Goal: Task Accomplishment & Management: Use online tool/utility

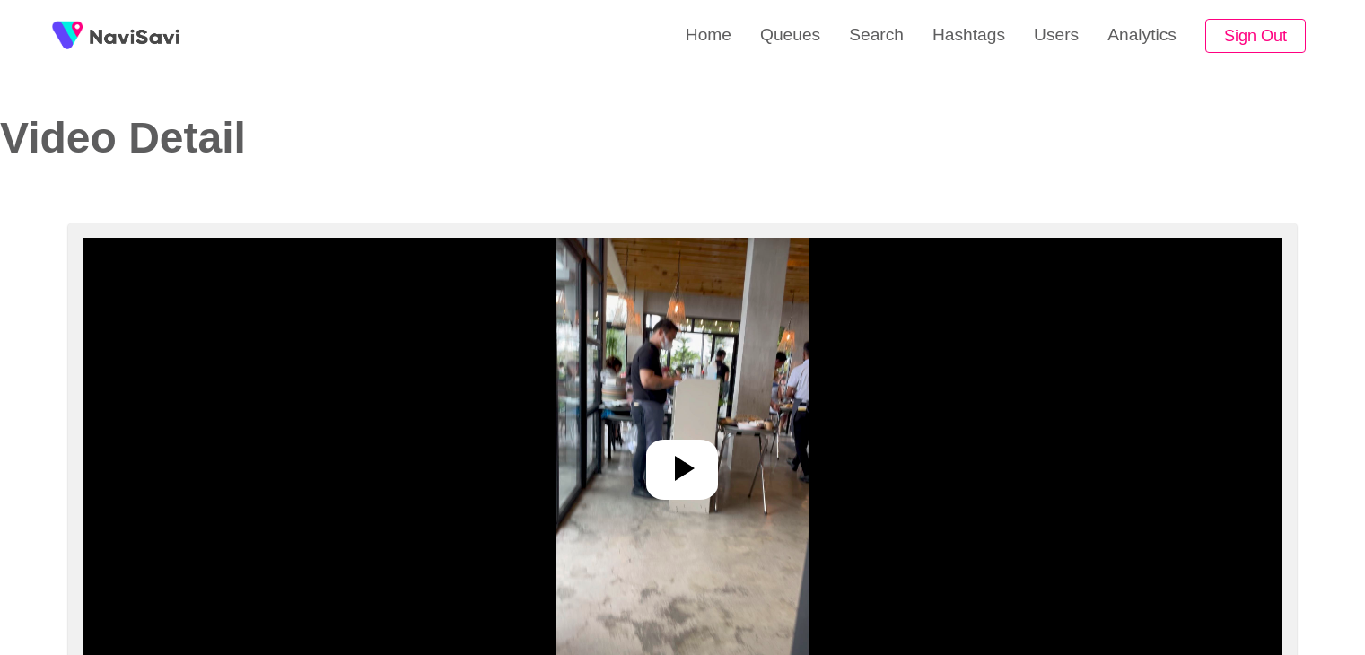
select select "**********"
select select "**"
click at [668, 475] on icon at bounding box center [682, 468] width 43 height 43
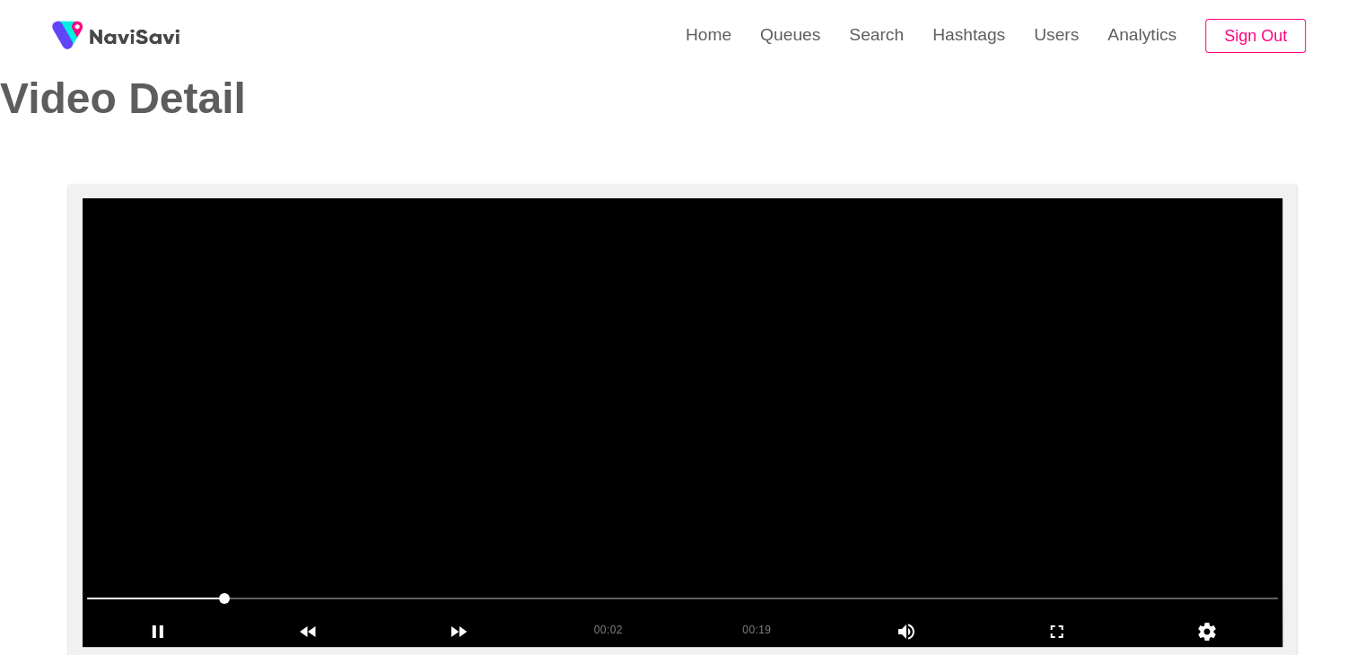
scroll to position [90, 0]
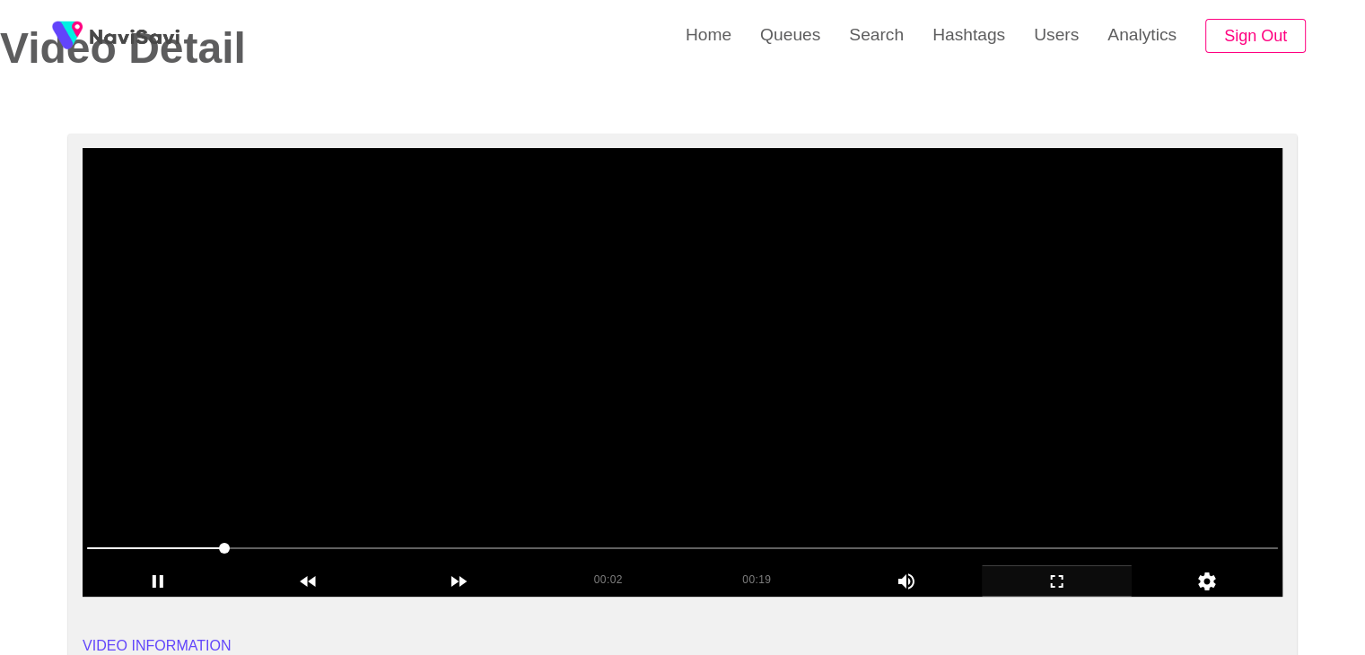
click at [1059, 577] on icon "add" at bounding box center [1057, 582] width 149 height 22
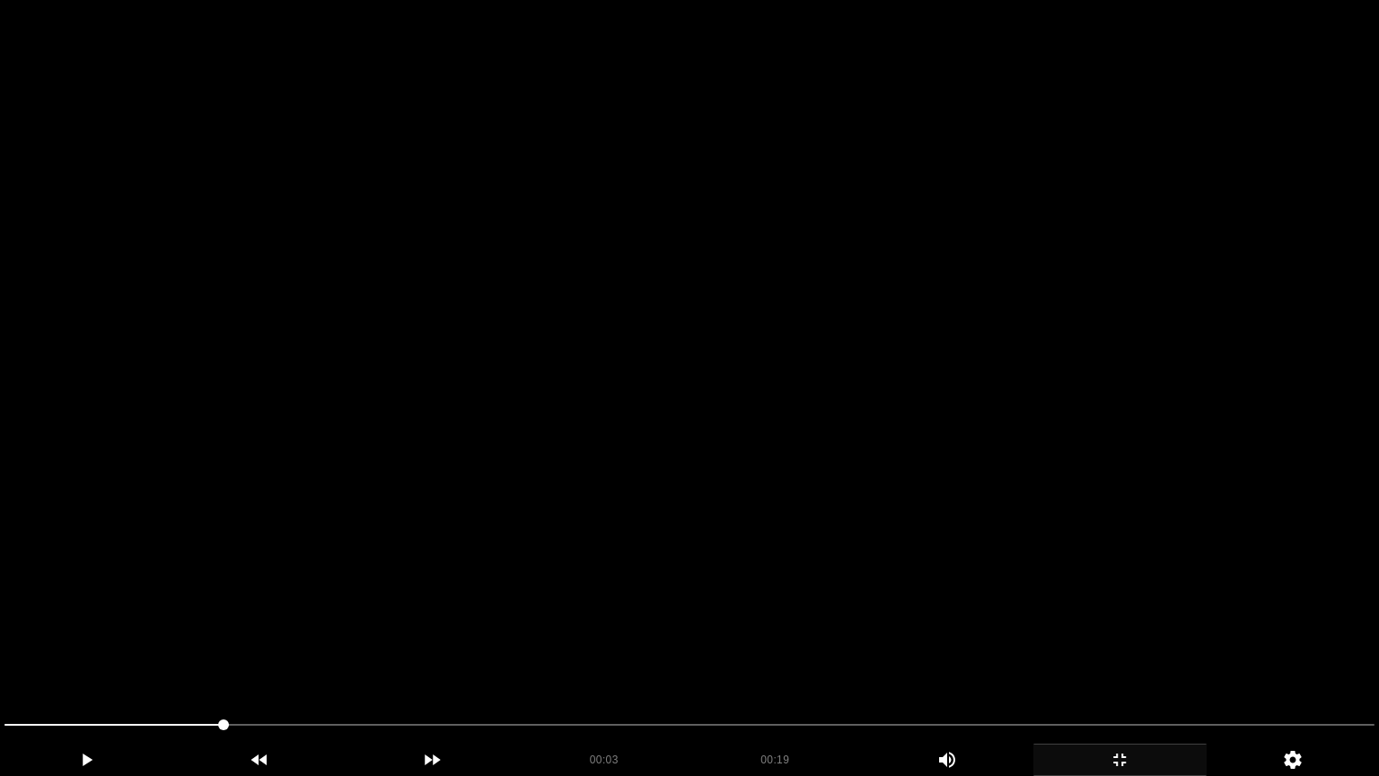
click at [903, 544] on video at bounding box center [689, 388] width 1379 height 776
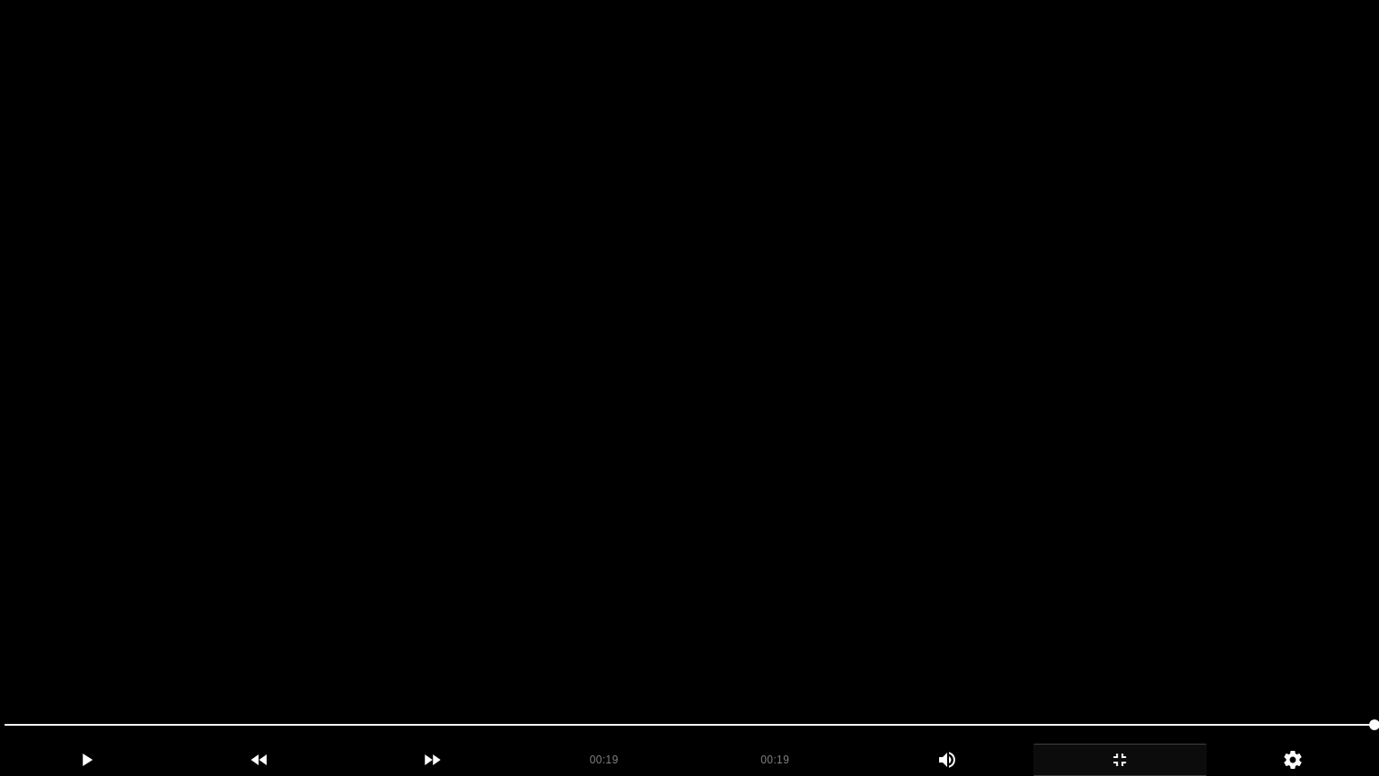
click at [1042, 648] on video at bounding box center [689, 388] width 1379 height 776
click at [987, 490] on video at bounding box center [689, 388] width 1379 height 776
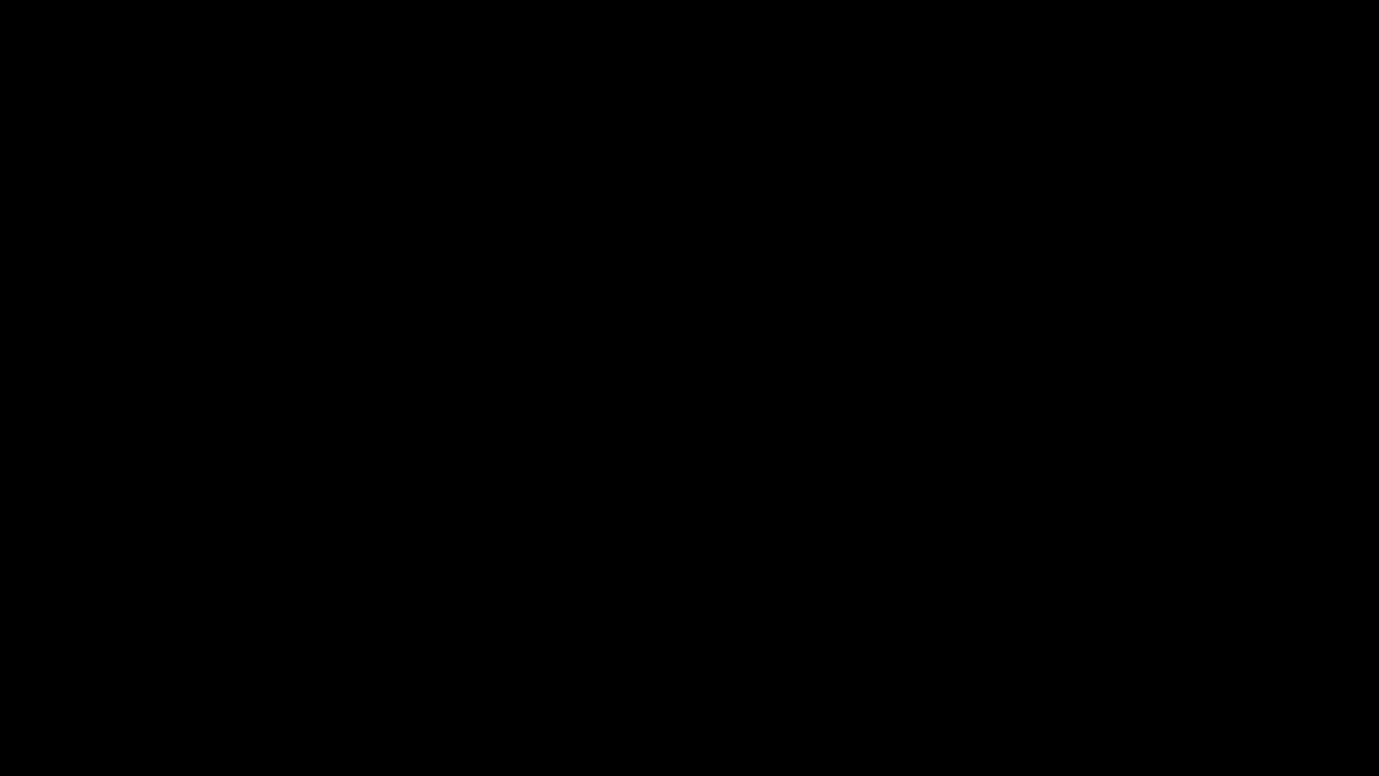
click at [1142, 654] on icon "add" at bounding box center [1119, 760] width 171 height 22
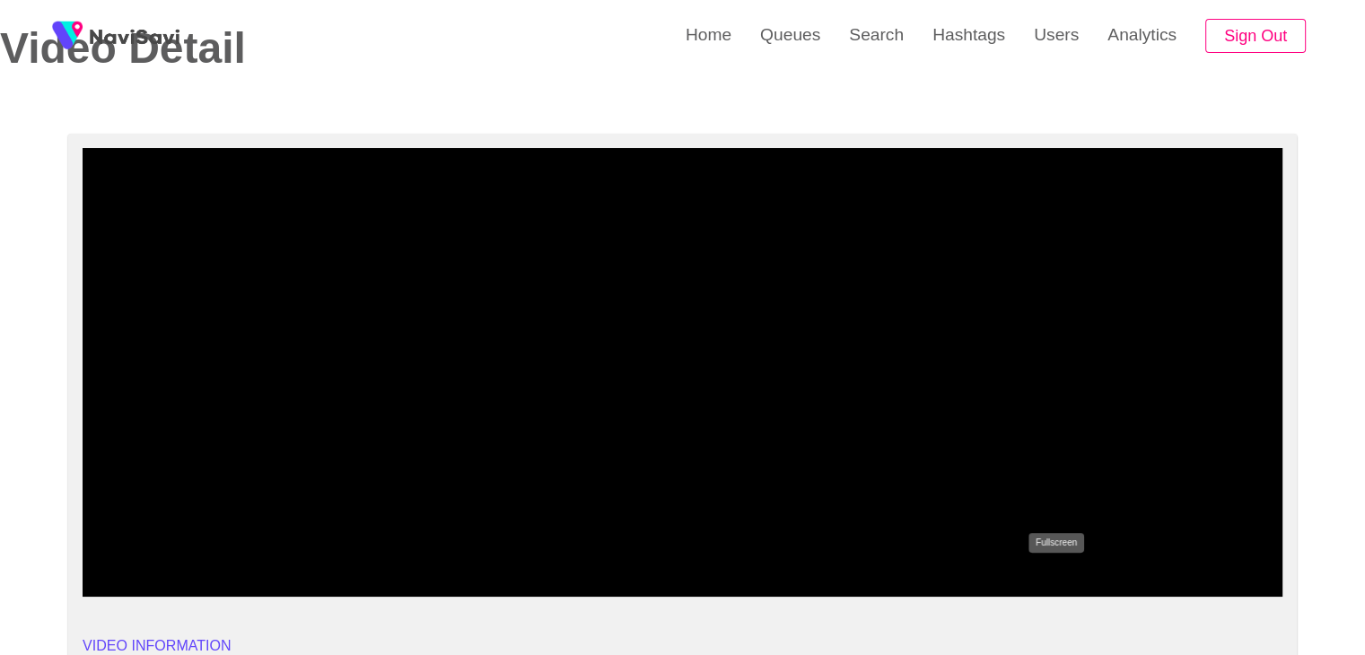
click at [1066, 584] on icon "add" at bounding box center [1057, 582] width 149 height 22
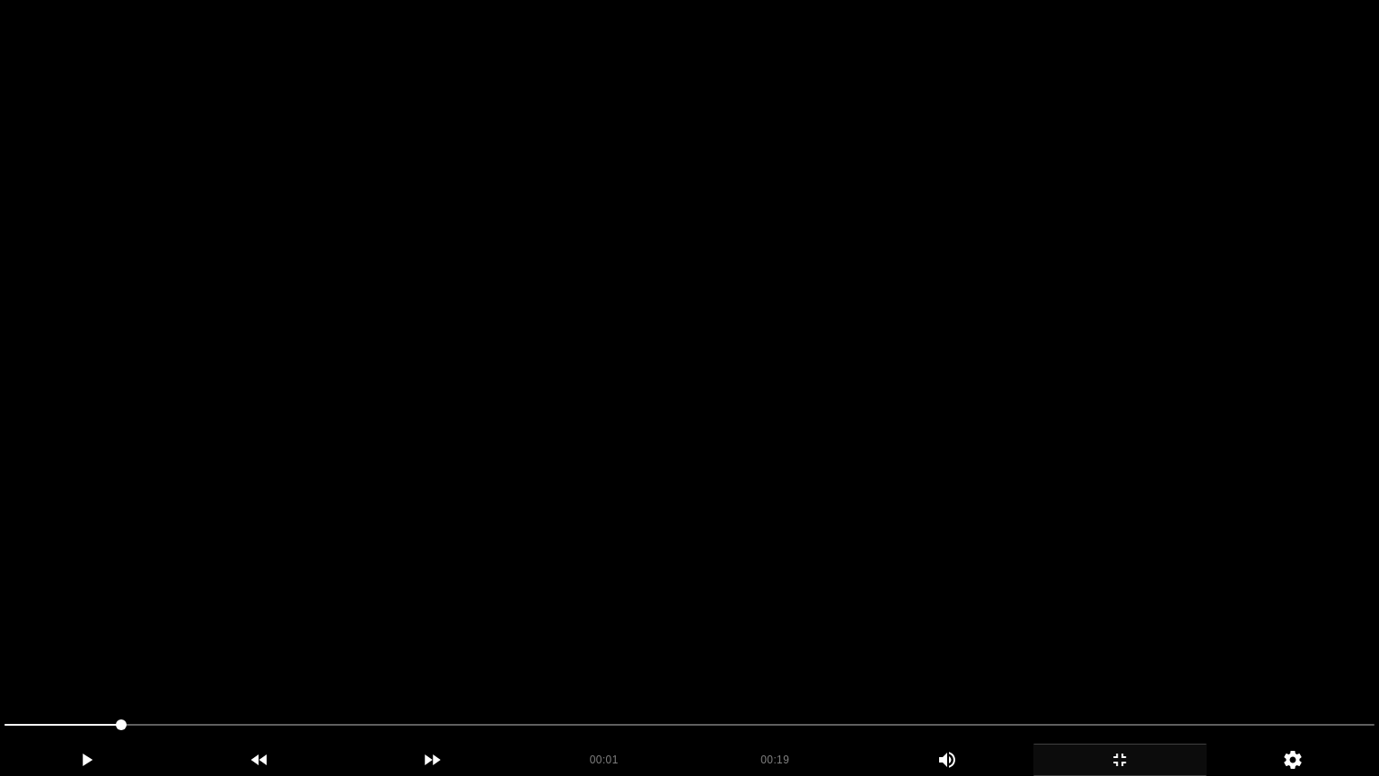
click at [1065, 611] on video at bounding box center [689, 388] width 1379 height 776
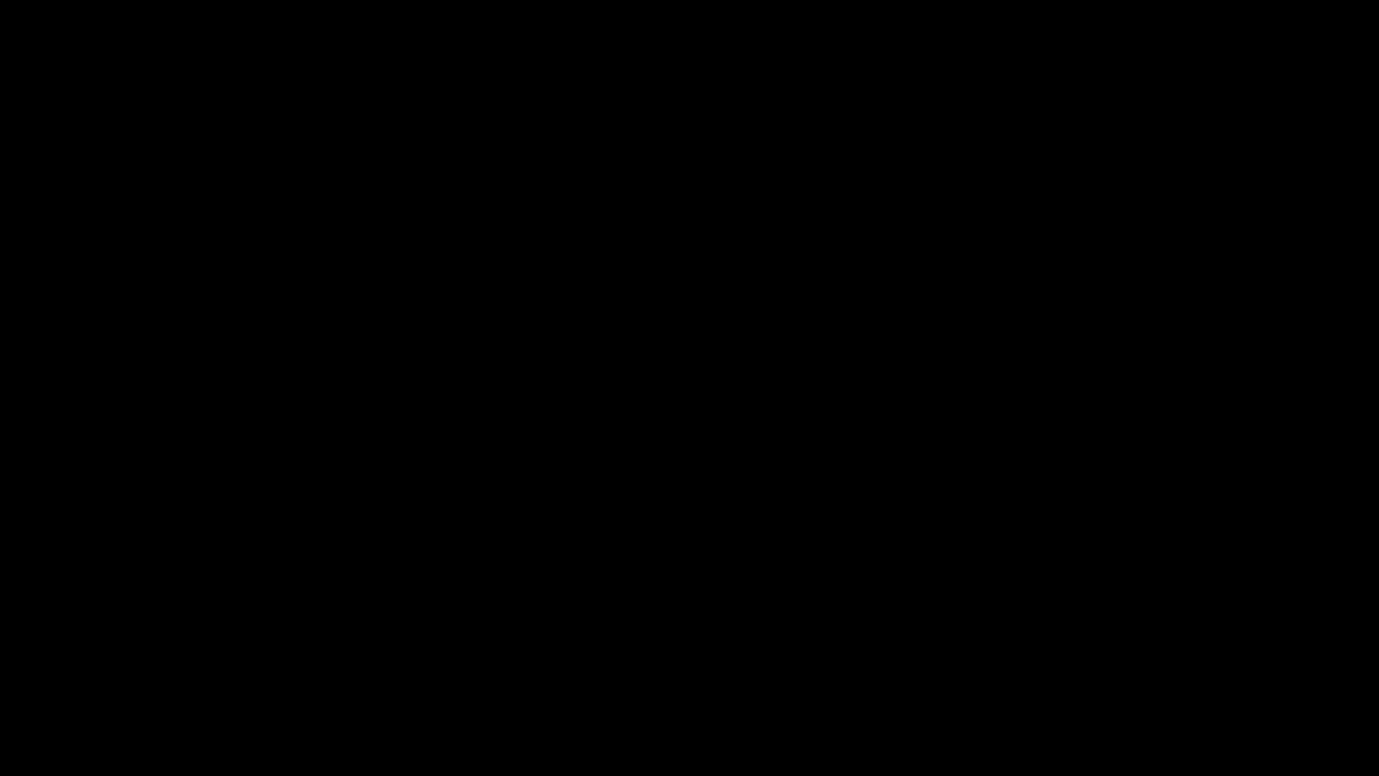
click at [1114, 654] on icon "add" at bounding box center [1119, 760] width 171 height 22
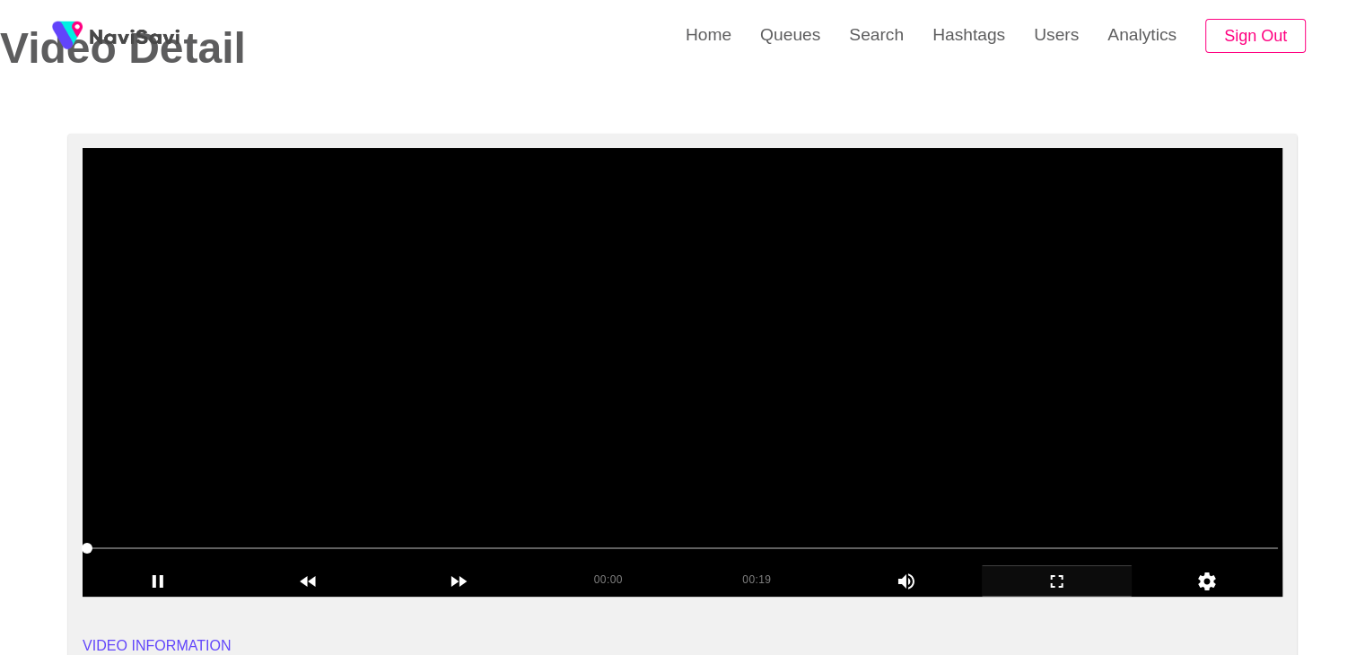
click at [762, 418] on video at bounding box center [683, 372] width 1200 height 449
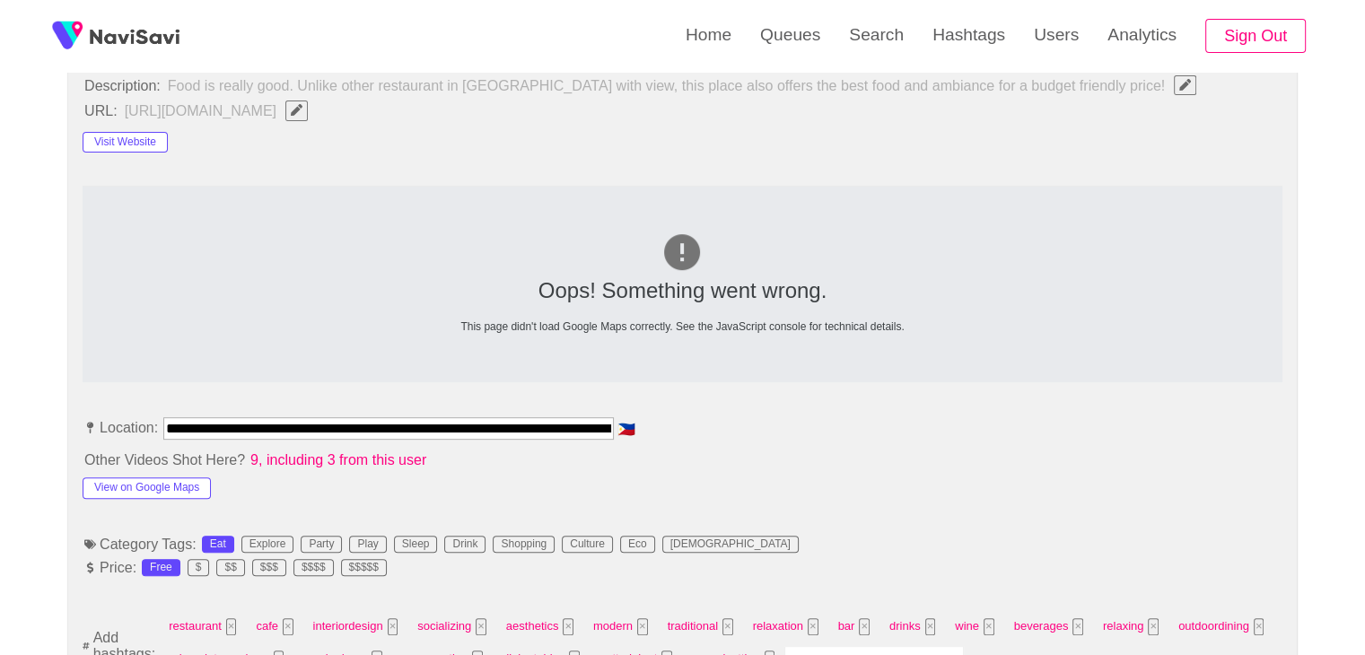
scroll to position [718, 0]
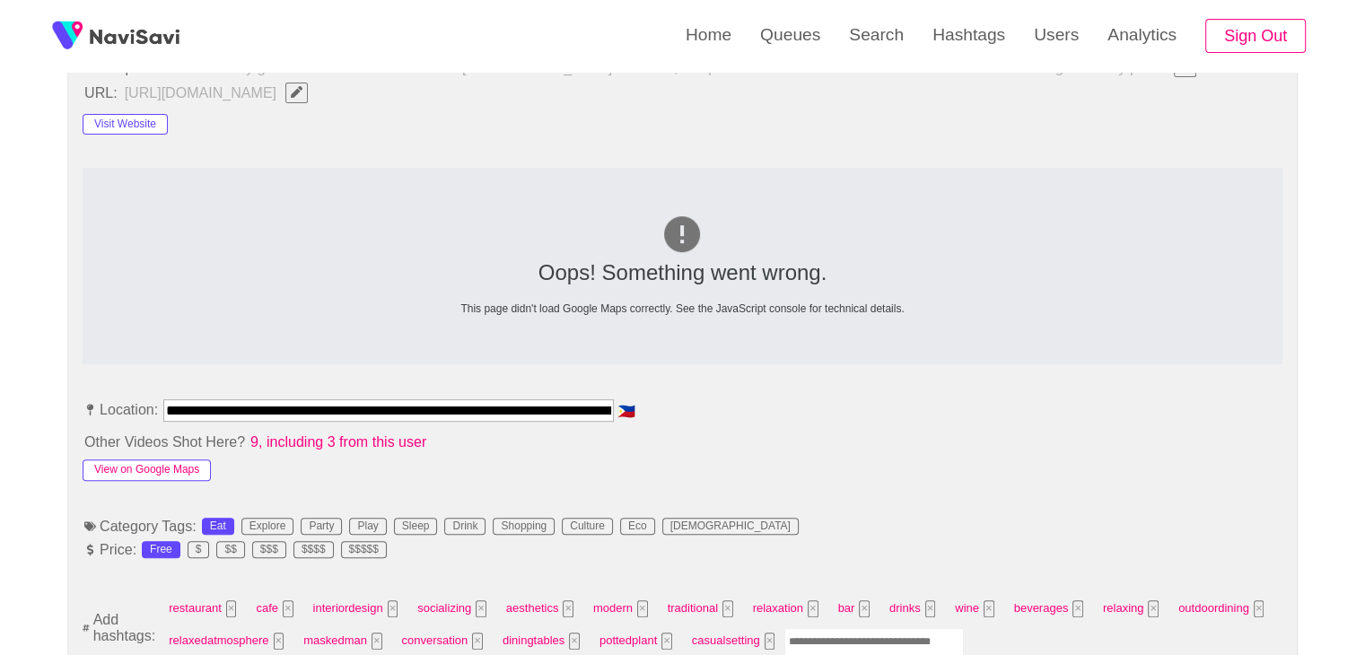
click at [169, 461] on button "View on Google Maps" at bounding box center [147, 471] width 128 height 22
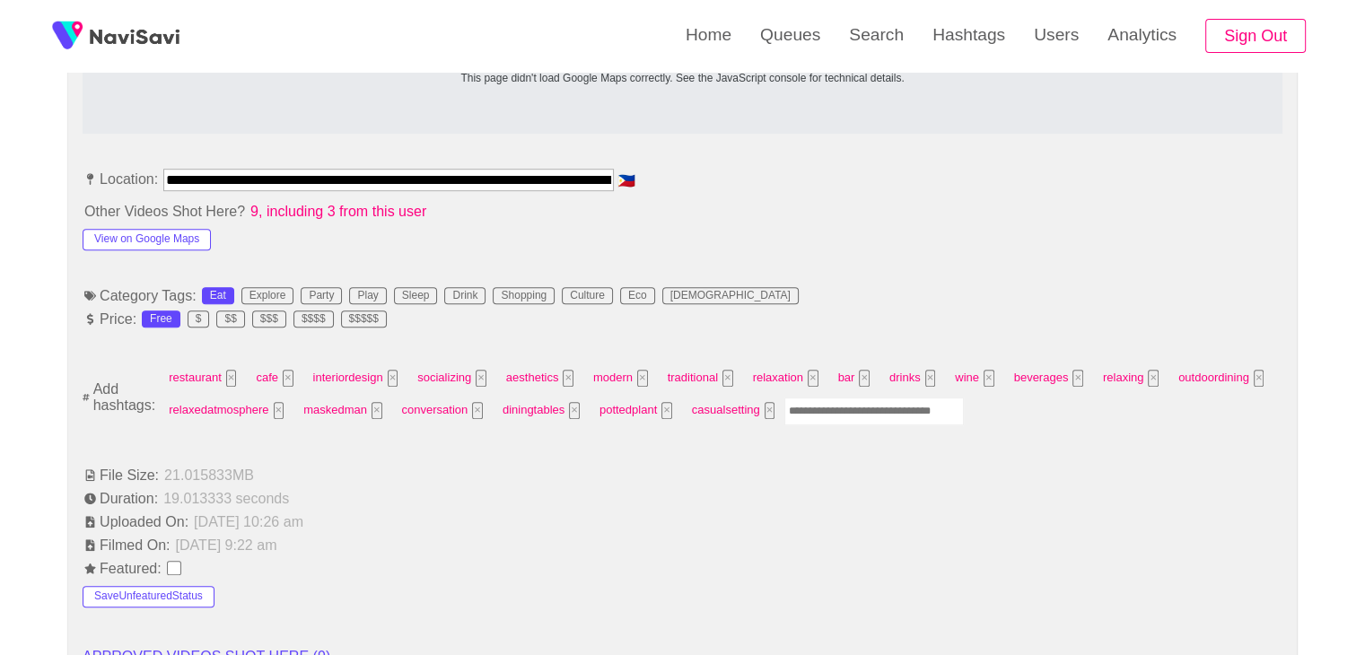
scroll to position [987, 0]
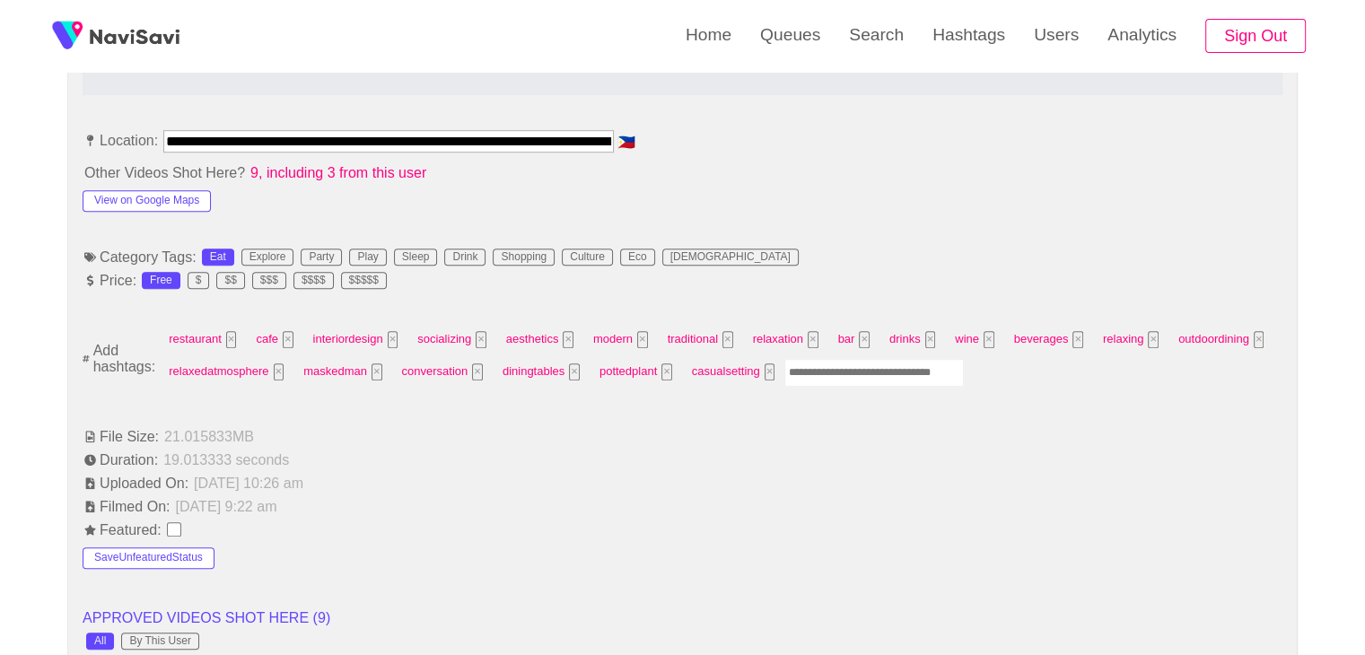
click at [861, 373] on input "Enter tag here and press return" at bounding box center [875, 373] width 180 height 28
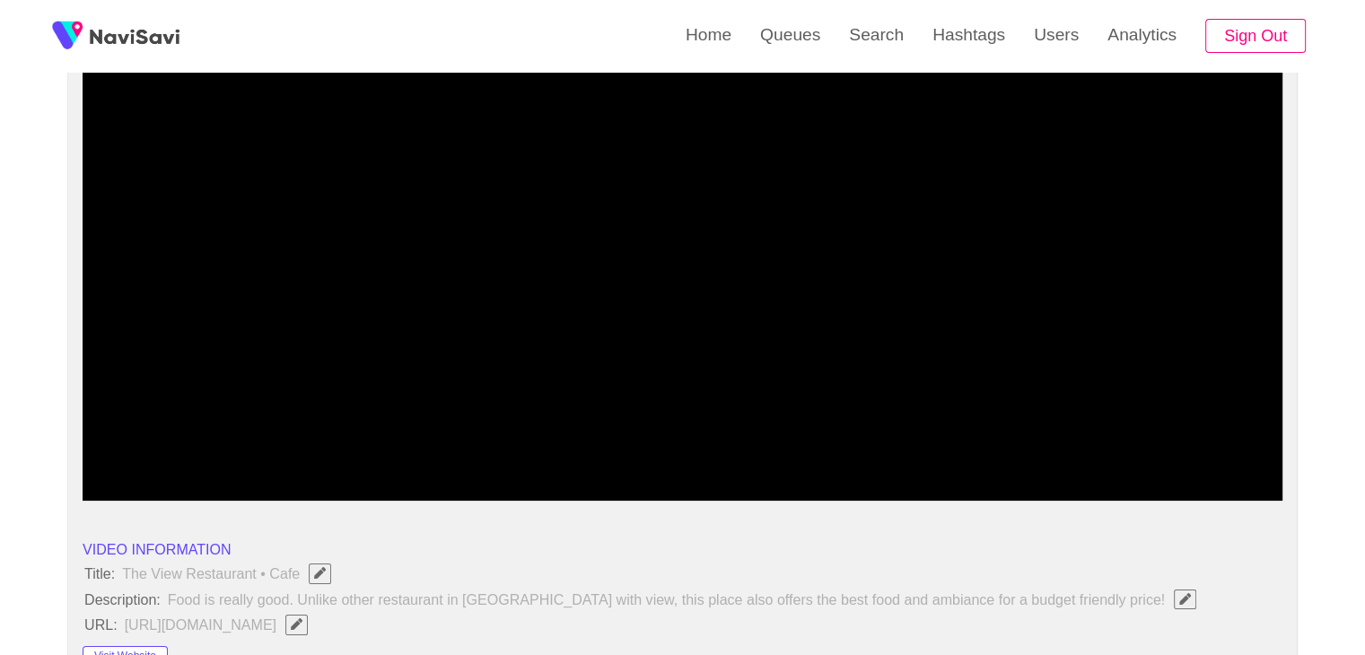
scroll to position [180, 0]
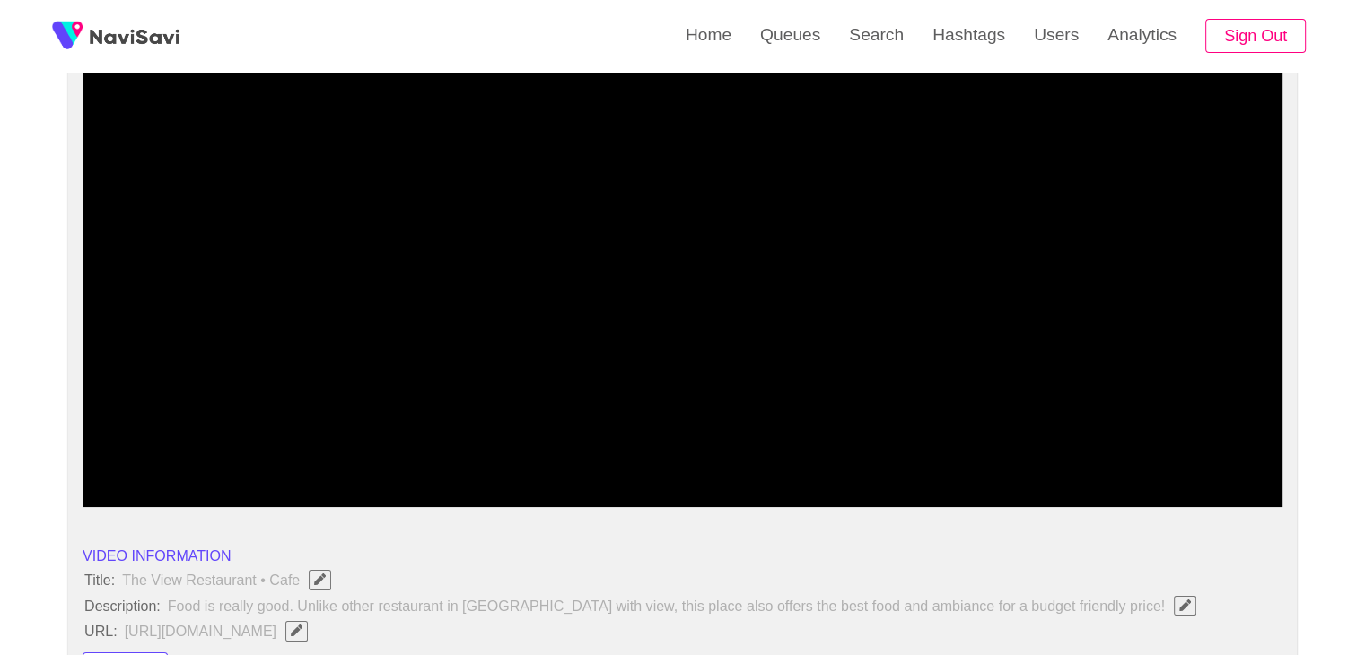
click at [868, 363] on video at bounding box center [683, 282] width 1200 height 449
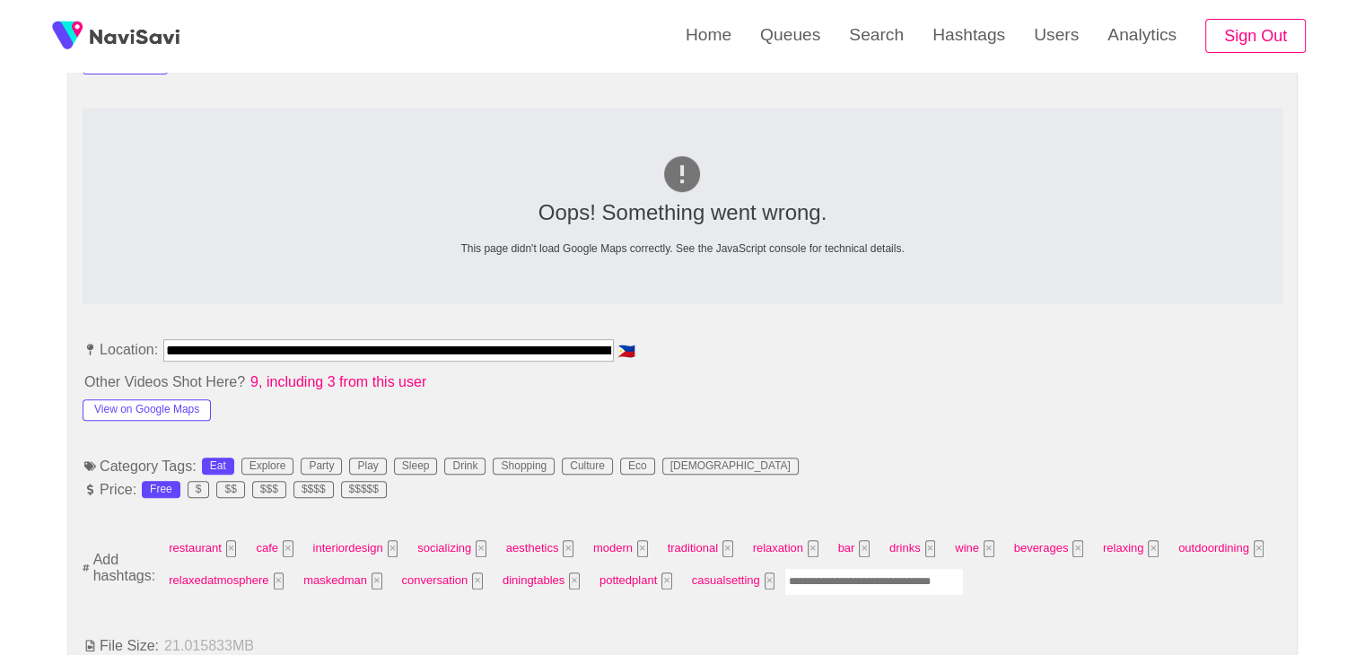
scroll to position [808, 0]
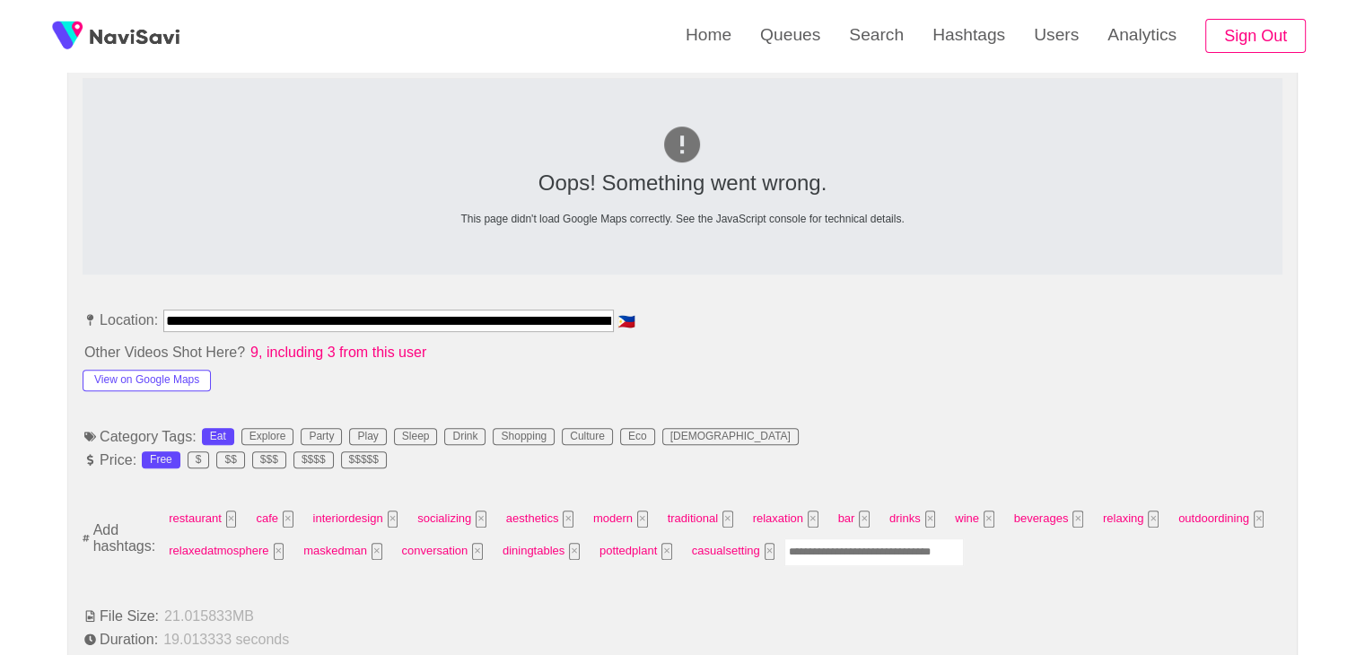
click at [837, 550] on input "Enter tag here and press return" at bounding box center [875, 553] width 180 height 28
type input "****"
type input "*"
type input "****"
type input "*"
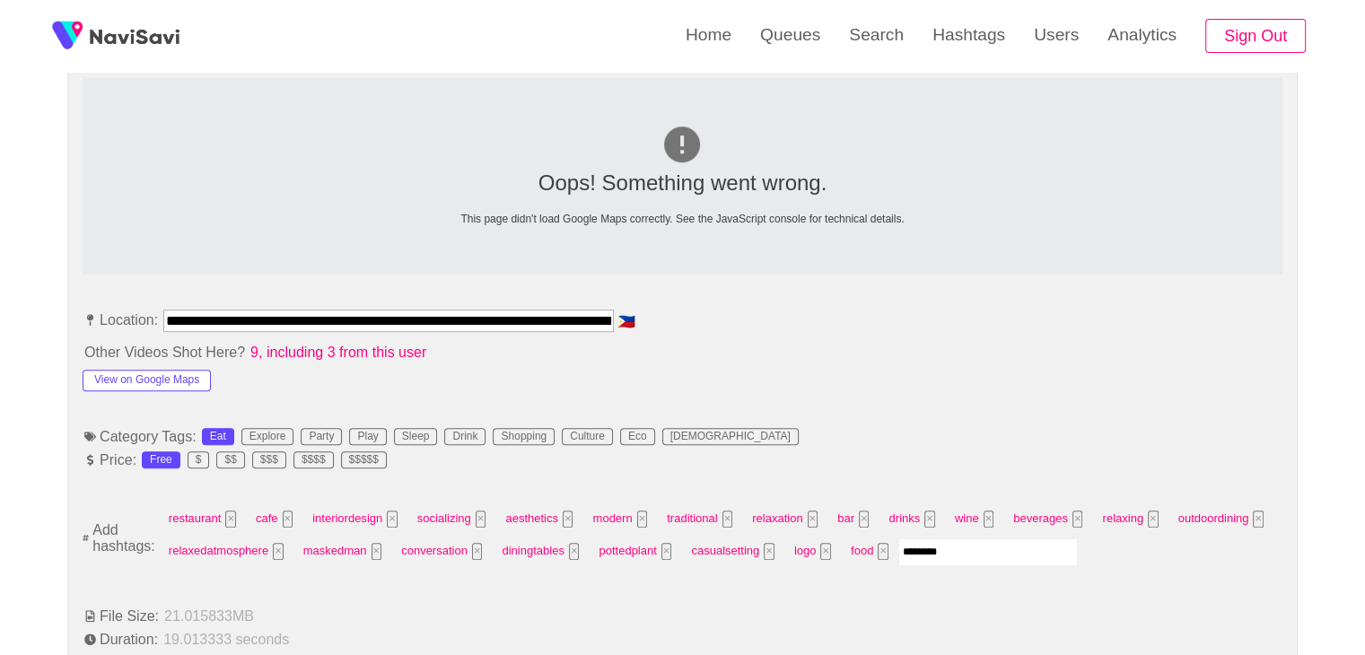
type input "*********"
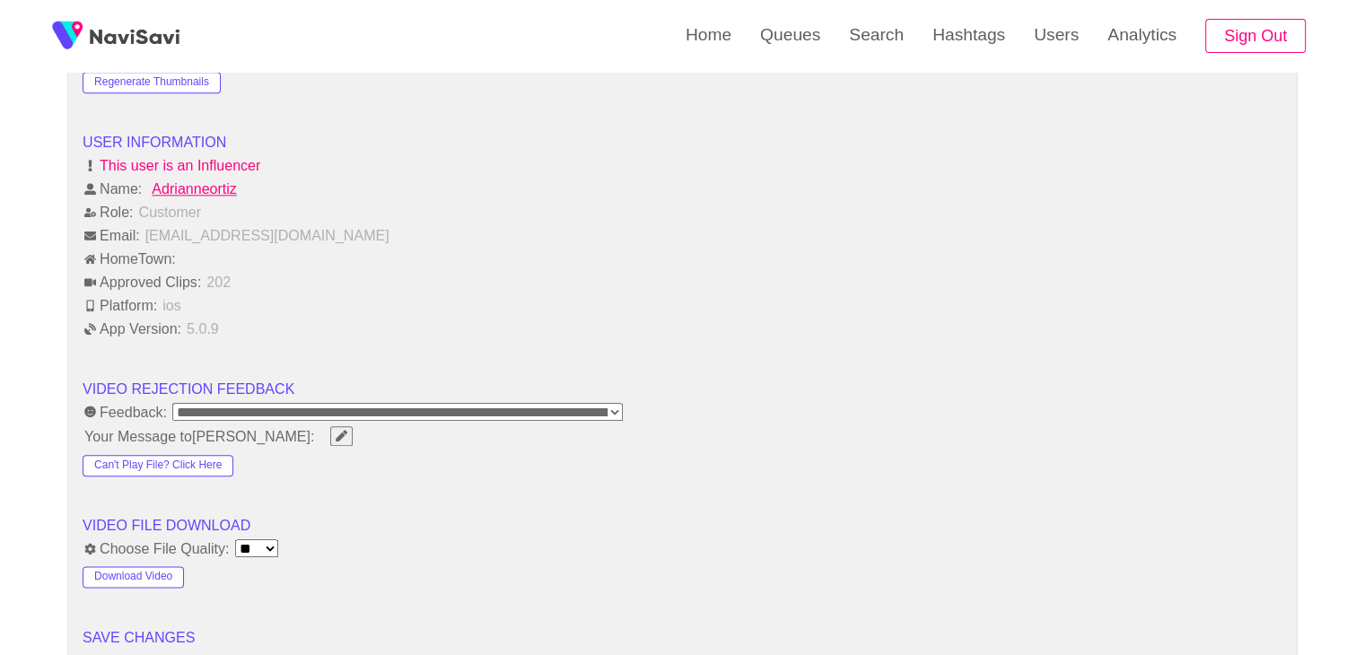
scroll to position [2244, 0]
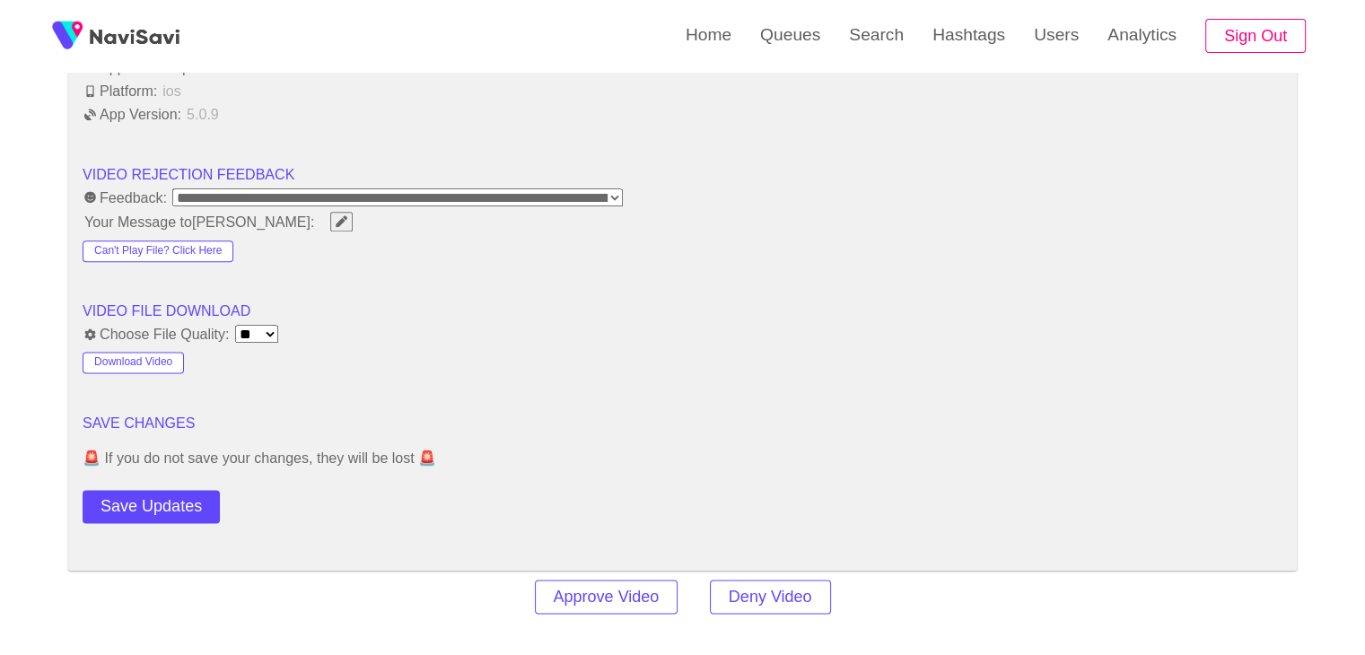
click at [158, 512] on button "Save Updates" at bounding box center [151, 506] width 137 height 33
drag, startPoint x: 183, startPoint y: 504, endPoint x: 399, endPoint y: 368, distance: 255.3
click at [183, 499] on button "Save Updates" at bounding box center [151, 506] width 137 height 33
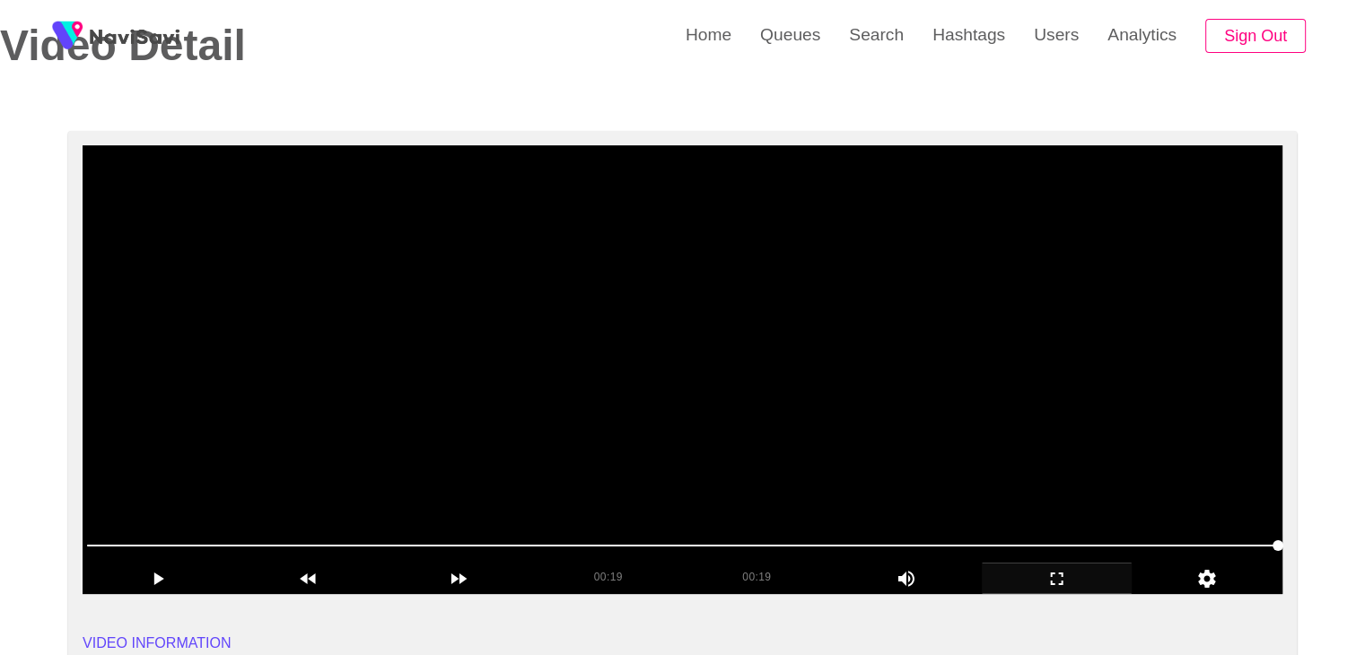
scroll to position [90, 0]
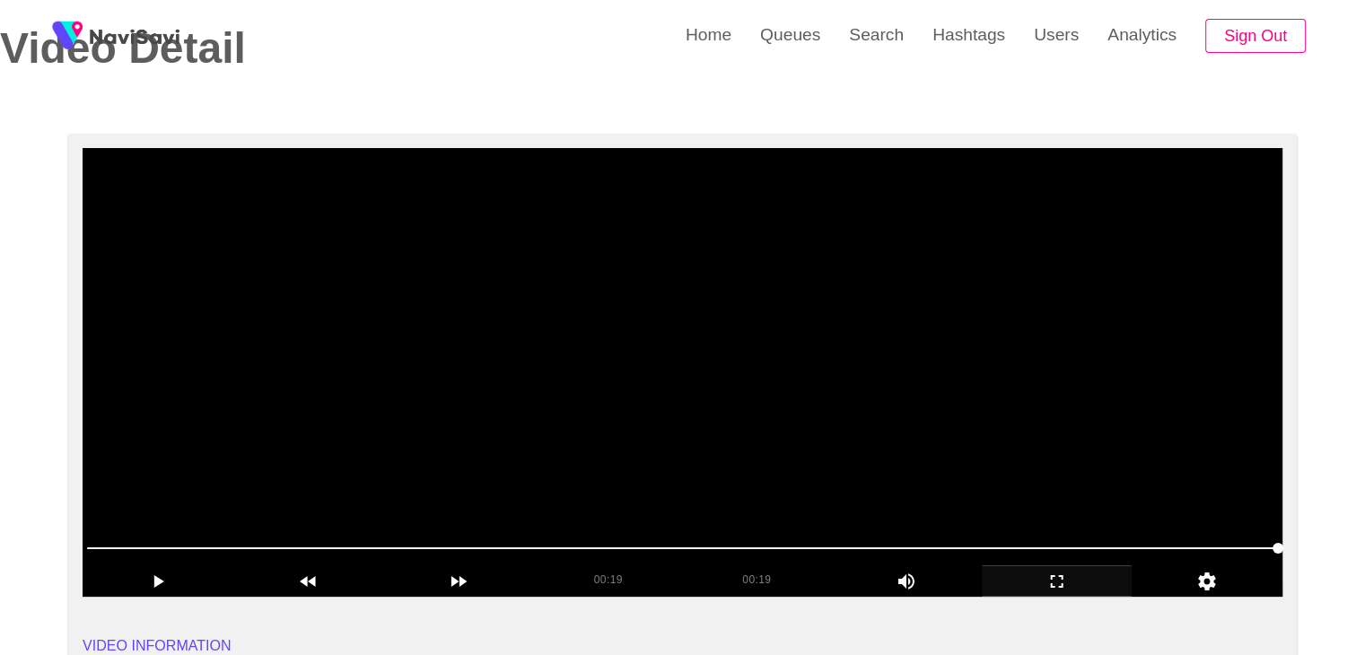
click at [783, 257] on video at bounding box center [683, 372] width 1200 height 449
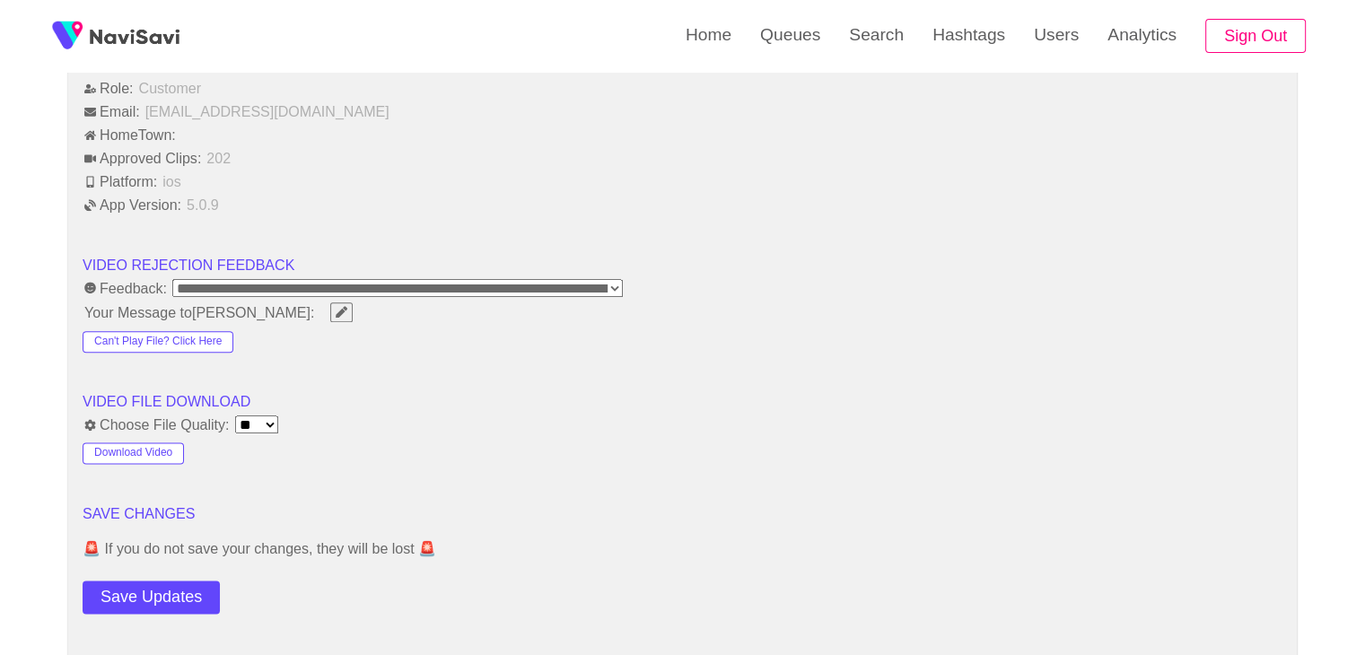
scroll to position [2154, 0]
drag, startPoint x: 135, startPoint y: 594, endPoint x: 320, endPoint y: 491, distance: 212.6
click at [138, 593] on button "Save Updates" at bounding box center [151, 596] width 137 height 33
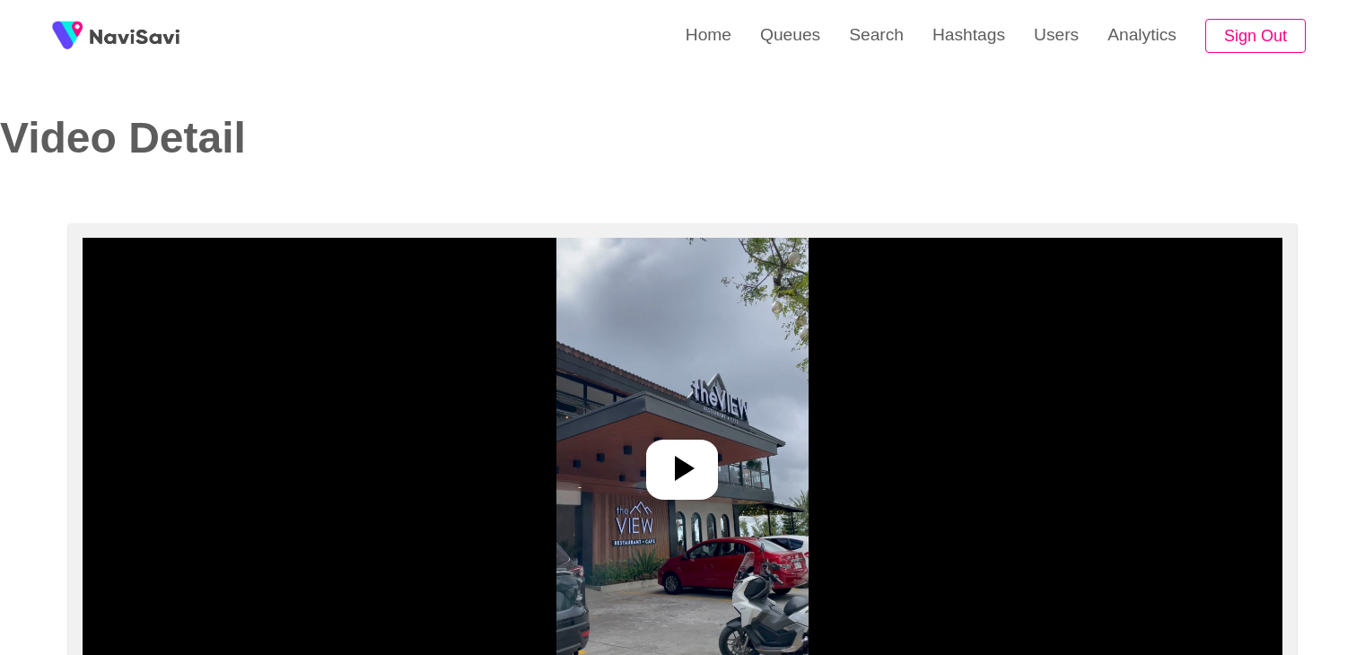
select select "**********"
select select "**"
click at [676, 485] on icon at bounding box center [682, 468] width 43 height 43
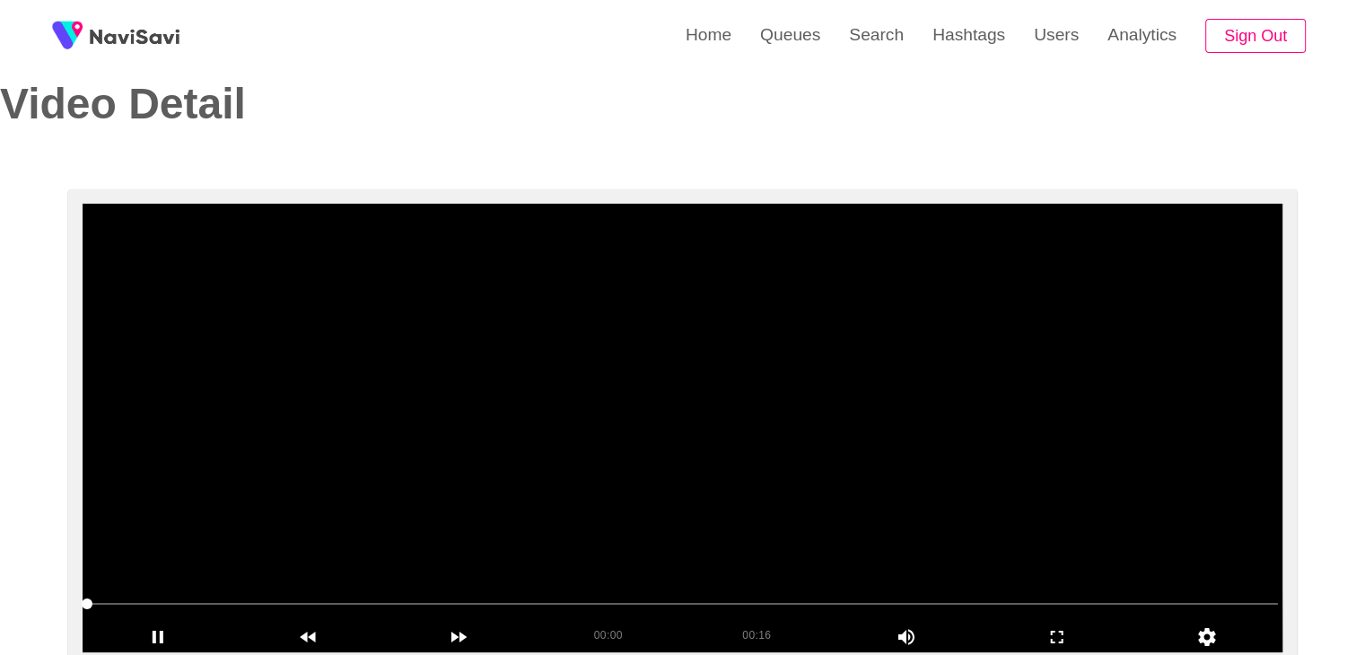
scroll to position [90, 0]
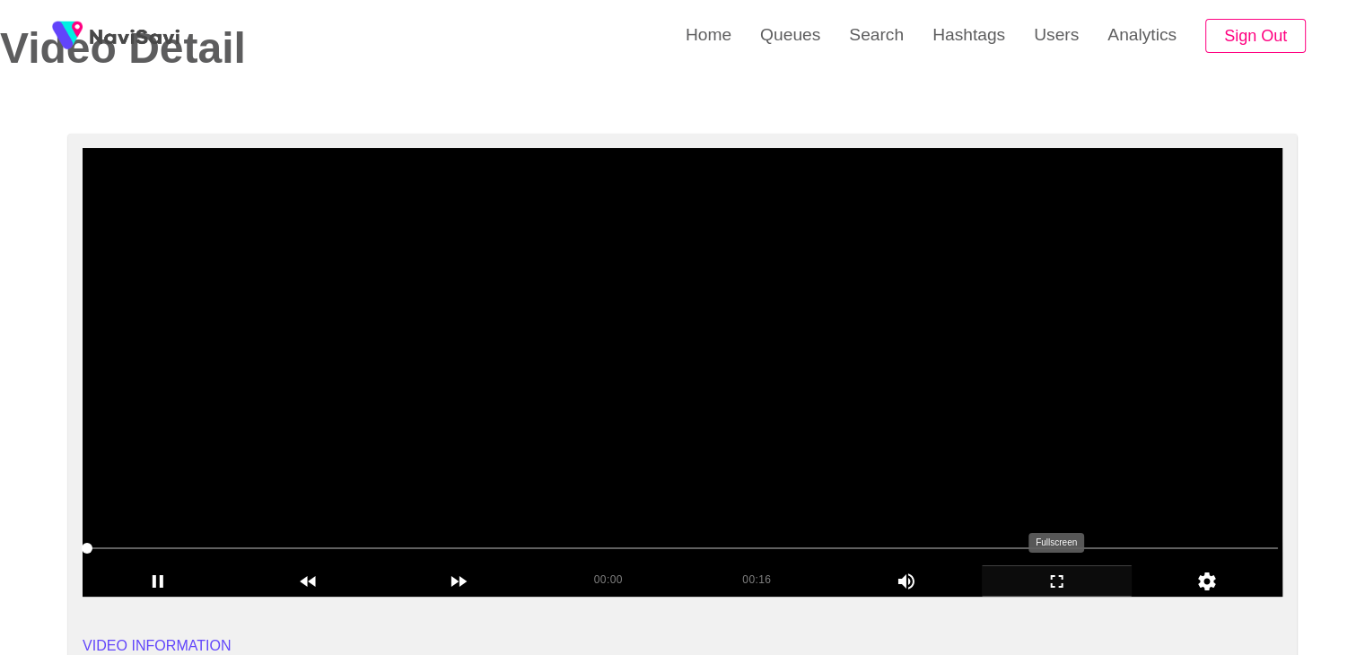
click at [1029, 579] on icon "add" at bounding box center [1057, 582] width 149 height 22
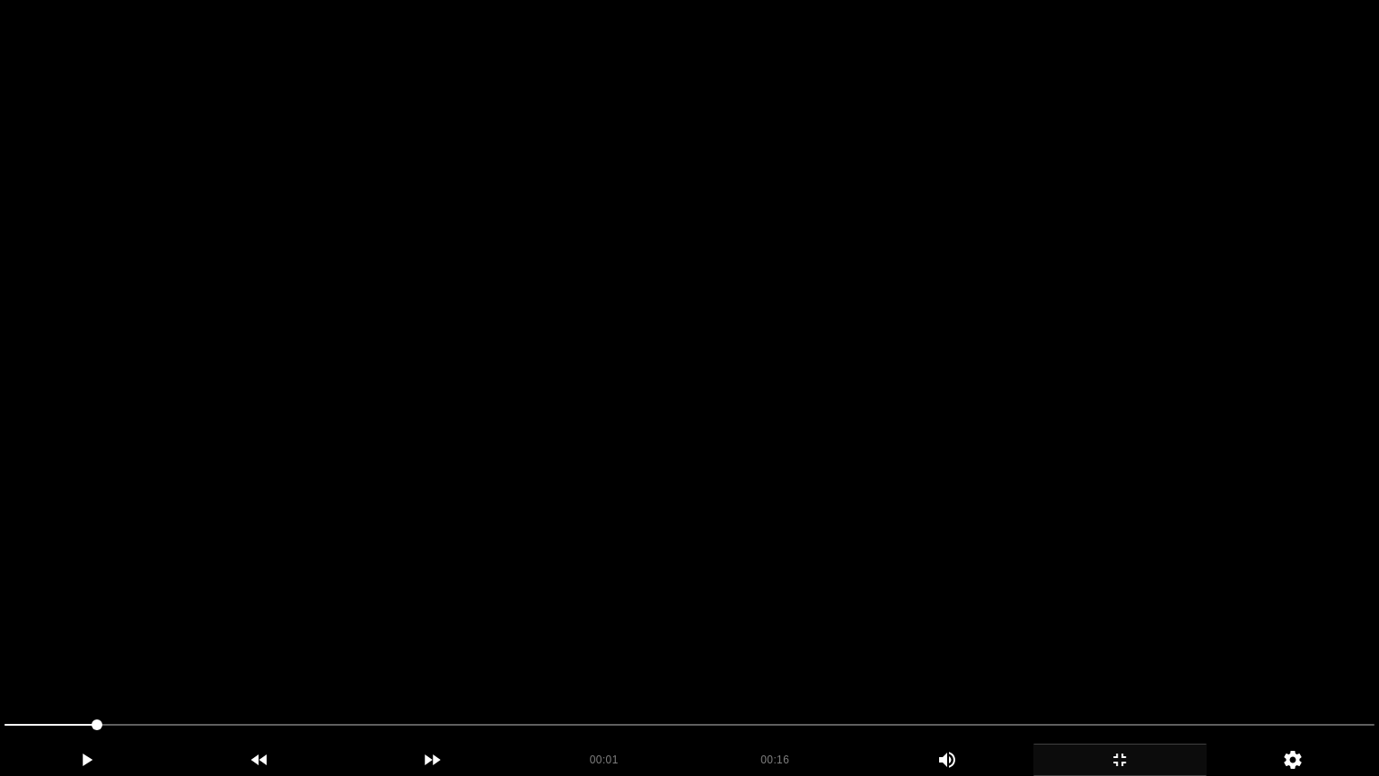
click at [848, 567] on video at bounding box center [689, 388] width 1379 height 776
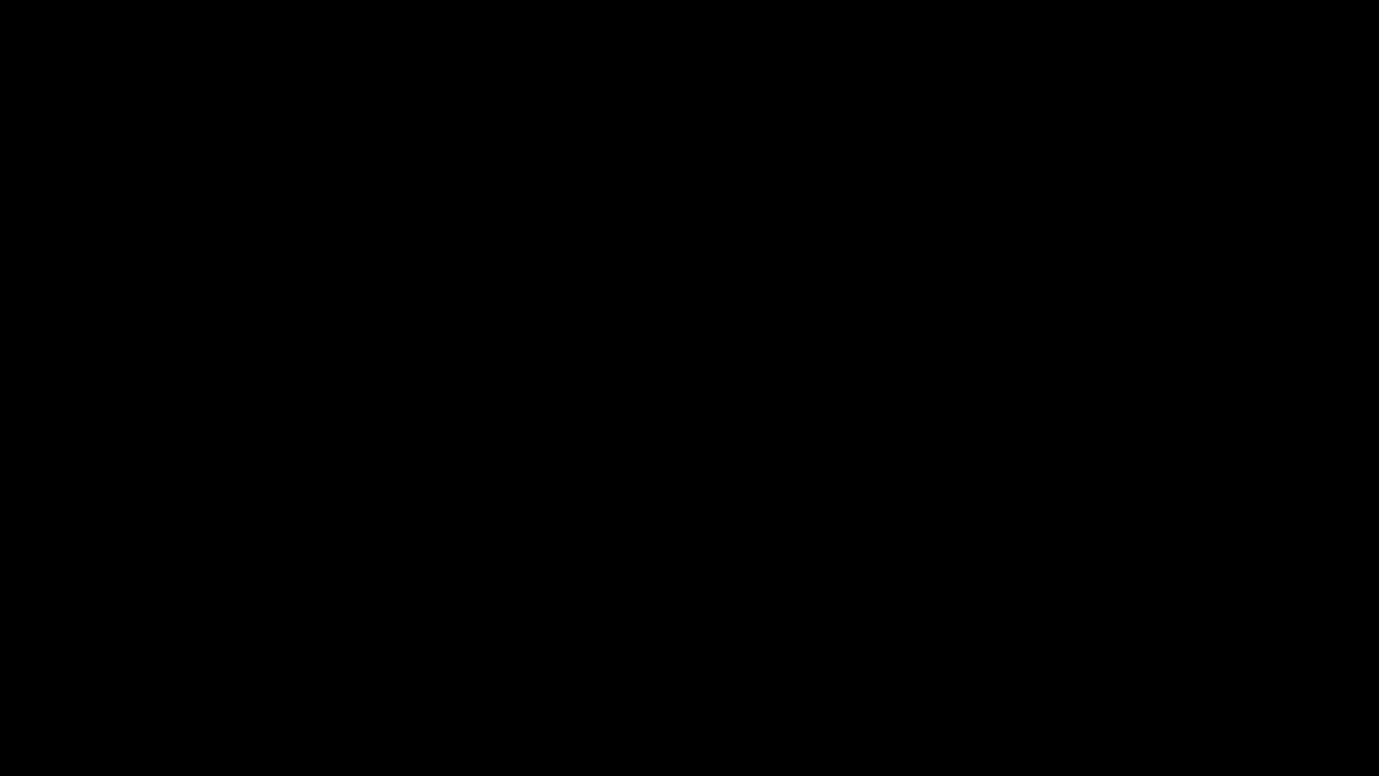
click at [1112, 654] on icon "add" at bounding box center [1119, 760] width 171 height 22
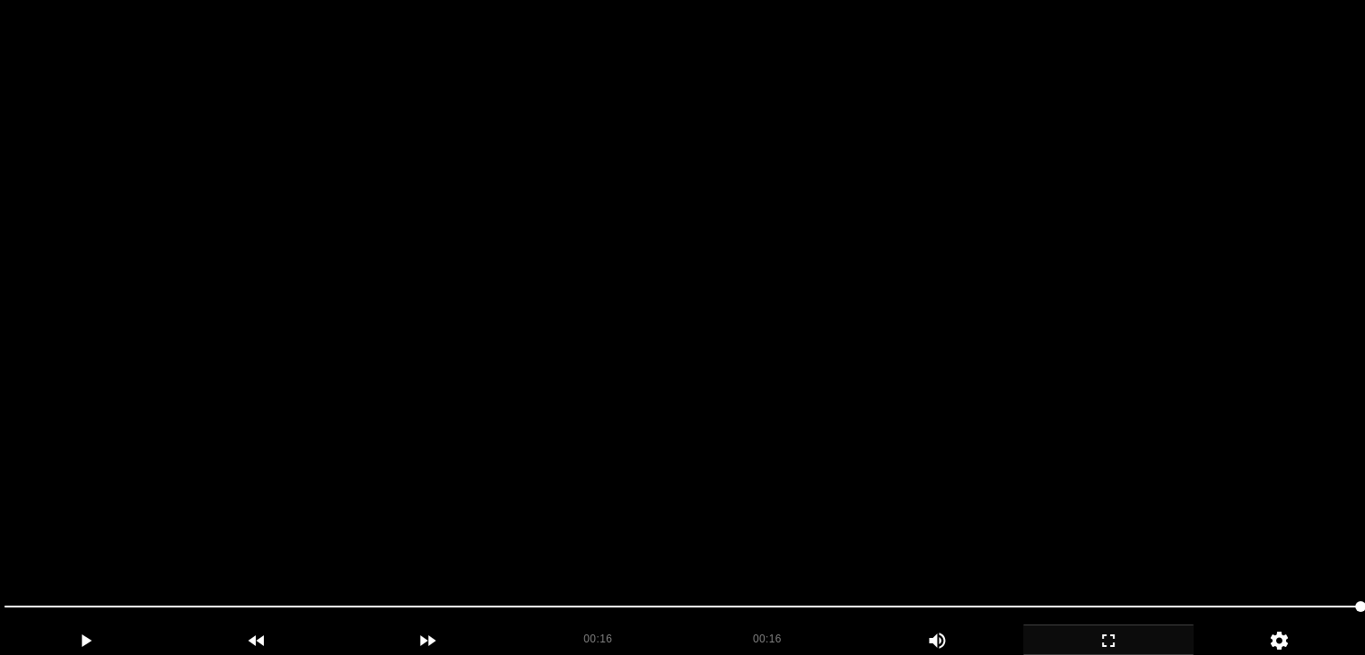
scroll to position [180, 0]
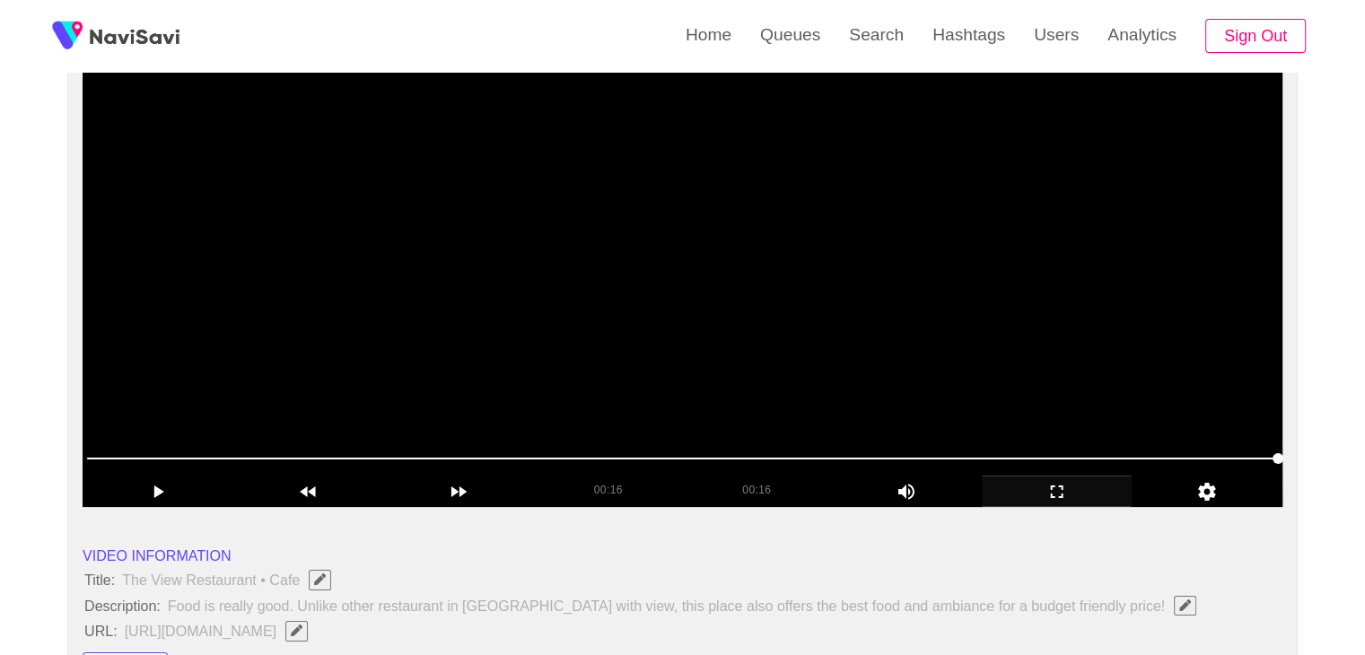
click at [818, 356] on video at bounding box center [683, 282] width 1200 height 449
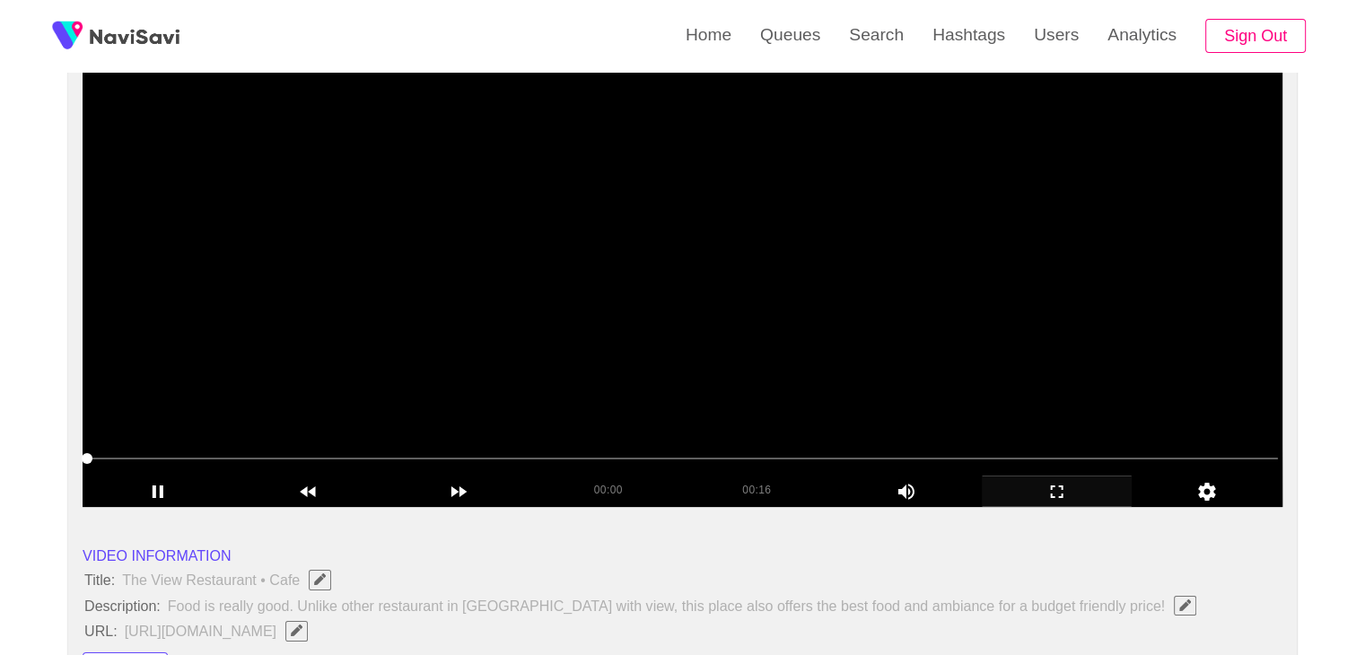
click at [814, 356] on video at bounding box center [683, 282] width 1200 height 449
drag, startPoint x: 607, startPoint y: 335, endPoint x: 619, endPoint y: 339, distance: 12.5
click at [607, 336] on video at bounding box center [683, 282] width 1200 height 449
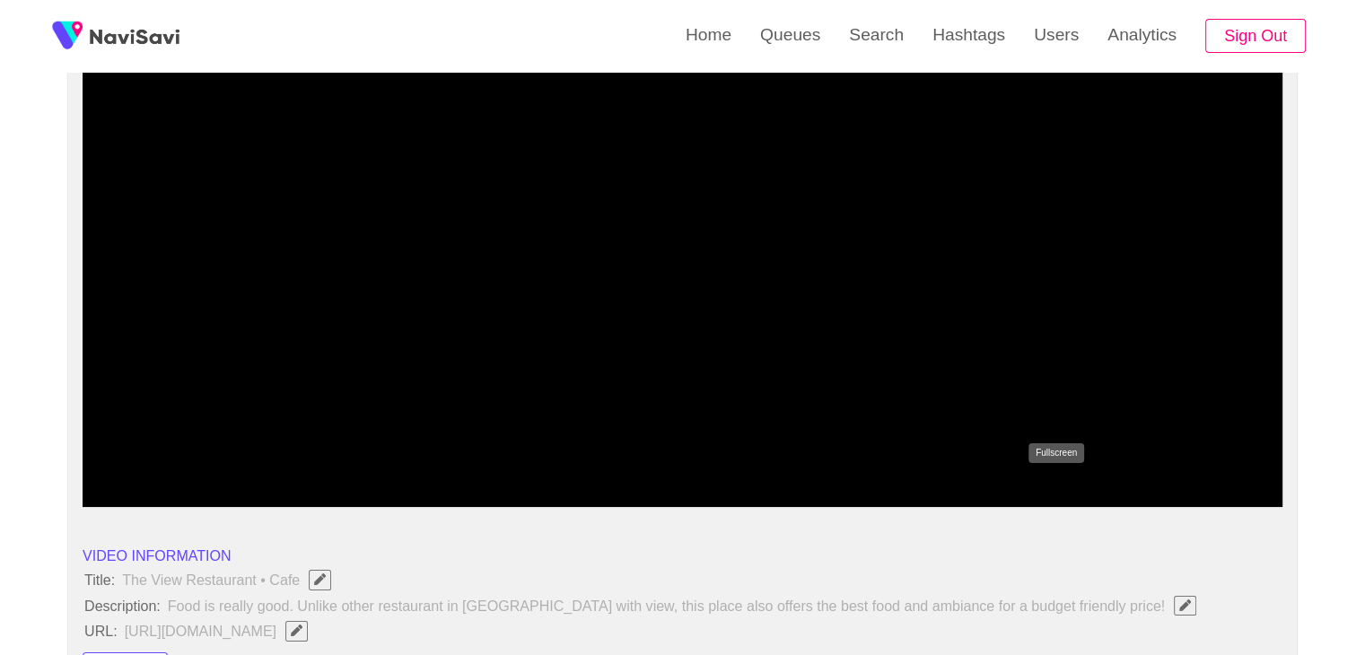
drag, startPoint x: 1077, startPoint y: 489, endPoint x: 1034, endPoint y: 546, distance: 71.1
click at [1077, 489] on icon "add" at bounding box center [1057, 492] width 149 height 22
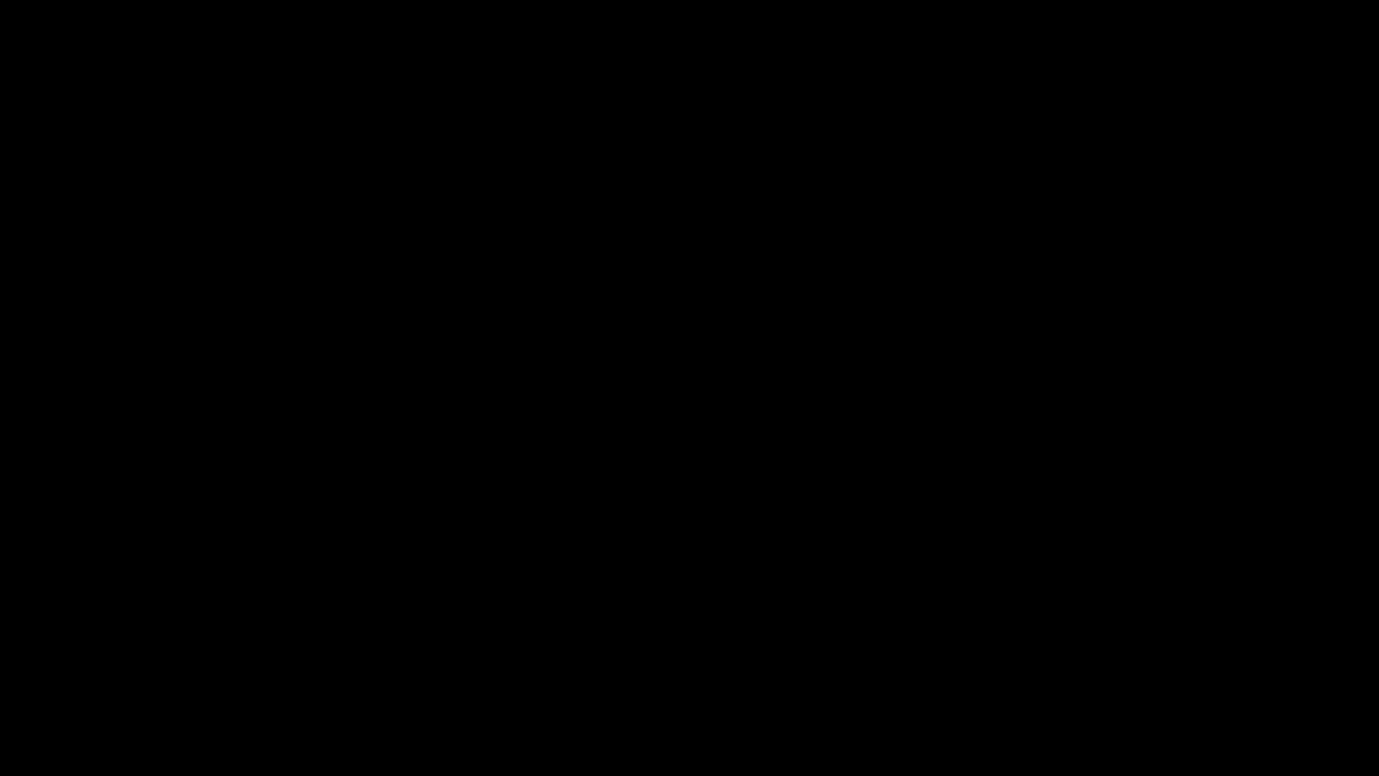
click at [824, 517] on video at bounding box center [689, 388] width 1379 height 776
click at [498, 654] on span at bounding box center [689, 724] width 1370 height 29
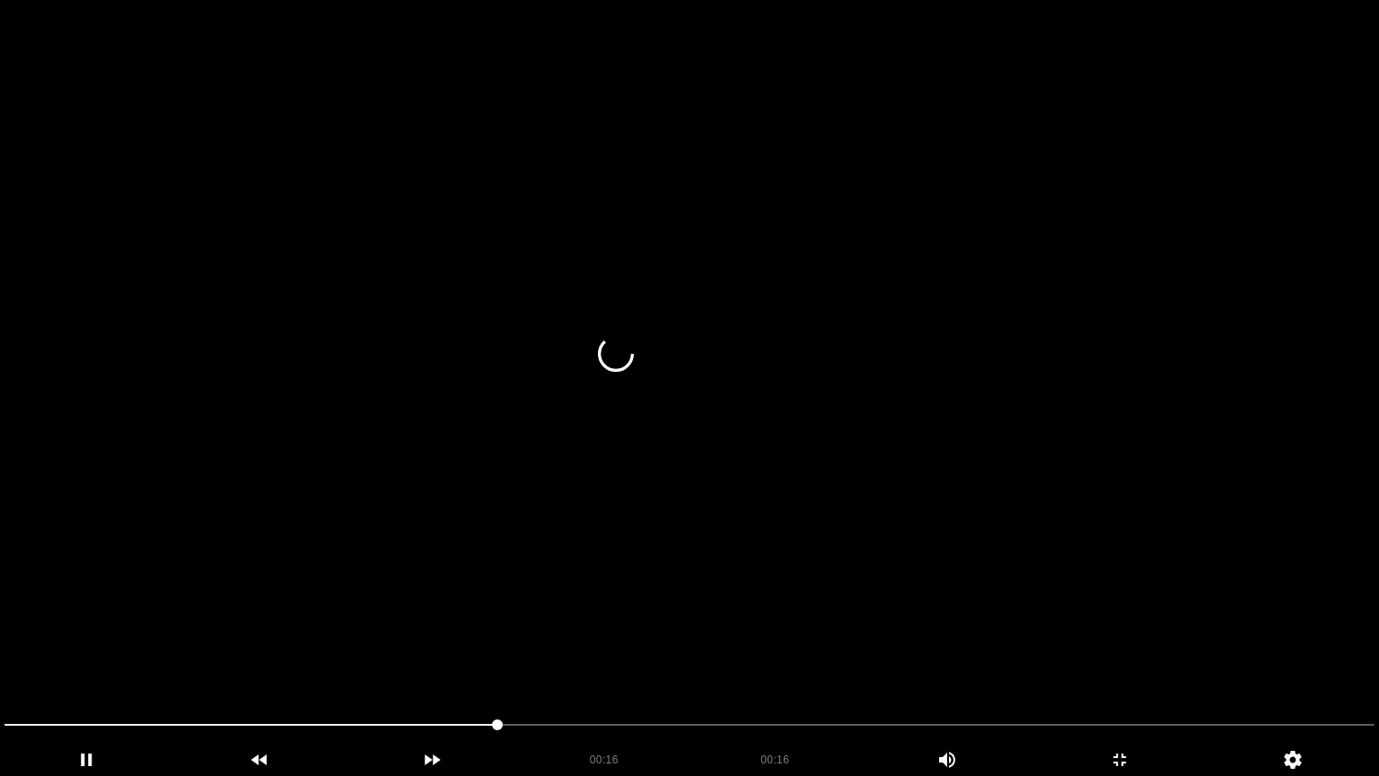
click at [780, 654] on video at bounding box center [689, 388] width 1379 height 776
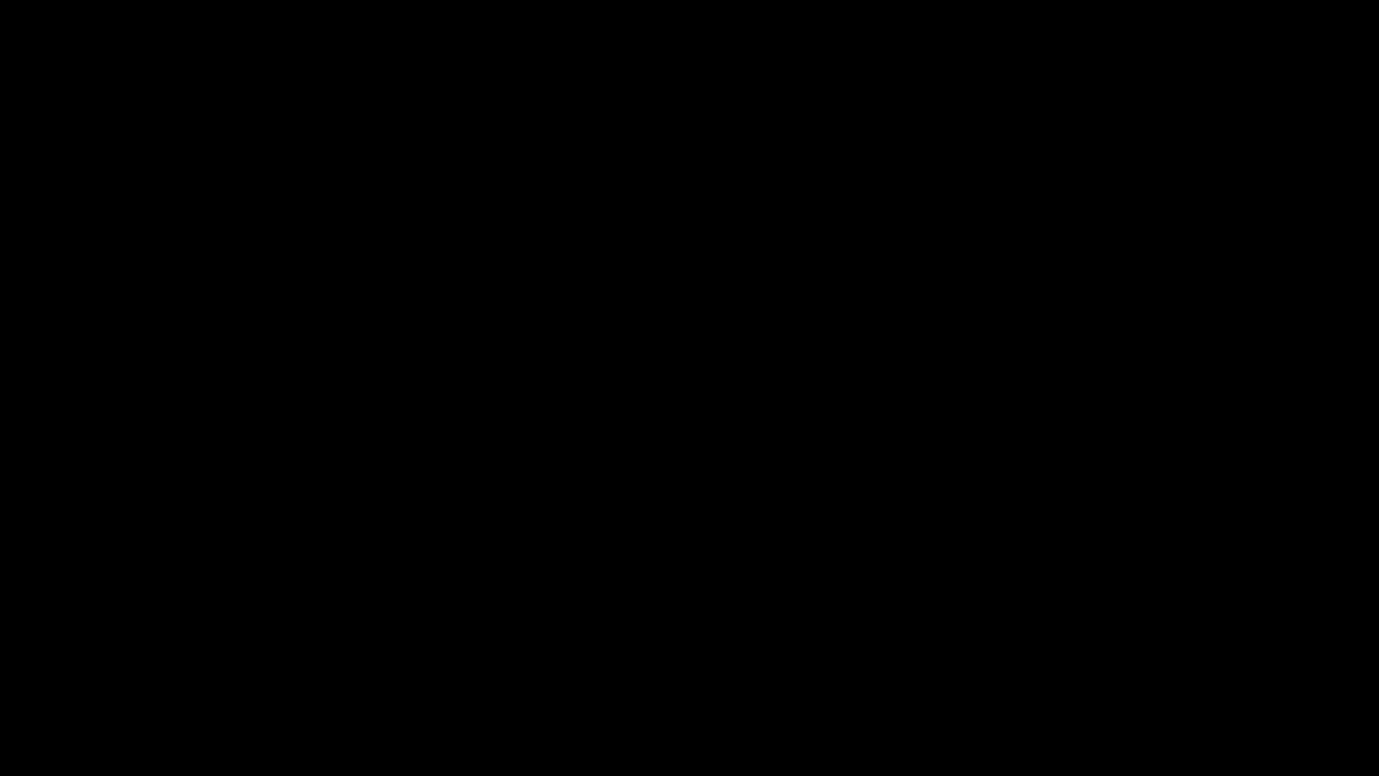
drag, startPoint x: 848, startPoint y: 669, endPoint x: 949, endPoint y: 706, distance: 107.4
click at [853, 654] on video at bounding box center [689, 388] width 1379 height 776
drag, startPoint x: 927, startPoint y: 724, endPoint x: 900, endPoint y: 734, distance: 28.7
click at [900, 654] on span at bounding box center [689, 724] width 1370 height 29
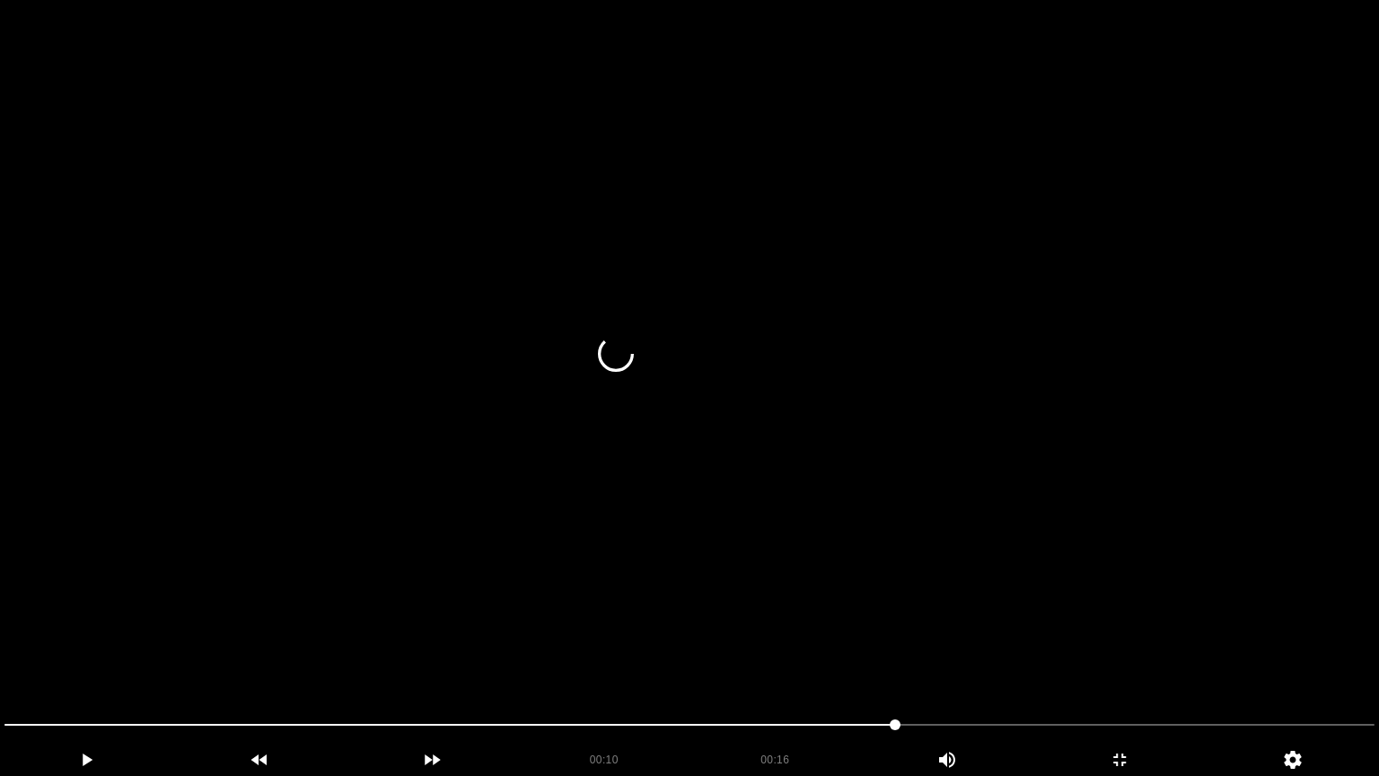
click at [989, 654] on video at bounding box center [689, 388] width 1379 height 776
click at [948, 646] on video at bounding box center [689, 388] width 1379 height 776
click at [1122, 654] on div "add" at bounding box center [1119, 759] width 173 height 32
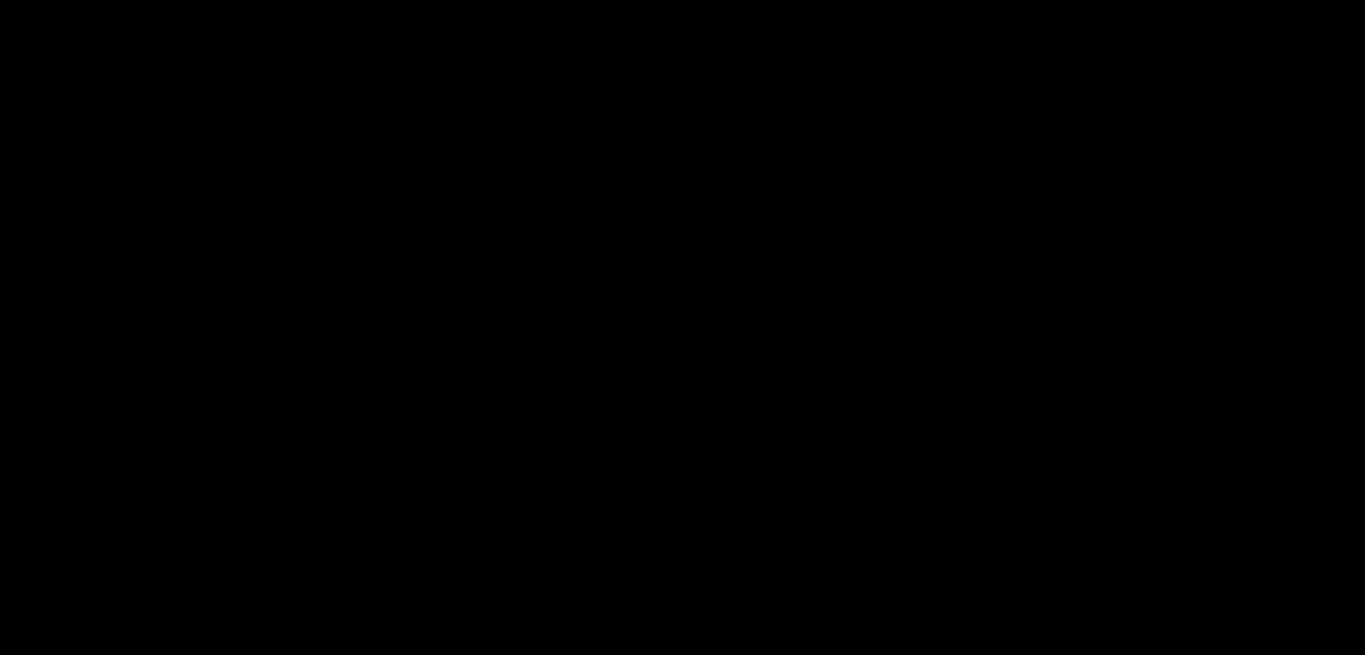
scroll to position [1077, 0]
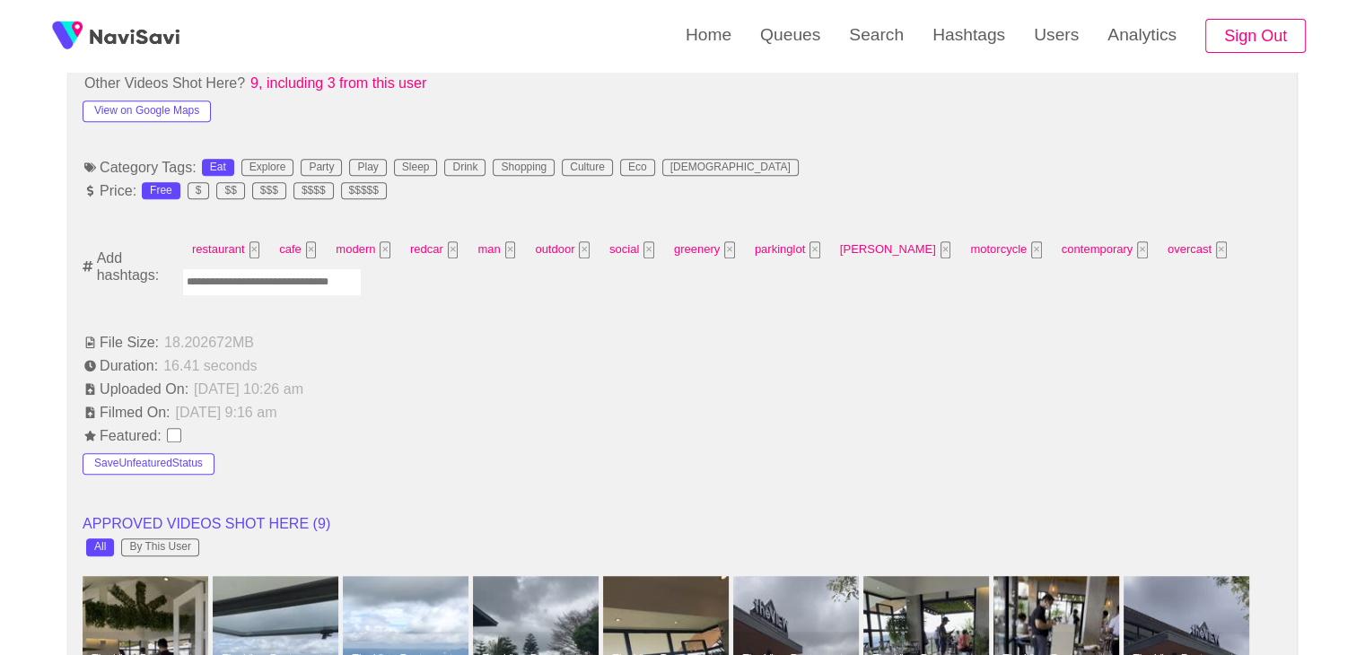
click at [284, 285] on input "Enter tag here and press return" at bounding box center [272, 282] width 180 height 28
type input "*********"
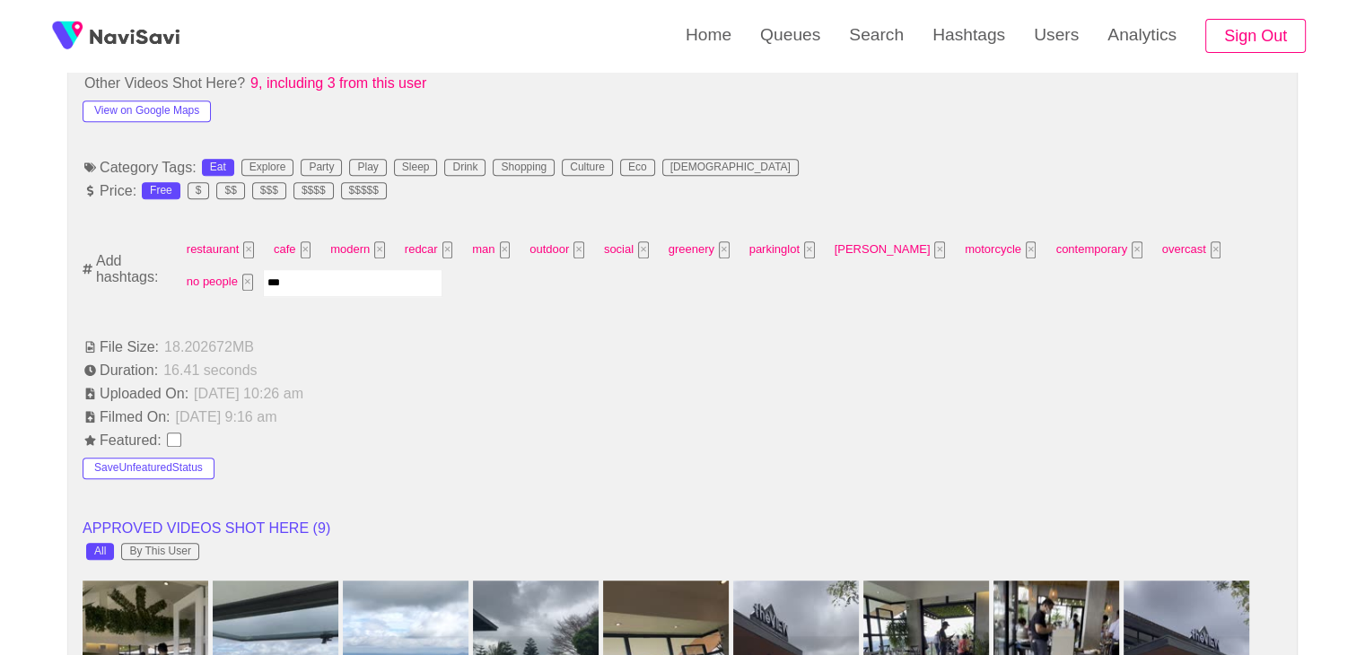
type input "****"
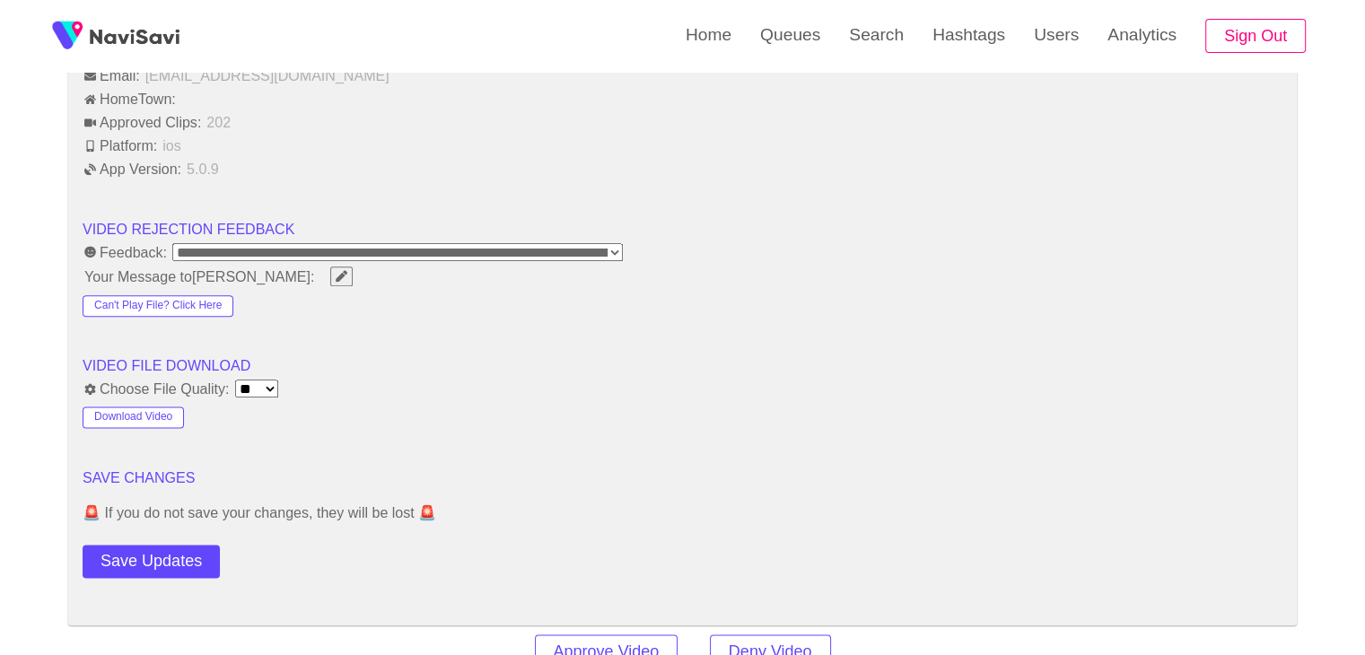
scroll to position [2334, 0]
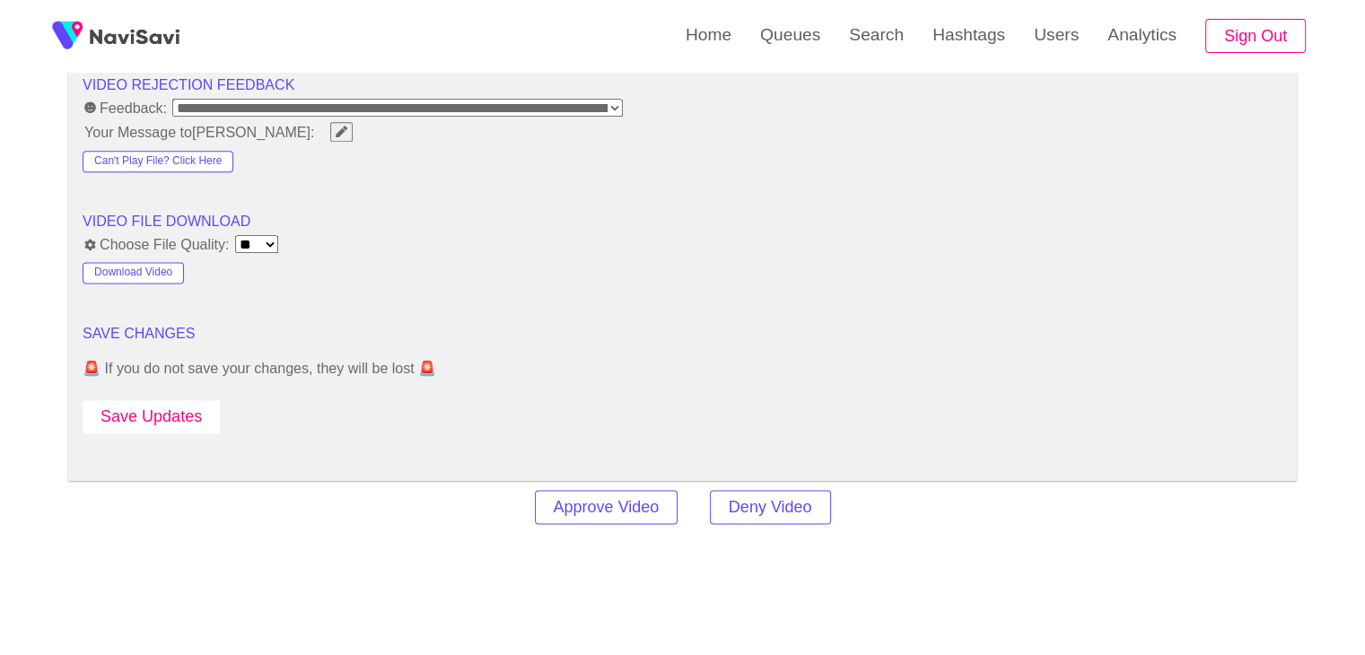
click at [183, 407] on button "Save Updates" at bounding box center [151, 416] width 137 height 33
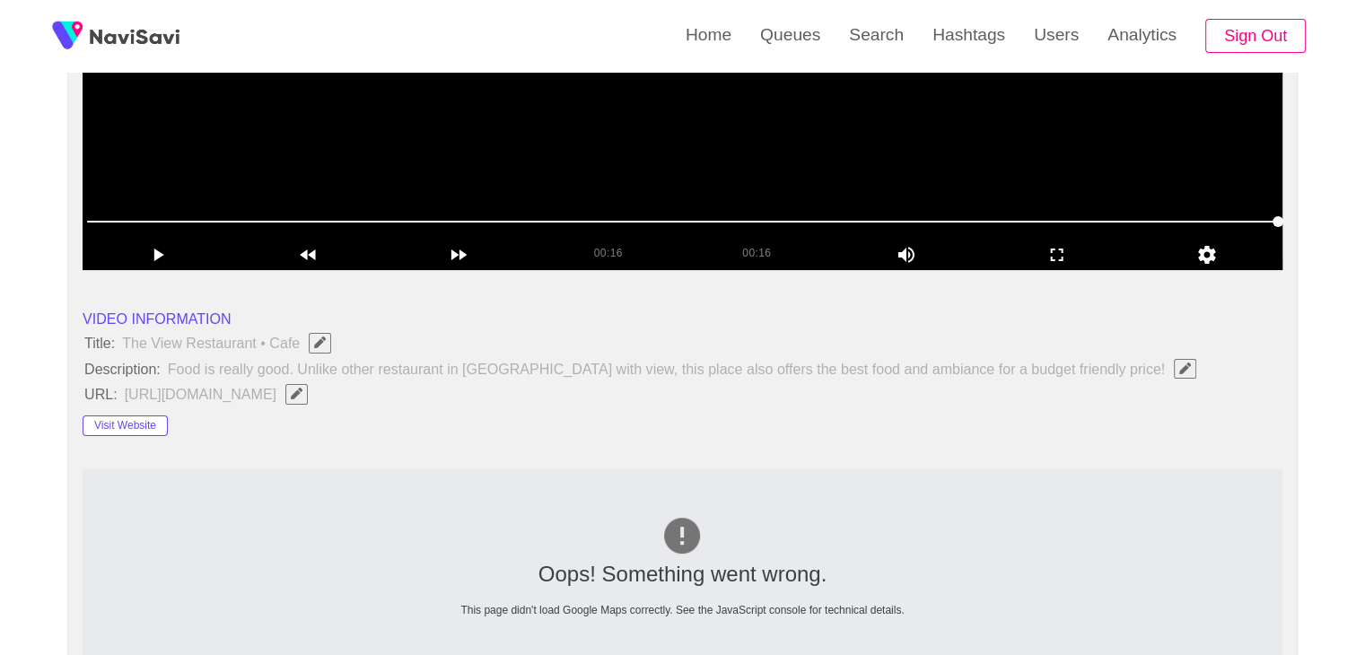
scroll to position [180, 0]
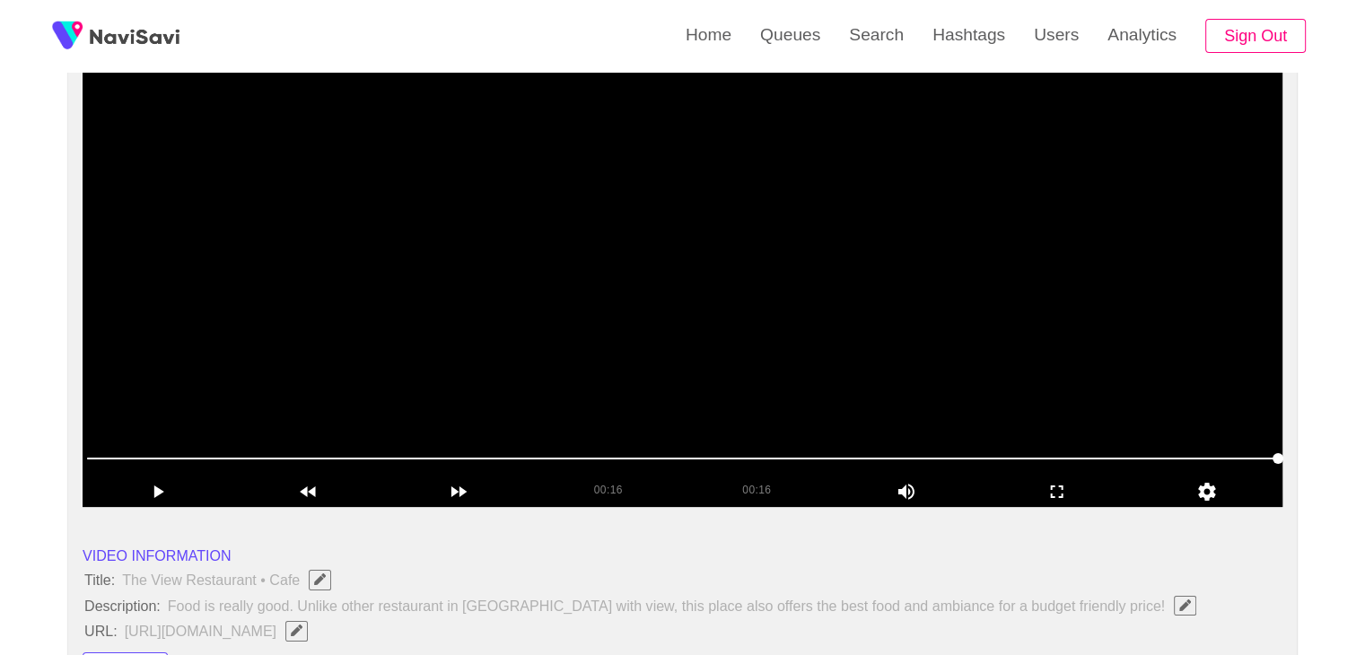
click at [894, 303] on video at bounding box center [683, 282] width 1200 height 449
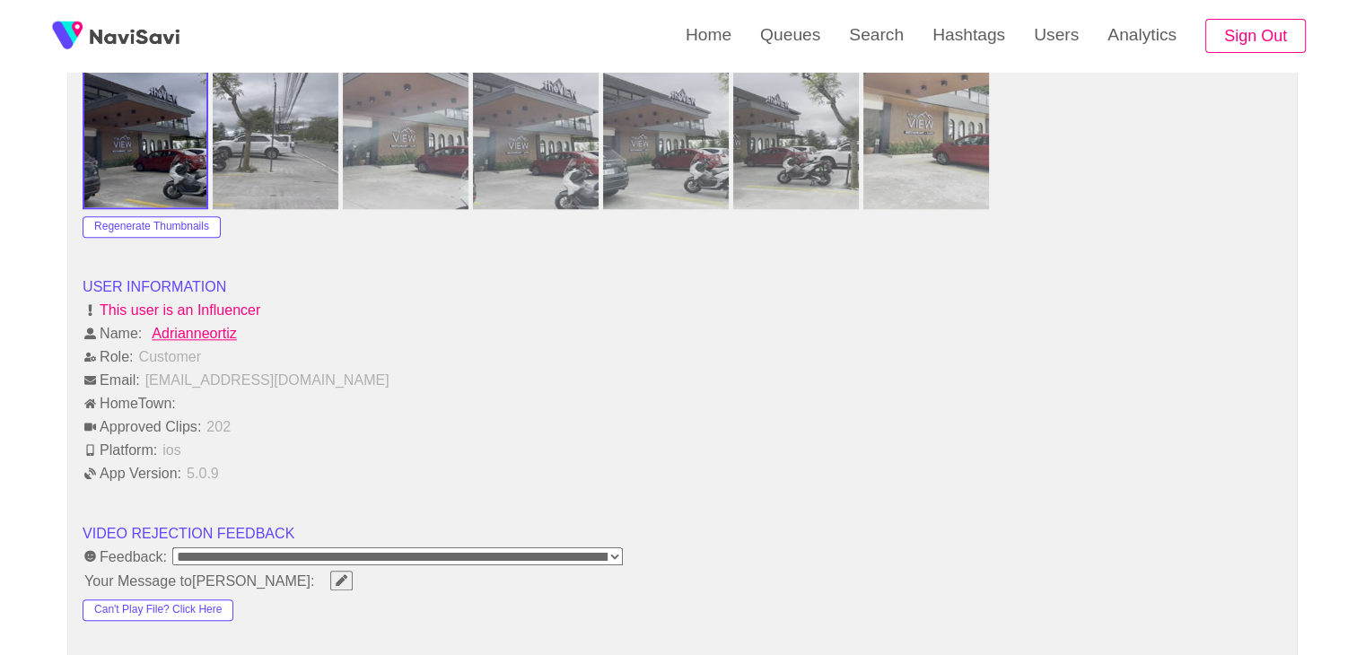
scroll to position [2244, 0]
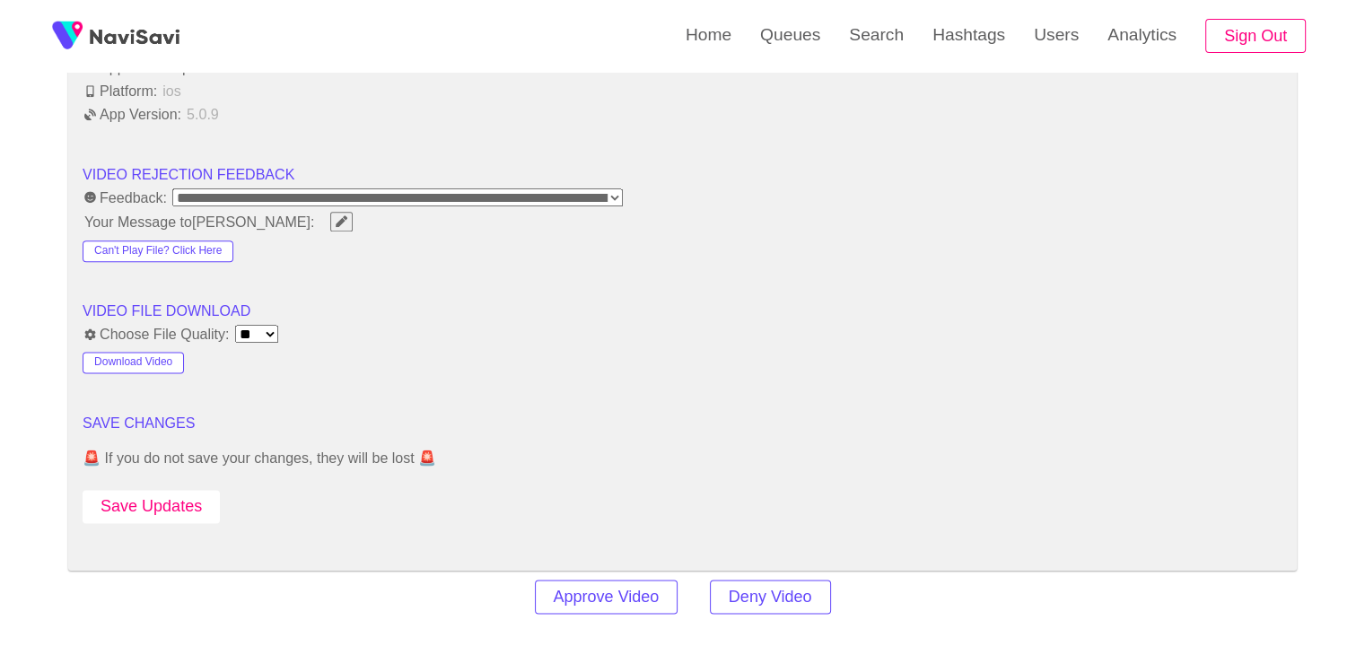
click at [164, 495] on button "Save Updates" at bounding box center [151, 506] width 137 height 33
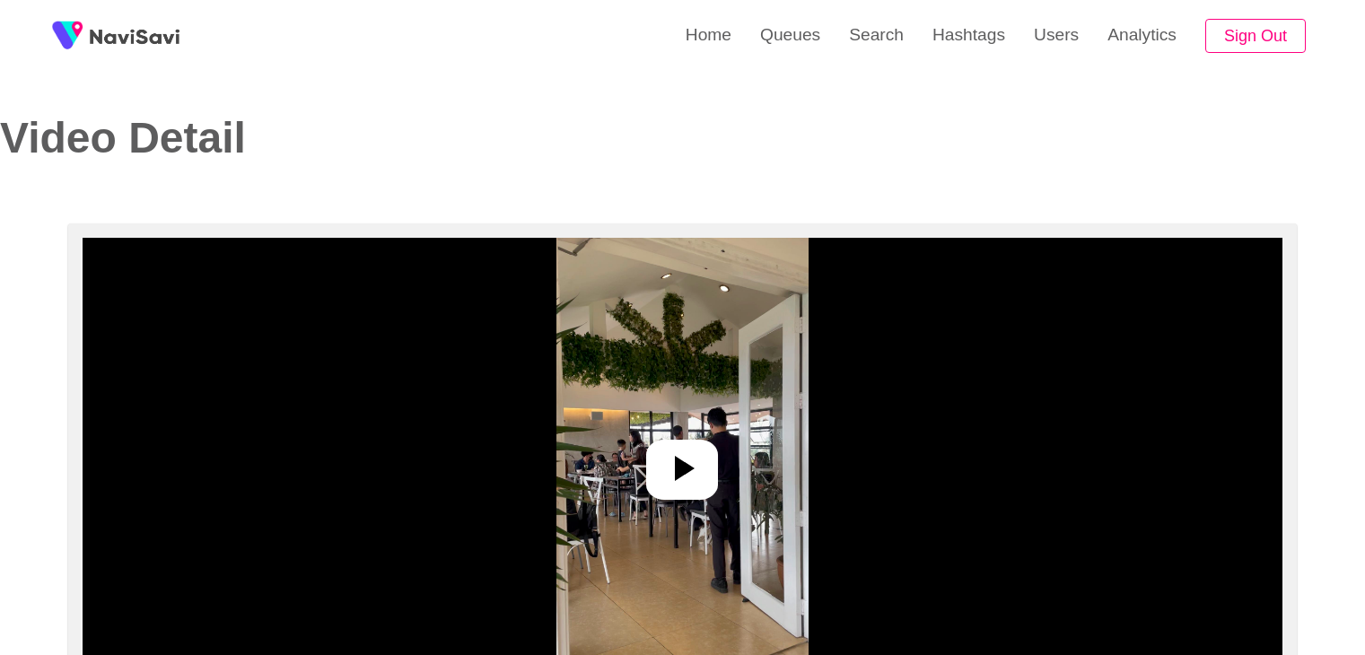
select select "**********"
select select "**"
click at [669, 478] on icon at bounding box center [682, 468] width 43 height 43
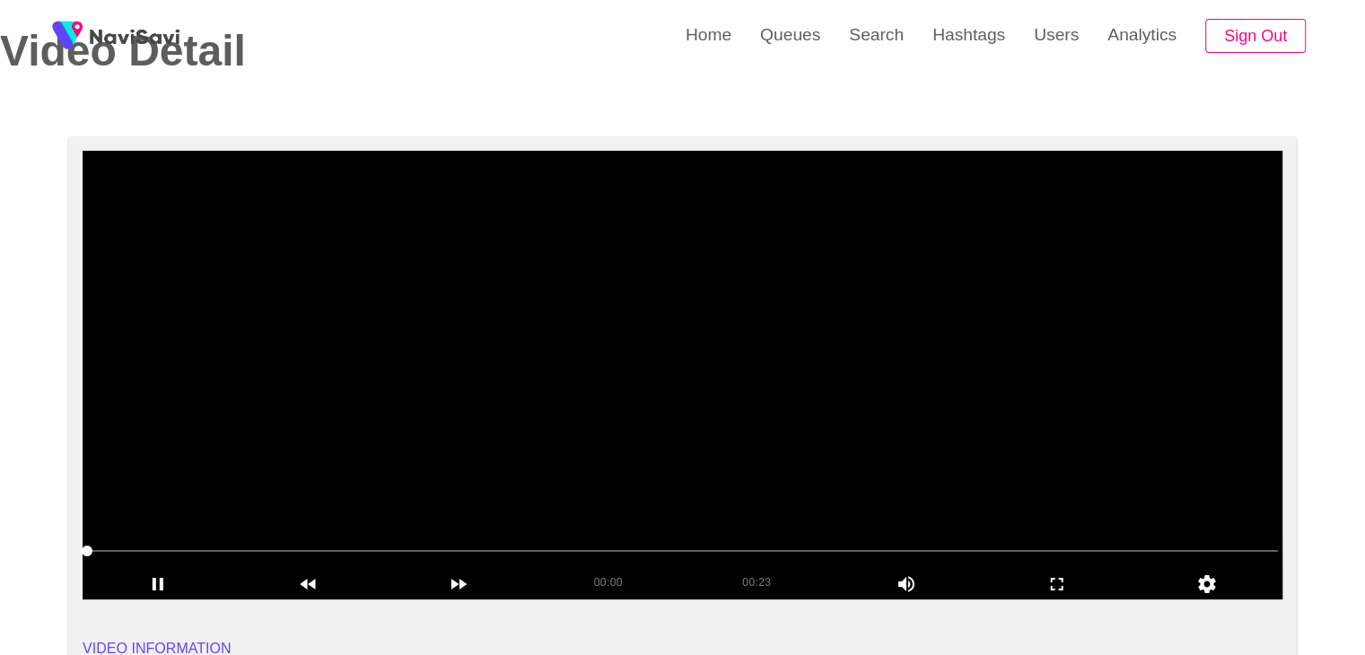
scroll to position [90, 0]
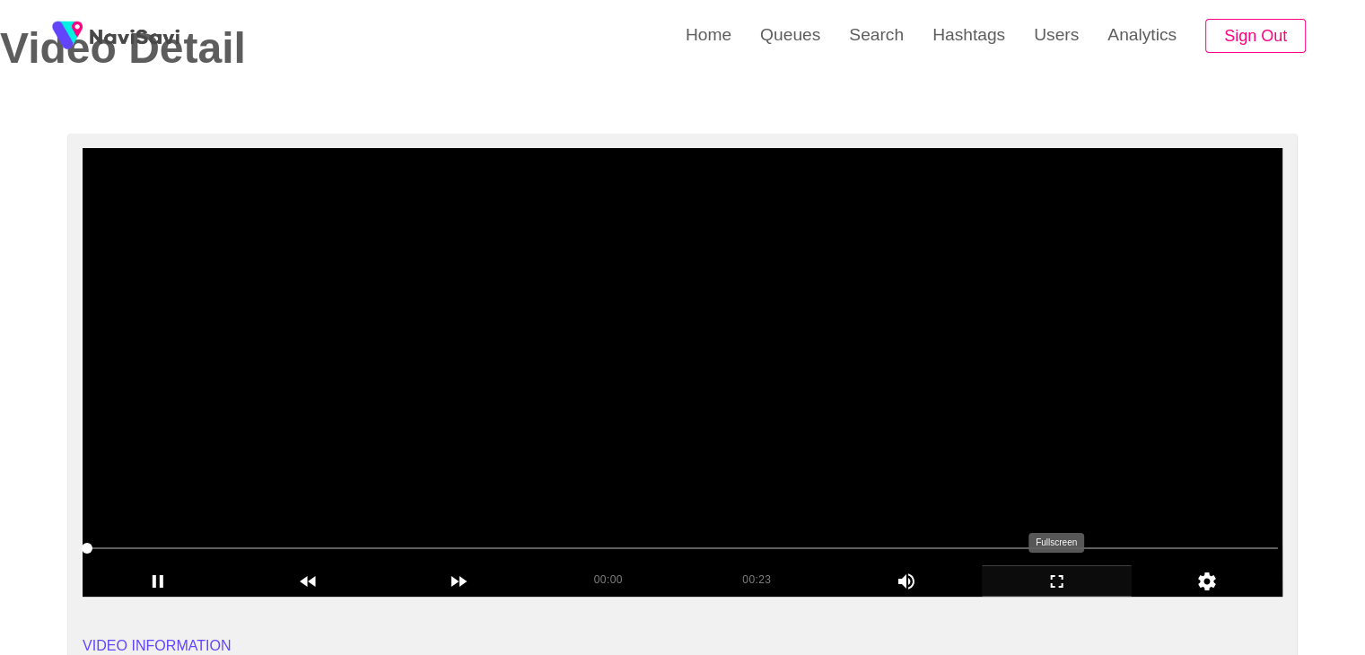
click at [1068, 579] on icon "add" at bounding box center [1057, 582] width 149 height 22
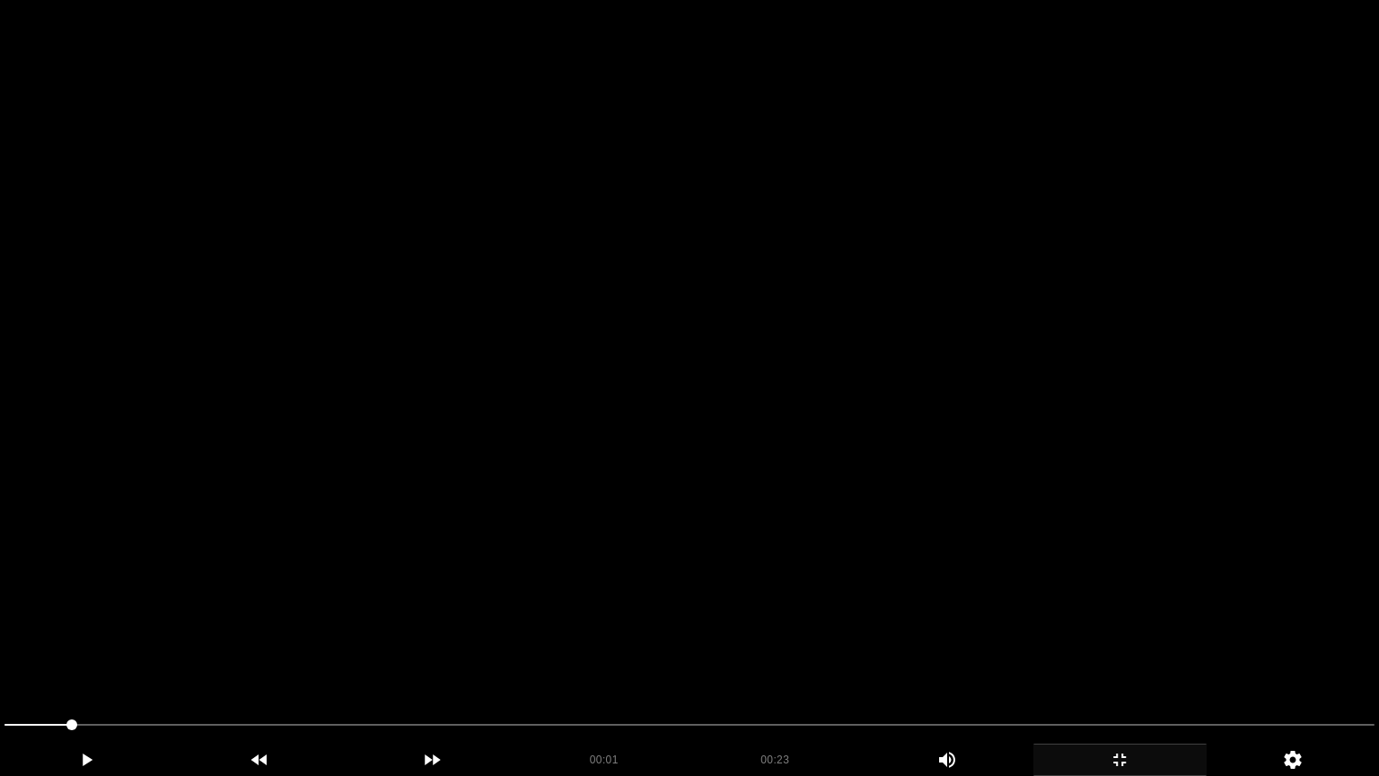
click at [941, 634] on video at bounding box center [689, 388] width 1379 height 776
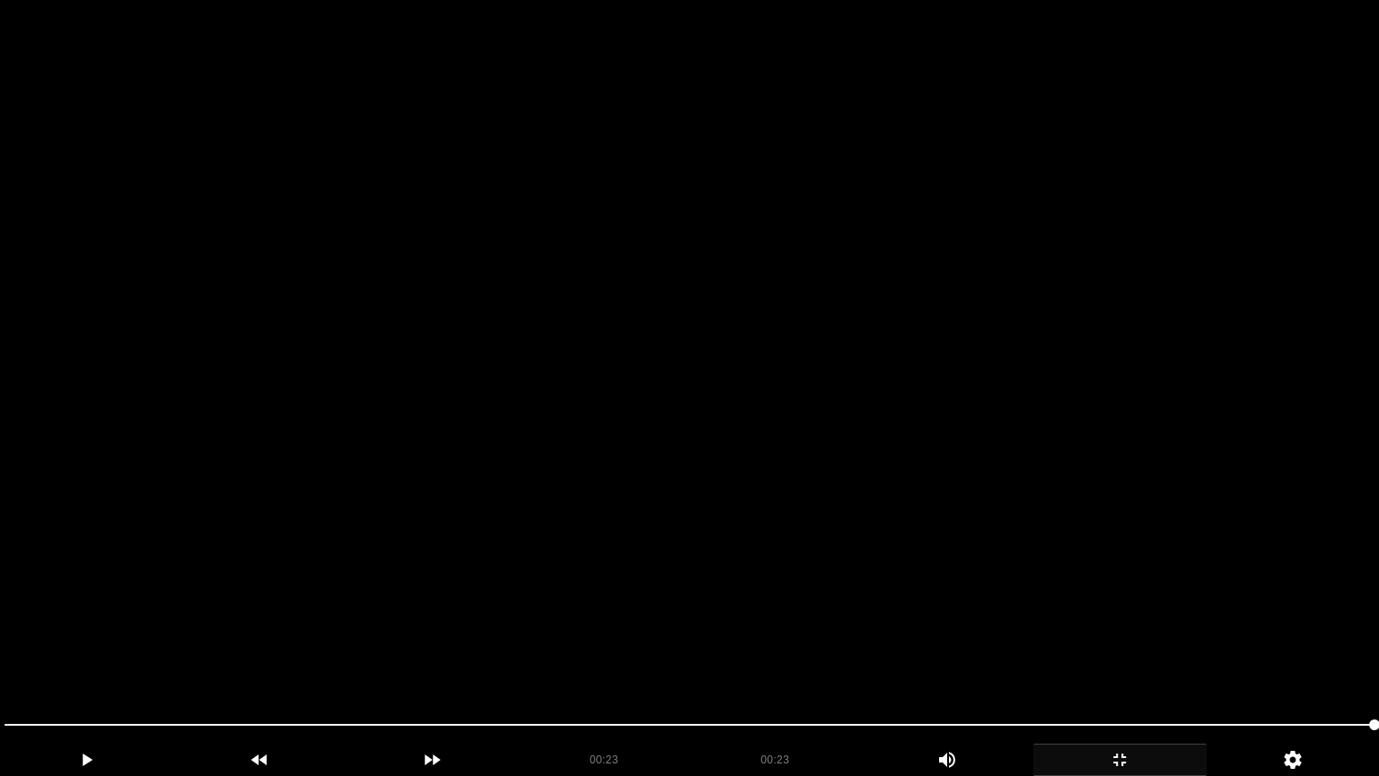
click at [641, 627] on video at bounding box center [689, 388] width 1379 height 776
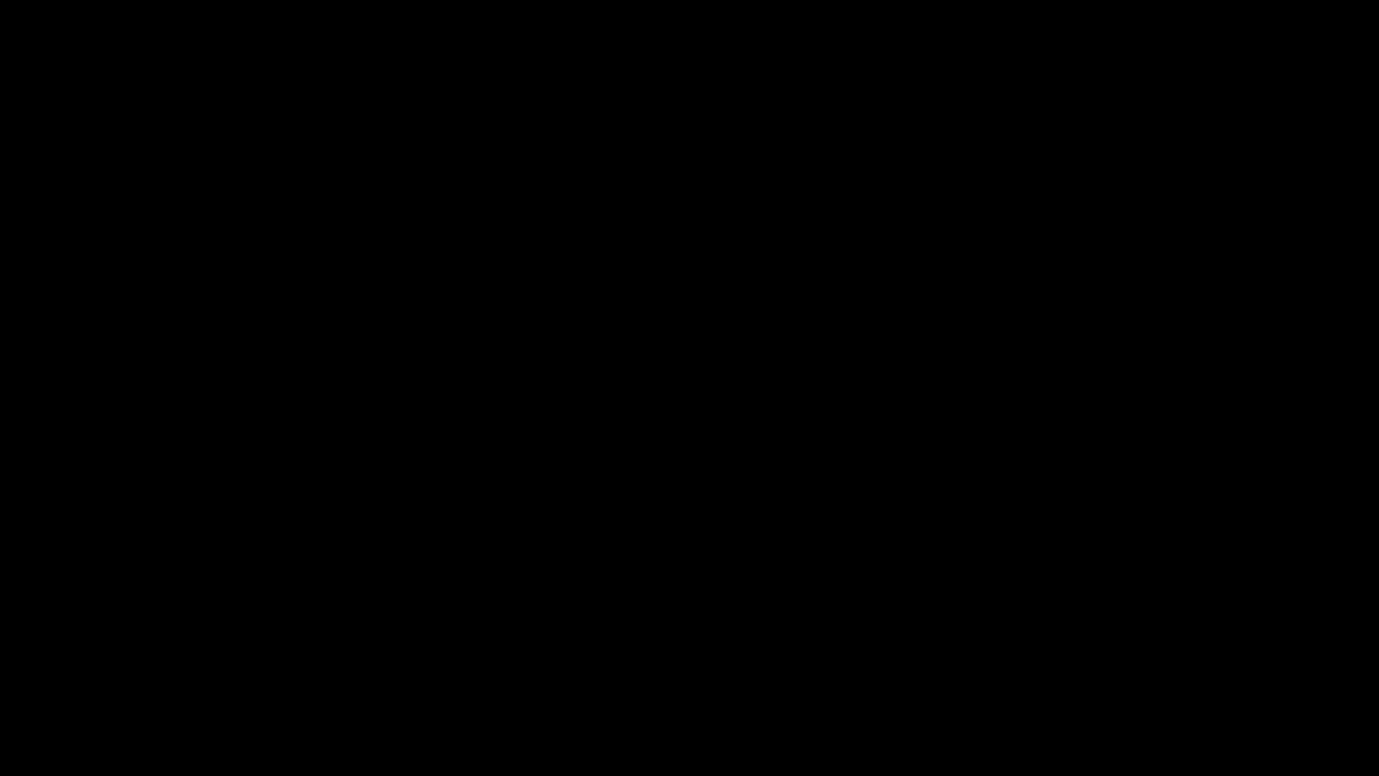
click at [34, 654] on icon "add" at bounding box center [86, 760] width 171 height 22
click at [65, 654] on icon "add" at bounding box center [86, 760] width 171 height 22
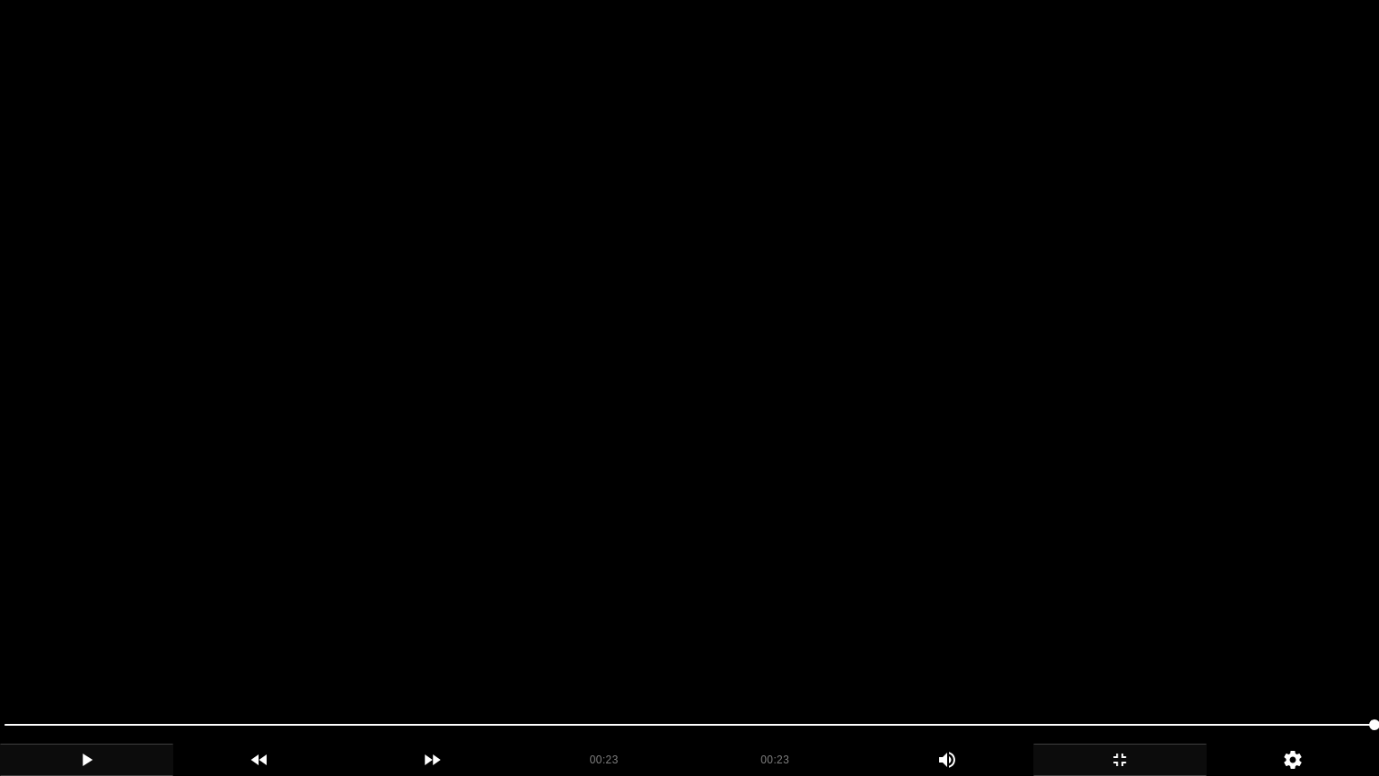
click at [817, 623] on video at bounding box center [689, 388] width 1379 height 776
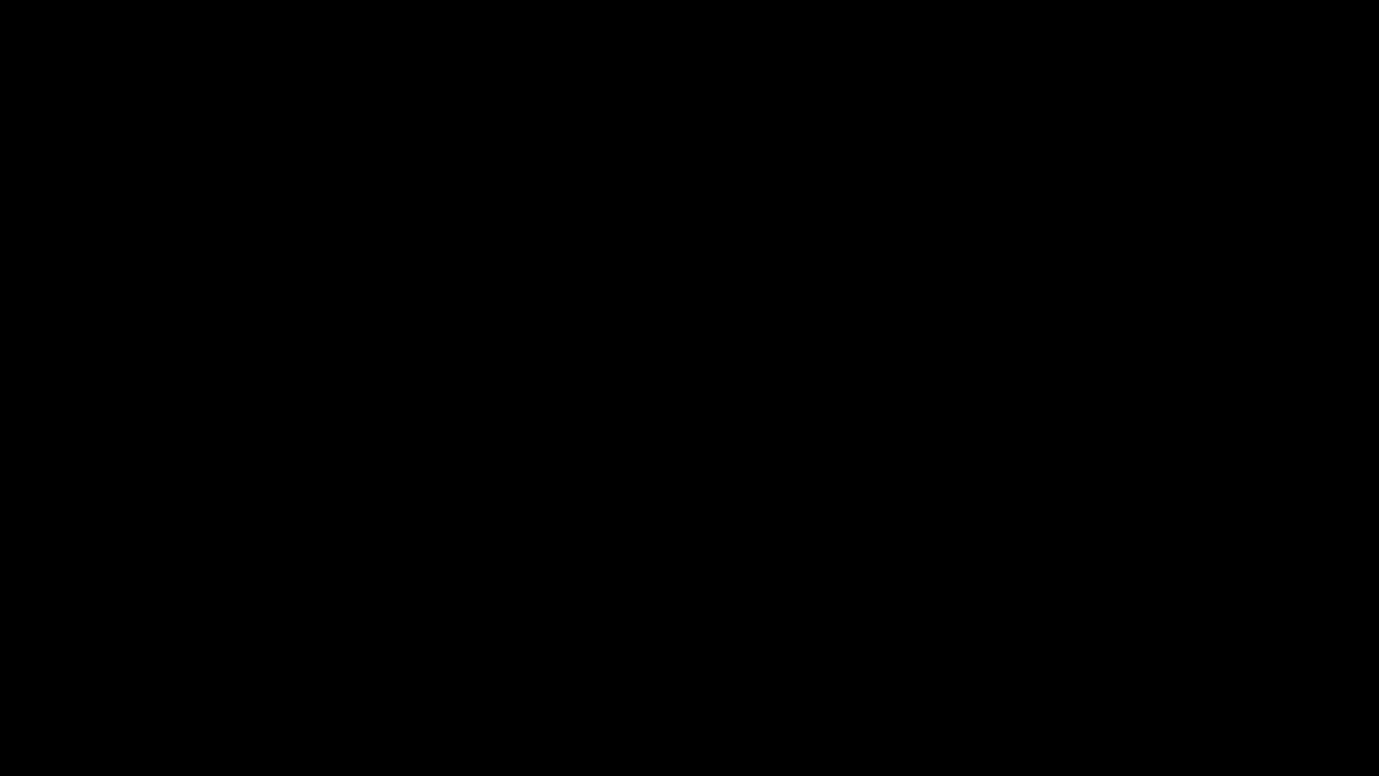
click at [1128, 654] on icon "add" at bounding box center [1119, 760] width 171 height 22
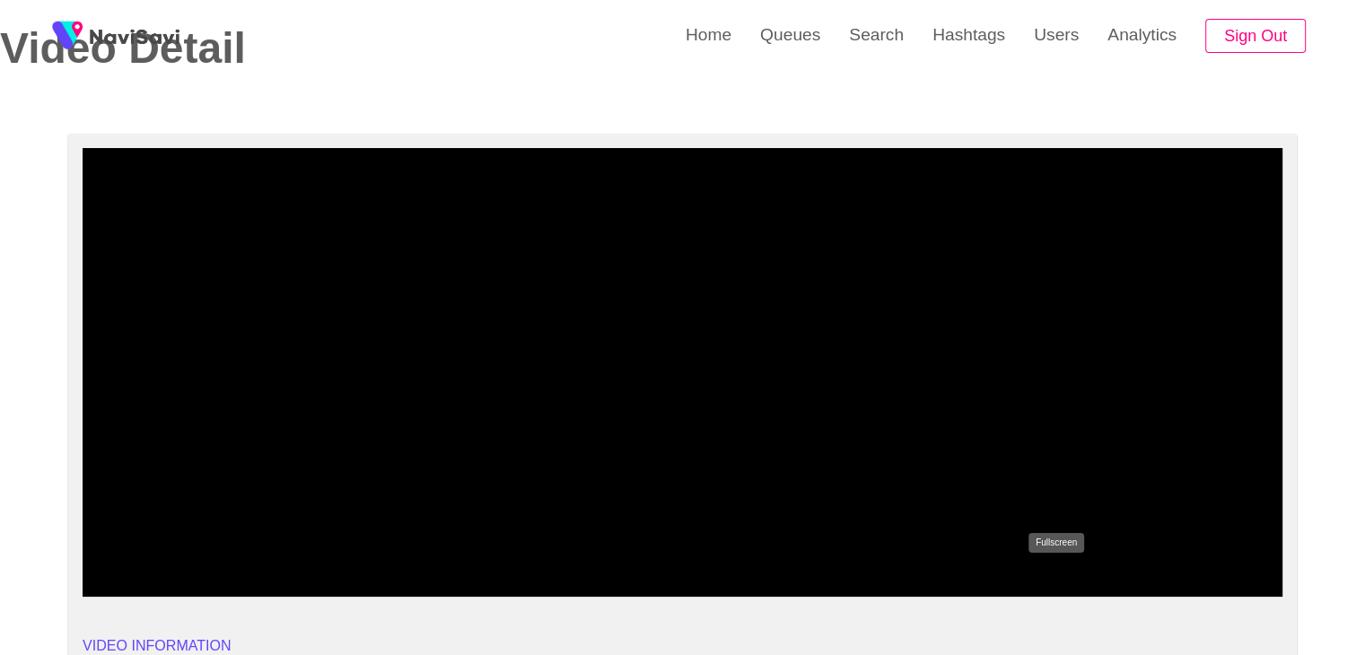
click at [1069, 583] on icon "add" at bounding box center [1057, 582] width 149 height 22
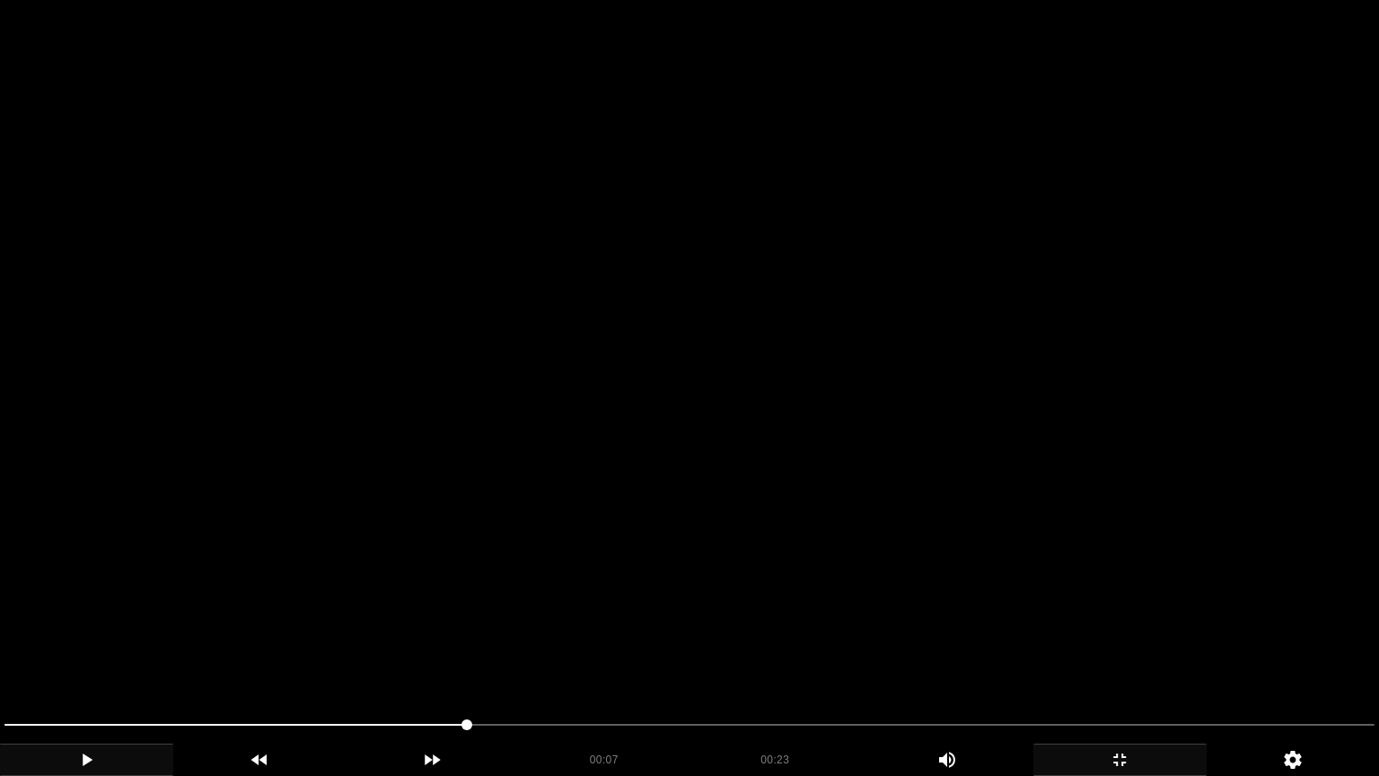
click at [932, 592] on video at bounding box center [689, 388] width 1379 height 776
click at [934, 587] on video at bounding box center [689, 388] width 1379 height 776
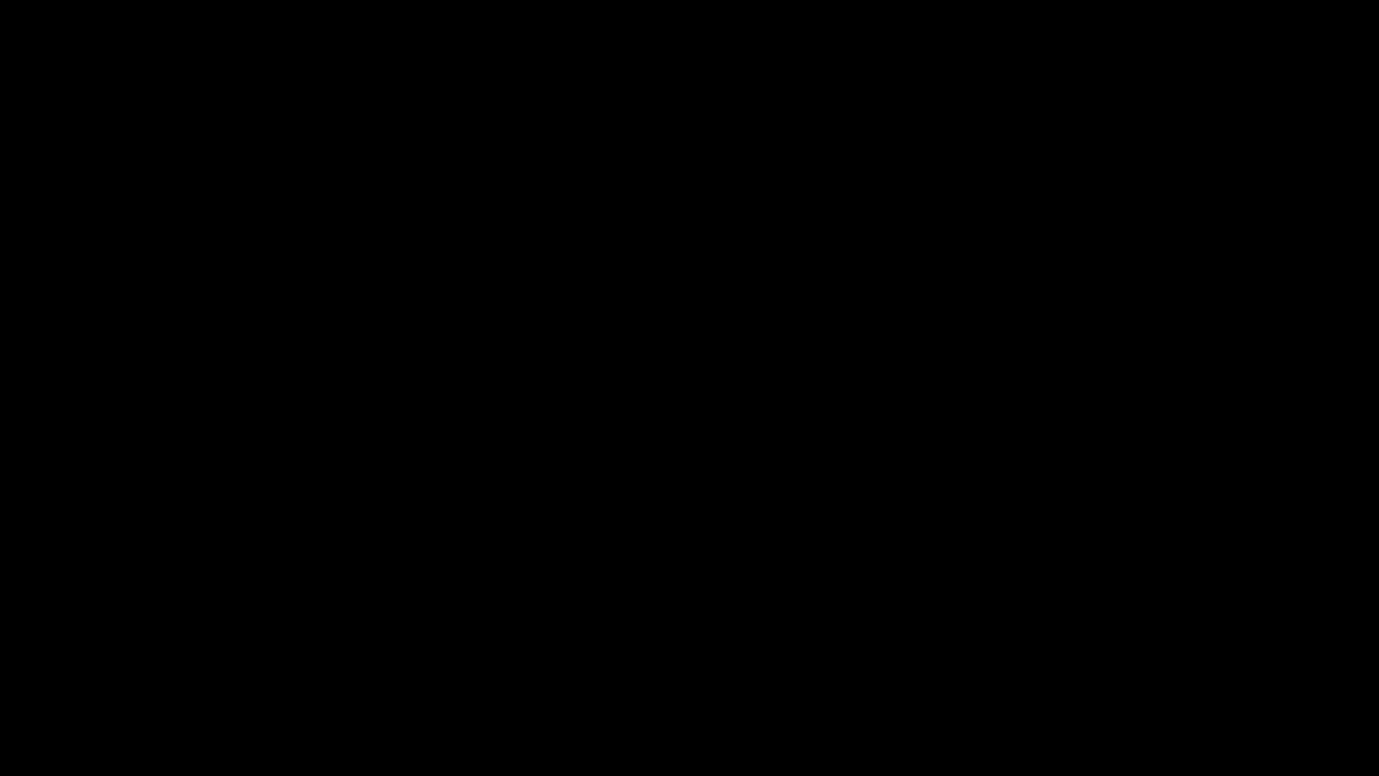
click at [1144, 654] on icon "add" at bounding box center [1119, 760] width 171 height 22
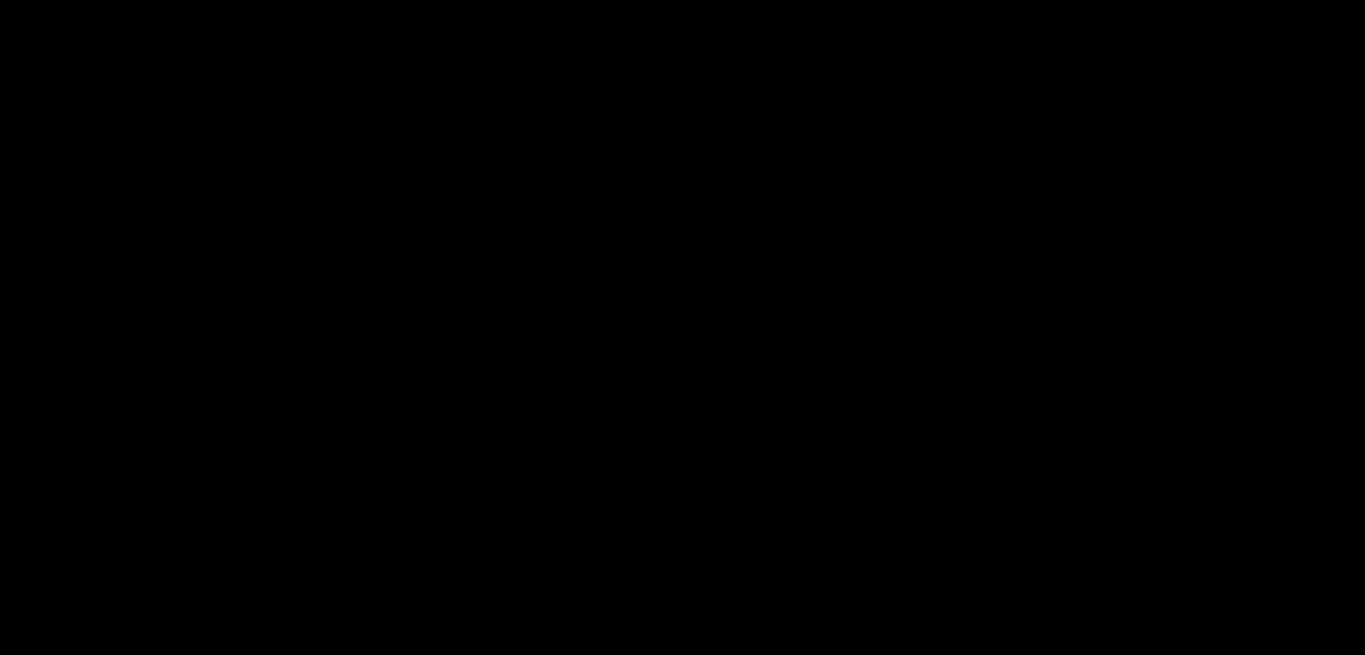
scroll to position [898, 0]
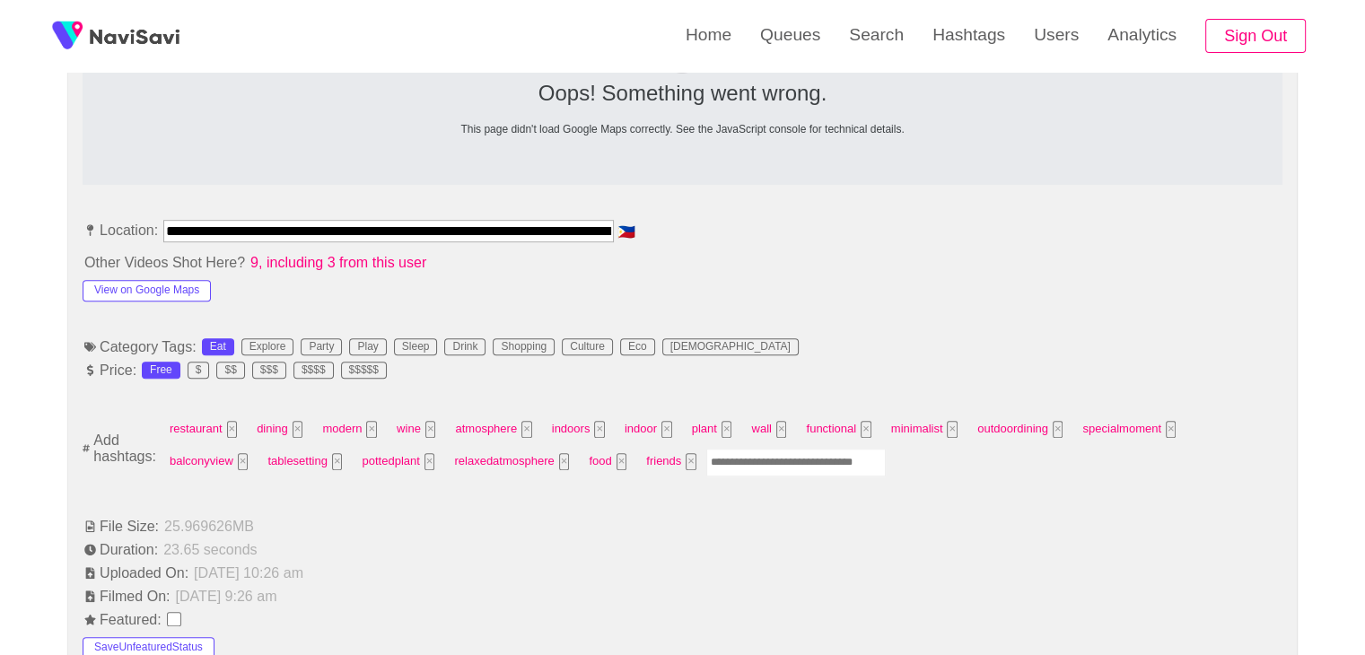
click at [706, 460] on input "Enter tag here and press return" at bounding box center [796, 463] width 180 height 28
type input "******"
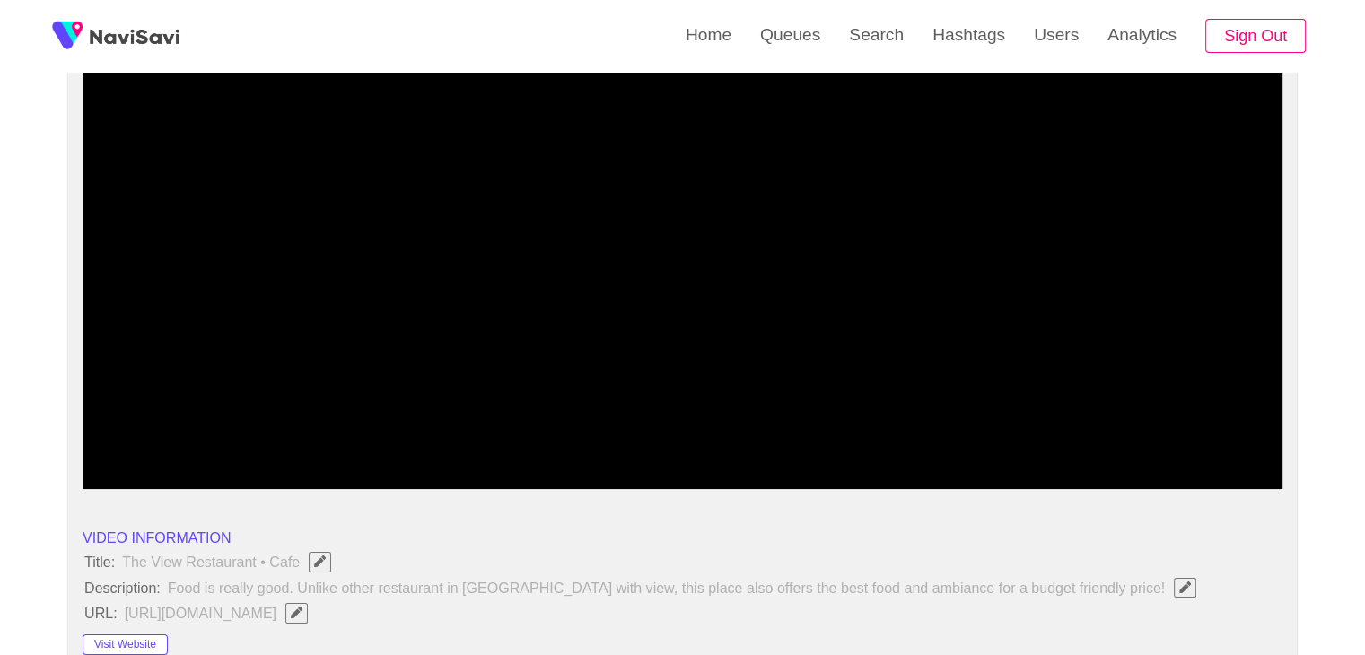
scroll to position [180, 0]
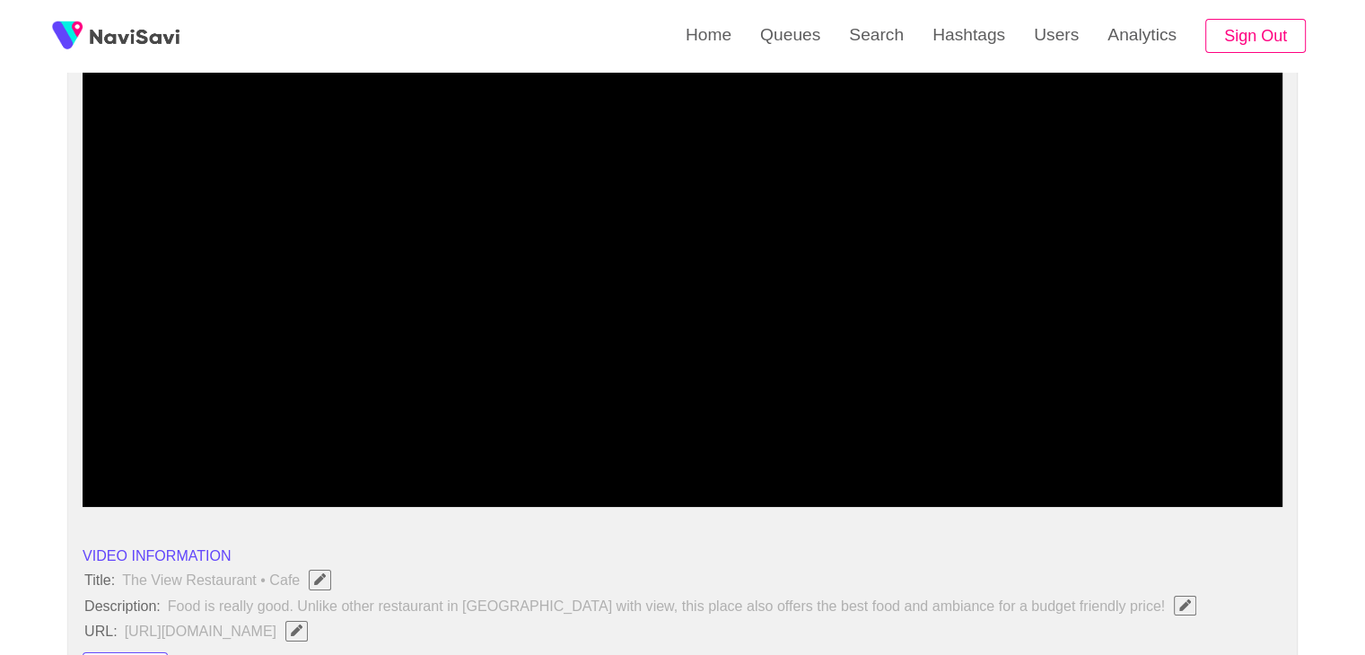
click at [797, 353] on video at bounding box center [683, 282] width 1200 height 449
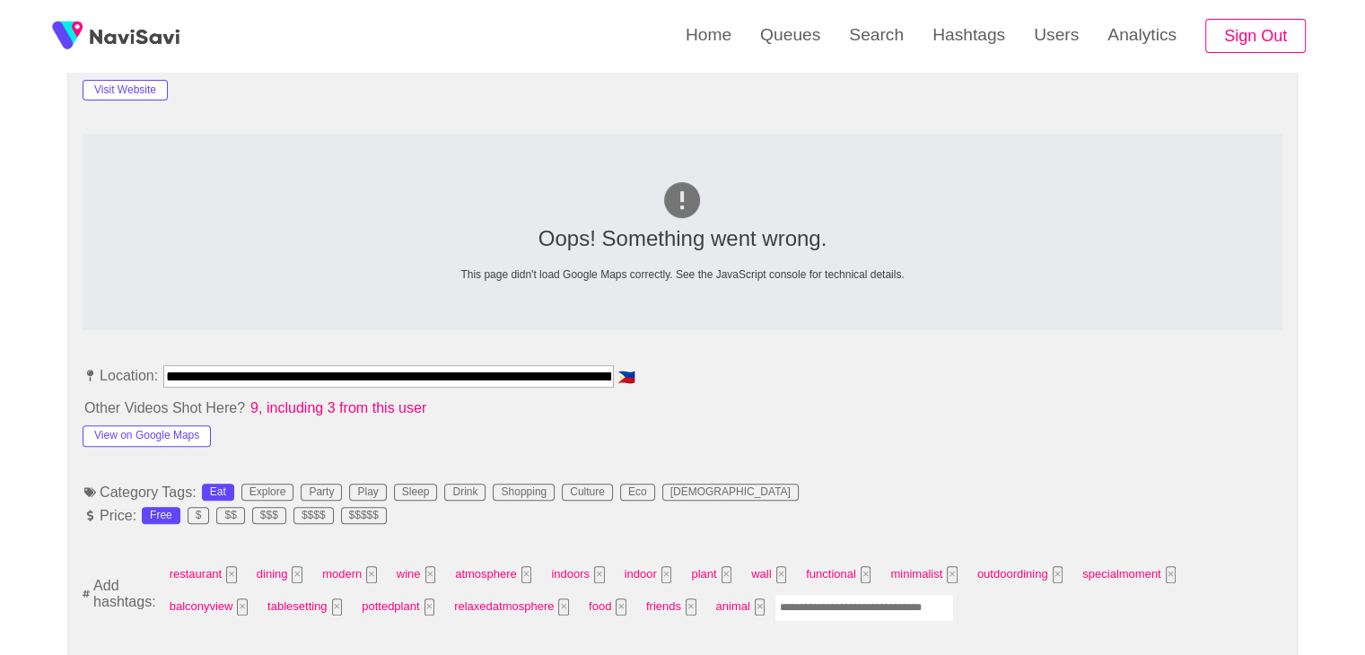
scroll to position [808, 0]
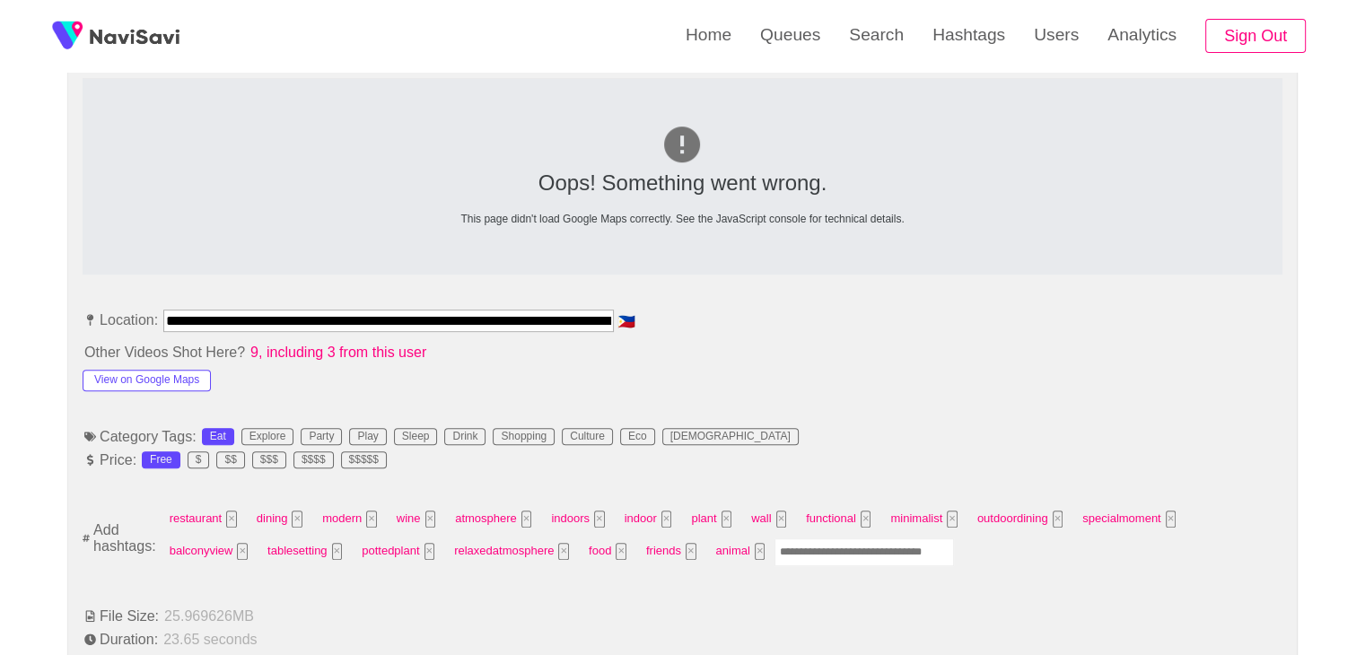
click at [775, 555] on input "Enter tag here and press return" at bounding box center [865, 553] width 180 height 28
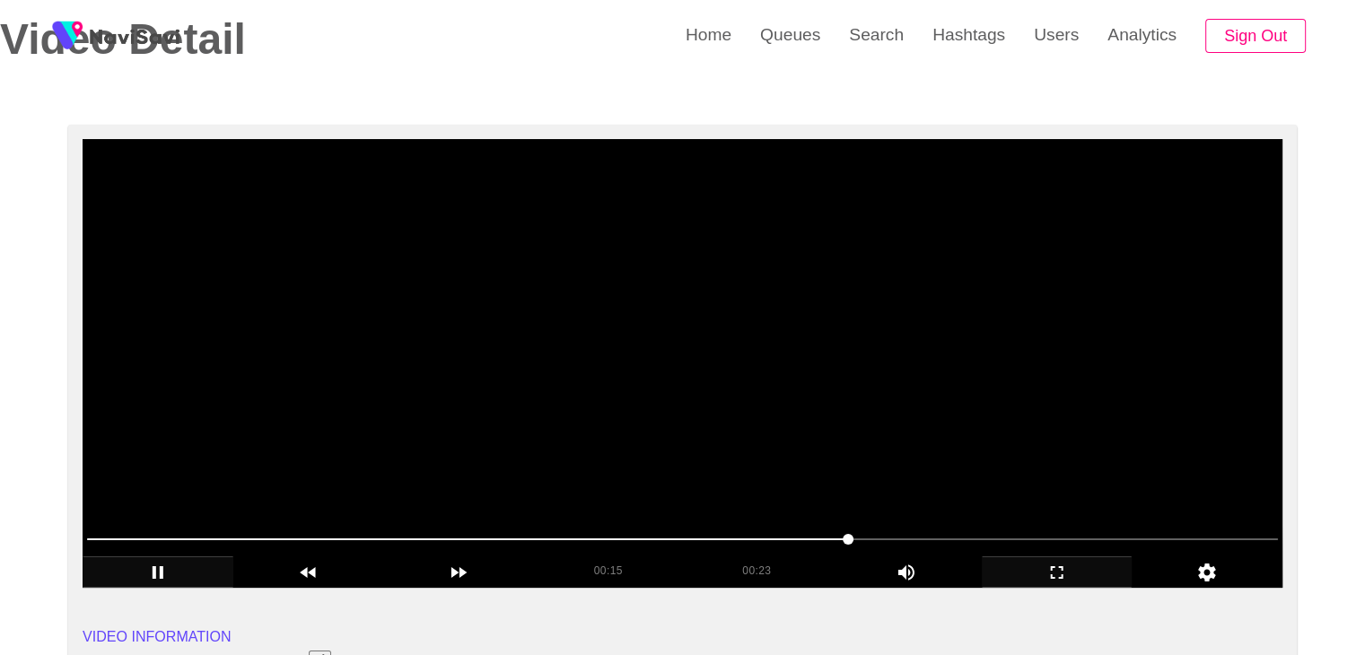
scroll to position [90, 0]
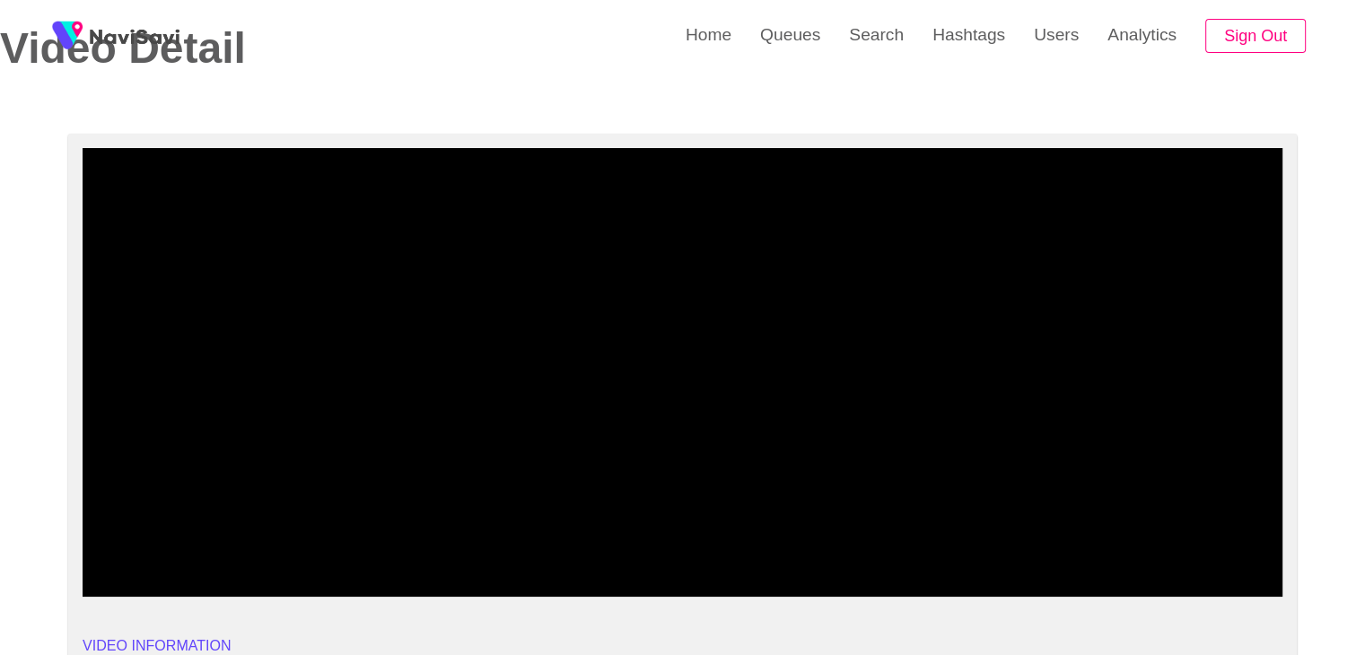
drag, startPoint x: 101, startPoint y: 539, endPoint x: 0, endPoint y: 529, distance: 101.9
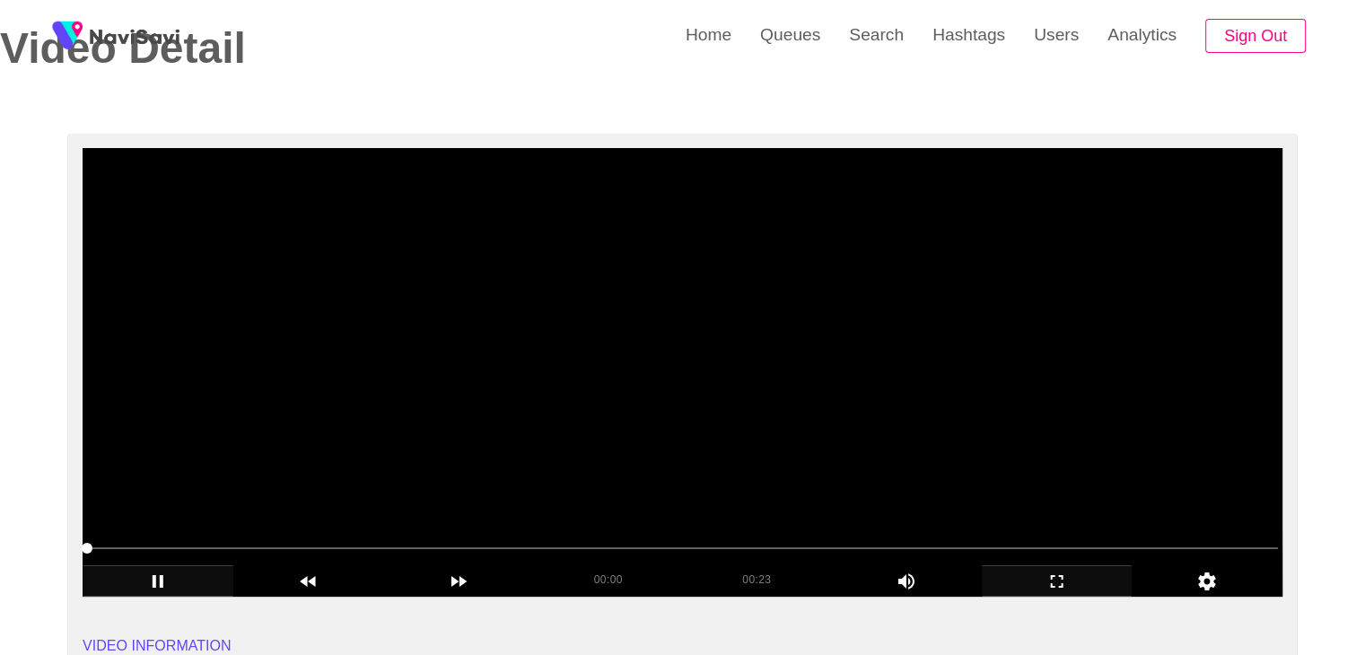
click at [761, 409] on video at bounding box center [683, 372] width 1200 height 449
click at [786, 410] on video at bounding box center [683, 372] width 1200 height 449
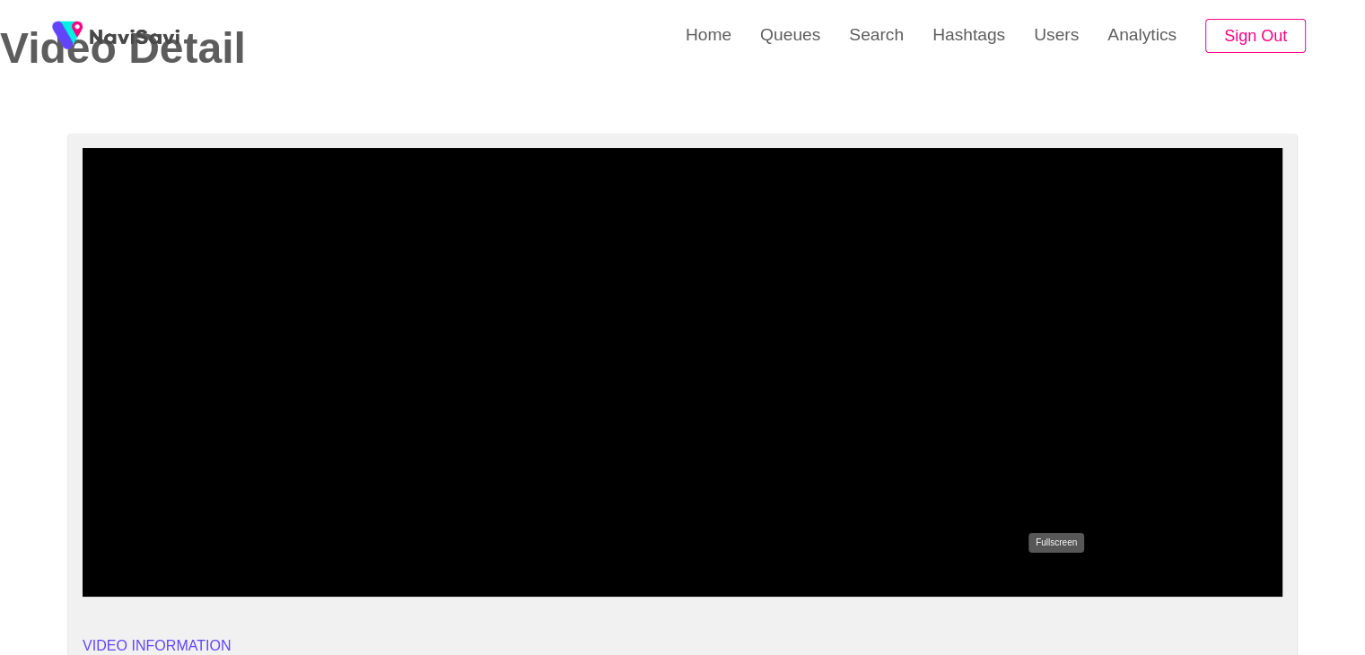
click at [1059, 583] on icon "add" at bounding box center [1057, 582] width 149 height 22
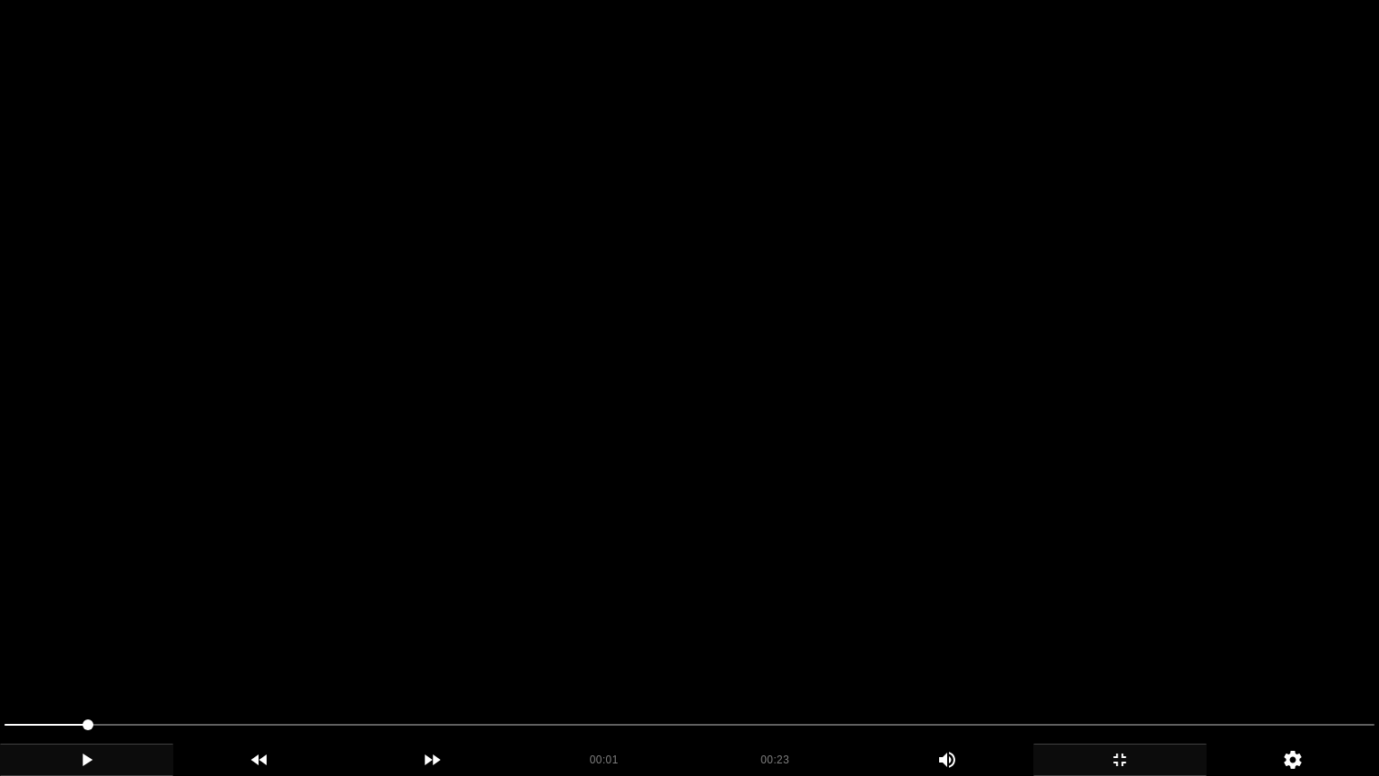
click at [1059, 594] on video at bounding box center [689, 388] width 1379 height 776
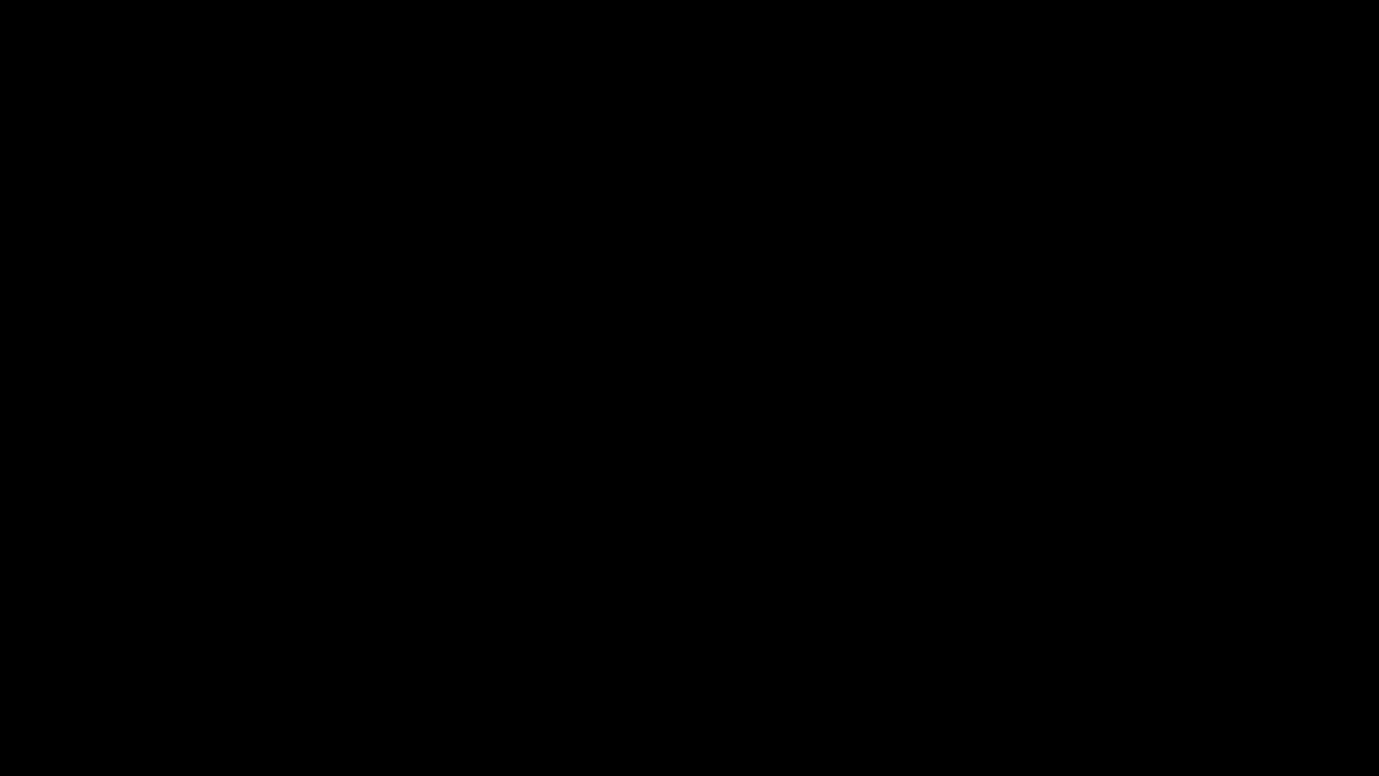
click at [1120, 654] on icon "add" at bounding box center [1119, 760] width 171 height 22
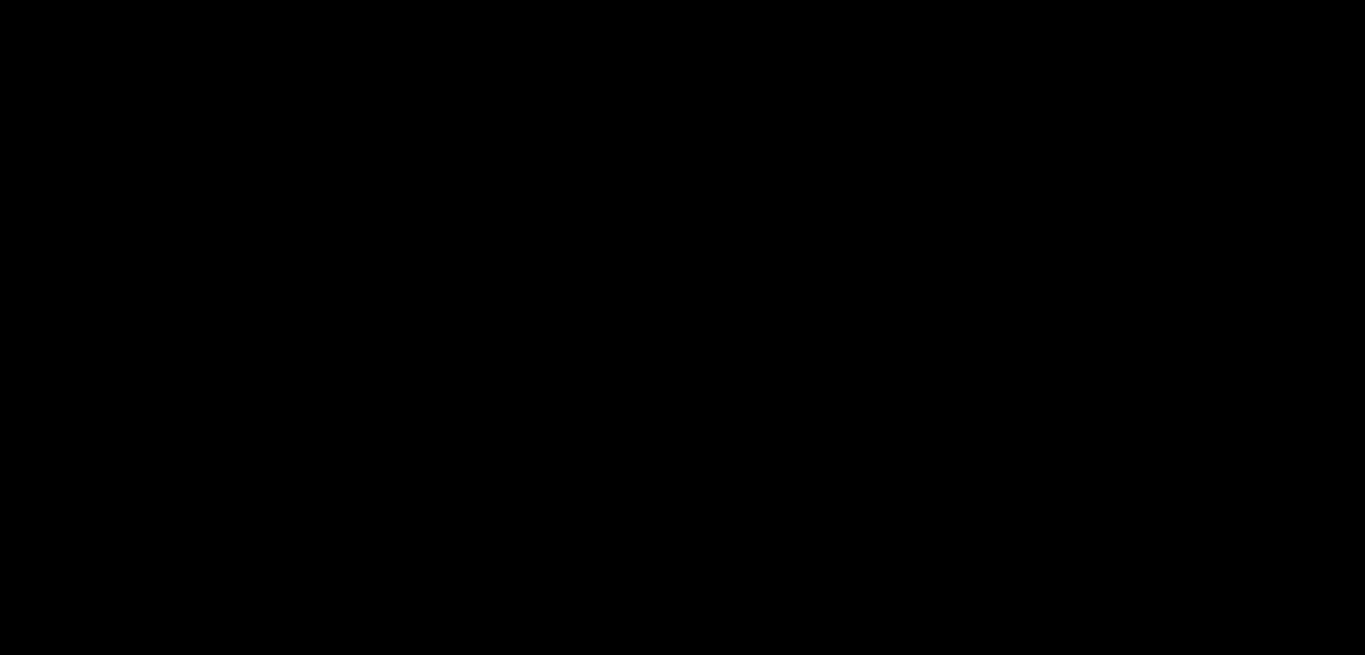
scroll to position [2154, 0]
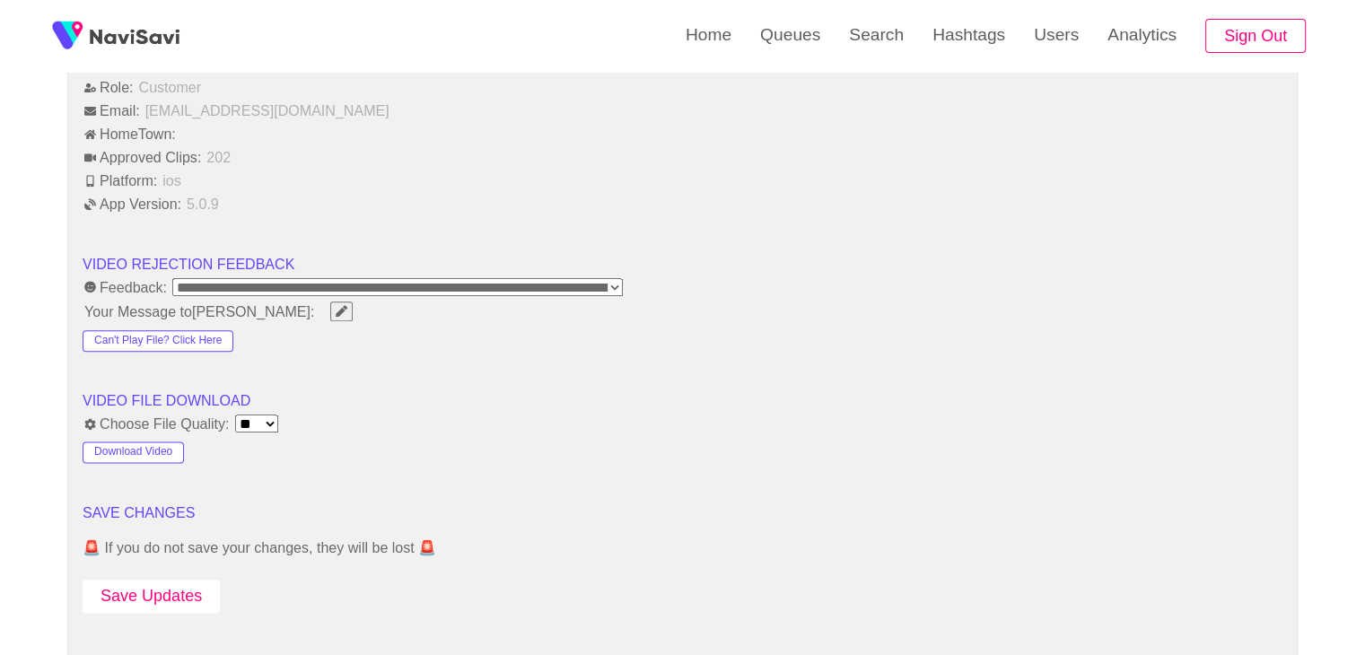
click at [140, 583] on button "Save Updates" at bounding box center [151, 596] width 137 height 33
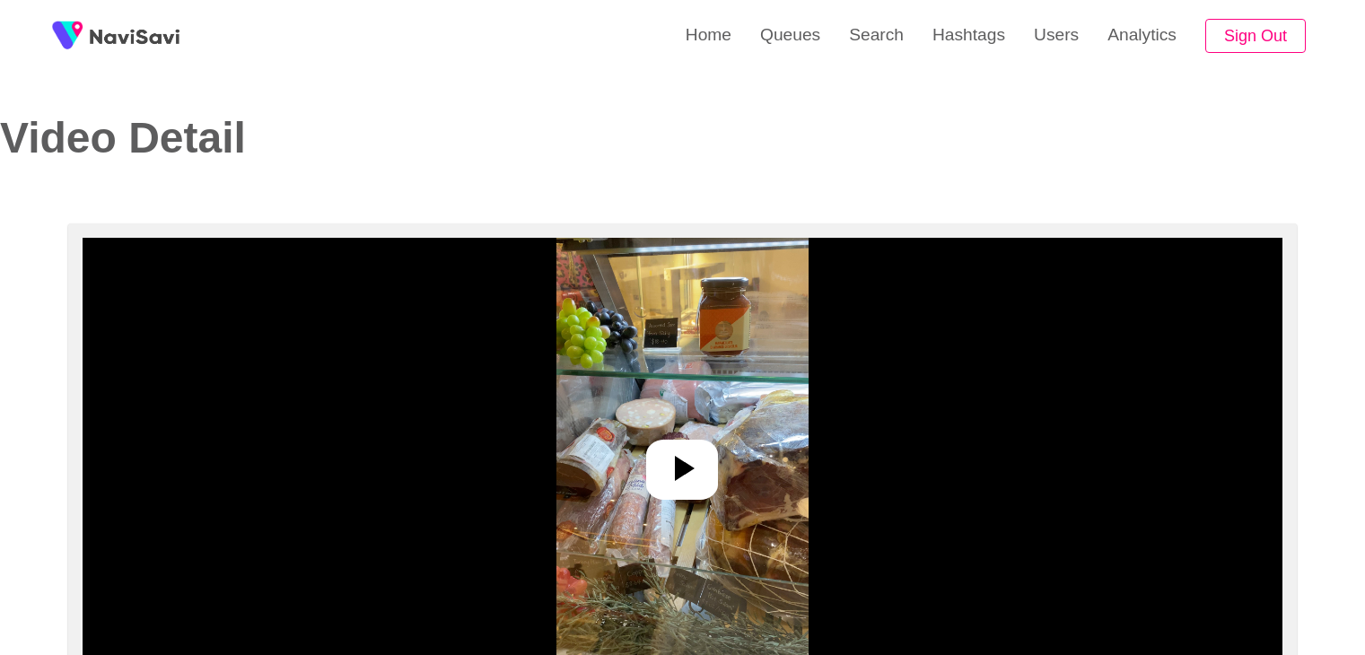
select select "**********"
select select "**"
click at [679, 461] on icon at bounding box center [685, 468] width 20 height 25
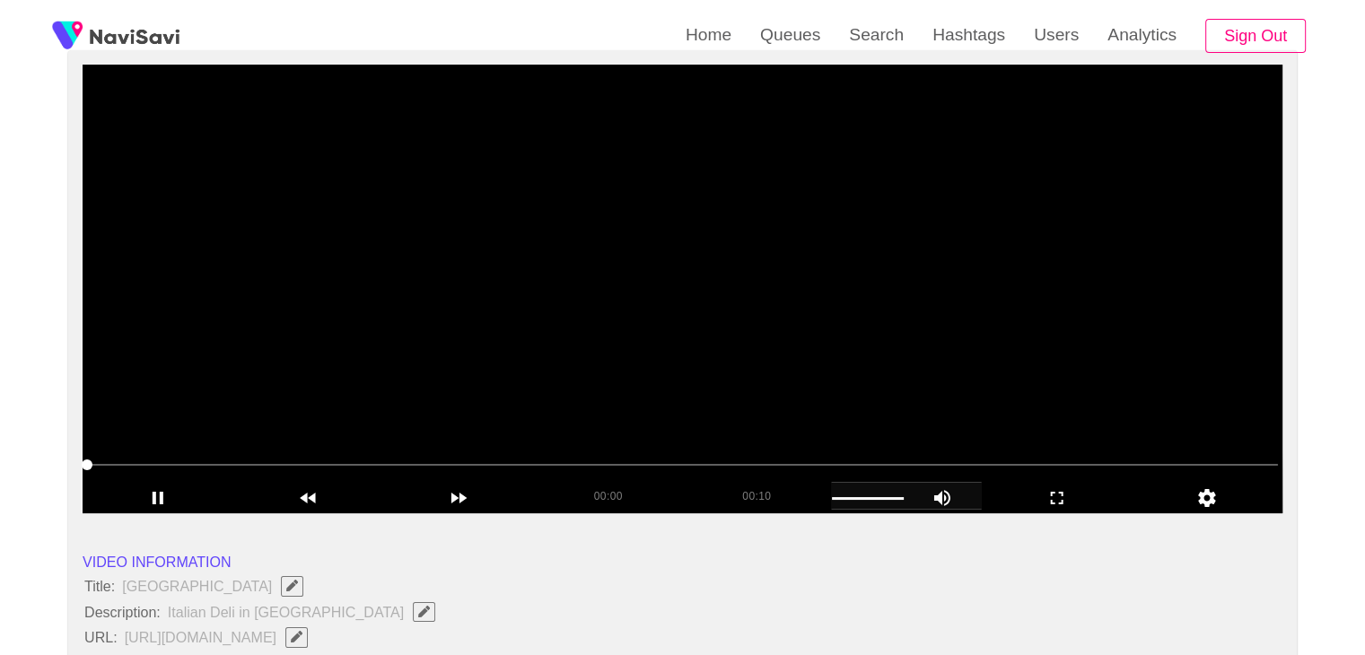
scroll to position [180, 0]
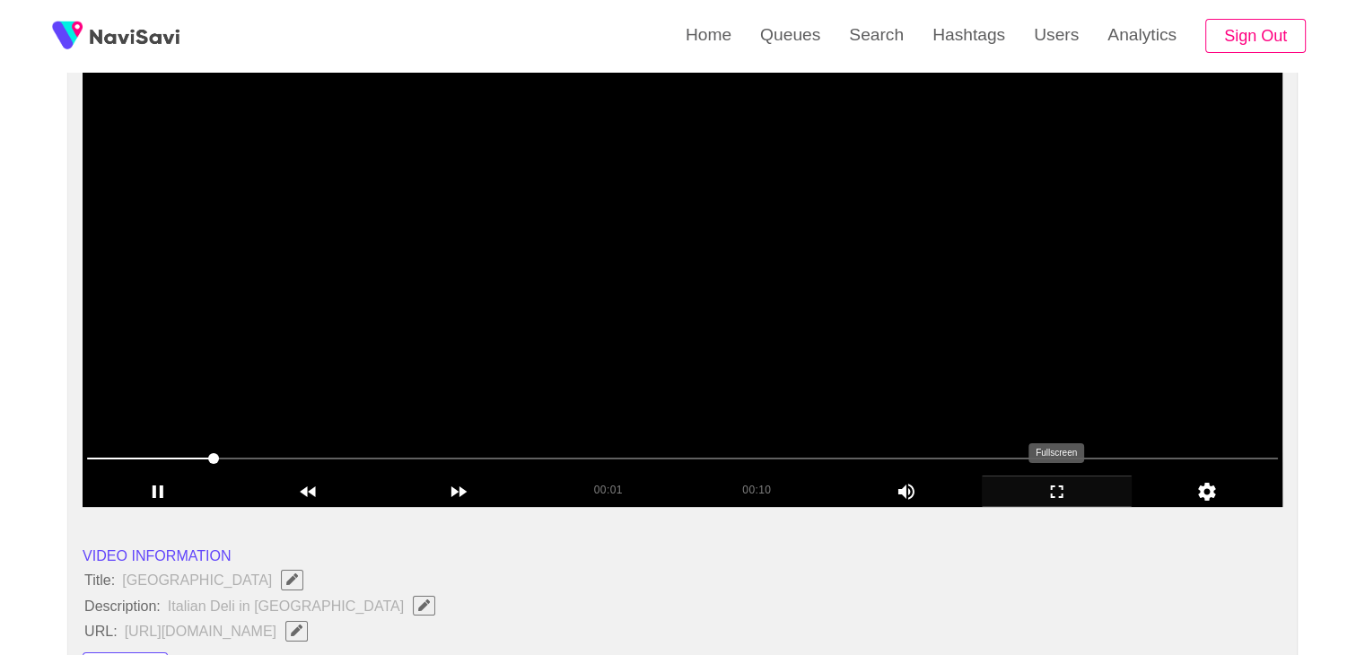
click at [1050, 496] on icon "add" at bounding box center [1057, 492] width 149 height 22
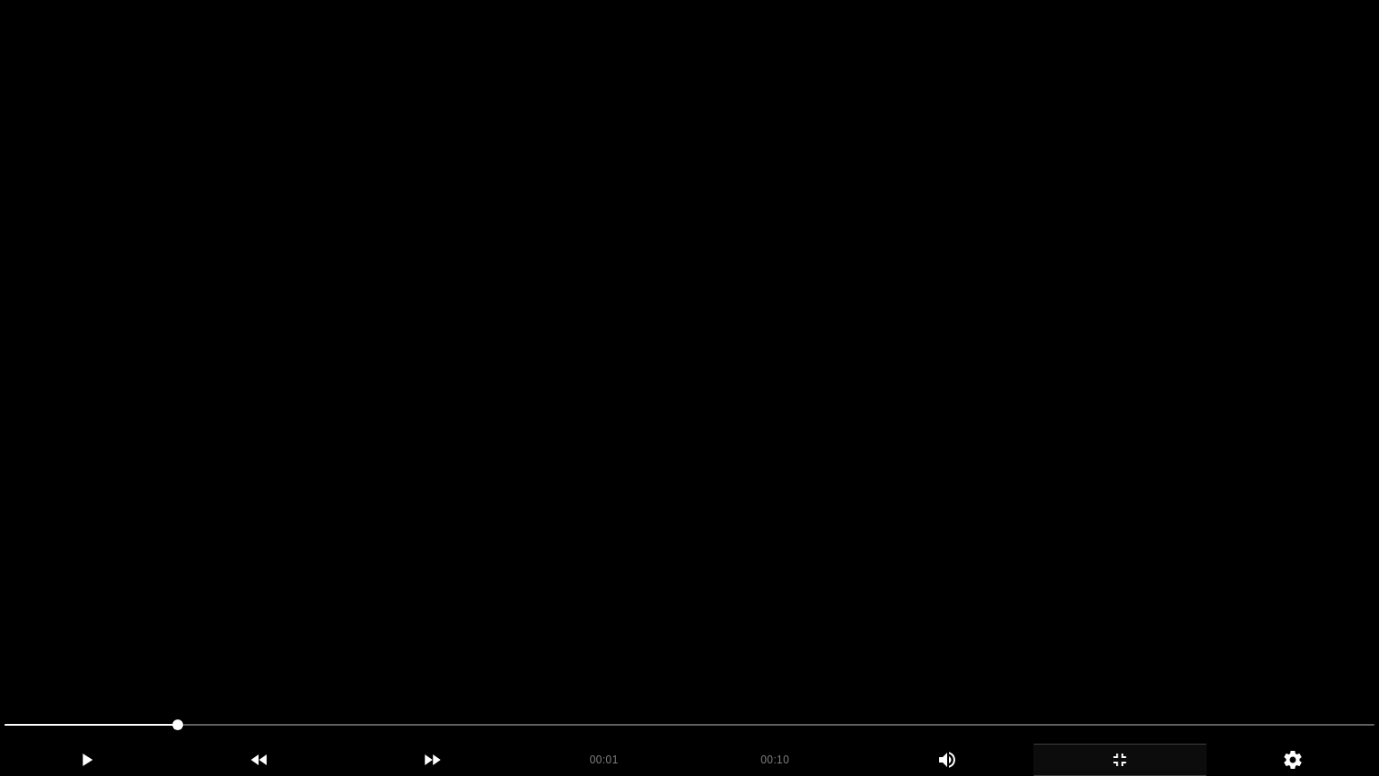
click at [864, 575] on video at bounding box center [689, 388] width 1379 height 776
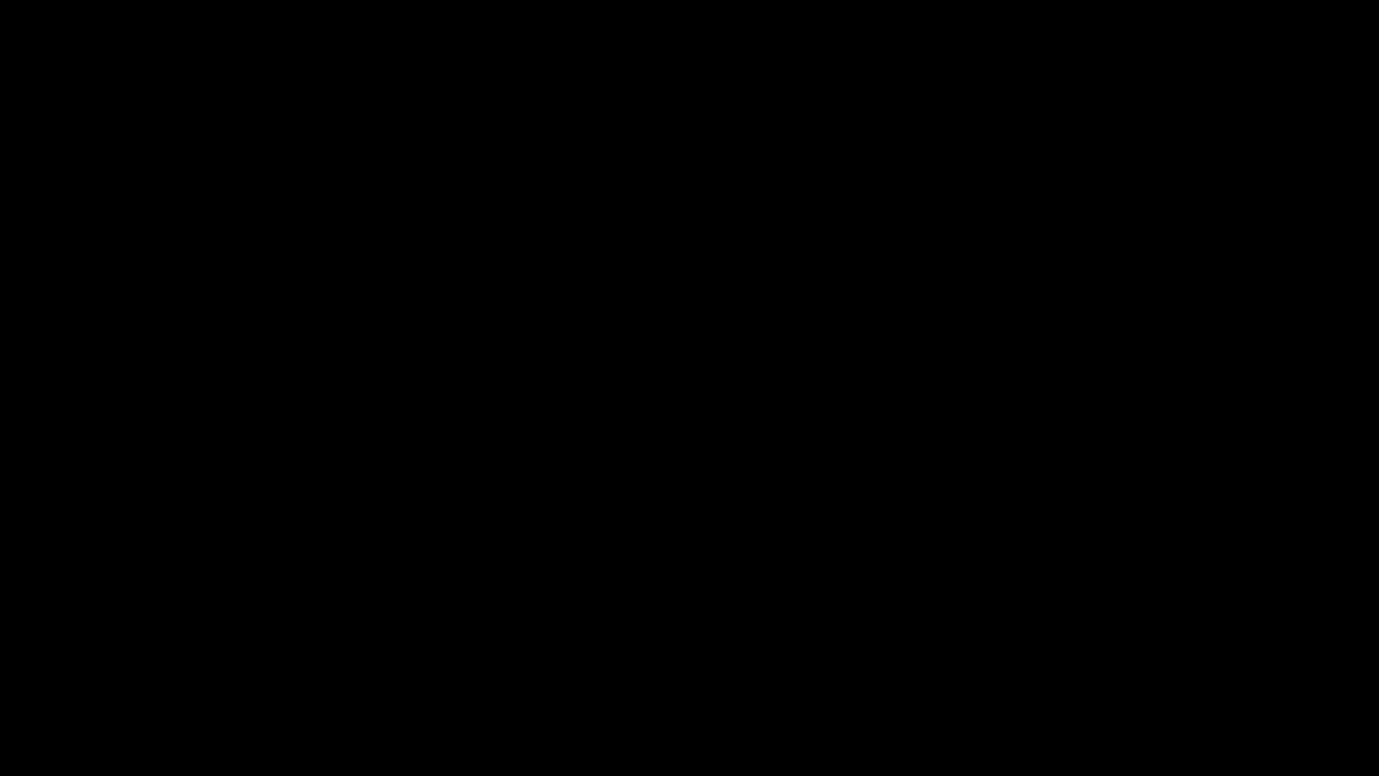
click at [1110, 654] on div "add" at bounding box center [1119, 759] width 173 height 32
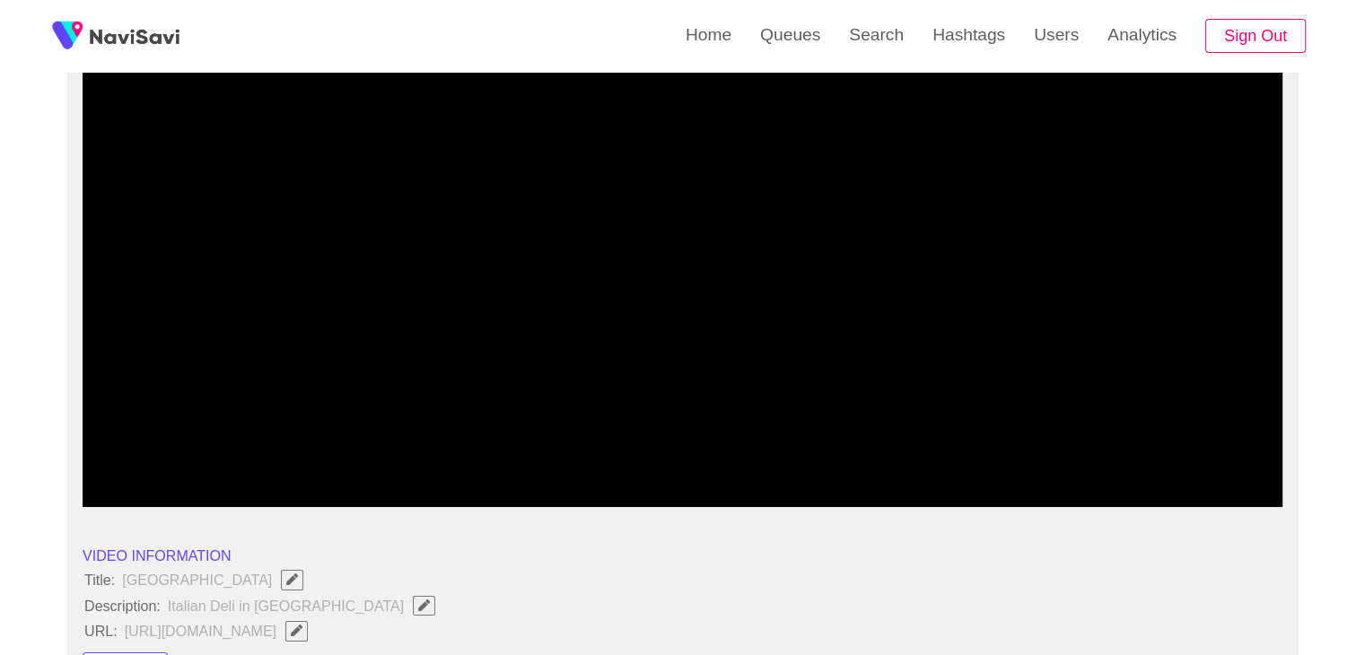
click at [780, 364] on video at bounding box center [683, 282] width 1200 height 449
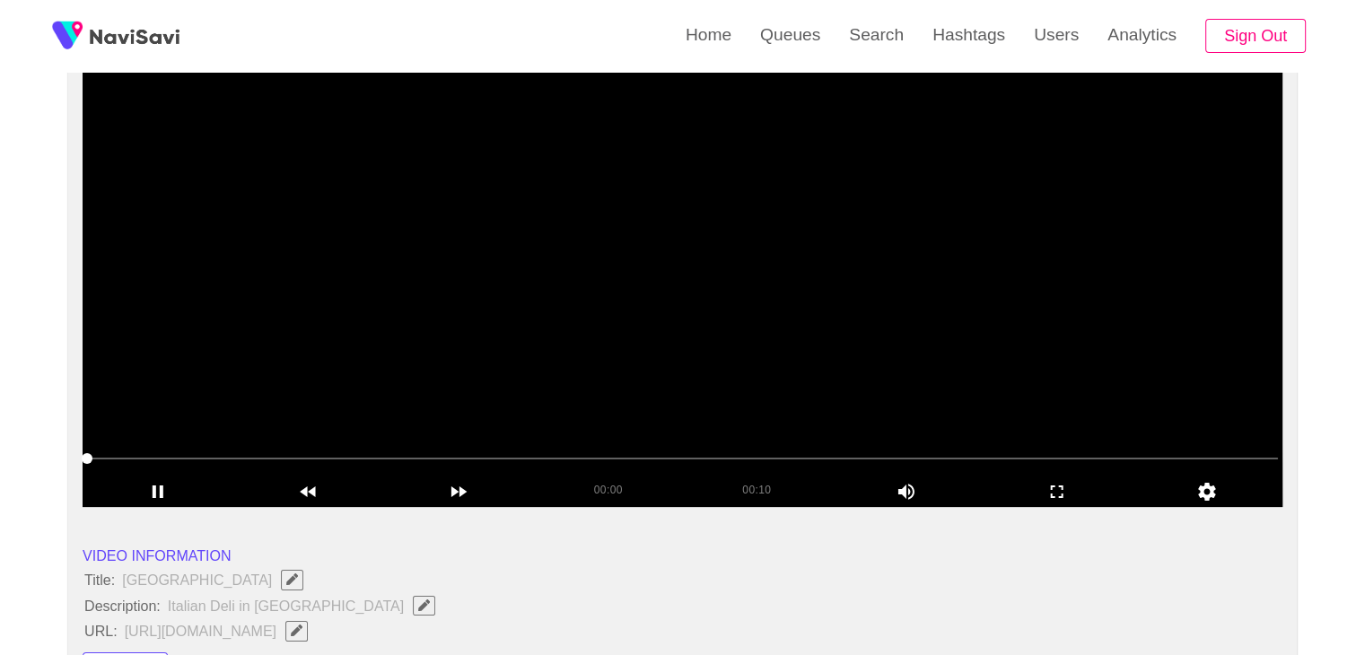
click at [89, 467] on span at bounding box center [682, 458] width 1191 height 29
click at [682, 345] on video at bounding box center [683, 282] width 1200 height 449
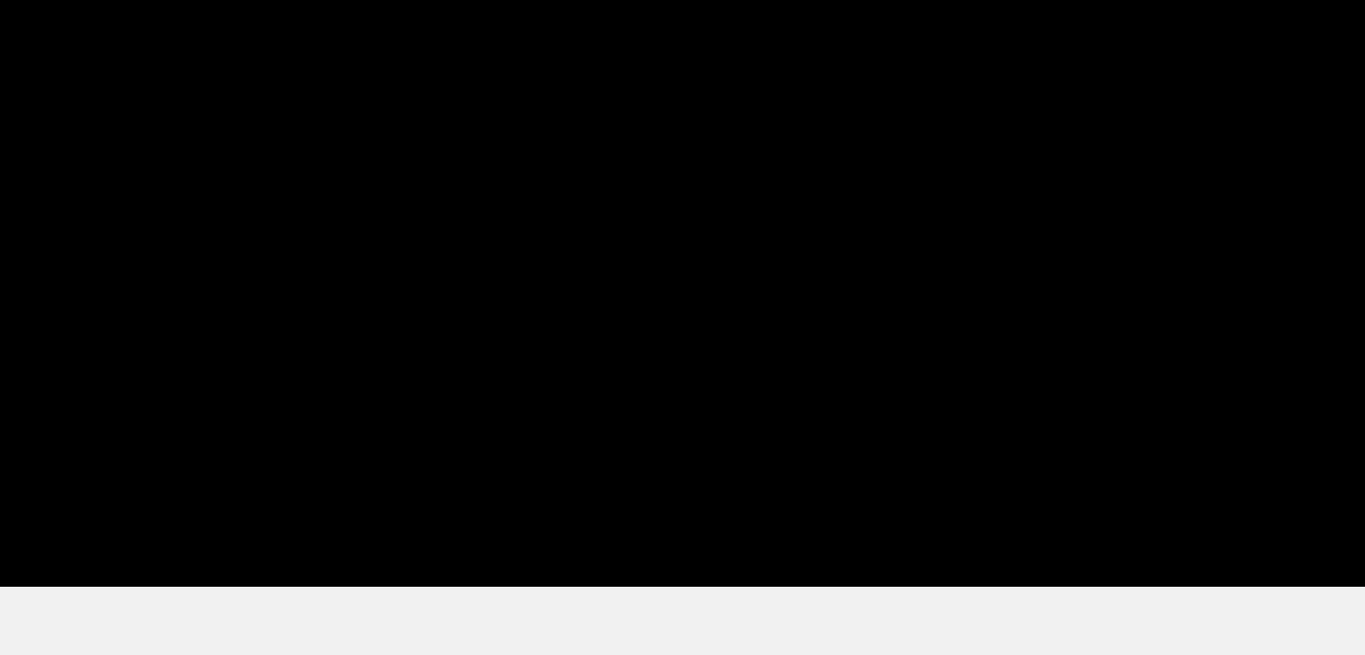
drag, startPoint x: 864, startPoint y: 455, endPoint x: 734, endPoint y: 457, distance: 129.3
click at [734, 457] on span at bounding box center [682, 458] width 1191 height 29
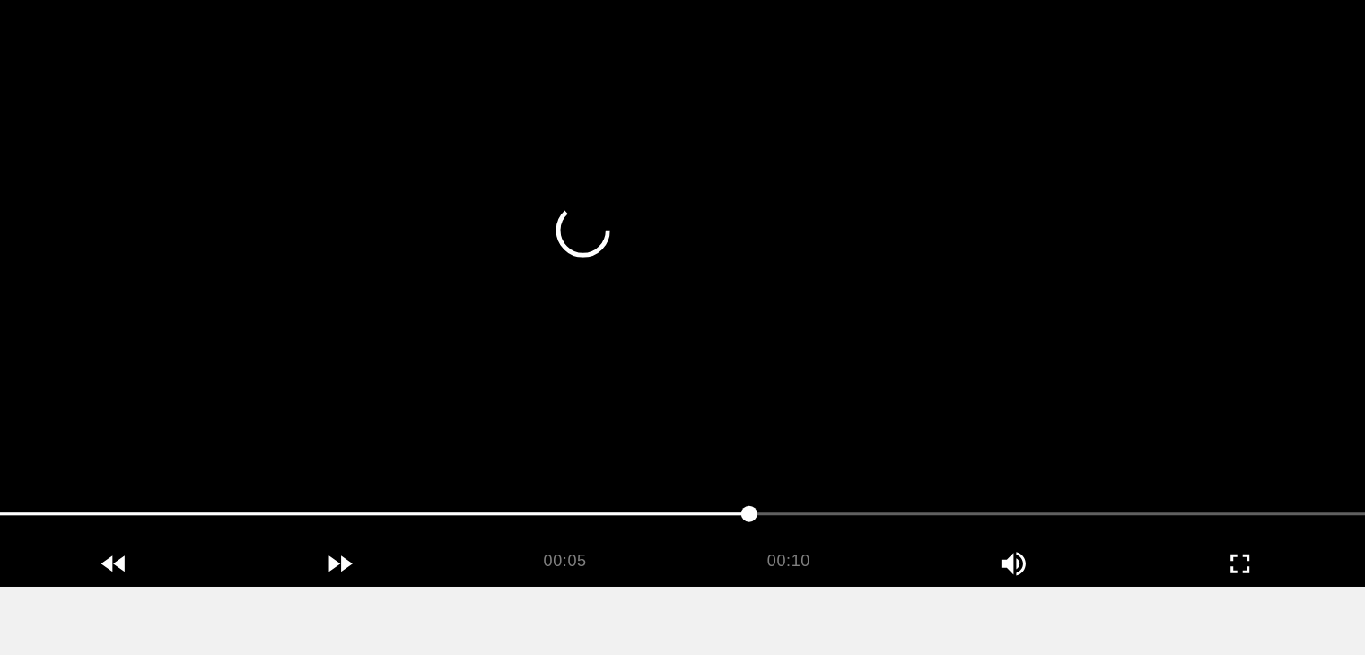
click at [883, 408] on video at bounding box center [683, 282] width 1200 height 449
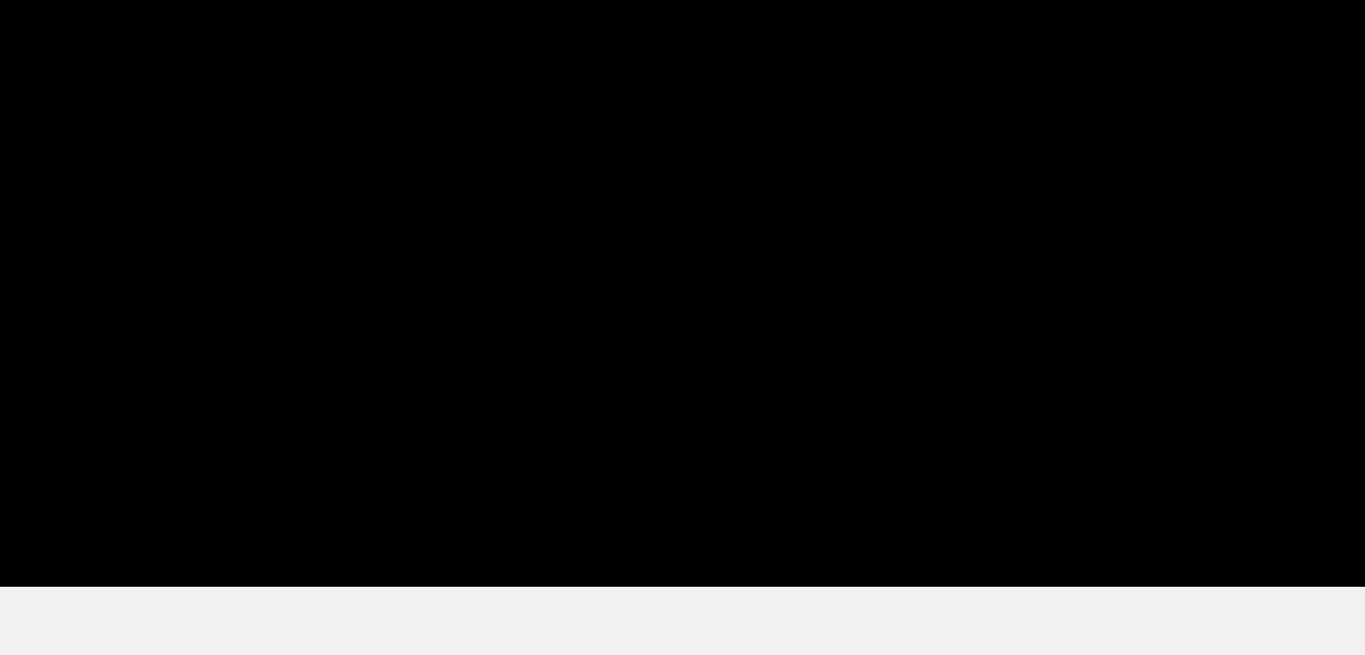
drag, startPoint x: 722, startPoint y: 453, endPoint x: 626, endPoint y: 439, distance: 97.1
click at [629, 440] on div at bounding box center [683, 460] width 1206 height 46
click at [913, 378] on video at bounding box center [683, 282] width 1200 height 449
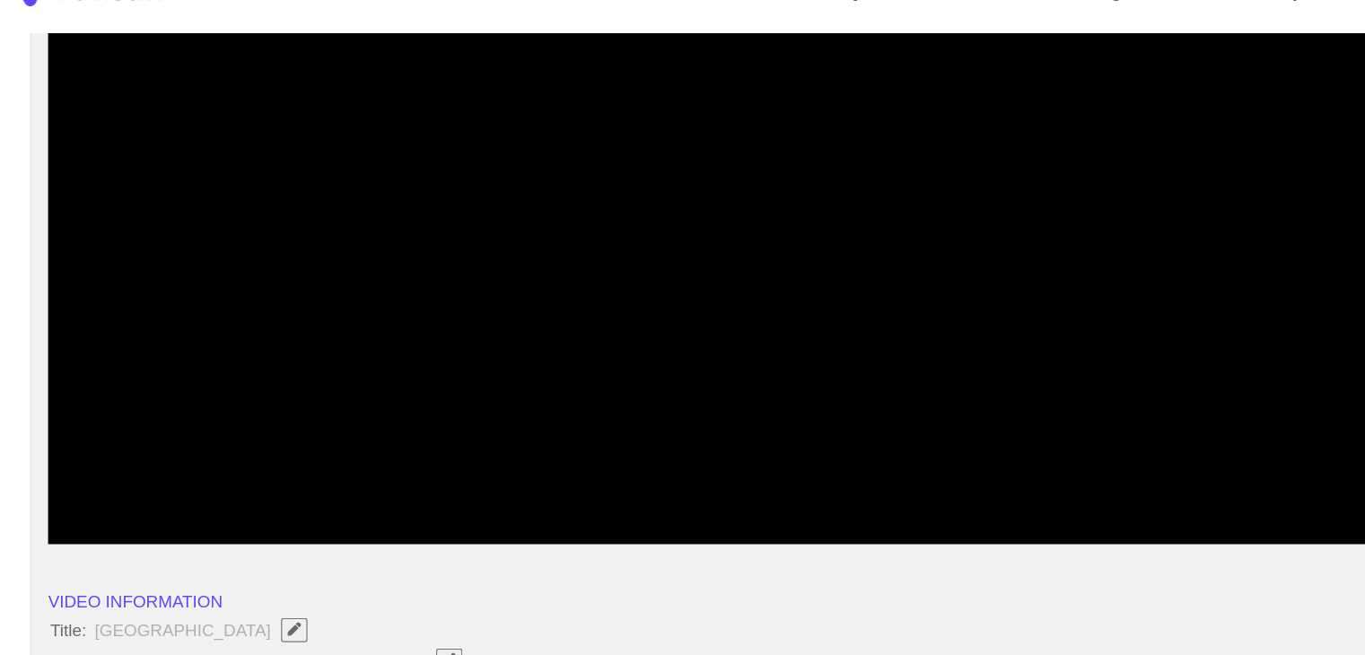
drag, startPoint x: 291, startPoint y: 445, endPoint x: 115, endPoint y: 430, distance: 176.6
click at [112, 431] on section "00:06 00:10 Picture In Picture 1 Error: Failed to load Video" at bounding box center [683, 282] width 1200 height 449
click at [627, 372] on video at bounding box center [683, 282] width 1200 height 449
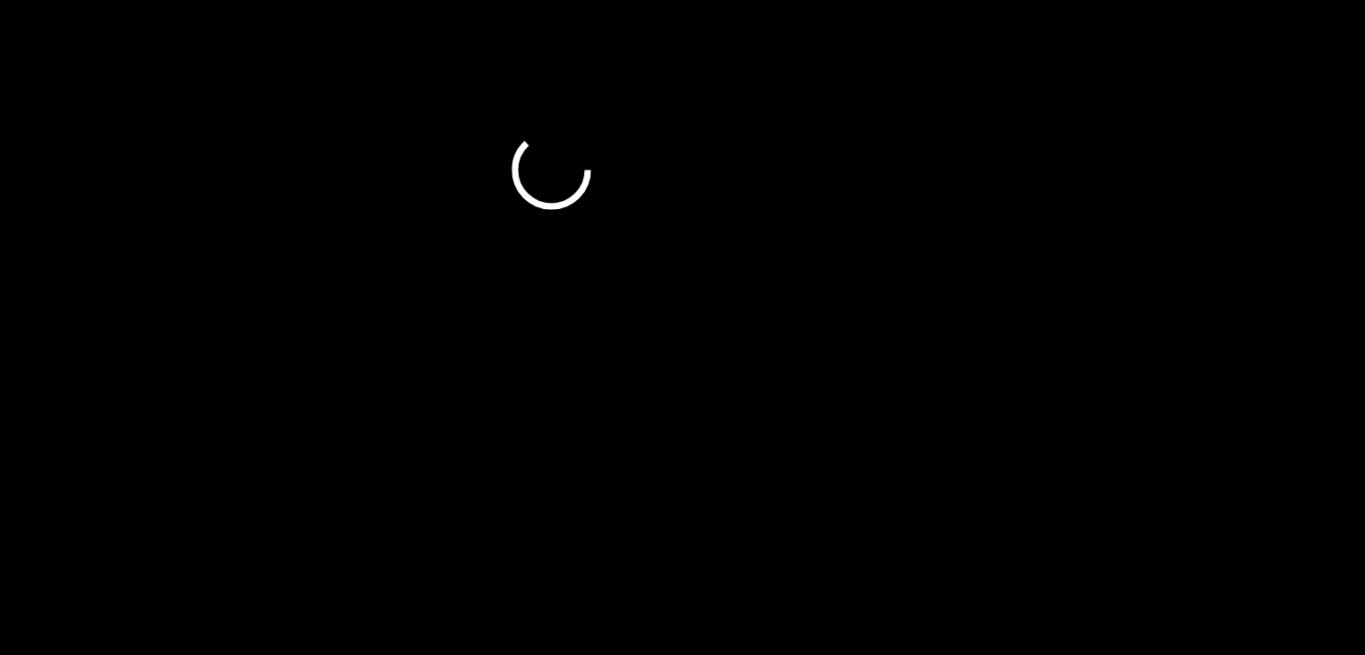
click at [659, 374] on video at bounding box center [683, 282] width 1200 height 449
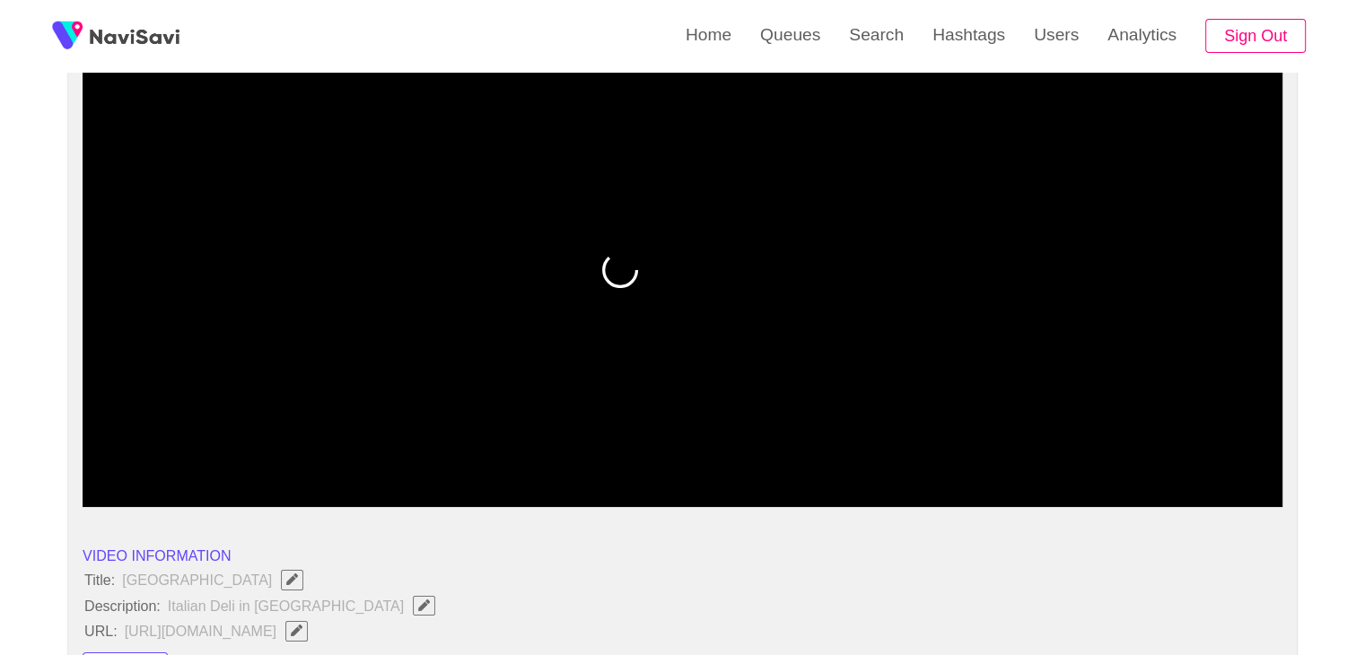
drag, startPoint x: 103, startPoint y: 466, endPoint x: 70, endPoint y: 459, distance: 34.0
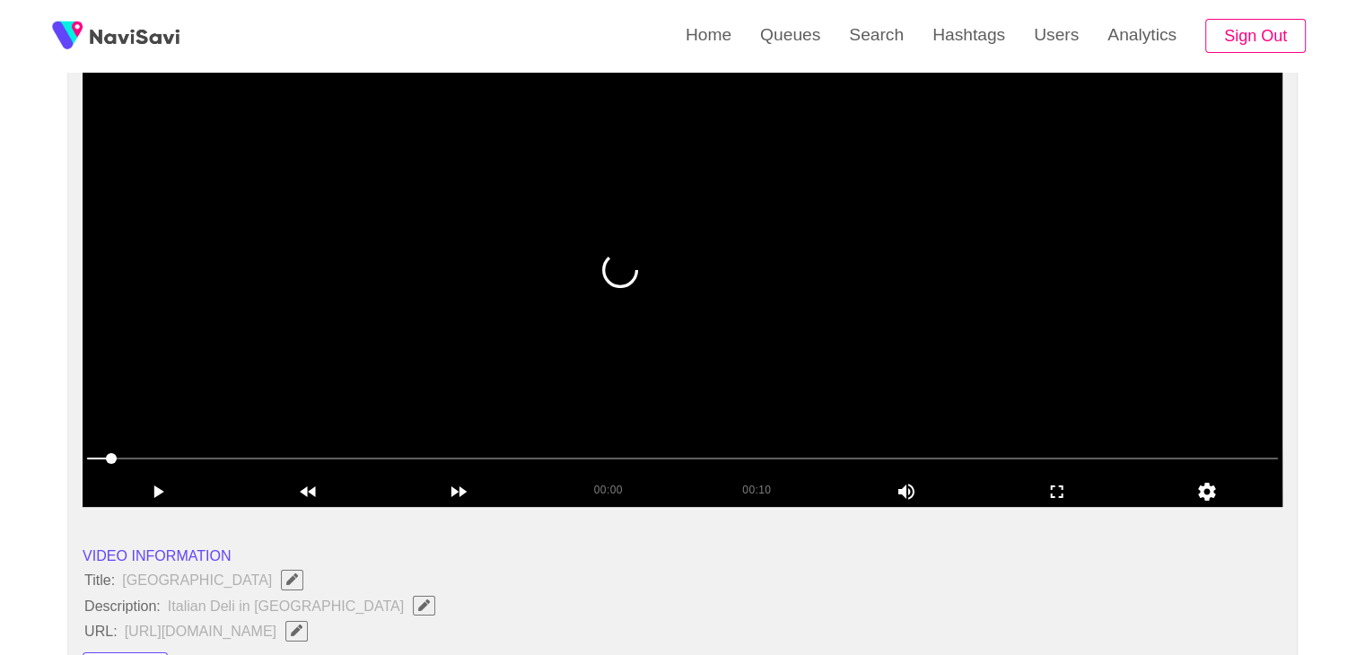
click at [471, 378] on video at bounding box center [683, 282] width 1200 height 449
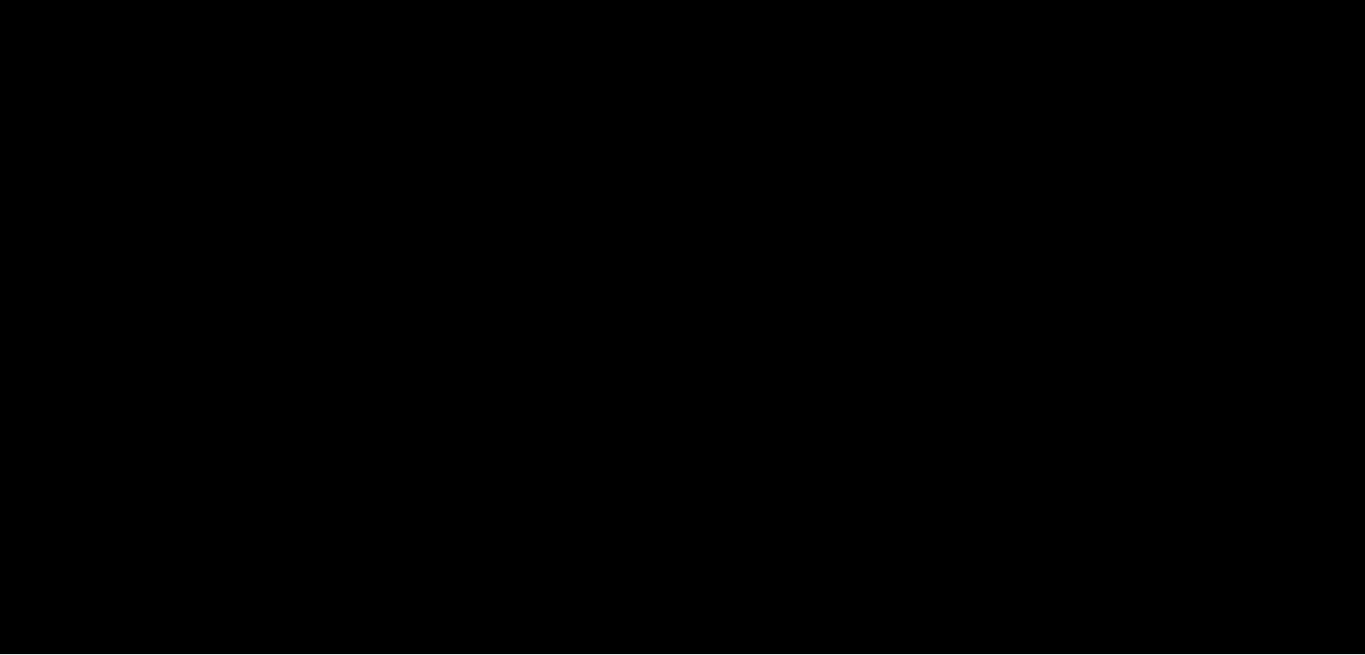
click at [786, 276] on video at bounding box center [683, 282] width 1200 height 449
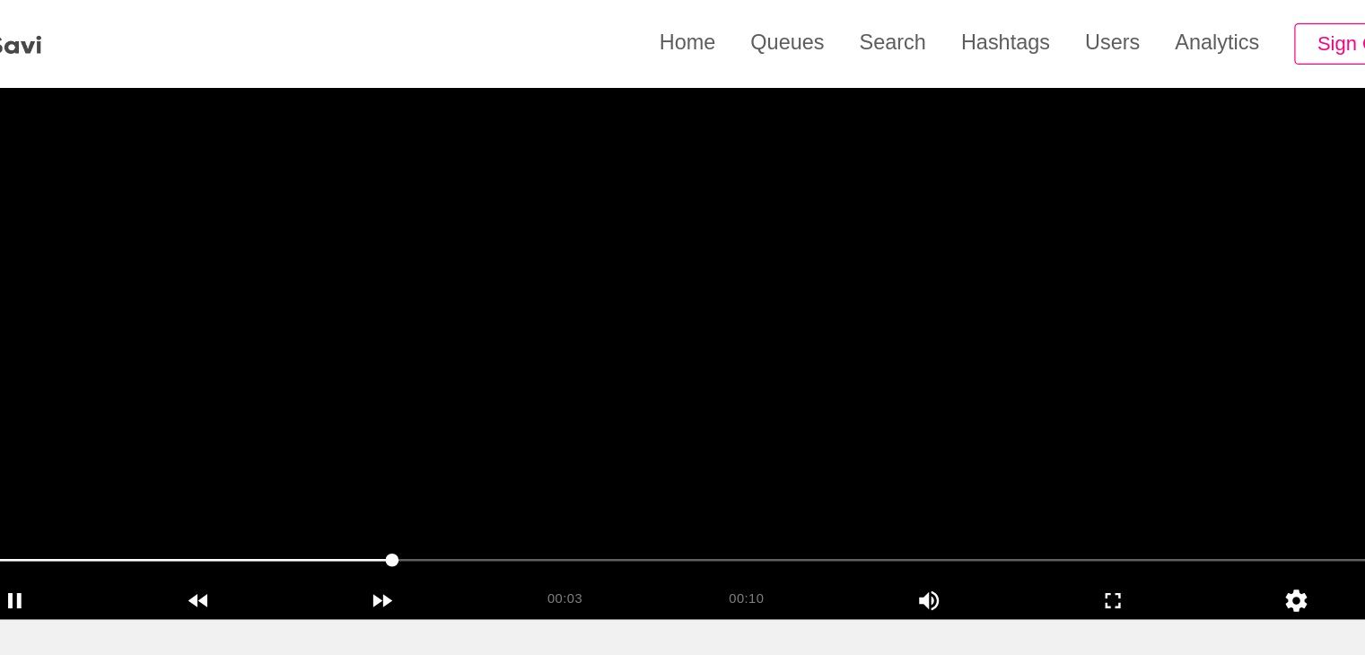
click at [179, 462] on span at bounding box center [682, 458] width 1191 height 29
click at [706, 388] on video at bounding box center [683, 282] width 1200 height 449
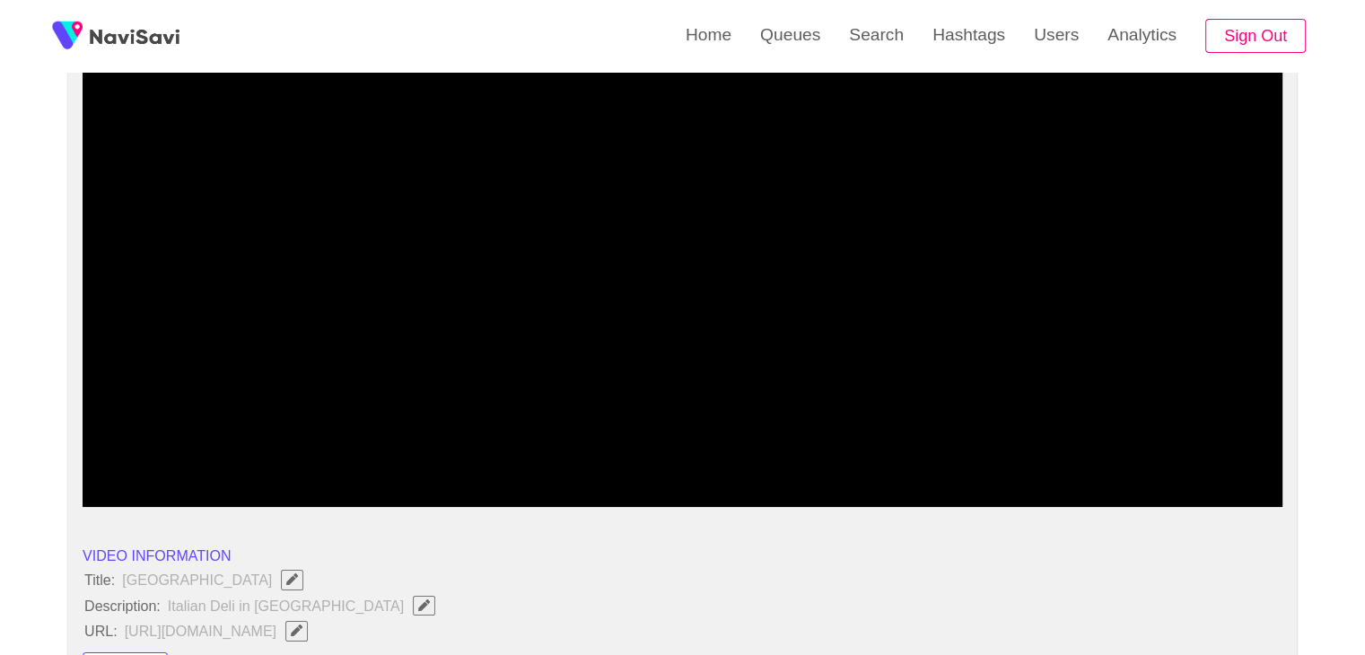
drag, startPoint x: 916, startPoint y: 473, endPoint x: 889, endPoint y: 475, distance: 27.0
click at [889, 475] on div "00:10 00:10 Picture In Picture 1" at bounding box center [683, 475] width 1200 height 63
click at [991, 408] on video at bounding box center [683, 282] width 1200 height 449
click at [987, 410] on video at bounding box center [683, 282] width 1200 height 449
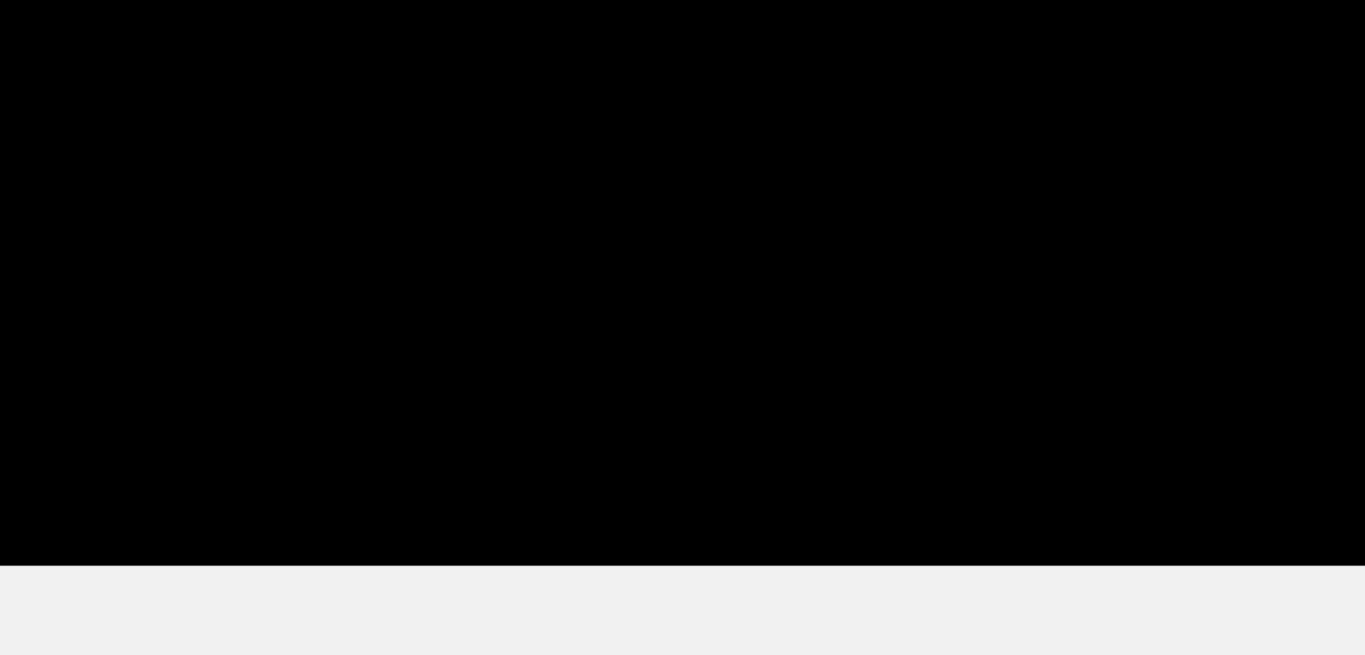
click at [642, 467] on span at bounding box center [682, 458] width 1191 height 29
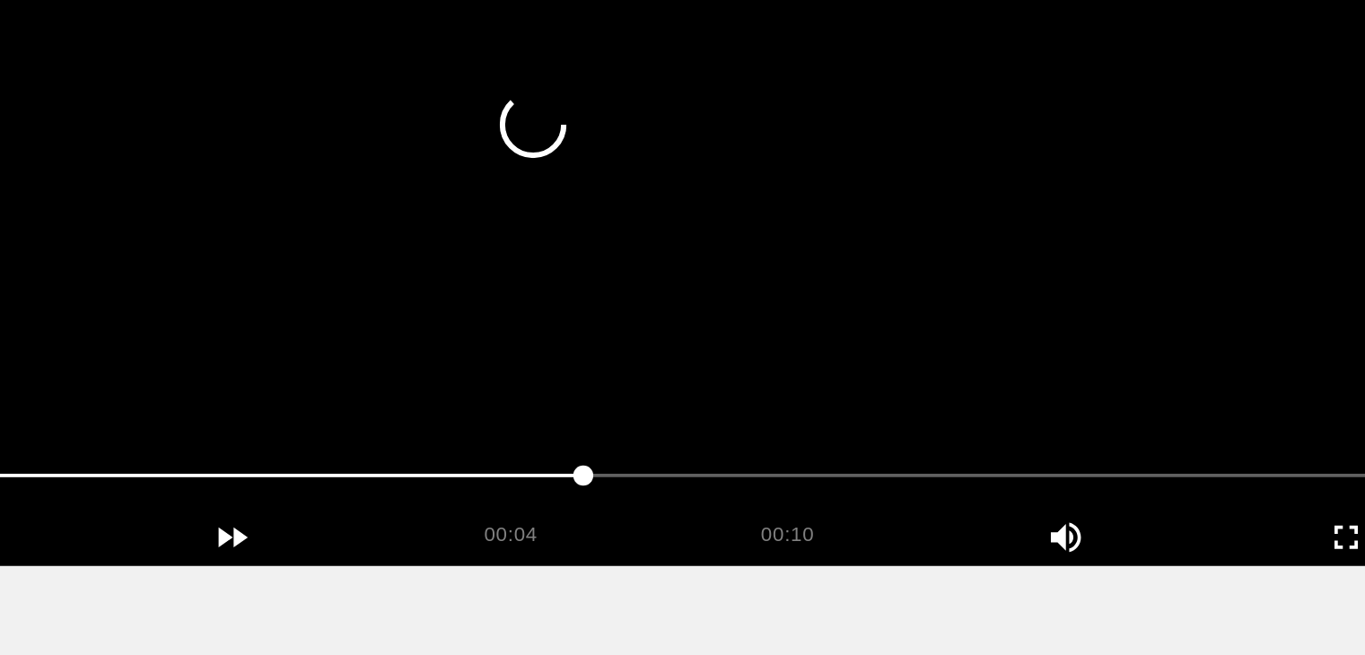
click at [689, 408] on video at bounding box center [683, 282] width 1200 height 449
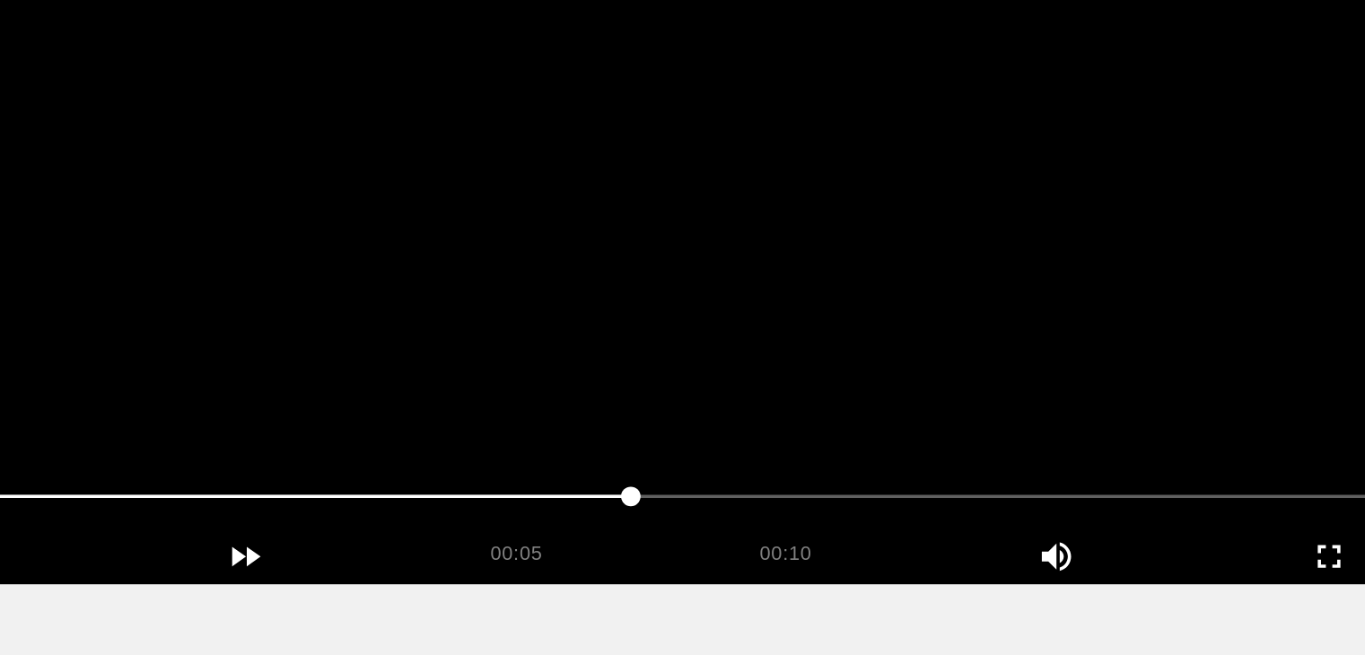
scroll to position [179, 0]
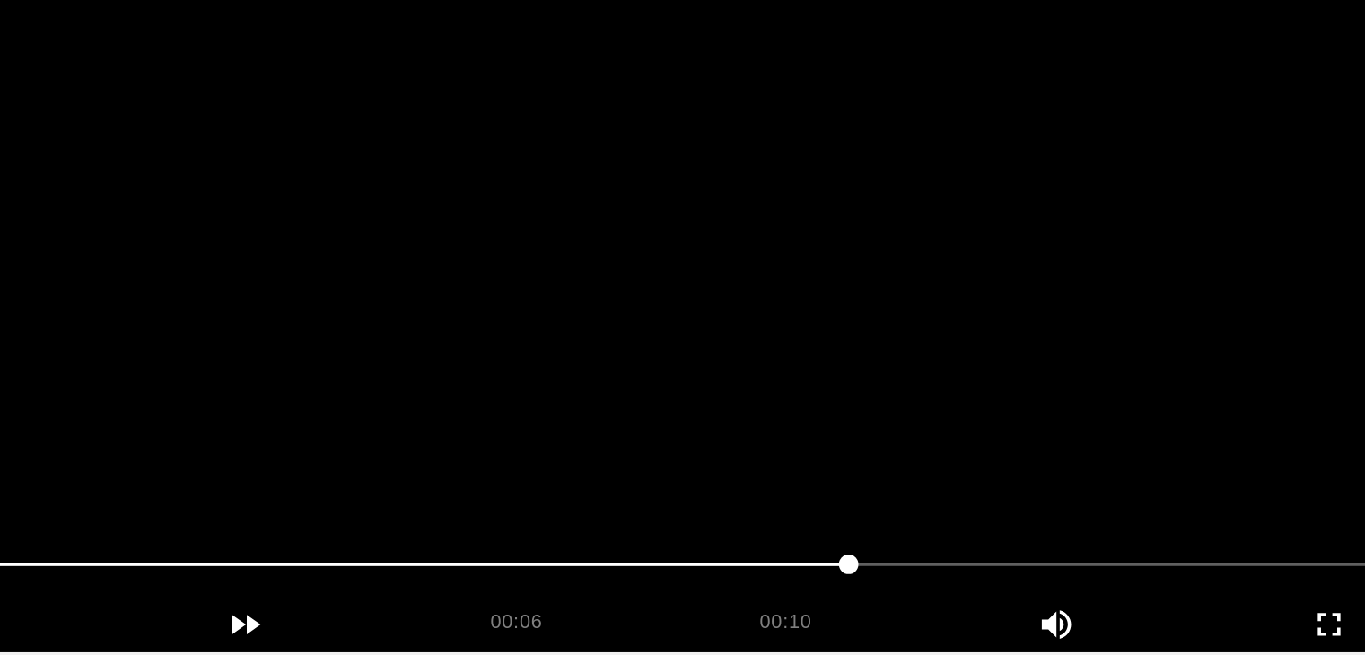
click at [731, 360] on video at bounding box center [683, 283] width 1200 height 449
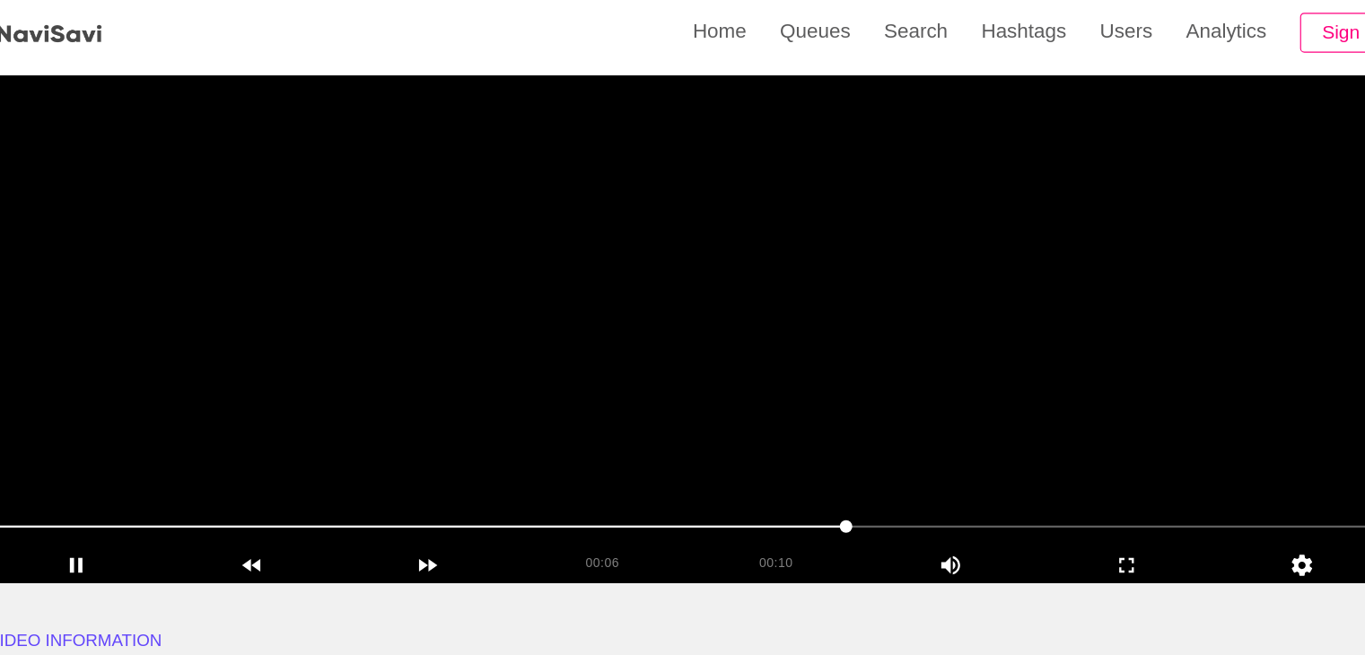
scroll to position [180, 0]
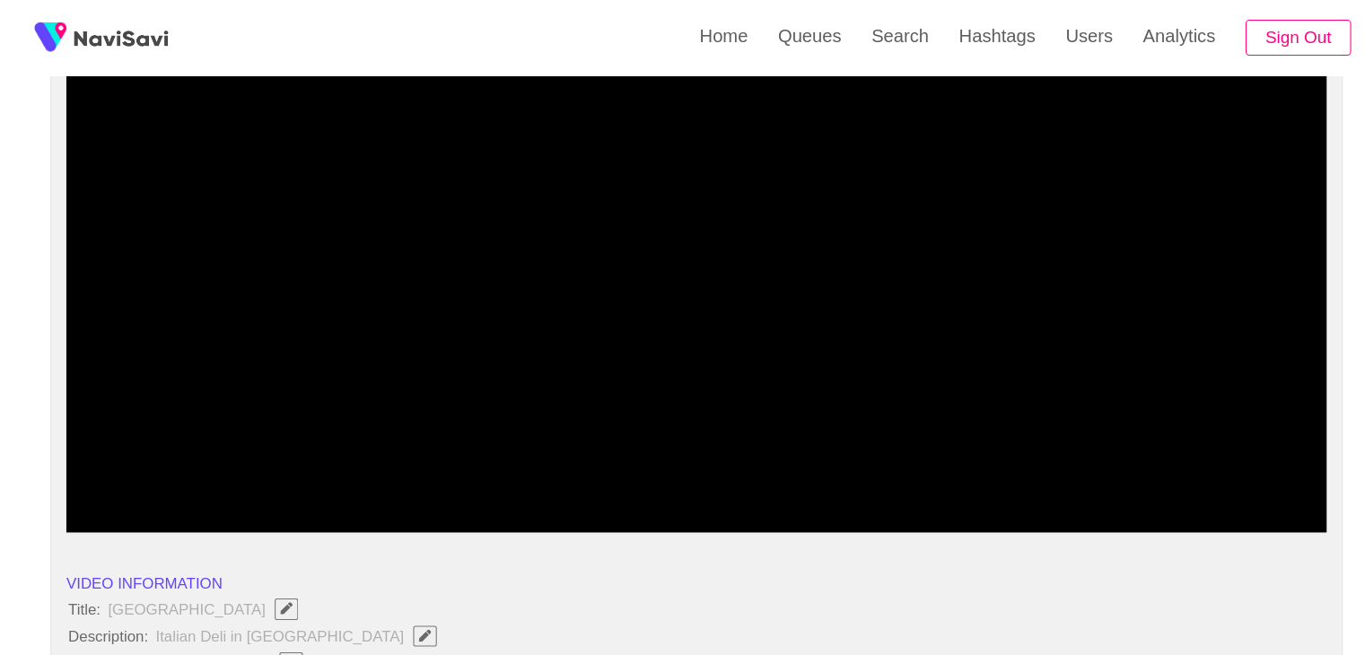
drag, startPoint x: 437, startPoint y: 454, endPoint x: 285, endPoint y: 457, distance: 152.6
click at [285, 457] on div at bounding box center [683, 460] width 1206 height 46
drag, startPoint x: 228, startPoint y: 443, endPoint x: 216, endPoint y: 447, distance: 12.2
click at [216, 447] on span at bounding box center [682, 458] width 1191 height 29
drag, startPoint x: 172, startPoint y: 447, endPoint x: 221, endPoint y: 436, distance: 49.7
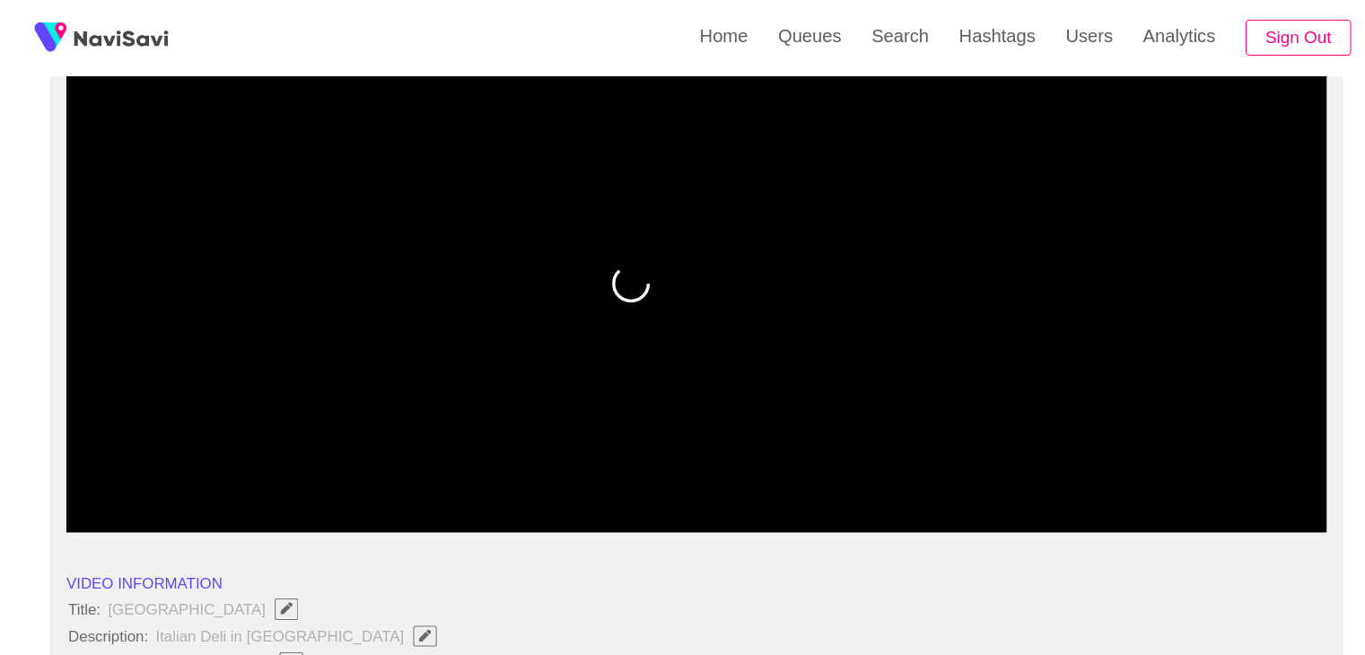
click at [169, 449] on span at bounding box center [682, 458] width 1191 height 29
click at [612, 373] on video at bounding box center [683, 282] width 1200 height 449
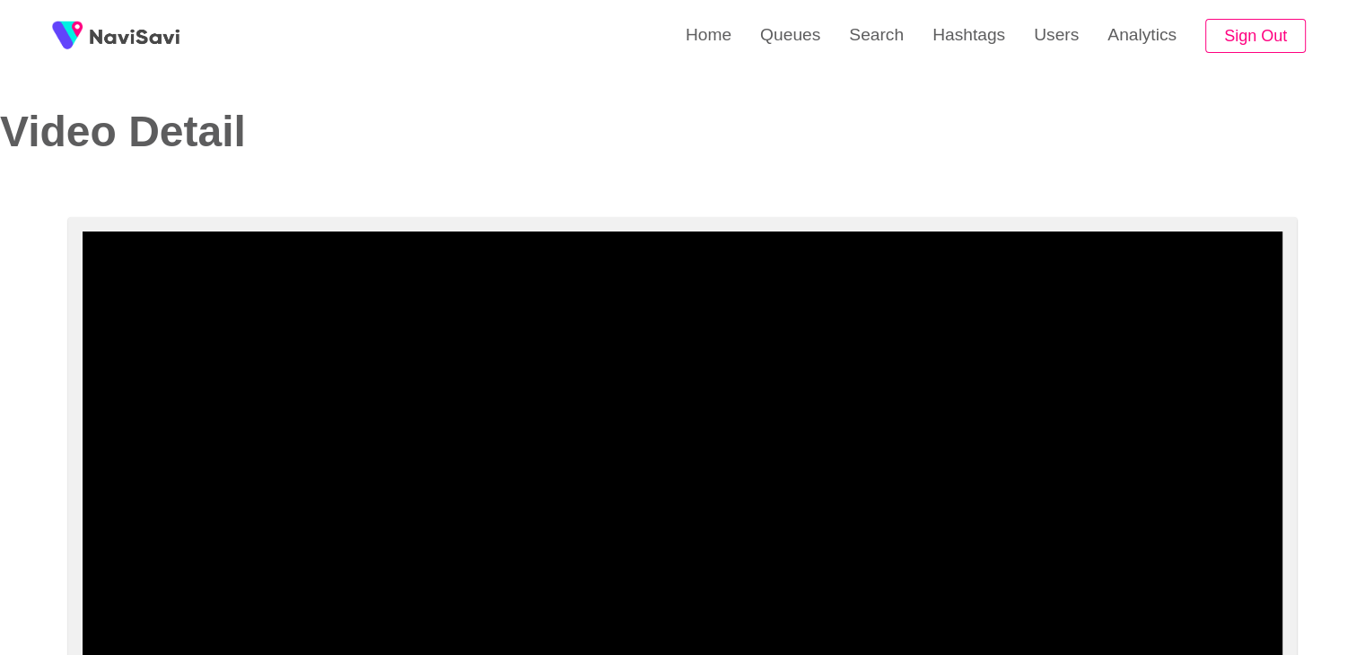
scroll to position [365, 0]
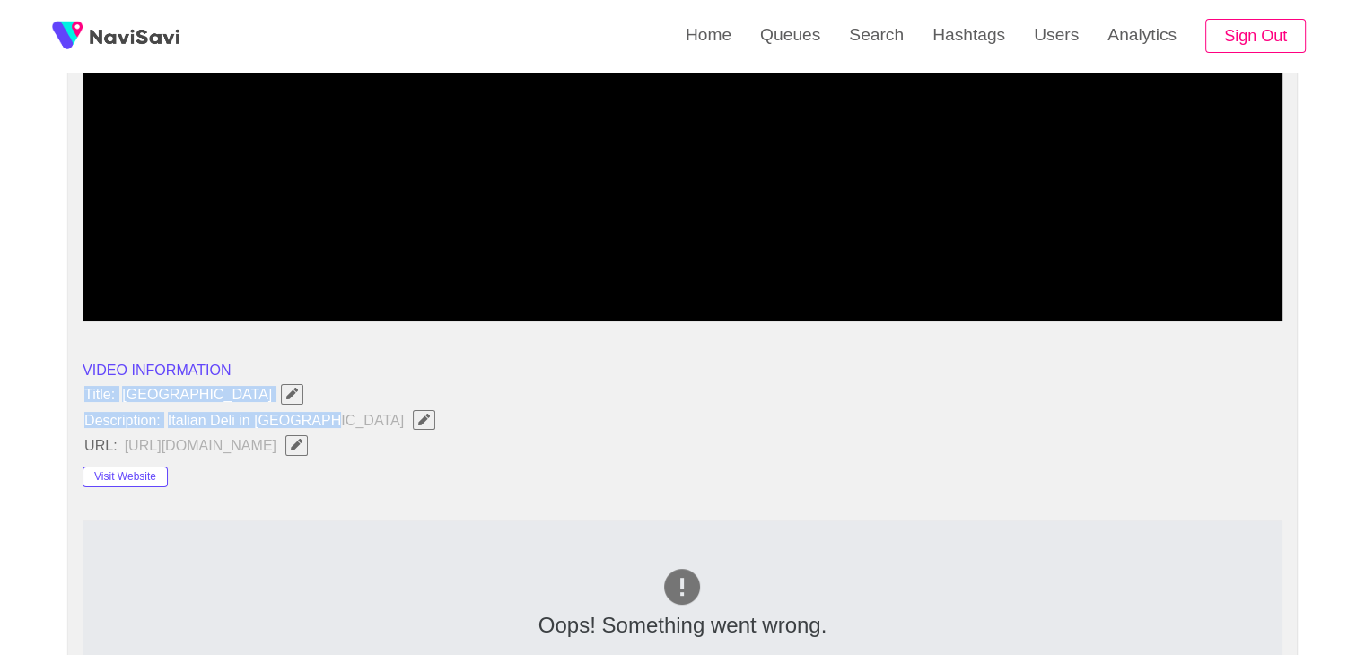
drag, startPoint x: 77, startPoint y: 390, endPoint x: 381, endPoint y: 423, distance: 305.2
copy ul "Title: Marina Boulevard Description: Italian Deli in Singapore"
click at [413, 428] on button "button" at bounding box center [424, 420] width 22 height 20
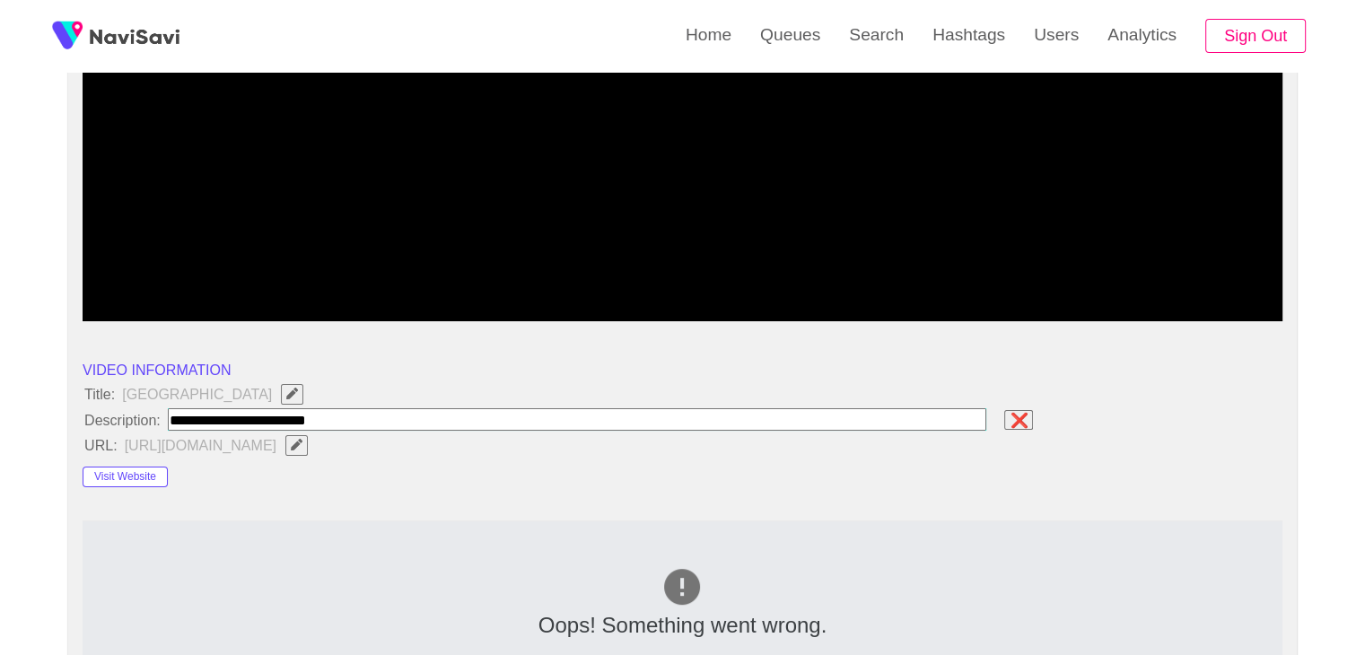
type input "**********"
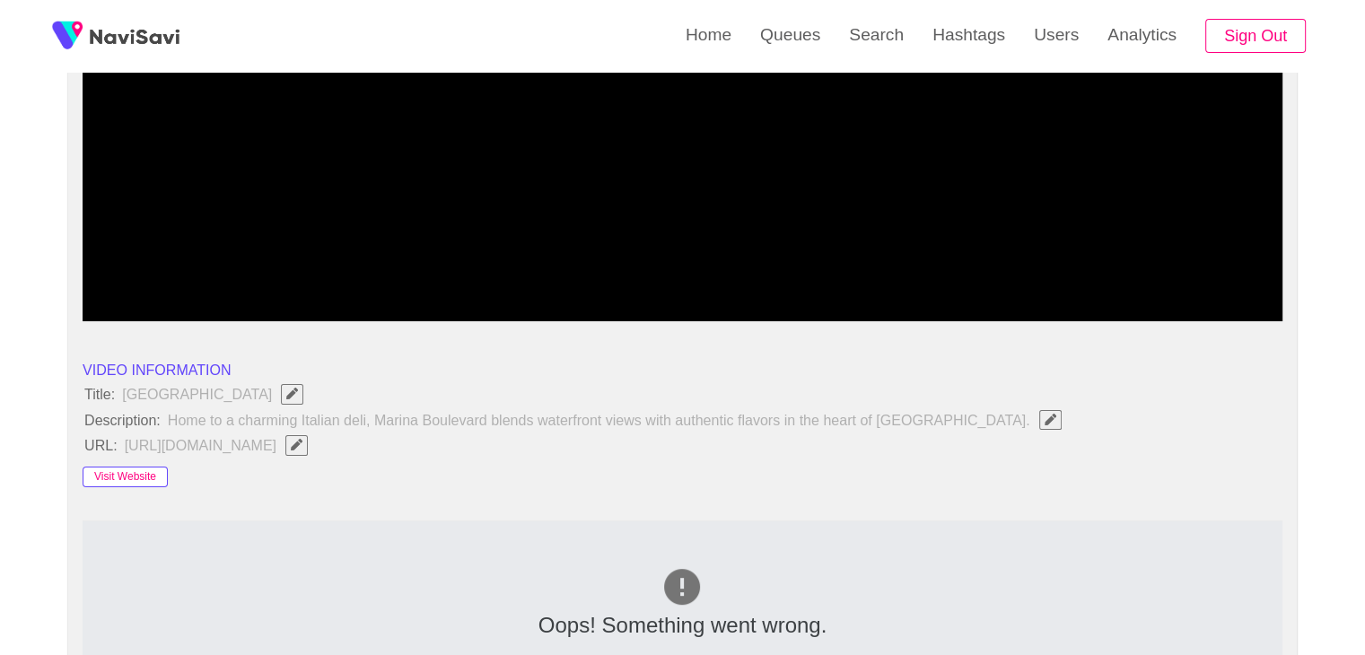
click at [101, 481] on button "Visit Website" at bounding box center [125, 478] width 85 height 22
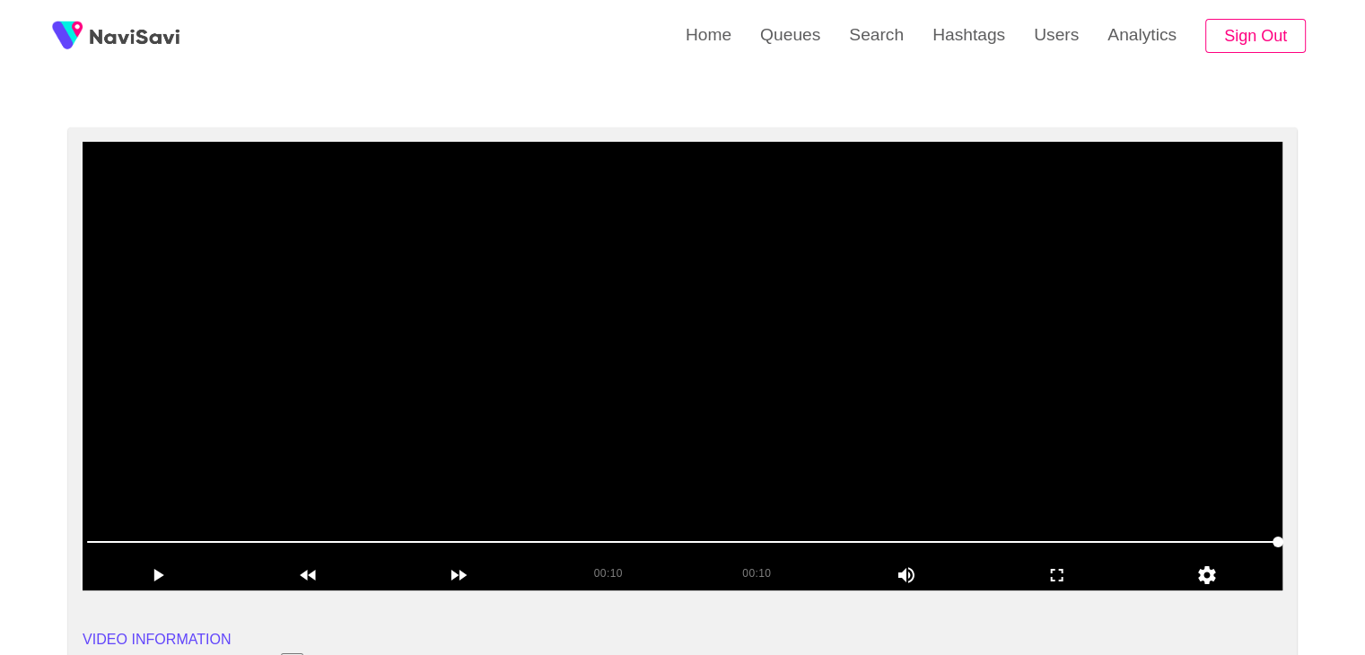
click at [712, 365] on video at bounding box center [683, 366] width 1200 height 449
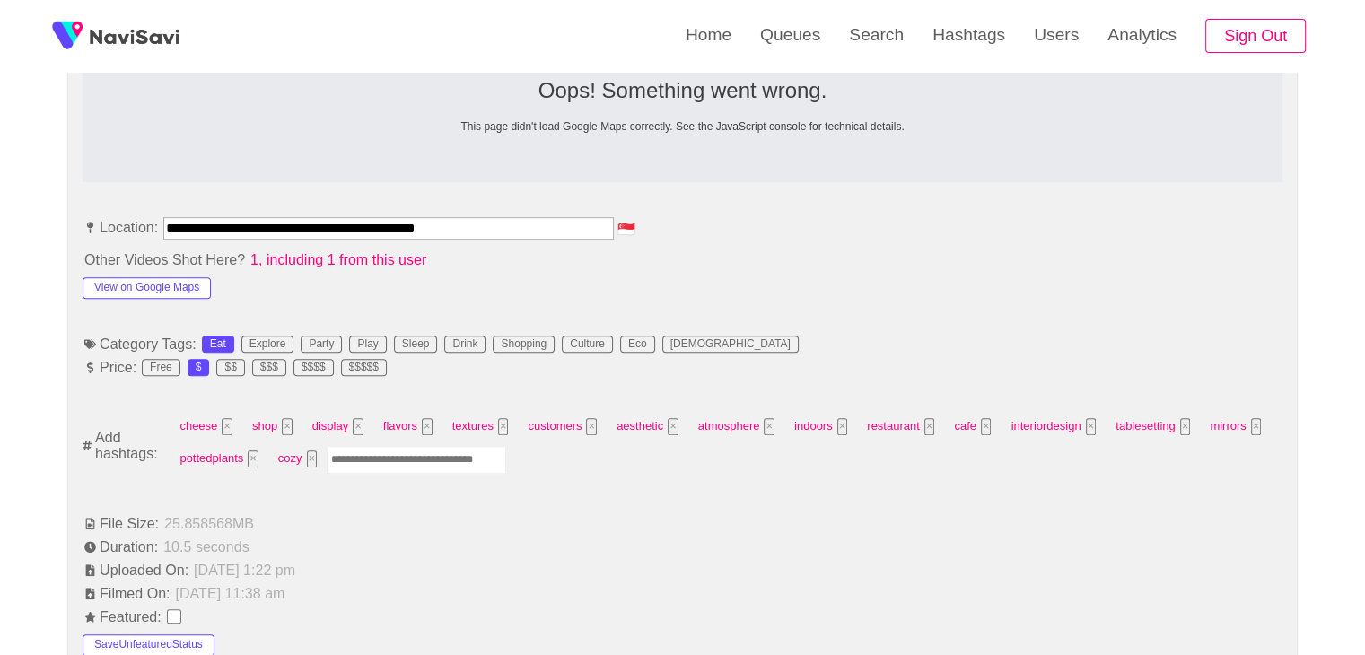
scroll to position [904, 0]
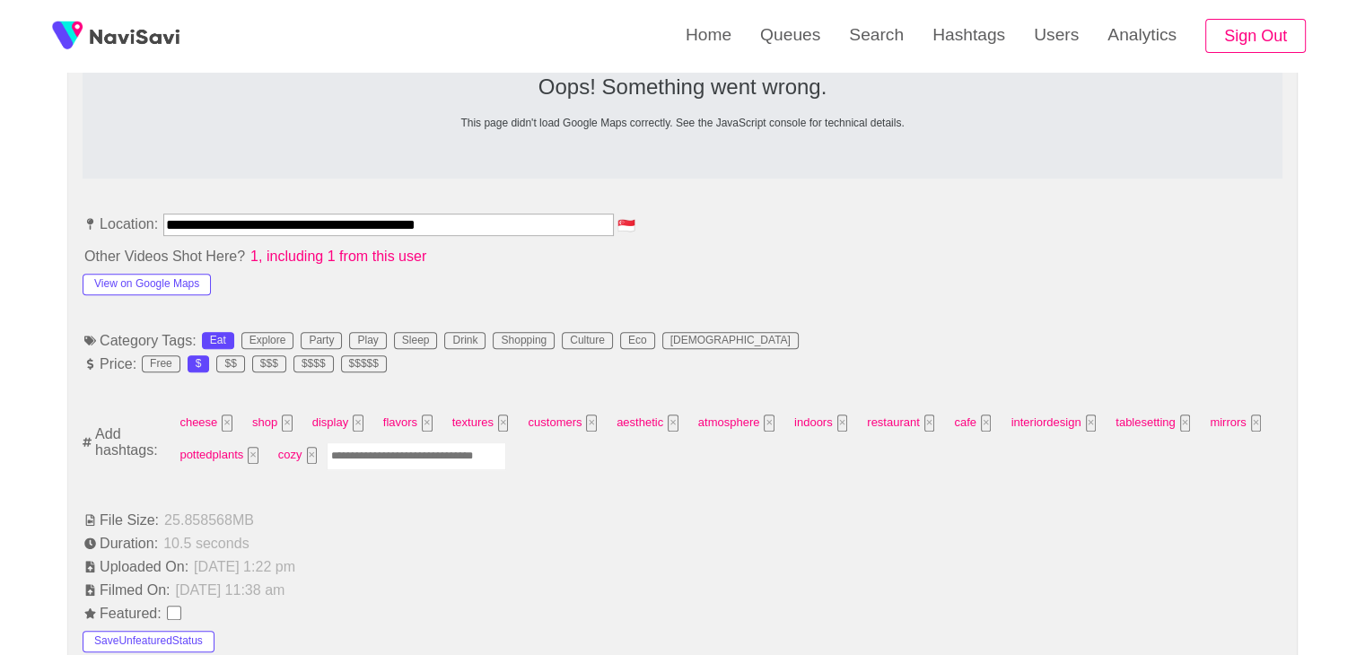
click at [426, 451] on input "Enter tag here and press return" at bounding box center [417, 457] width 180 height 28
type input "****"
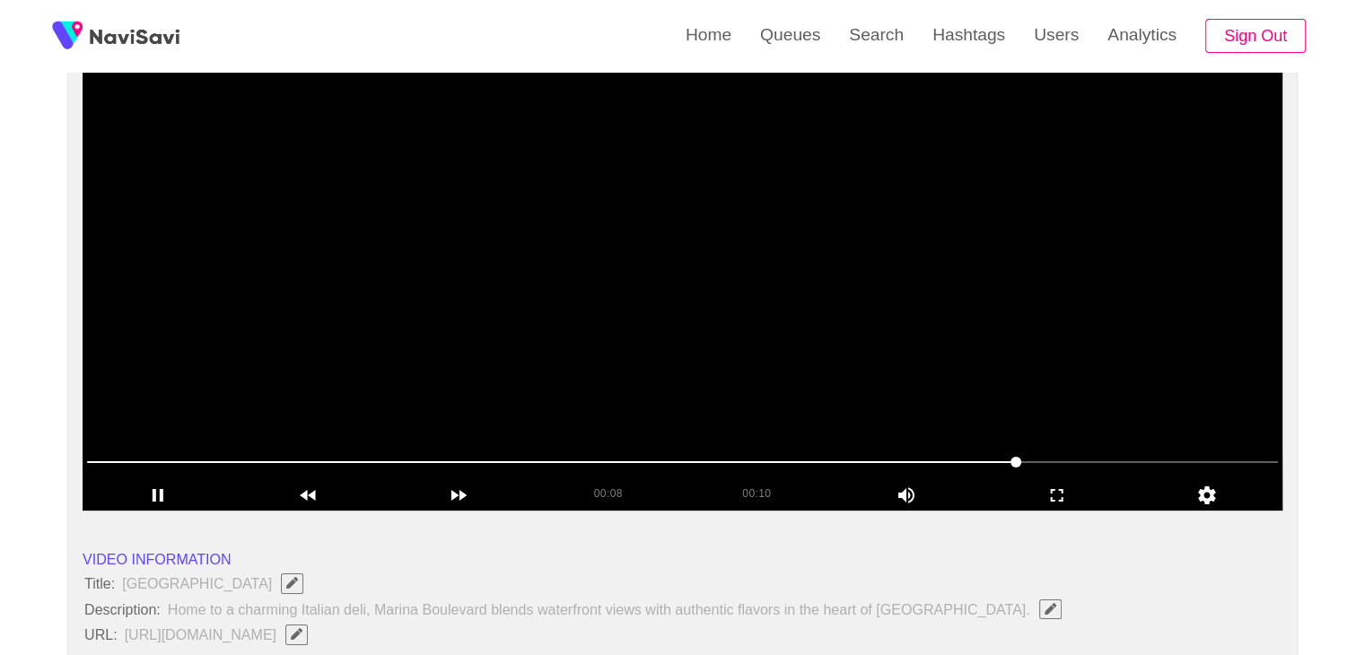
scroll to position [186, 0]
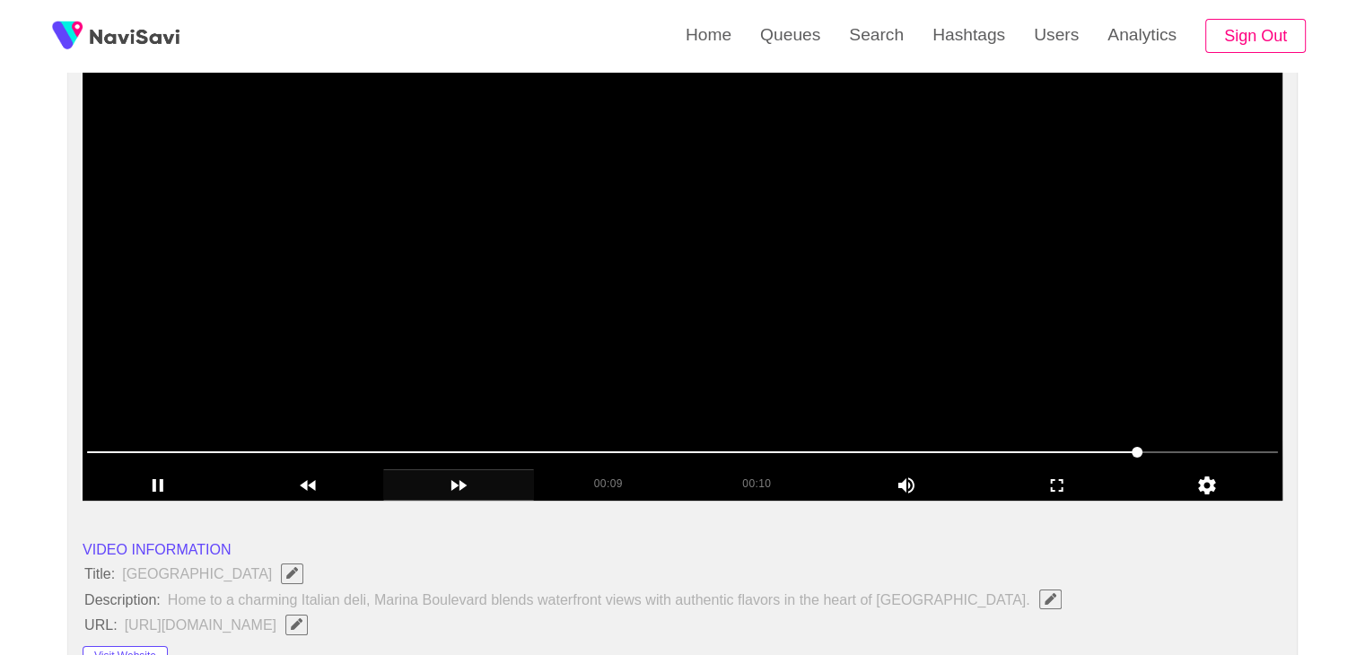
click at [430, 471] on div "00:09 00:10 Picture In Picture 1" at bounding box center [683, 469] width 1200 height 63
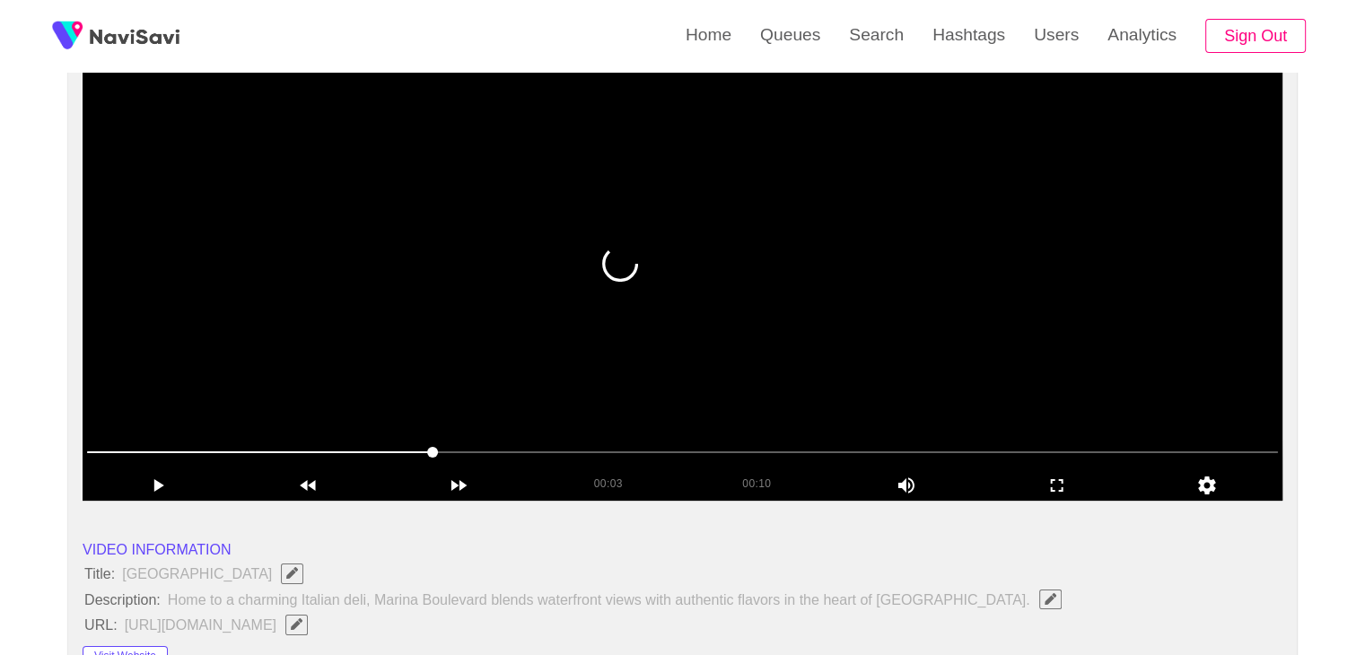
click at [748, 382] on video at bounding box center [683, 276] width 1200 height 449
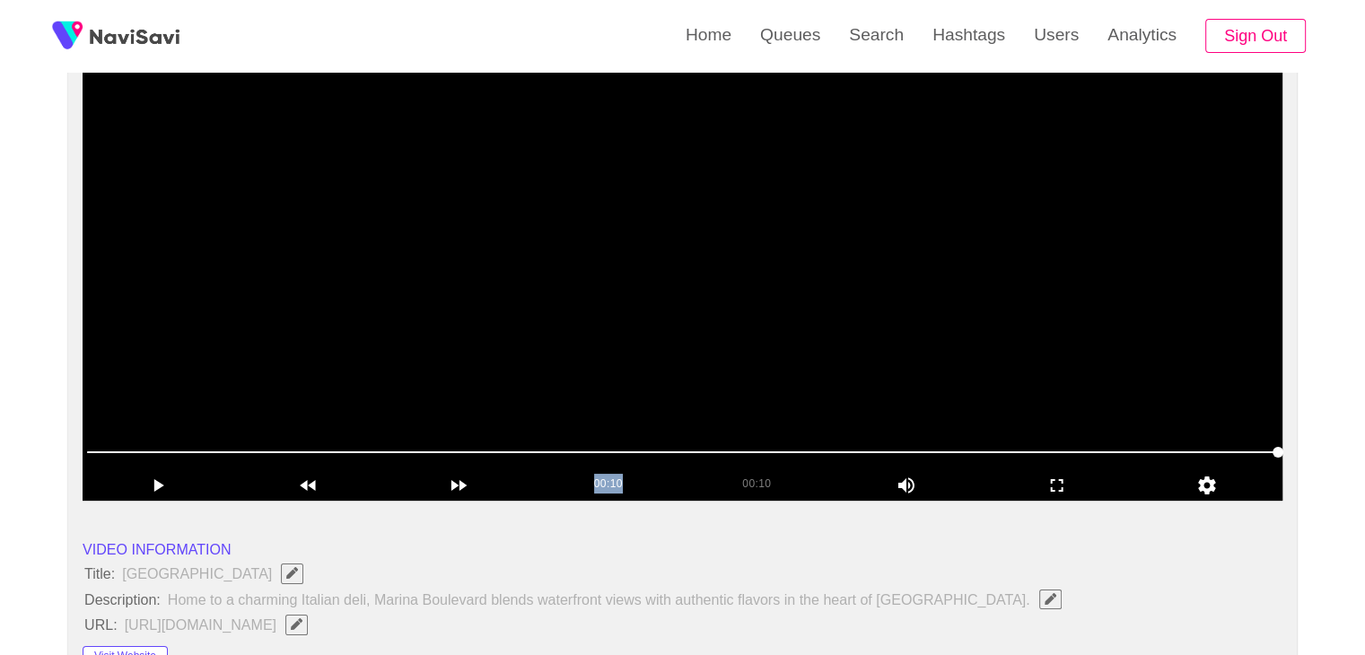
drag, startPoint x: 743, startPoint y: 470, endPoint x: 708, endPoint y: 471, distance: 35.0
click at [715, 471] on div "00:10 00:10 Picture In Picture 1" at bounding box center [683, 469] width 1200 height 63
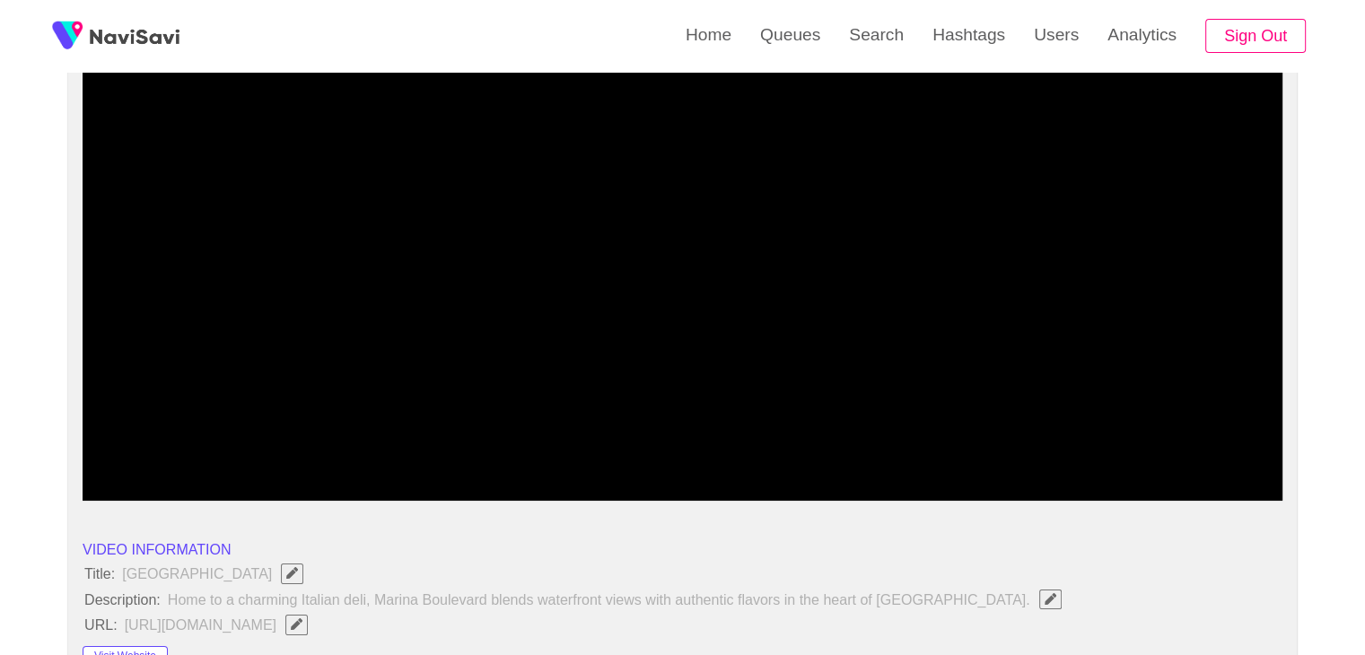
click at [389, 461] on span at bounding box center [682, 452] width 1191 height 29
click at [273, 443] on span at bounding box center [682, 452] width 1191 height 29
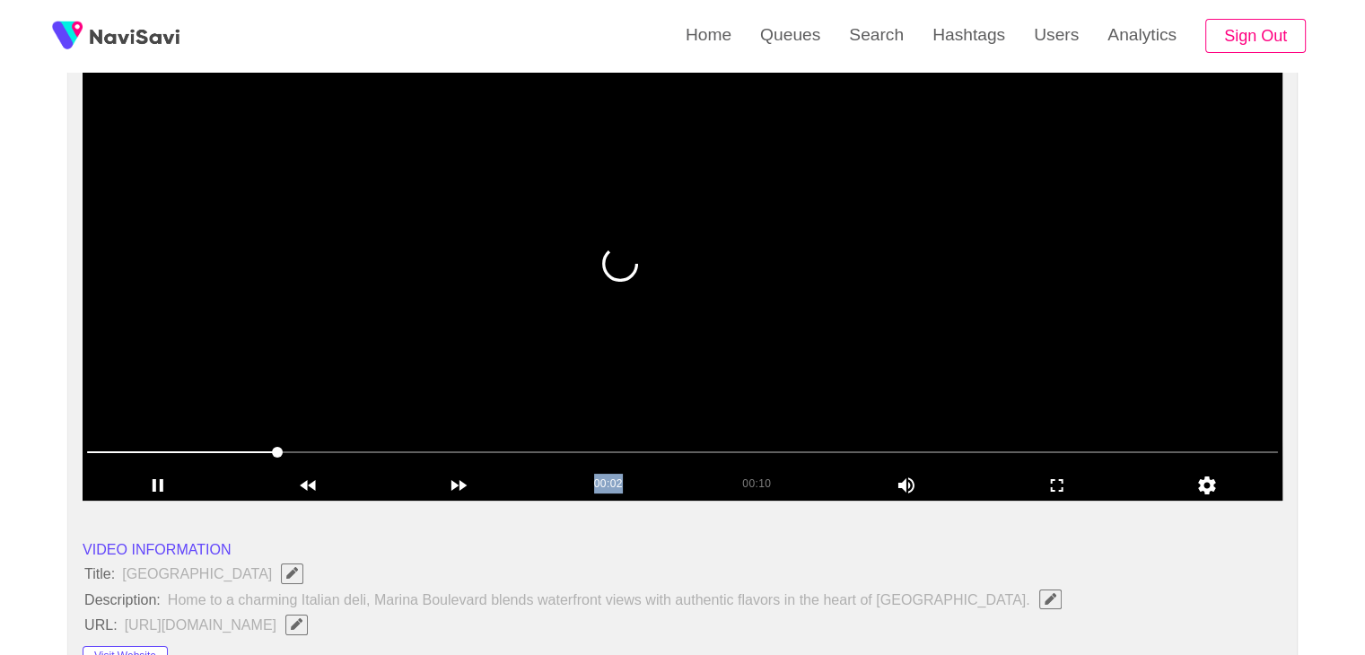
click at [708, 369] on video at bounding box center [683, 276] width 1200 height 449
click at [882, 367] on video at bounding box center [683, 276] width 1200 height 449
click at [777, 389] on video at bounding box center [683, 276] width 1200 height 449
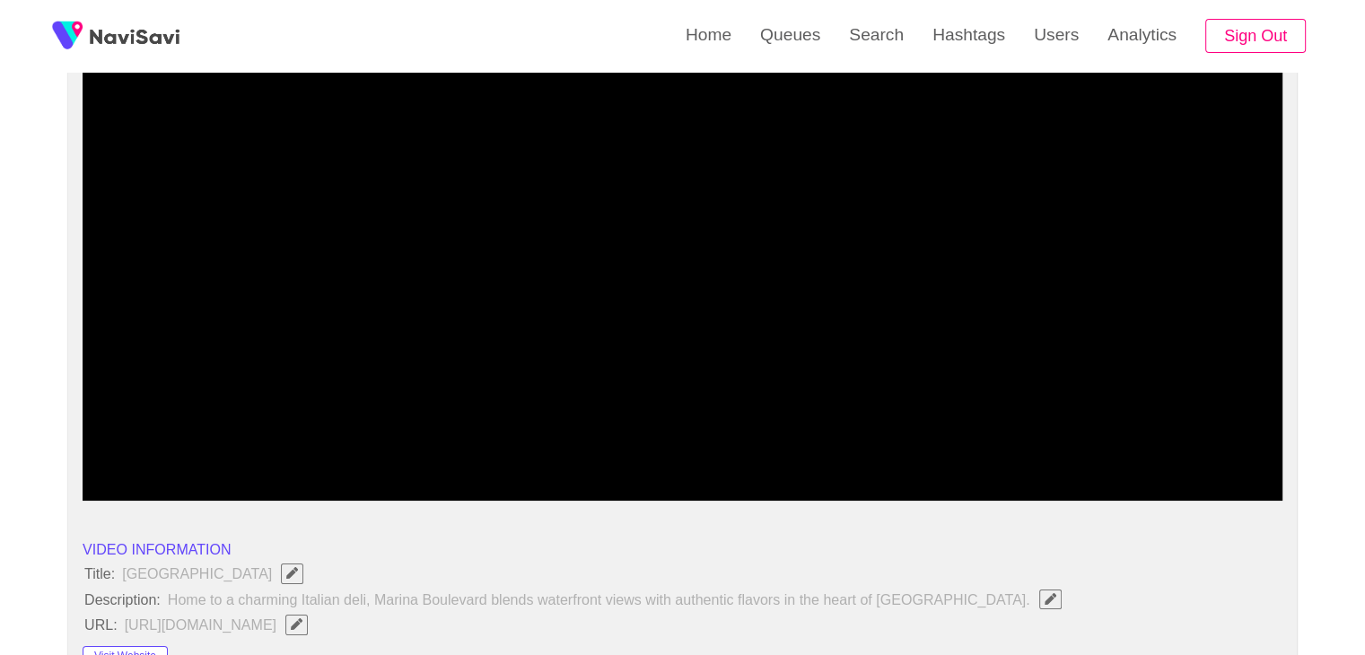
click at [81, 464] on div at bounding box center [683, 454] width 1206 height 46
drag, startPoint x: 627, startPoint y: 359, endPoint x: 687, endPoint y: 363, distance: 60.3
click at [638, 363] on video at bounding box center [683, 276] width 1200 height 449
click at [316, 450] on span at bounding box center [682, 452] width 1191 height 29
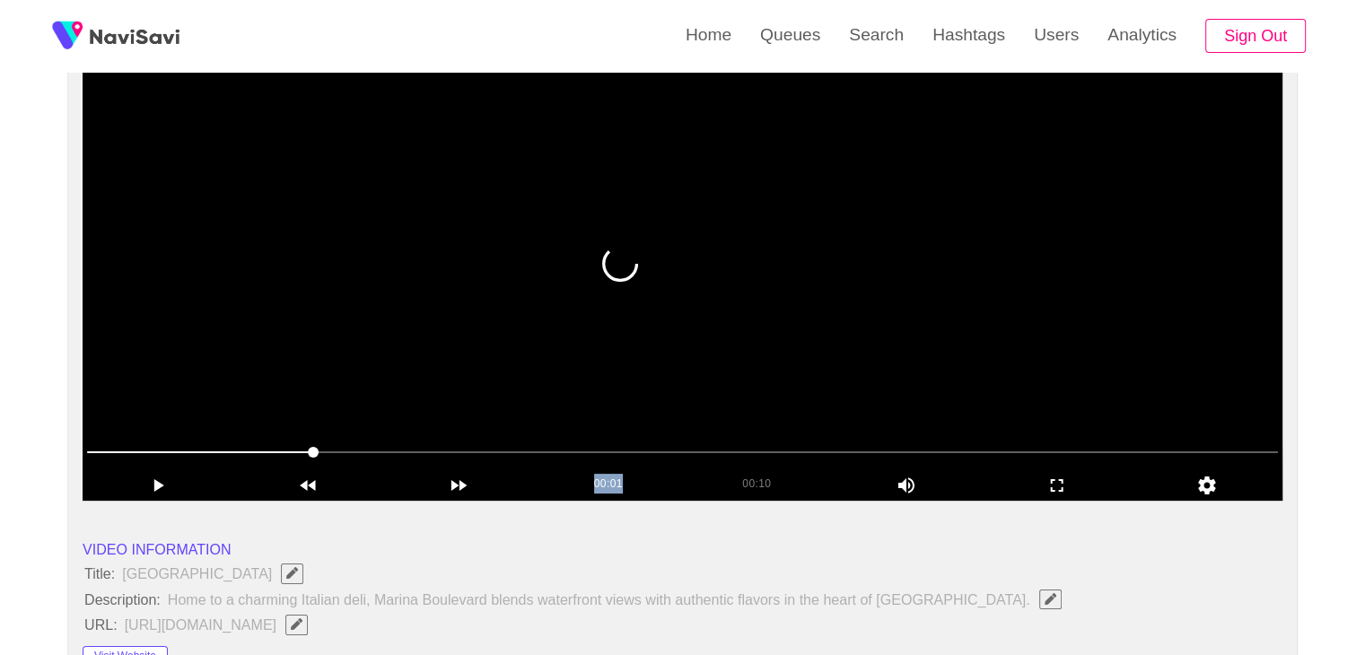
drag, startPoint x: 574, startPoint y: 389, endPoint x: 801, endPoint y: 377, distance: 227.4
click at [584, 389] on video at bounding box center [683, 276] width 1200 height 449
click at [853, 360] on video at bounding box center [683, 276] width 1200 height 449
click at [853, 361] on video at bounding box center [683, 276] width 1200 height 449
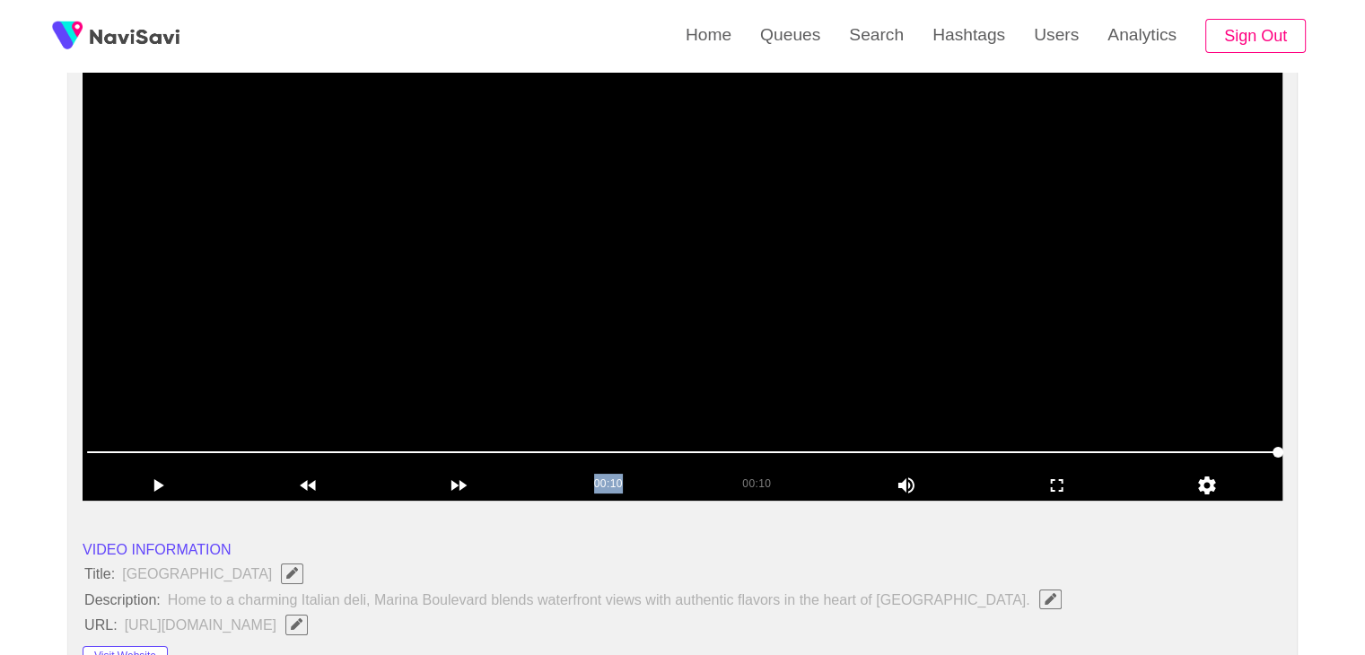
click at [938, 377] on video at bounding box center [683, 276] width 1200 height 449
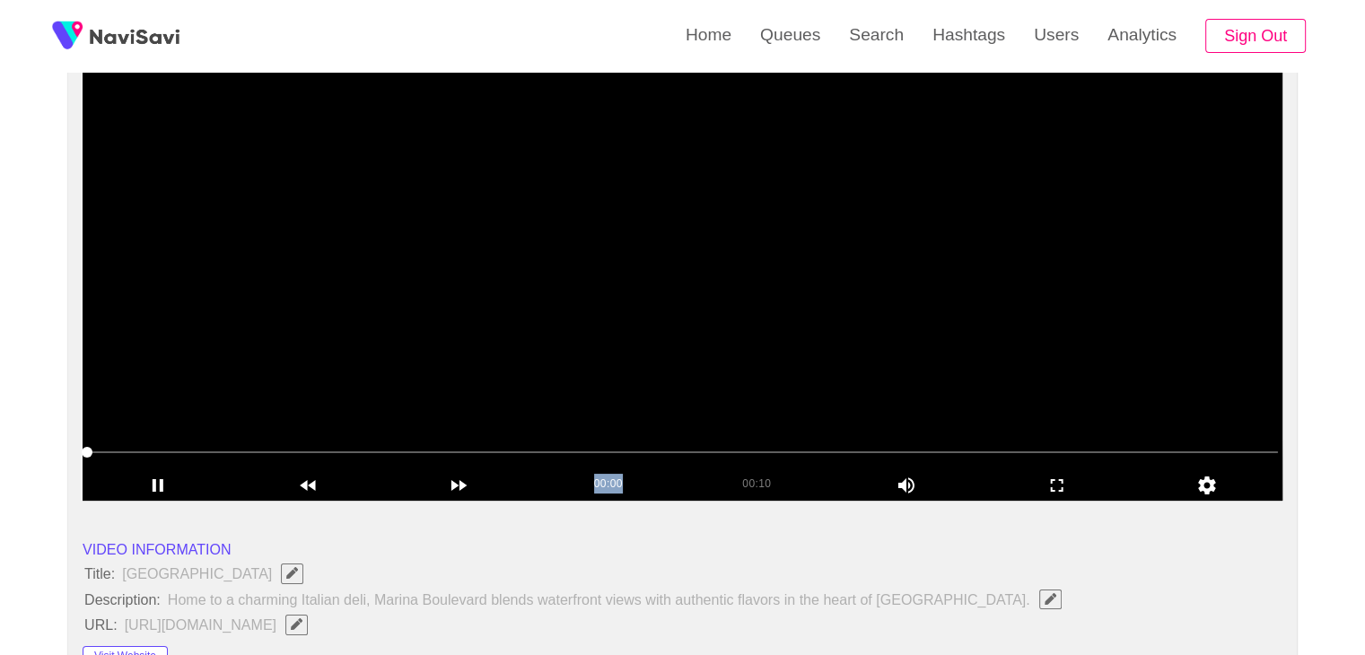
click at [938, 377] on video at bounding box center [683, 276] width 1200 height 449
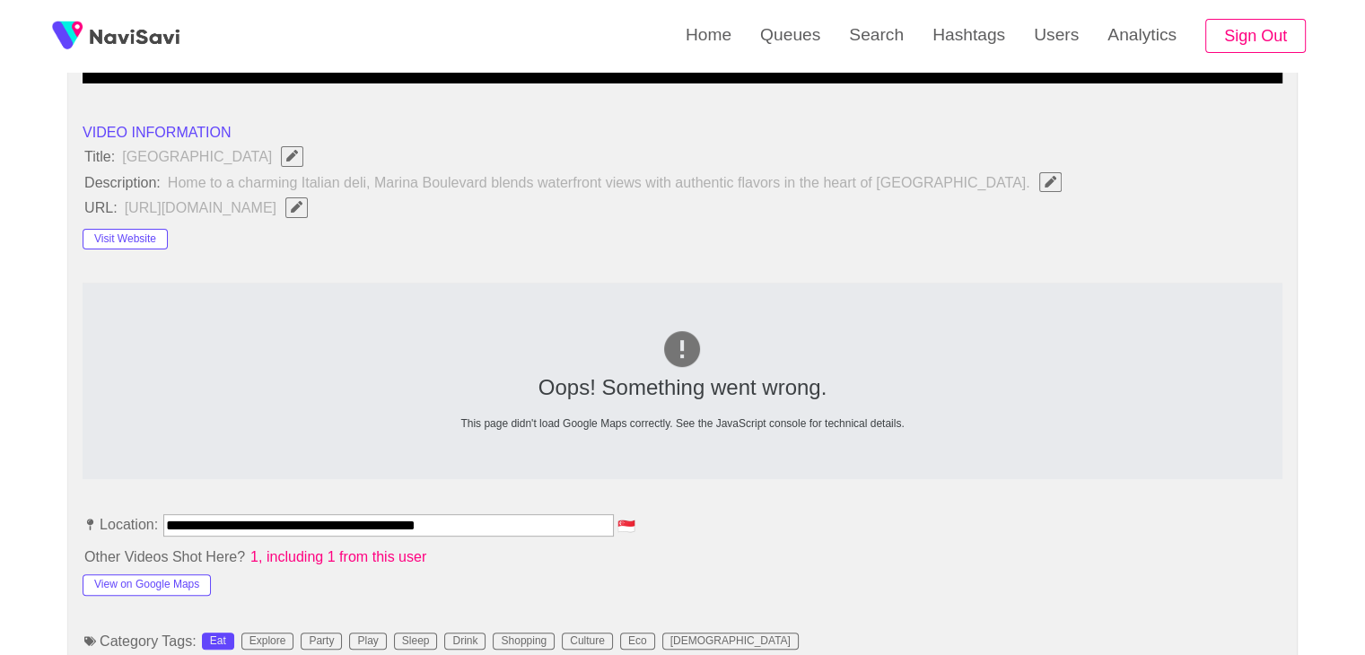
scroll to position [545, 0]
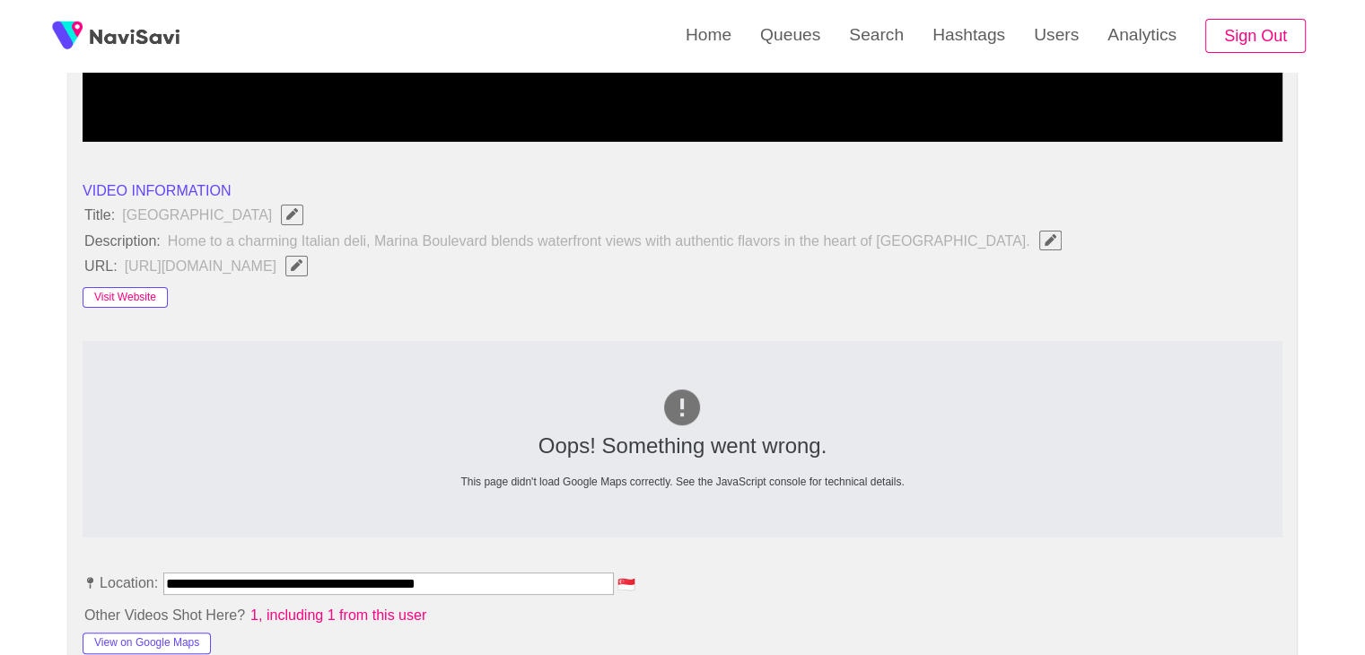
click at [150, 295] on button "Visit Website" at bounding box center [125, 298] width 85 height 22
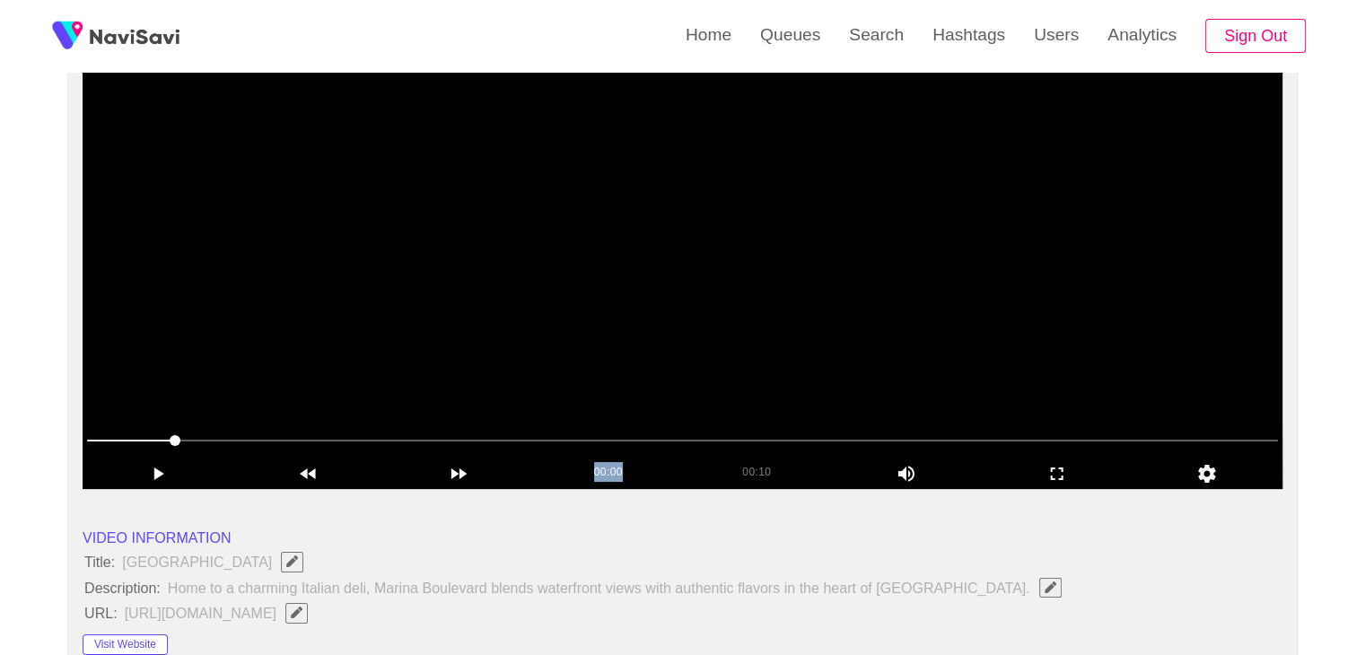
scroll to position [186, 0]
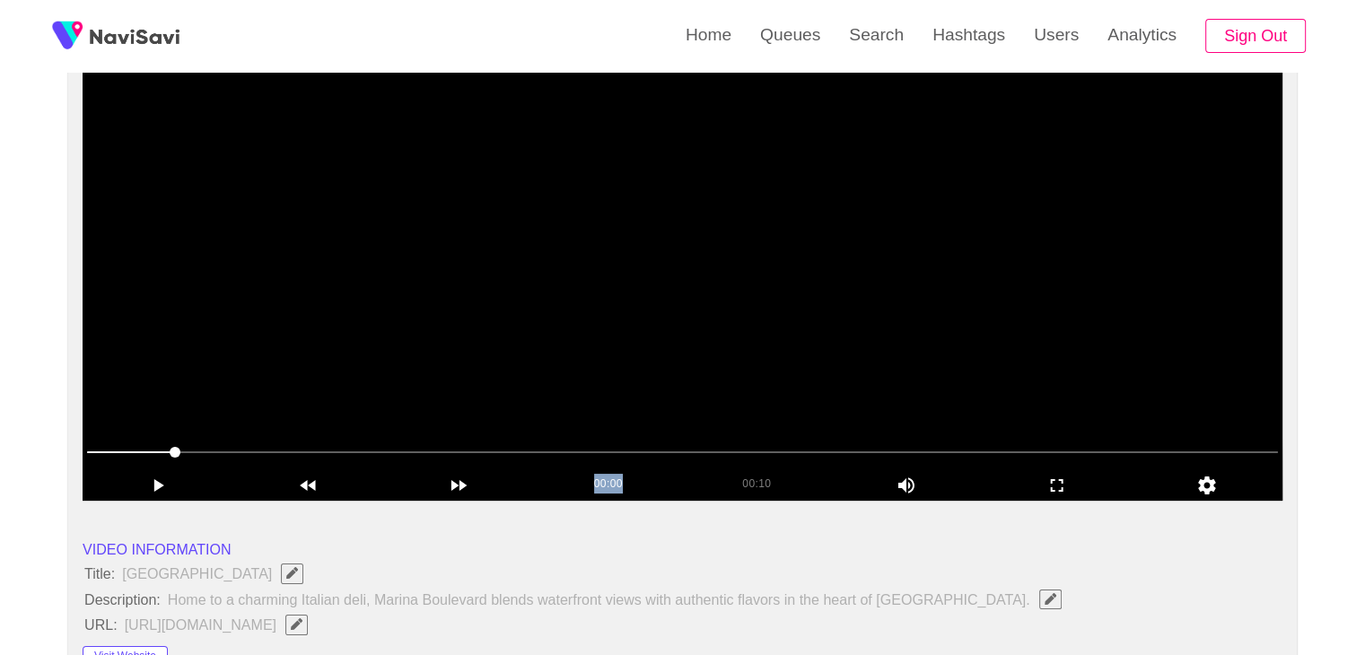
click at [688, 363] on video at bounding box center [683, 276] width 1200 height 449
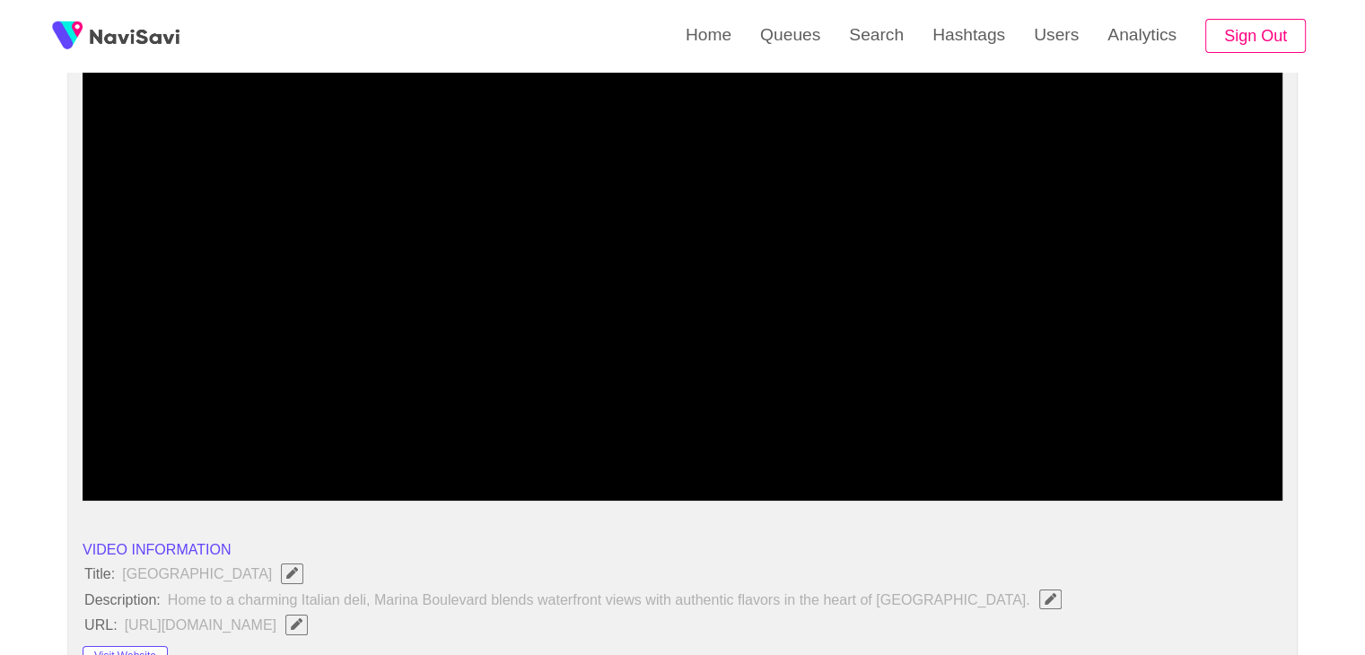
click at [580, 452] on span at bounding box center [682, 453] width 1191 height 2
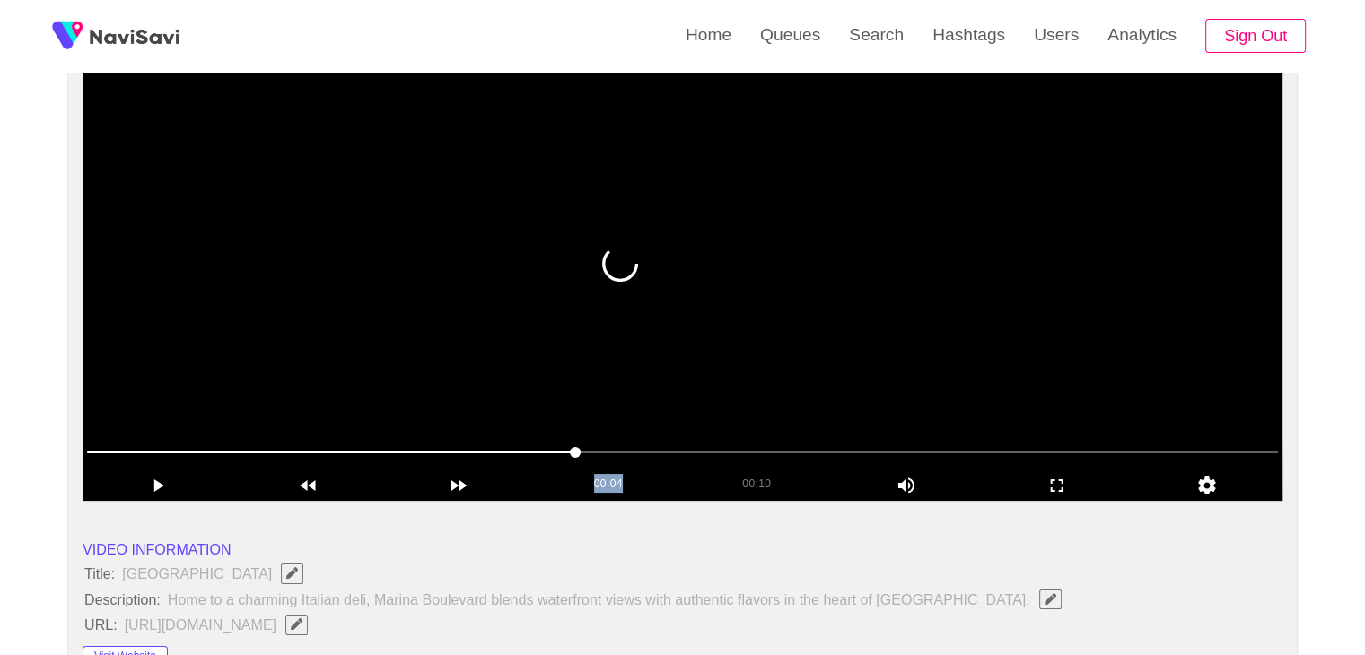
drag, startPoint x: 785, startPoint y: 409, endPoint x: 826, endPoint y: 399, distance: 42.7
click at [786, 409] on video at bounding box center [683, 276] width 1200 height 449
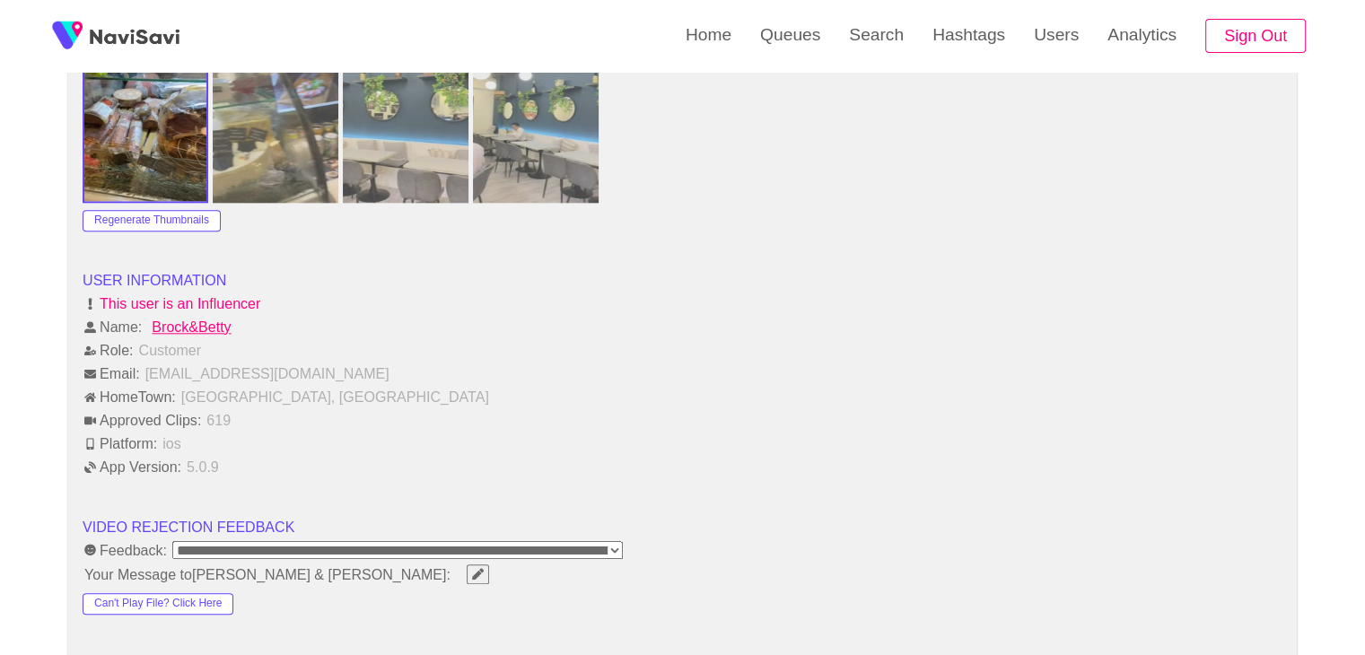
scroll to position [2251, 0]
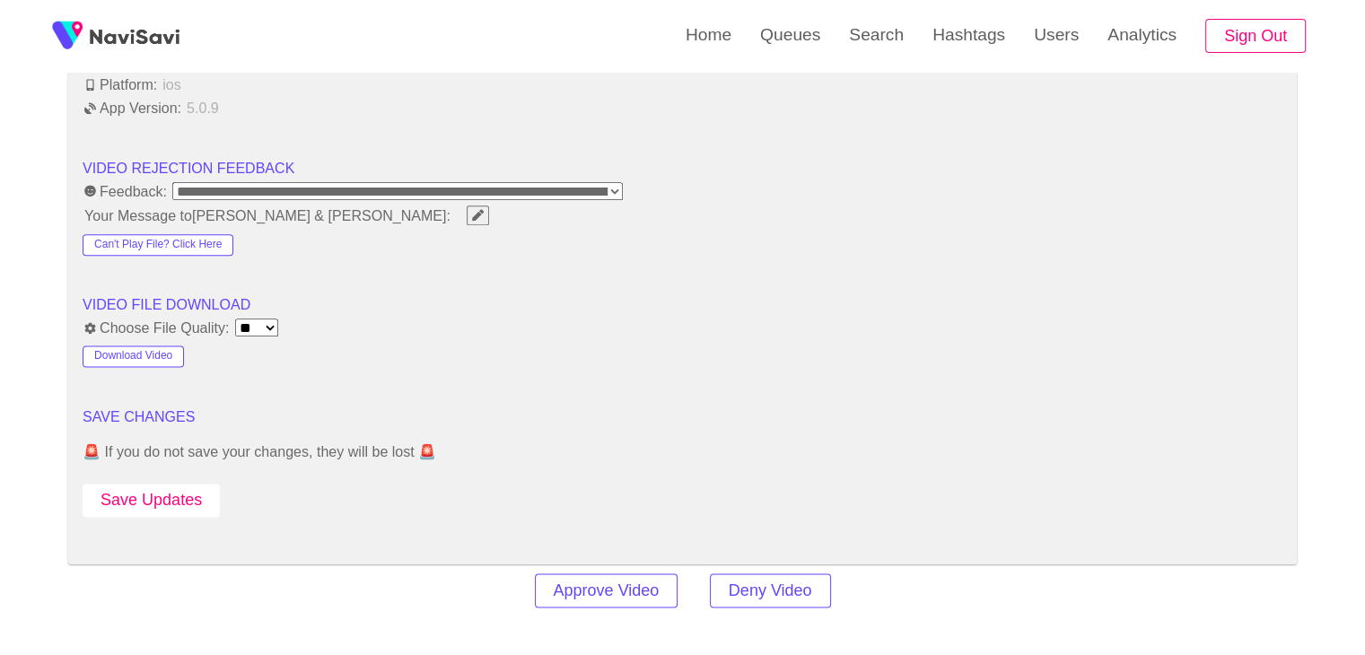
click at [136, 496] on button "Save Updates" at bounding box center [151, 500] width 137 height 33
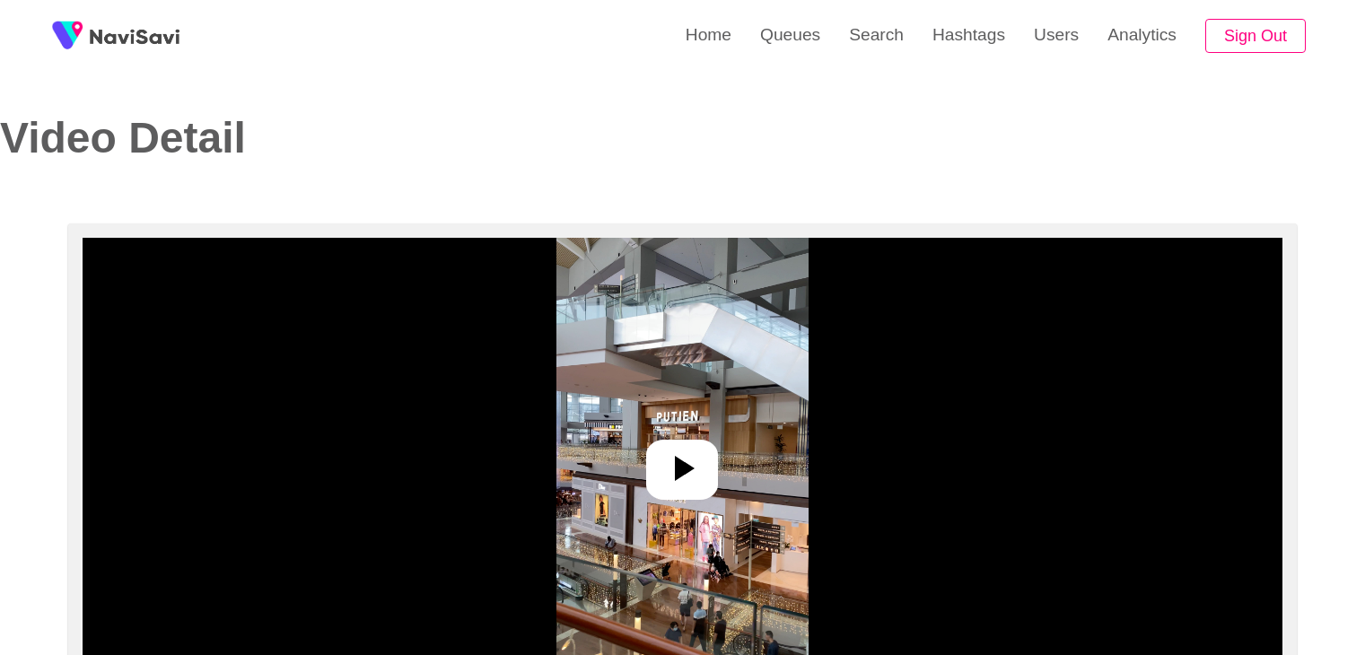
select select "**********"
select select "**"
click at [674, 502] on img at bounding box center [683, 462] width 252 height 449
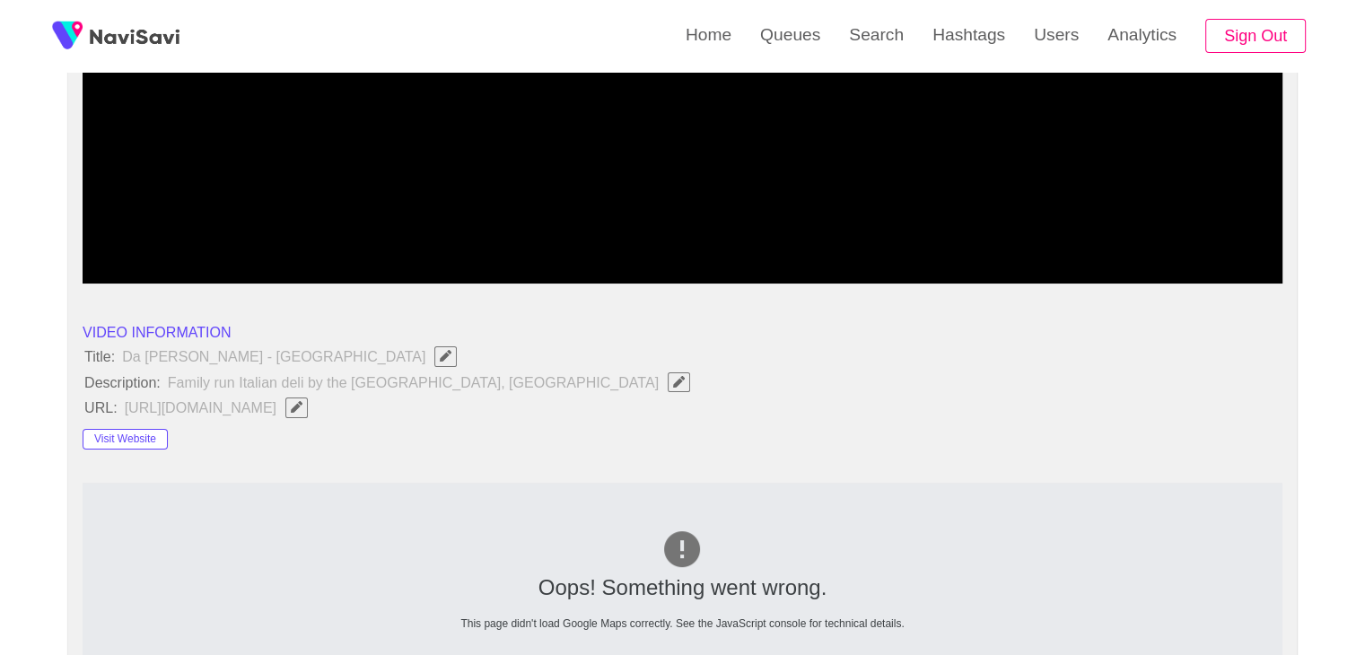
scroll to position [449, 0]
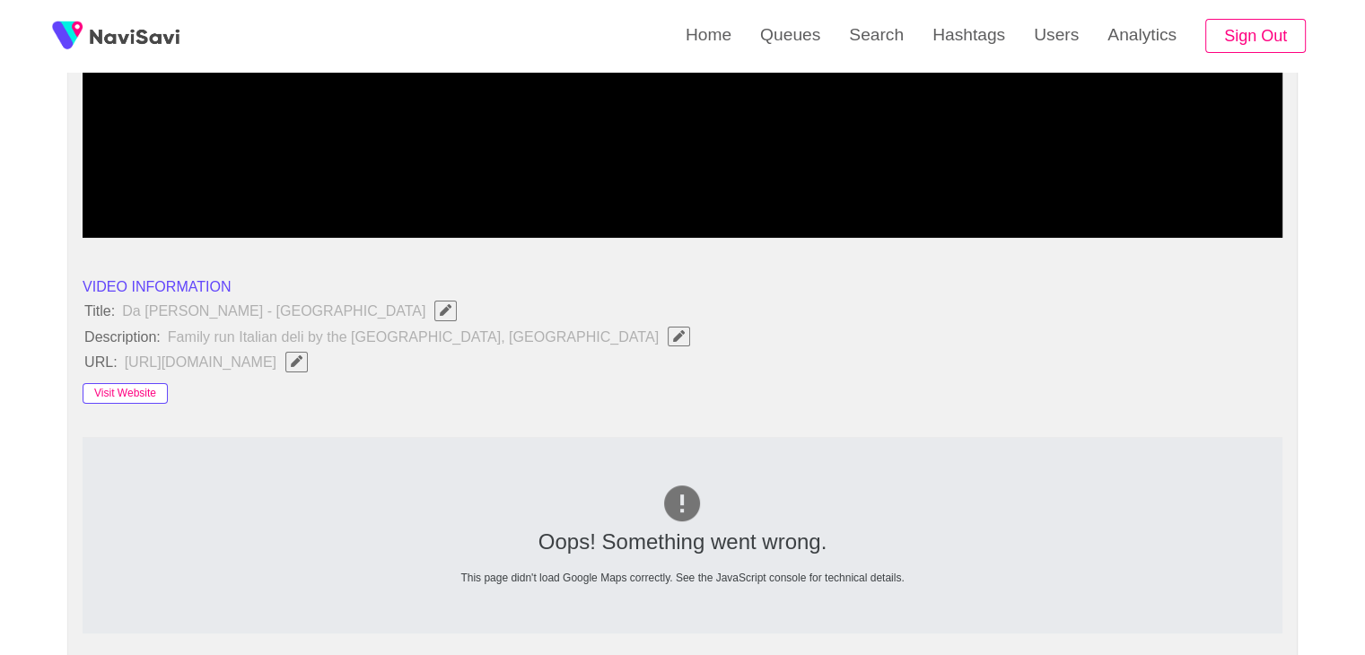
click at [137, 394] on button "Visit Website" at bounding box center [125, 394] width 85 height 22
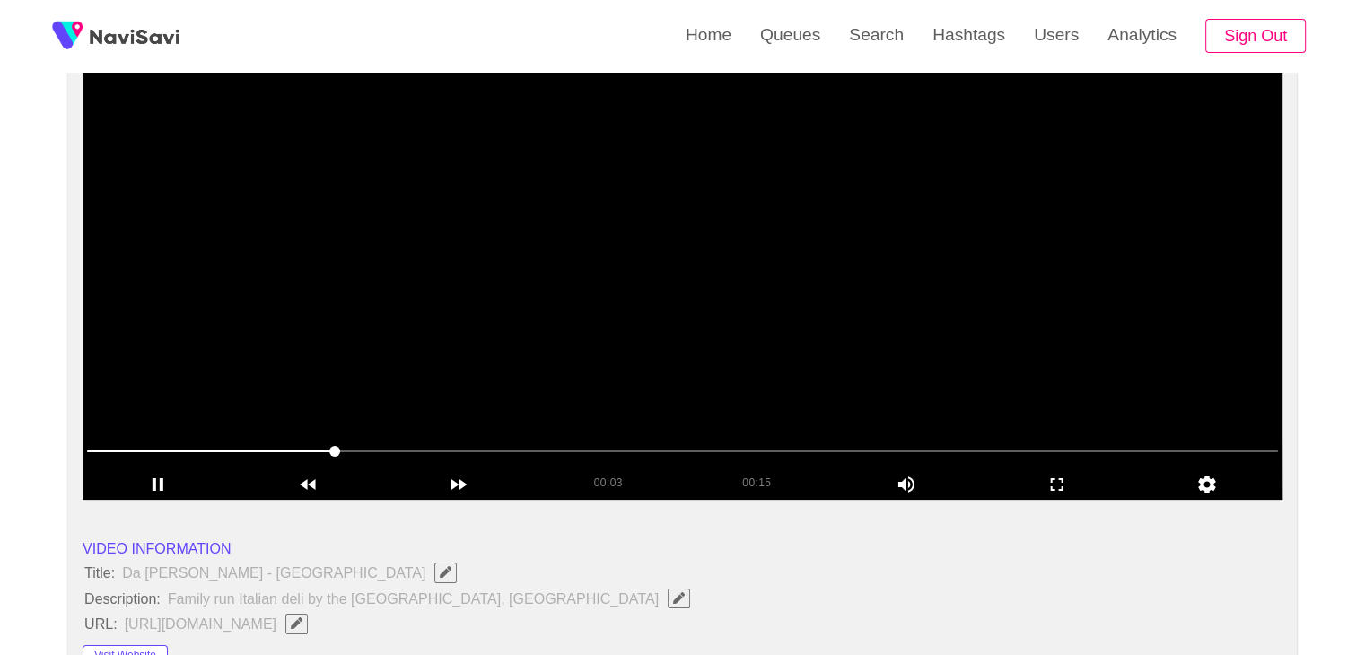
scroll to position [180, 0]
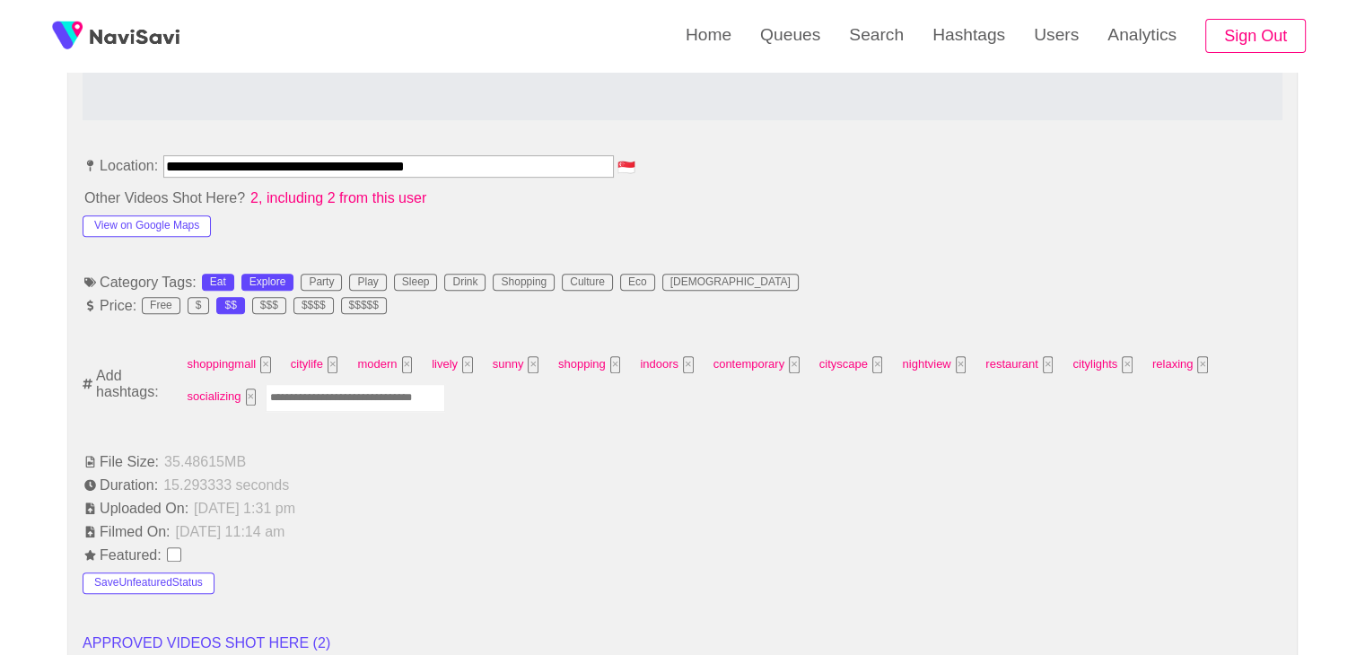
scroll to position [987, 0]
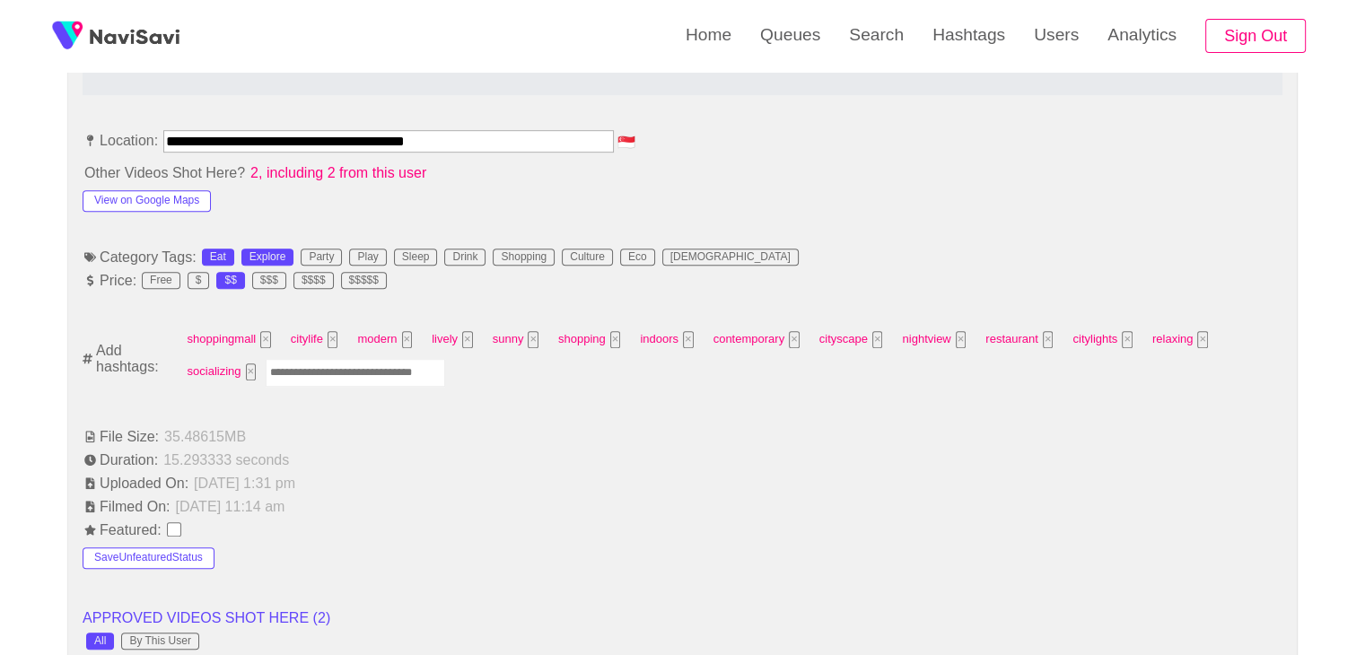
click at [420, 374] on input "Enter tag here and press return" at bounding box center [356, 373] width 180 height 28
type input "****"
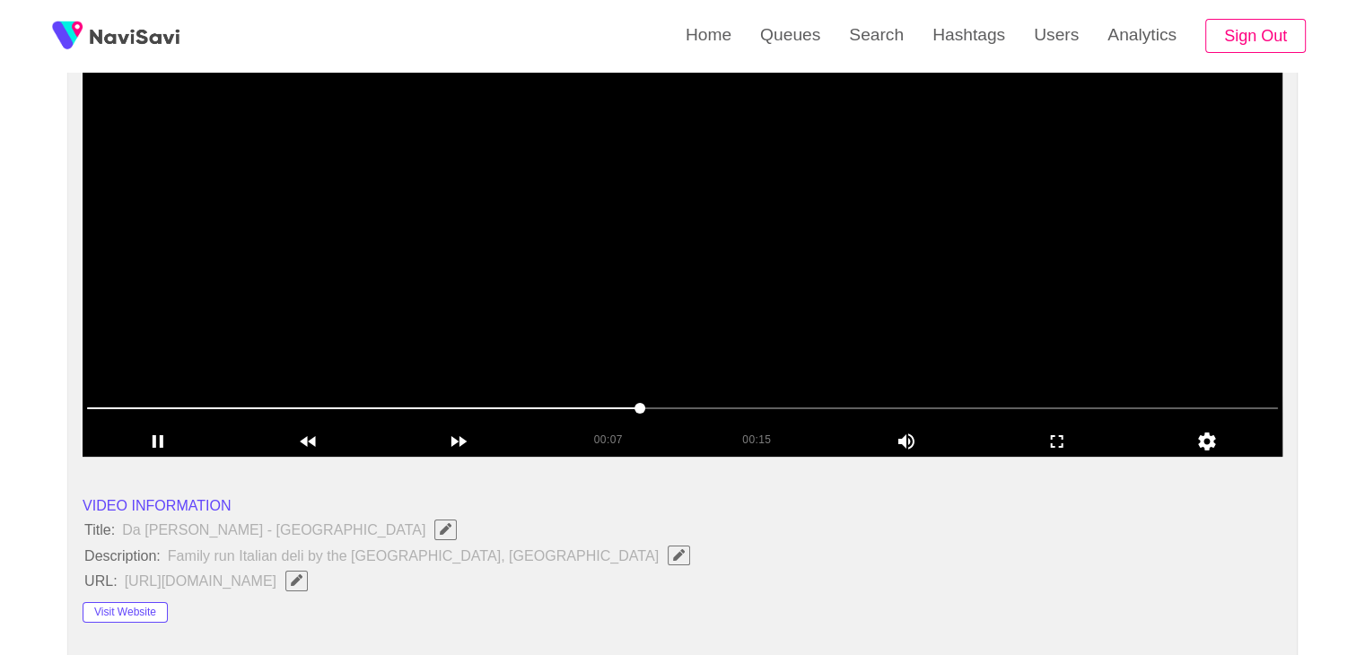
scroll to position [180, 0]
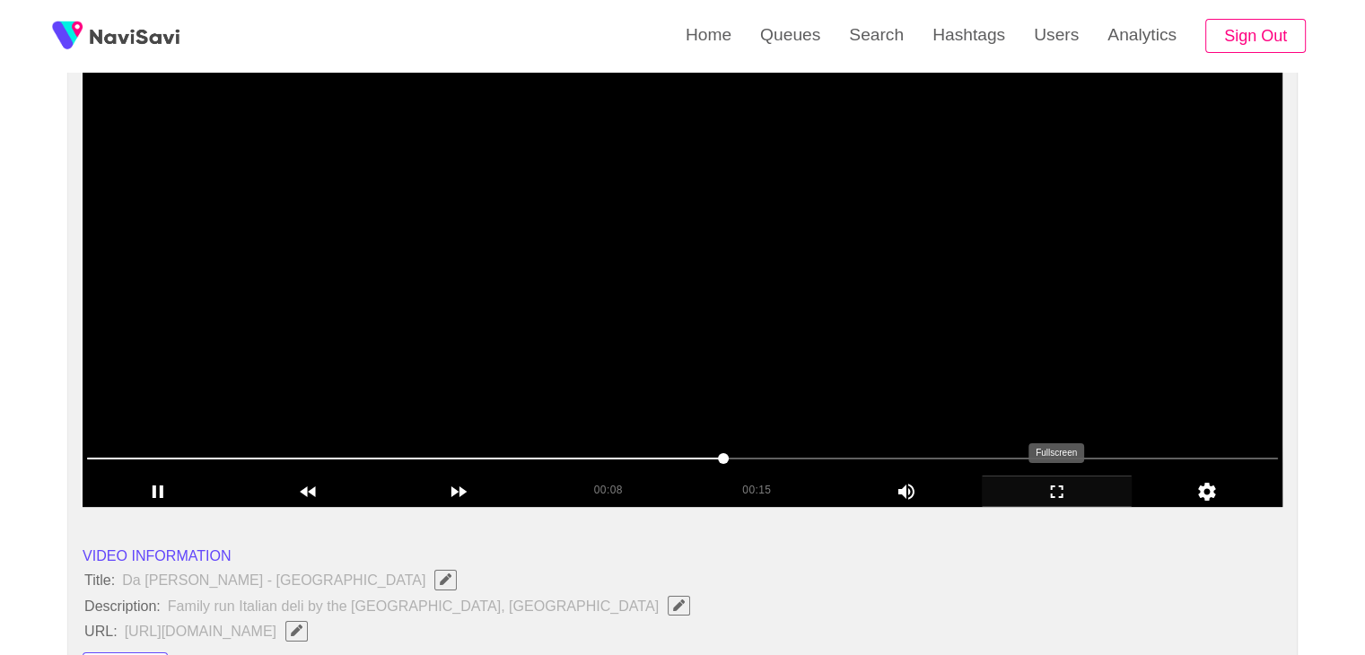
click at [1046, 497] on icon "add" at bounding box center [1057, 492] width 149 height 22
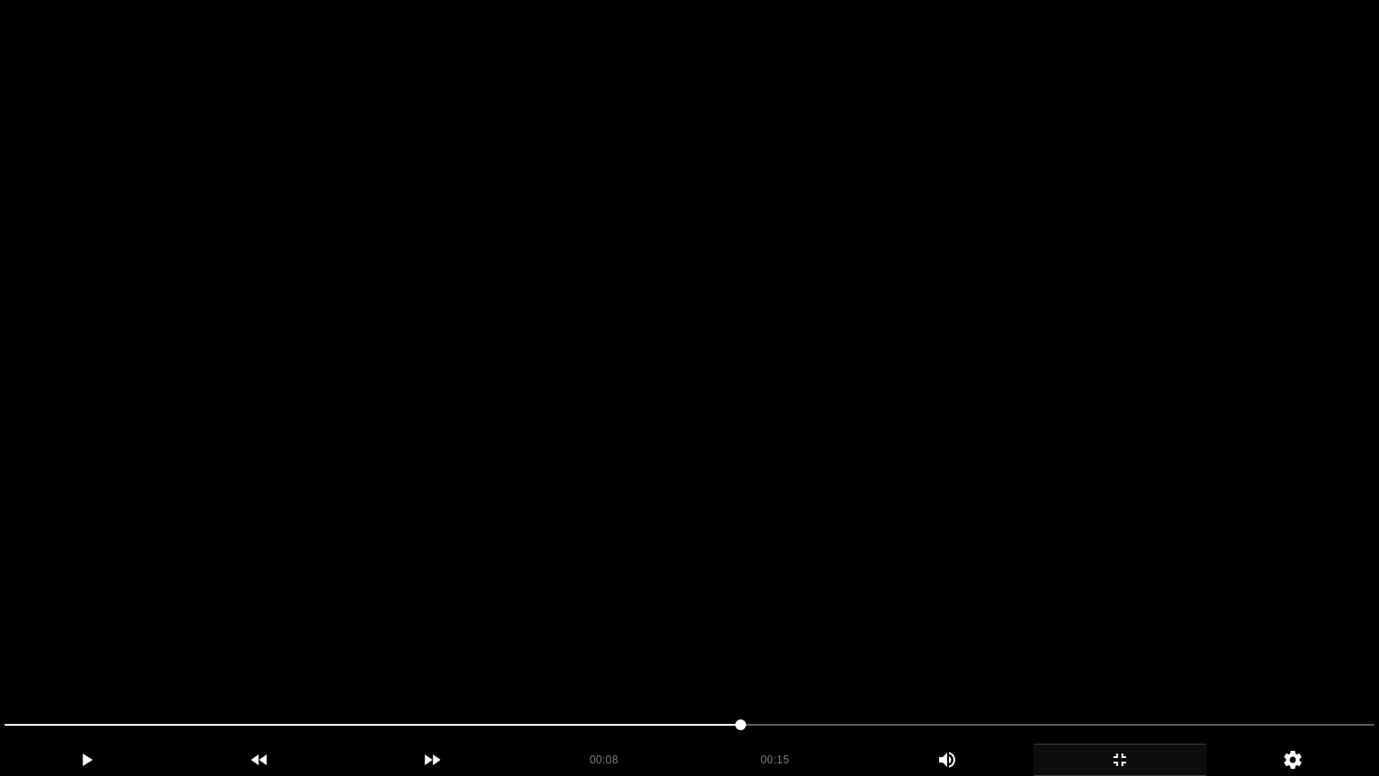
drag, startPoint x: 987, startPoint y: 524, endPoint x: 1070, endPoint y: 662, distance: 160.3
click at [989, 524] on video at bounding box center [689, 388] width 1379 height 776
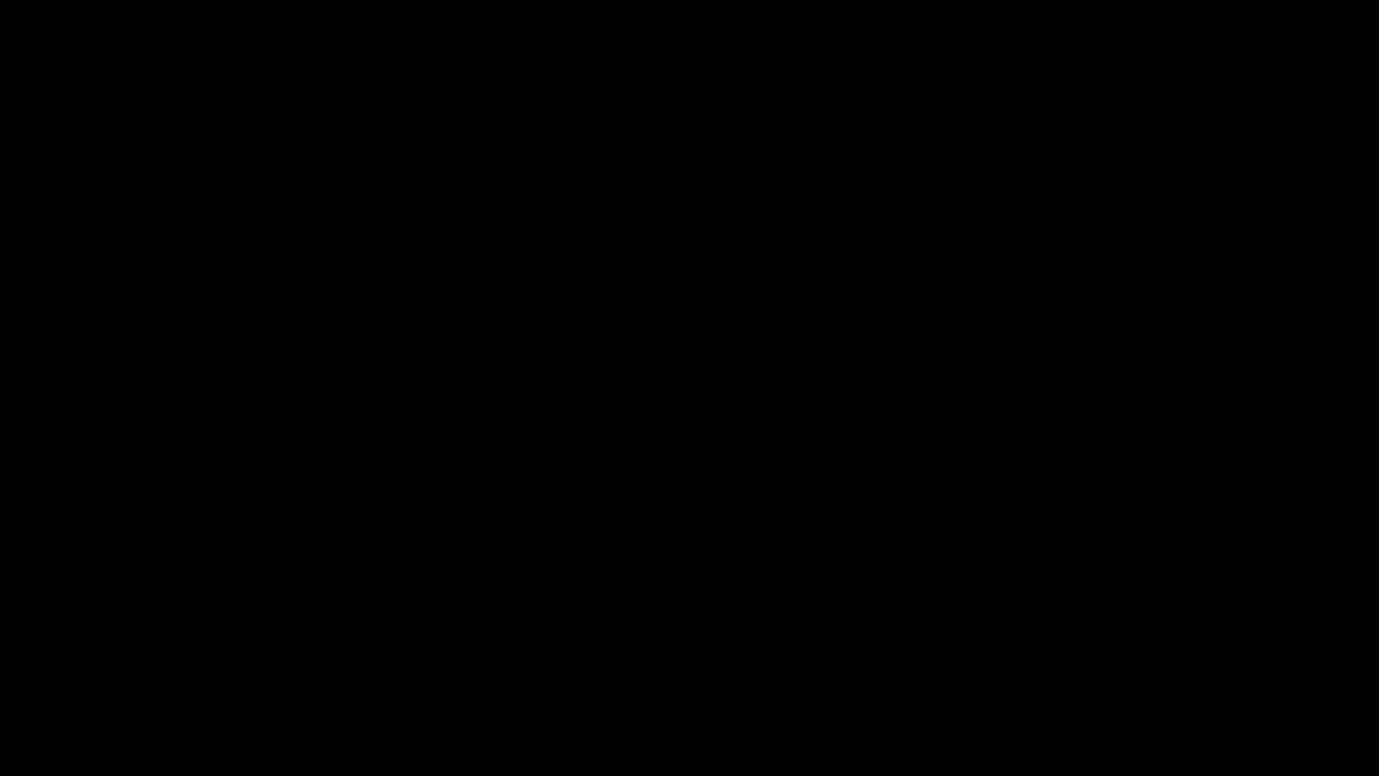
click at [1156, 654] on icon "add" at bounding box center [1119, 760] width 171 height 22
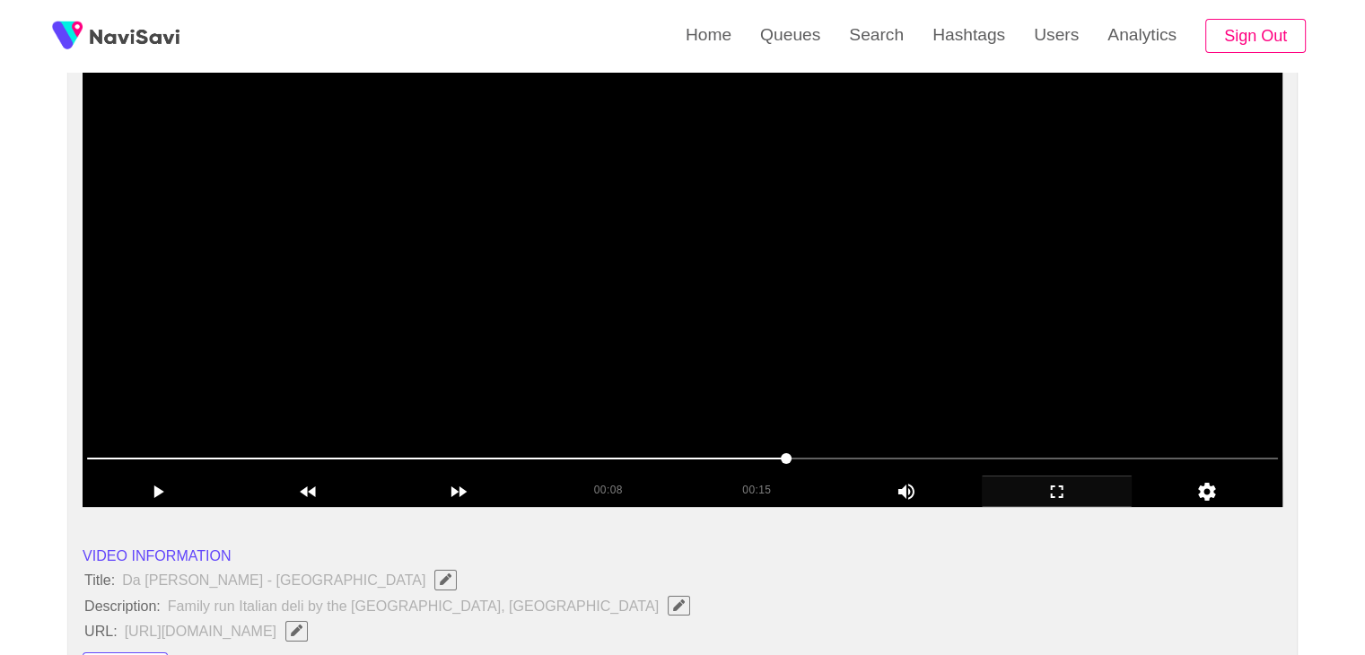
click at [801, 357] on video at bounding box center [683, 282] width 1200 height 449
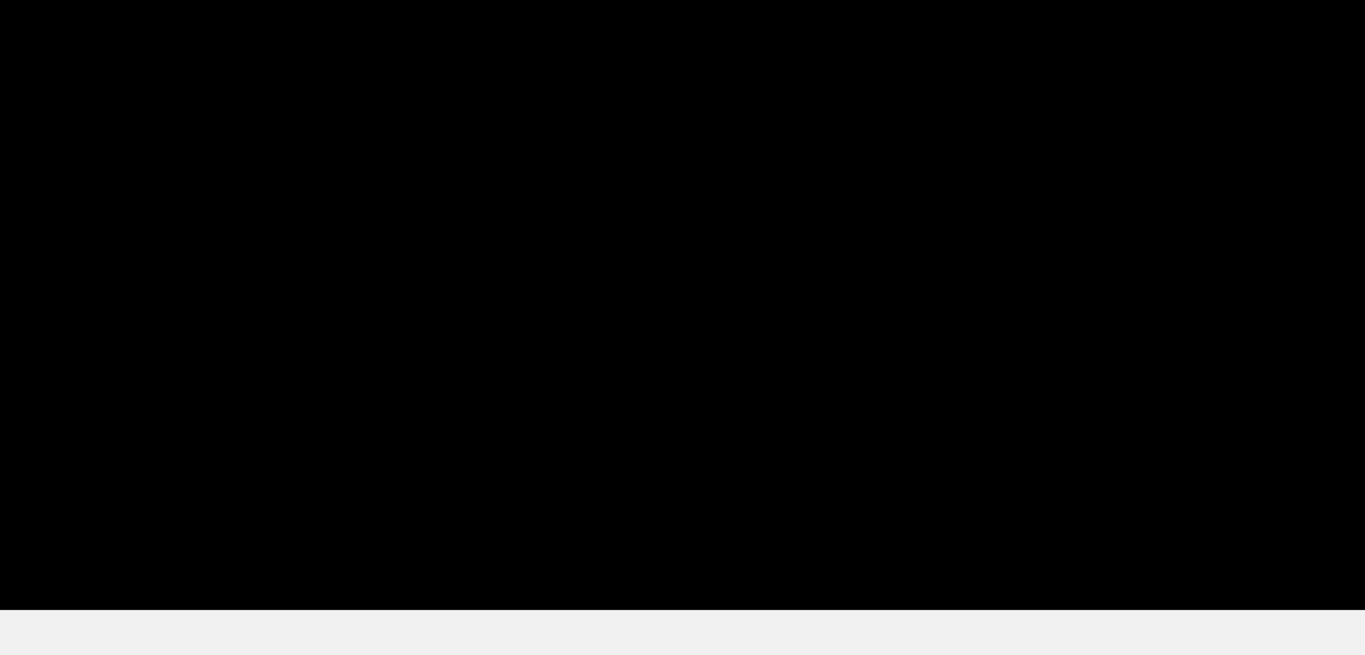
click at [720, 371] on video at bounding box center [683, 282] width 1200 height 449
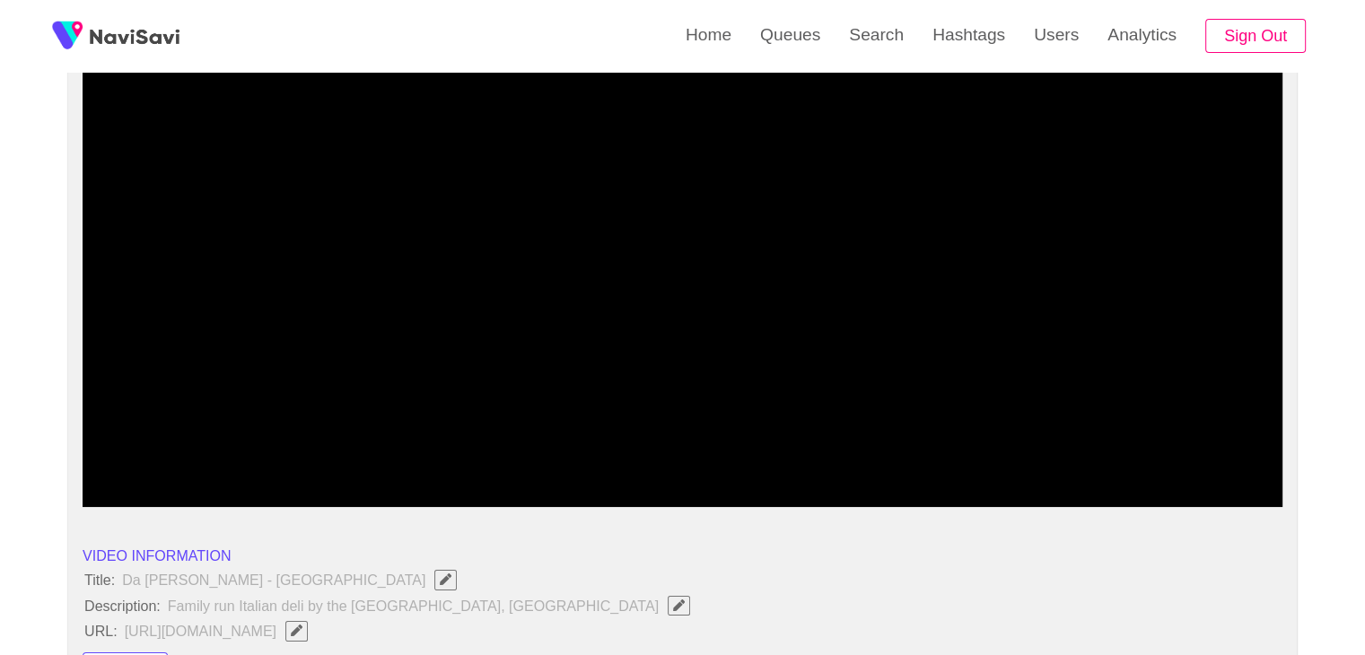
click at [790, 360] on video at bounding box center [683, 282] width 1200 height 449
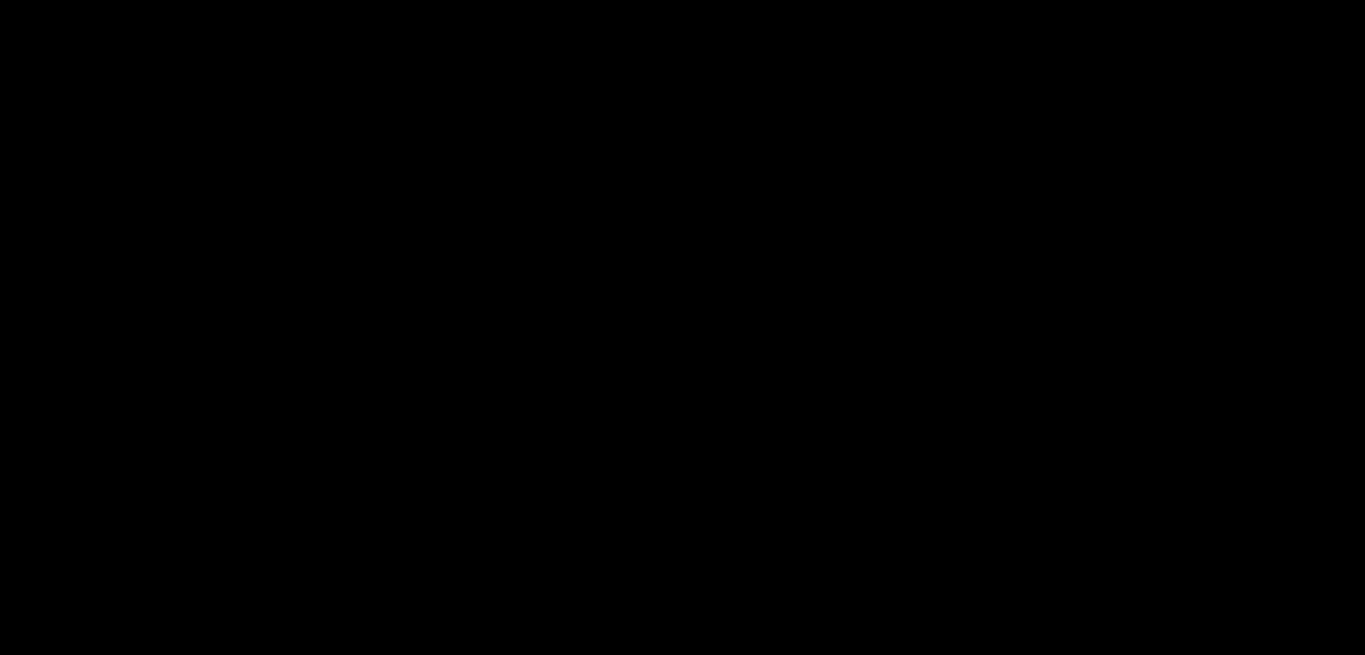
scroll to position [179, 0]
click at [789, 291] on video at bounding box center [683, 283] width 1200 height 449
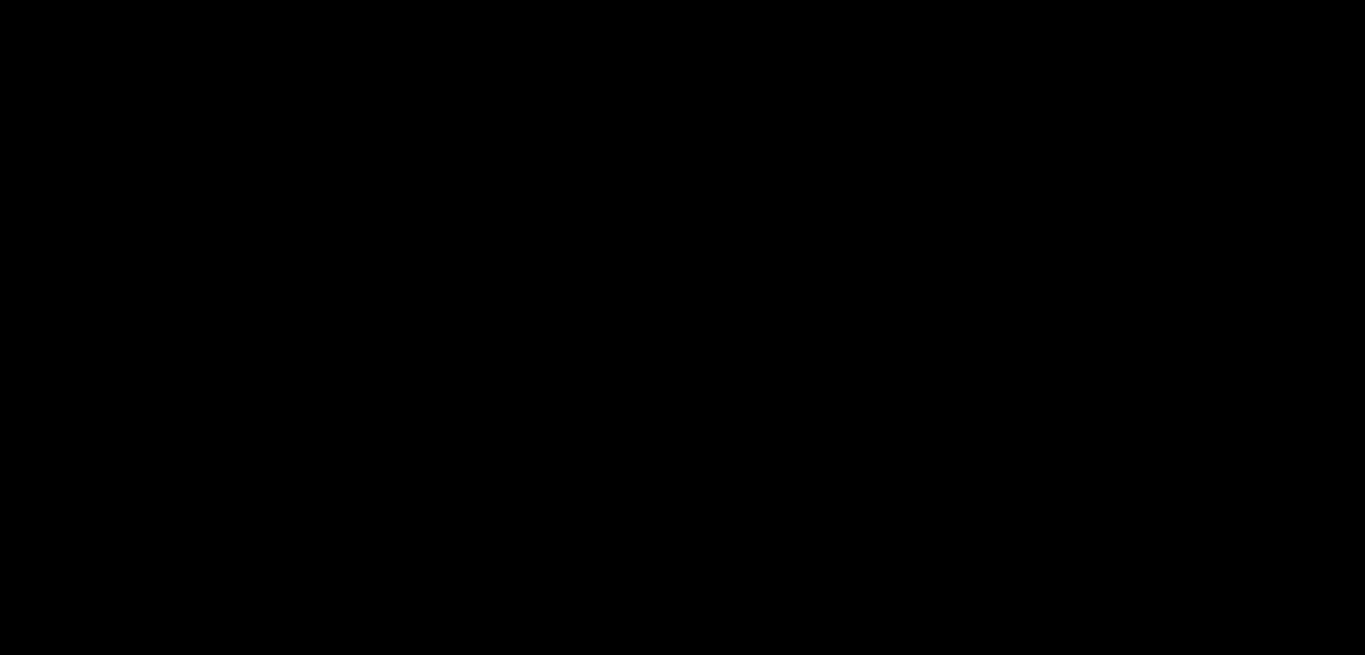
click at [791, 291] on video at bounding box center [683, 283] width 1200 height 449
click at [794, 291] on video at bounding box center [683, 283] width 1200 height 449
click at [802, 293] on video at bounding box center [683, 283] width 1200 height 449
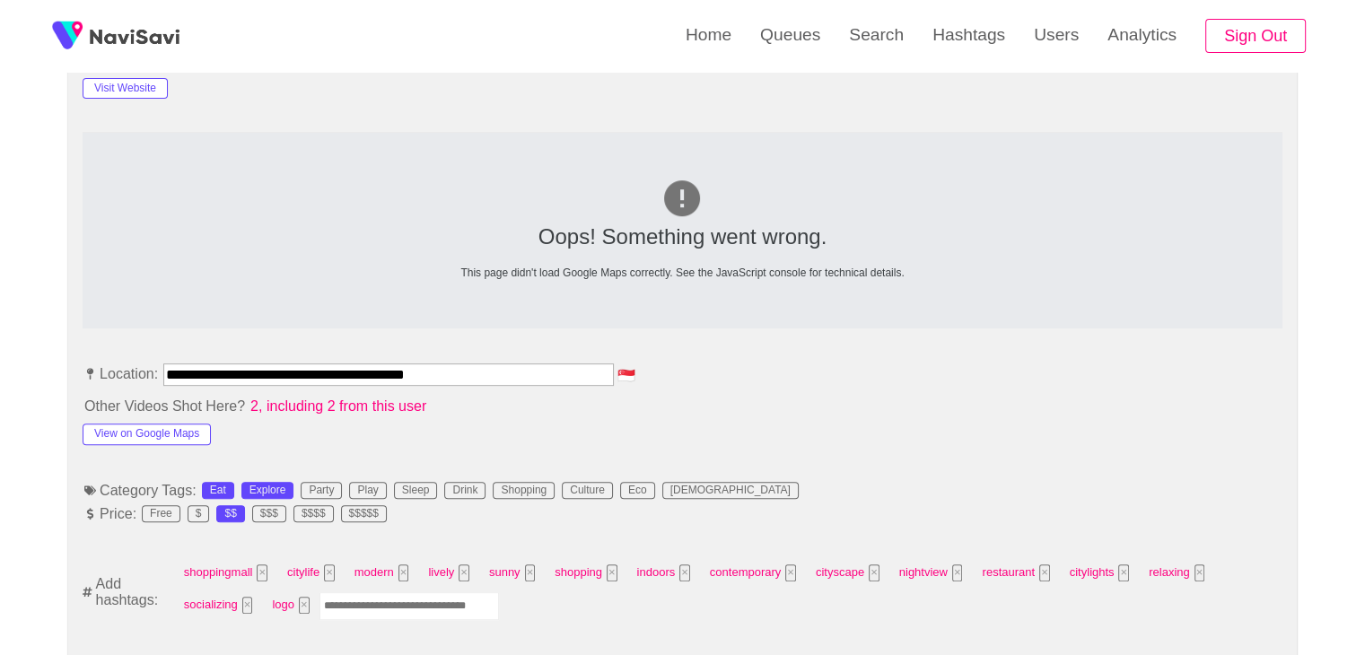
scroll to position [987, 0]
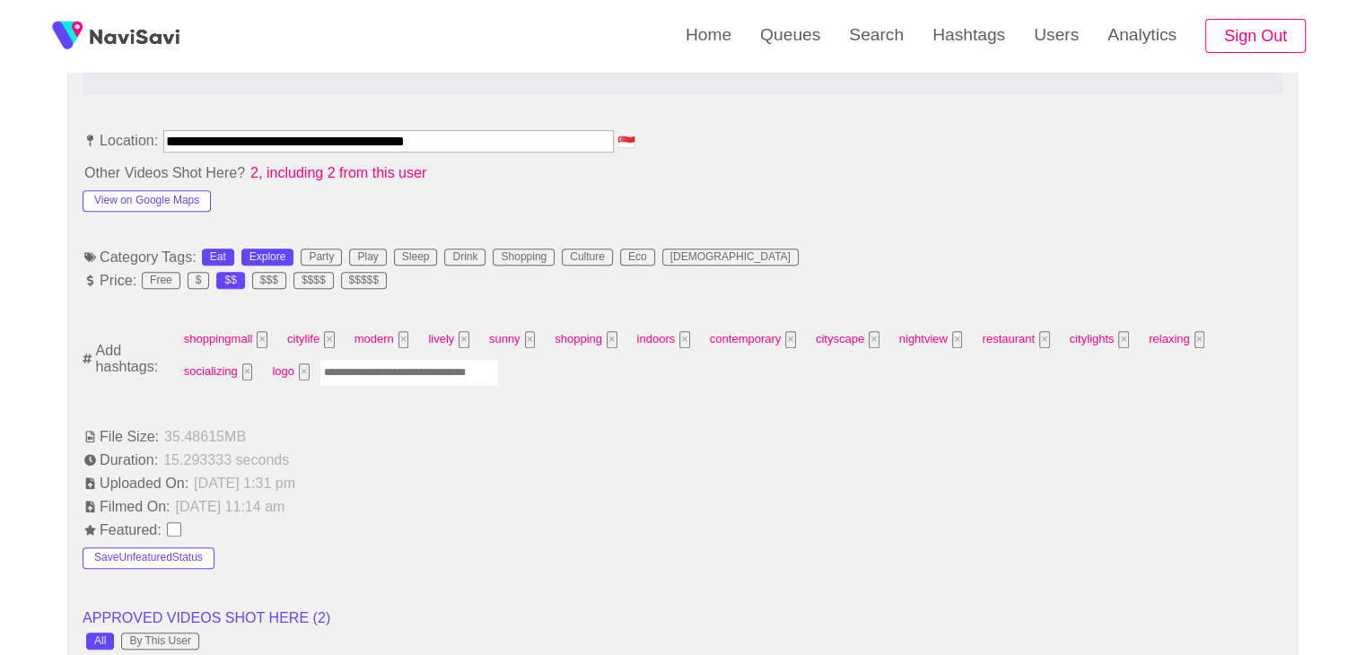
click at [391, 375] on input "Enter tag here and press return" at bounding box center [410, 373] width 180 height 28
type input "*********"
click at [179, 197] on button "View on Google Maps" at bounding box center [147, 201] width 128 height 22
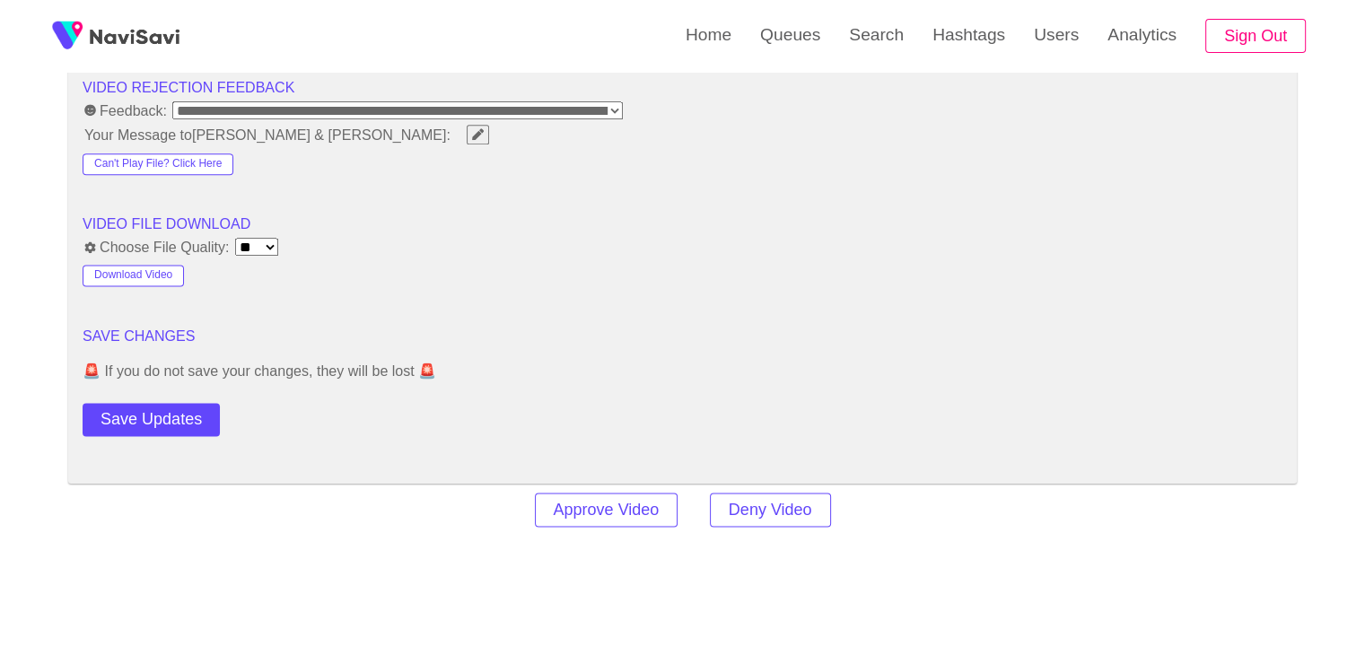
scroll to position [2334, 0]
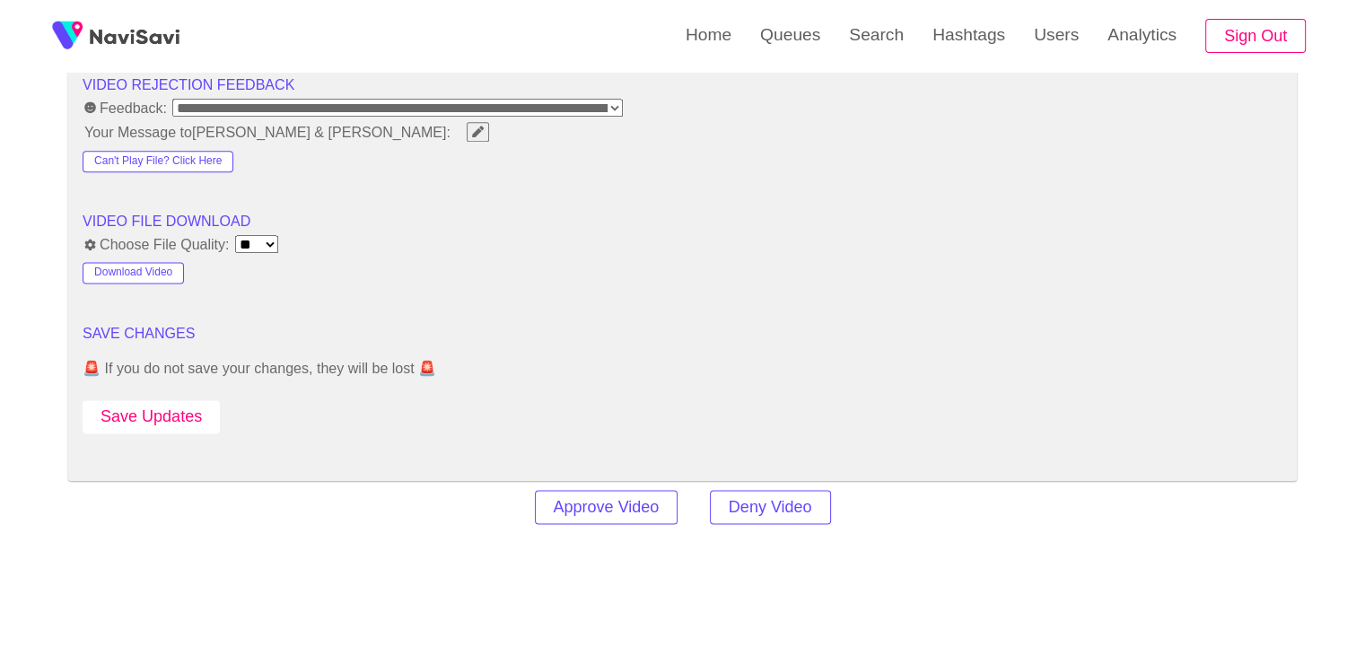
click at [169, 419] on button "Save Updates" at bounding box center [151, 416] width 137 height 33
click at [130, 413] on button "Save Updates" at bounding box center [151, 416] width 137 height 33
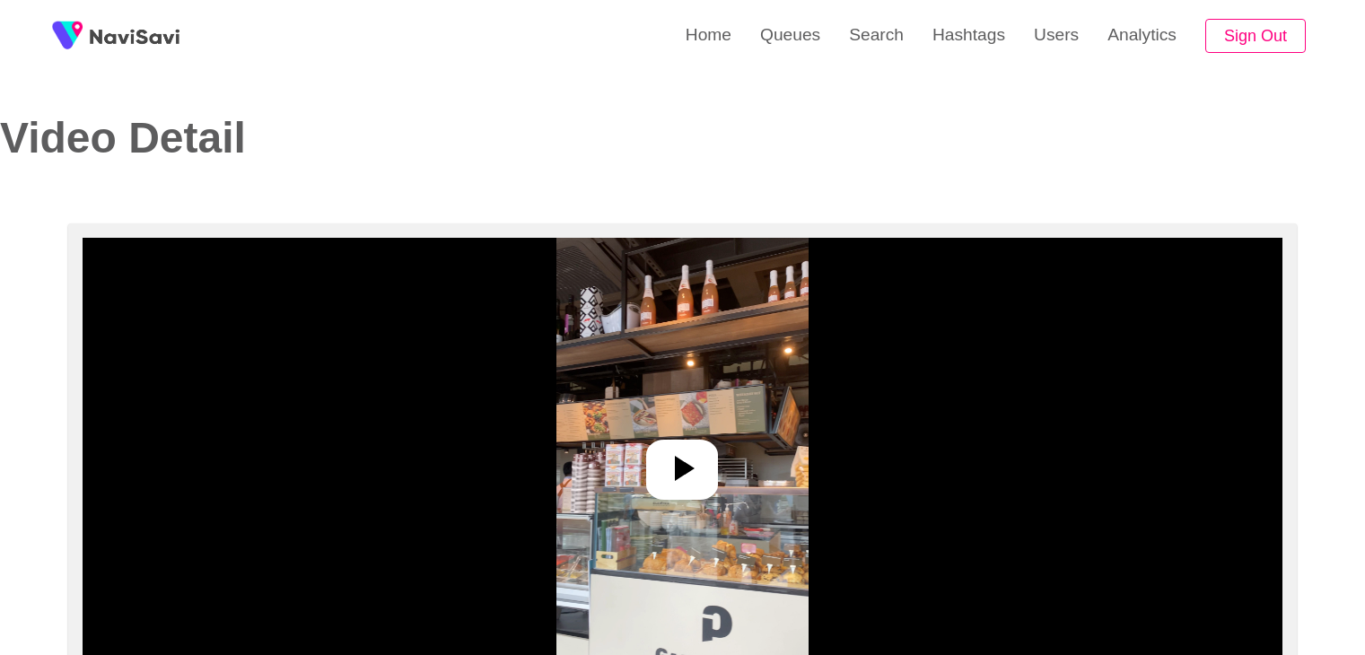
select select "**********"
select select "**"
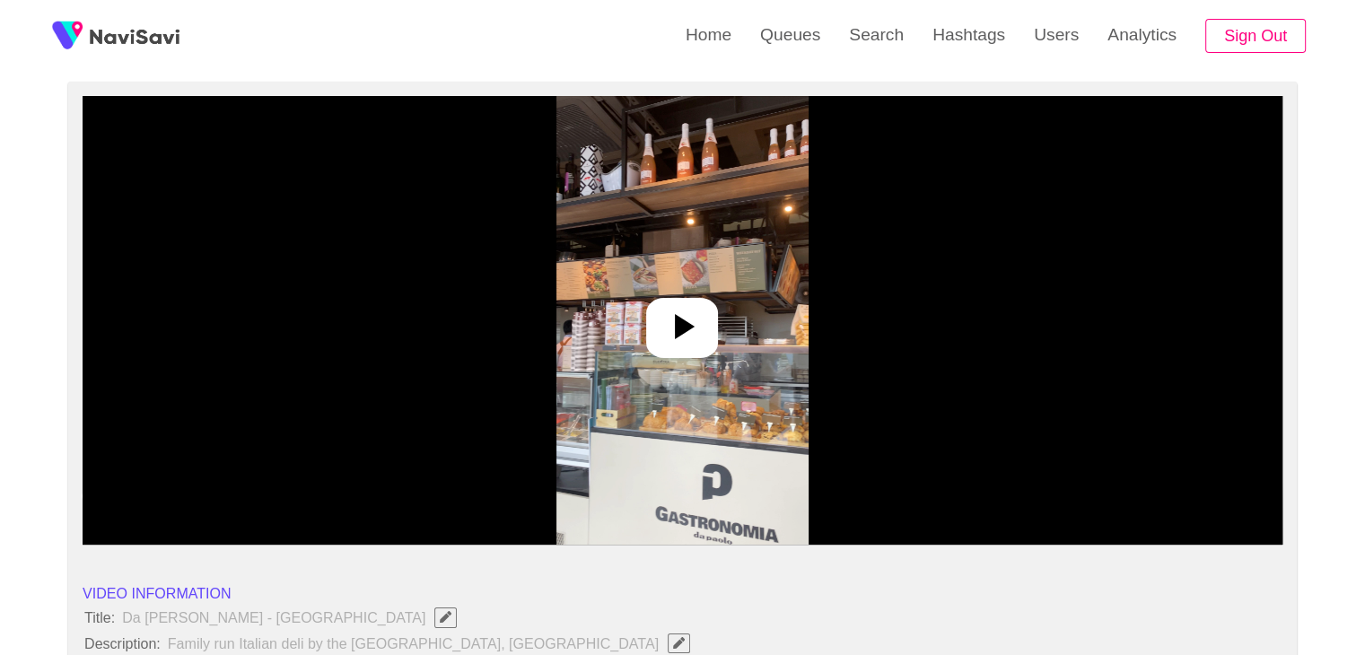
scroll to position [180, 0]
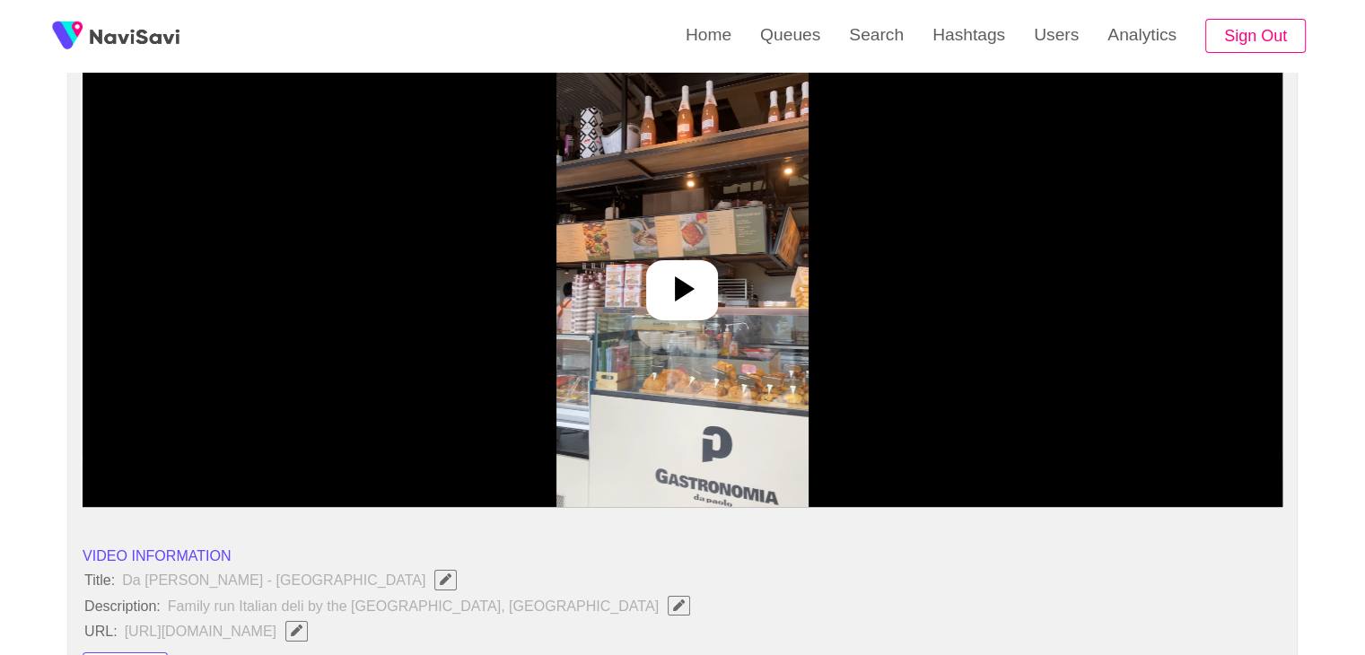
click at [706, 312] on div at bounding box center [682, 290] width 72 height 60
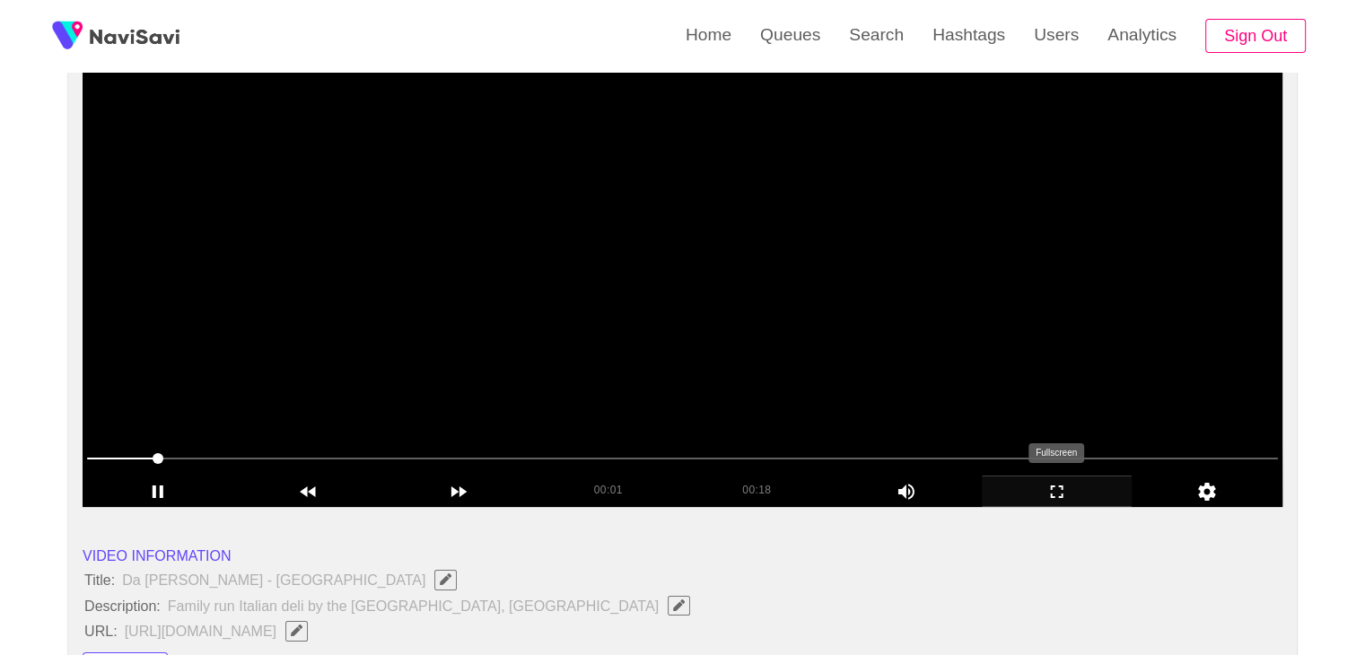
click at [1039, 478] on div "add" at bounding box center [1057, 491] width 151 height 31
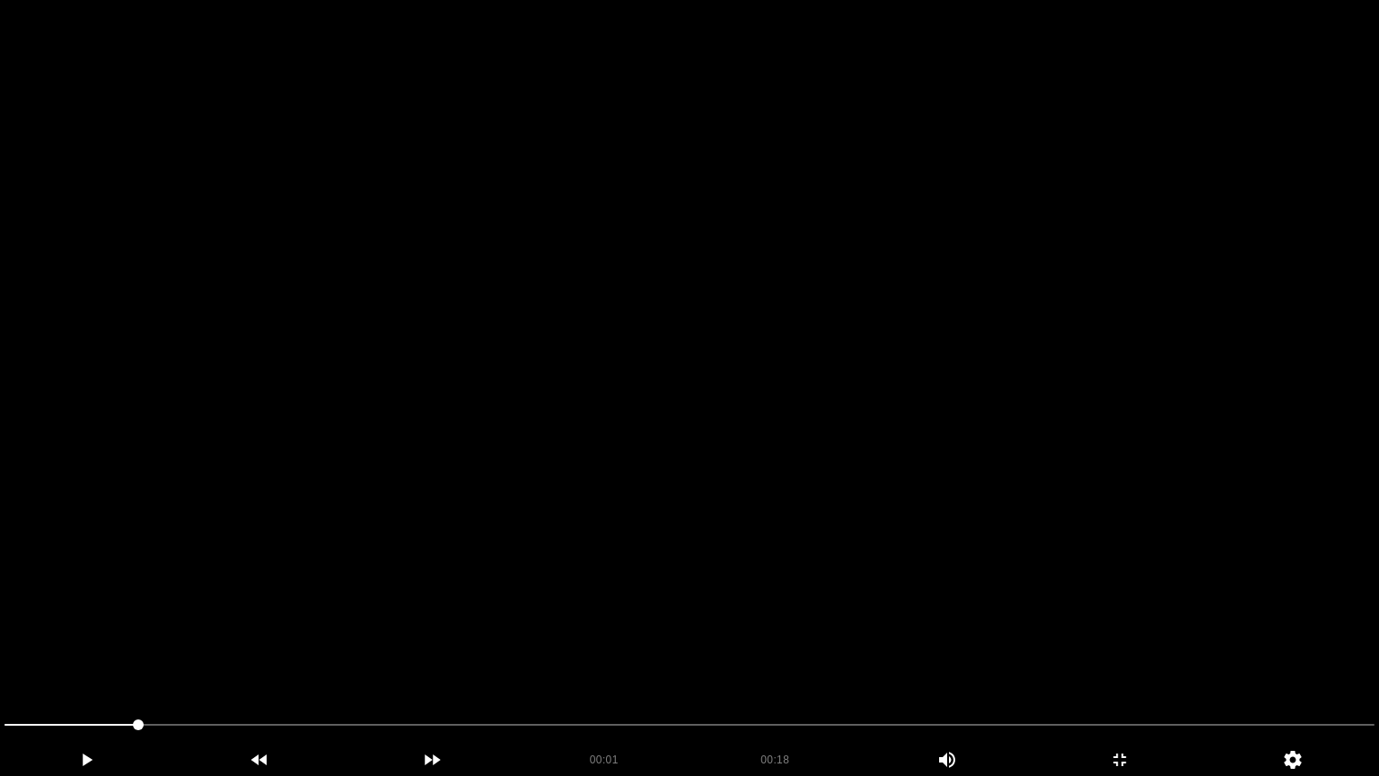
drag, startPoint x: 891, startPoint y: 474, endPoint x: 895, endPoint y: 484, distance: 10.5
click at [891, 474] on video at bounding box center [689, 388] width 1379 height 776
click at [1104, 654] on icon "add" at bounding box center [1119, 760] width 171 height 22
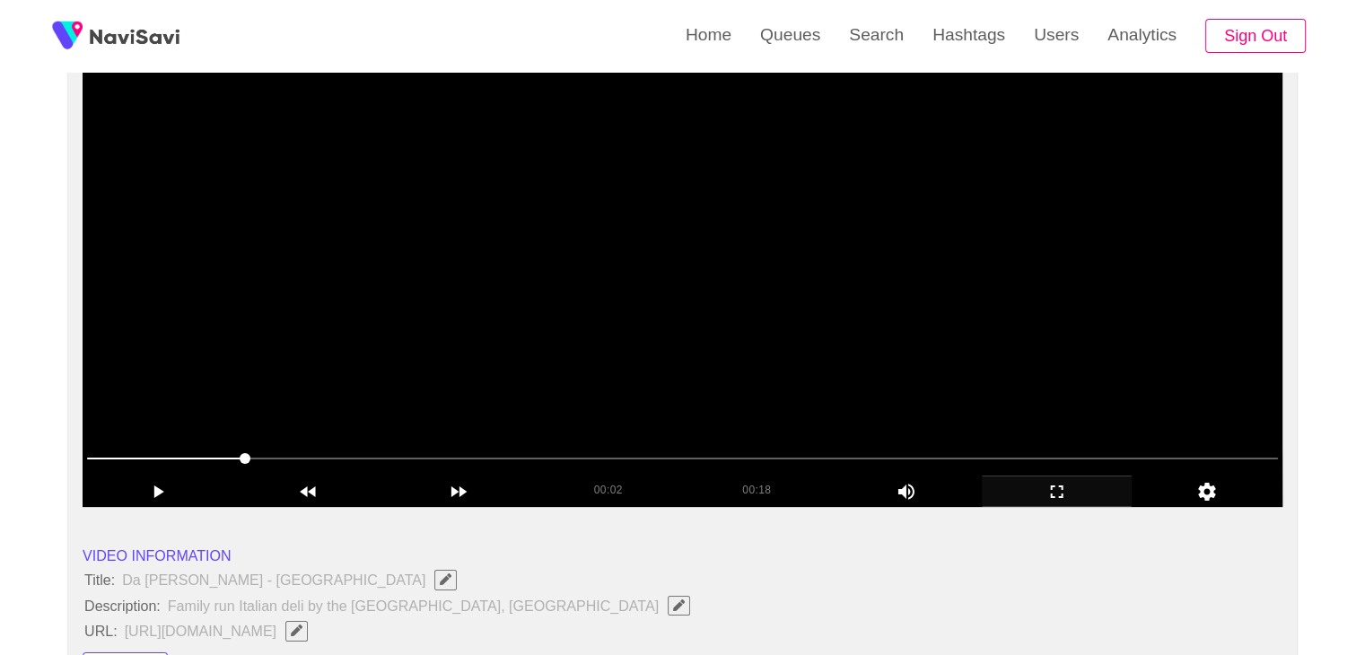
click at [717, 315] on video at bounding box center [683, 282] width 1200 height 449
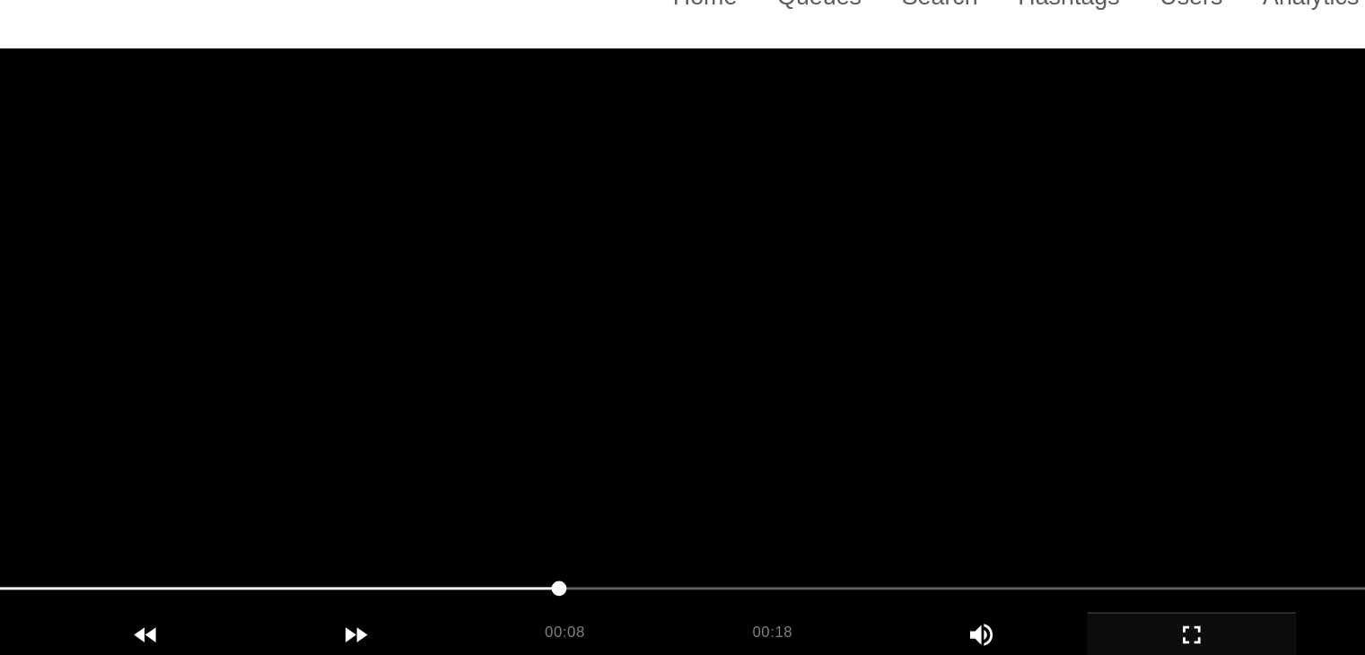
scroll to position [179, 0]
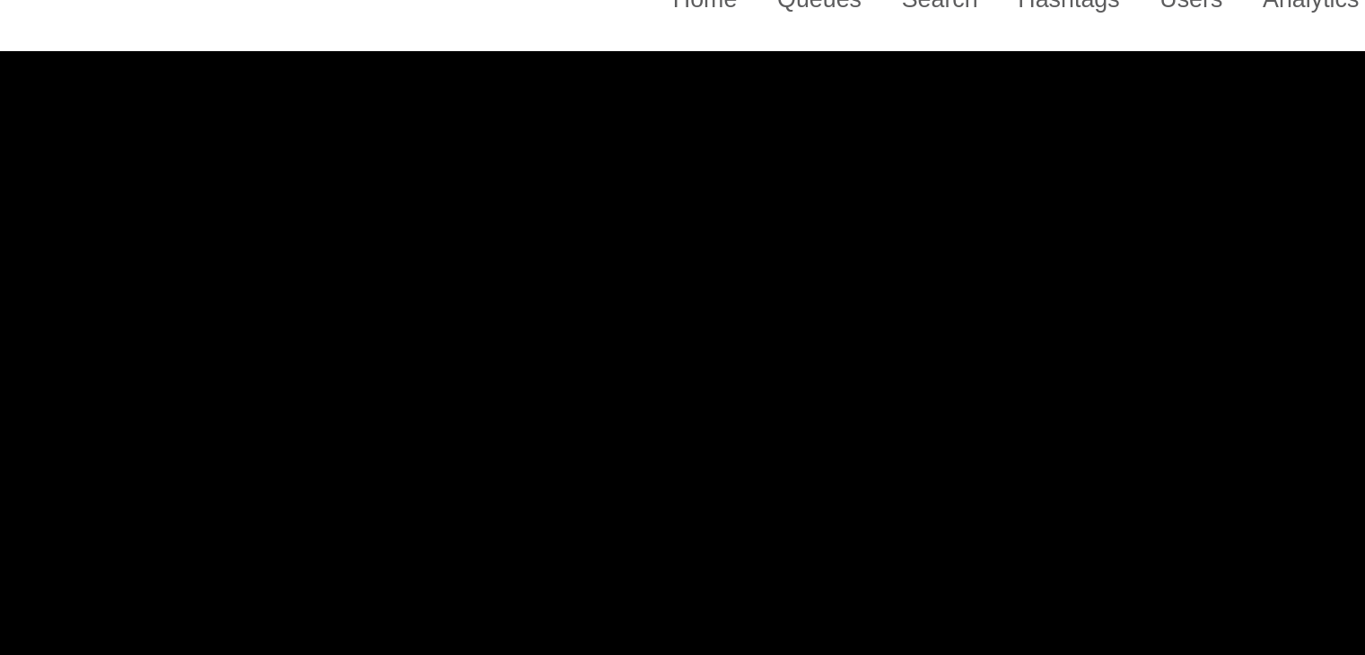
drag, startPoint x: 671, startPoint y: 474, endPoint x: 627, endPoint y: 467, distance: 44.6
click at [627, 467] on div "00:11 00:18 Picture In Picture 1" at bounding box center [683, 475] width 1200 height 63
drag, startPoint x: 647, startPoint y: 455, endPoint x: 638, endPoint y: 456, distance: 9.0
click at [638, 456] on span at bounding box center [682, 458] width 1191 height 29
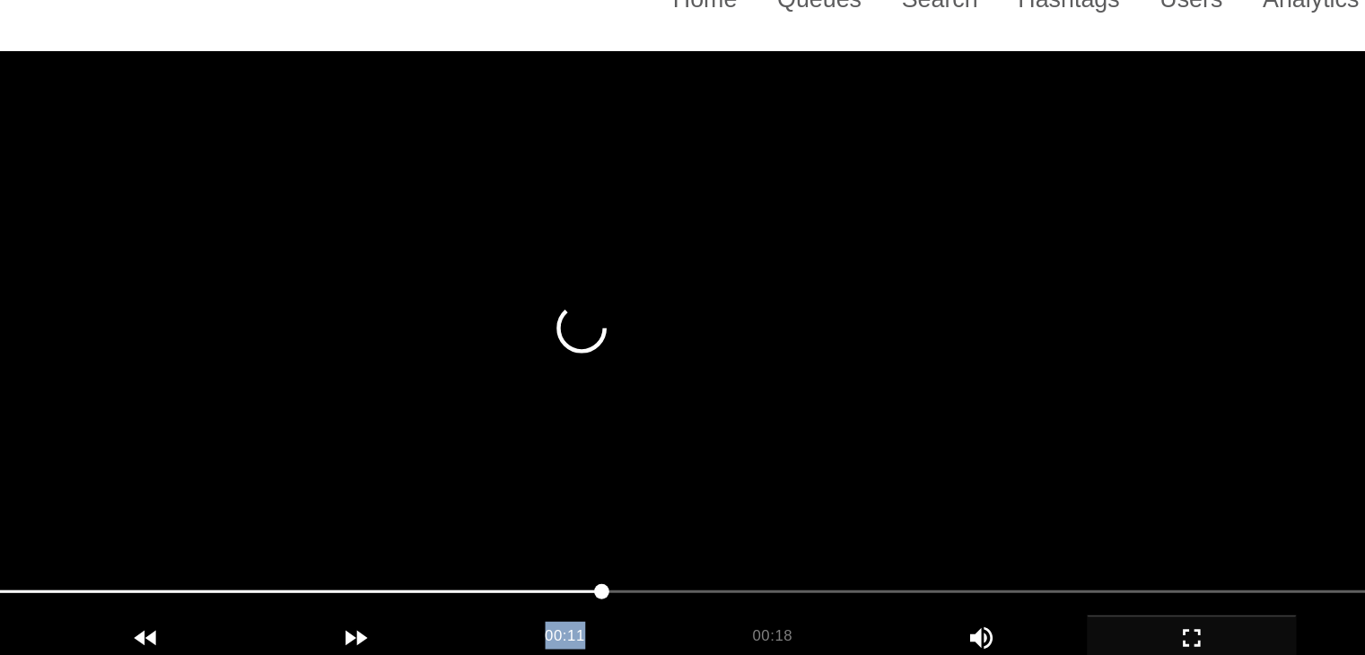
click at [807, 364] on video at bounding box center [683, 282] width 1200 height 449
click at [807, 360] on video at bounding box center [683, 282] width 1200 height 449
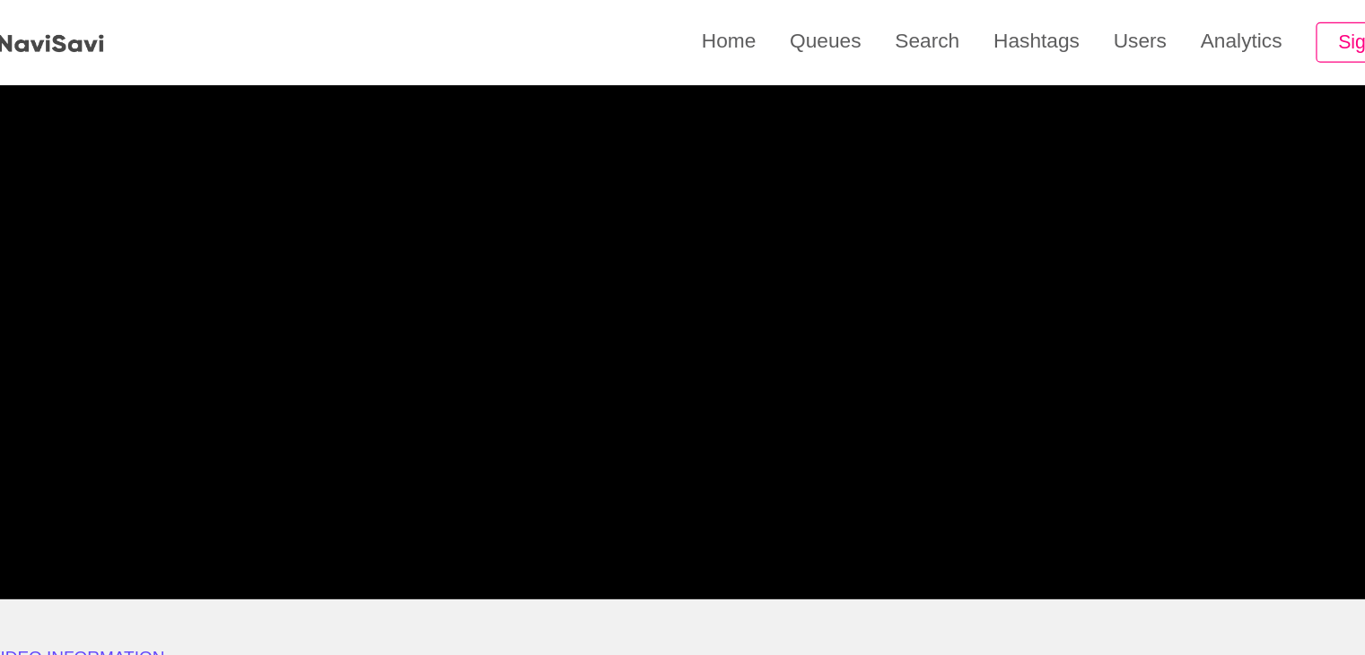
scroll to position [158, 0]
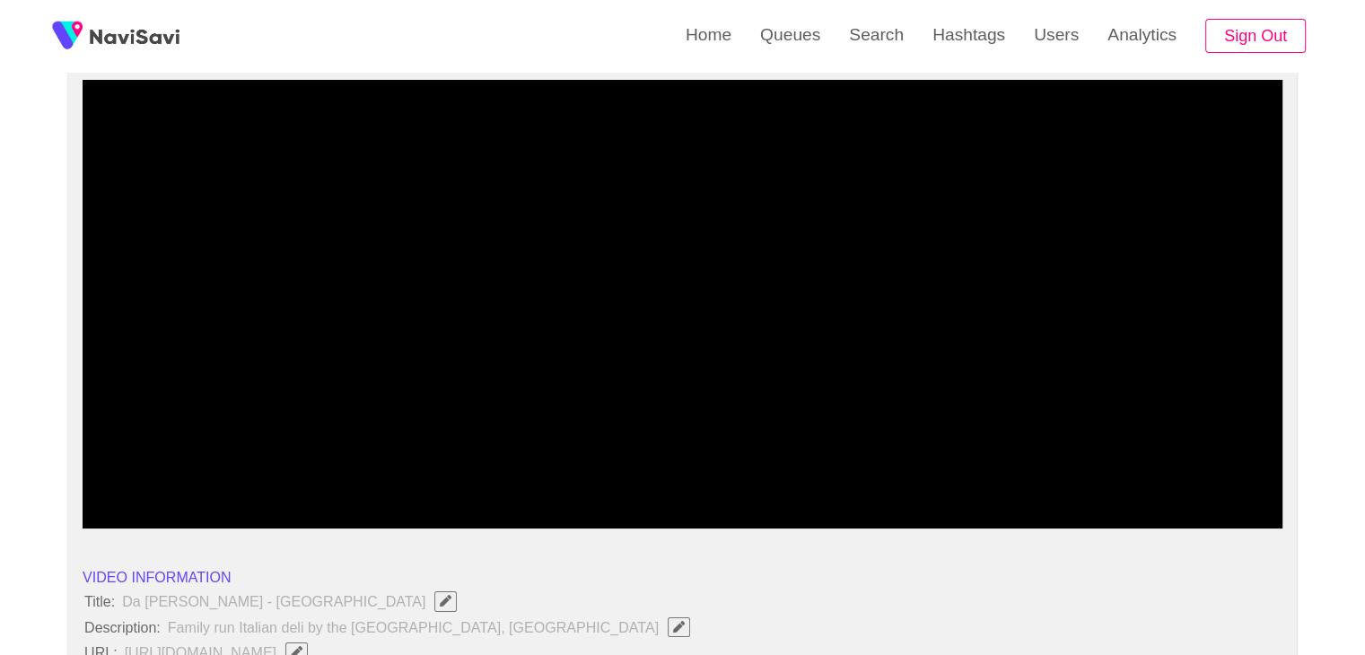
drag, startPoint x: 789, startPoint y: 478, endPoint x: 794, endPoint y: 452, distance: 26.4
click at [759, 480] on span at bounding box center [682, 480] width 1191 height 29
click at [899, 393] on video at bounding box center [683, 304] width 1200 height 449
drag, startPoint x: 698, startPoint y: 486, endPoint x: 607, endPoint y: 487, distance: 91.6
click at [607, 487] on span at bounding box center [682, 480] width 1191 height 29
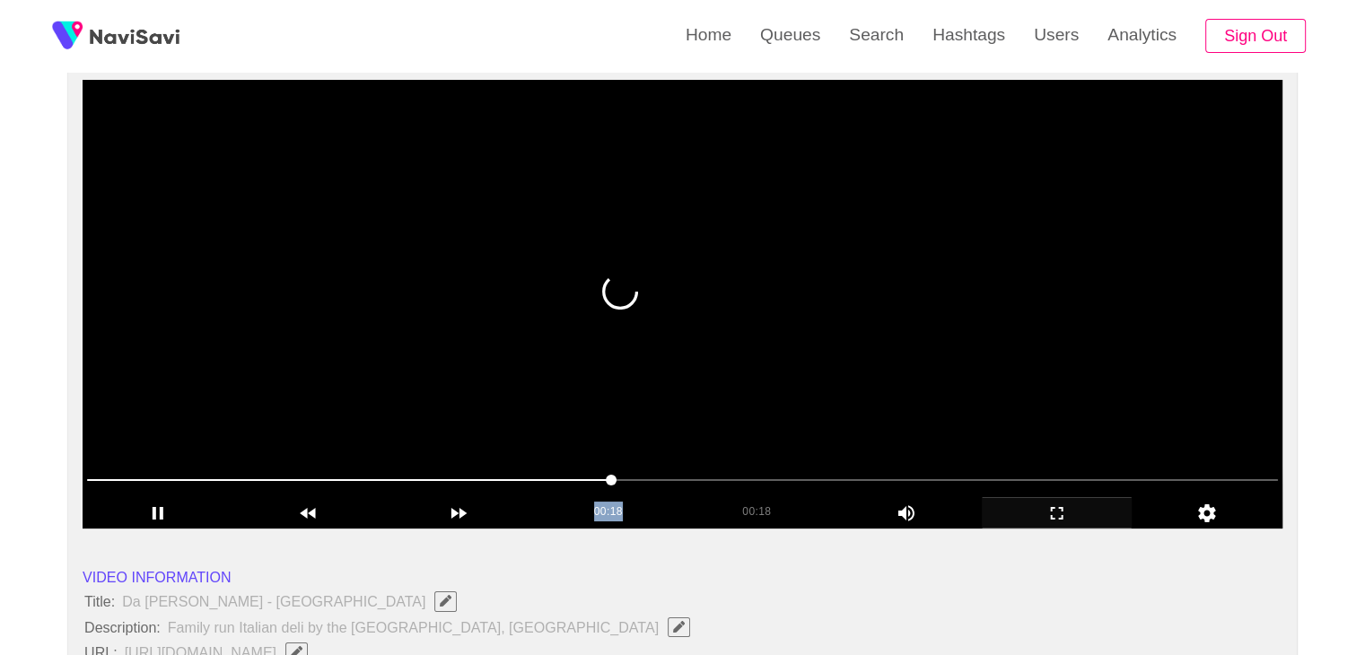
click at [856, 399] on video at bounding box center [683, 304] width 1200 height 449
click at [848, 400] on video at bounding box center [683, 304] width 1200 height 449
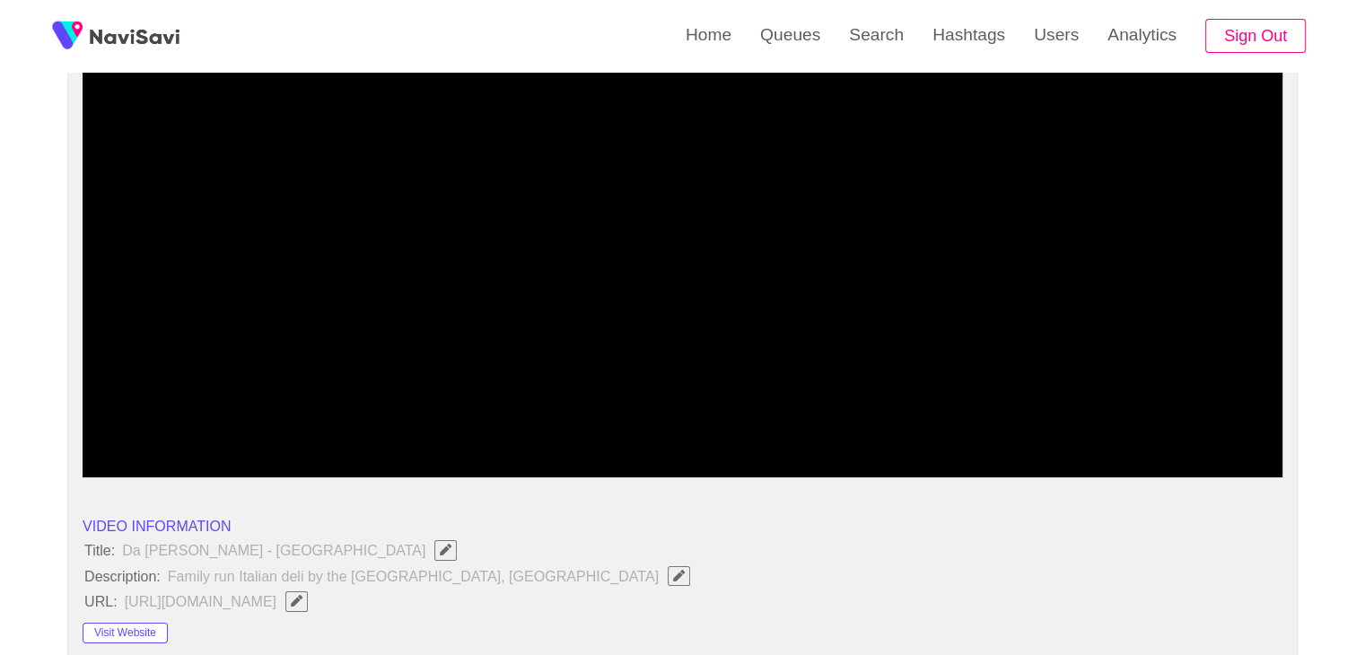
scroll to position [517, 0]
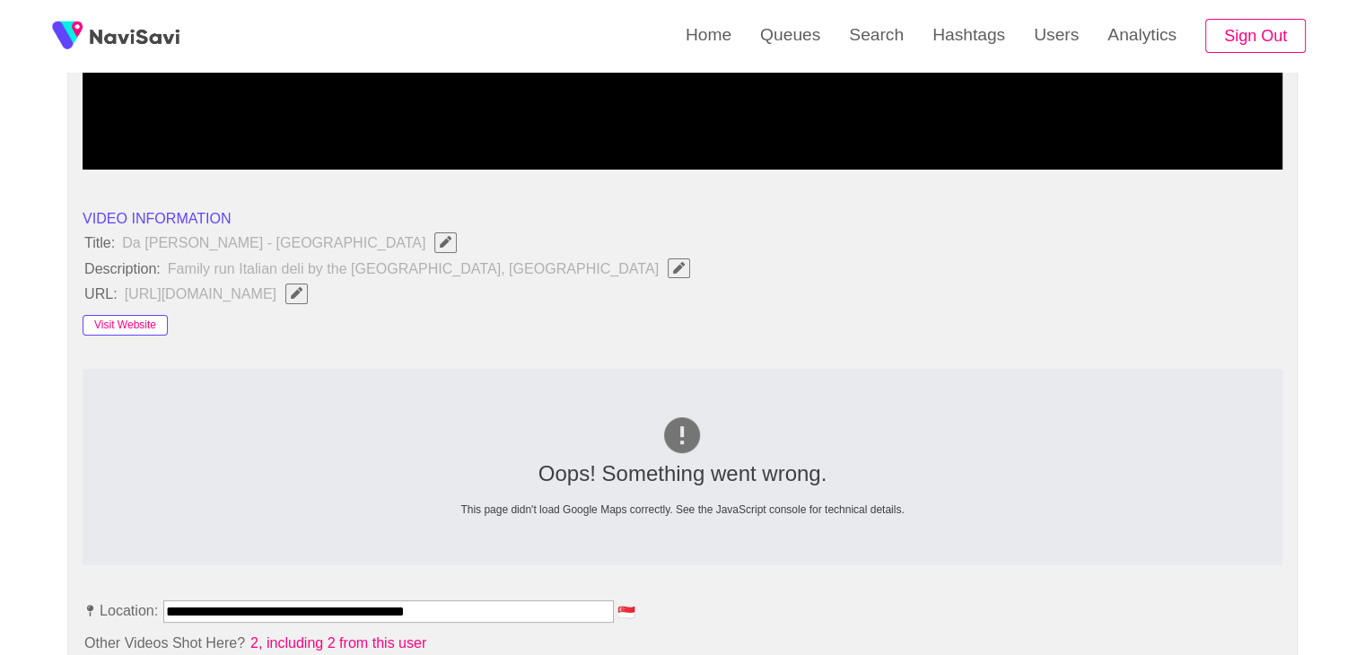
click at [113, 319] on button "Visit Website" at bounding box center [125, 326] width 85 height 22
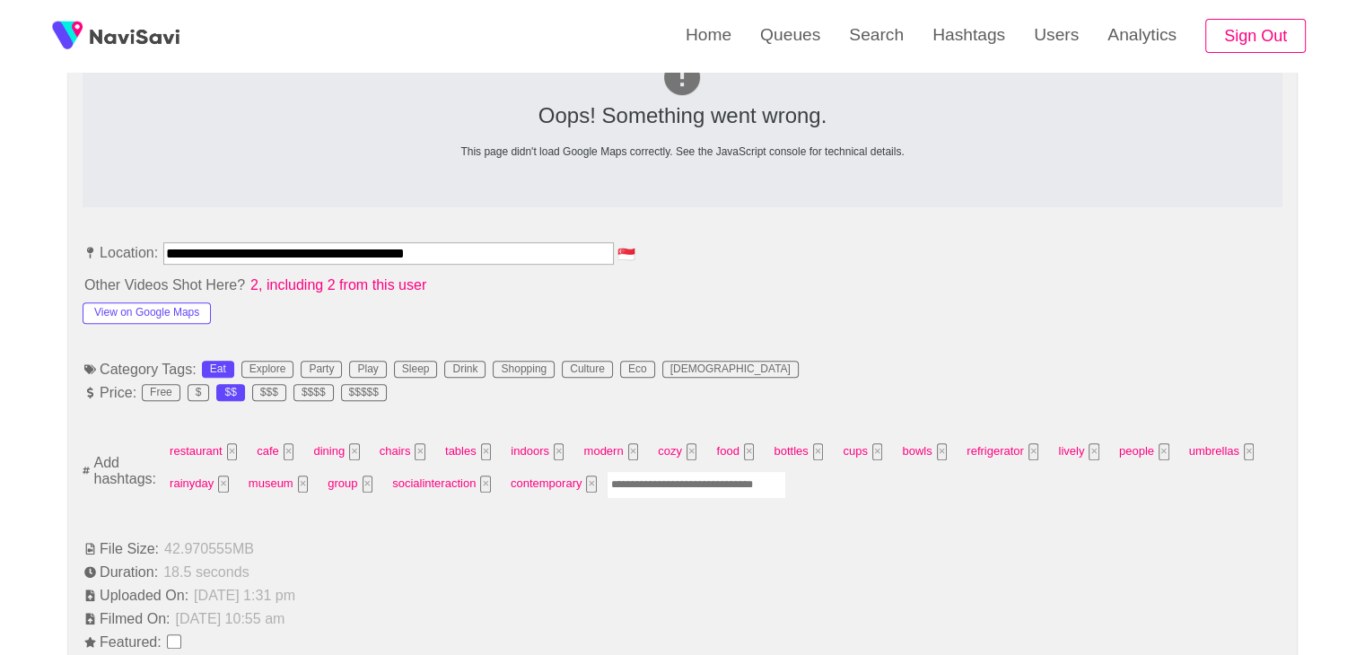
scroll to position [876, 0]
click at [646, 487] on input "Enter tag here and press return" at bounding box center [697, 484] width 180 height 28
type input "****"
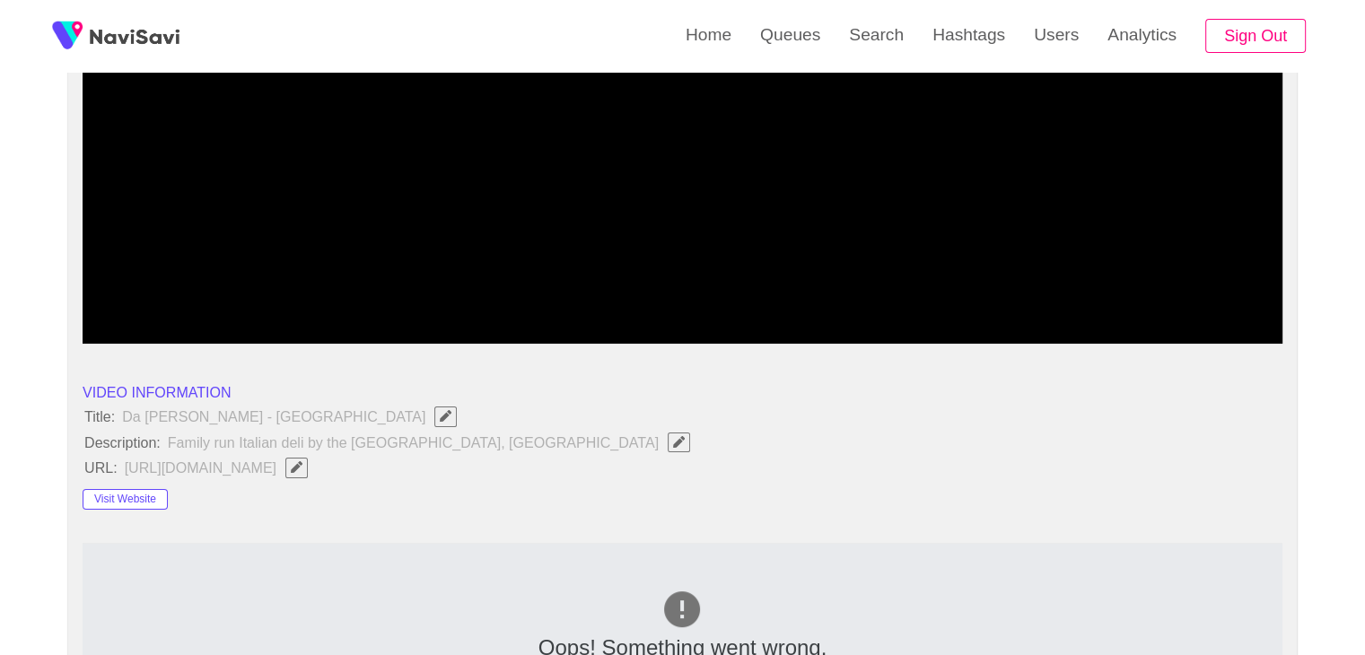
scroll to position [248, 0]
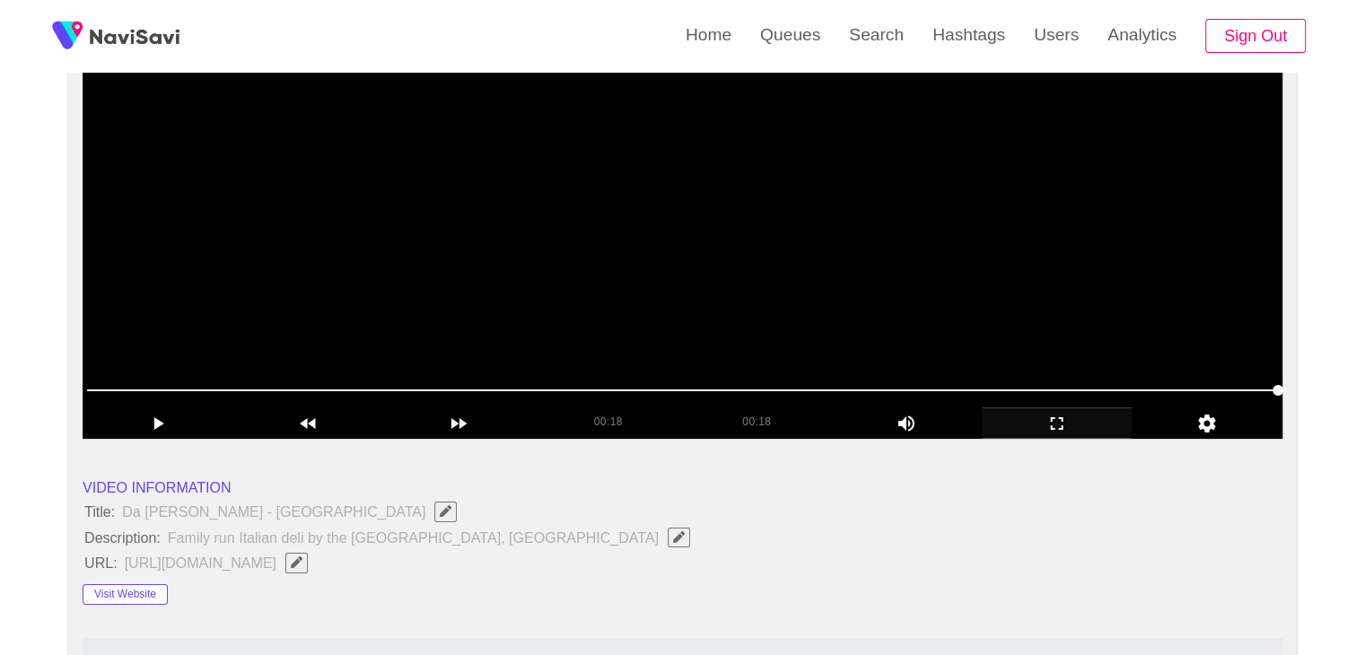
click at [754, 300] on video at bounding box center [683, 214] width 1200 height 449
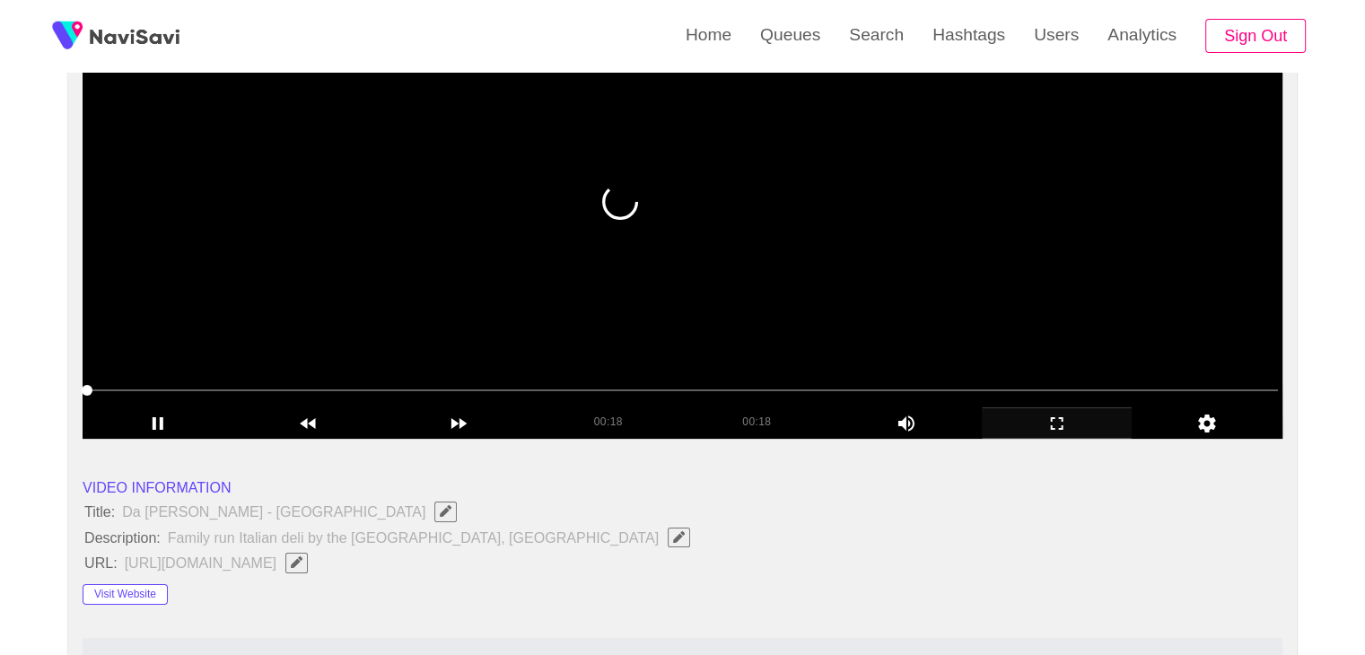
click at [750, 297] on video at bounding box center [683, 214] width 1200 height 449
click at [691, 311] on video at bounding box center [683, 214] width 1200 height 449
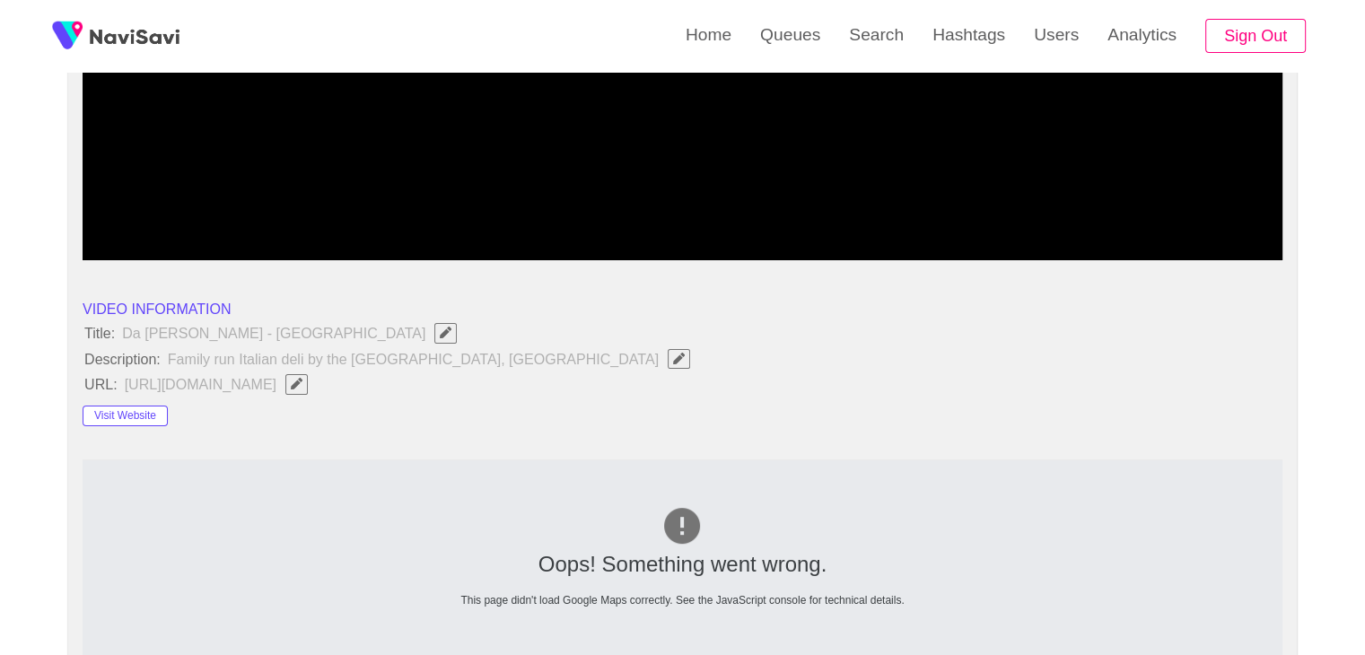
scroll to position [158, 0]
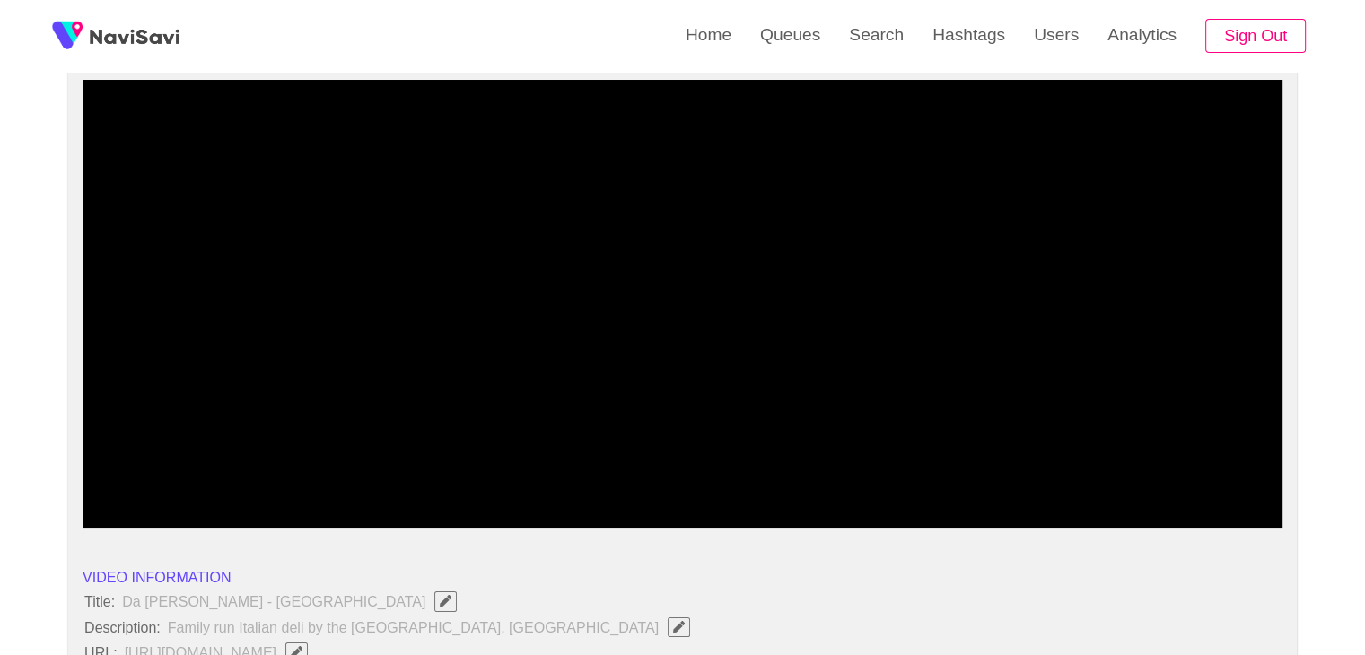
click at [639, 475] on span at bounding box center [682, 480] width 1191 height 29
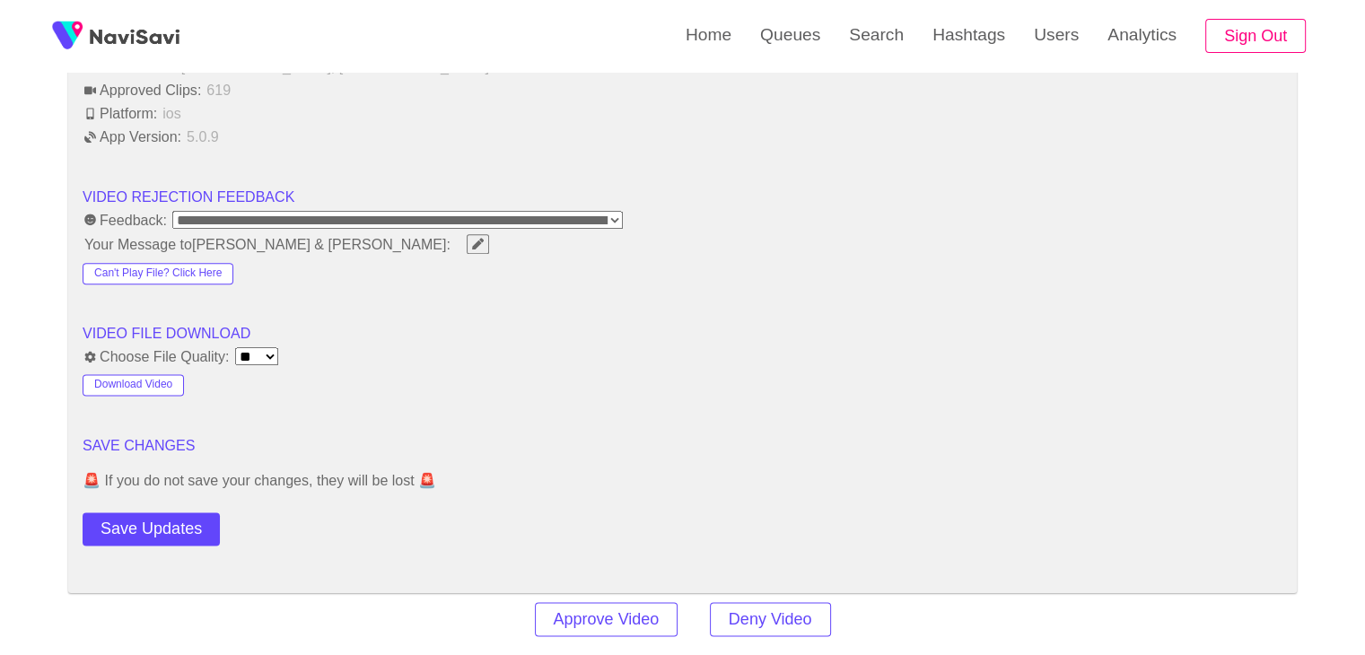
scroll to position [2223, 0]
click at [151, 530] on button "Save Updates" at bounding box center [151, 528] width 137 height 33
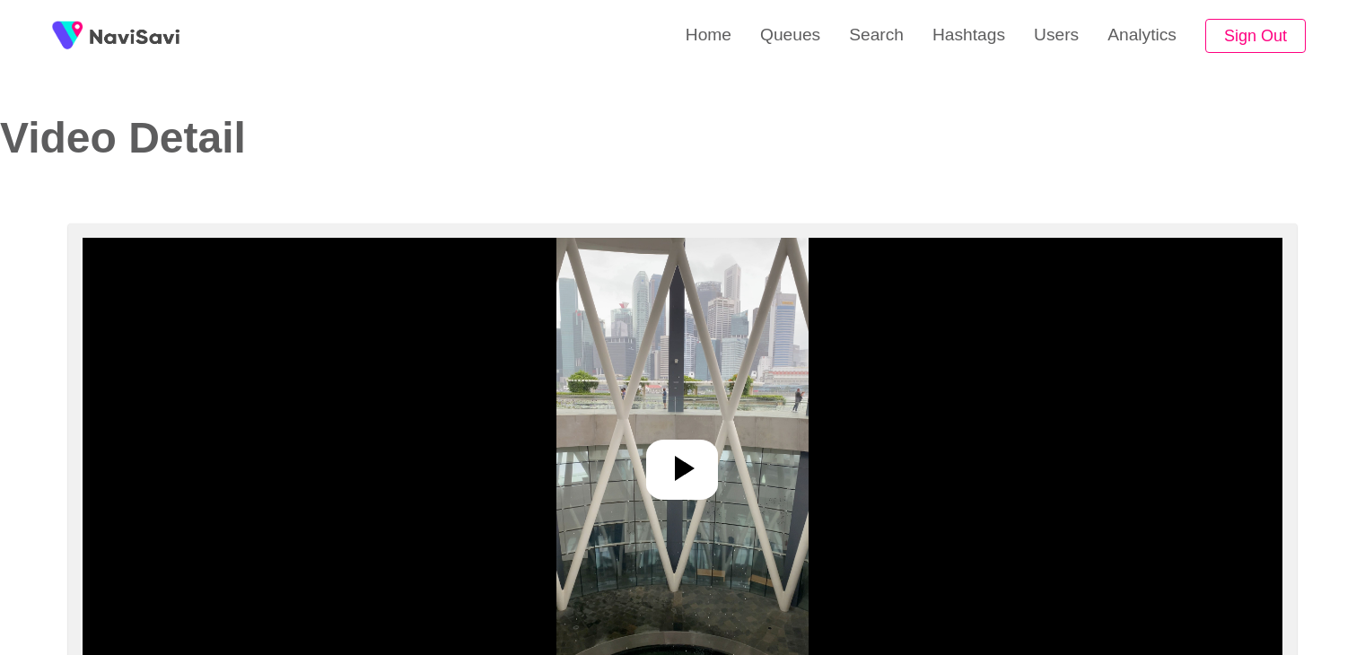
select select "**********"
select select "**"
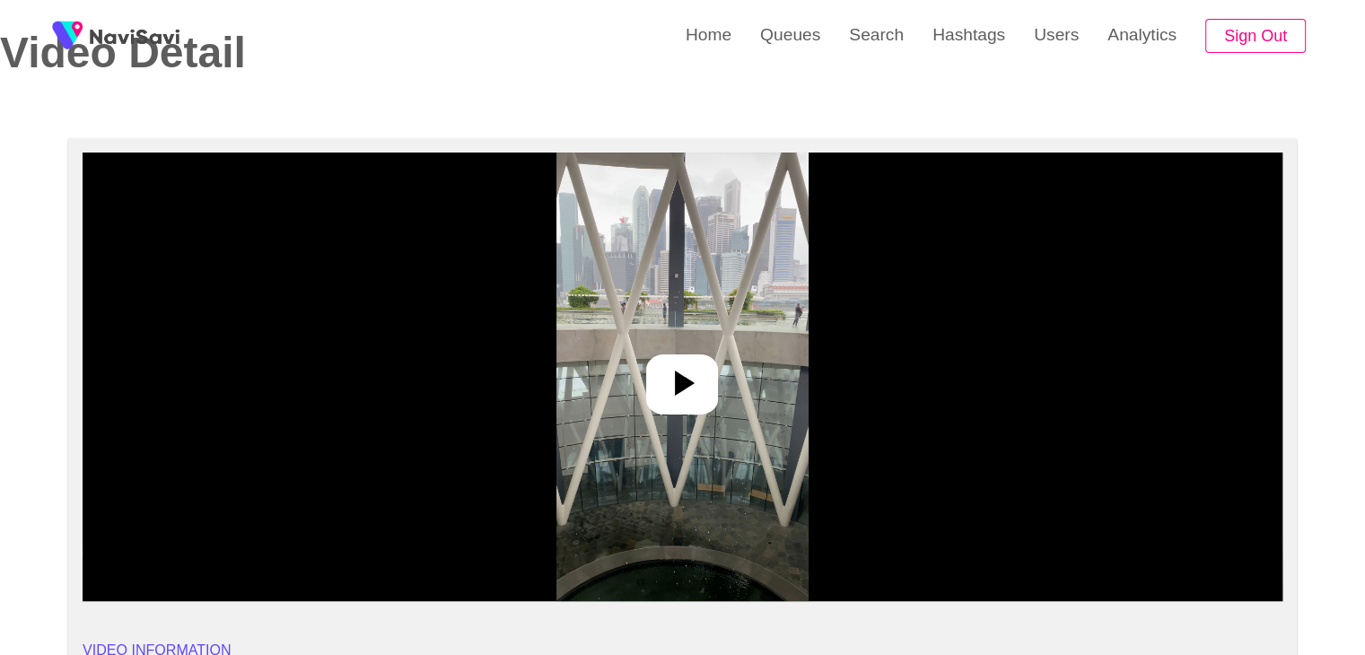
scroll to position [90, 0]
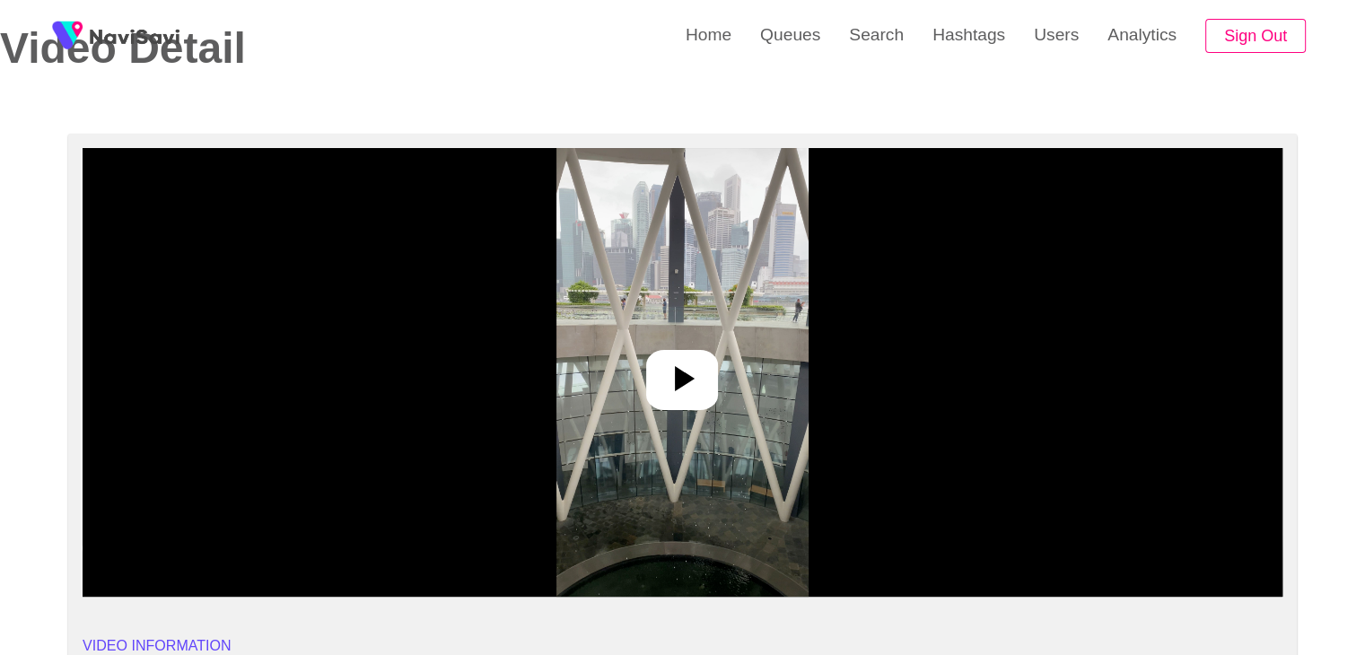
click at [689, 400] on div at bounding box center [682, 380] width 72 height 60
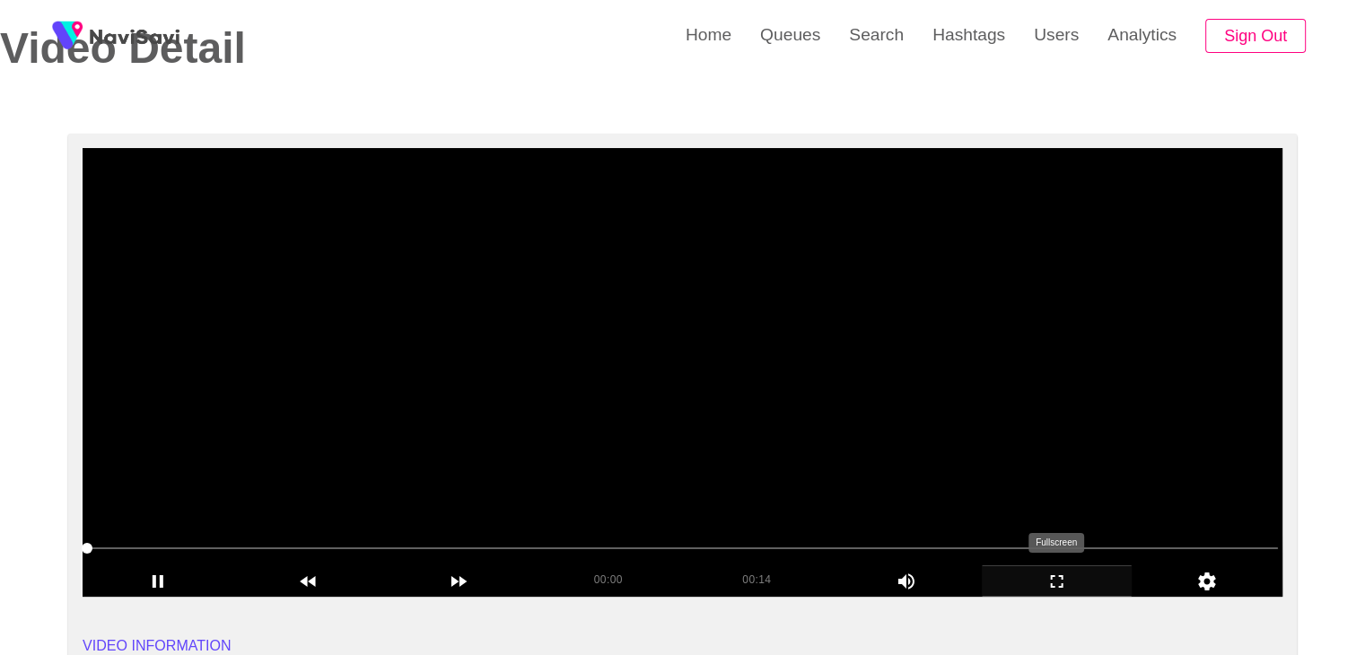
click at [1061, 587] on icon "add" at bounding box center [1057, 581] width 13 height 13
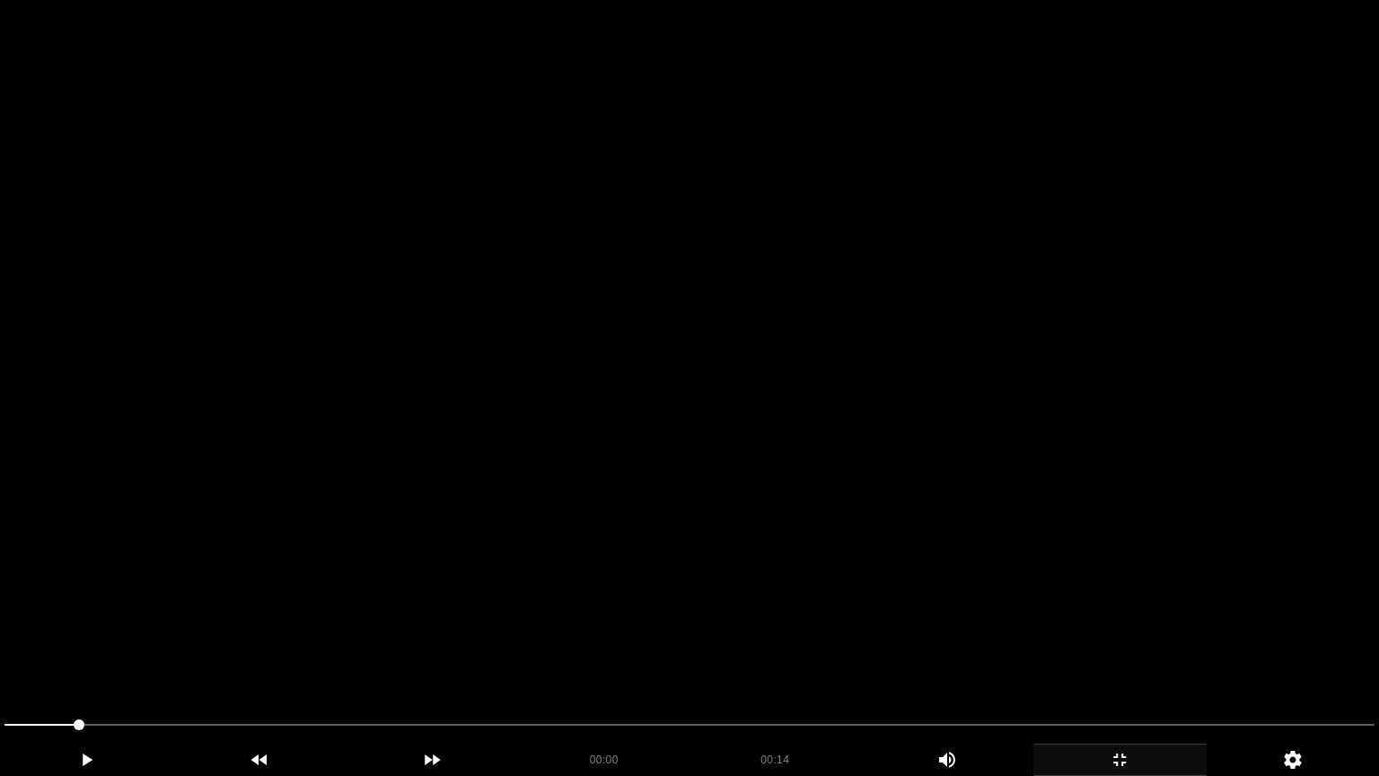
drag, startPoint x: 774, startPoint y: 626, endPoint x: 783, endPoint y: 639, distance: 16.2
click at [774, 626] on video at bounding box center [689, 388] width 1379 height 776
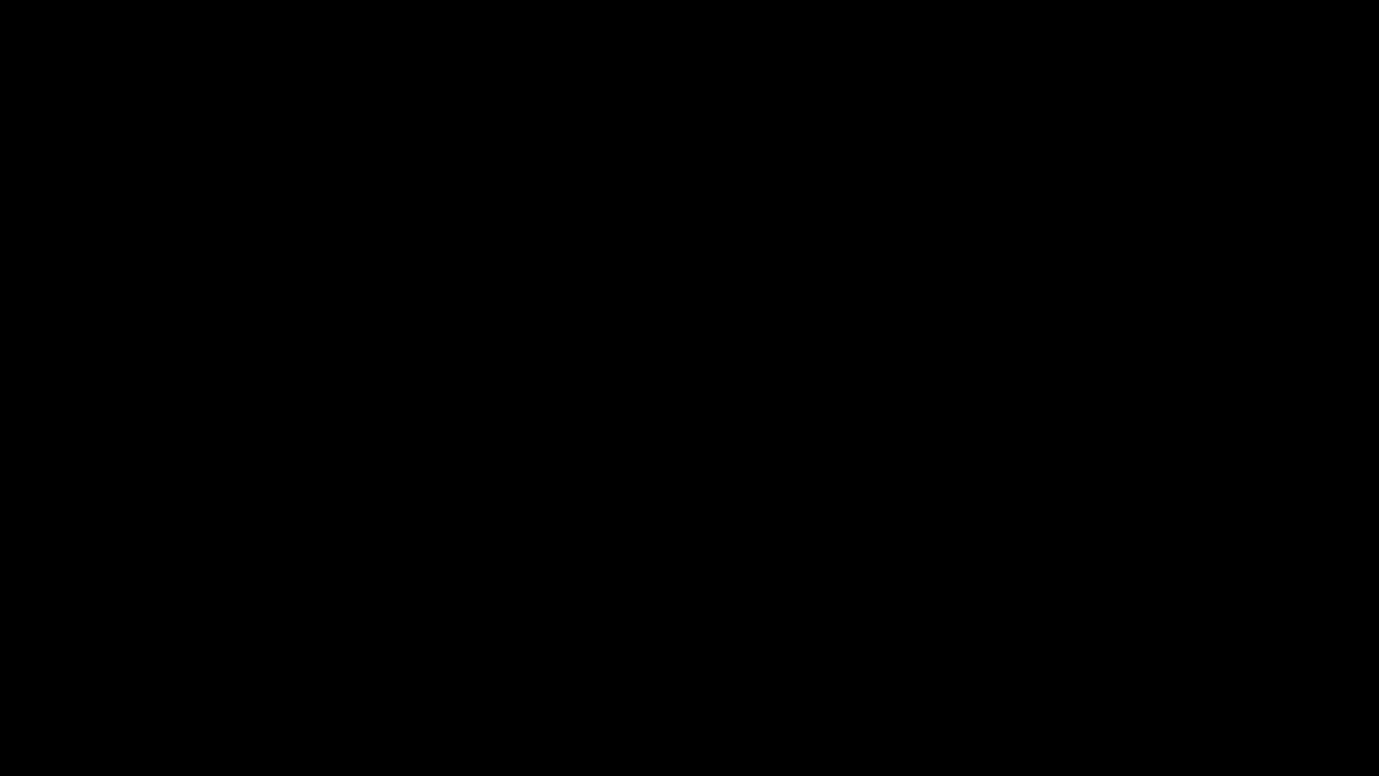
click at [1117, 654] on icon "add" at bounding box center [1119, 760] width 171 height 22
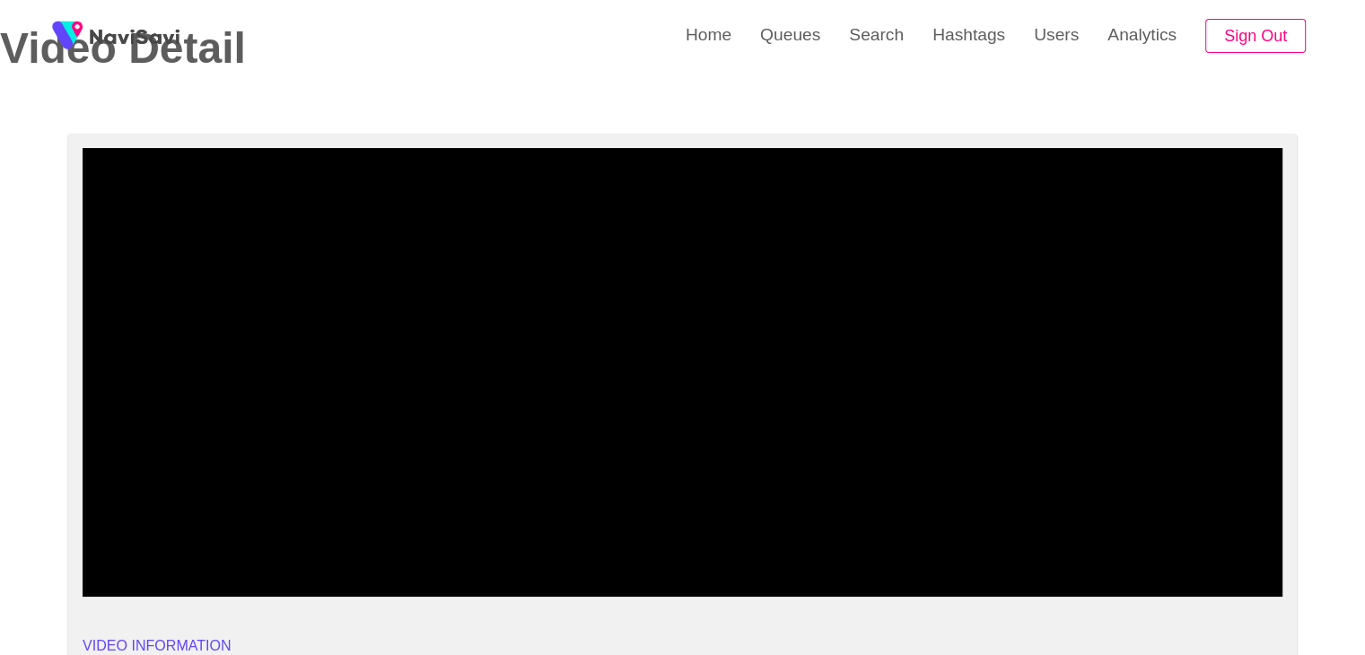
drag, startPoint x: 39, startPoint y: 558, endPoint x: 39, endPoint y: 549, distance: 9.0
click at [96, 550] on span at bounding box center [682, 548] width 1191 height 29
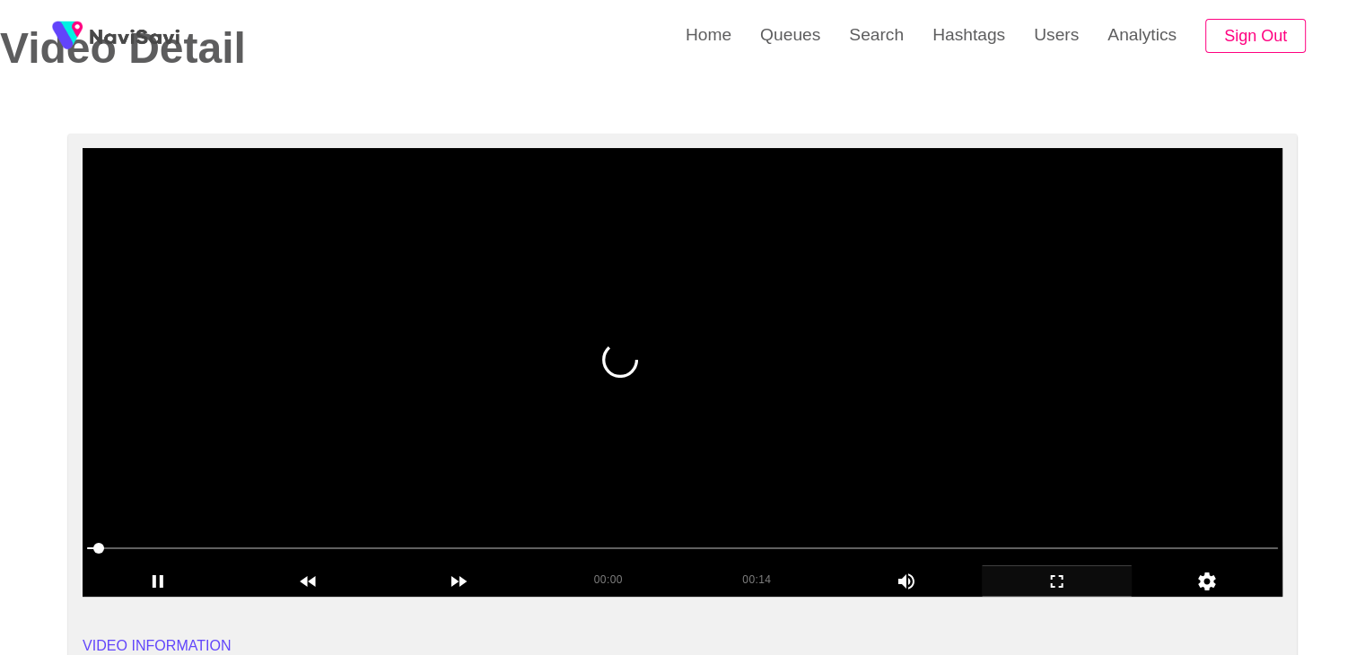
drag, startPoint x: 452, startPoint y: 466, endPoint x: 438, endPoint y: 471, distance: 15.3
click at [452, 469] on video at bounding box center [683, 372] width 1200 height 449
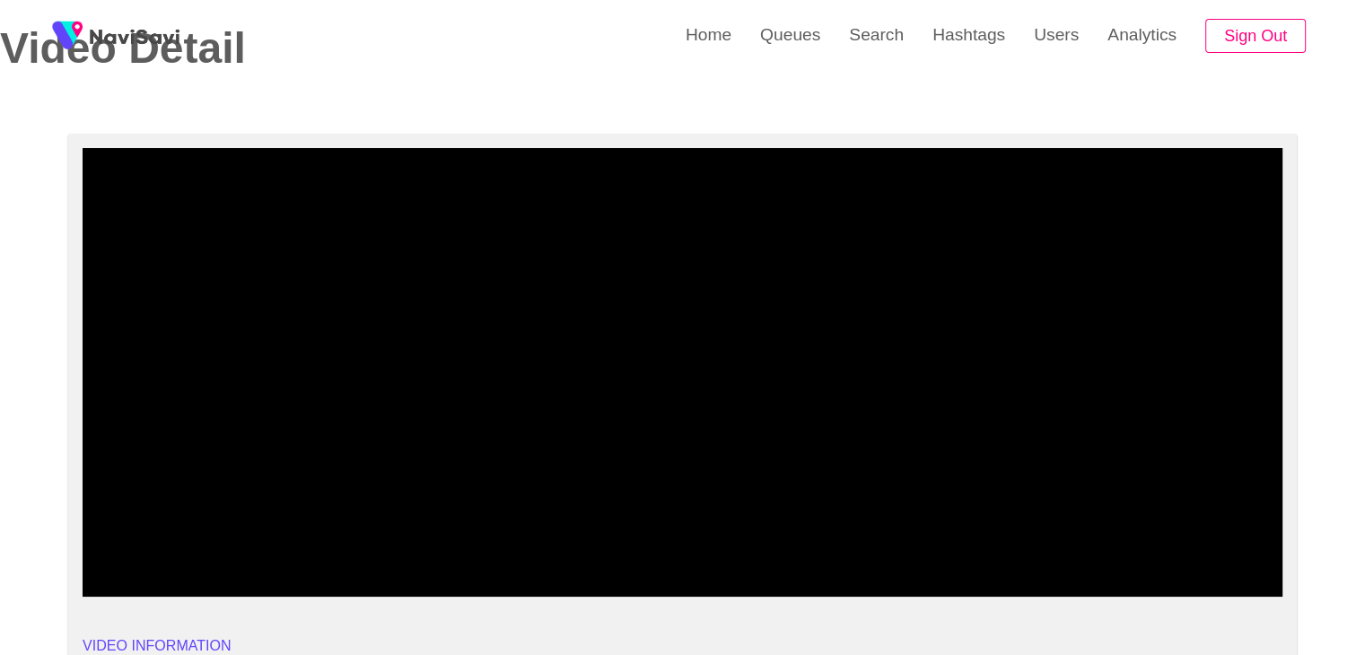
drag, startPoint x: 48, startPoint y: 545, endPoint x: 169, endPoint y: 530, distance: 121.3
click at [92, 548] on span at bounding box center [682, 548] width 1191 height 29
click at [92, 549] on span at bounding box center [87, 548] width 11 height 11
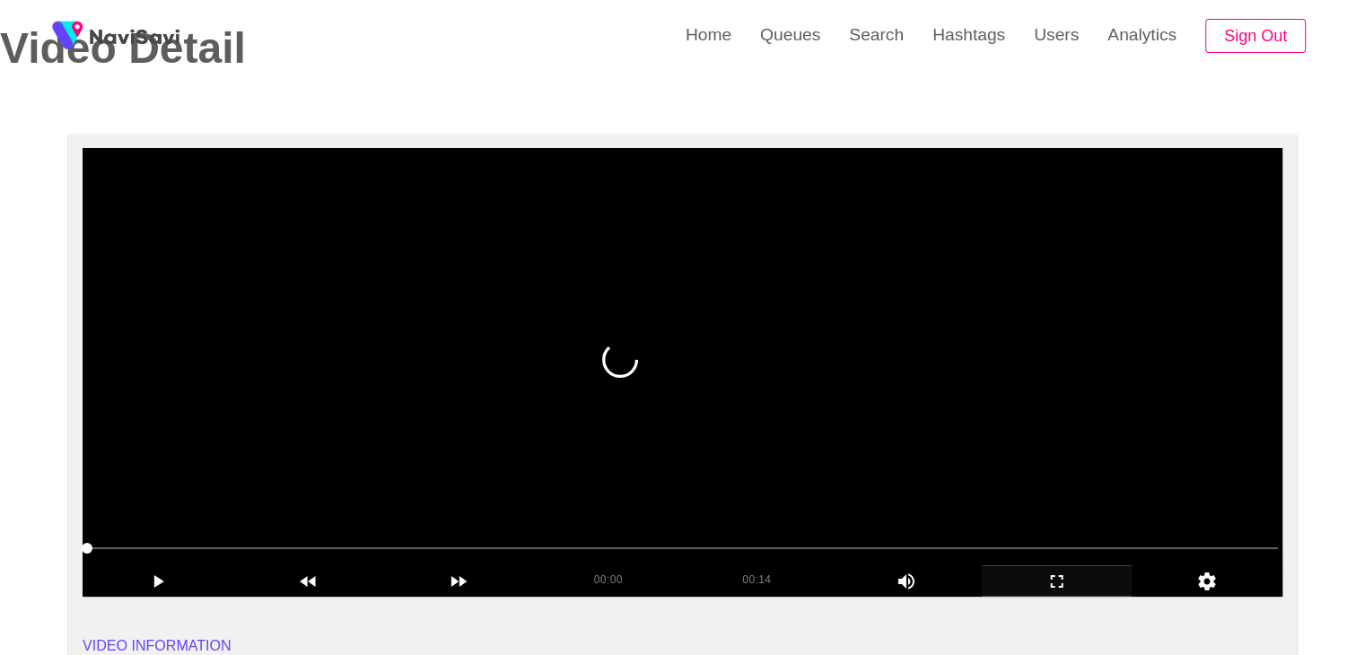
click at [531, 452] on video at bounding box center [683, 372] width 1200 height 449
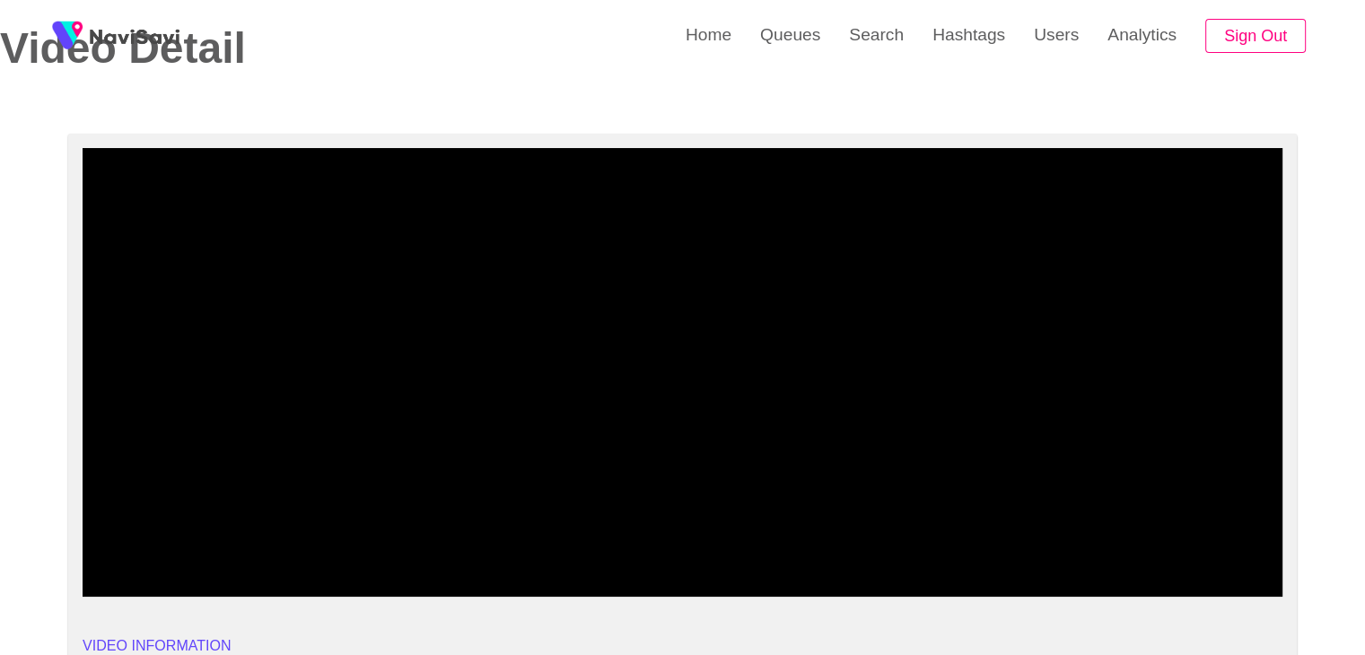
drag, startPoint x: 97, startPoint y: 551, endPoint x: 0, endPoint y: 550, distance: 97.0
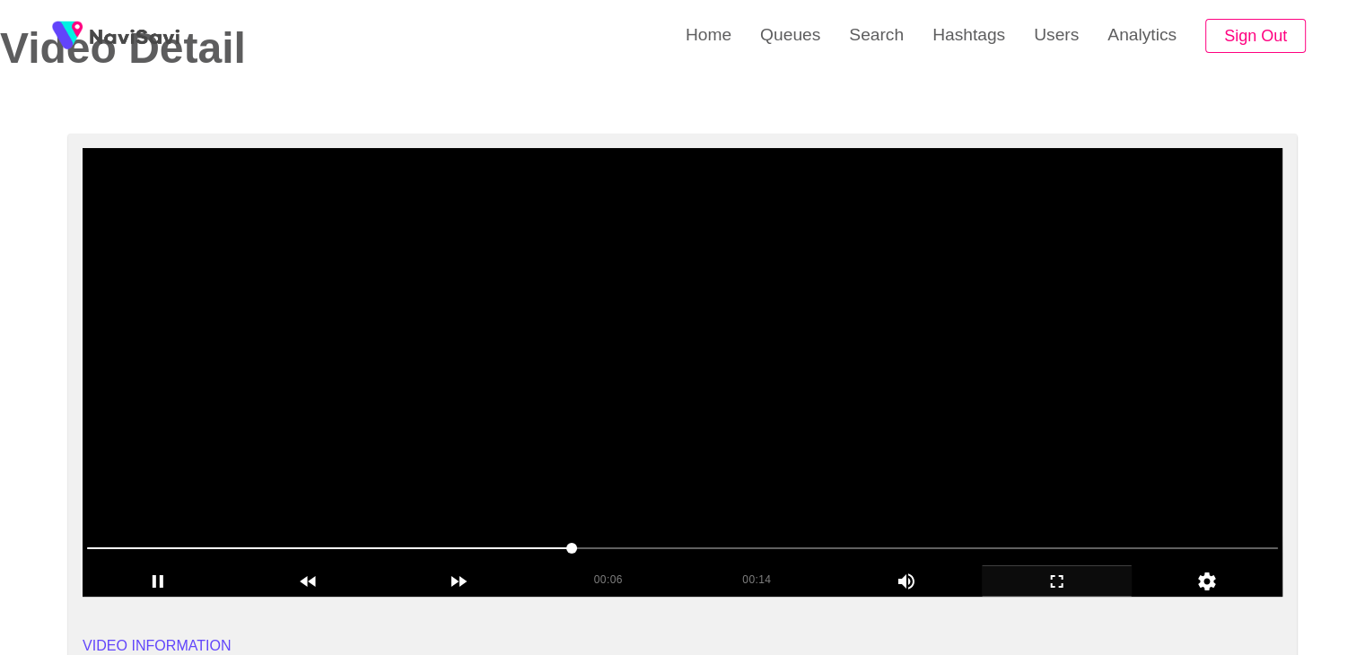
click at [91, 545] on span at bounding box center [682, 548] width 1191 height 29
drag, startPoint x: 793, startPoint y: 487, endPoint x: 844, endPoint y: 479, distance: 51.8
click at [794, 487] on video at bounding box center [683, 372] width 1200 height 449
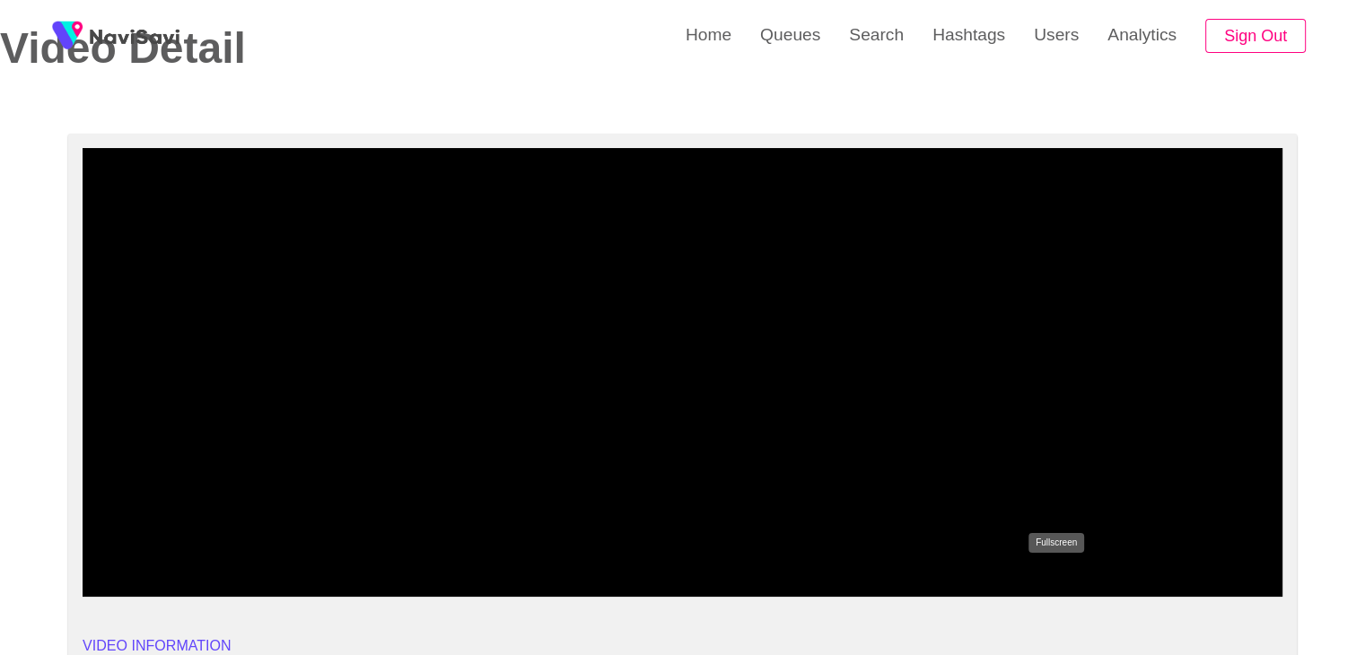
click at [1044, 578] on icon "add" at bounding box center [1057, 582] width 149 height 22
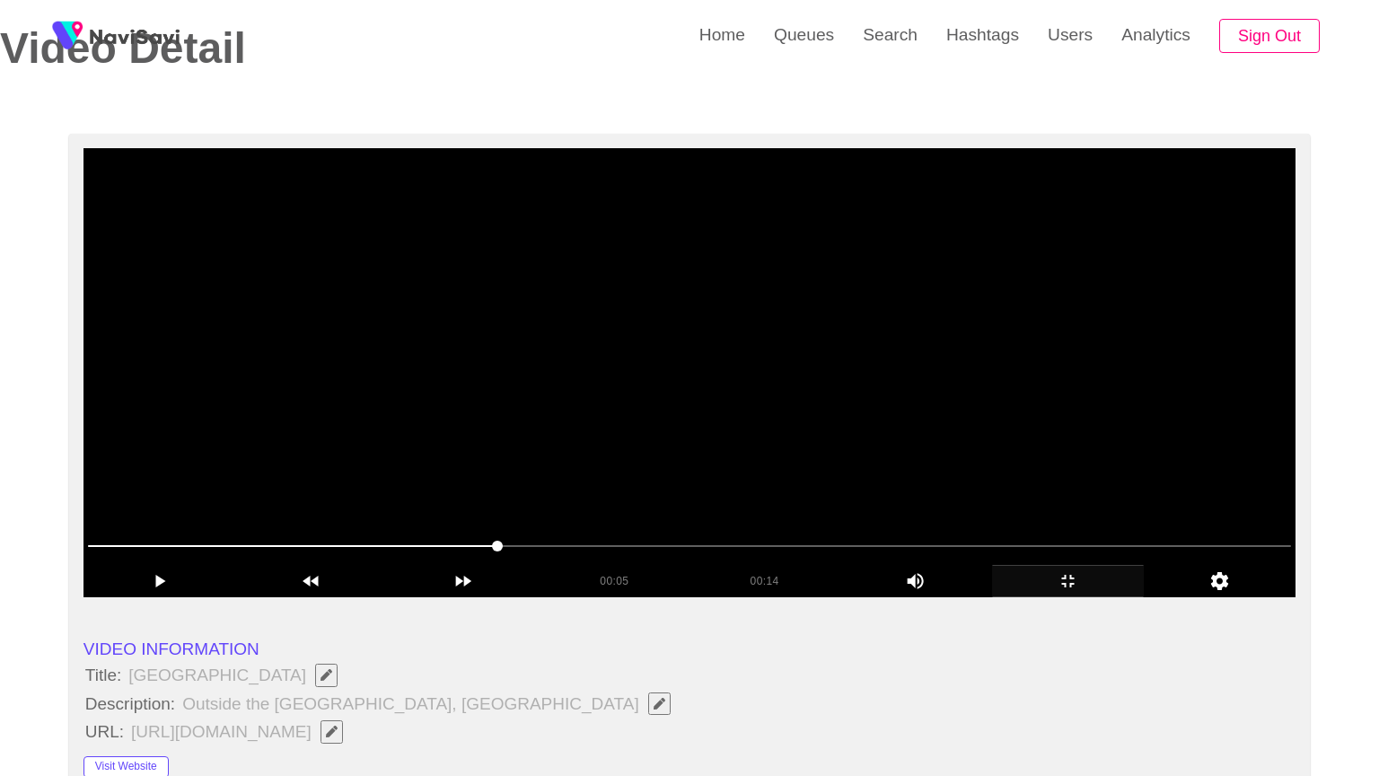
click at [1047, 597] on video at bounding box center [689, 372] width 1212 height 449
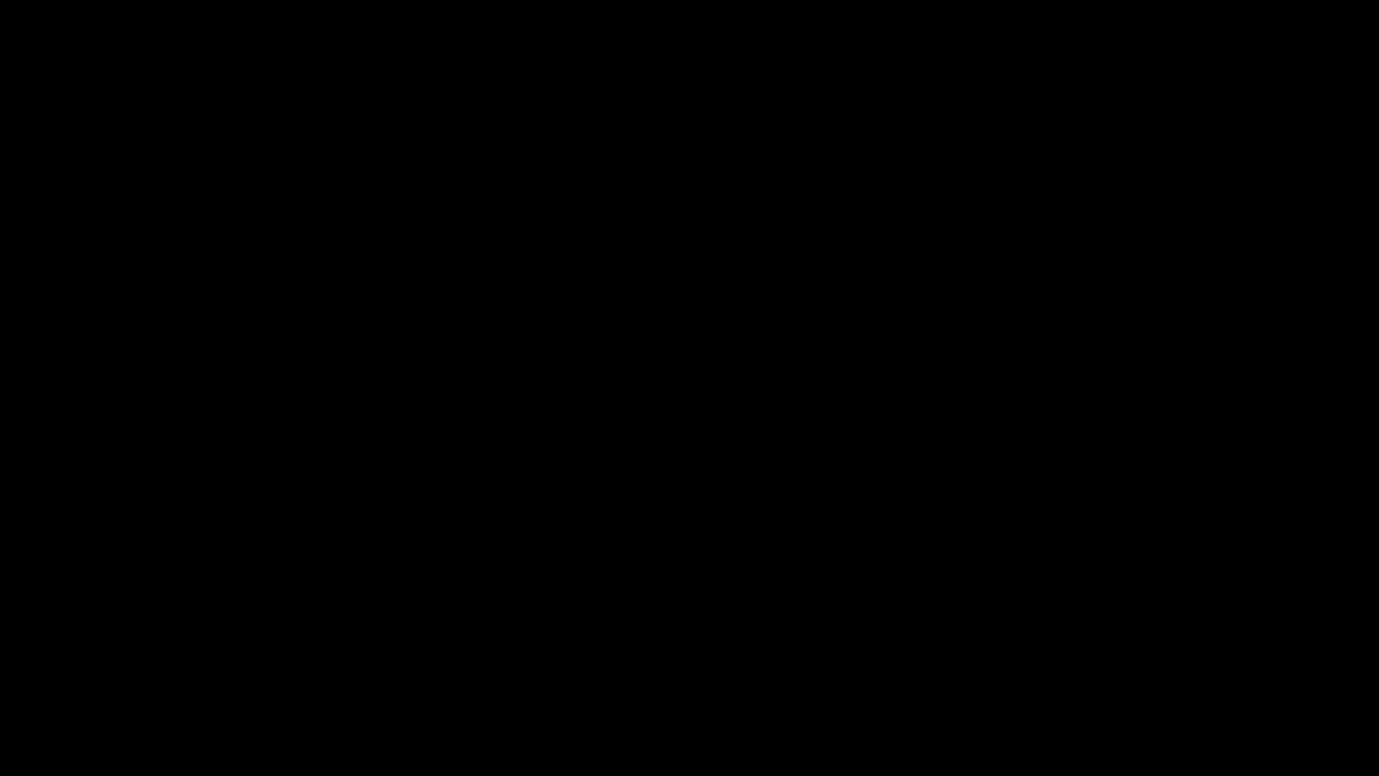
click at [1128, 654] on div "add" at bounding box center [1119, 759] width 173 height 32
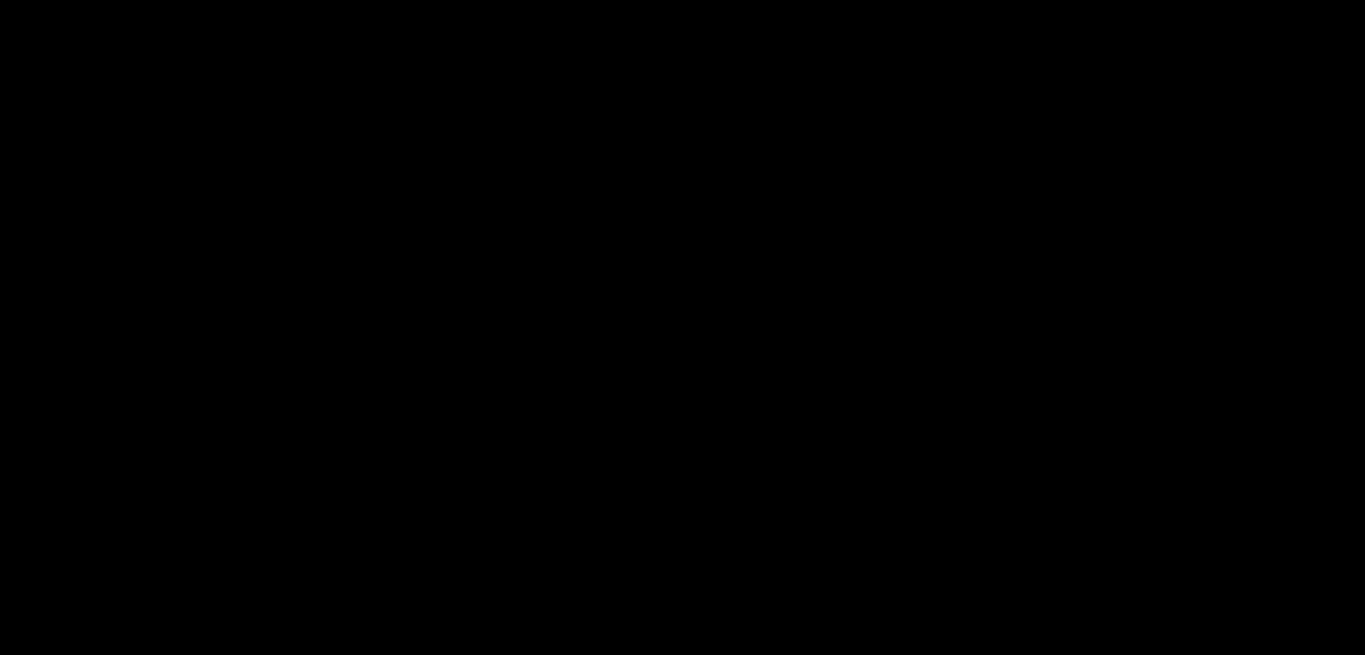
click at [913, 458] on video at bounding box center [682, 327] width 1365 height 655
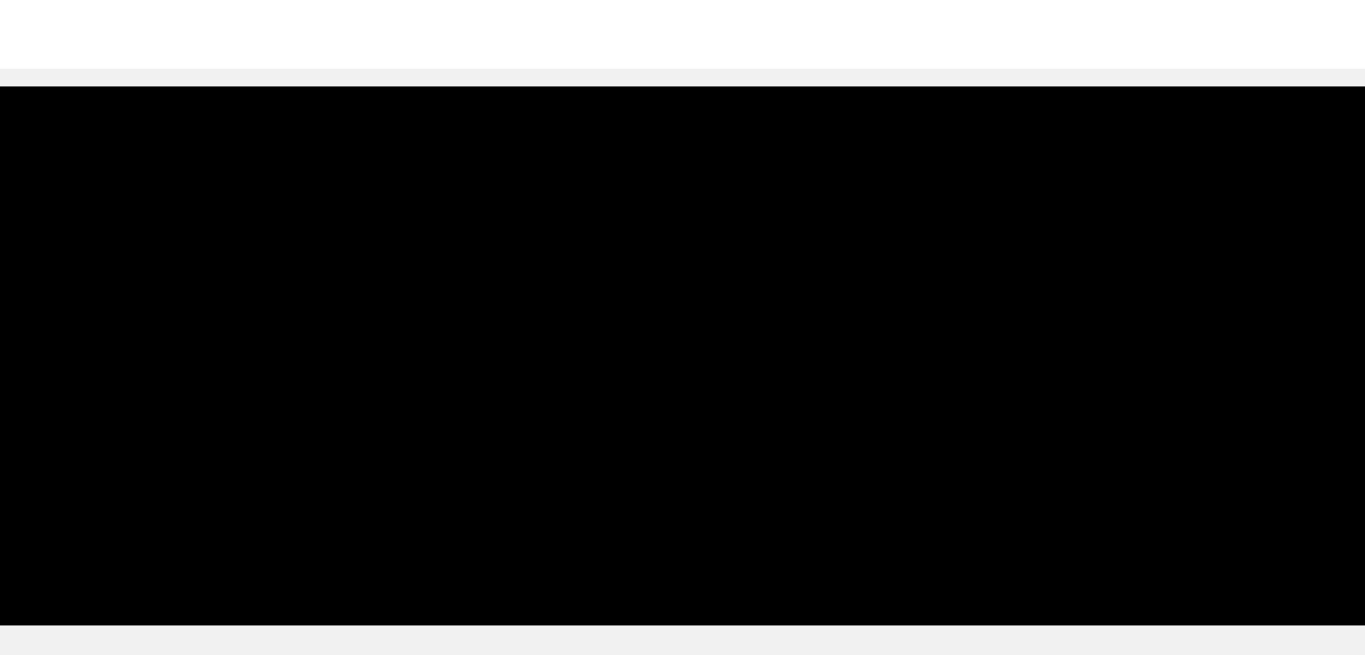
drag, startPoint x: 321, startPoint y: 548, endPoint x: 271, endPoint y: 554, distance: 50.6
click at [271, 554] on span at bounding box center [682, 548] width 1191 height 29
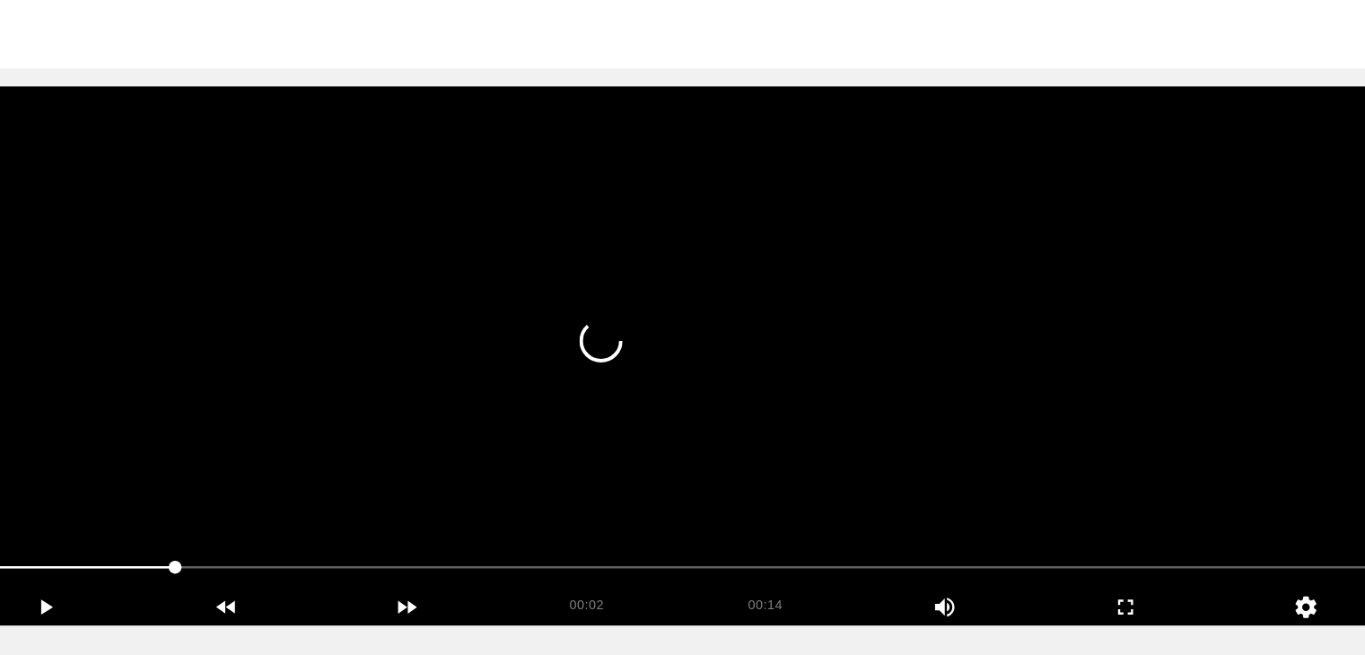
click at [754, 477] on video at bounding box center [683, 372] width 1200 height 449
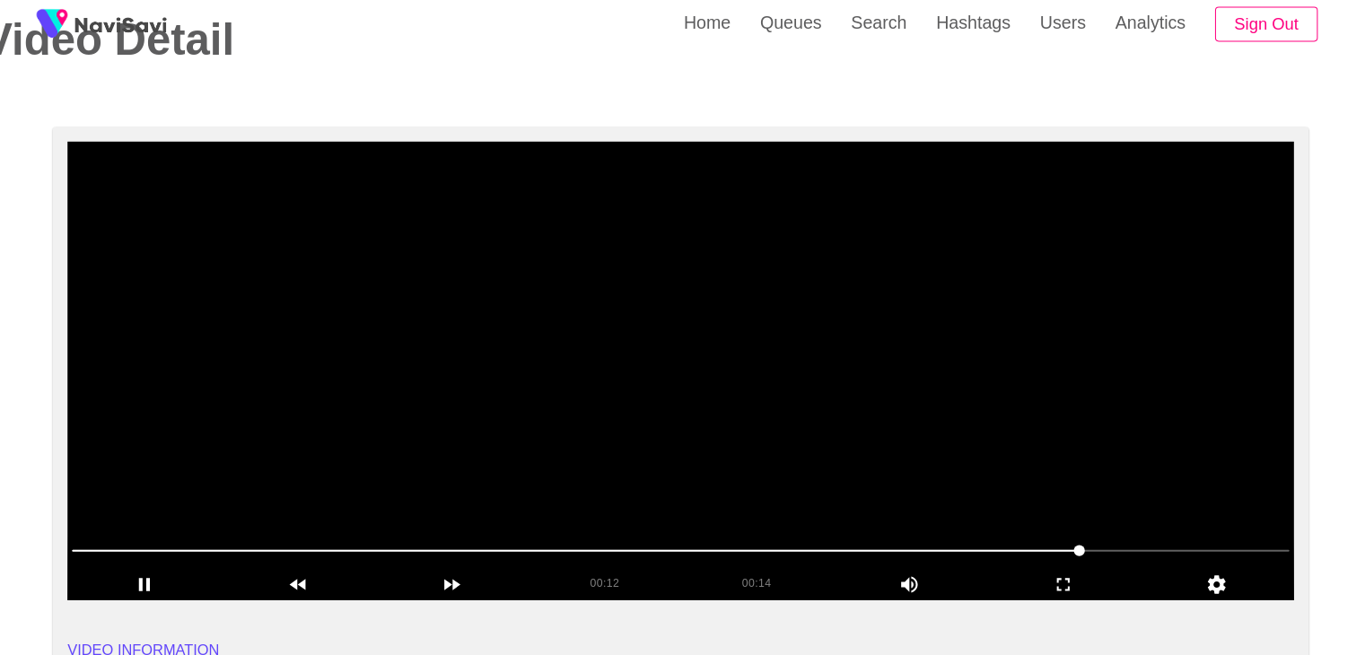
scroll to position [89, 0]
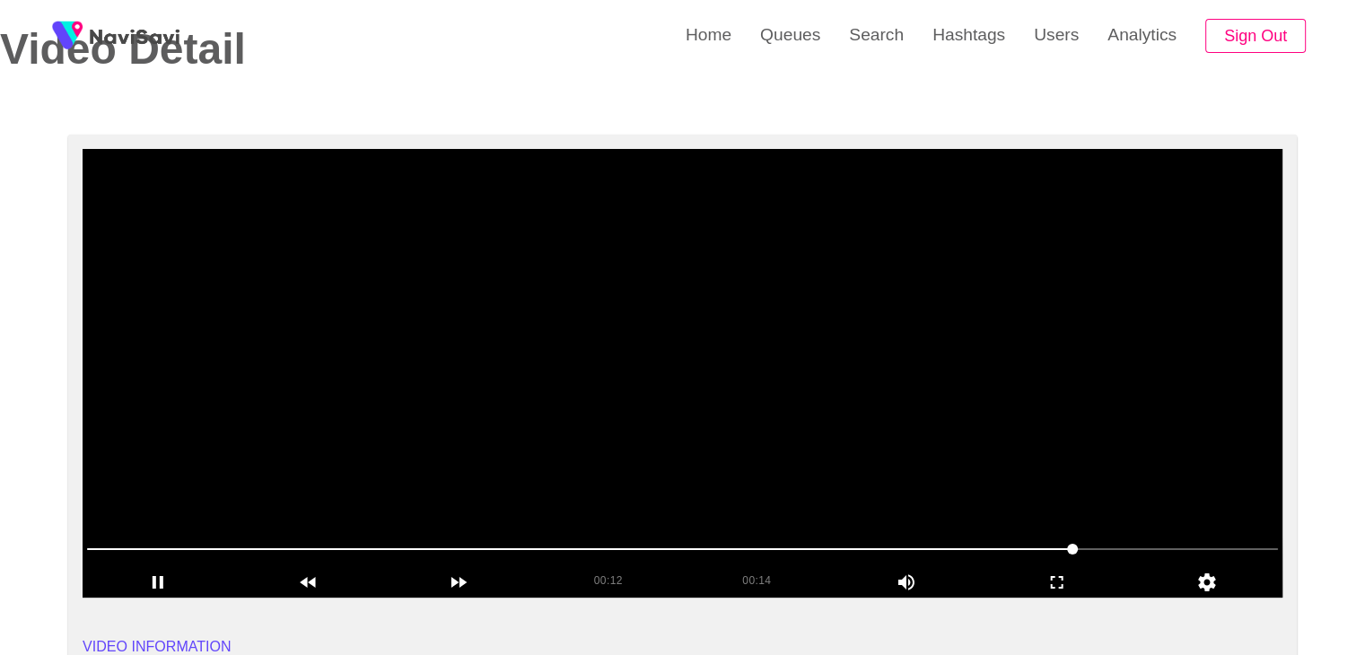
click at [762, 482] on video at bounding box center [683, 373] width 1200 height 449
click at [742, 482] on video at bounding box center [683, 373] width 1200 height 449
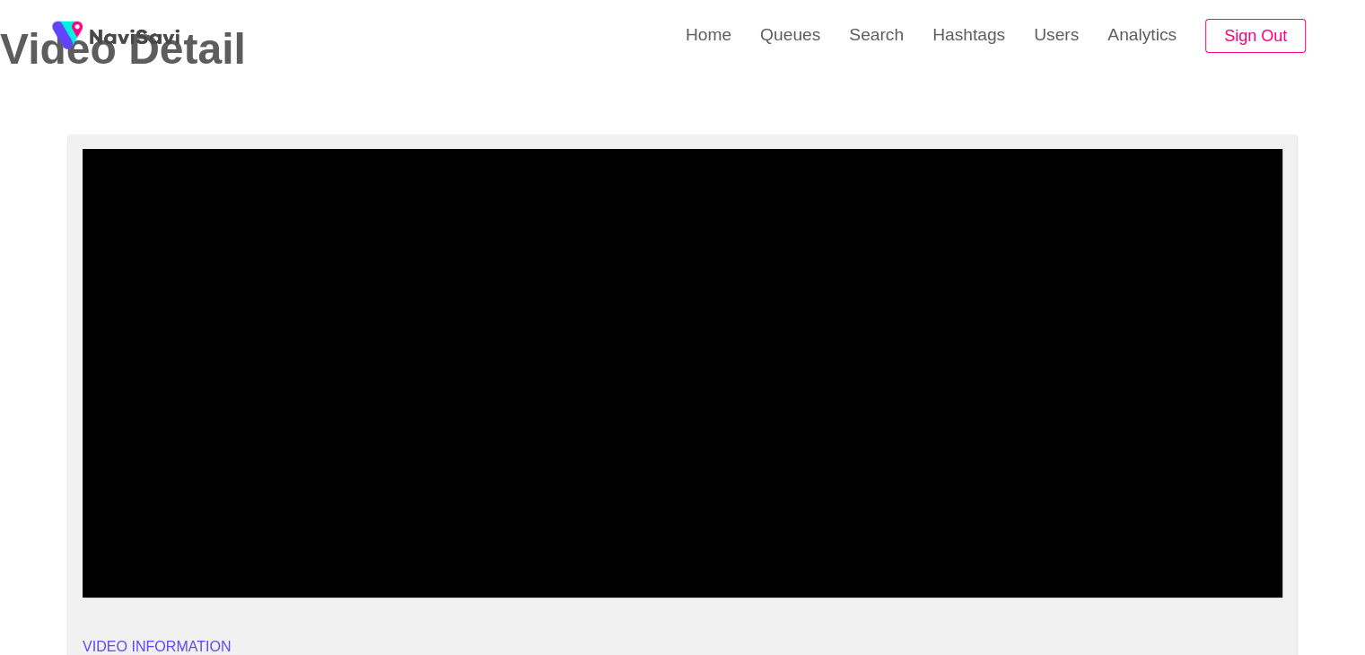
click at [276, 547] on span at bounding box center [682, 549] width 1191 height 29
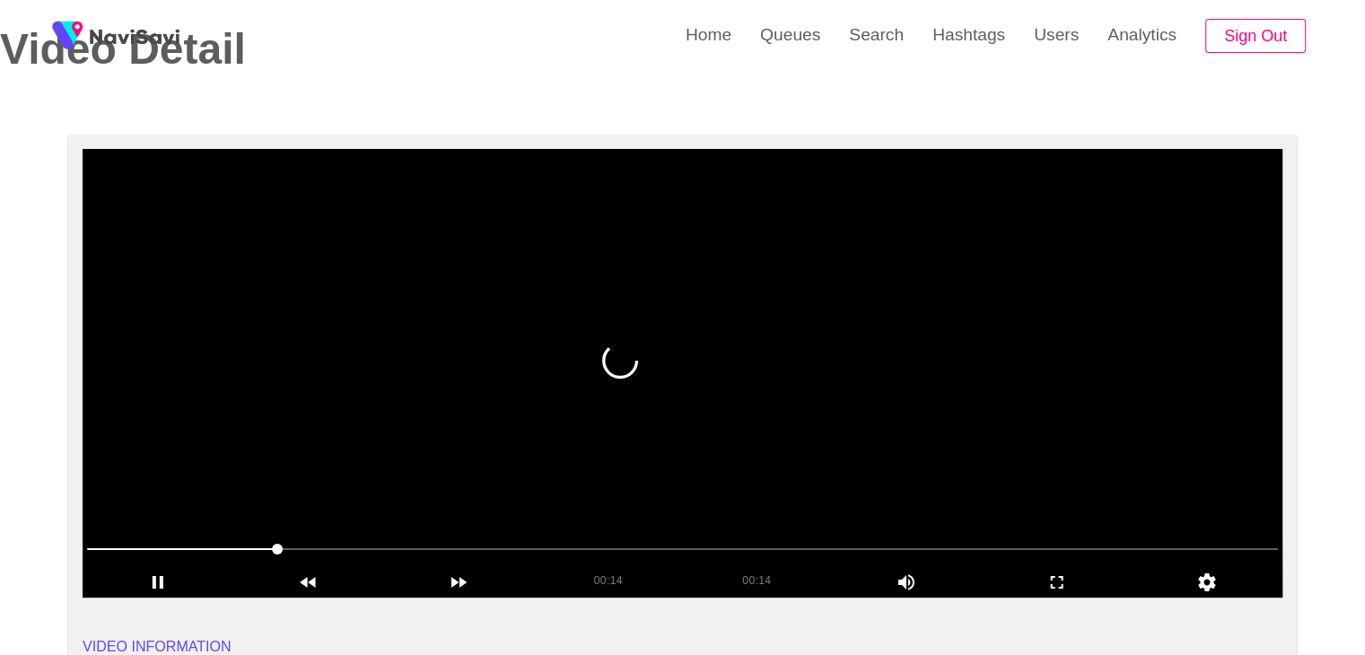
drag, startPoint x: 768, startPoint y: 486, endPoint x: 821, endPoint y: 471, distance: 54.9
click at [772, 486] on video at bounding box center [683, 373] width 1200 height 449
click at [747, 442] on video at bounding box center [683, 373] width 1200 height 449
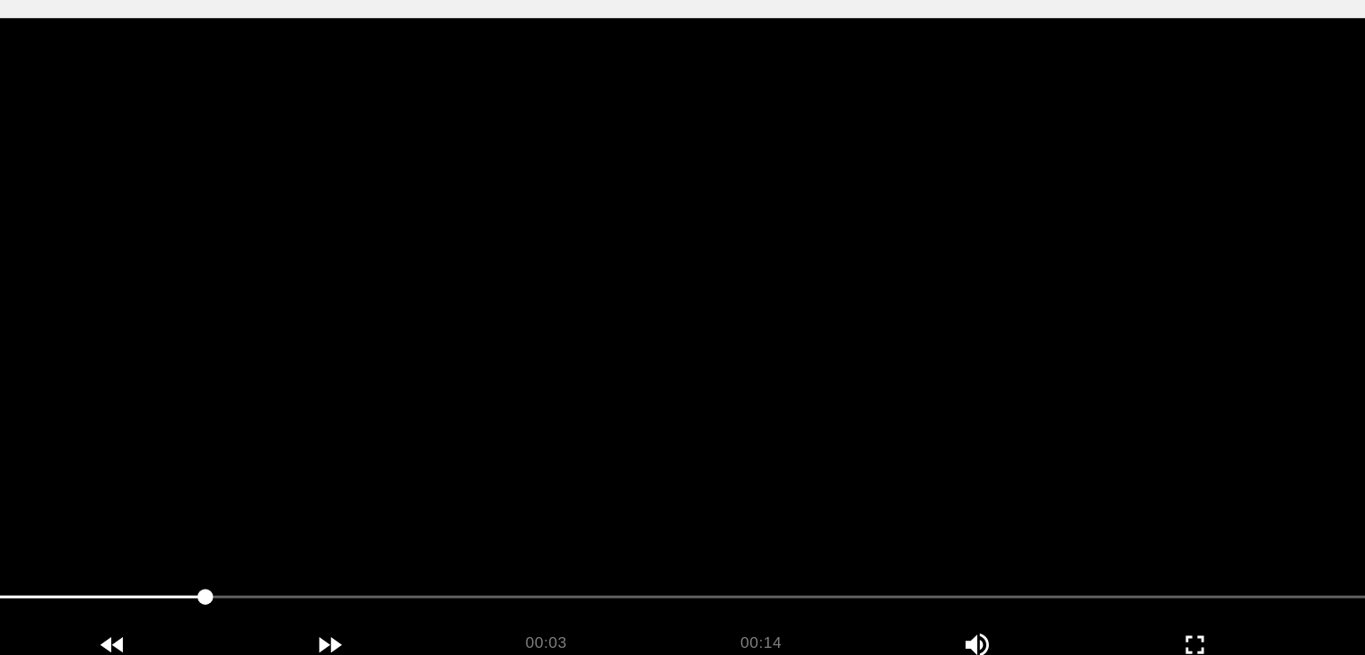
click at [748, 442] on video at bounding box center [683, 373] width 1200 height 449
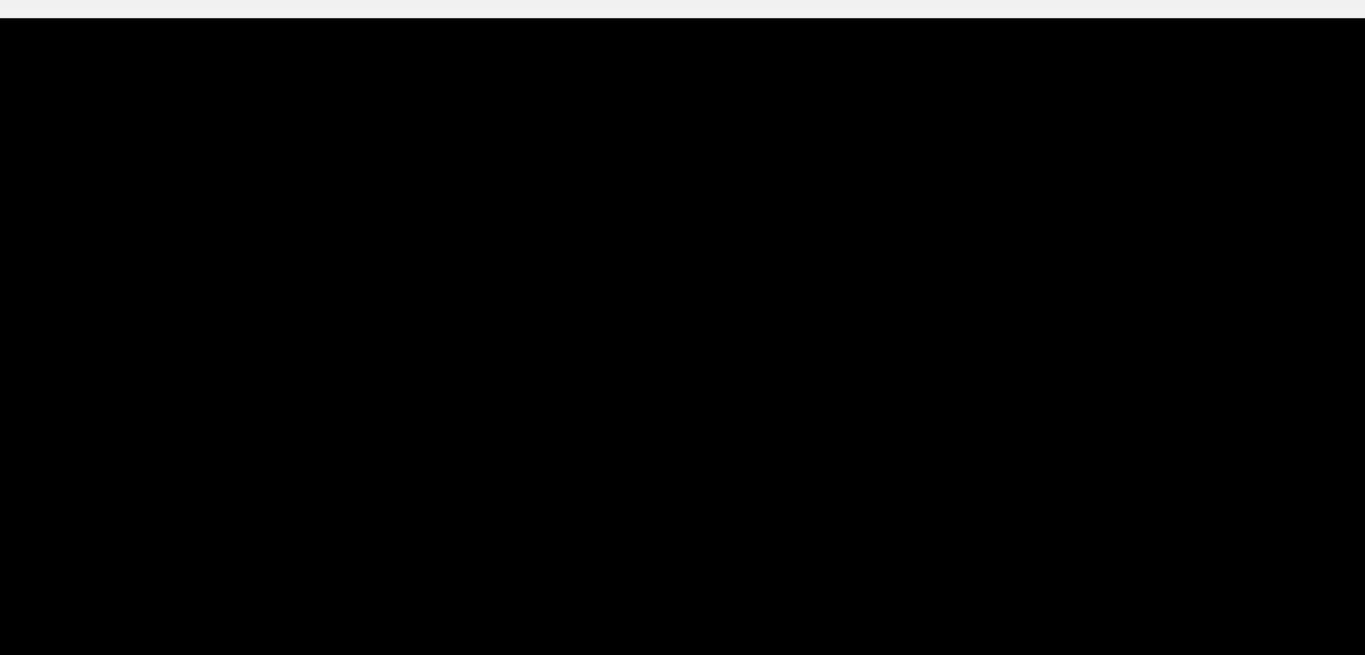
drag, startPoint x: 498, startPoint y: 552, endPoint x: 462, endPoint y: 550, distance: 36.0
click at [462, 550] on span at bounding box center [682, 549] width 1191 height 29
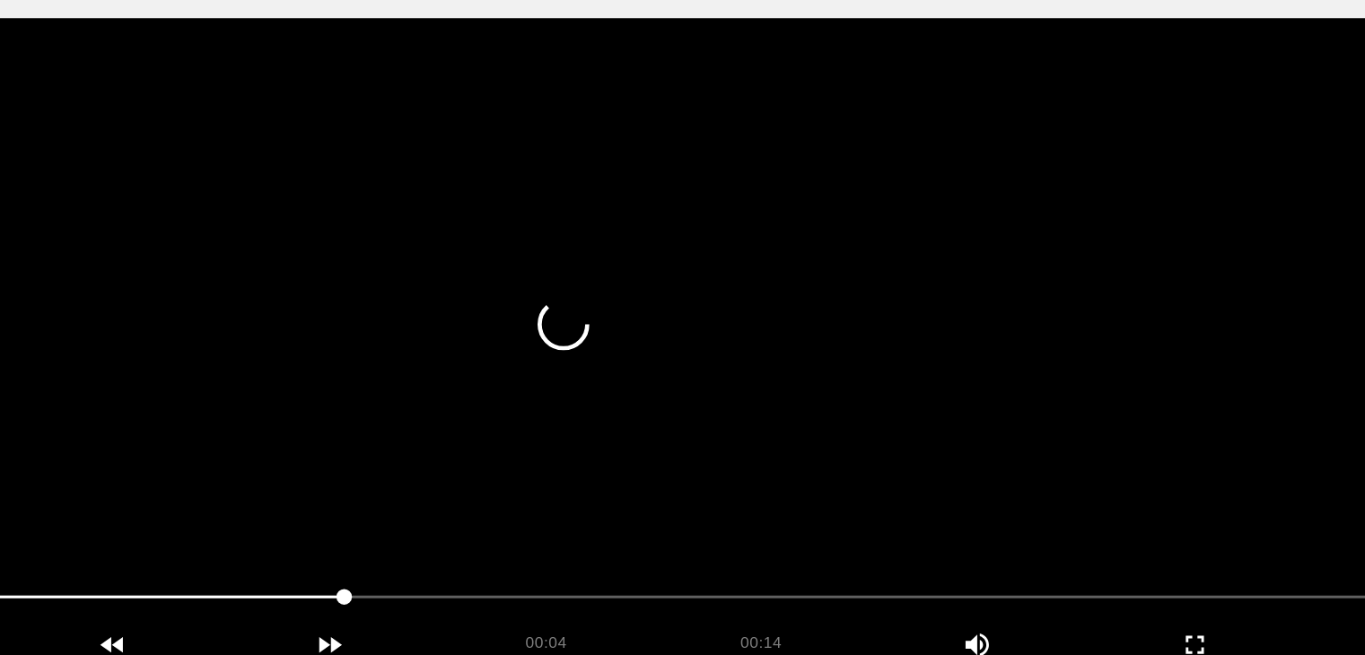
click at [815, 493] on video at bounding box center [683, 373] width 1200 height 449
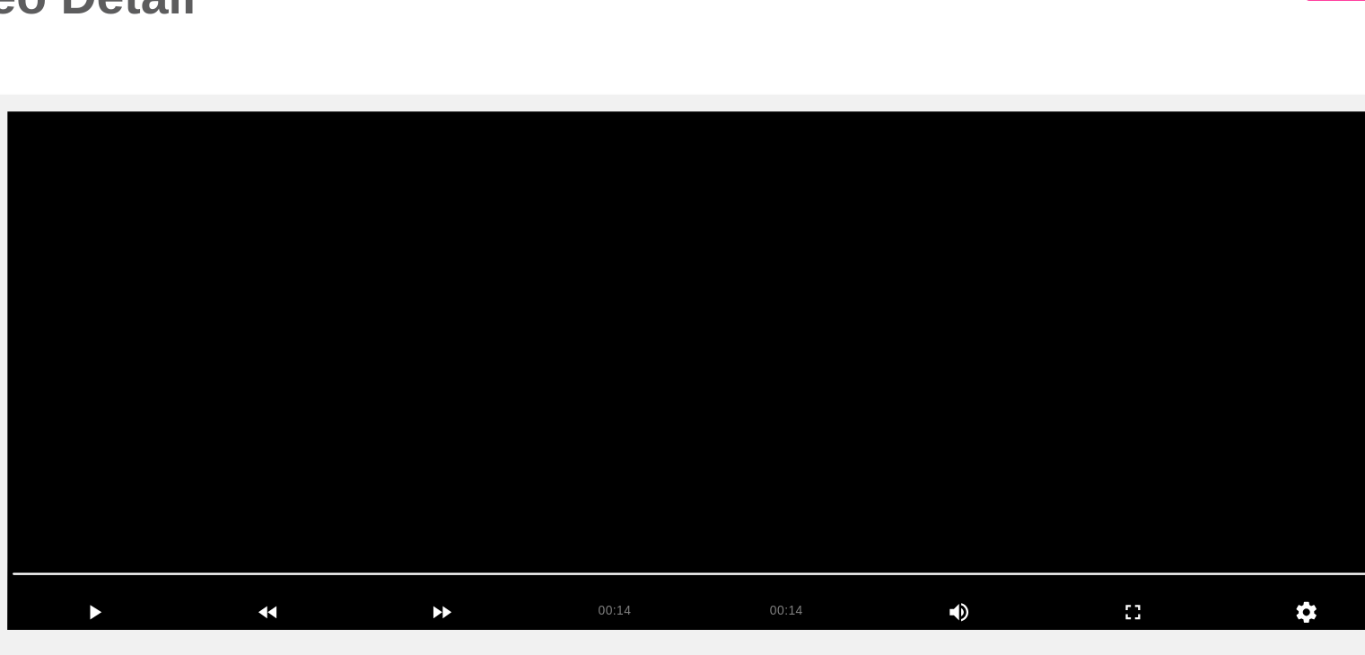
click at [864, 469] on video at bounding box center [683, 373] width 1200 height 449
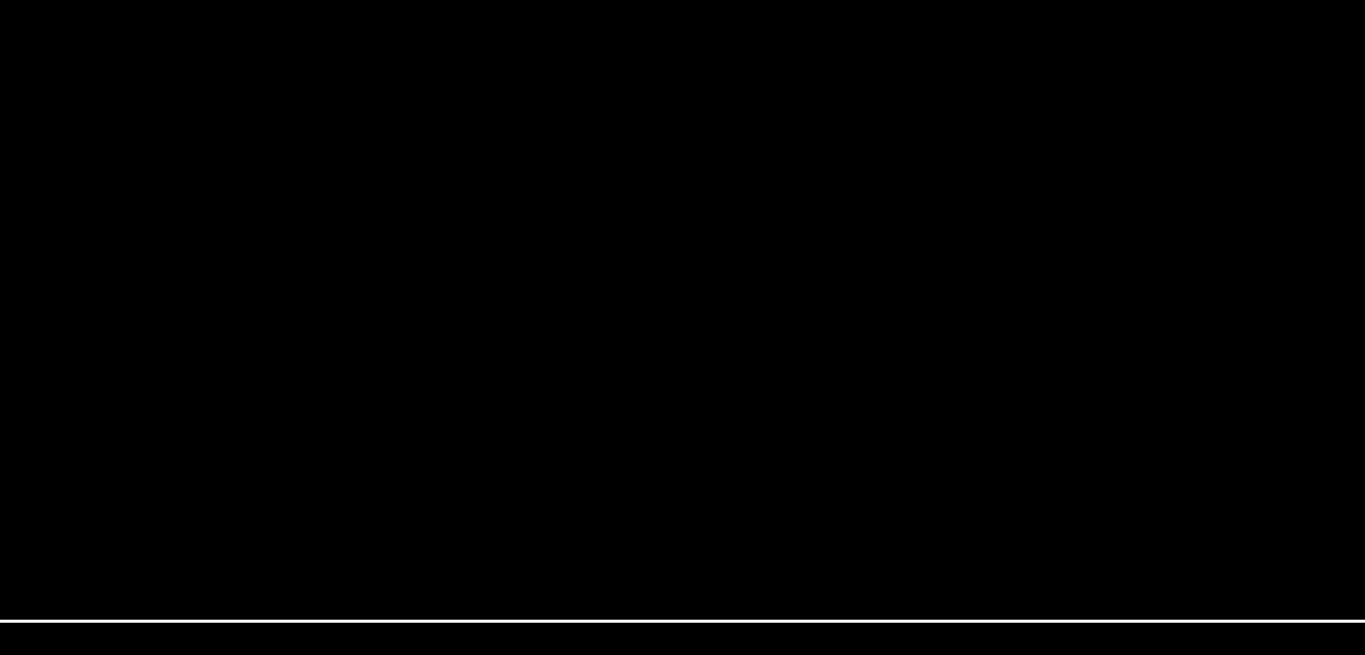
scroll to position [131, 0]
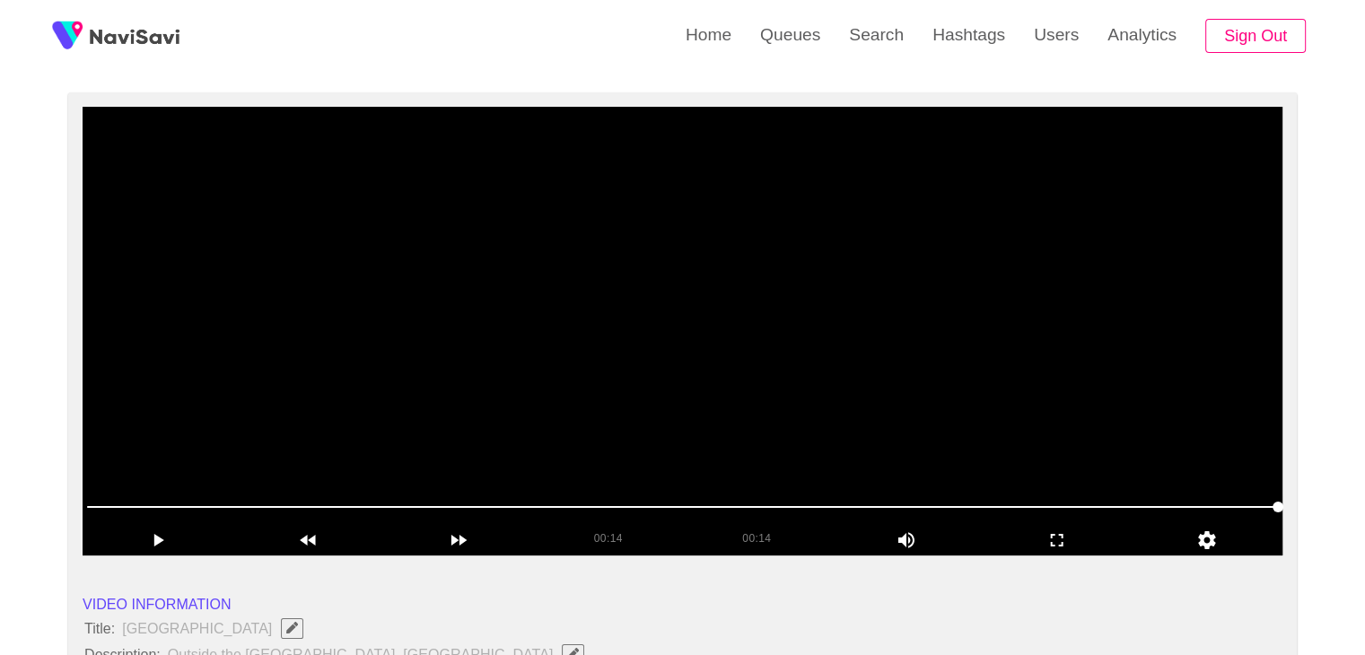
click at [905, 414] on video at bounding box center [683, 331] width 1200 height 449
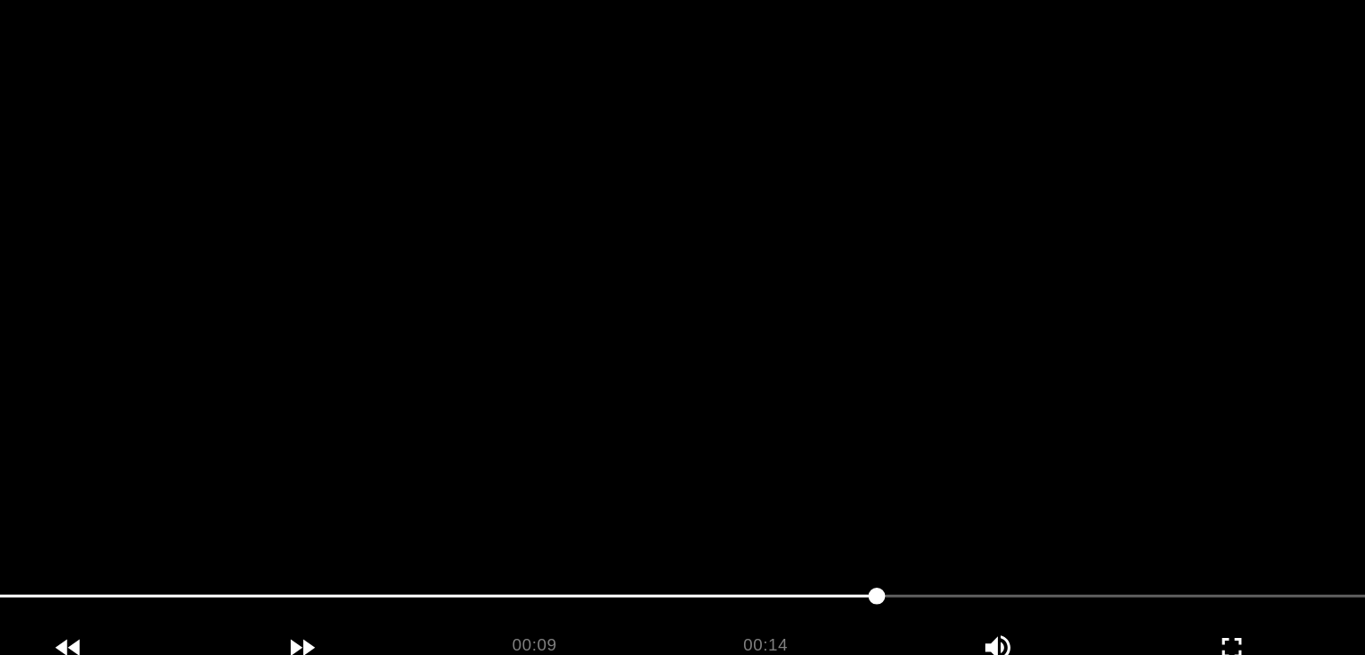
click at [847, 390] on video at bounding box center [683, 331] width 1200 height 449
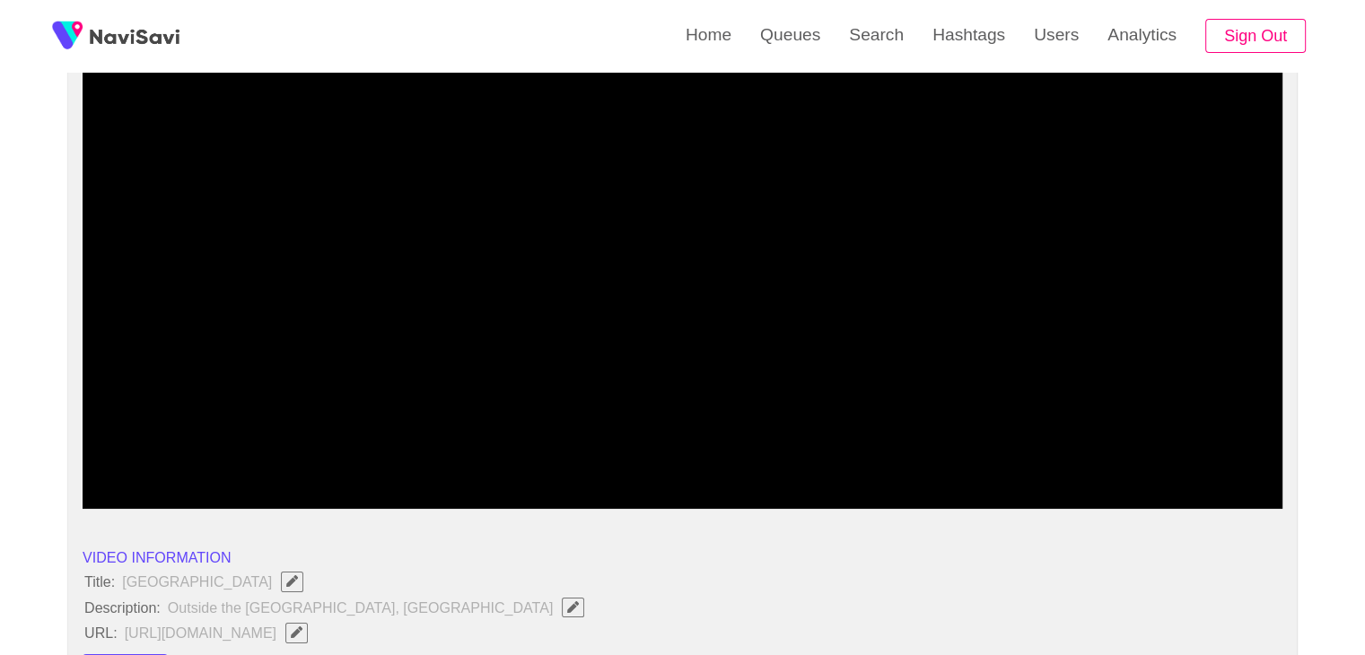
scroll to position [400, 0]
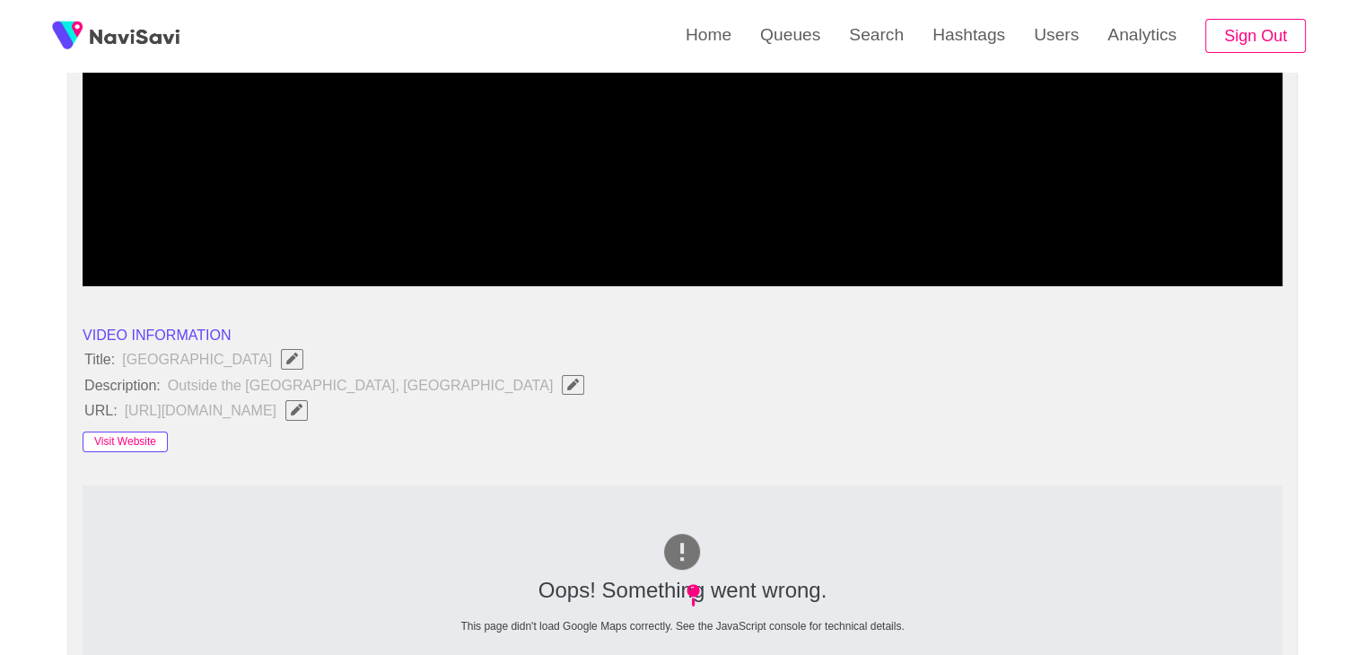
click at [139, 443] on button "Visit Website" at bounding box center [125, 443] width 85 height 22
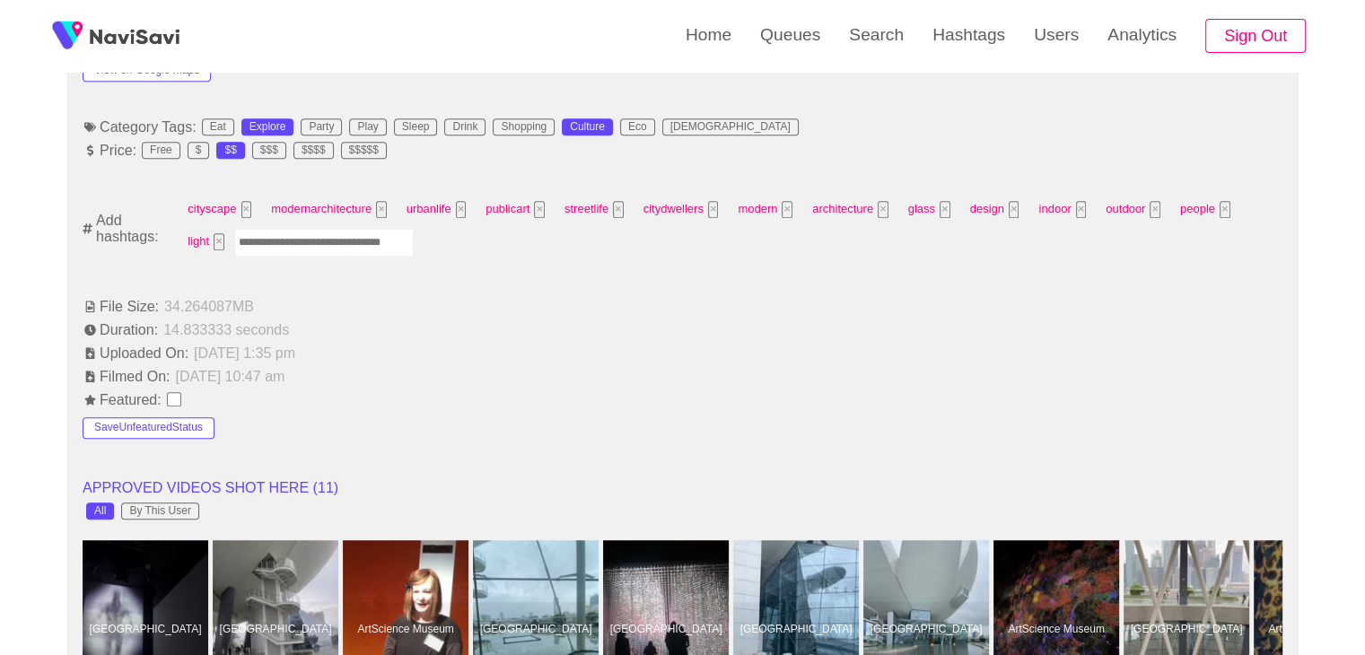
scroll to position [1119, 0]
click at [303, 237] on input "Enter tag here and press return" at bounding box center [324, 242] width 180 height 28
type input "*********"
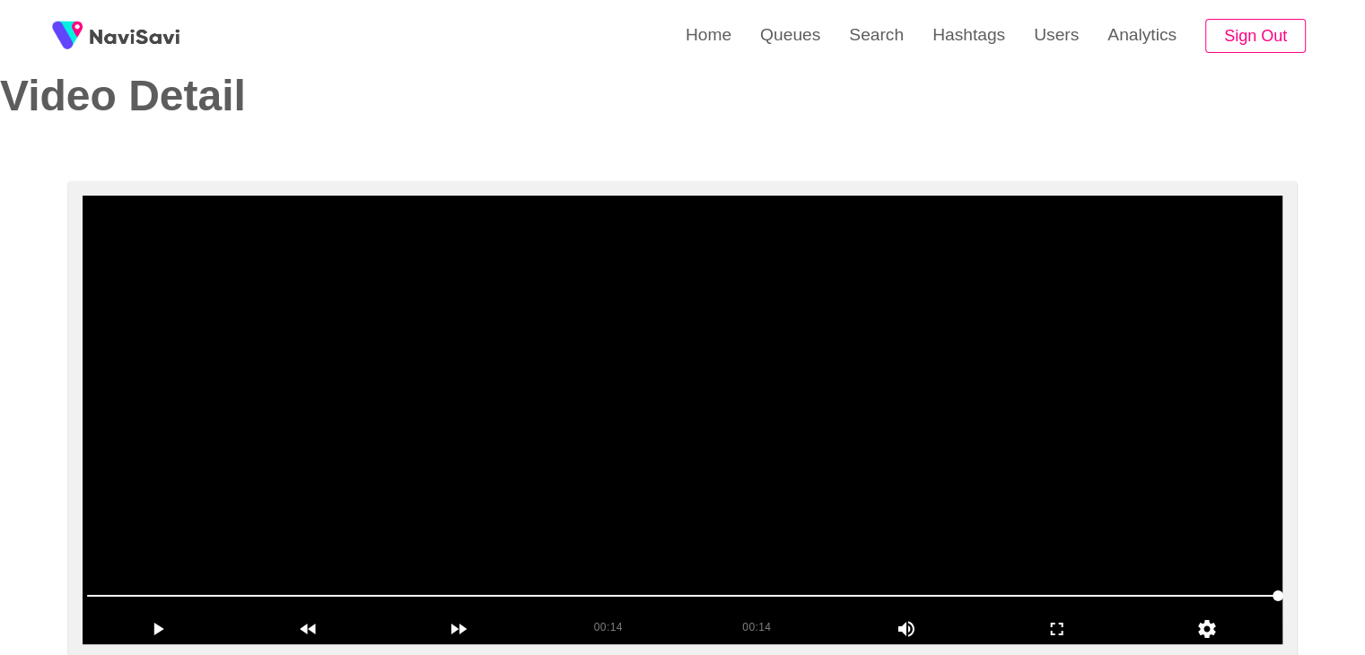
scroll to position [41, 0]
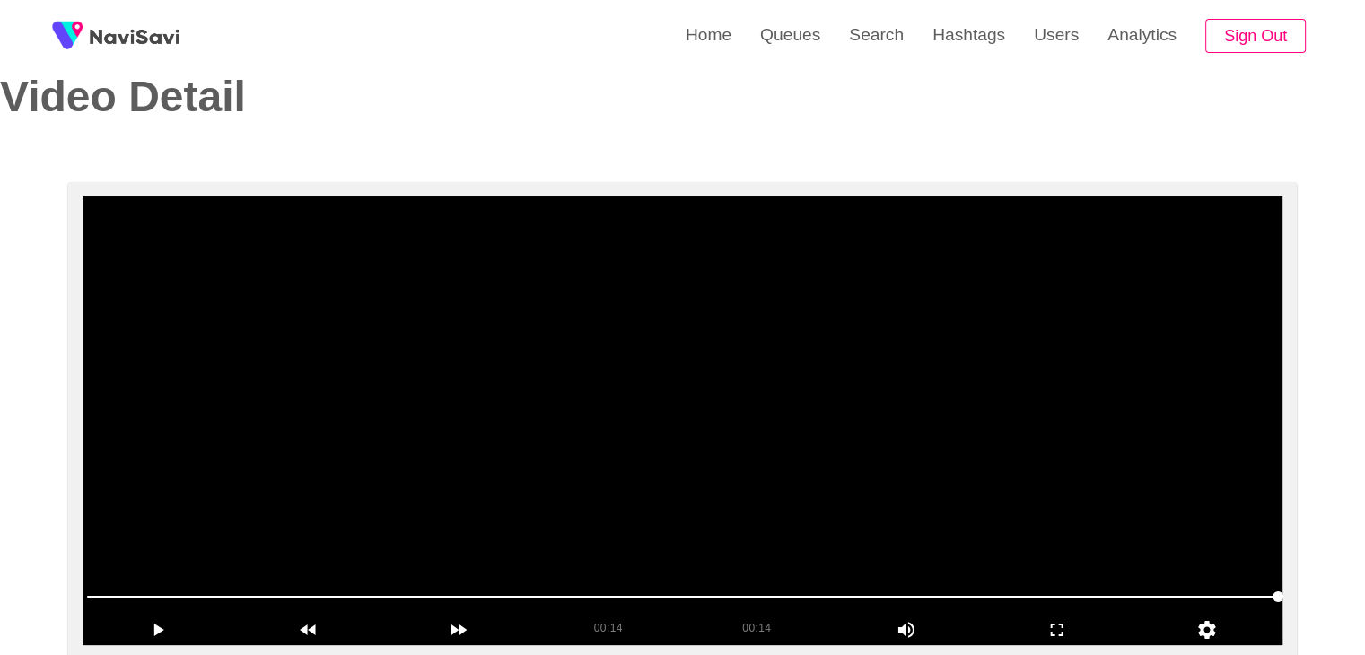
click at [716, 359] on video at bounding box center [683, 421] width 1200 height 449
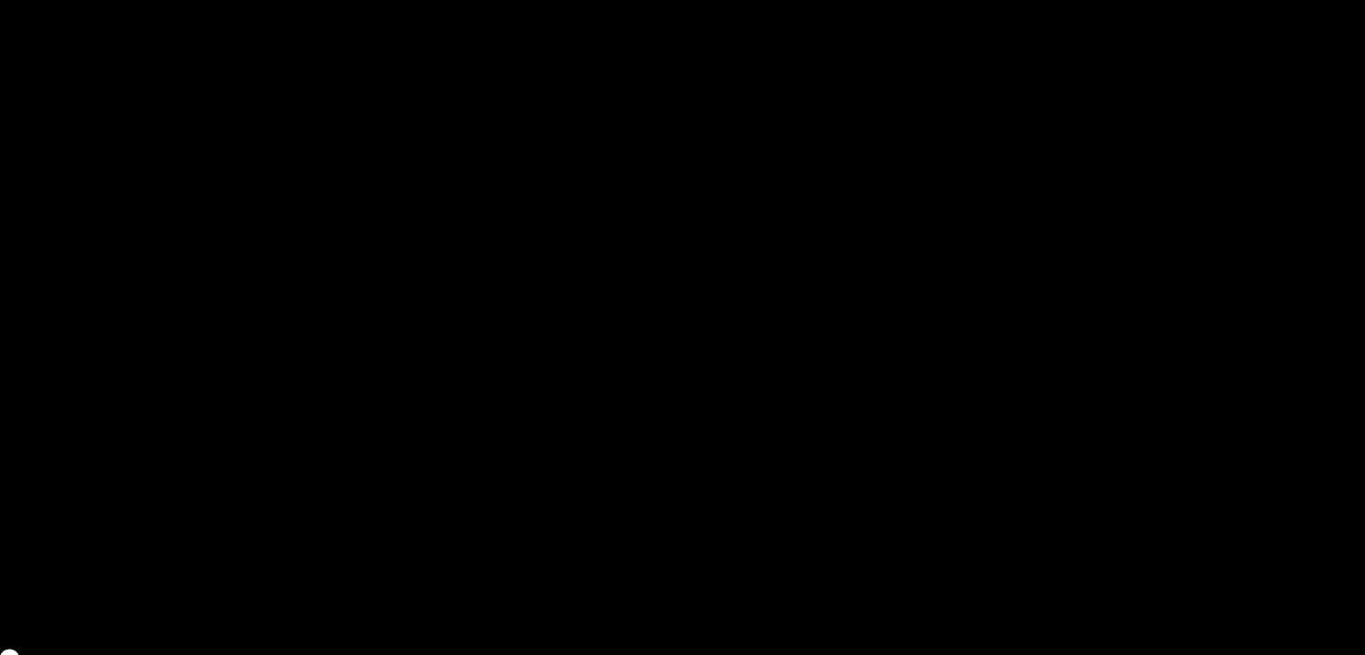
click at [744, 454] on video at bounding box center [683, 421] width 1200 height 449
click at [745, 454] on video at bounding box center [683, 421] width 1200 height 449
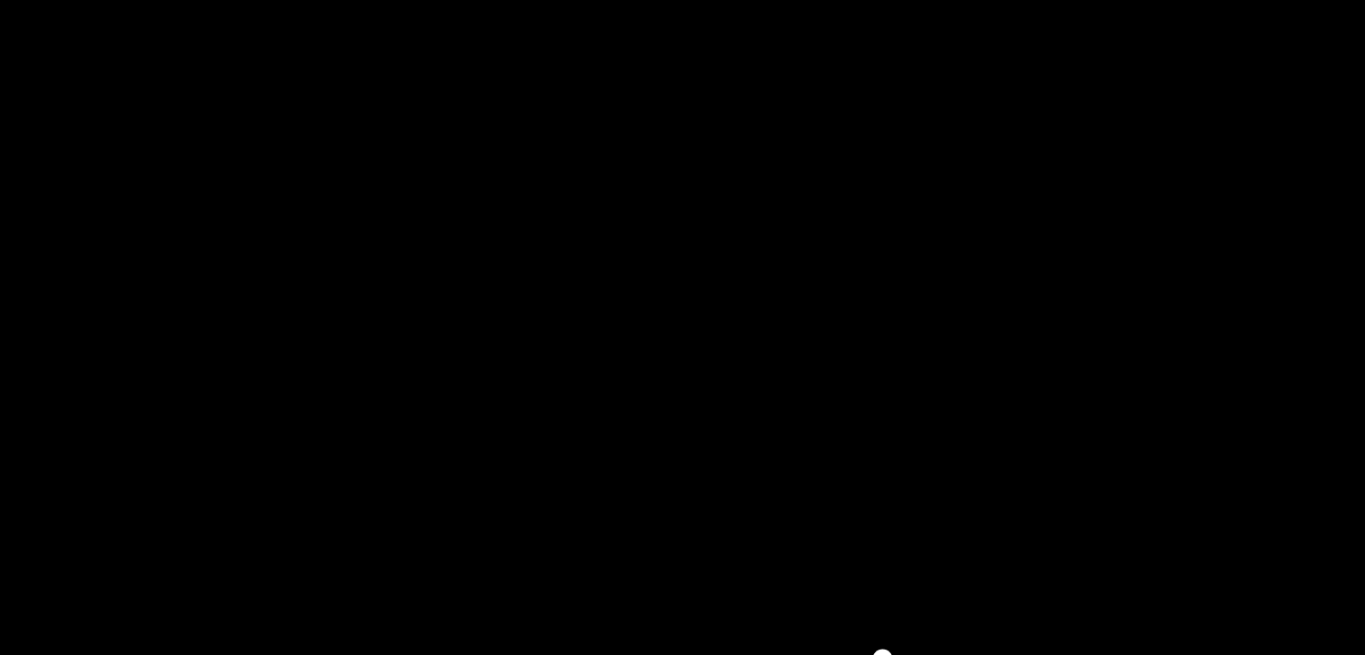
click at [745, 454] on video at bounding box center [683, 421] width 1200 height 449
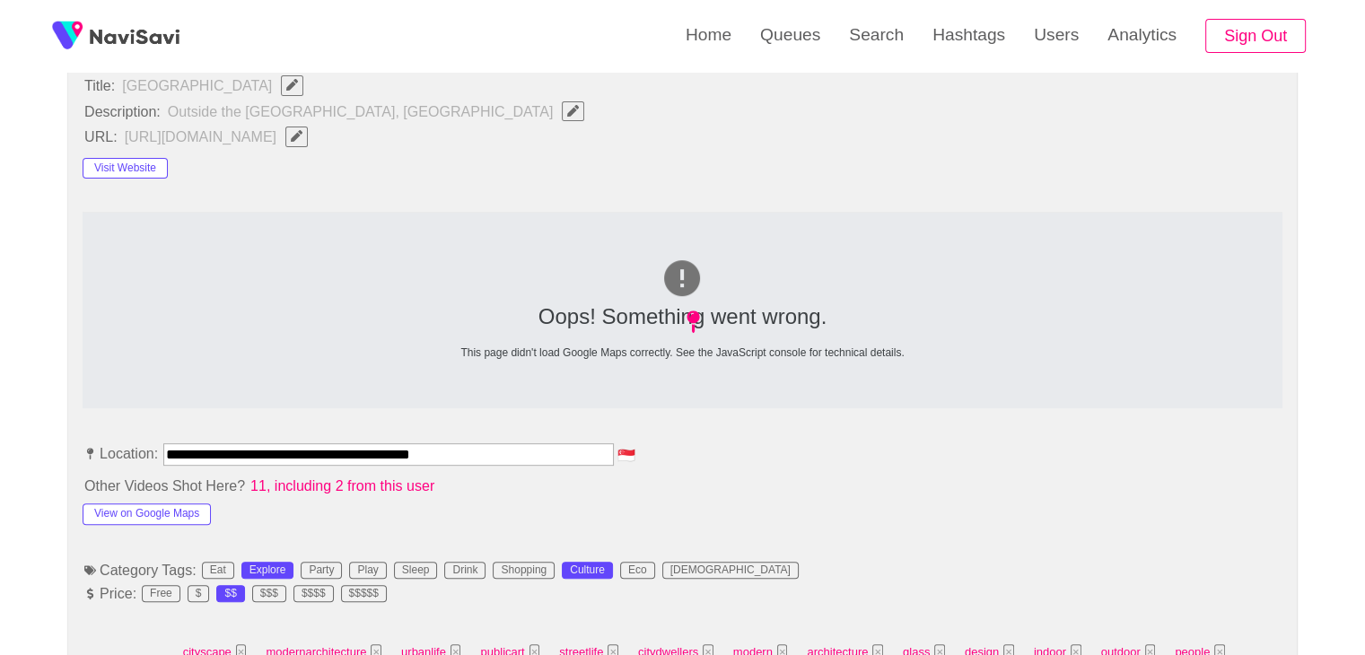
scroll to position [580, 0]
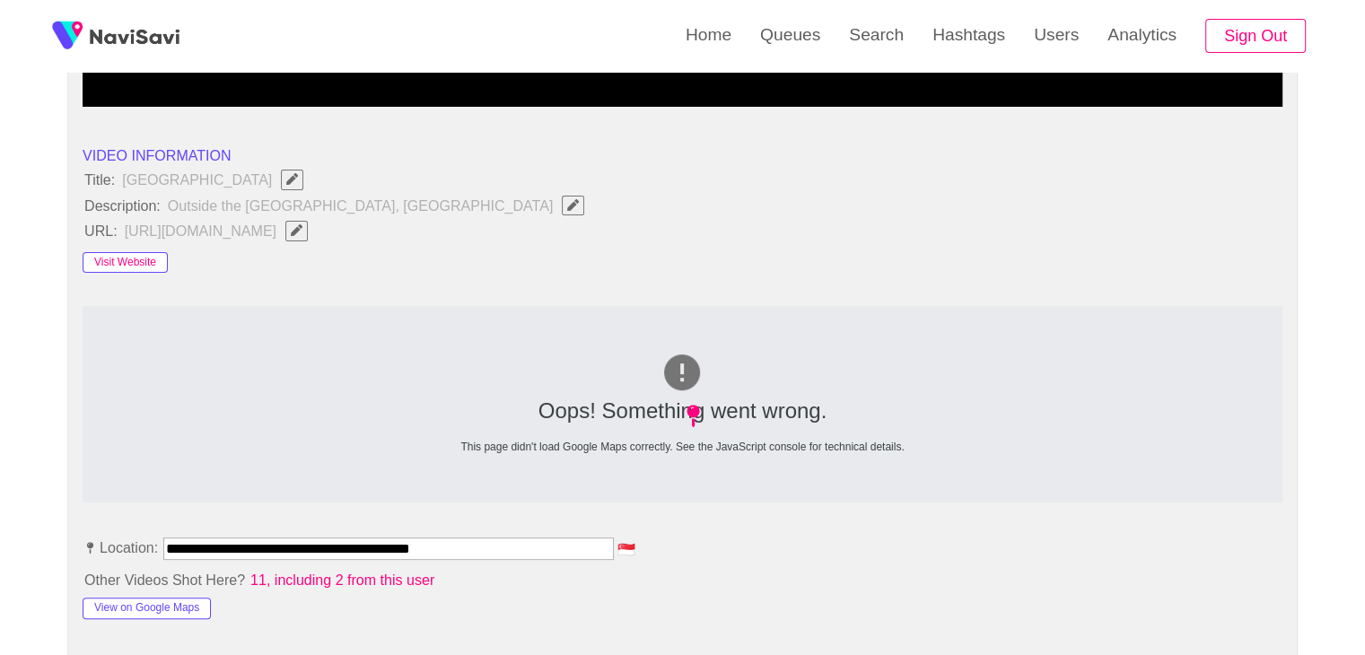
click at [127, 259] on button "Visit Website" at bounding box center [125, 263] width 85 height 22
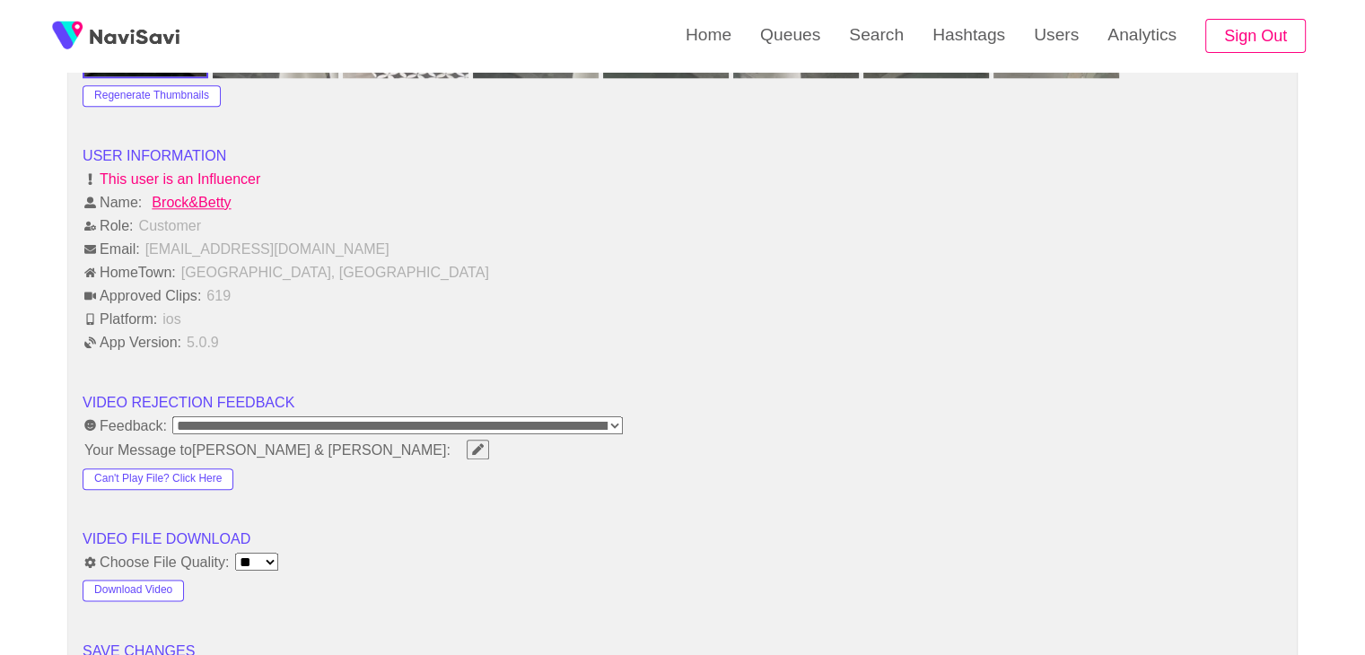
scroll to position [2375, 0]
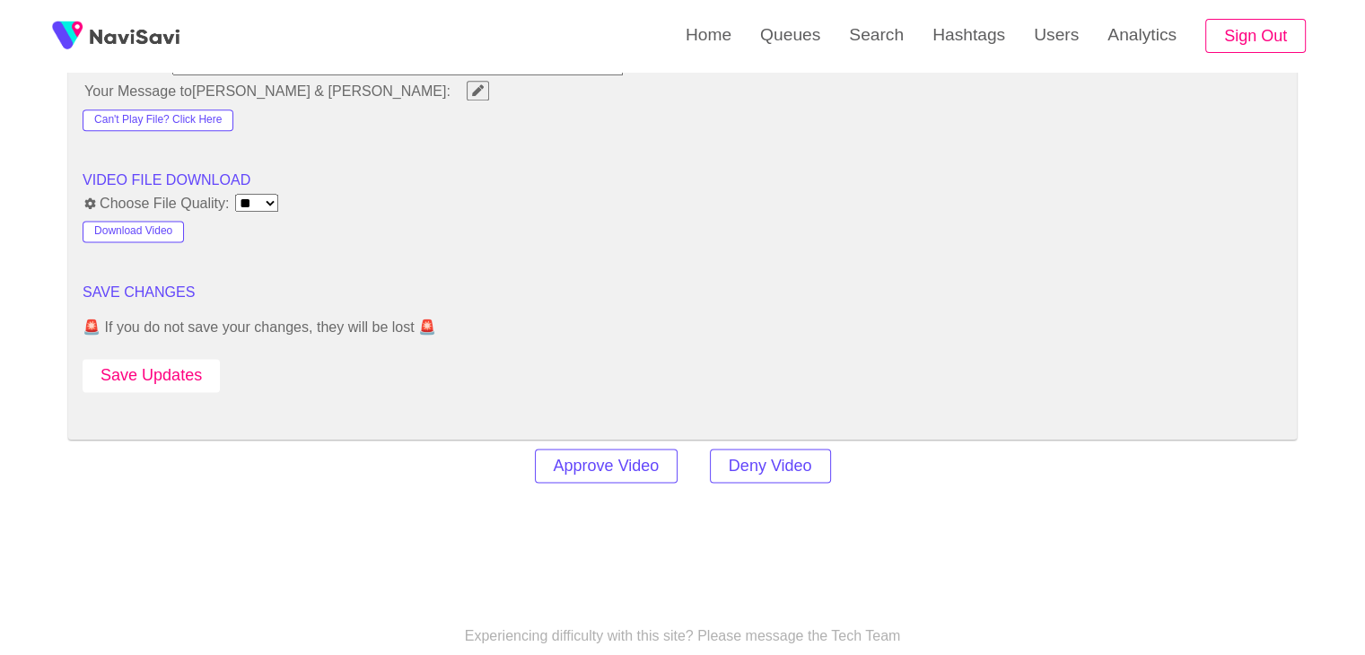
click at [168, 359] on button "Save Updates" at bounding box center [151, 375] width 137 height 33
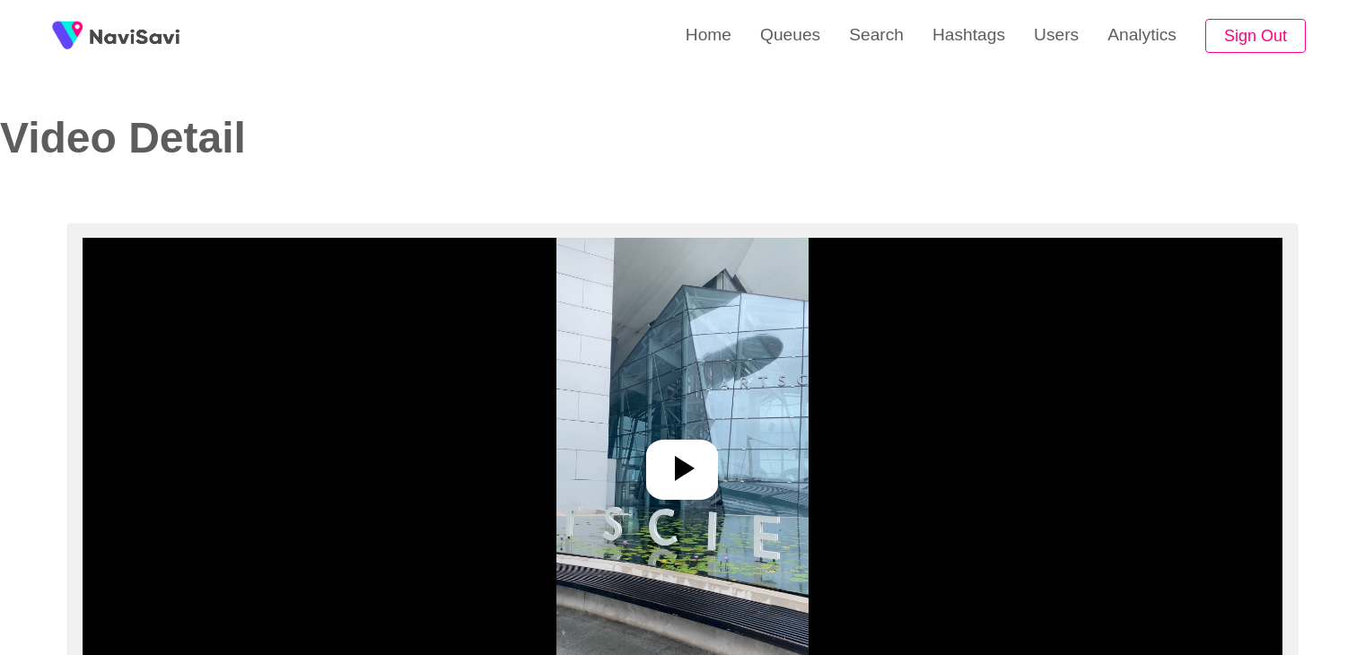
select select "**********"
select select "**"
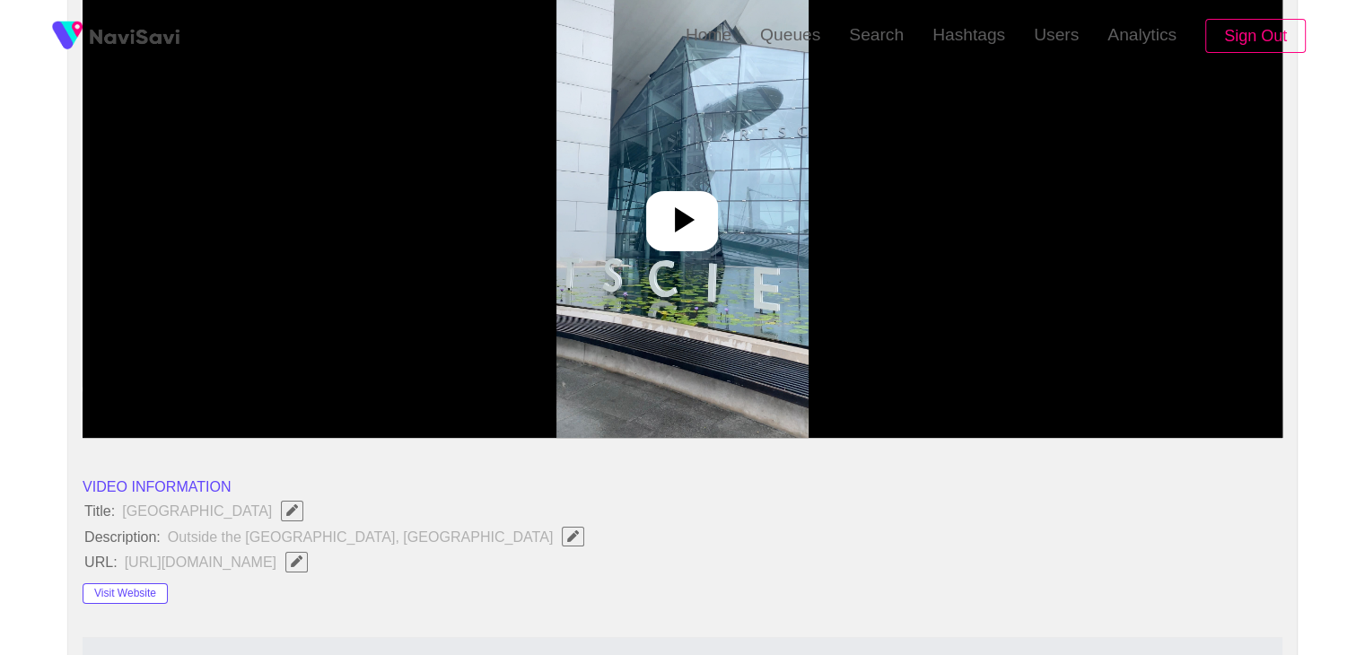
scroll to position [269, 0]
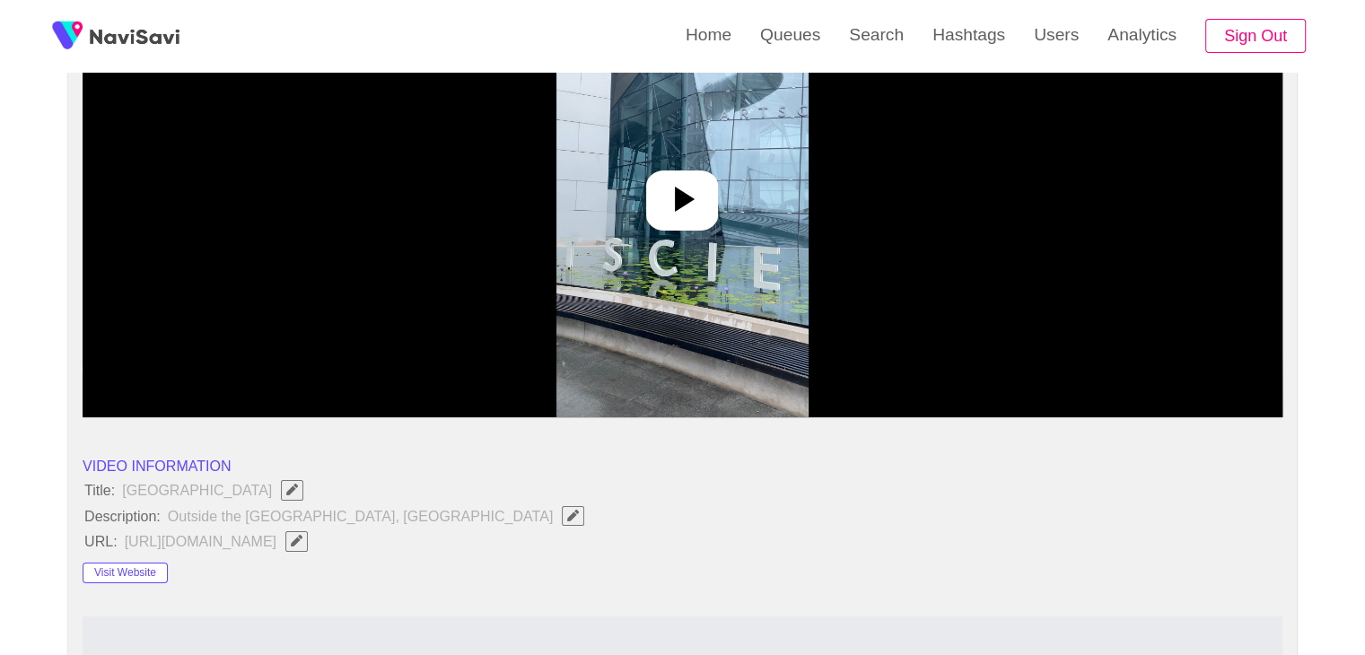
click at [646, 189] on div at bounding box center [682, 201] width 72 height 60
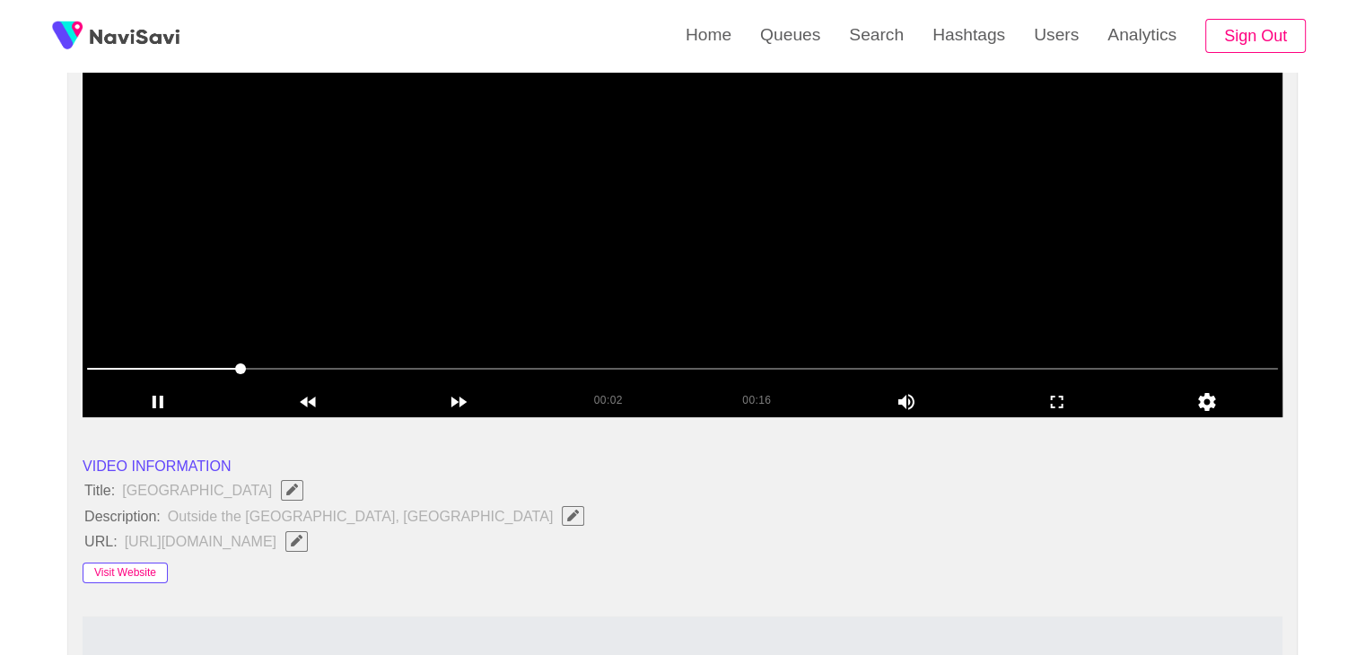
click at [157, 566] on button "Visit Website" at bounding box center [125, 574] width 85 height 22
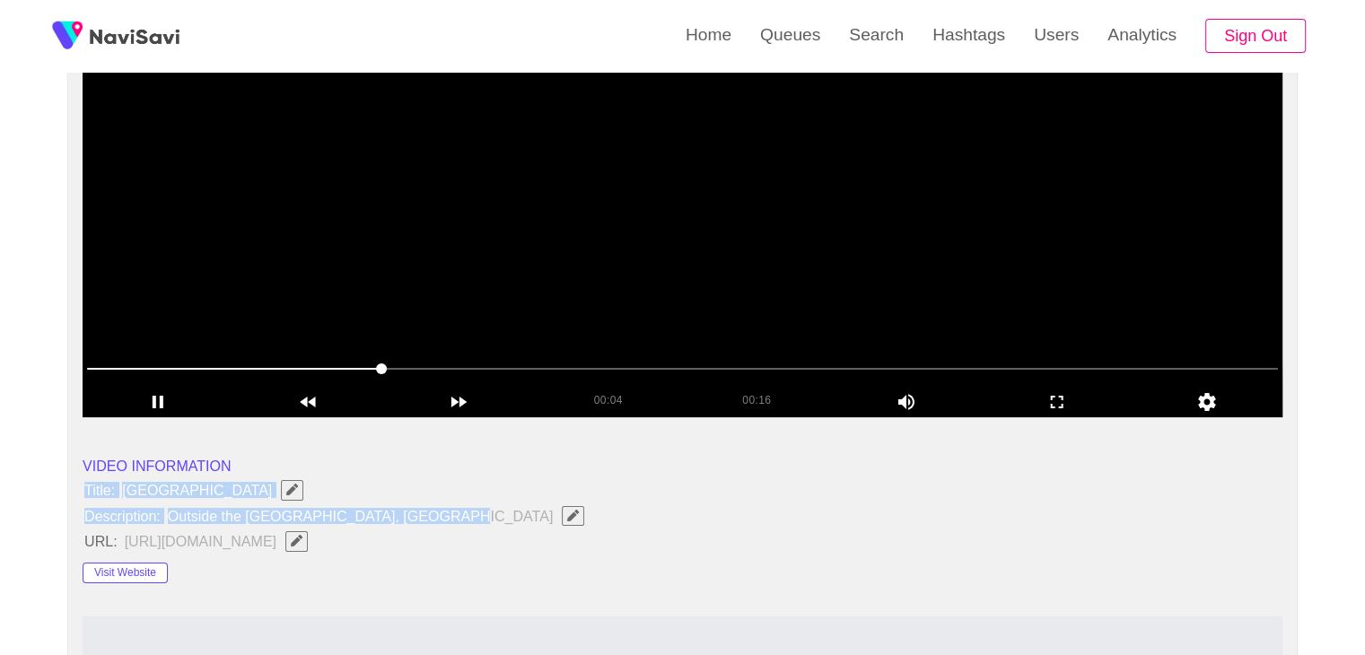
drag, startPoint x: 85, startPoint y: 487, endPoint x: 488, endPoint y: 518, distance: 404.3
copy ul "Title: [GEOGRAPHIC_DATA] Description: Outside the [GEOGRAPHIC_DATA], [GEOGRAPHI…"
click at [567, 518] on icon "Edit Field" at bounding box center [573, 516] width 12 height 12
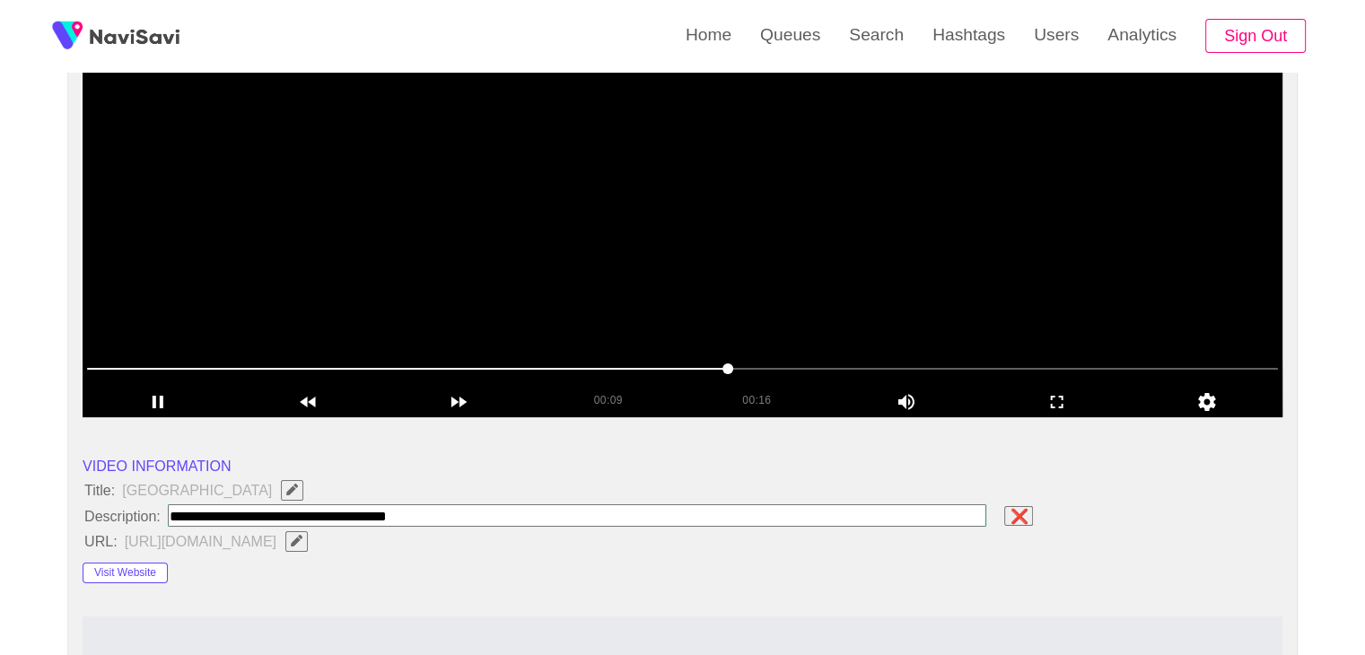
type input "**********"
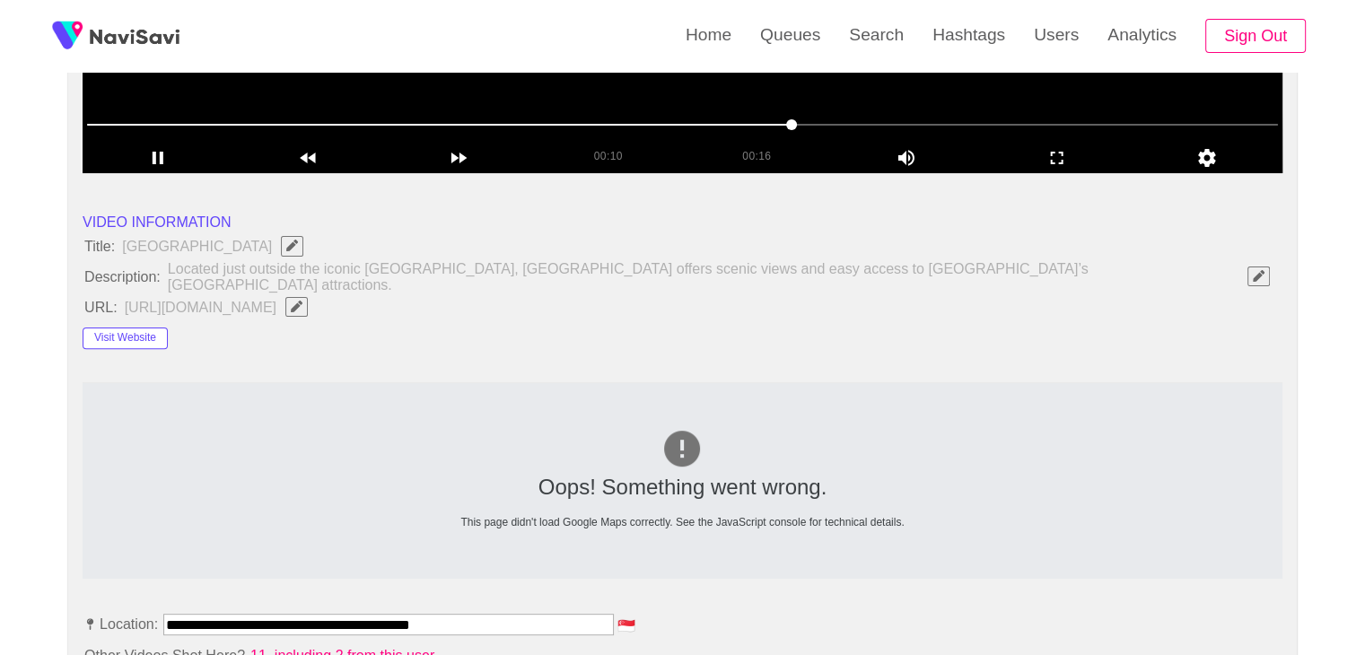
scroll to position [359, 0]
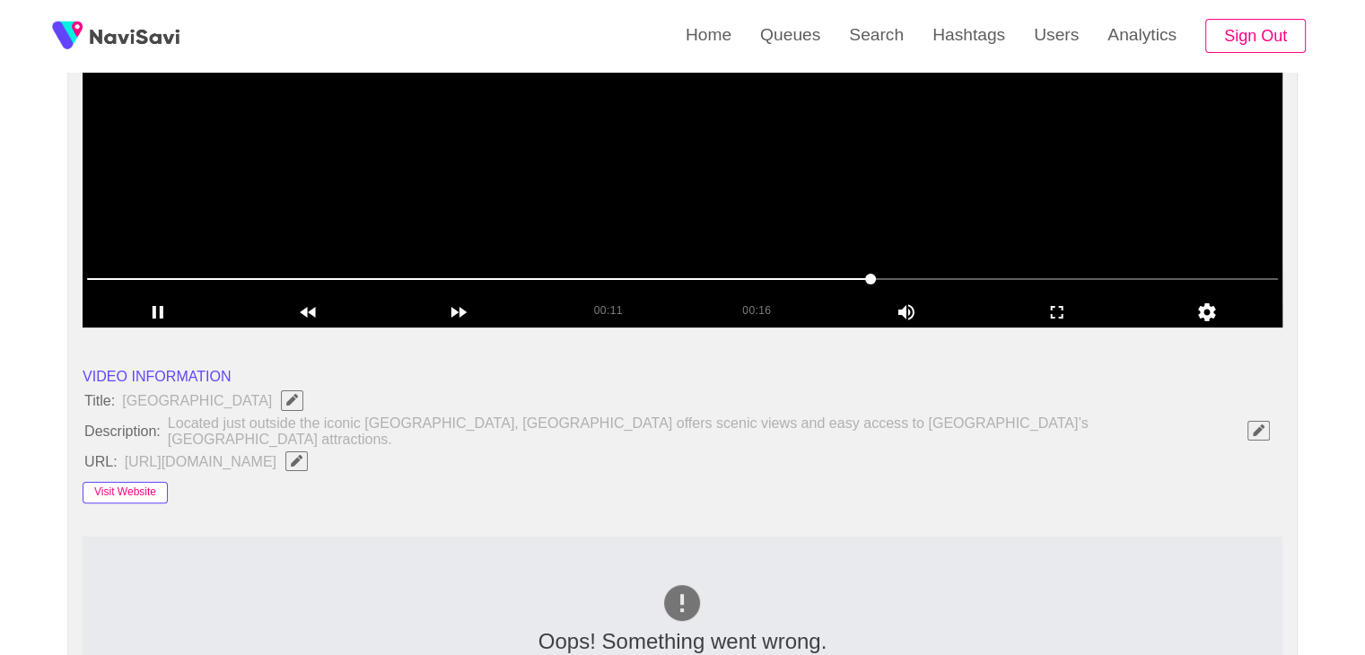
click at [144, 482] on button "Visit Website" at bounding box center [125, 493] width 85 height 22
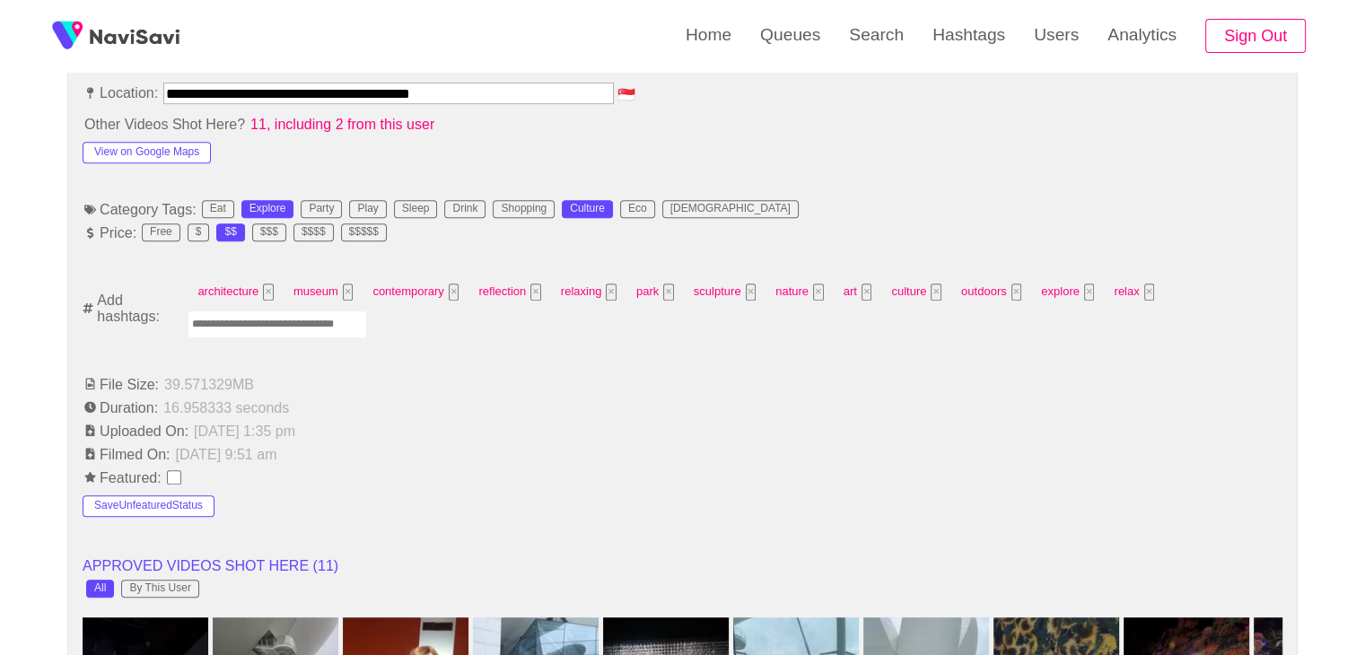
scroll to position [1077, 0]
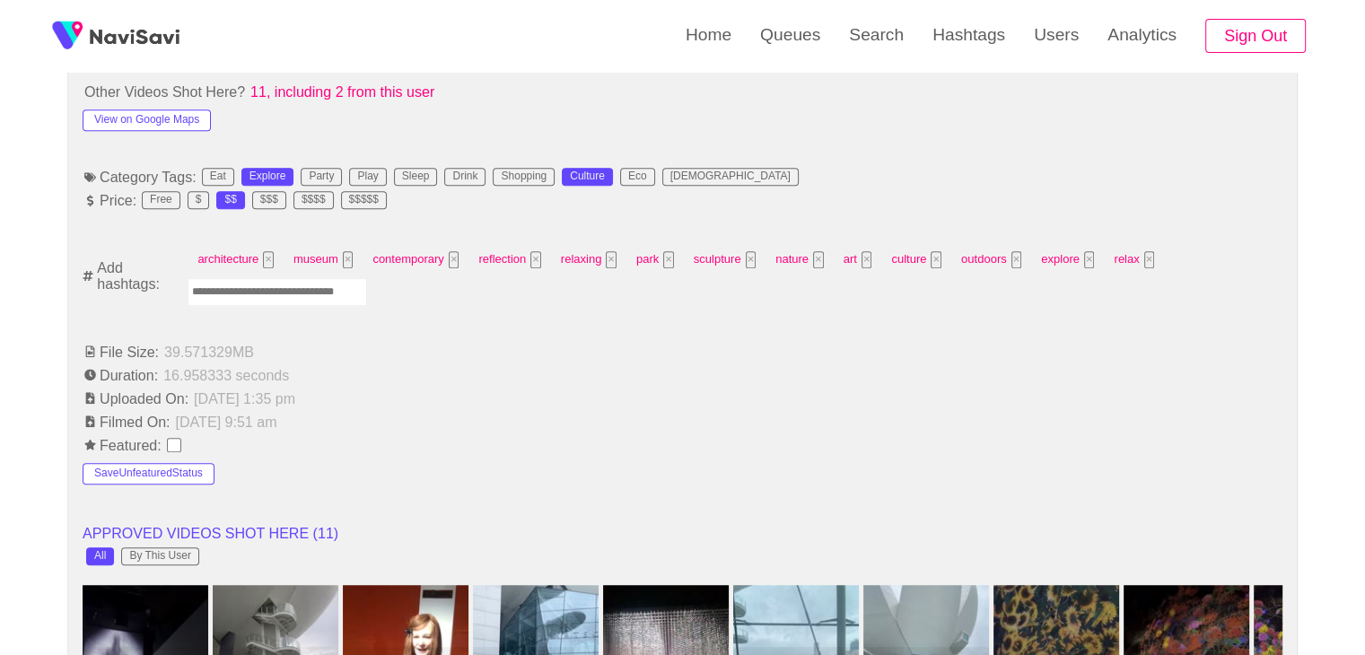
click at [284, 285] on input "Enter tag here and press return" at bounding box center [278, 292] width 180 height 28
type input "*********"
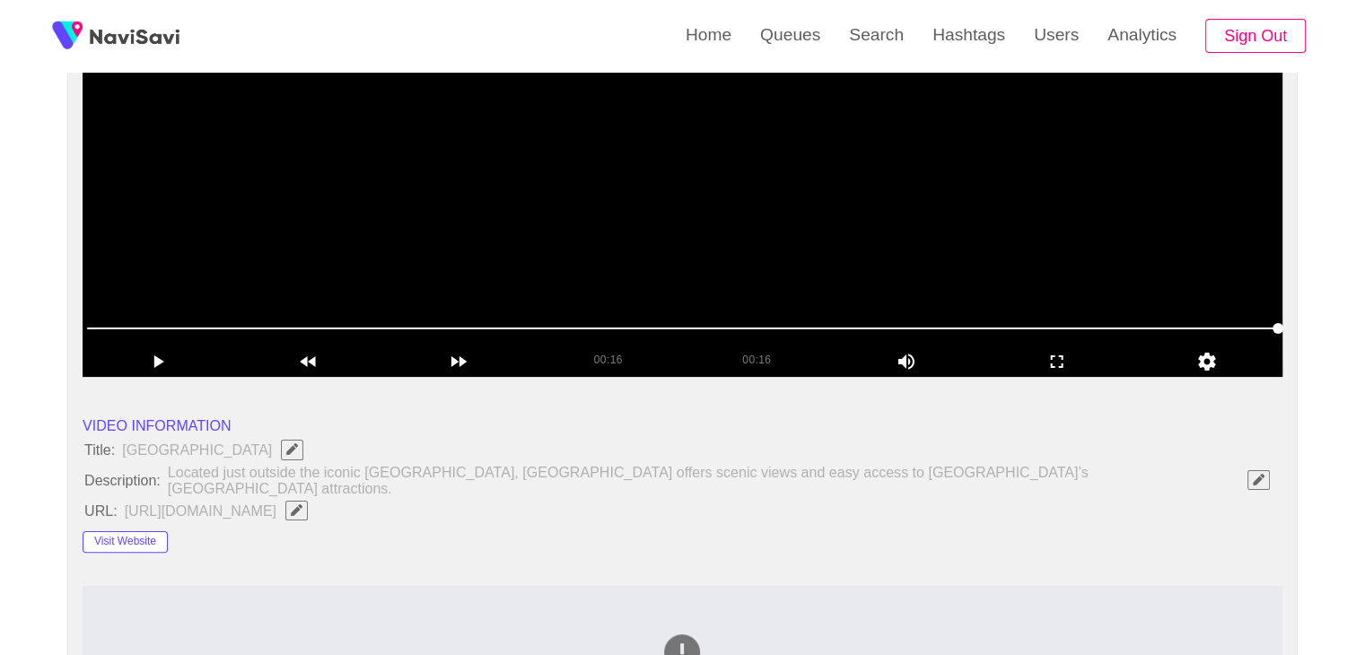
scroll to position [180, 0]
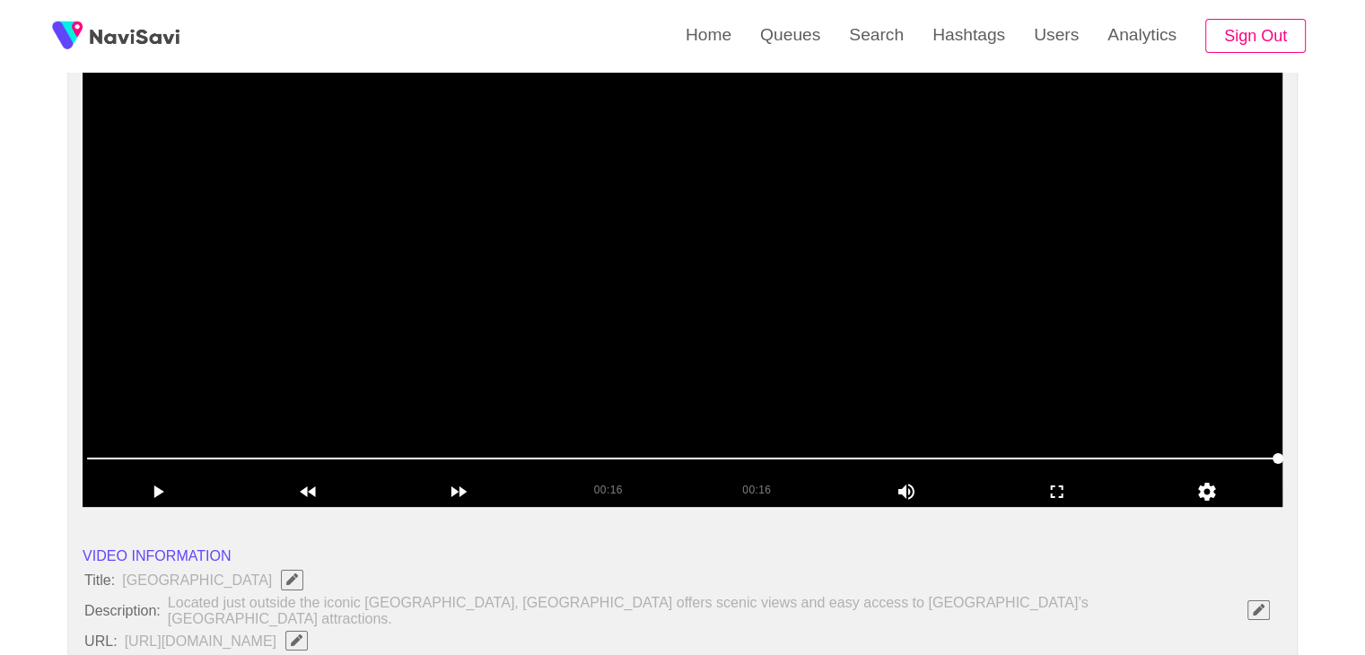
drag, startPoint x: 718, startPoint y: 306, endPoint x: 724, endPoint y: 316, distance: 11.7
click at [718, 308] on video at bounding box center [683, 282] width 1200 height 449
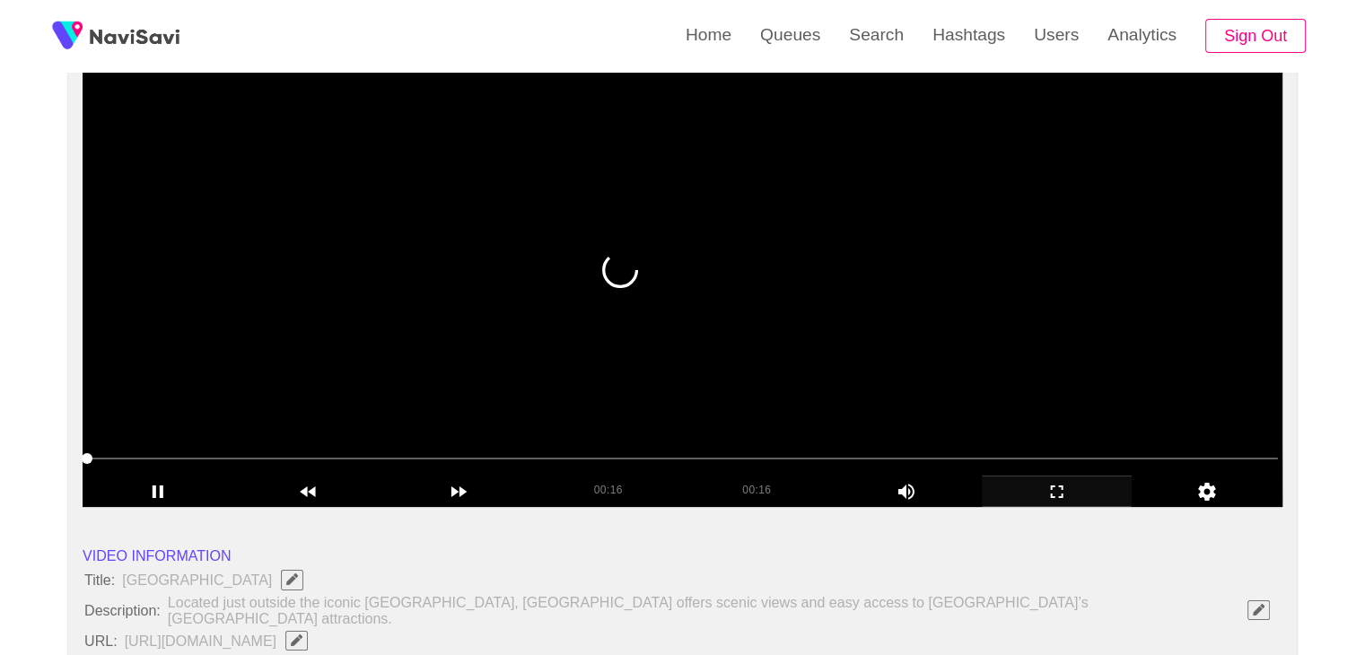
click at [1081, 486] on icon "add" at bounding box center [1057, 492] width 149 height 22
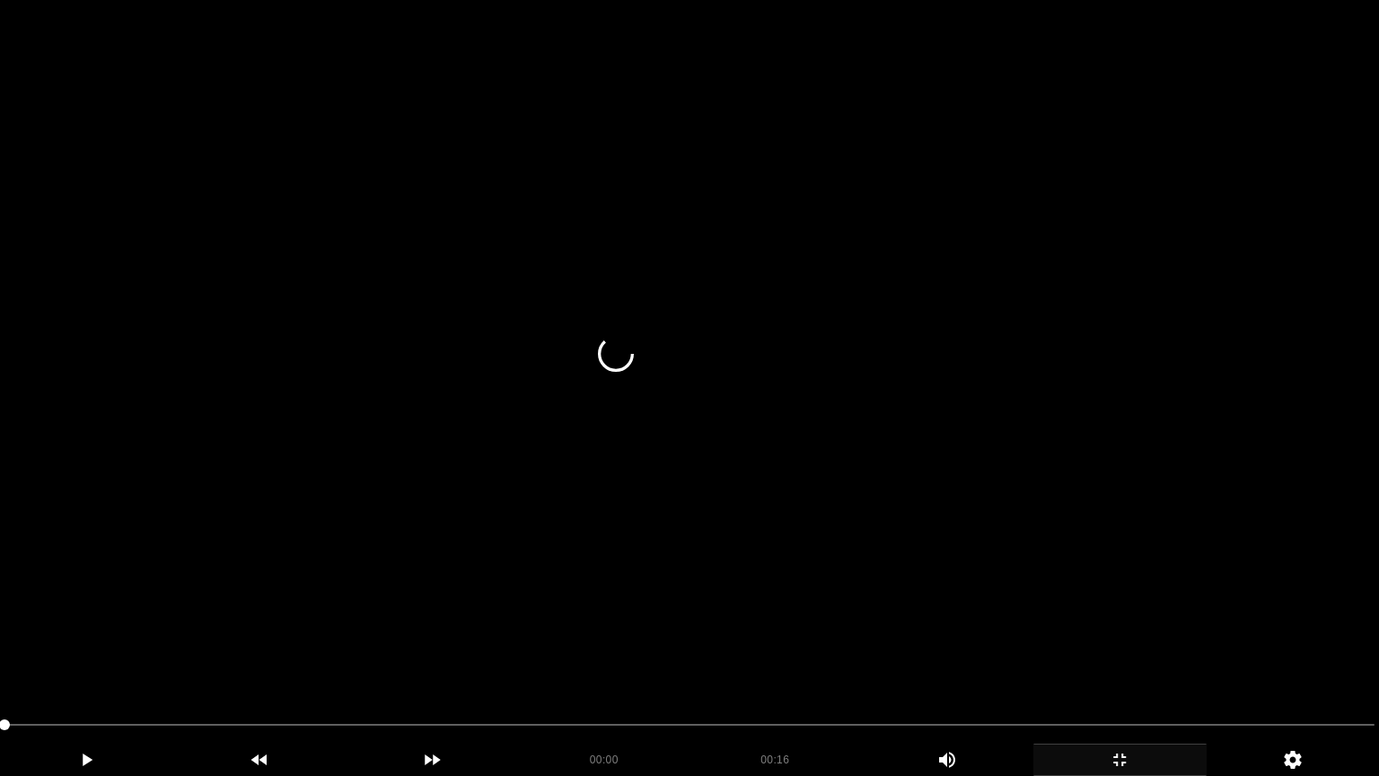
click at [905, 469] on video at bounding box center [689, 388] width 1379 height 776
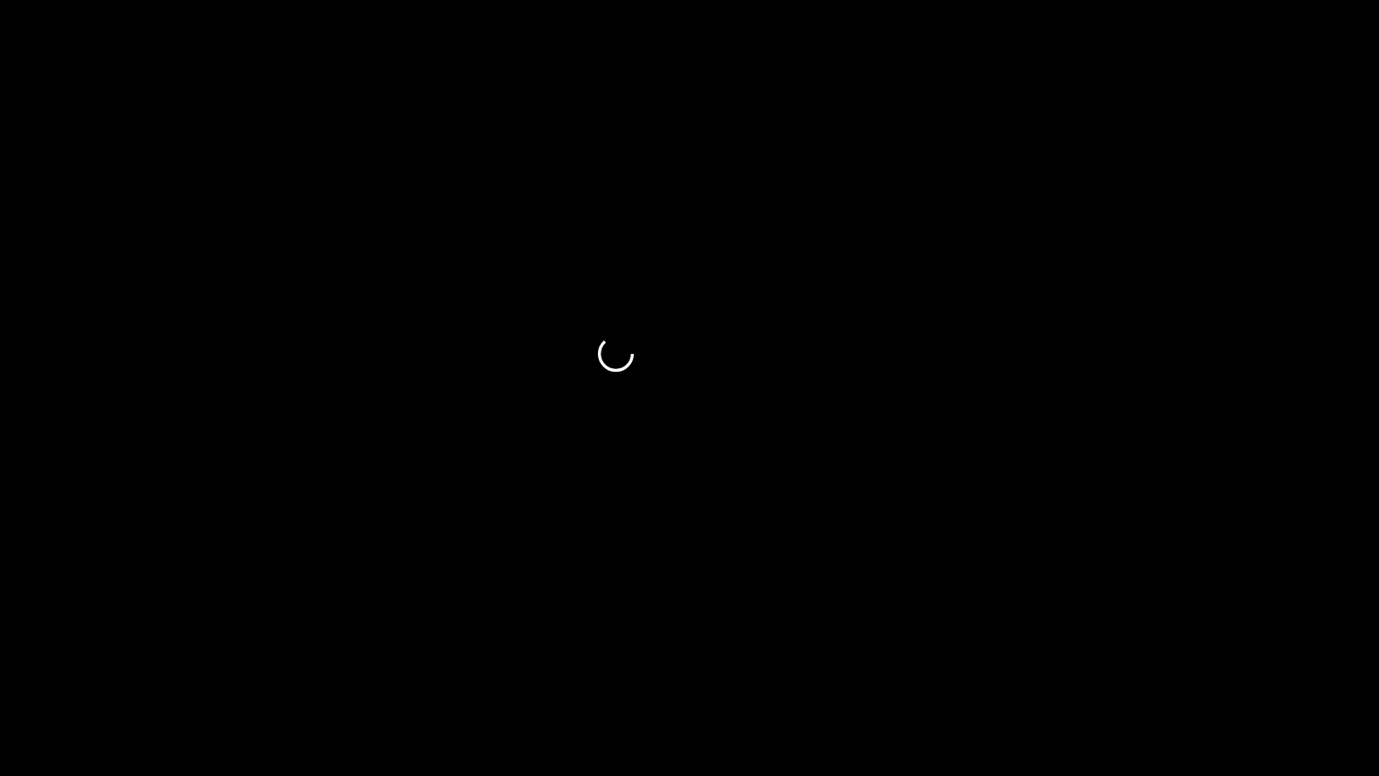
click at [1127, 654] on icon "add" at bounding box center [1119, 760] width 171 height 22
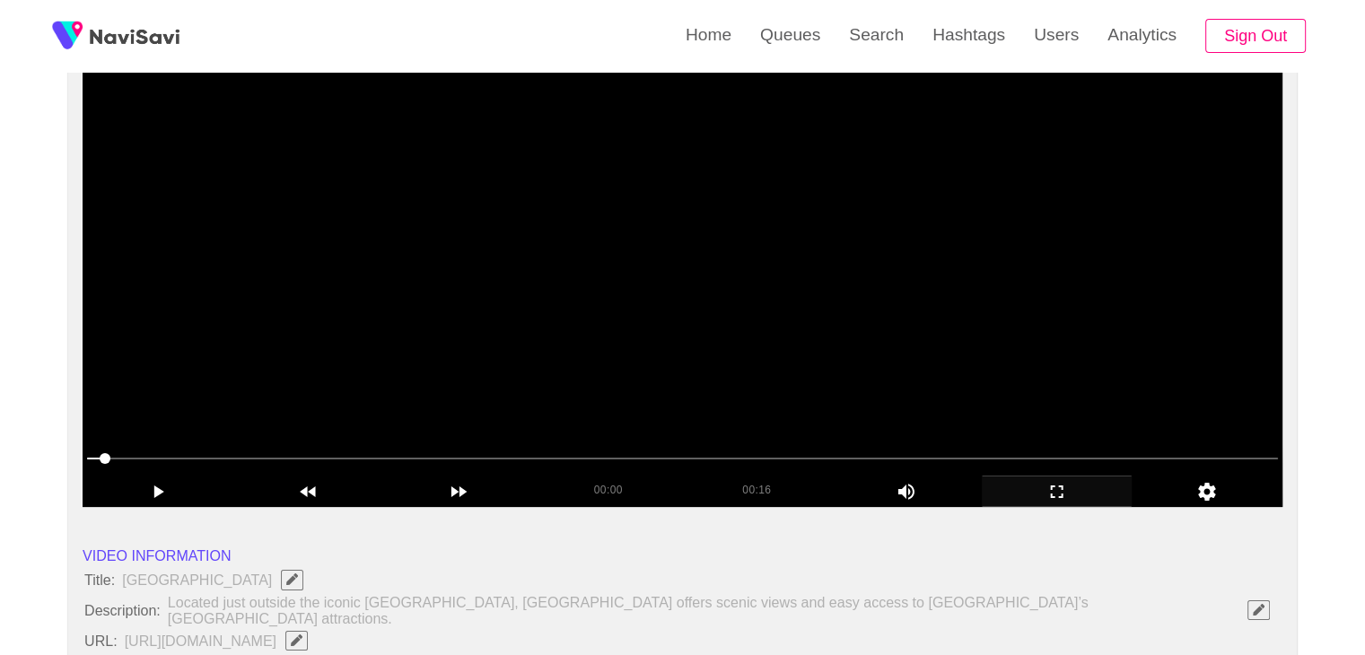
click at [800, 355] on video at bounding box center [683, 282] width 1200 height 449
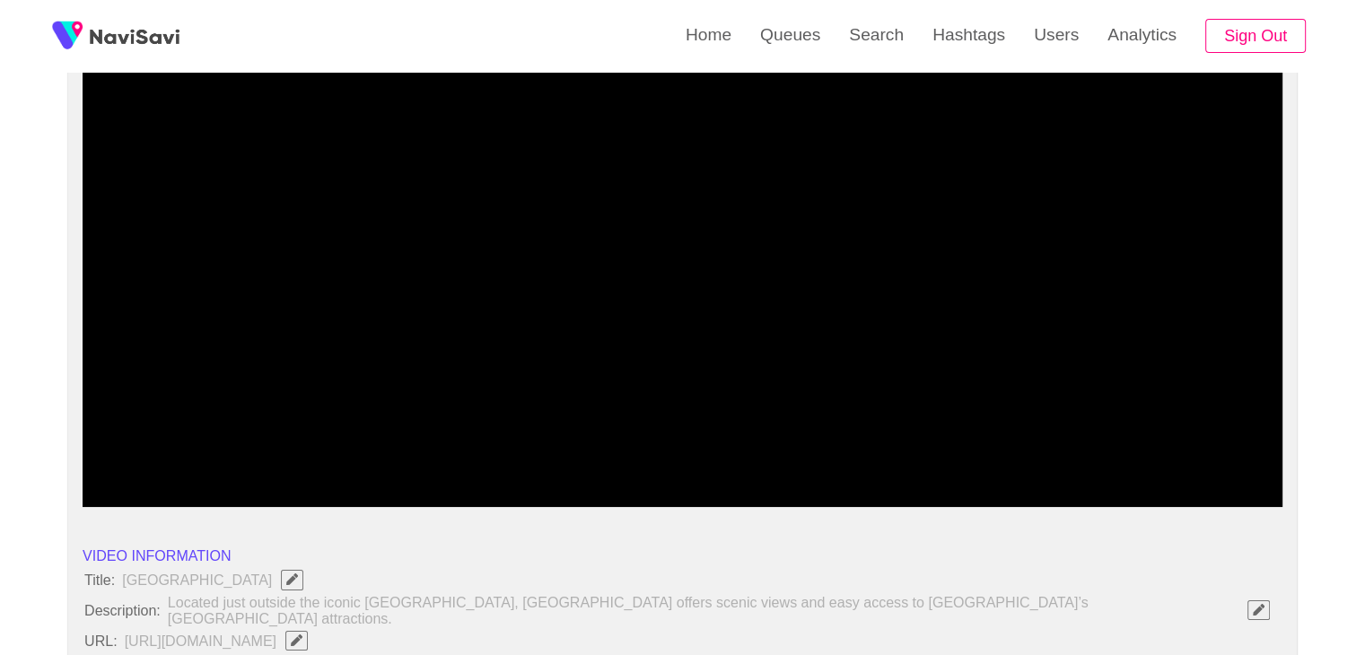
click at [137, 462] on span at bounding box center [682, 458] width 1191 height 29
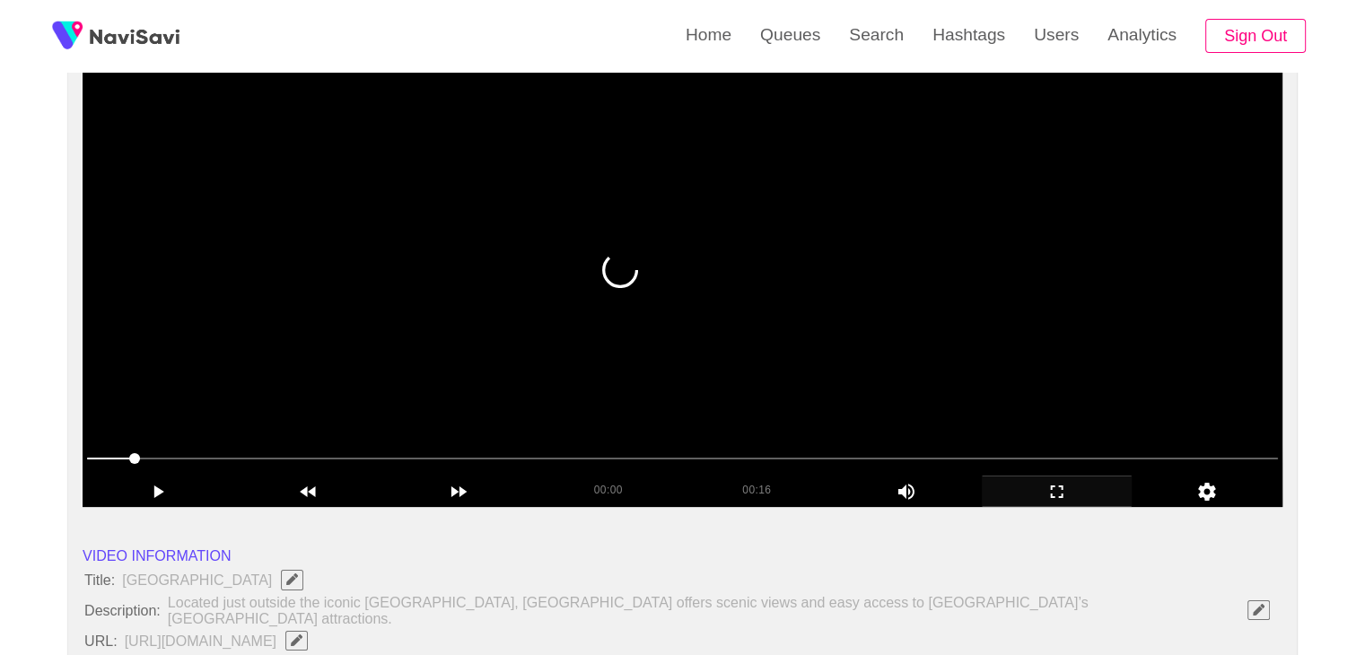
click at [564, 413] on video at bounding box center [683, 282] width 1200 height 449
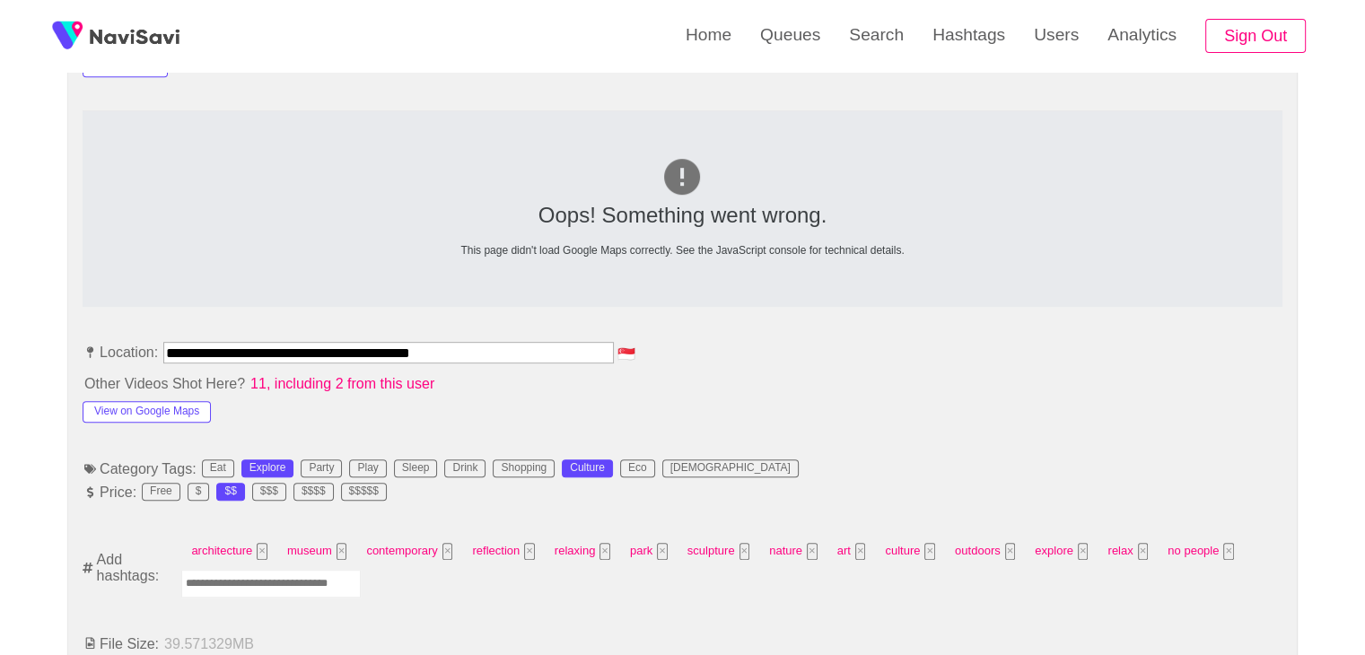
scroll to position [808, 0]
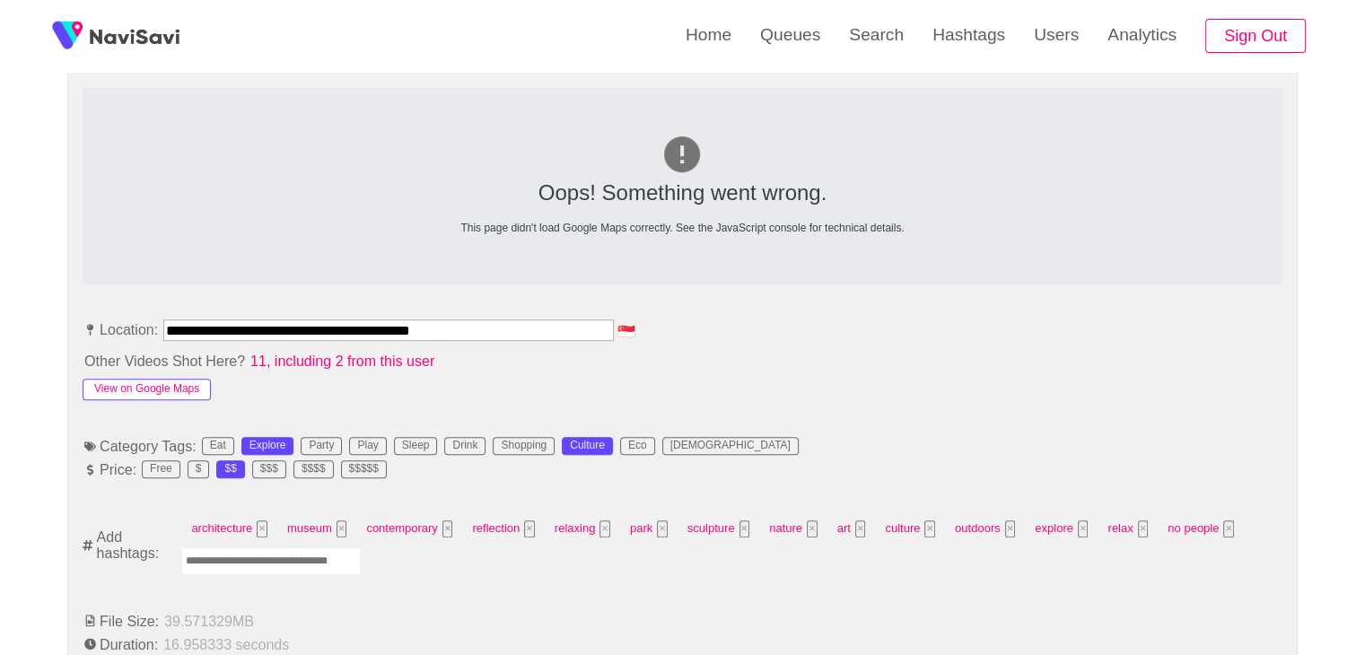
click at [190, 379] on button "View on Google Maps" at bounding box center [147, 390] width 128 height 22
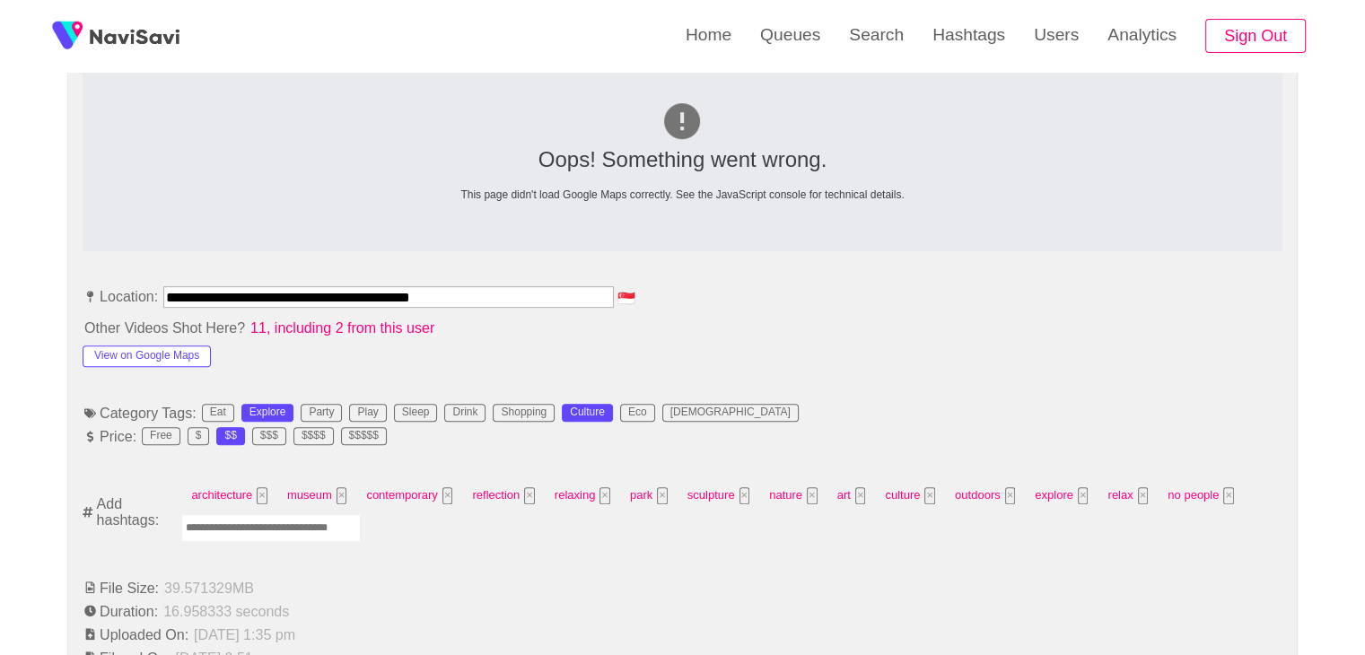
scroll to position [898, 0]
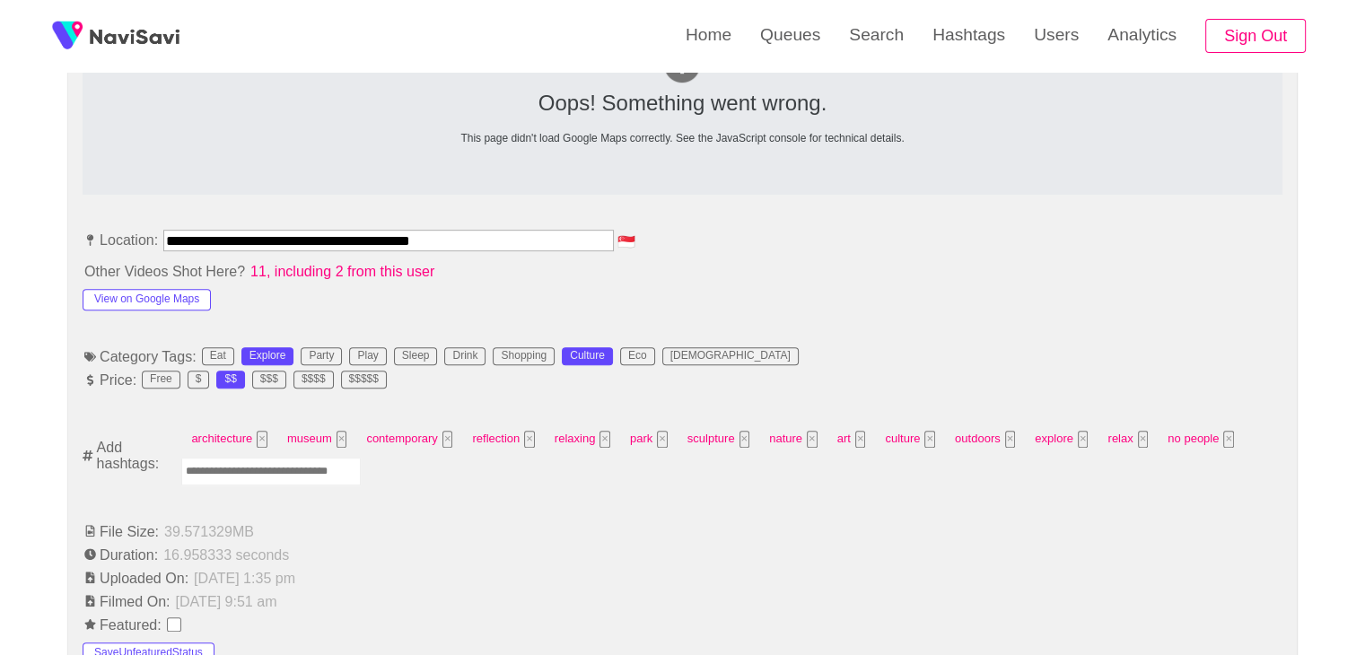
click at [312, 463] on input "Enter tag here and press return" at bounding box center [271, 472] width 180 height 28
type input "******"
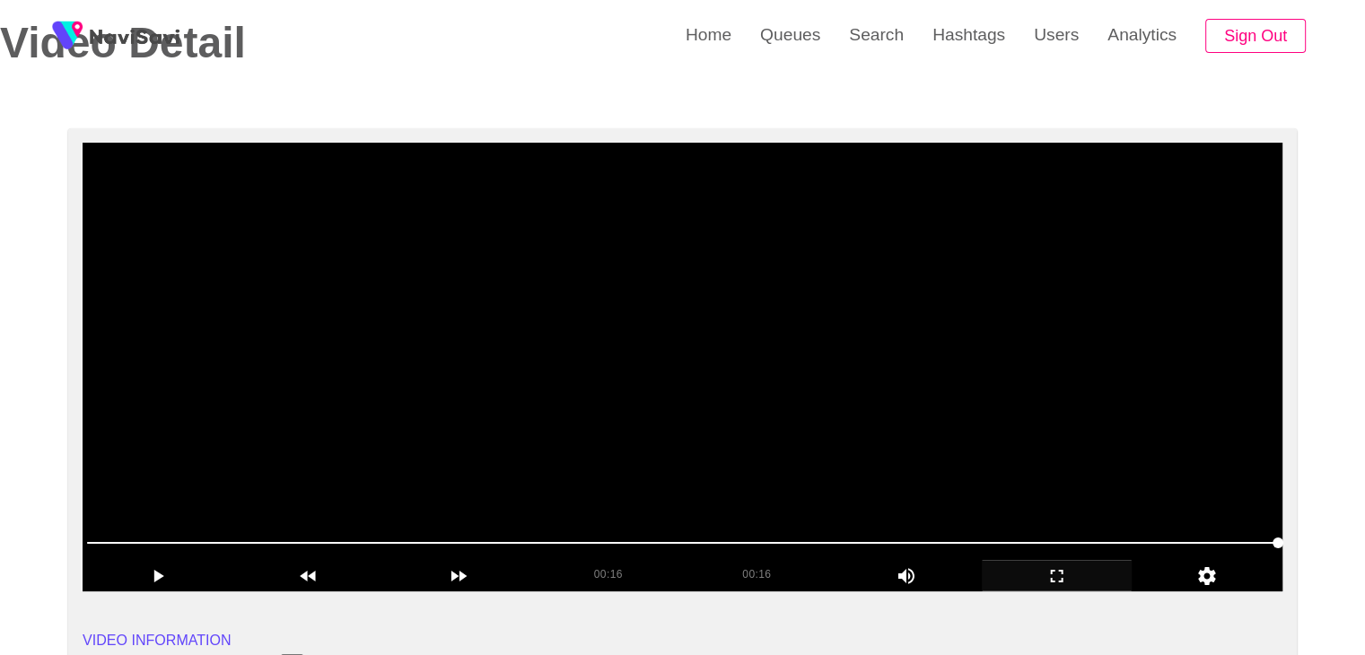
scroll to position [90, 0]
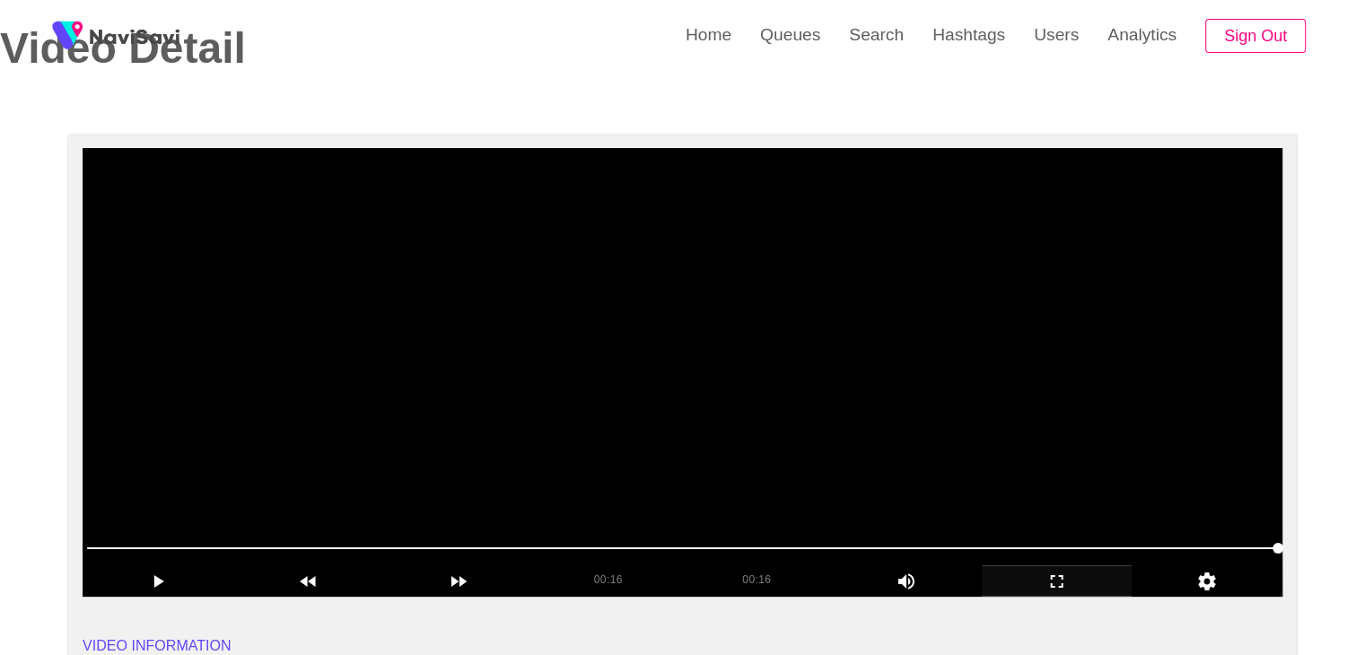
click at [704, 355] on video at bounding box center [683, 372] width 1200 height 449
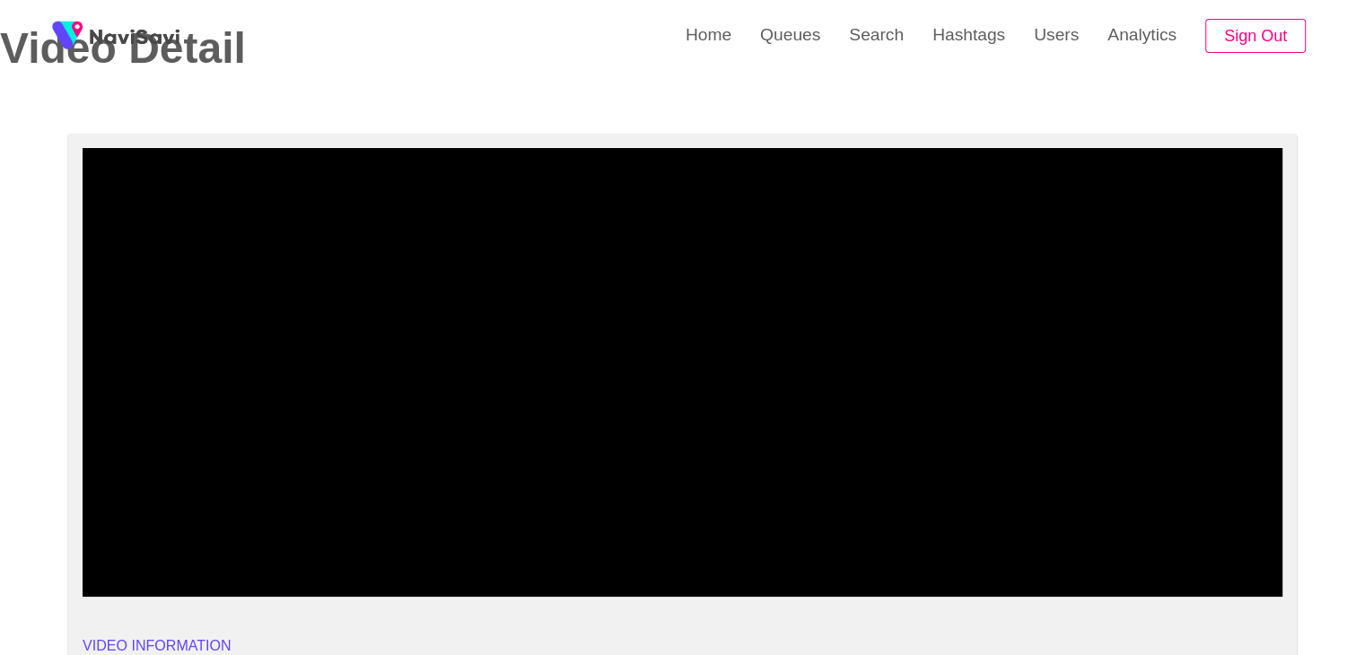
click at [815, 535] on span at bounding box center [682, 548] width 1191 height 29
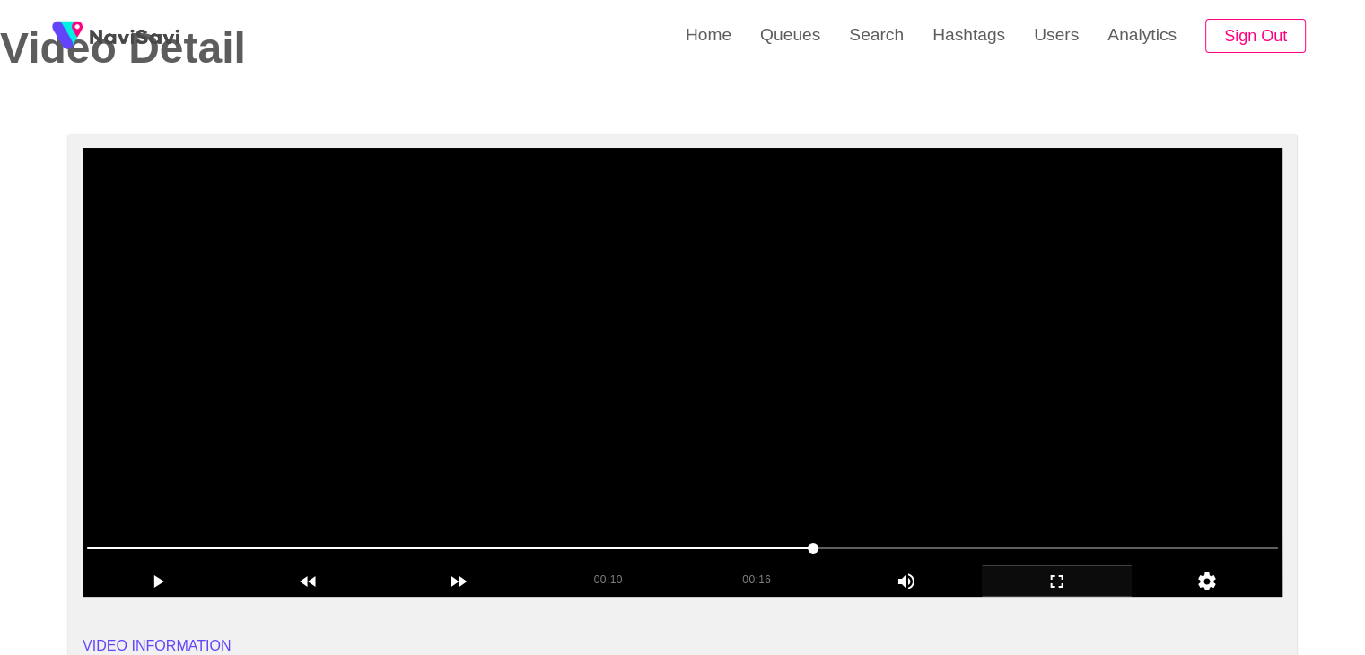
click at [987, 504] on video at bounding box center [683, 372] width 1200 height 449
drag, startPoint x: 987, startPoint y: 501, endPoint x: 970, endPoint y: 501, distance: 16.2
click at [985, 501] on video at bounding box center [683, 372] width 1200 height 449
click at [970, 501] on video at bounding box center [683, 372] width 1200 height 449
drag, startPoint x: 873, startPoint y: 486, endPoint x: 823, endPoint y: 484, distance: 49.4
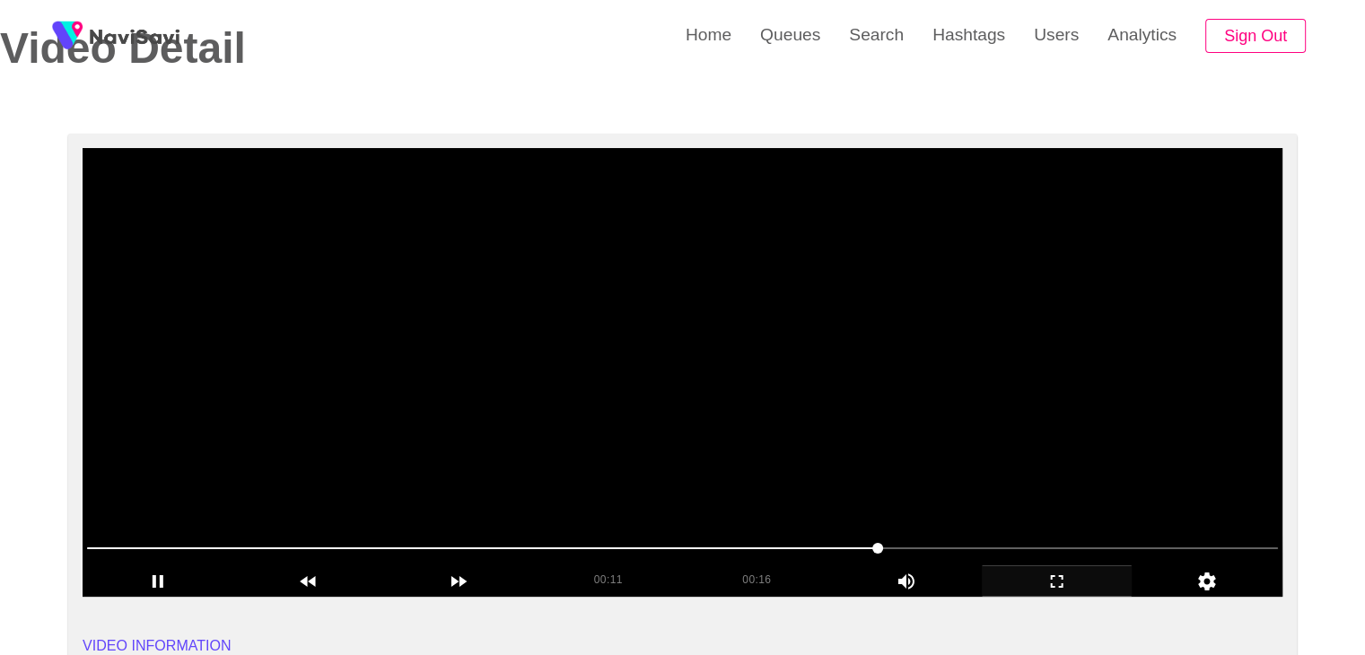
click at [872, 486] on video at bounding box center [683, 372] width 1200 height 449
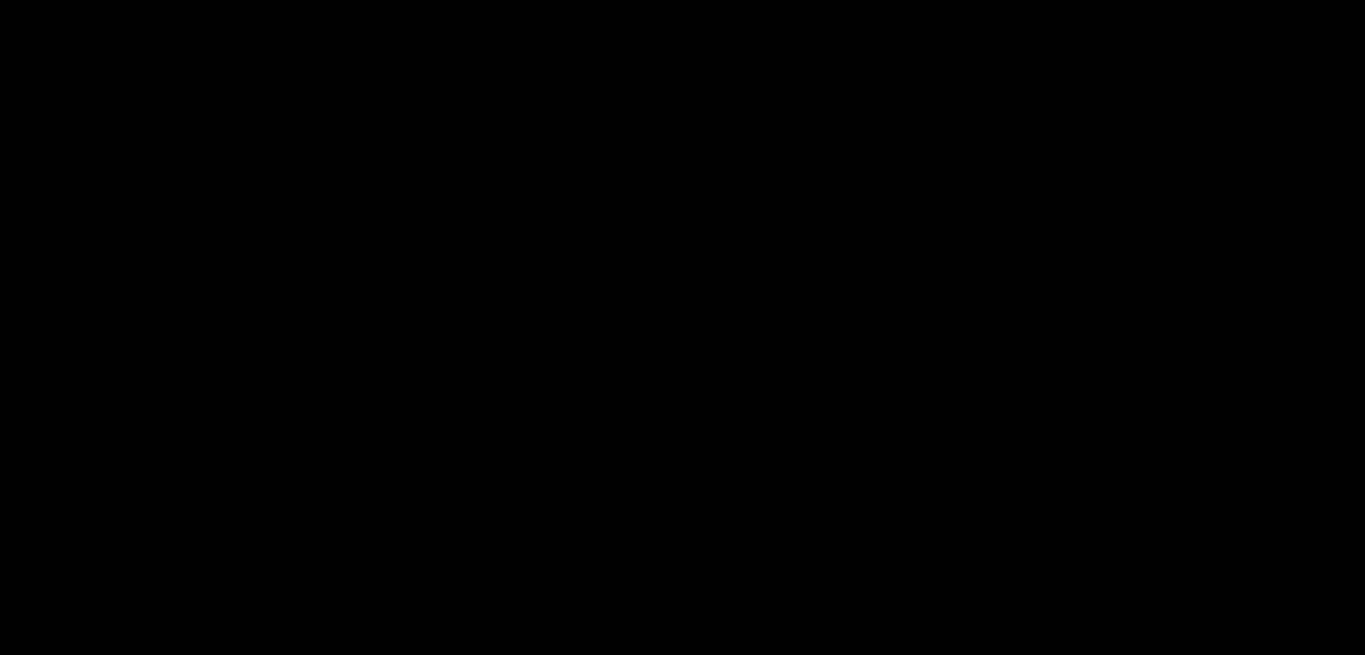
click at [645, 449] on video at bounding box center [683, 372] width 1200 height 449
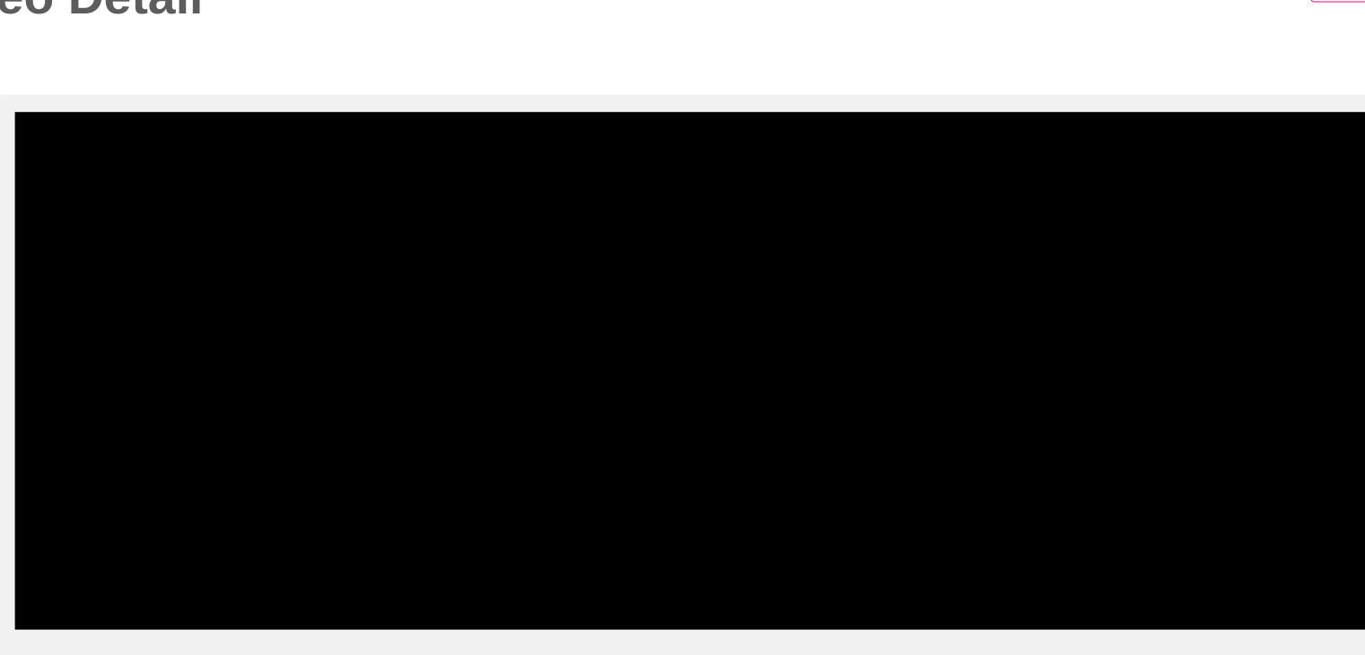
click at [792, 546] on span at bounding box center [682, 548] width 1191 height 29
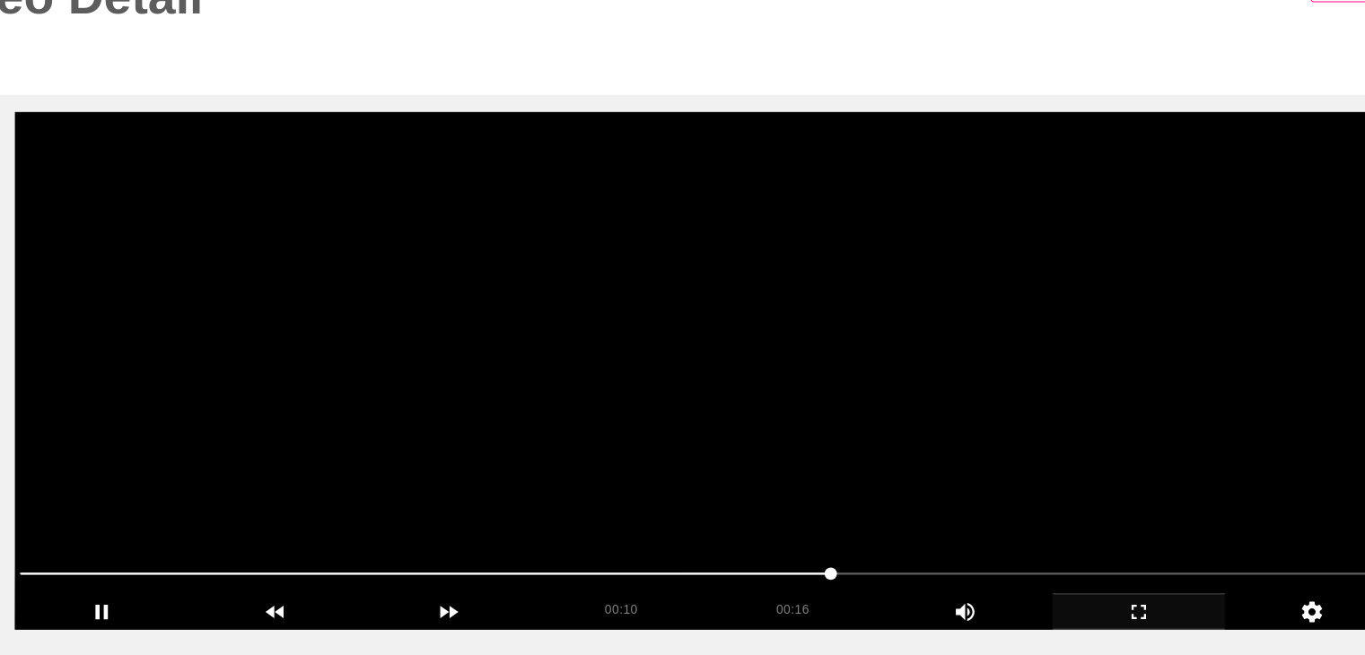
click at [747, 454] on video at bounding box center [683, 372] width 1200 height 449
drag, startPoint x: 759, startPoint y: 450, endPoint x: 825, endPoint y: 448, distance: 65.6
click at [769, 451] on video at bounding box center [683, 372] width 1200 height 449
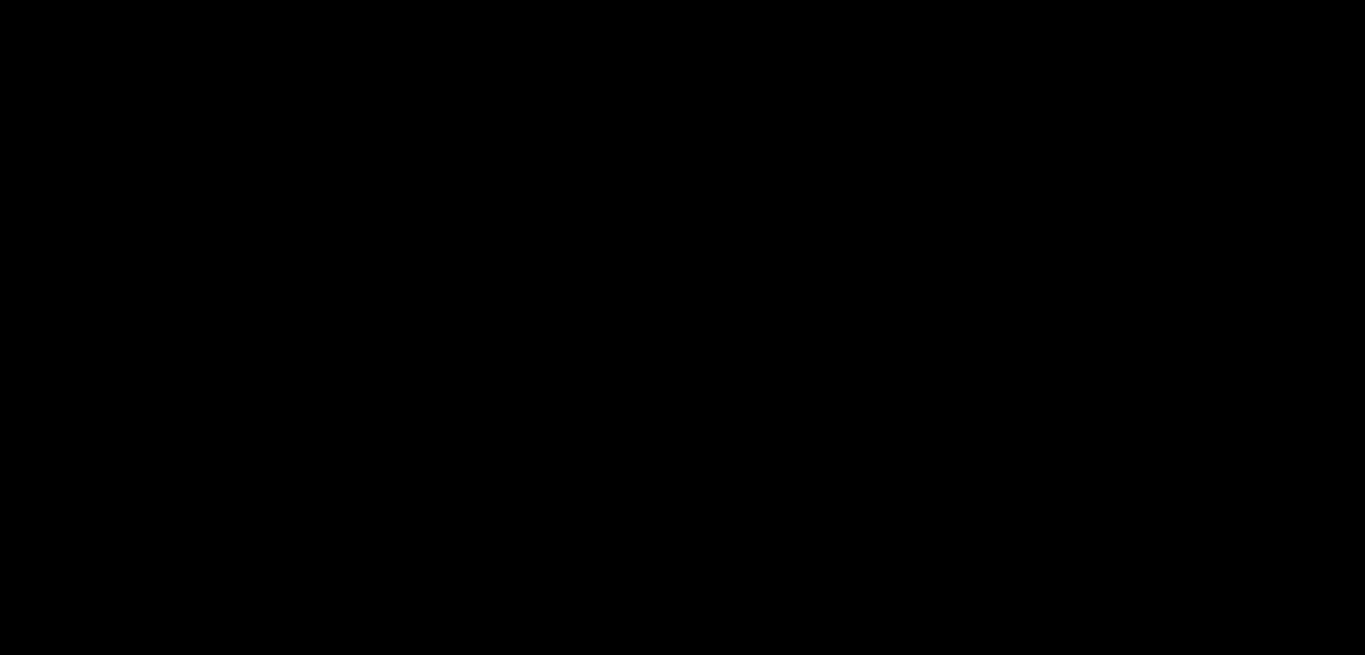
click at [825, 448] on video at bounding box center [683, 372] width 1200 height 449
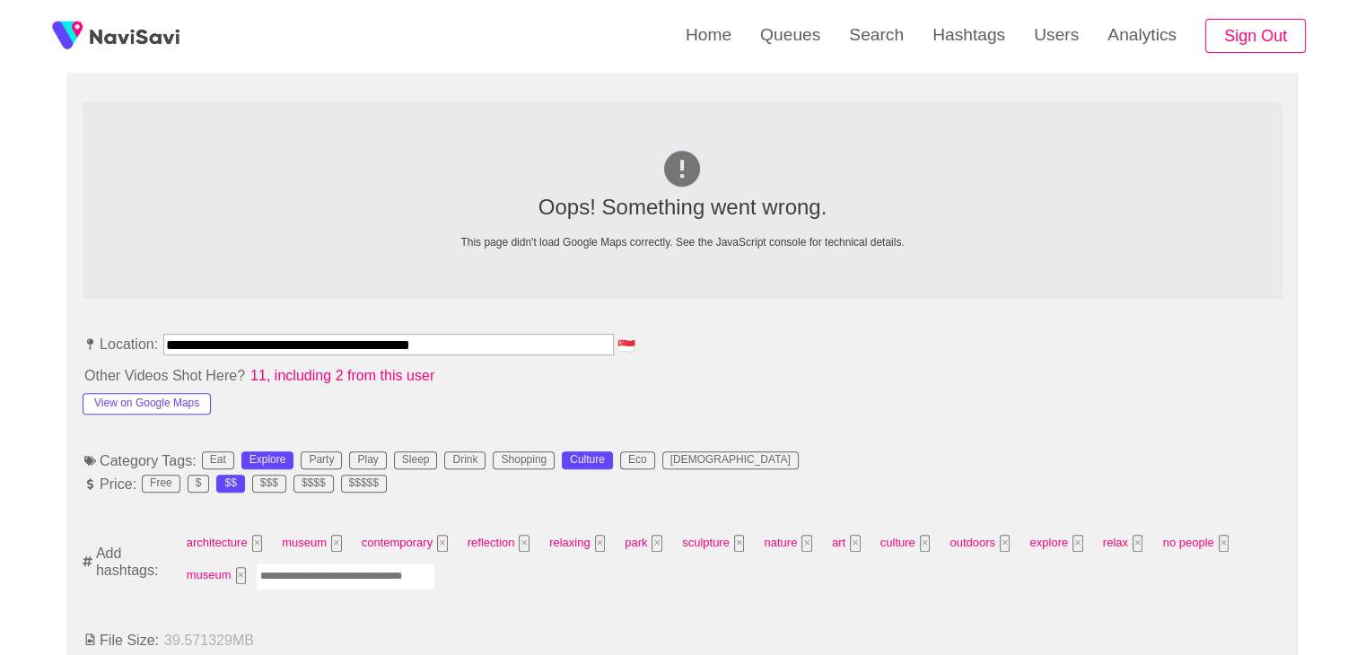
scroll to position [987, 0]
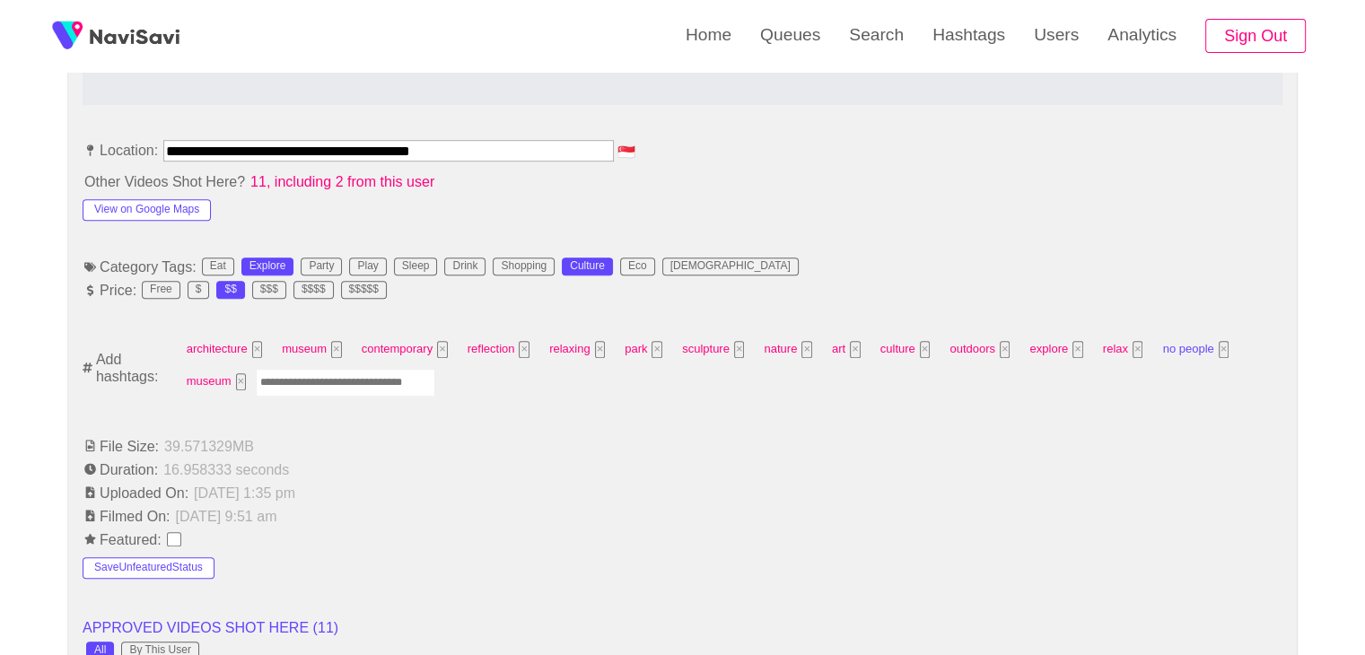
click at [1219, 341] on button "×" at bounding box center [1224, 349] width 11 height 17
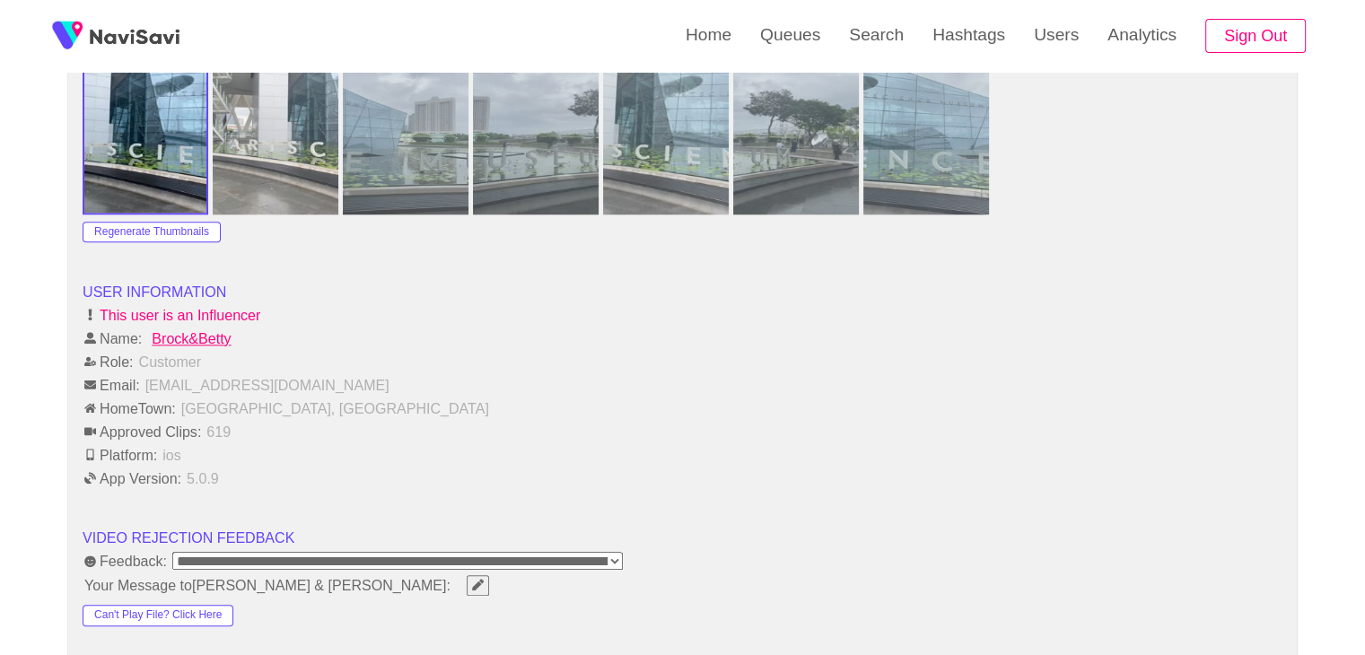
scroll to position [2244, 0]
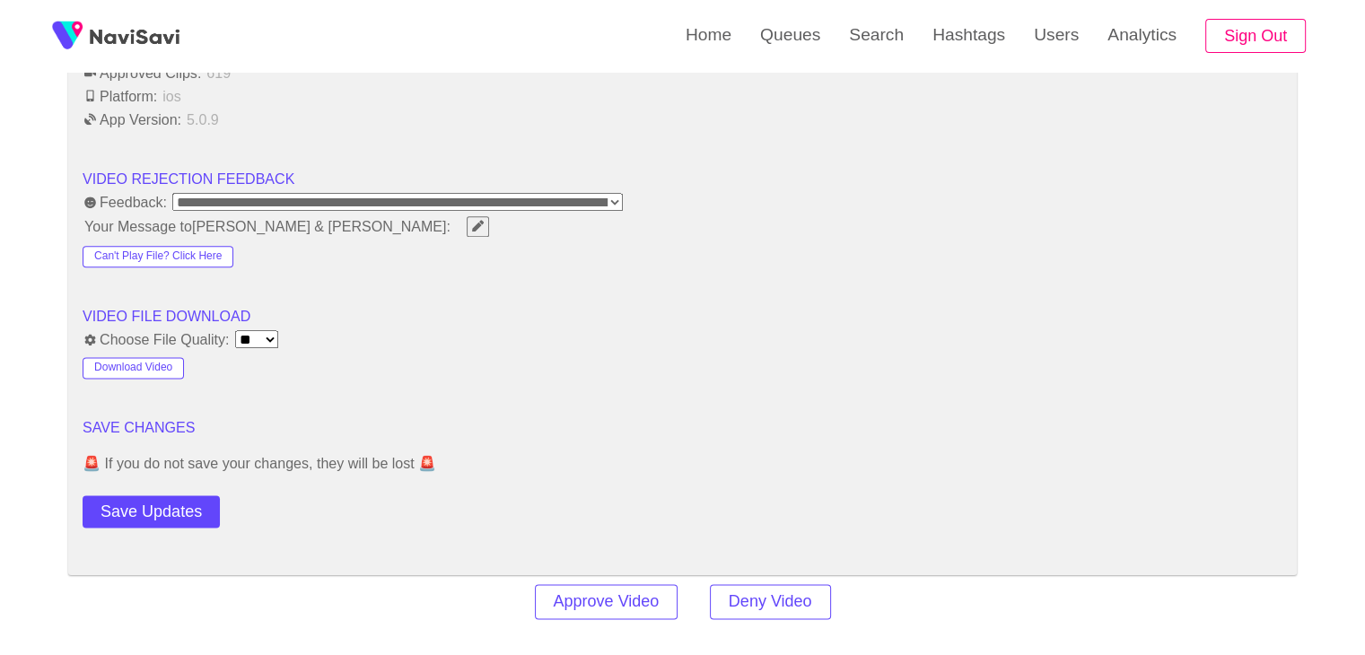
click at [165, 496] on button "Save Updates" at bounding box center [151, 512] width 137 height 33
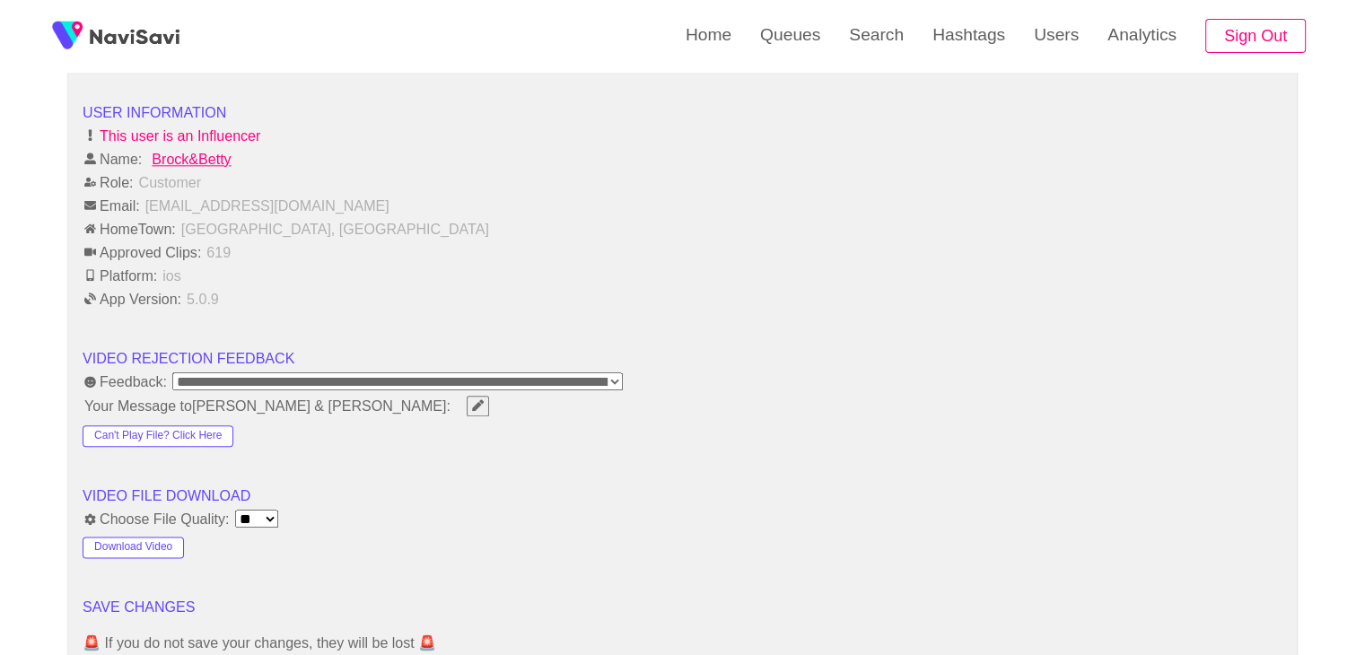
scroll to position [2424, 0]
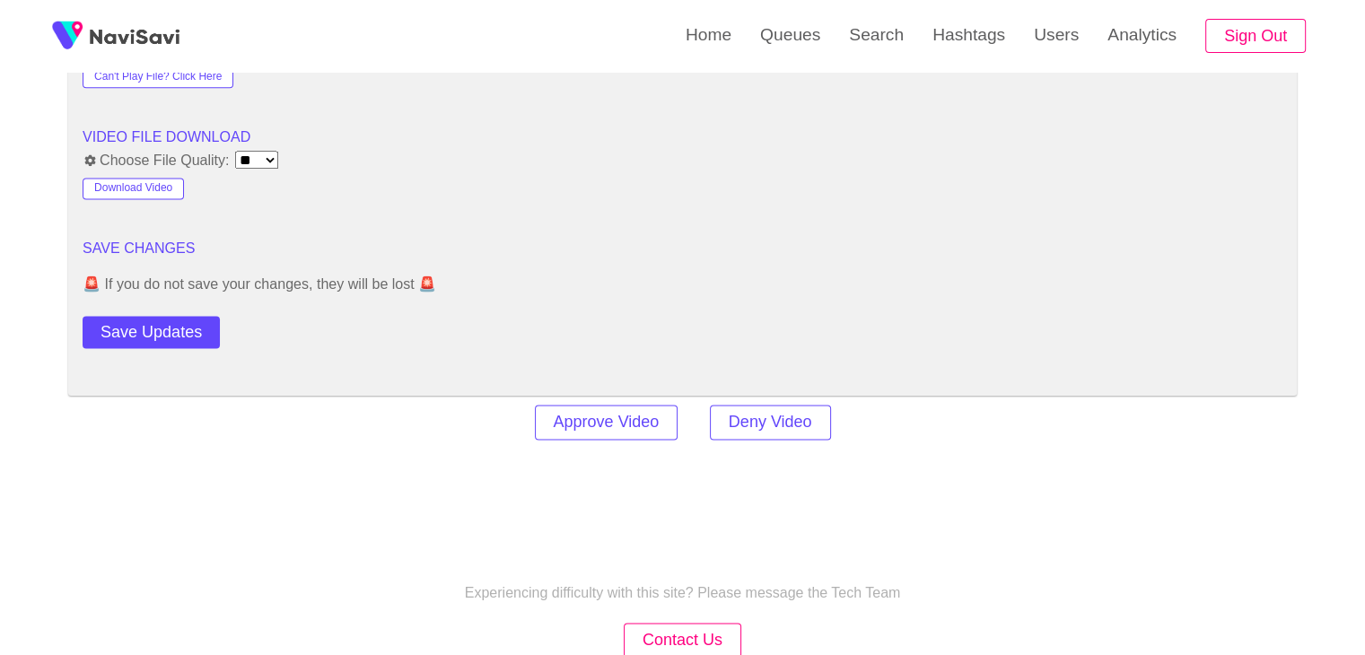
click at [189, 329] on button "Save Updates" at bounding box center [151, 332] width 137 height 33
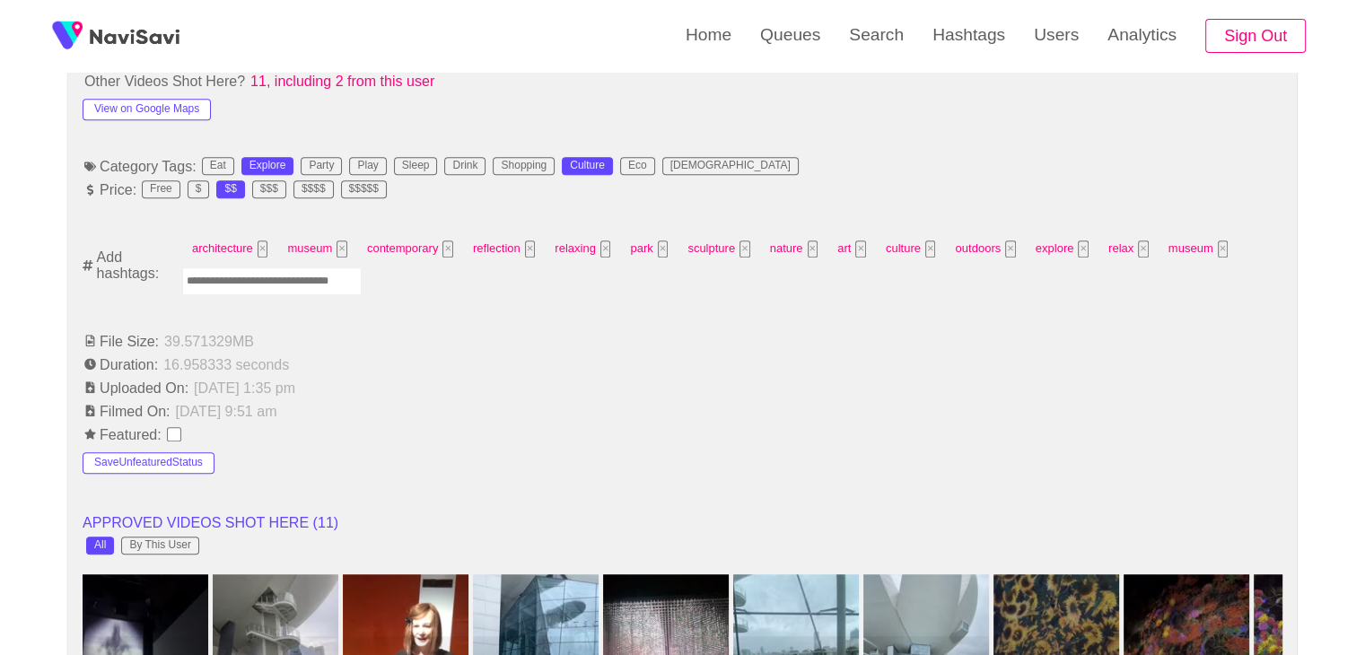
scroll to position [1077, 0]
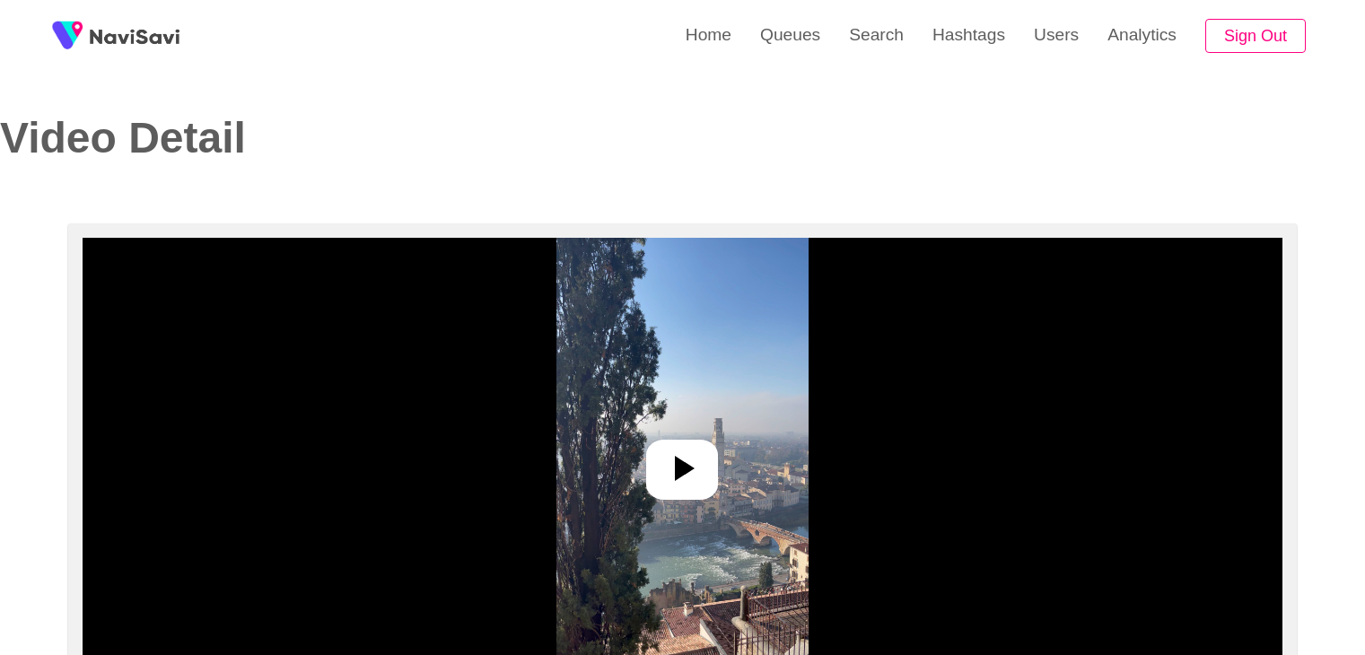
select select "**********"
select select "**"
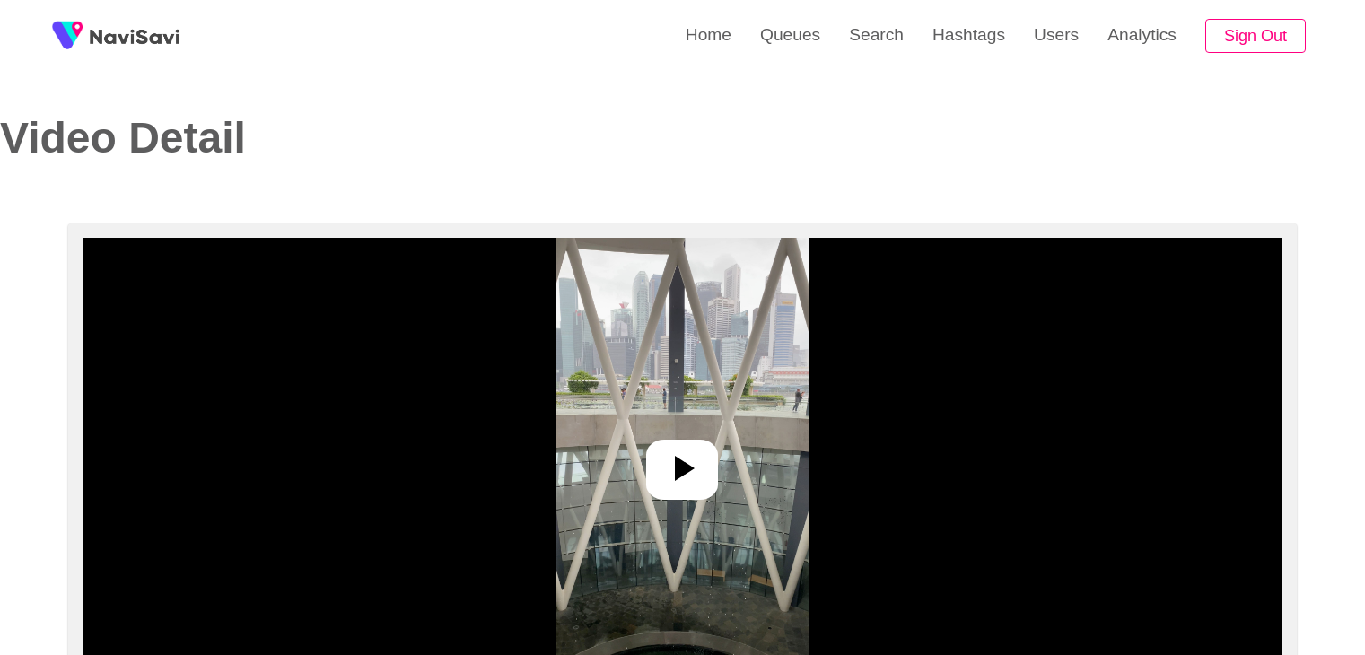
select select "**"
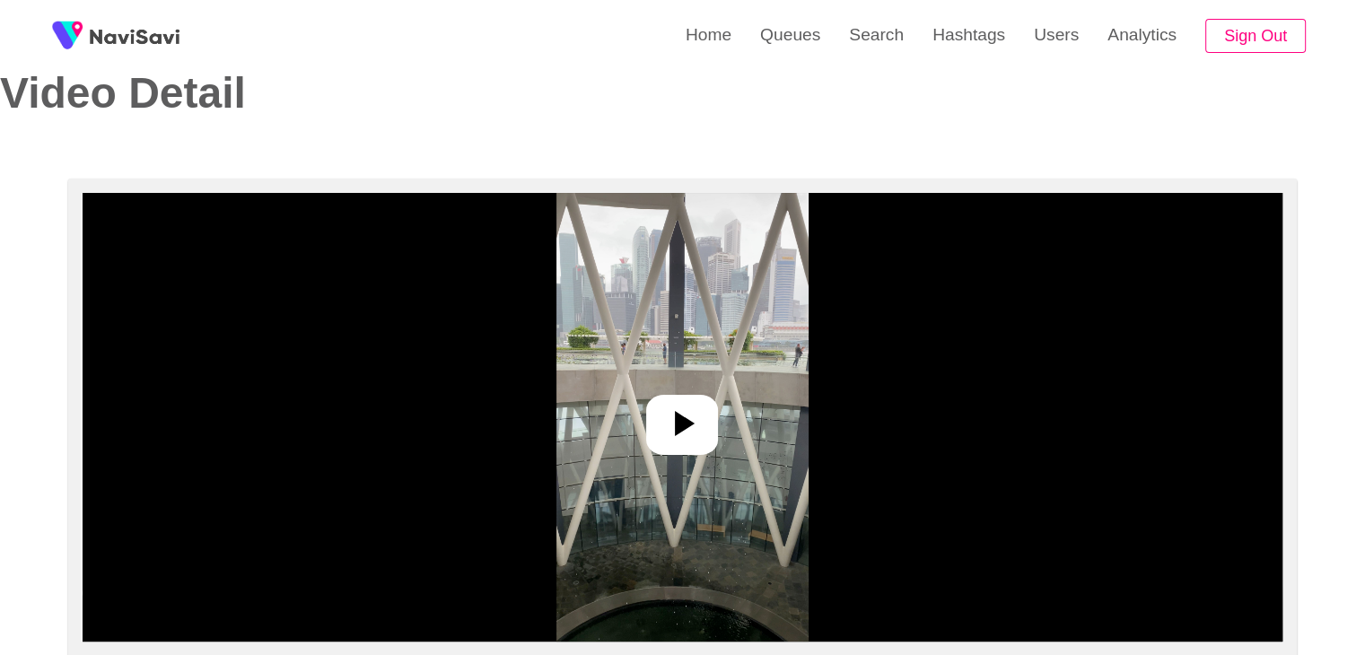
select select "**********"
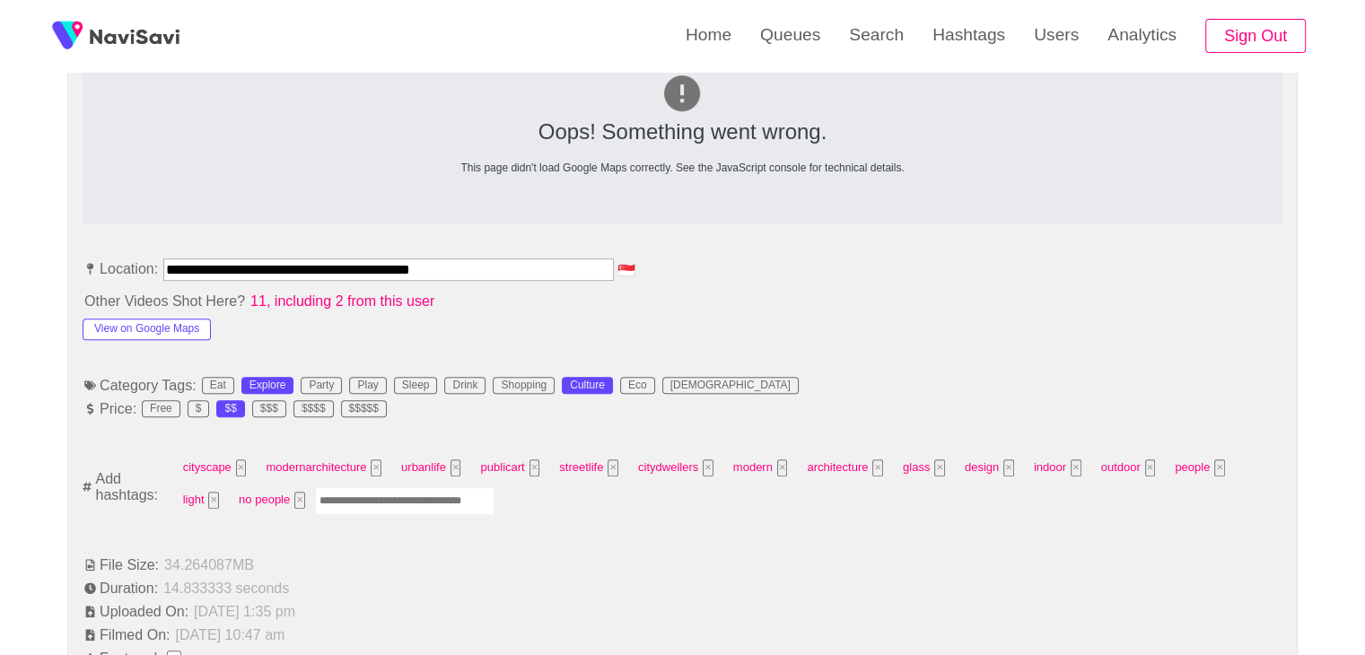
scroll to position [898, 0]
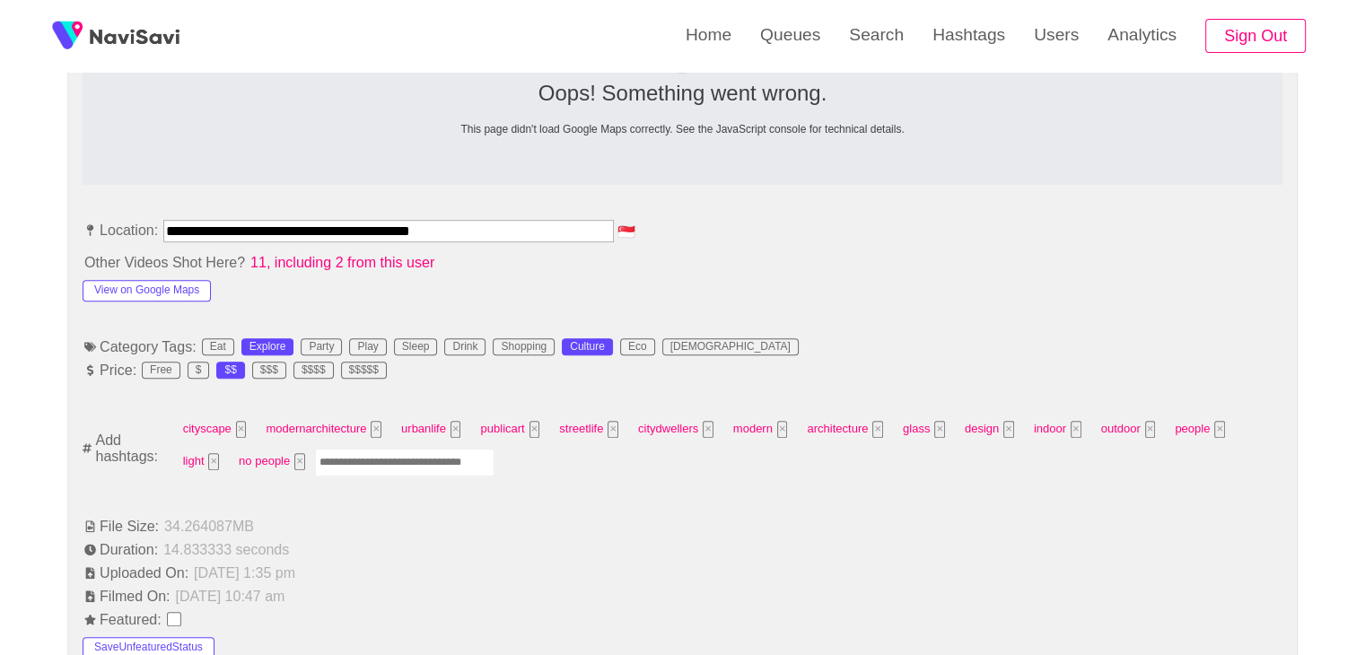
click at [359, 466] on input "Enter tag here and press return" at bounding box center [405, 463] width 180 height 28
type input "******"
click at [1211, 431] on button "×" at bounding box center [1216, 429] width 11 height 17
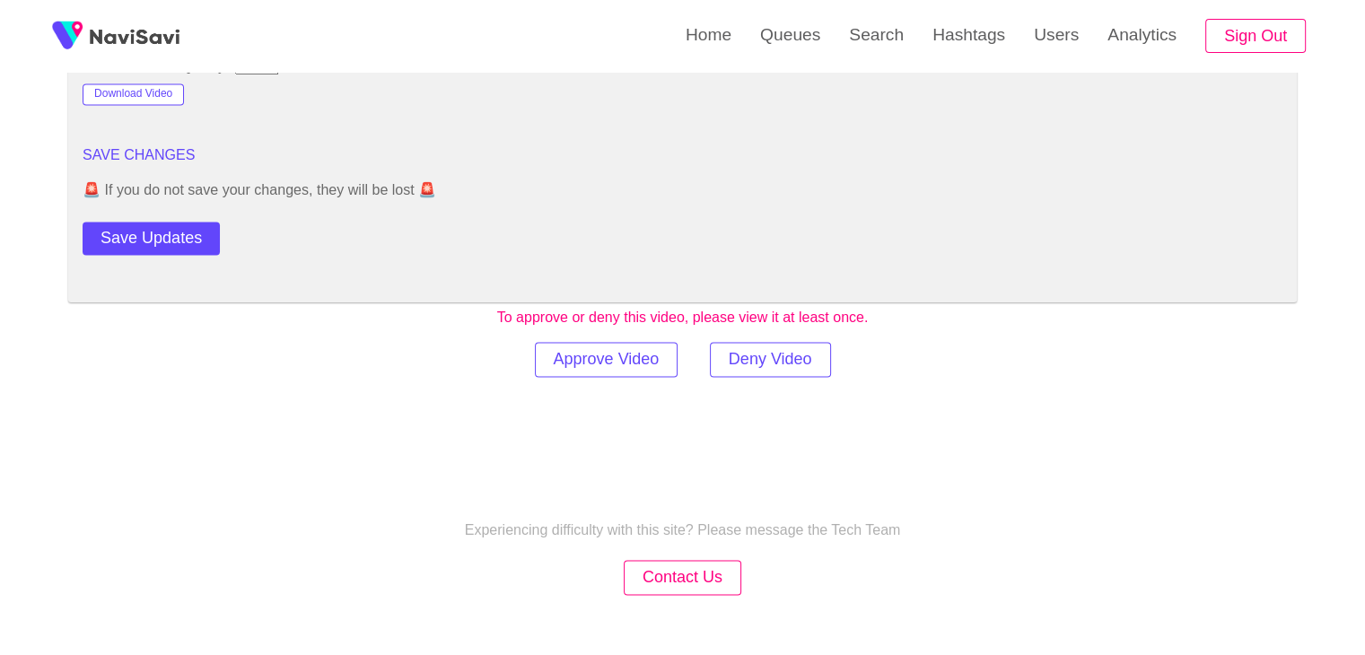
scroll to position [2514, 0]
click at [178, 240] on button "Save Updates" at bounding box center [151, 237] width 137 height 33
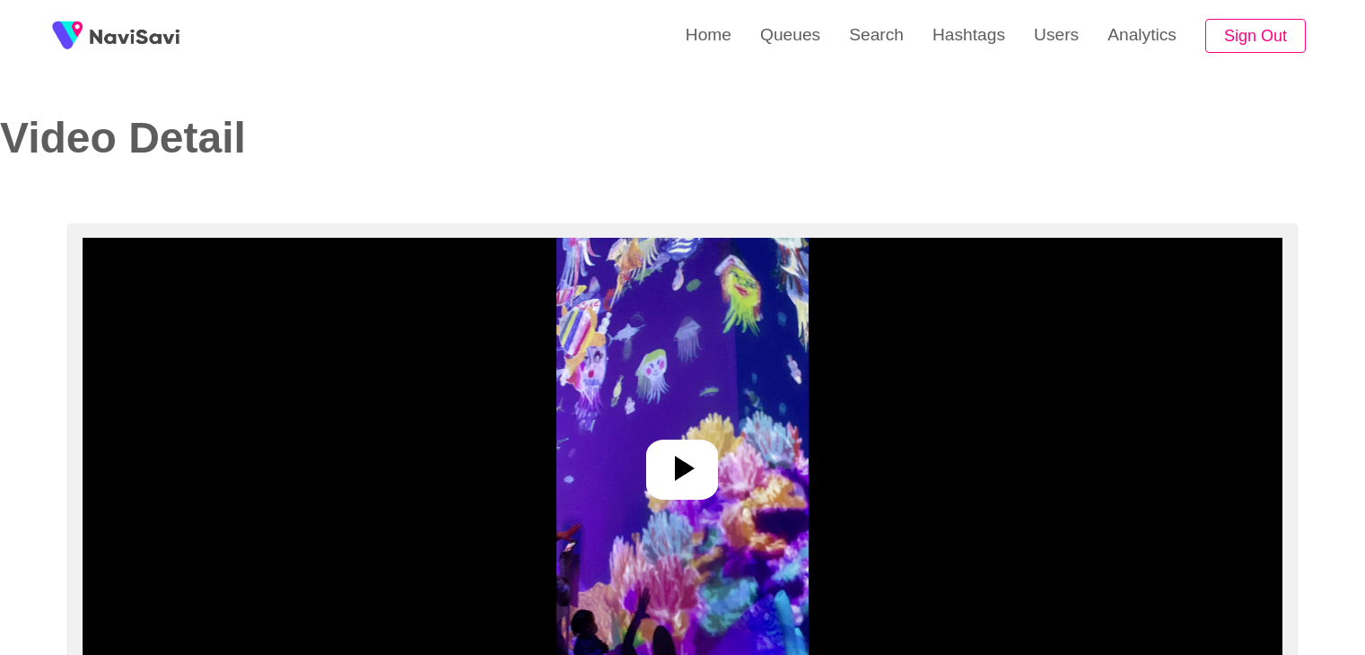
select select "**********"
select select "**"
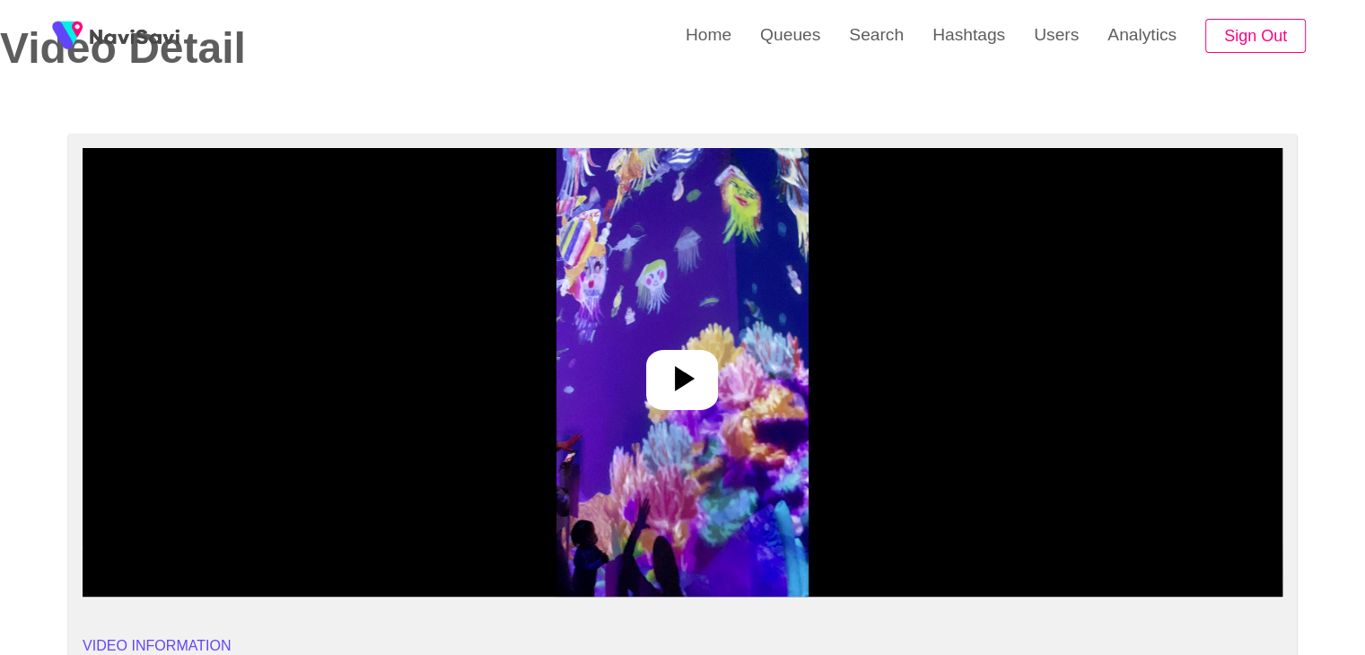
drag, startPoint x: 689, startPoint y: 356, endPoint x: 717, endPoint y: 353, distance: 29.0
click at [689, 357] on icon at bounding box center [682, 378] width 43 height 43
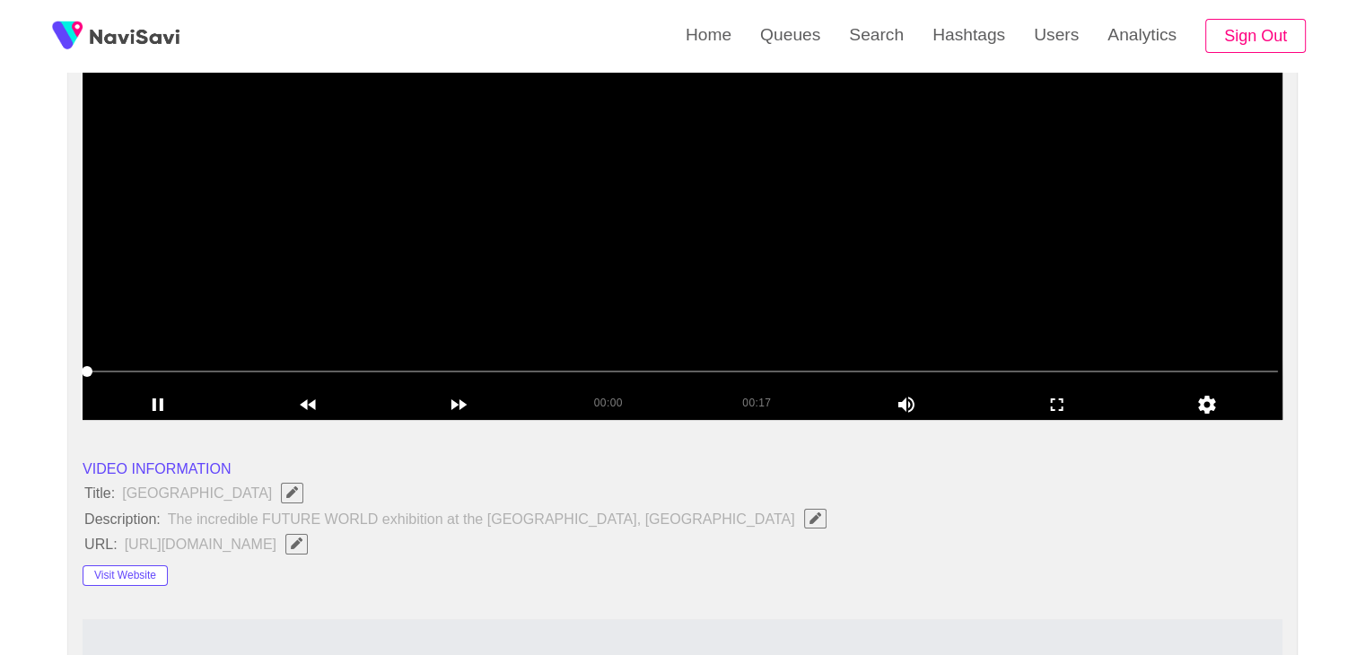
scroll to position [269, 0]
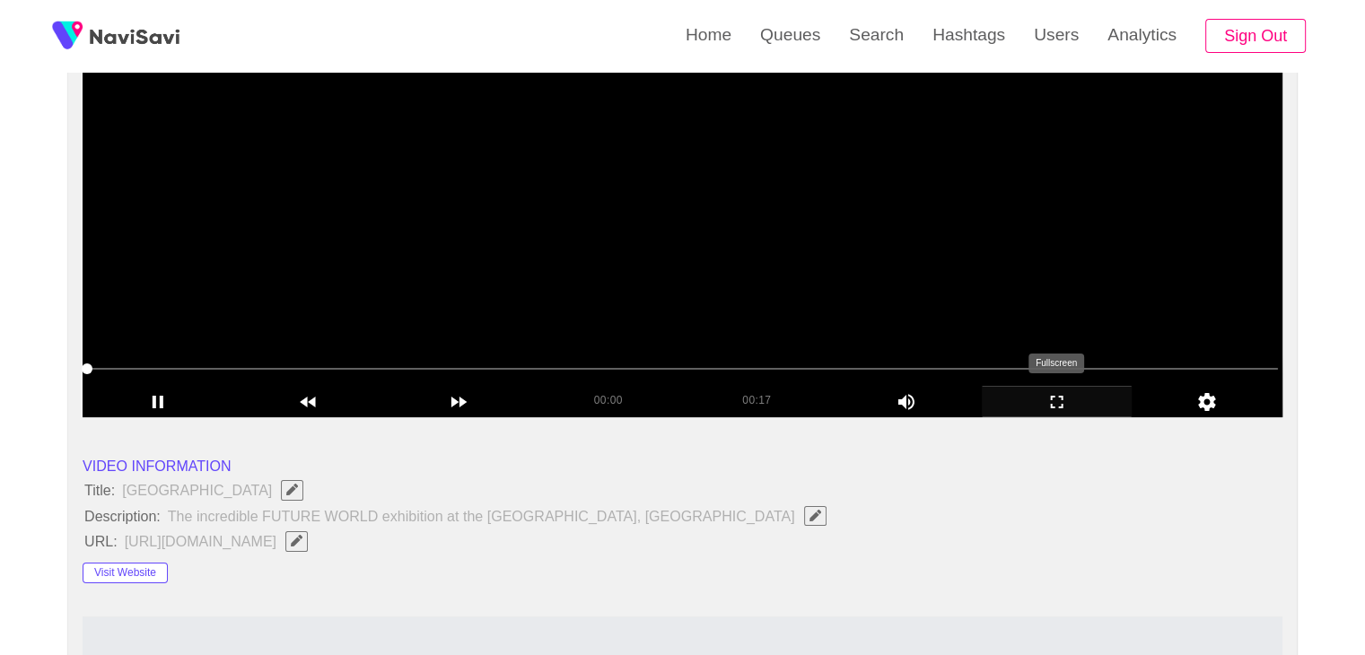
click at [1062, 392] on icon "add" at bounding box center [1057, 402] width 149 height 22
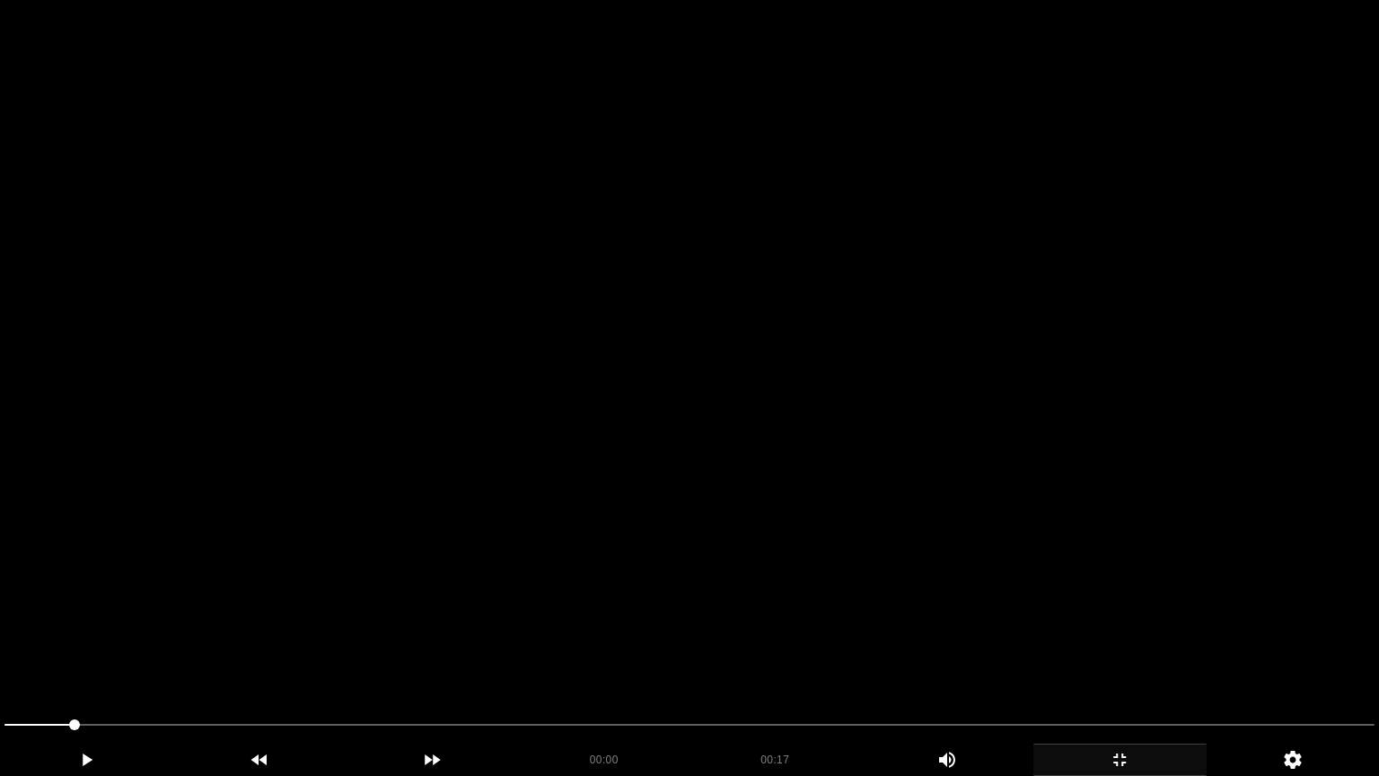
click at [1000, 478] on video at bounding box center [689, 388] width 1379 height 776
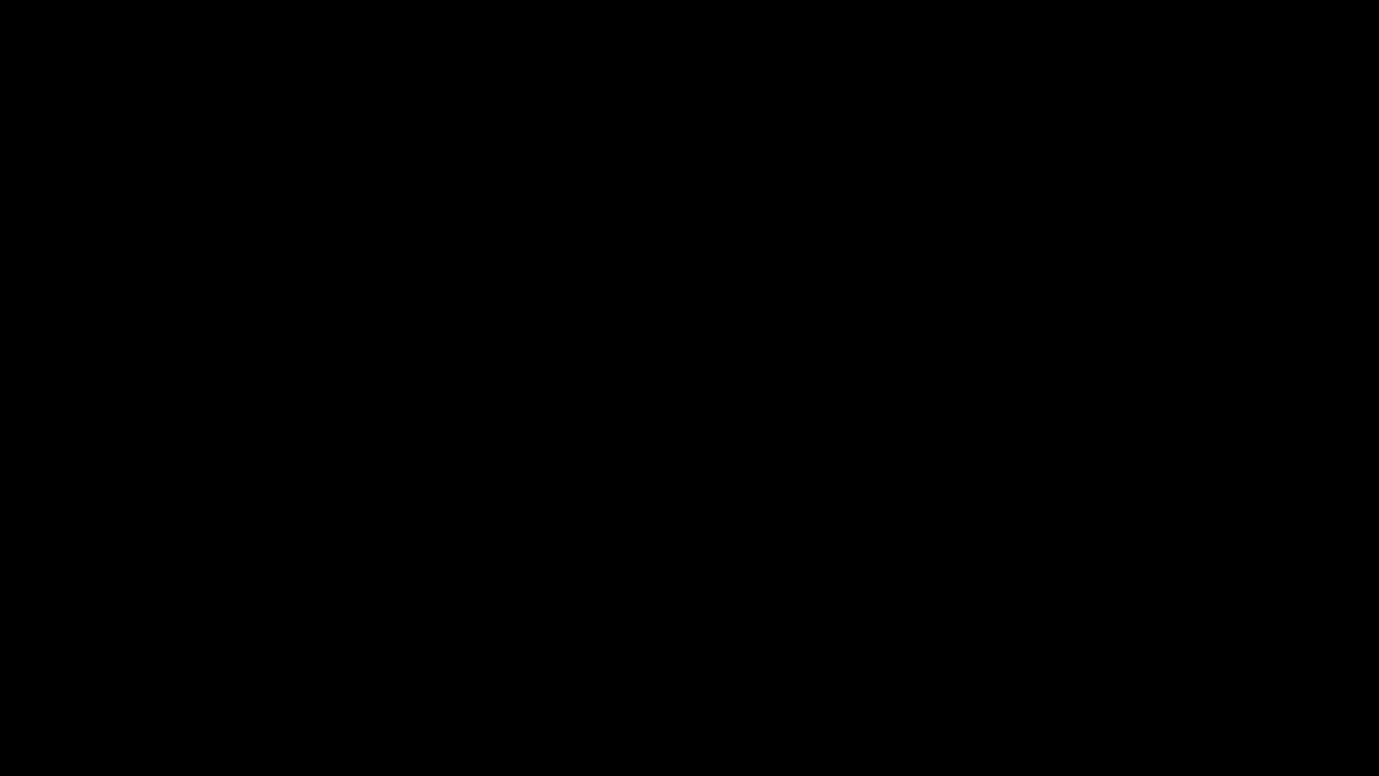
click at [1107, 654] on div "add" at bounding box center [1119, 759] width 173 height 32
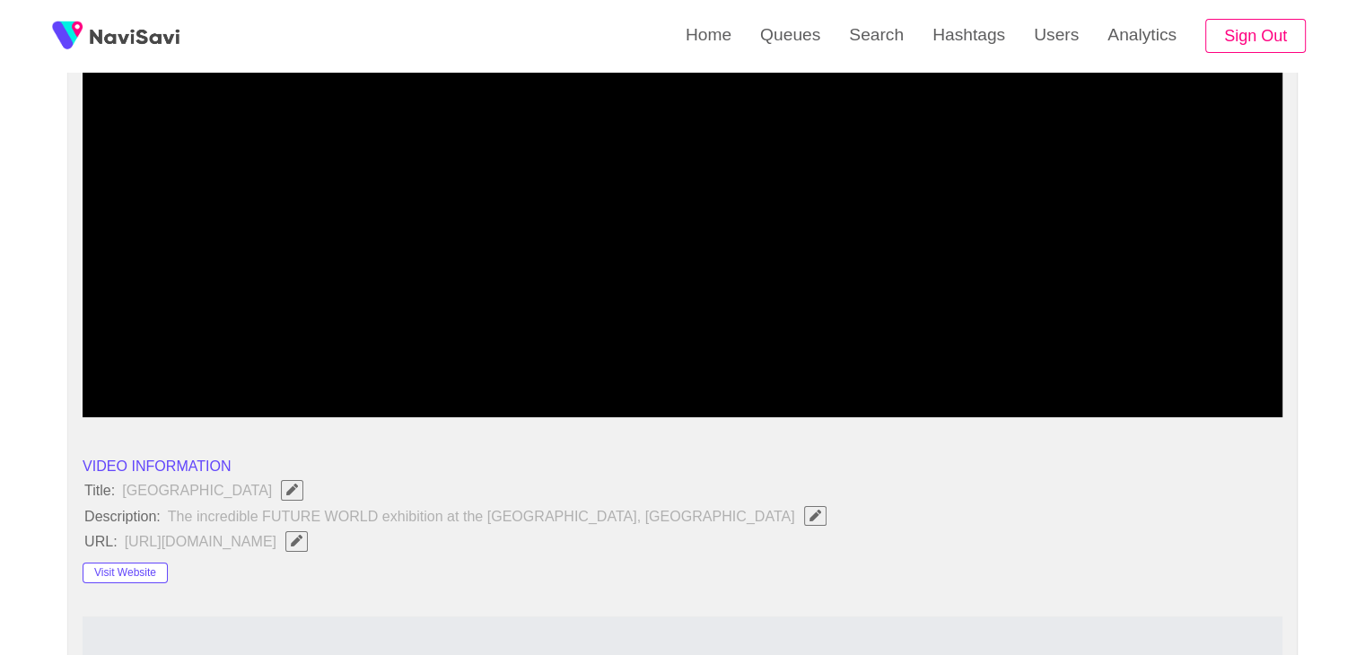
click at [758, 226] on video at bounding box center [683, 193] width 1200 height 449
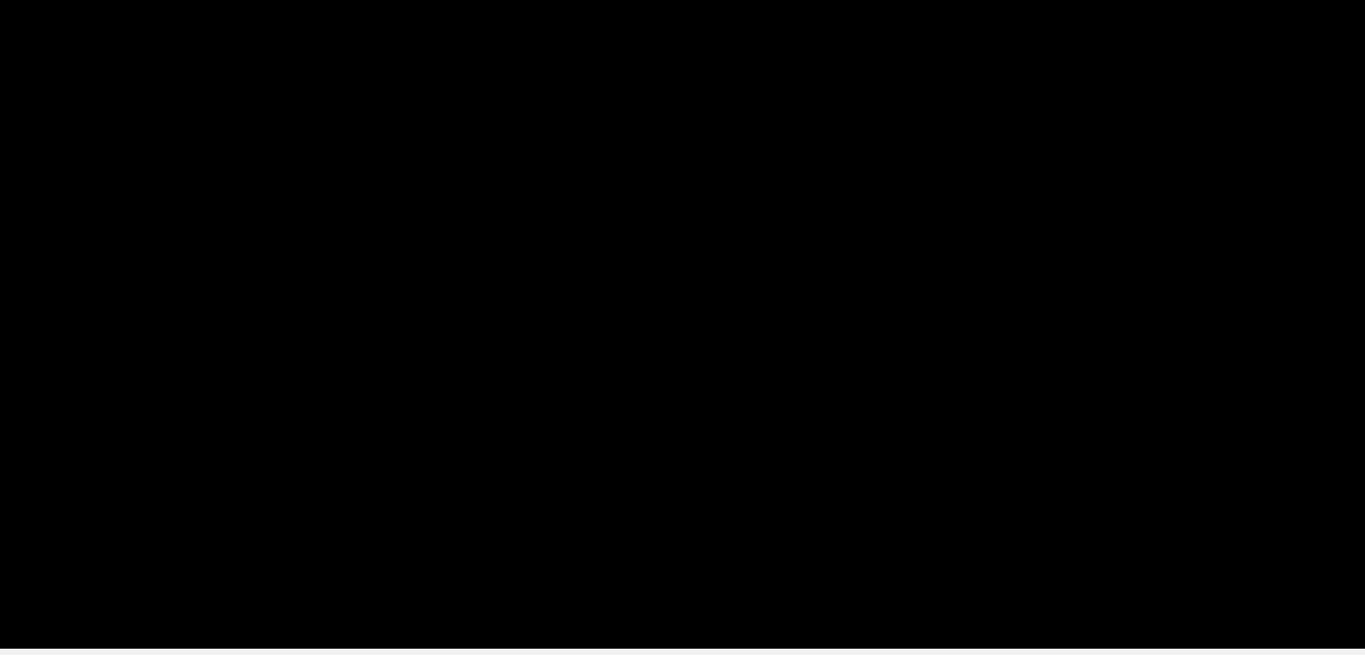
scroll to position [268, 0]
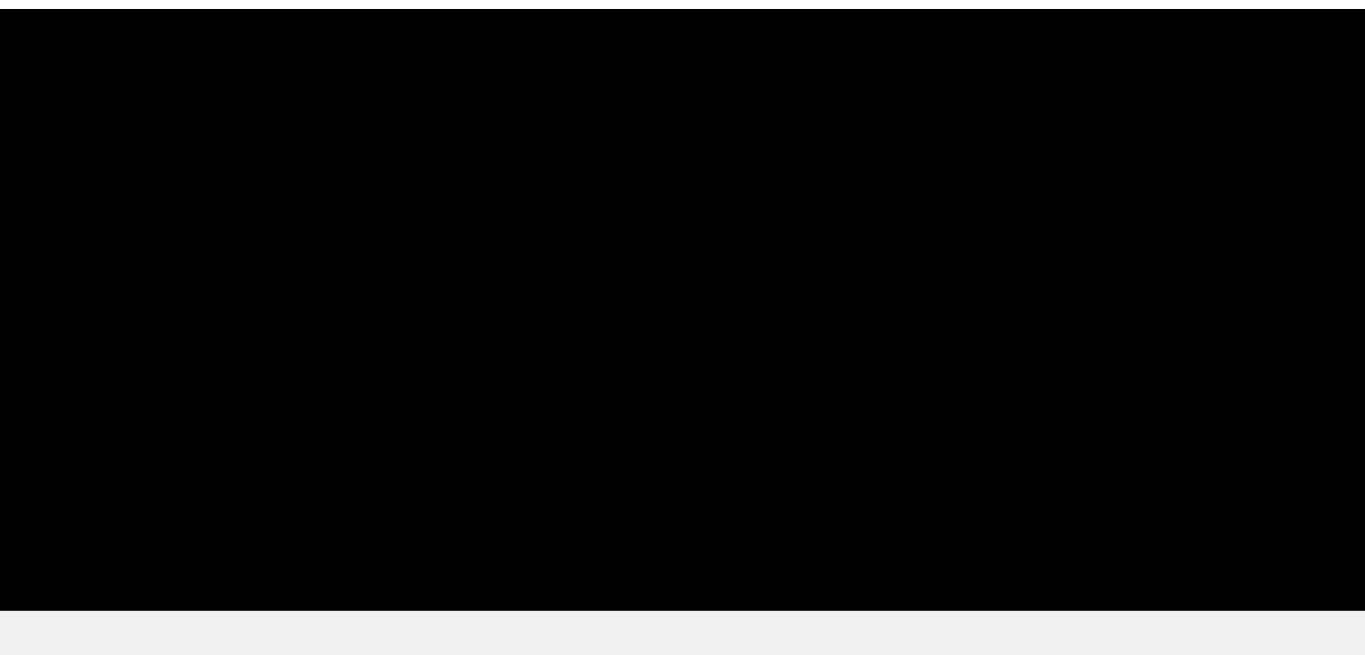
drag, startPoint x: 360, startPoint y: 366, endPoint x: 363, endPoint y: 342, distance: 24.4
click at [321, 365] on span at bounding box center [682, 369] width 1191 height 29
click at [783, 268] on video at bounding box center [683, 193] width 1200 height 449
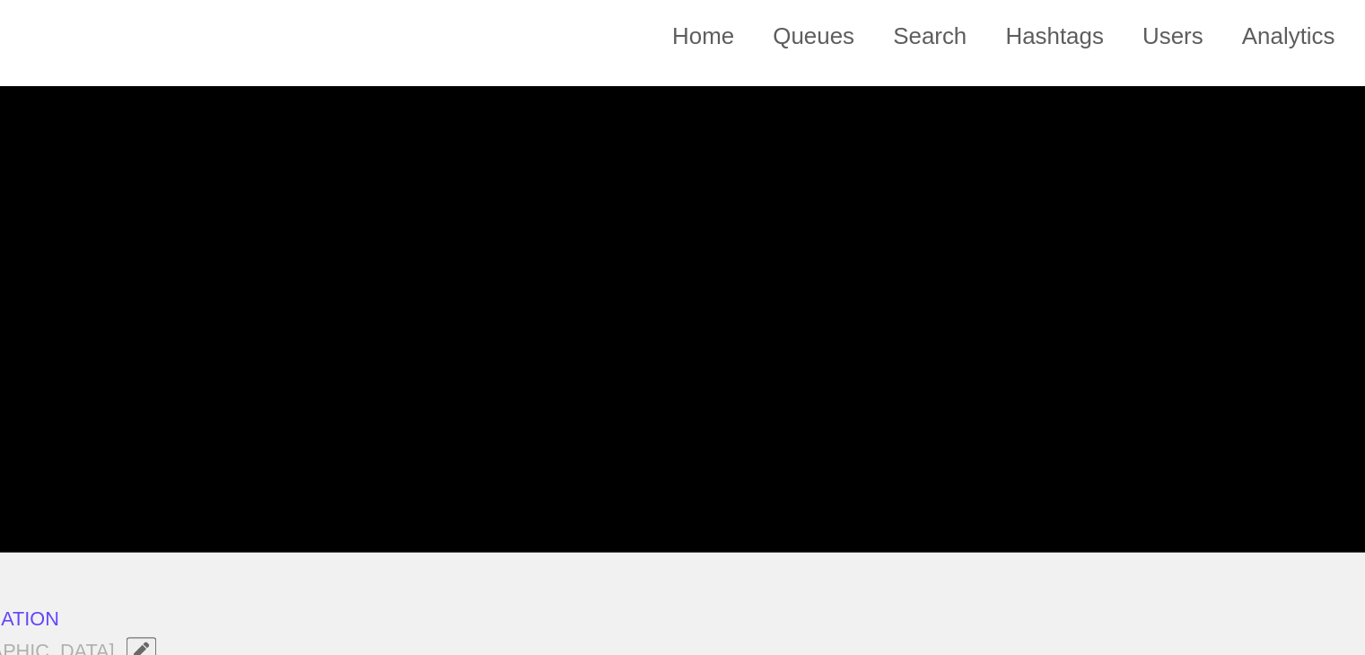
scroll to position [269, 0]
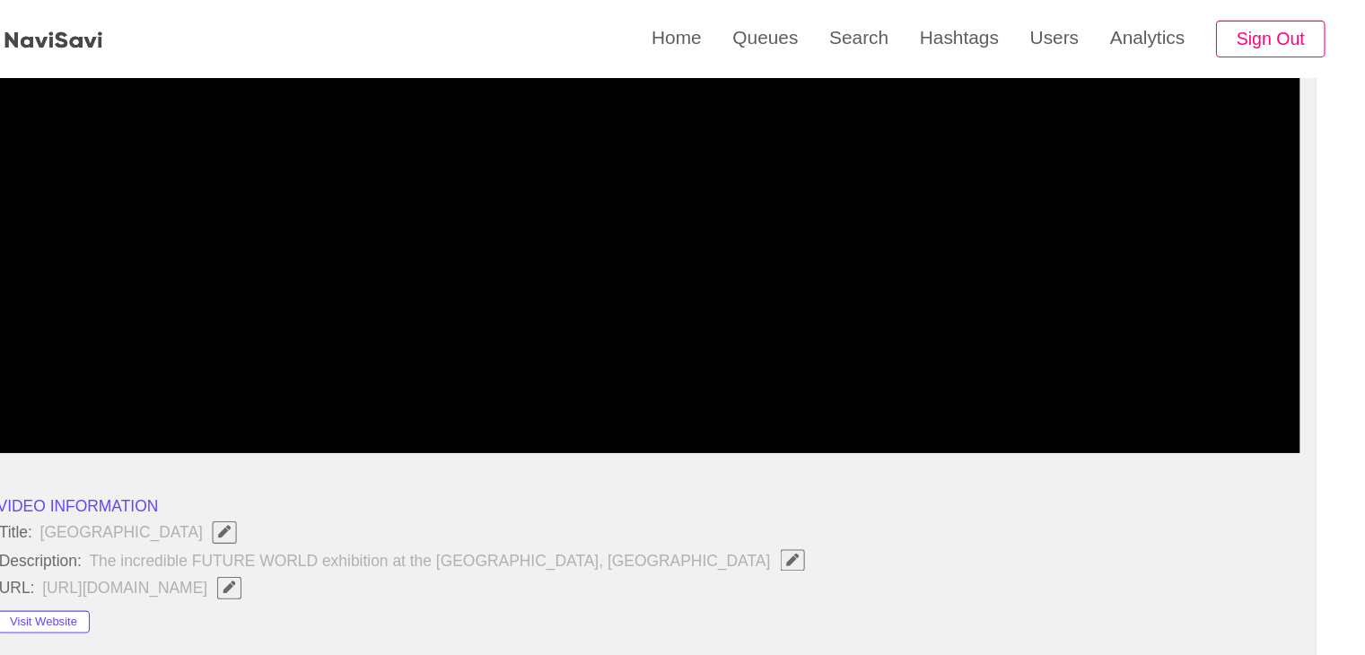
drag, startPoint x: 291, startPoint y: 369, endPoint x: 85, endPoint y: 366, distance: 205.6
click at [85, 366] on div at bounding box center [683, 370] width 1206 height 46
click at [768, 246] on video at bounding box center [683, 193] width 1200 height 449
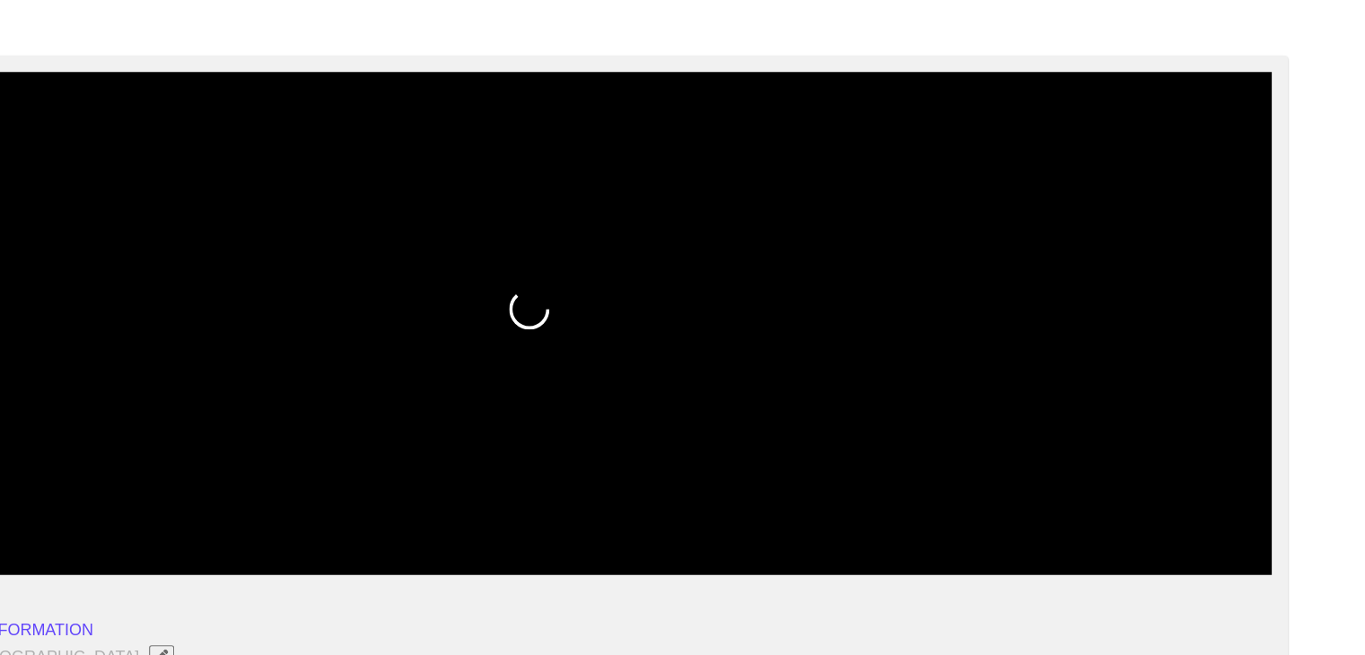
scroll to position [103, 0]
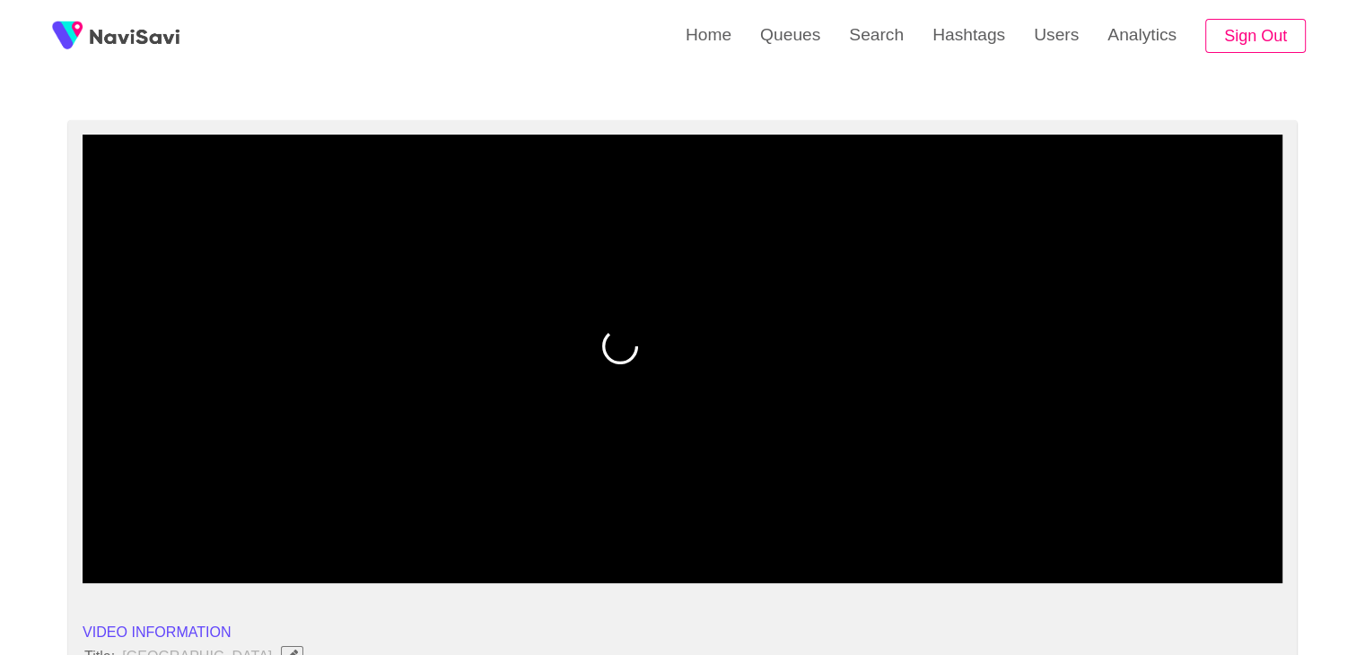
click at [671, 403] on video at bounding box center [683, 359] width 1200 height 449
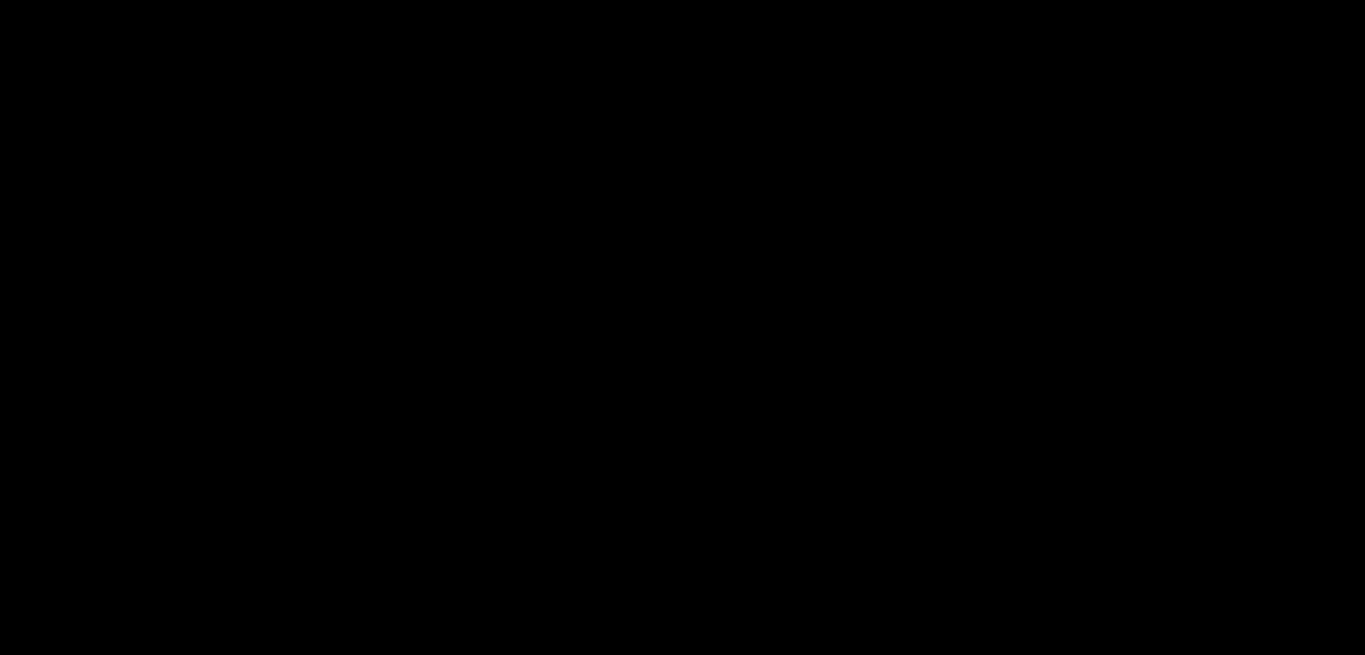
click at [713, 382] on video at bounding box center [683, 359] width 1200 height 449
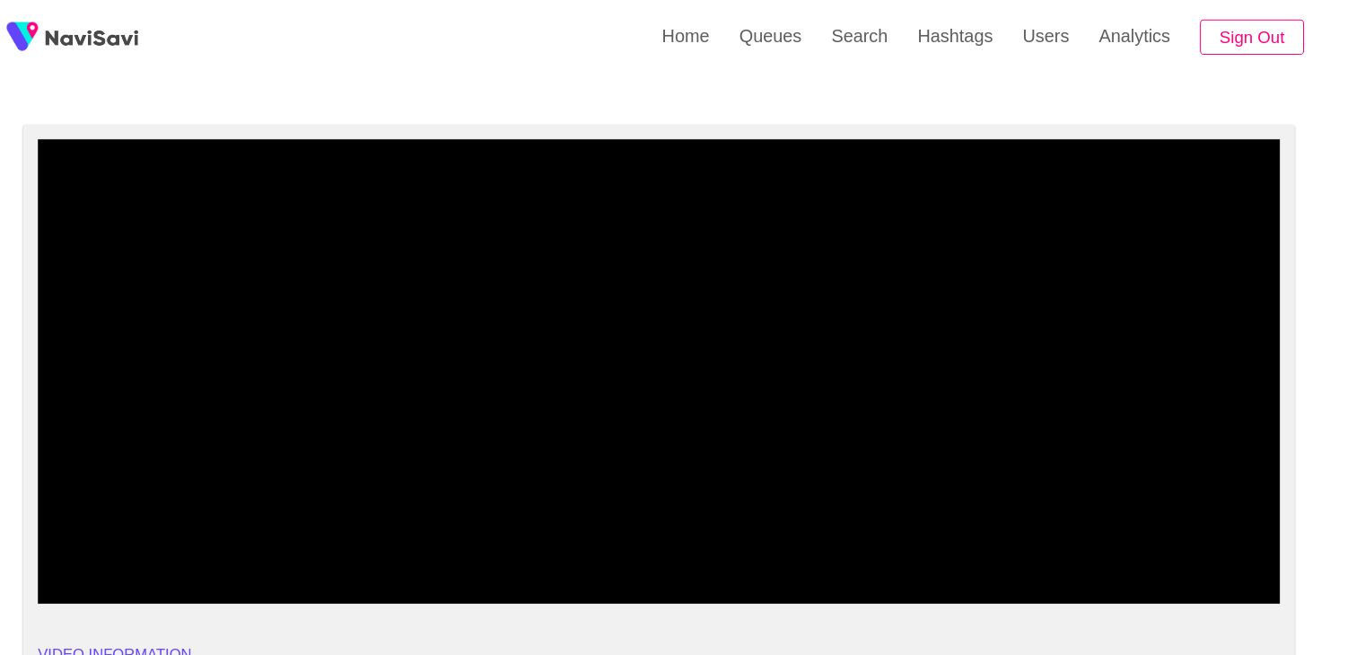
scroll to position [86, 0]
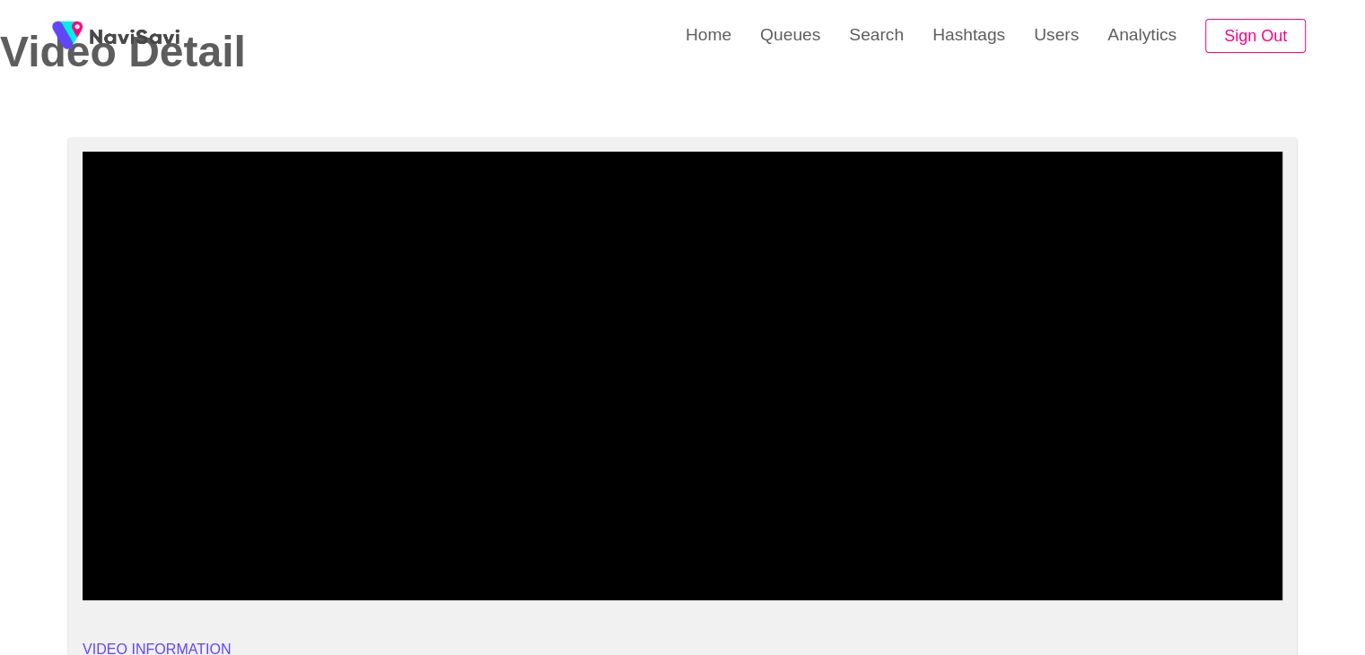
drag, startPoint x: 129, startPoint y: 541, endPoint x: 108, endPoint y: 543, distance: 21.6
click at [108, 543] on span at bounding box center [682, 552] width 1191 height 29
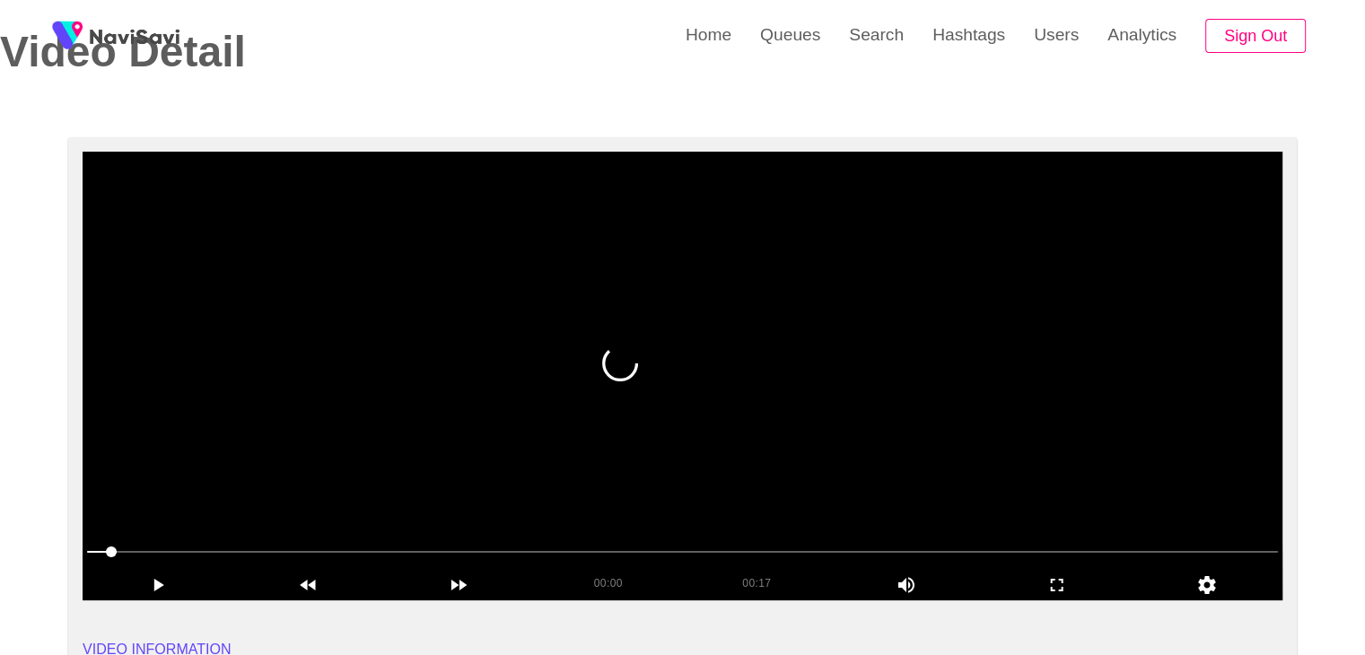
click at [567, 452] on video at bounding box center [683, 376] width 1200 height 449
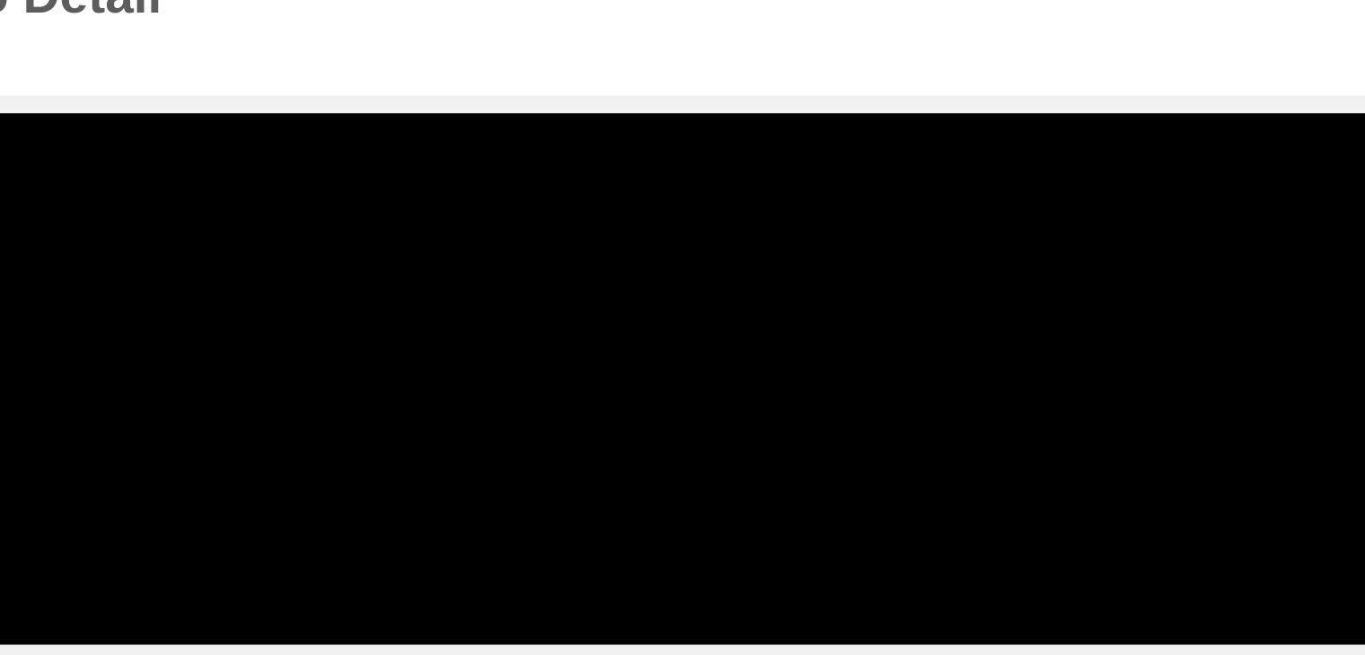
drag, startPoint x: 294, startPoint y: 550, endPoint x: 301, endPoint y: 515, distance: 35.7
click at [272, 548] on span at bounding box center [682, 552] width 1191 height 29
click at [663, 469] on video at bounding box center [683, 376] width 1200 height 449
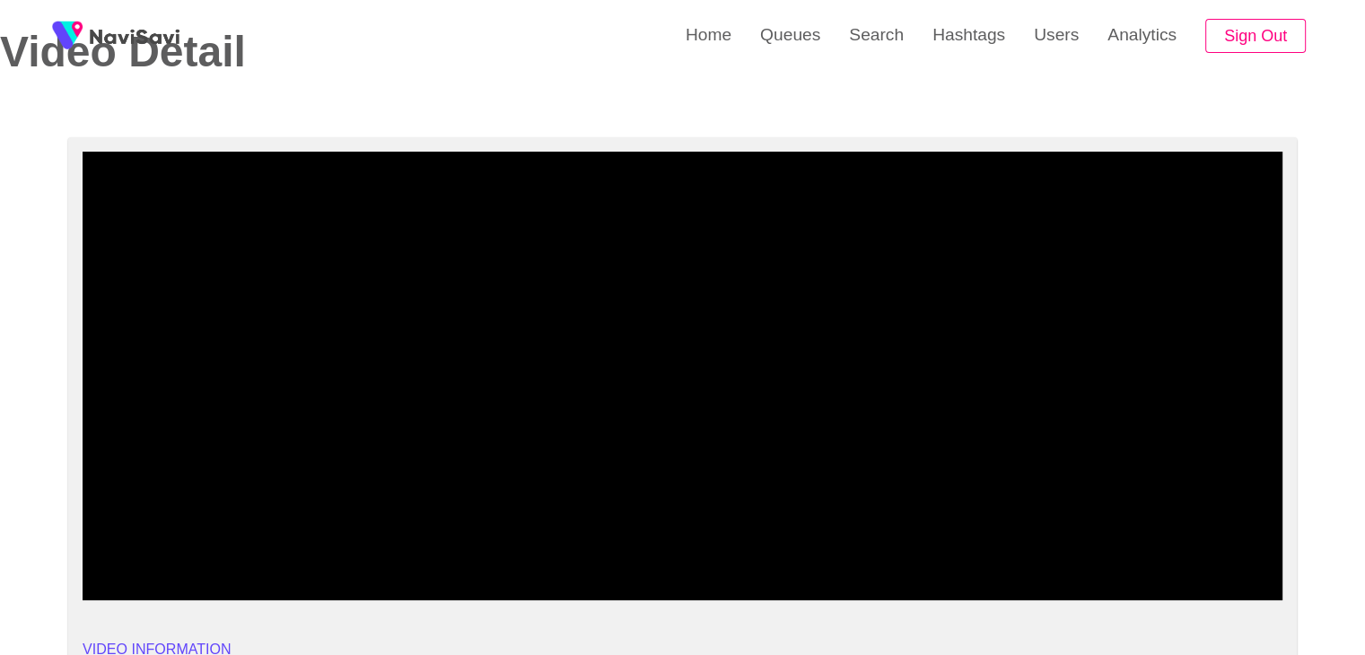
drag, startPoint x: 262, startPoint y: 566, endPoint x: 118, endPoint y: 570, distance: 143.7
click at [118, 570] on div "00:06 00:17 Picture In Picture 1" at bounding box center [683, 569] width 1200 height 63
click at [709, 450] on video at bounding box center [683, 376] width 1200 height 449
click at [427, 561] on span at bounding box center [682, 552] width 1191 height 29
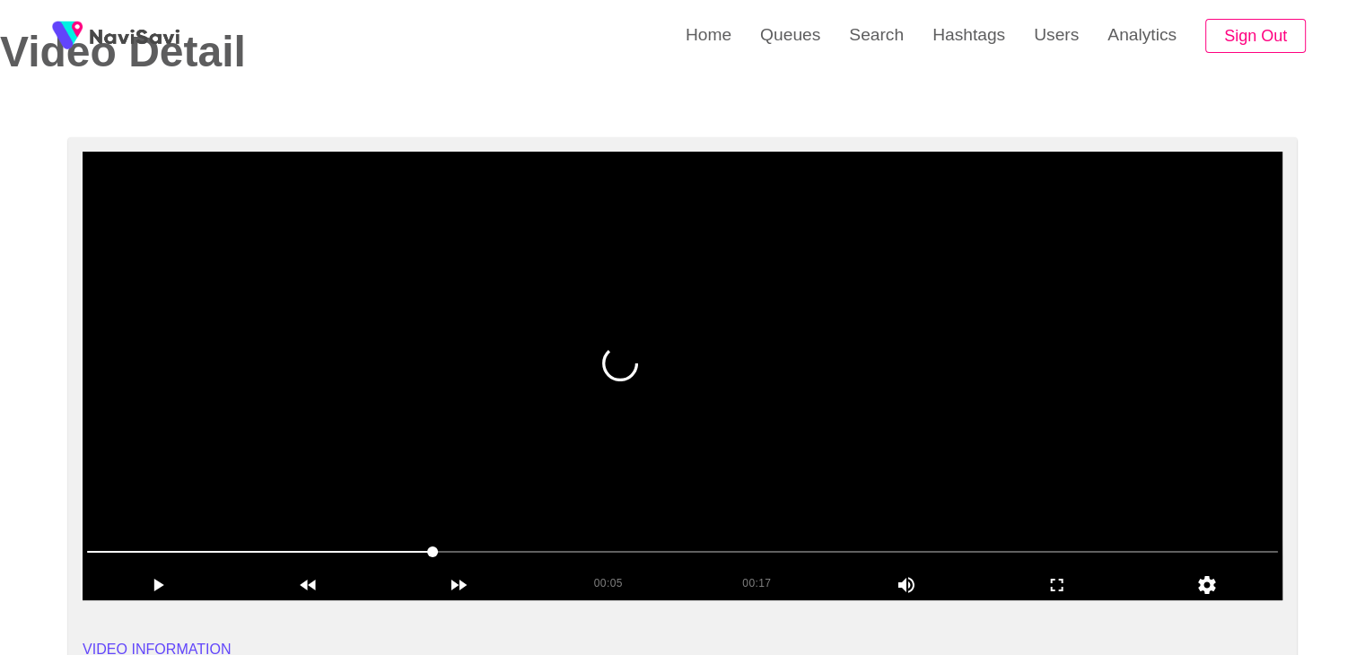
click at [773, 458] on video at bounding box center [683, 376] width 1200 height 449
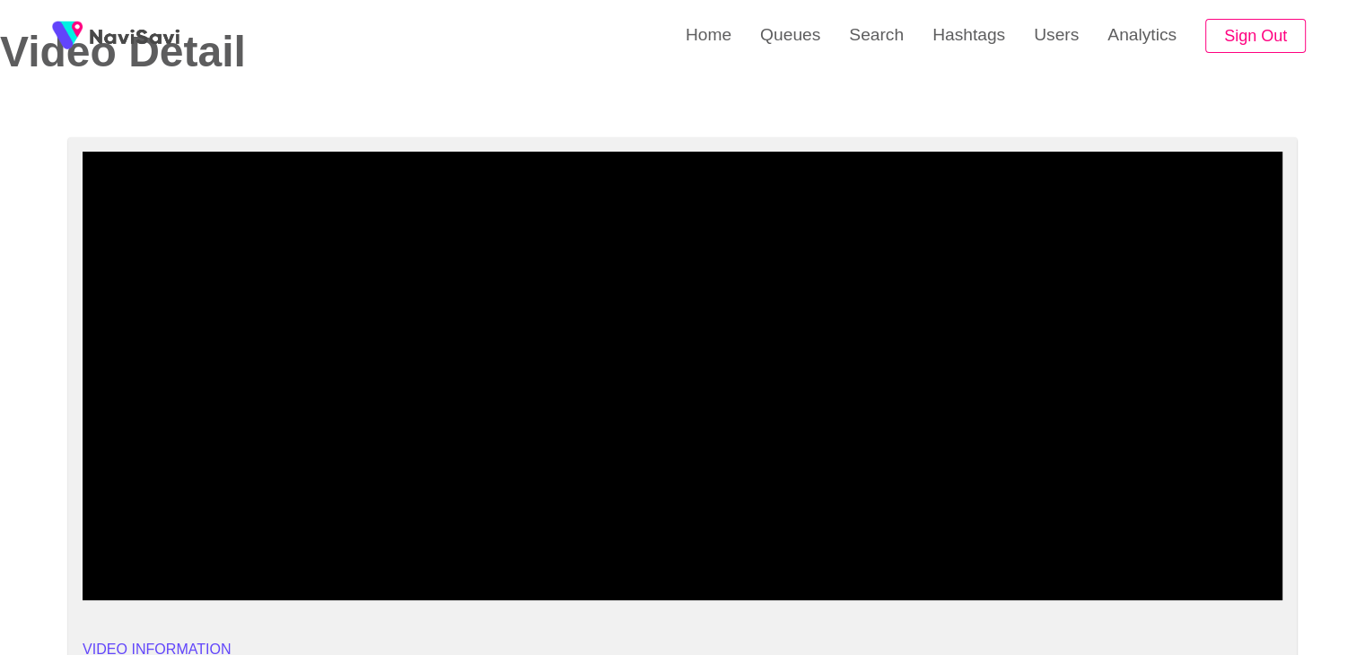
click at [706, 551] on span at bounding box center [682, 552] width 1191 height 2
click at [809, 557] on span at bounding box center [682, 552] width 1191 height 29
drag, startPoint x: 809, startPoint y: 557, endPoint x: 919, endPoint y: 561, distance: 110.5
click at [919, 561] on span at bounding box center [682, 552] width 1191 height 29
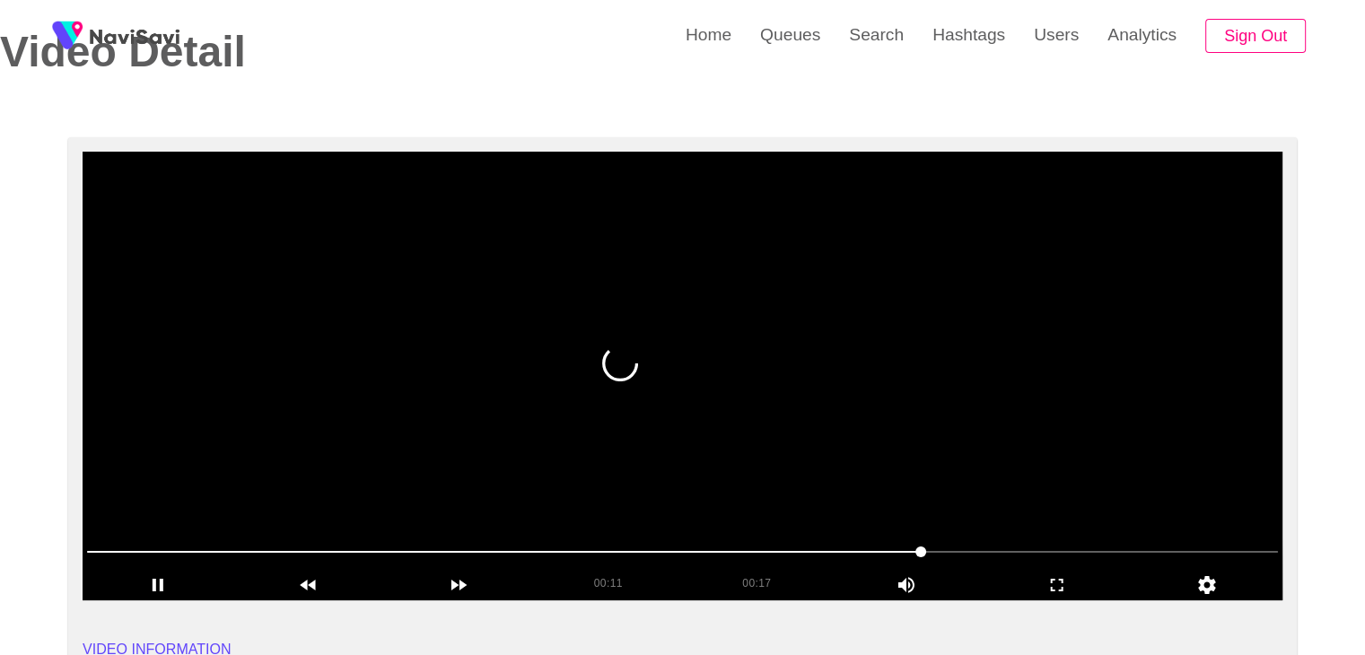
drag, startPoint x: 729, startPoint y: 566, endPoint x: 797, endPoint y: 516, distance: 84.7
click at [618, 562] on div at bounding box center [683, 554] width 1206 height 46
click at [914, 461] on video at bounding box center [683, 376] width 1200 height 449
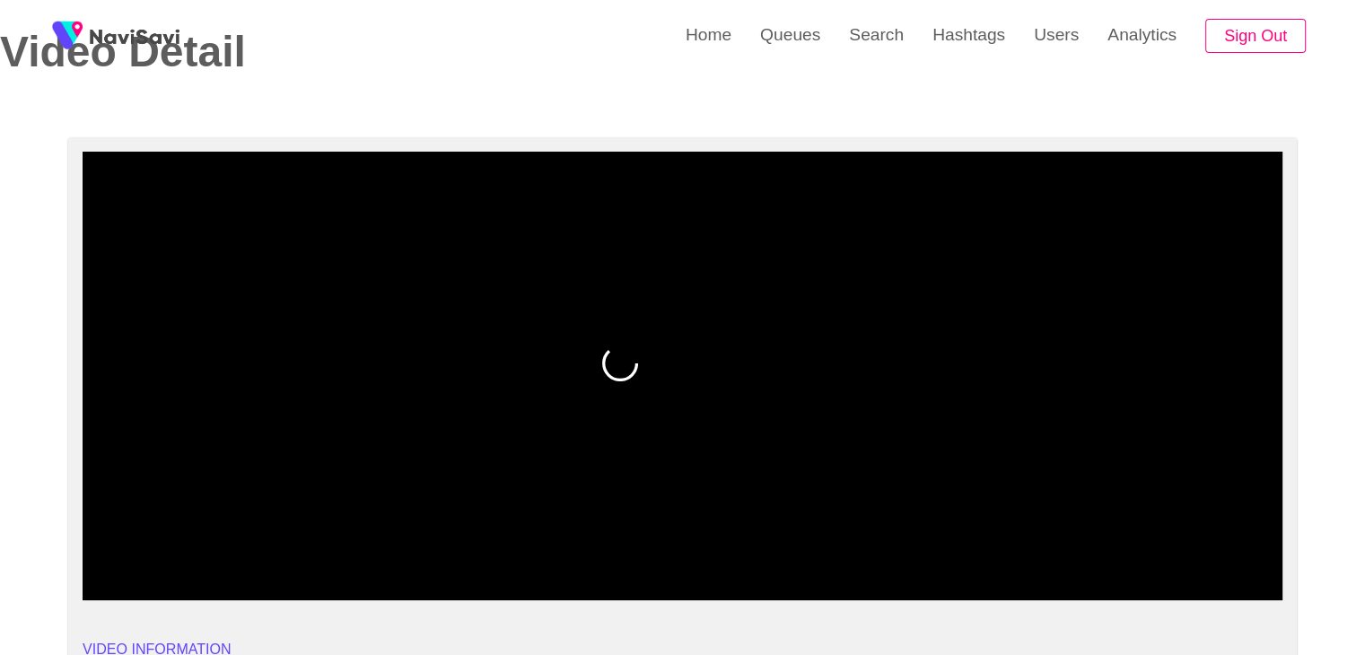
click at [557, 557] on span at bounding box center [682, 552] width 1191 height 29
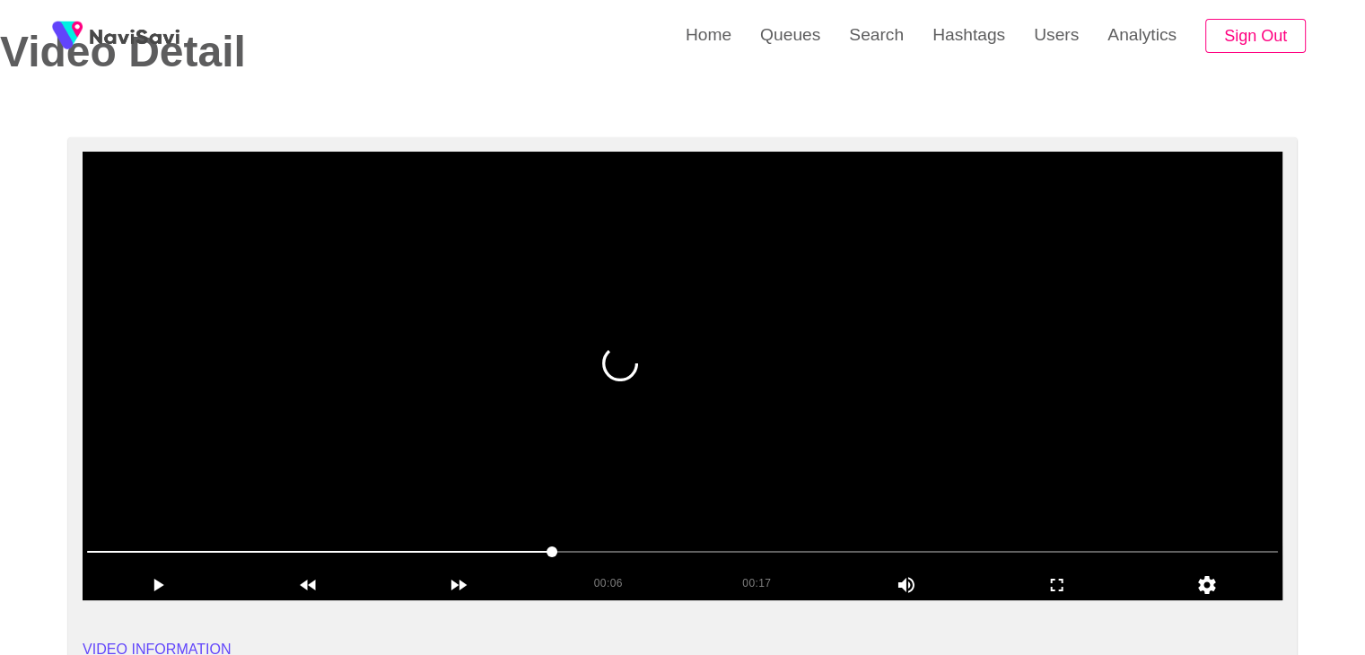
click at [803, 478] on video at bounding box center [683, 376] width 1200 height 449
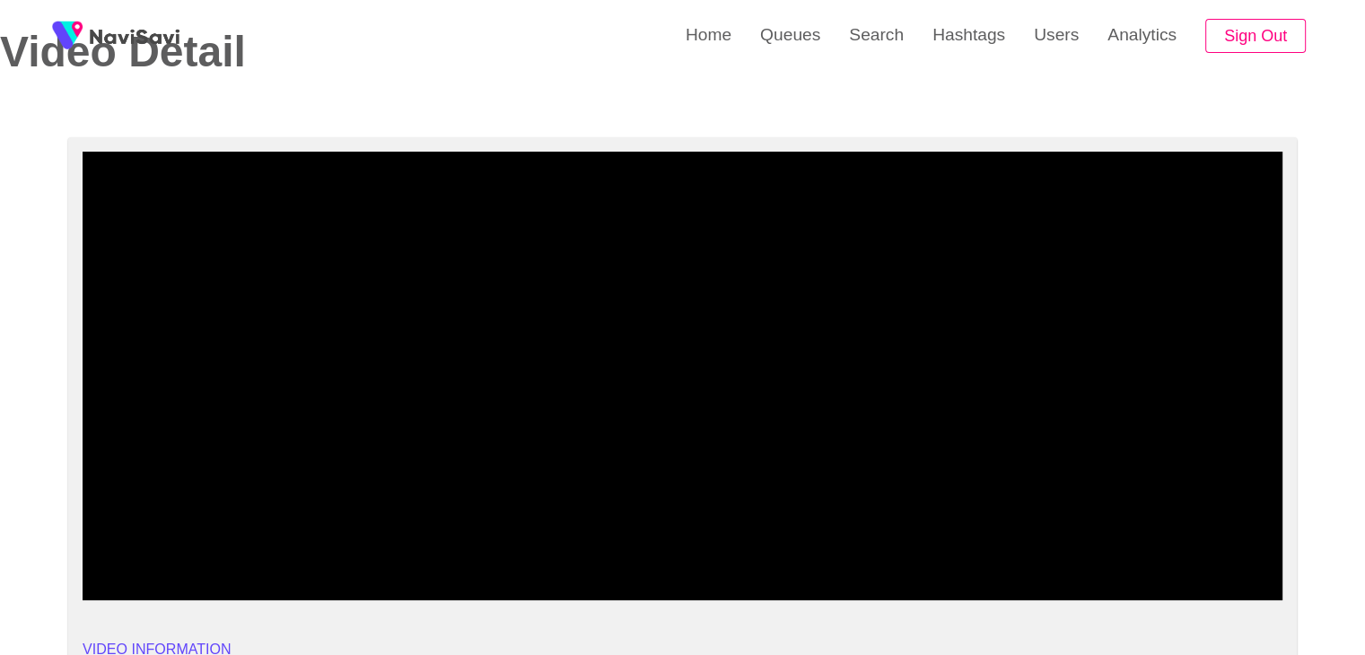
drag, startPoint x: 423, startPoint y: 576, endPoint x: 402, endPoint y: 576, distance: 20.6
click at [402, 576] on div "00:08 00:17 Picture In Picture 1" at bounding box center [683, 569] width 1200 height 63
click at [793, 513] on video at bounding box center [683, 376] width 1200 height 449
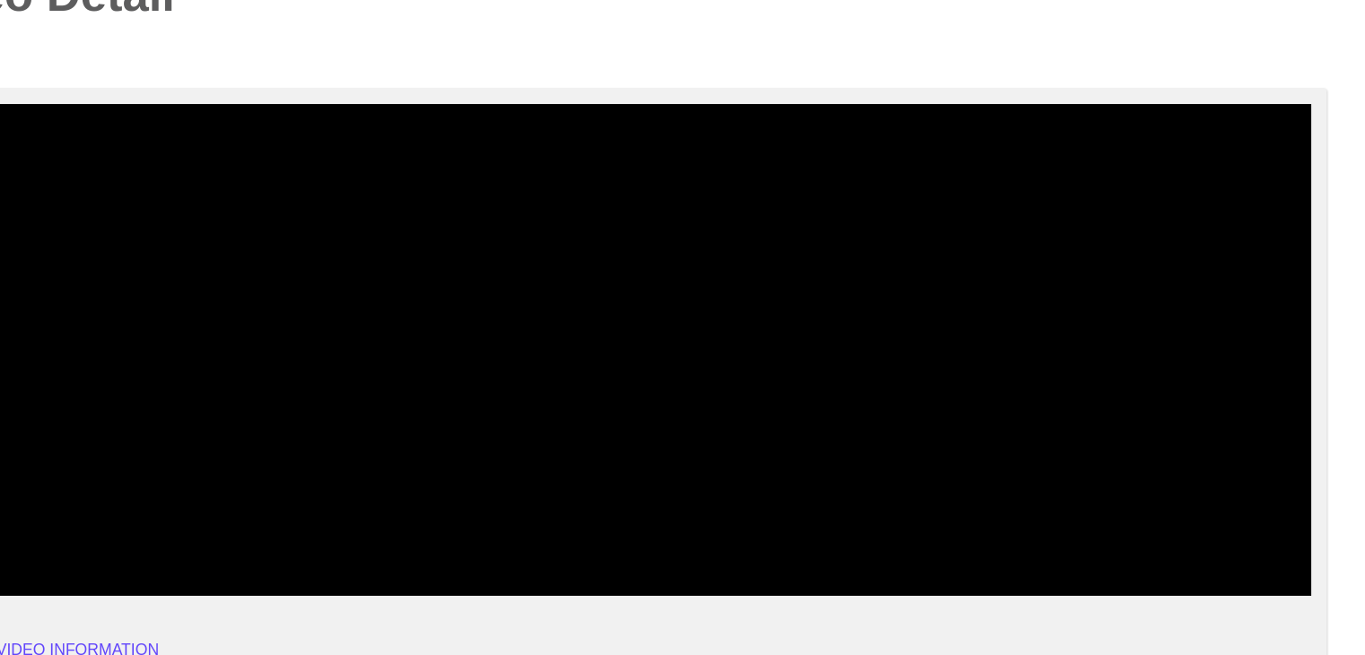
click at [862, 451] on video at bounding box center [683, 376] width 1200 height 449
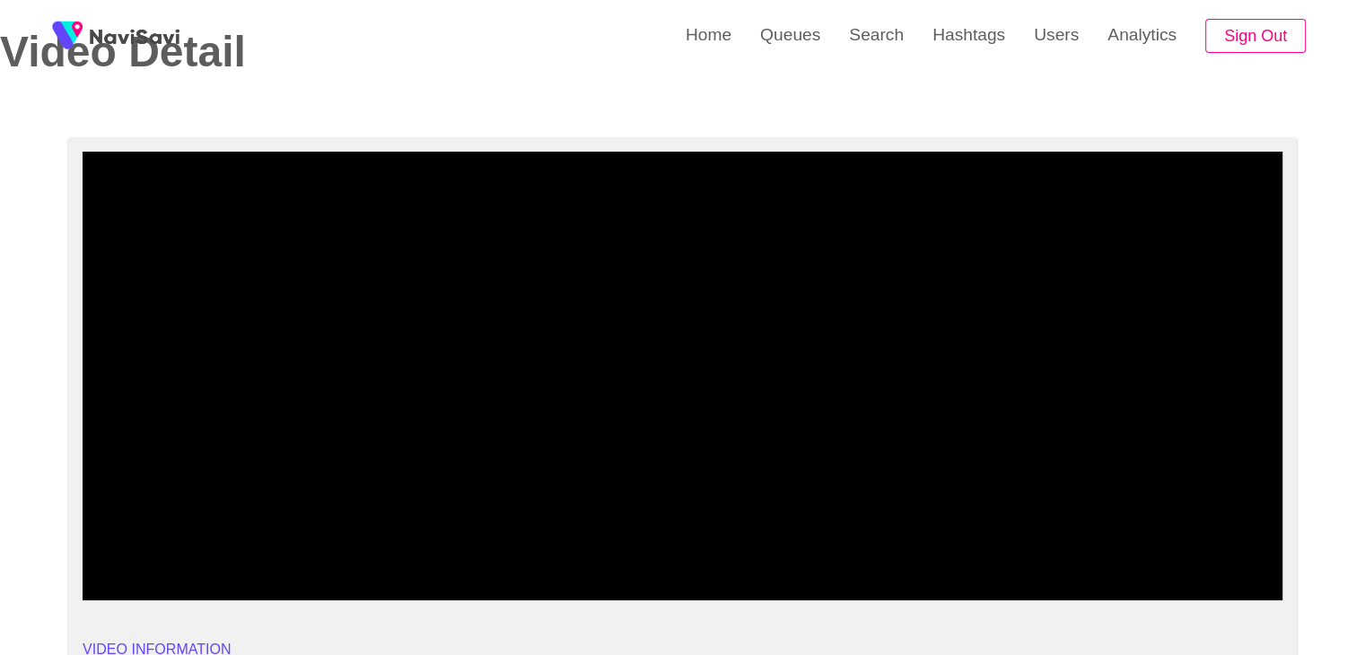
click at [1054, 577] on icon "add" at bounding box center [1057, 586] width 149 height 22
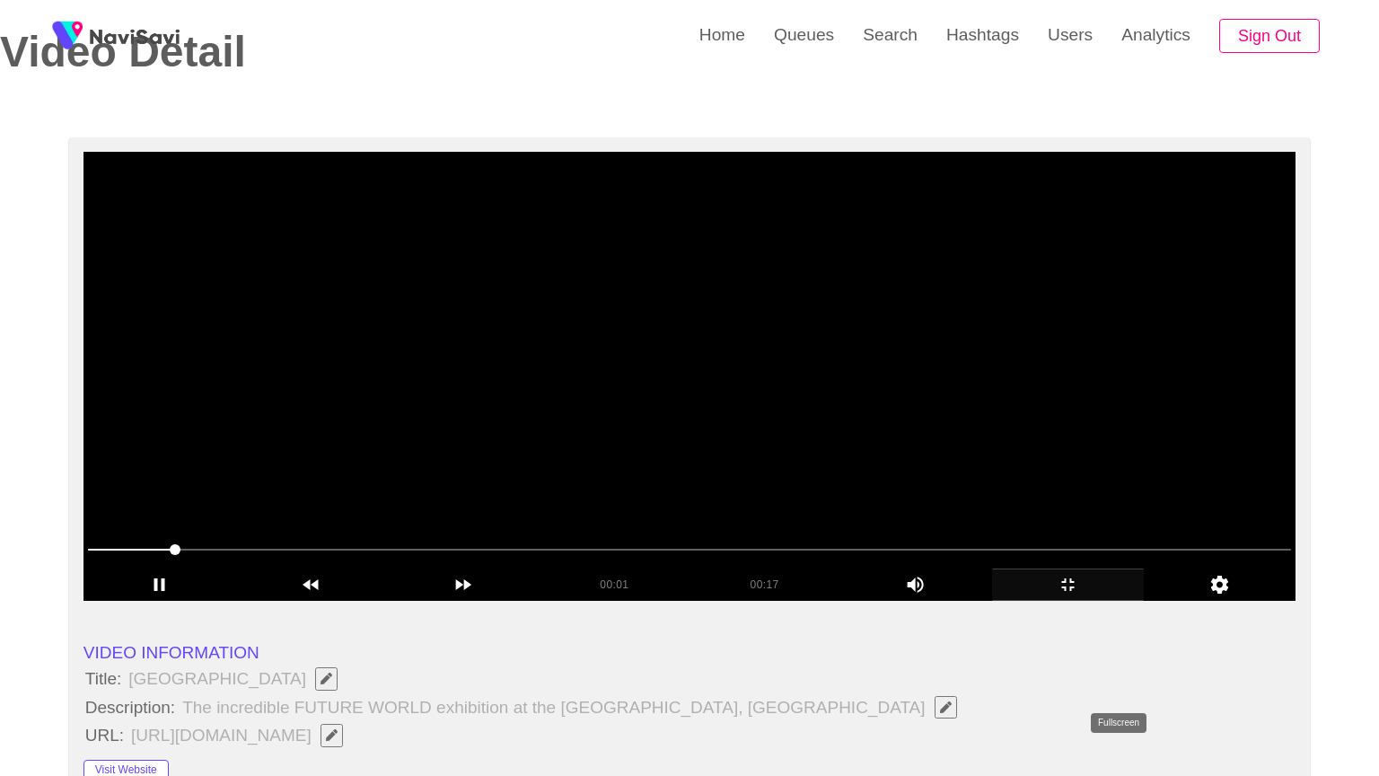
drag, startPoint x: 1092, startPoint y: 750, endPoint x: 908, endPoint y: 635, distance: 217.4
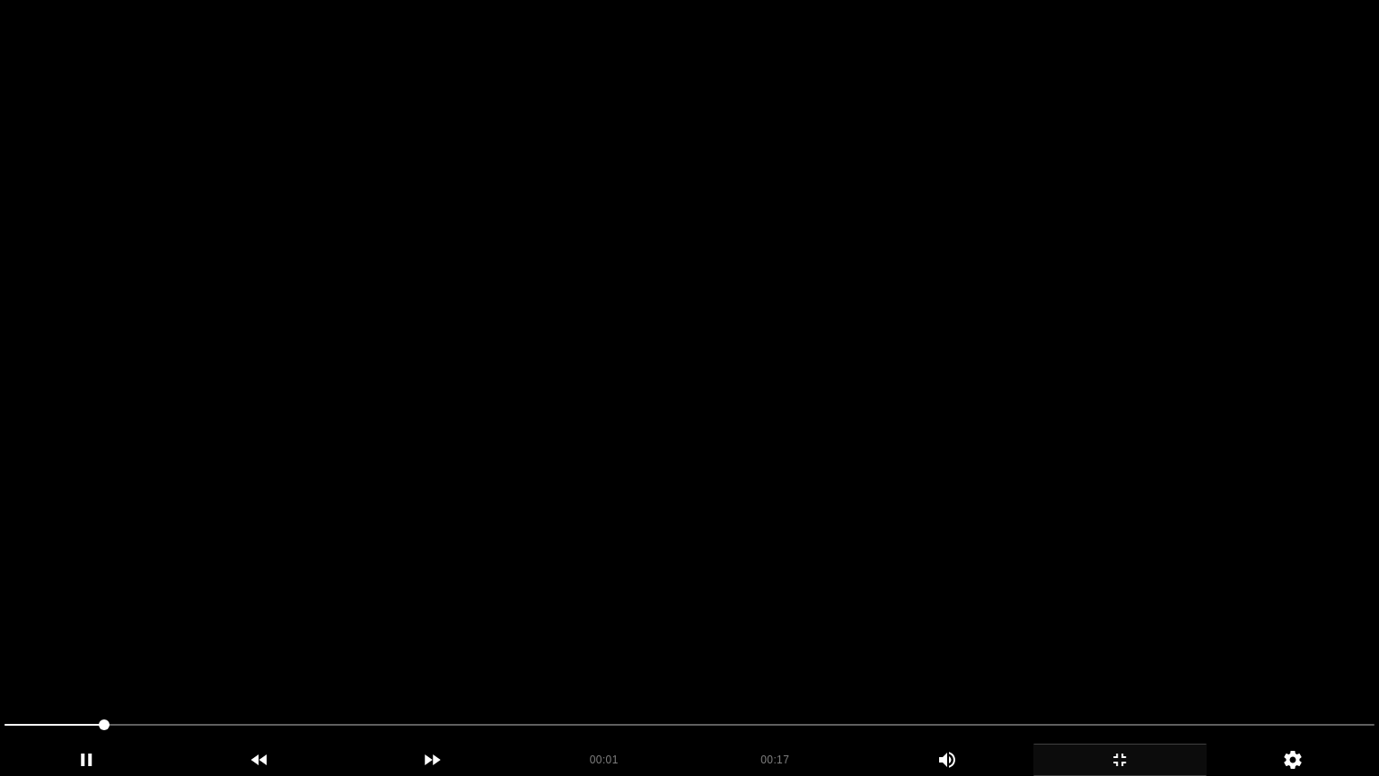
click at [1071, 654] on div "00:01 00:17 Picture In Picture 1" at bounding box center [689, 743] width 1379 height 66
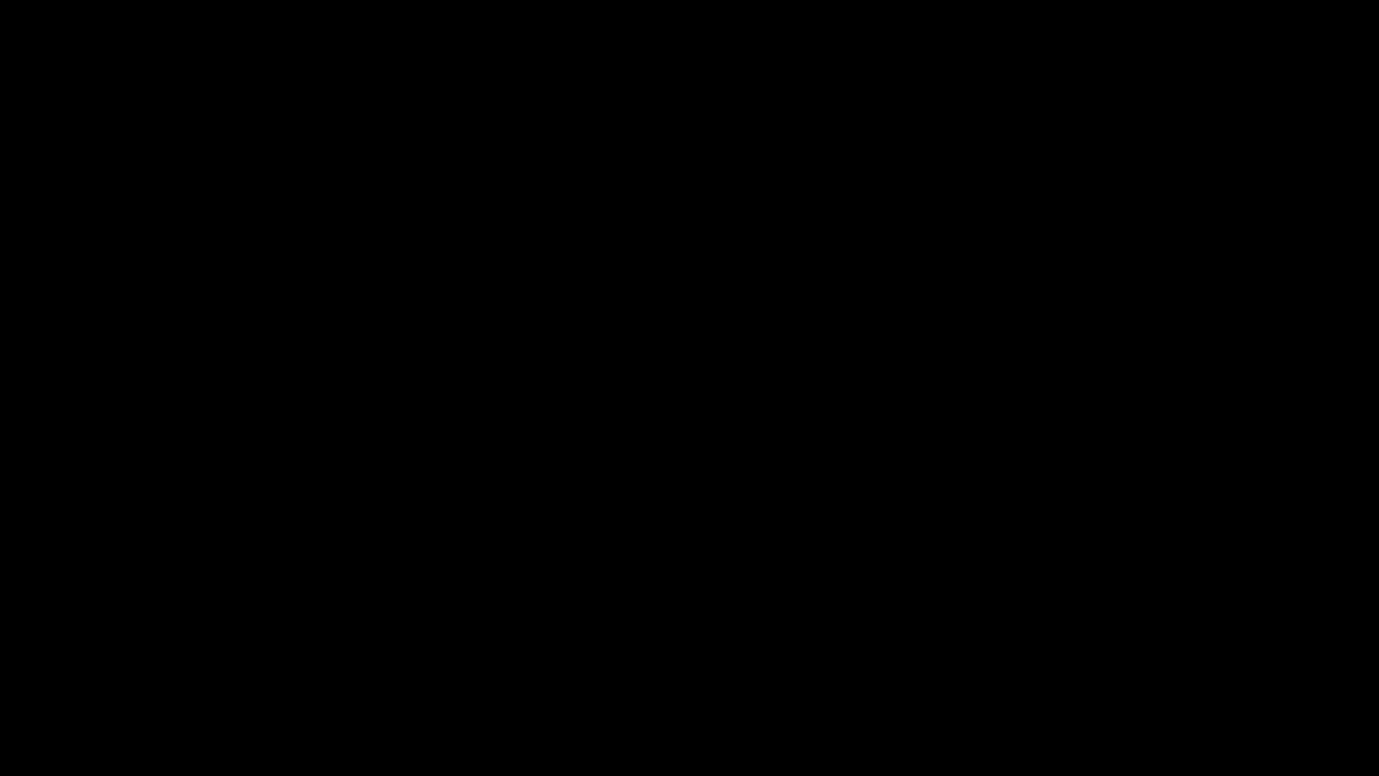
click at [1132, 654] on div "add" at bounding box center [1119, 759] width 173 height 32
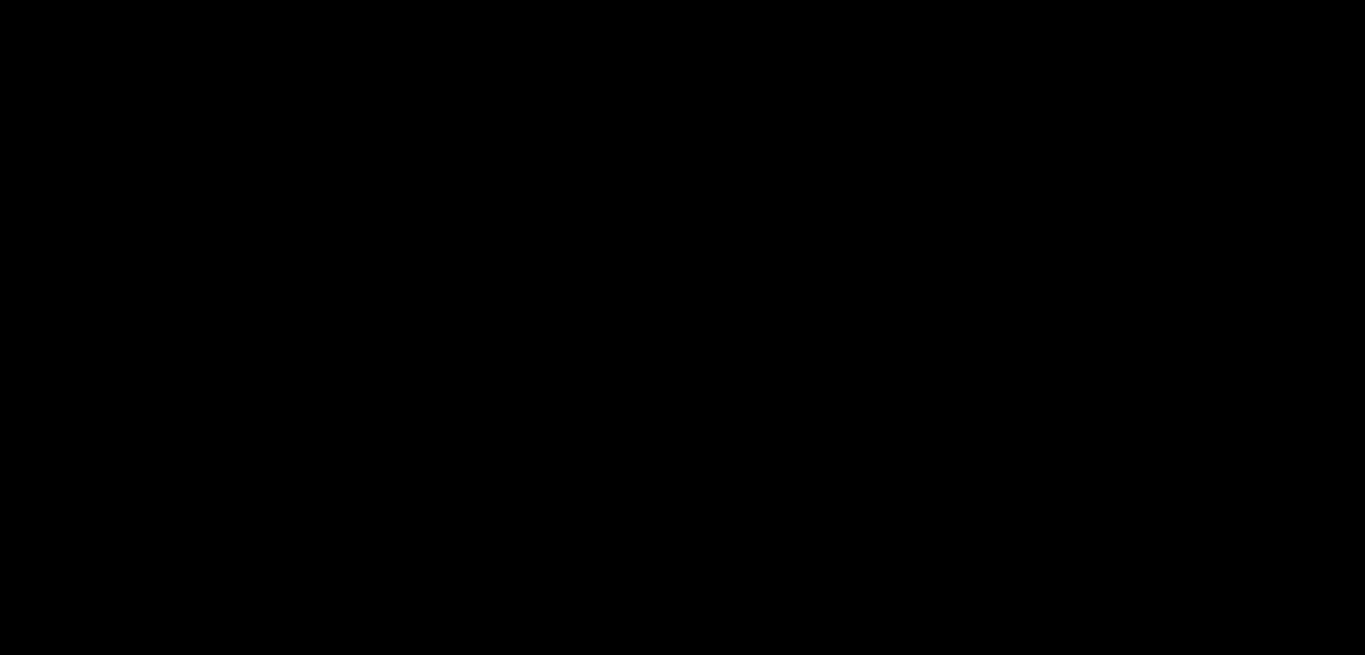
click at [750, 388] on video at bounding box center [682, 327] width 1365 height 655
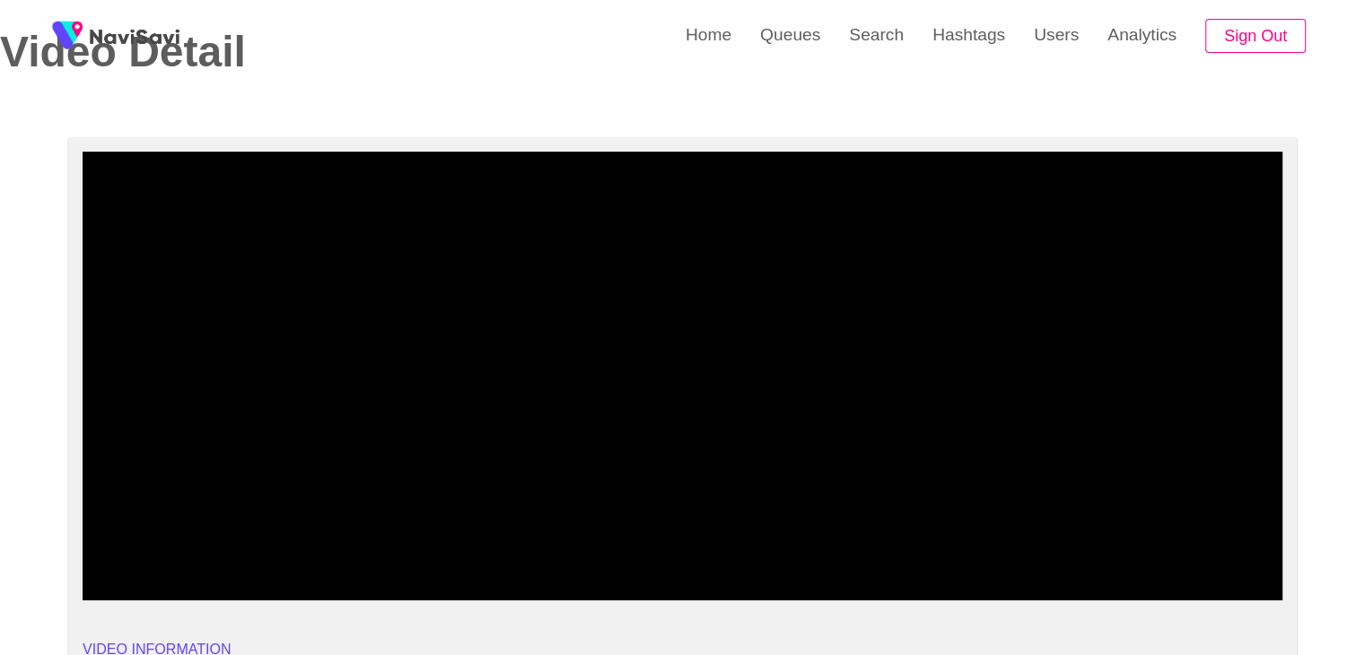
click at [750, 388] on video at bounding box center [683, 376] width 1200 height 449
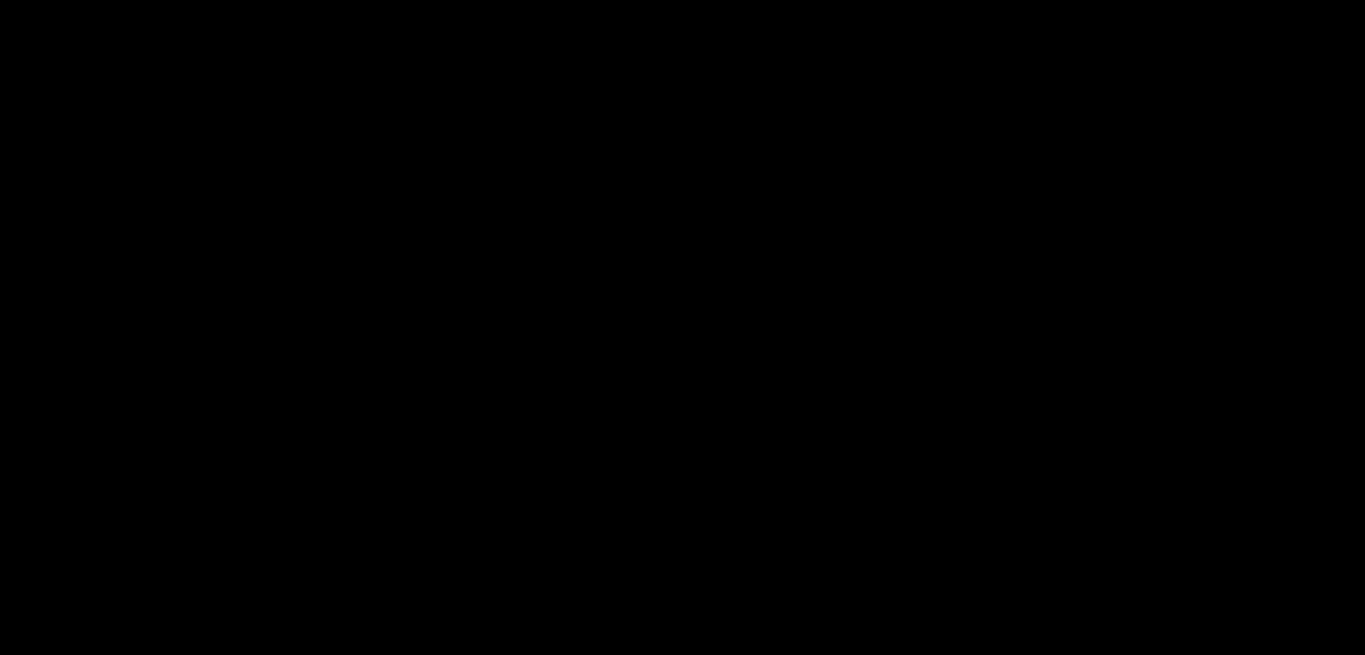
click at [689, 484] on video at bounding box center [683, 376] width 1200 height 449
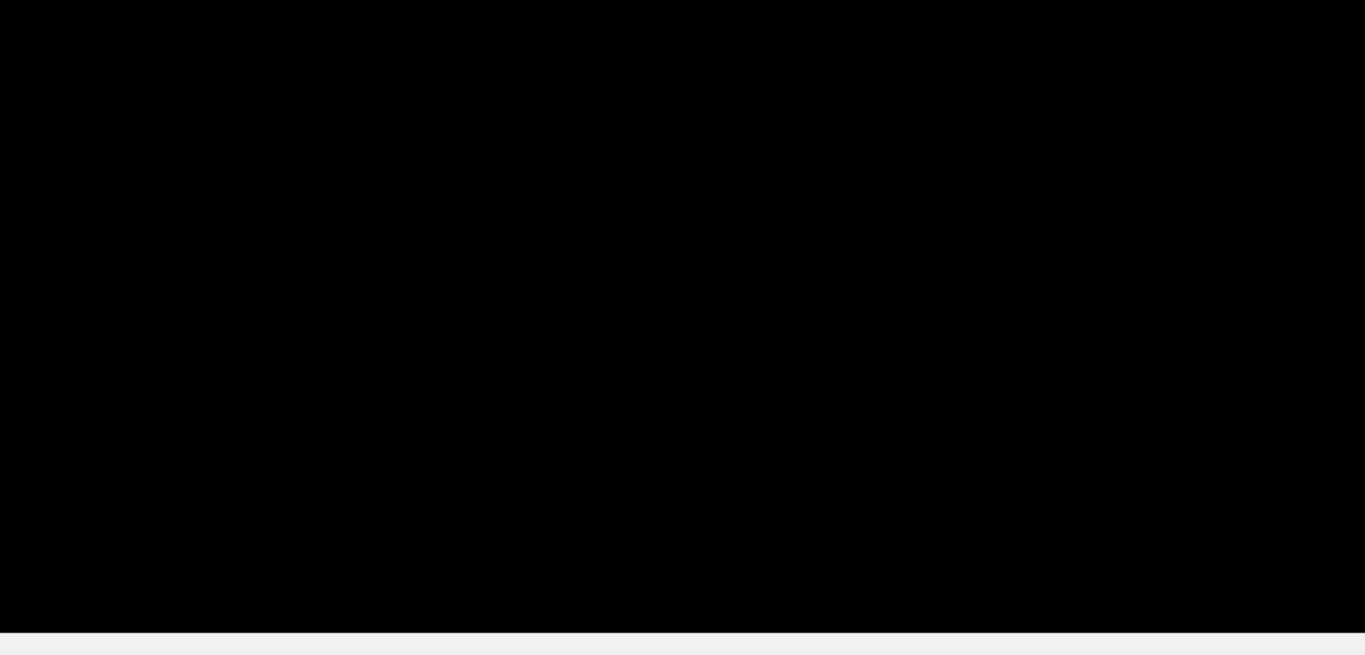
click at [741, 461] on video at bounding box center [683, 376] width 1200 height 449
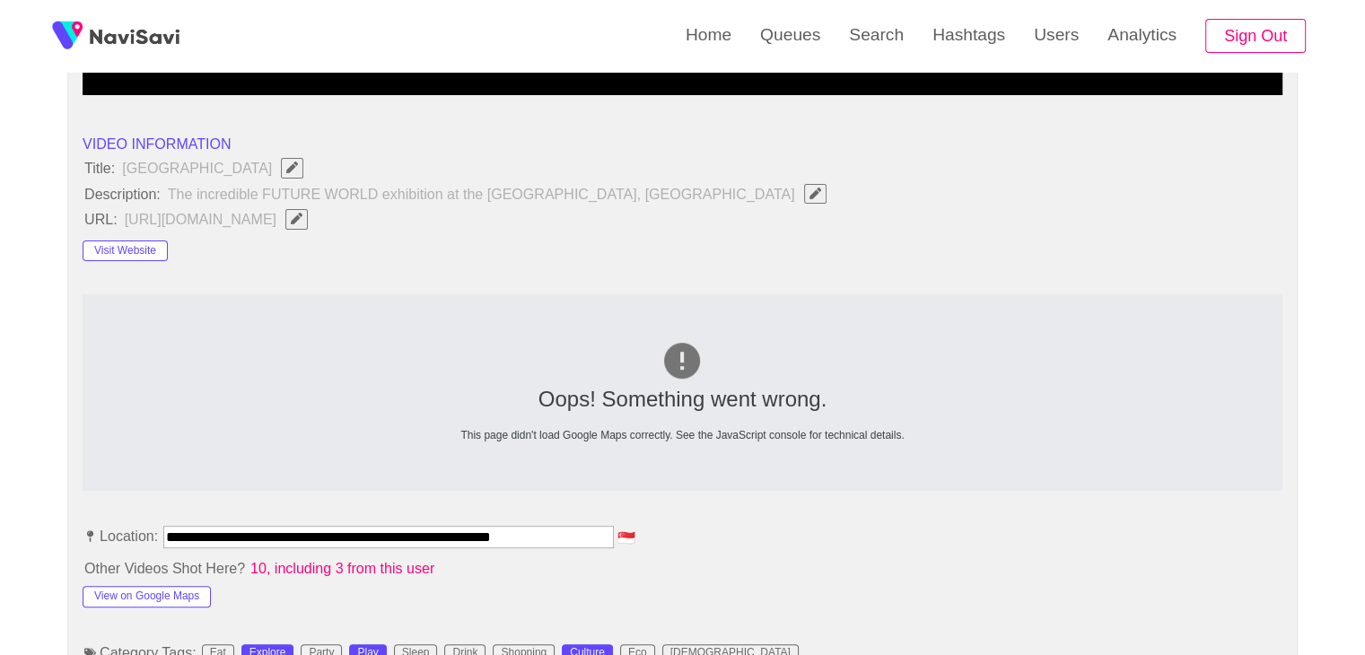
scroll to position [803, 0]
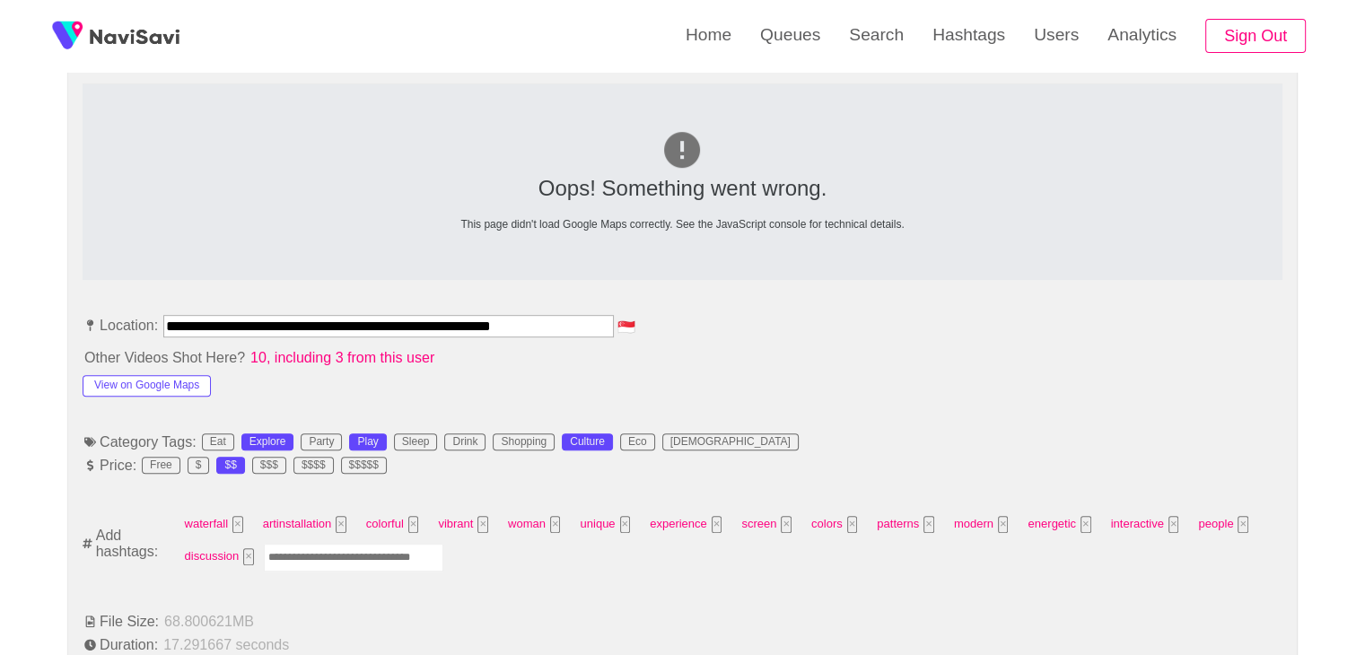
drag, startPoint x: 366, startPoint y: 554, endPoint x: 399, endPoint y: 556, distance: 32.4
click at [368, 554] on input "Enter tag here and press return" at bounding box center [354, 558] width 180 height 28
type input "*********"
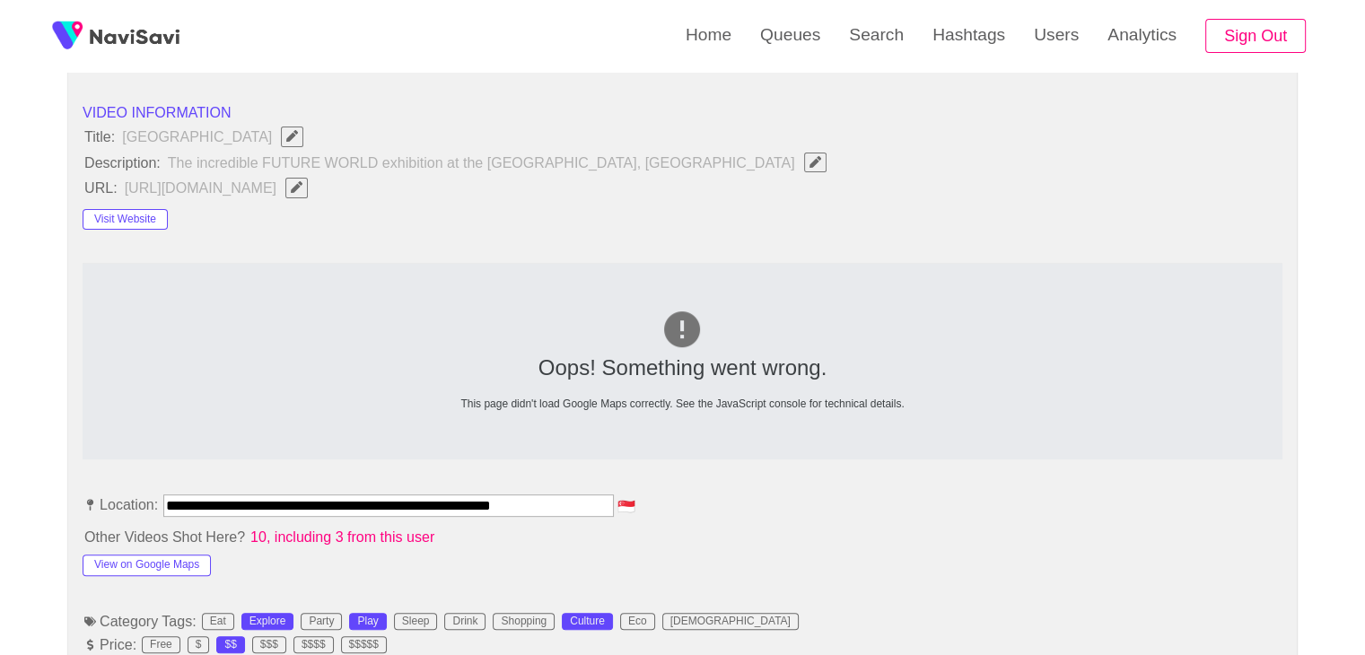
scroll to position [443, 0]
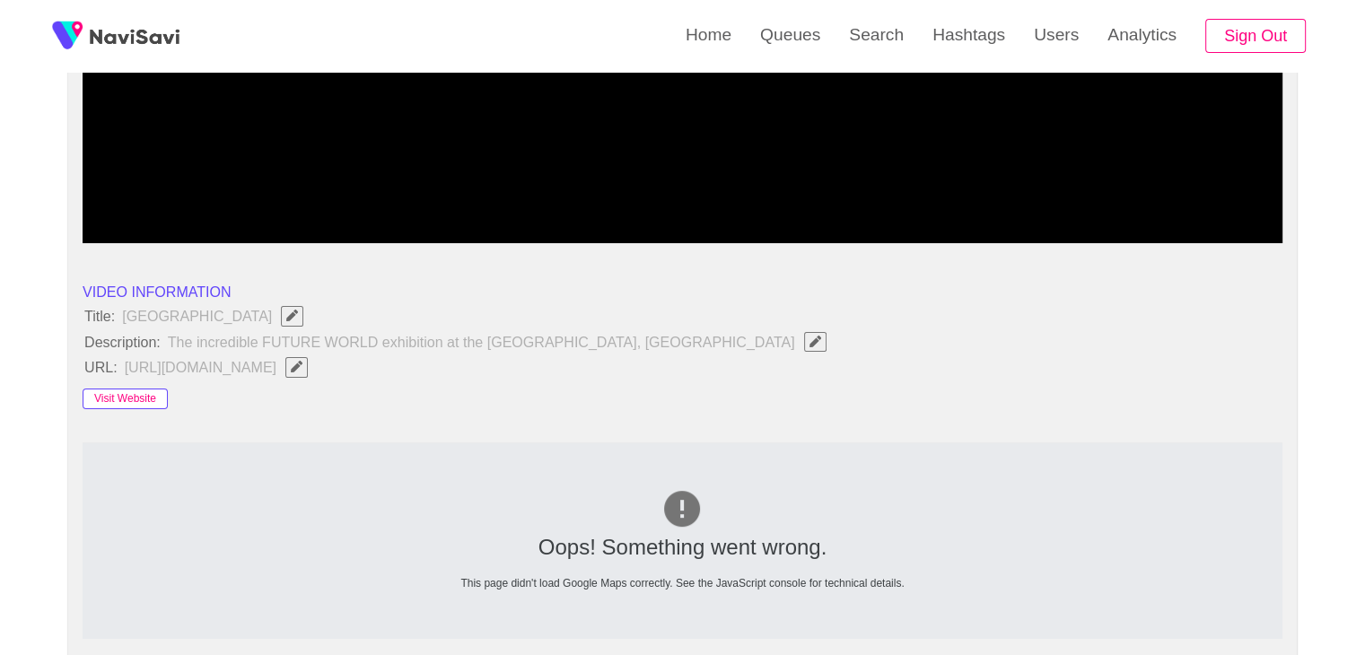
click at [154, 391] on button "Visit Website" at bounding box center [125, 400] width 85 height 22
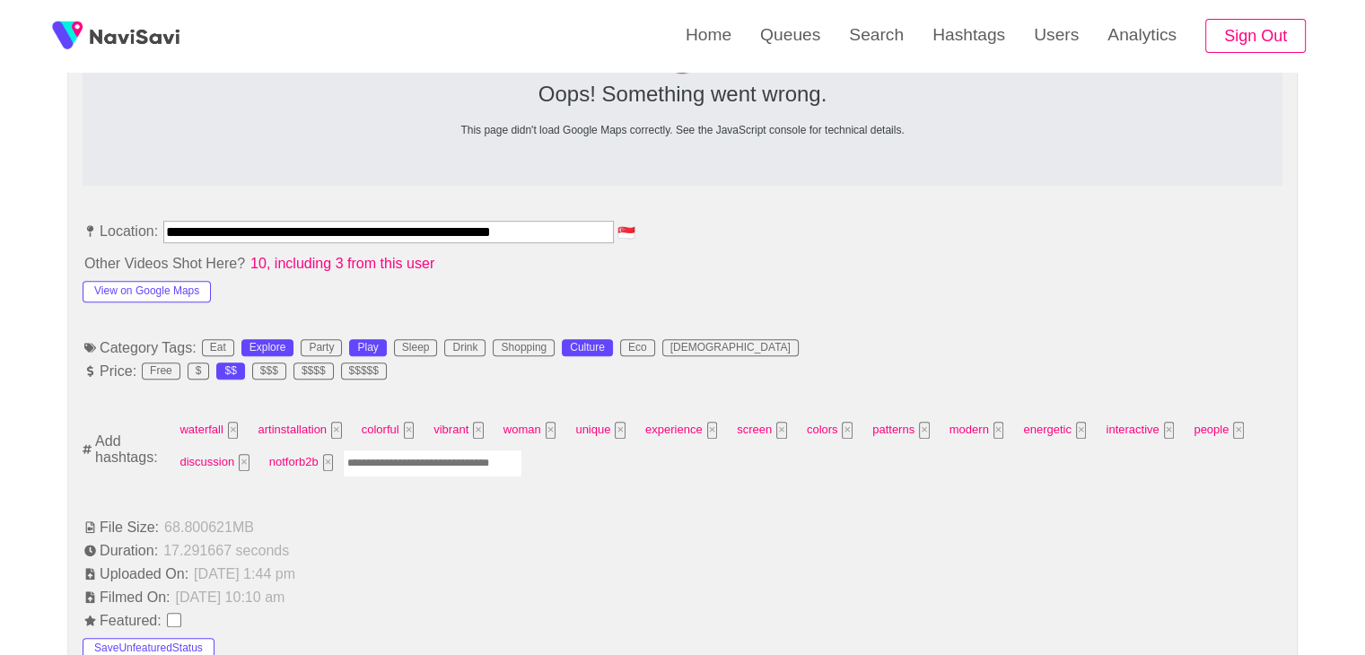
scroll to position [1072, 0]
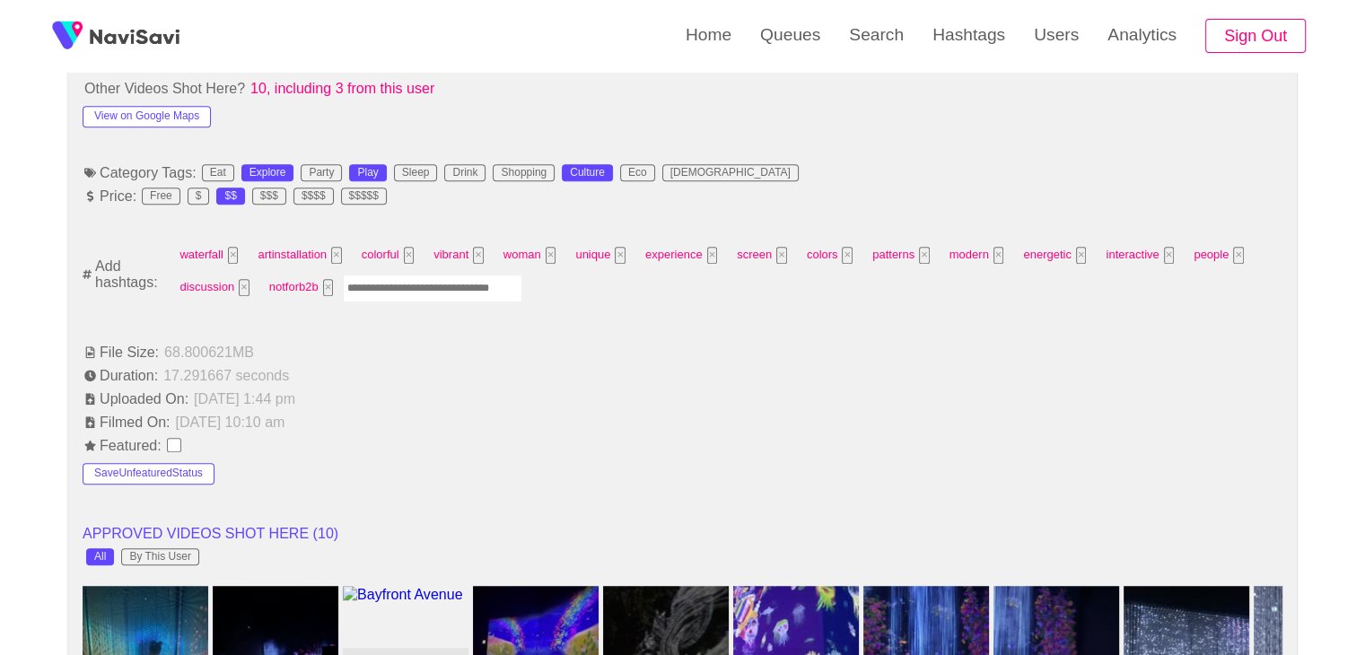
click at [429, 279] on input "Enter tag here and press return" at bounding box center [433, 289] width 180 height 28
type input "******"
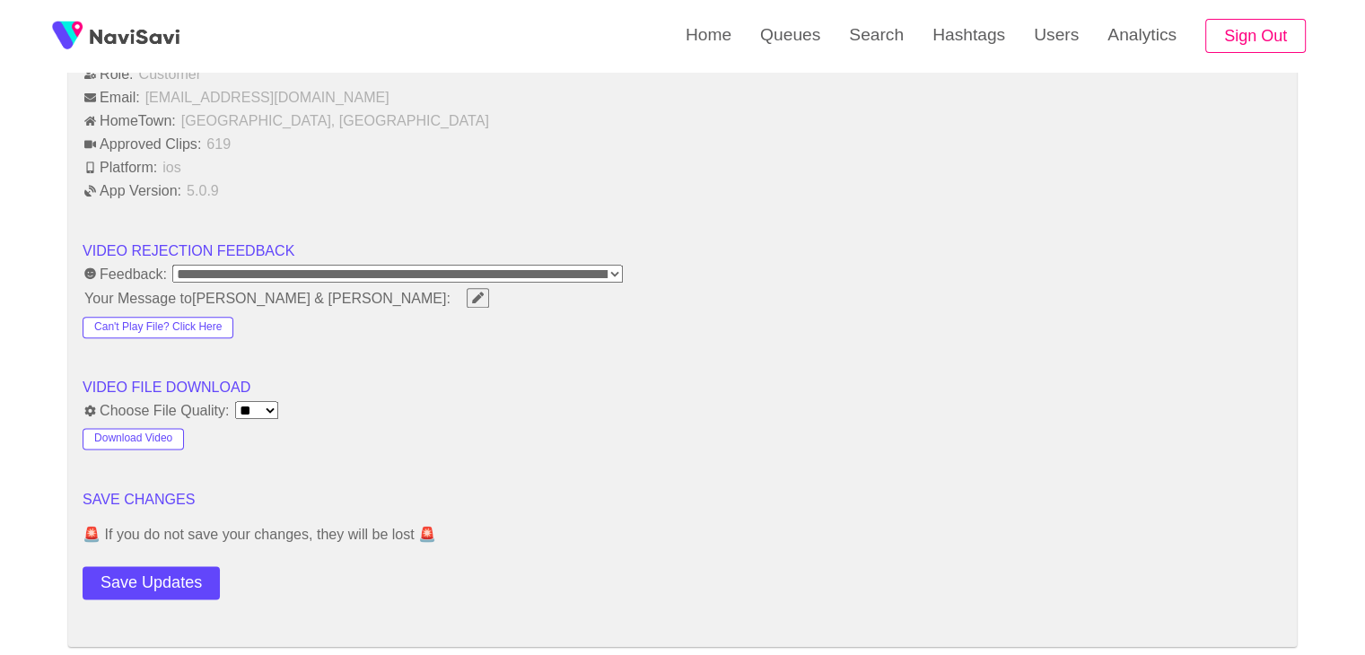
scroll to position [2329, 0]
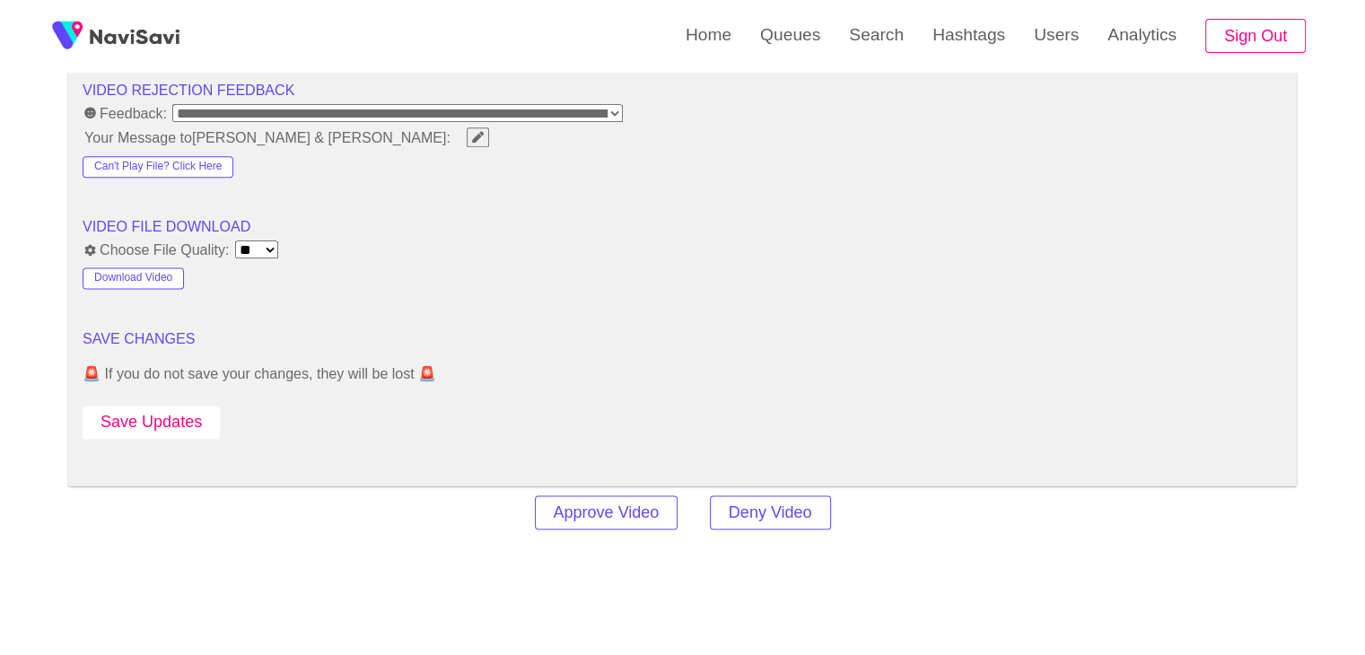
click at [190, 415] on button "Save Updates" at bounding box center [151, 422] width 137 height 33
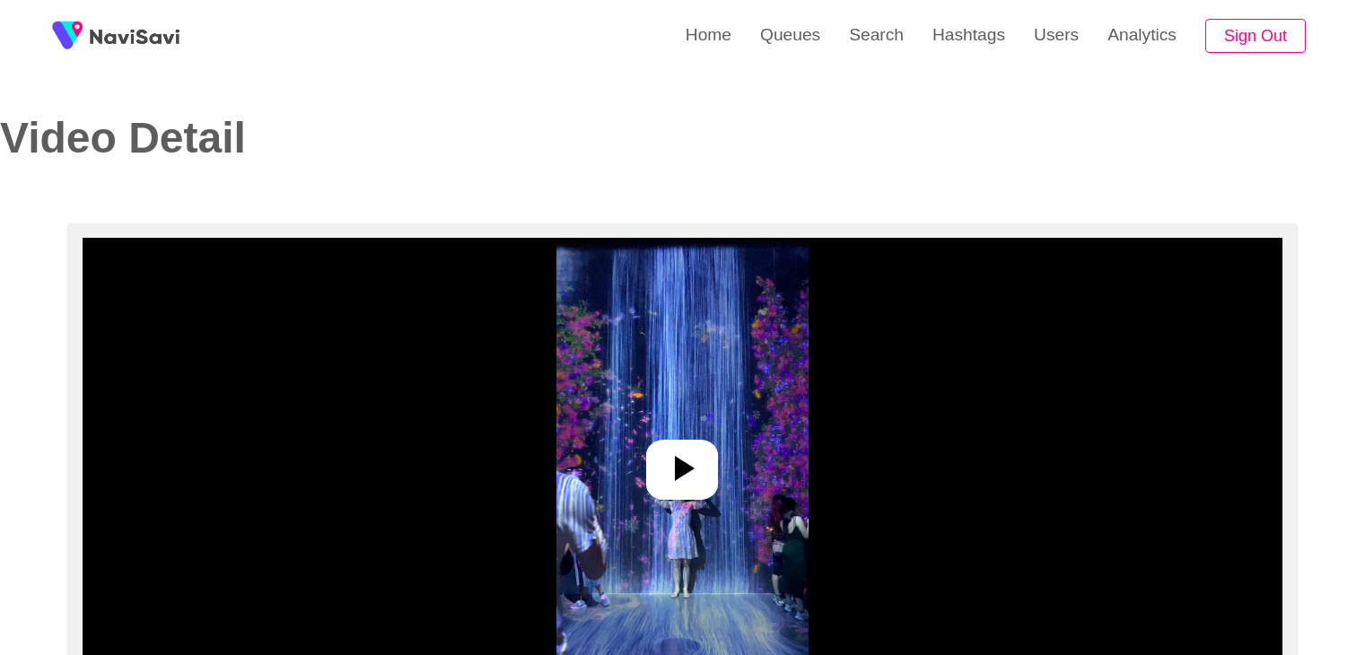
select select "**********"
select select "**"
click at [699, 468] on icon at bounding box center [682, 468] width 43 height 43
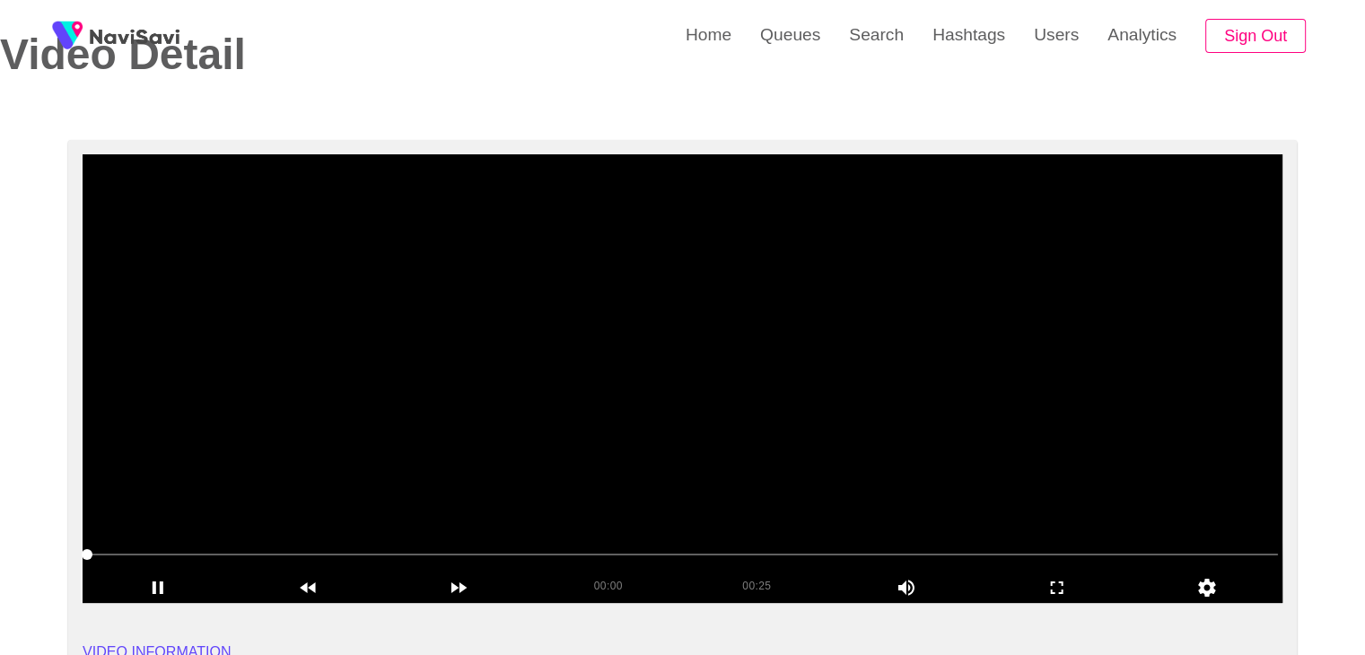
scroll to position [90, 0]
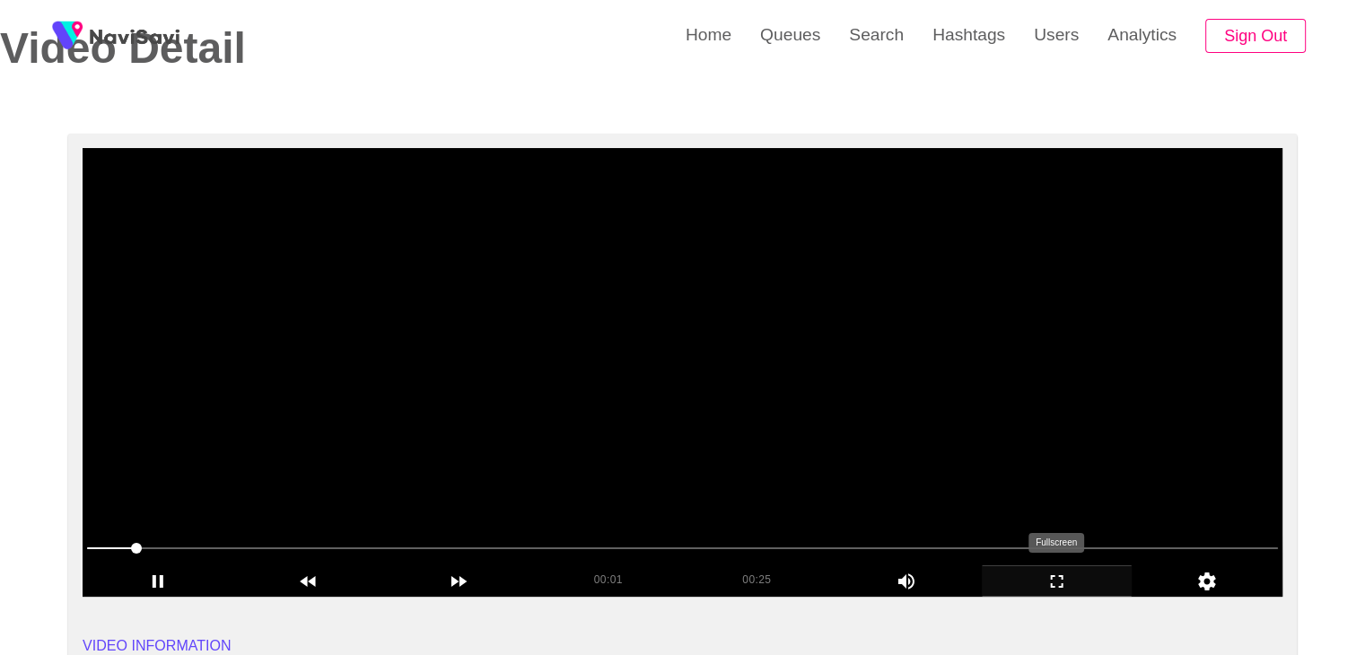
click at [1075, 587] on icon "add" at bounding box center [1057, 582] width 149 height 22
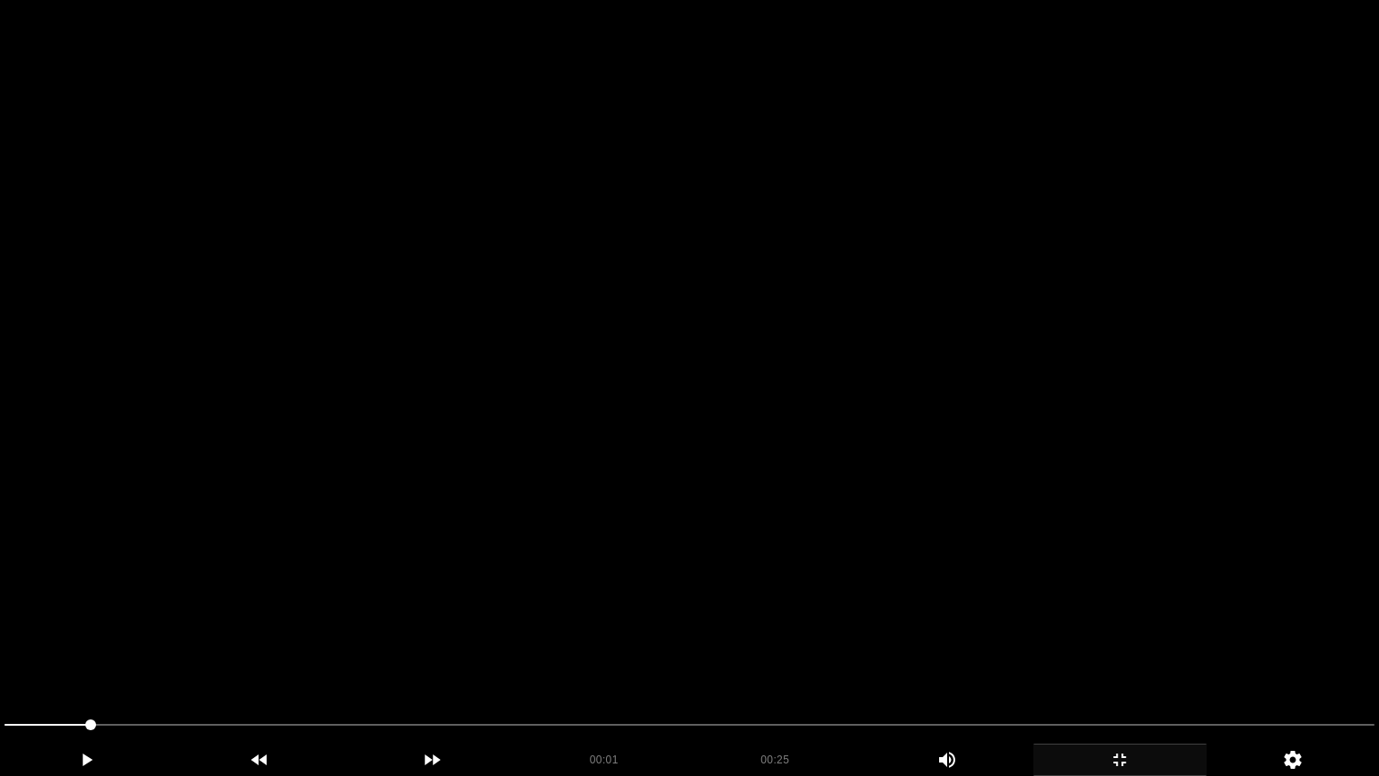
click at [1072, 654] on video at bounding box center [689, 388] width 1379 height 776
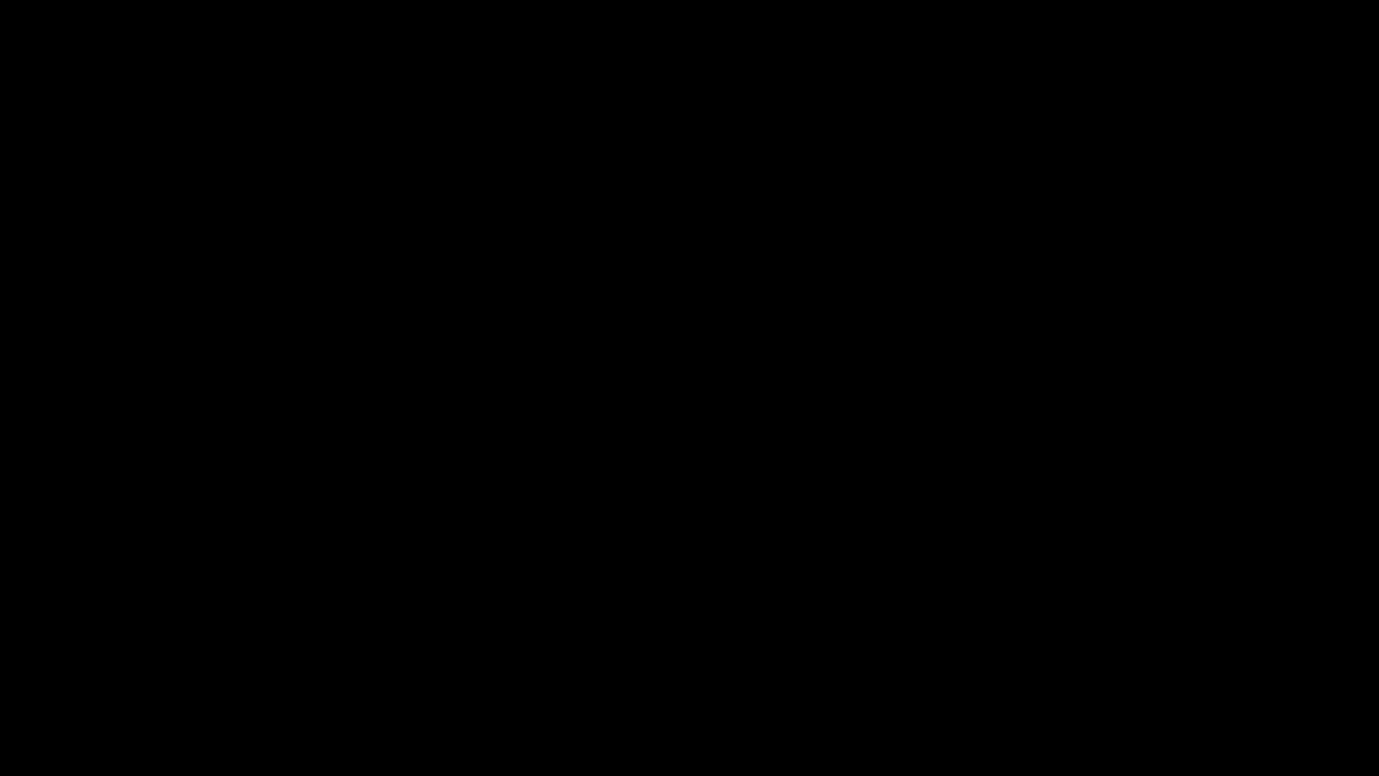
drag, startPoint x: 1147, startPoint y: 760, endPoint x: 1135, endPoint y: 756, distance: 13.3
click at [1135, 654] on icon "add" at bounding box center [1119, 760] width 171 height 22
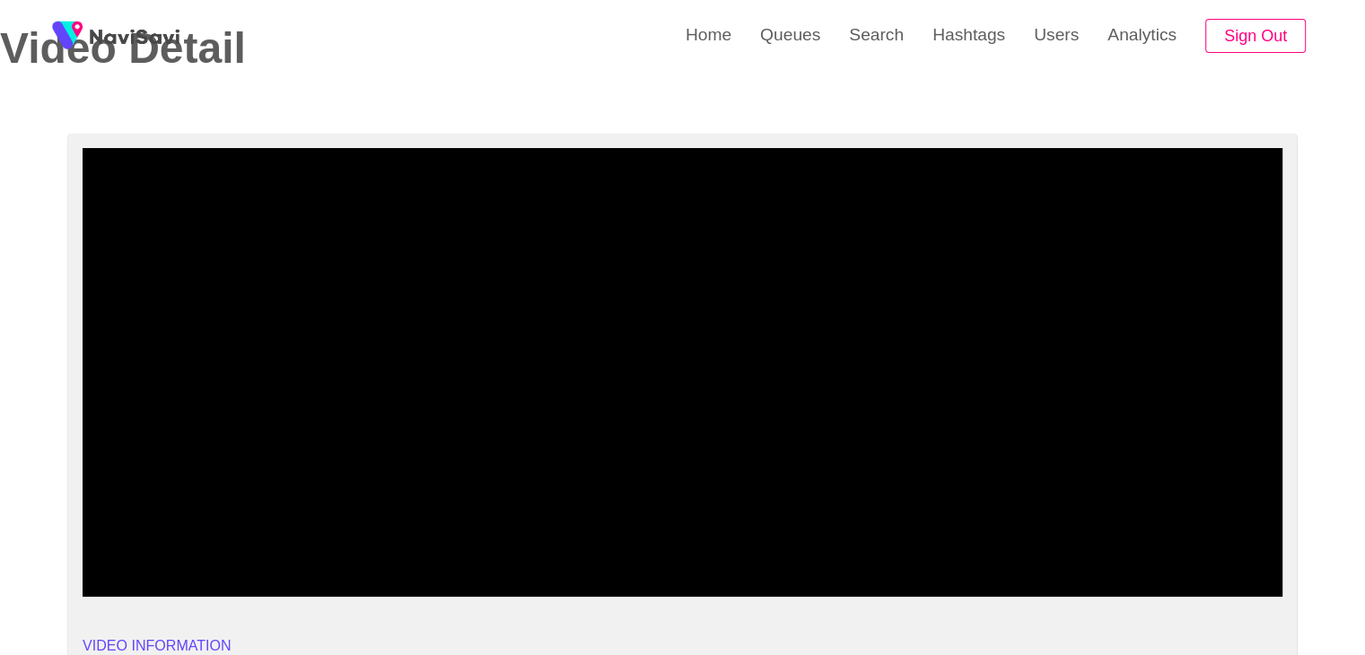
drag, startPoint x: 95, startPoint y: 561, endPoint x: 56, endPoint y: 532, distance: 48.8
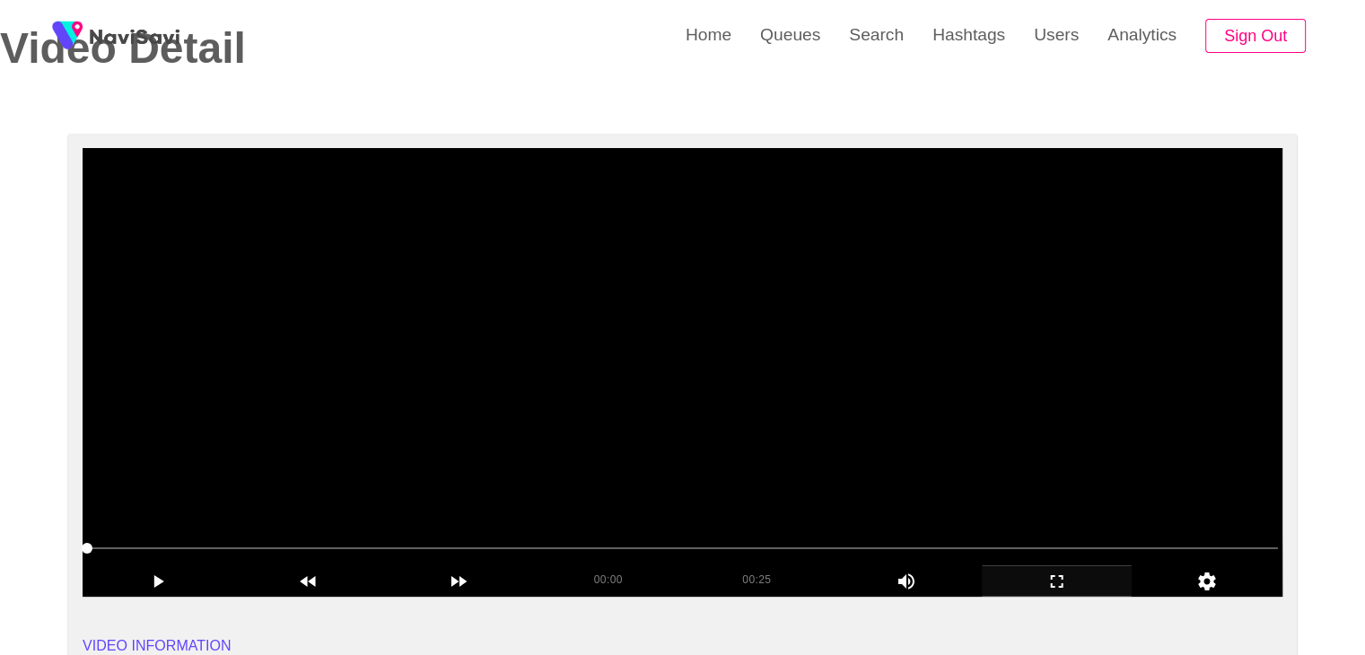
click at [596, 426] on video at bounding box center [683, 372] width 1200 height 449
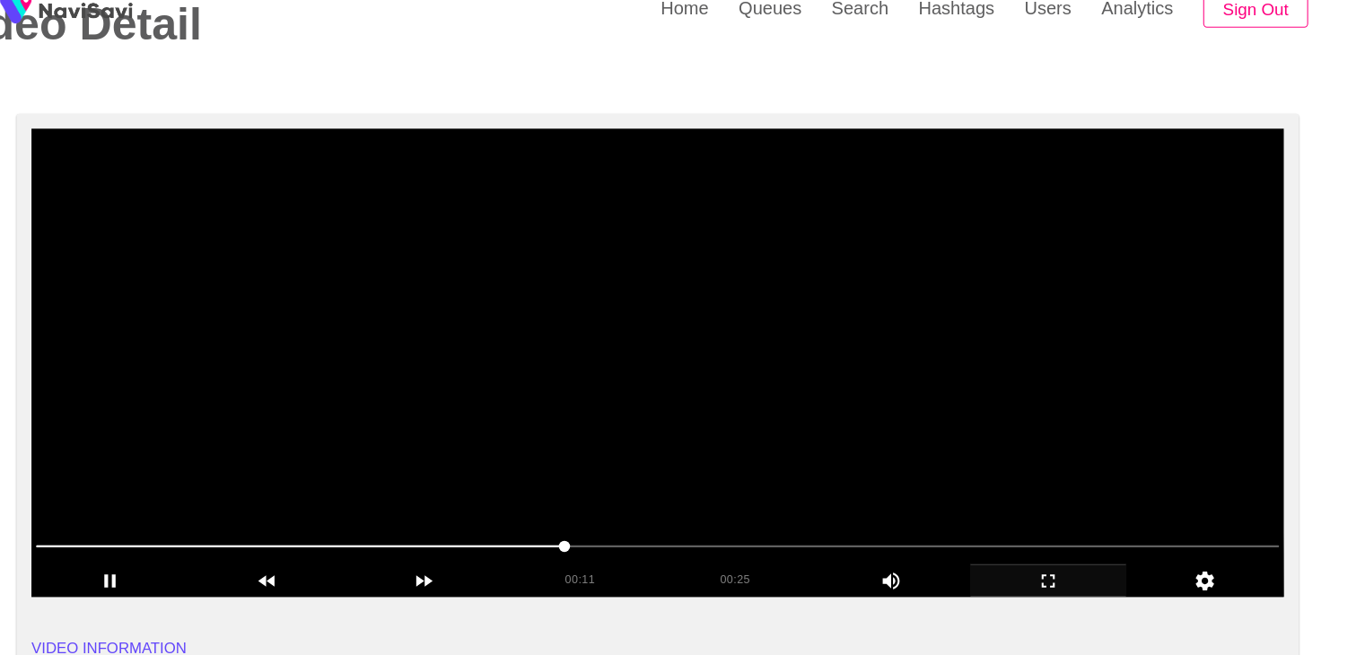
scroll to position [88, 0]
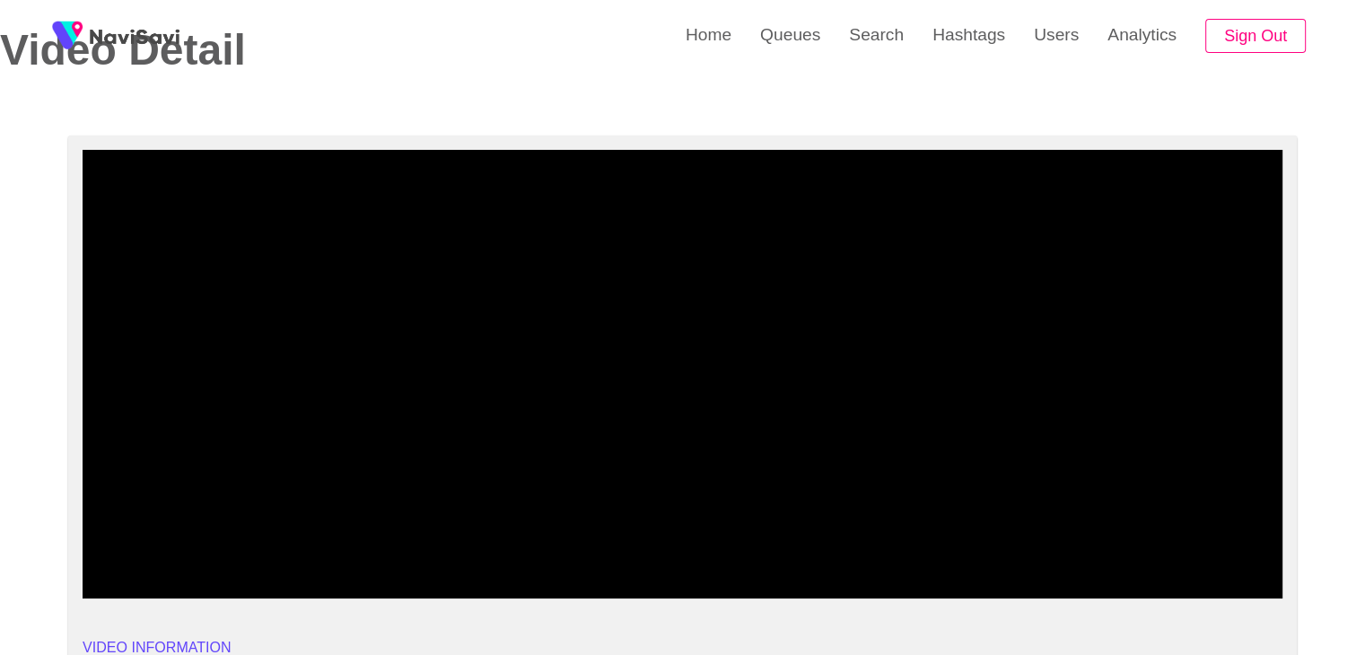
drag, startPoint x: 86, startPoint y: 554, endPoint x: 377, endPoint y: 489, distance: 298.0
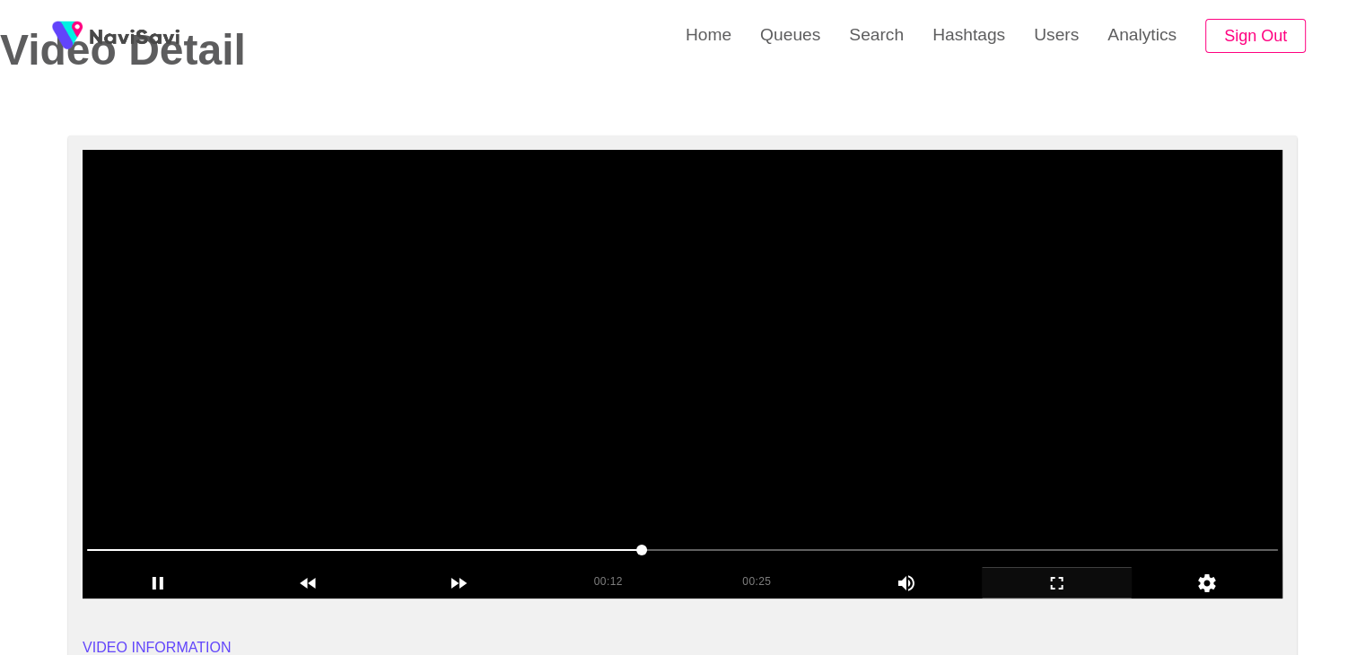
click at [540, 456] on video at bounding box center [683, 374] width 1200 height 449
click at [635, 452] on video at bounding box center [683, 374] width 1200 height 449
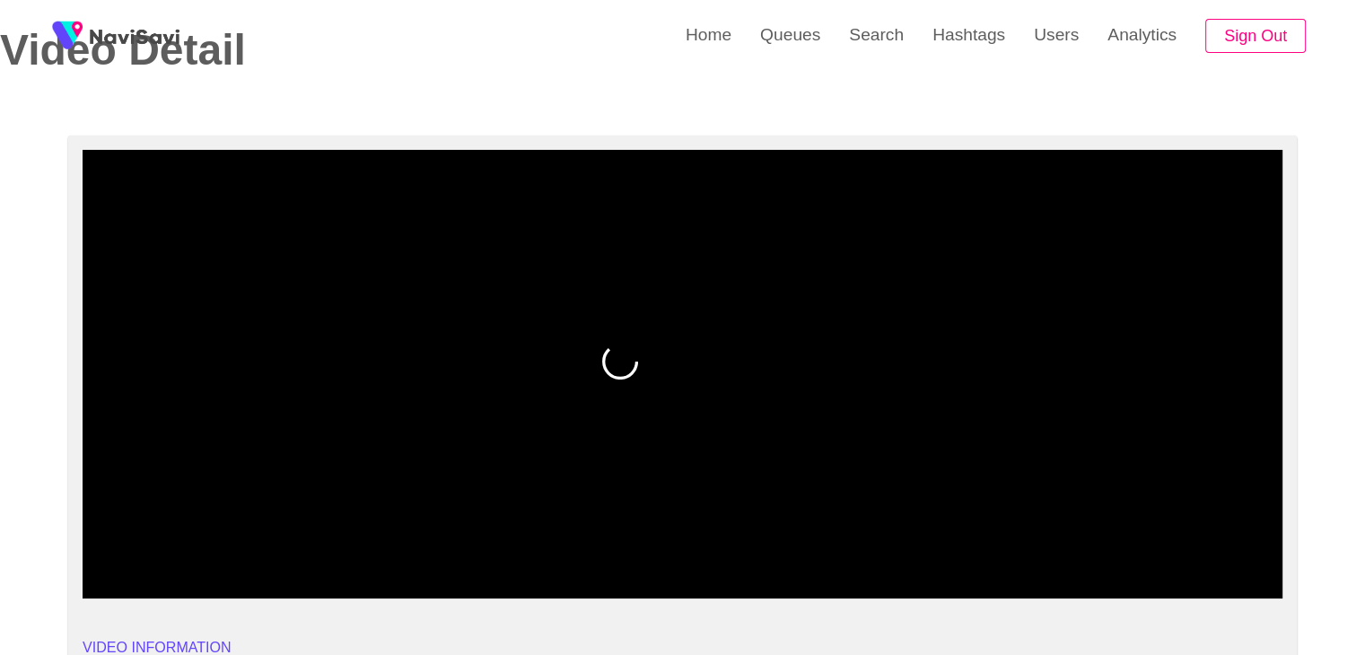
click at [302, 503] on video at bounding box center [683, 374] width 1200 height 449
click at [180, 568] on div "00:00 00:25 Picture In Picture 1" at bounding box center [683, 567] width 1200 height 63
drag, startPoint x: 169, startPoint y: 550, endPoint x: 39, endPoint y: 522, distance: 132.2
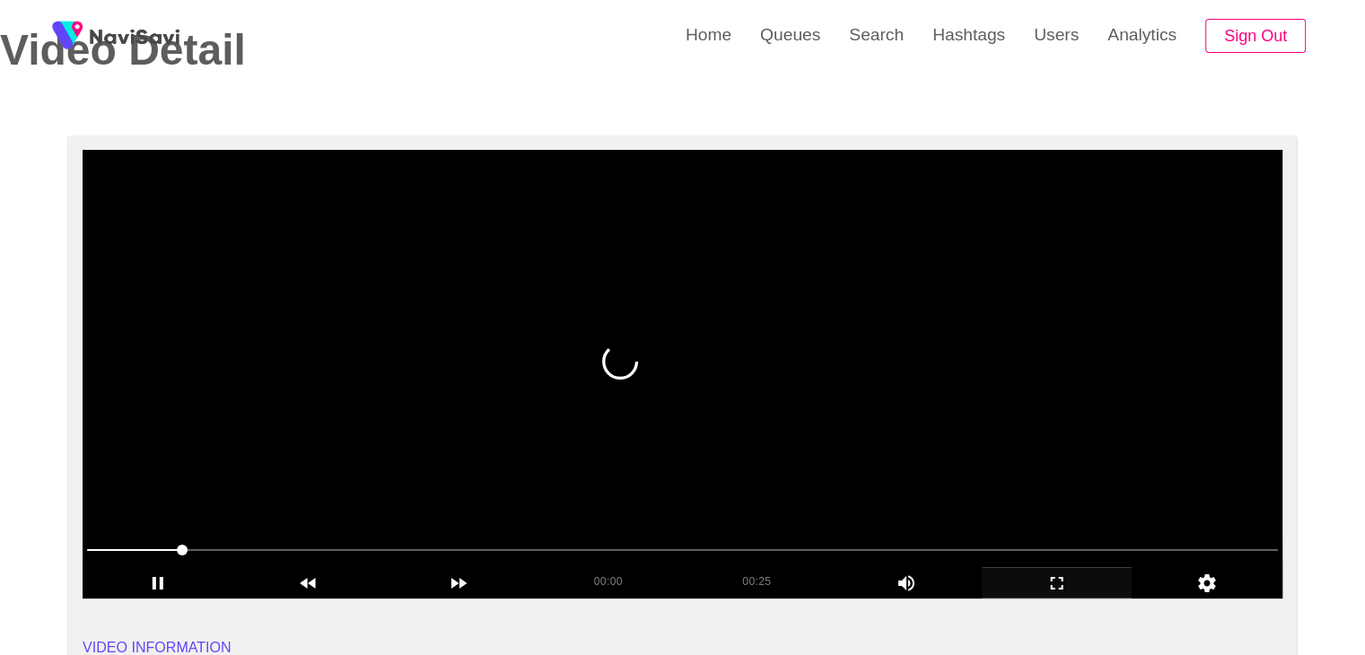
drag, startPoint x: 503, startPoint y: 420, endPoint x: 599, endPoint y: 427, distance: 96.3
click at [510, 421] on video at bounding box center [683, 374] width 1200 height 449
click at [708, 438] on video at bounding box center [683, 374] width 1200 height 449
click at [117, 547] on span at bounding box center [682, 550] width 1191 height 29
drag, startPoint x: 97, startPoint y: 540, endPoint x: 95, endPoint y: 552, distance: 12.7
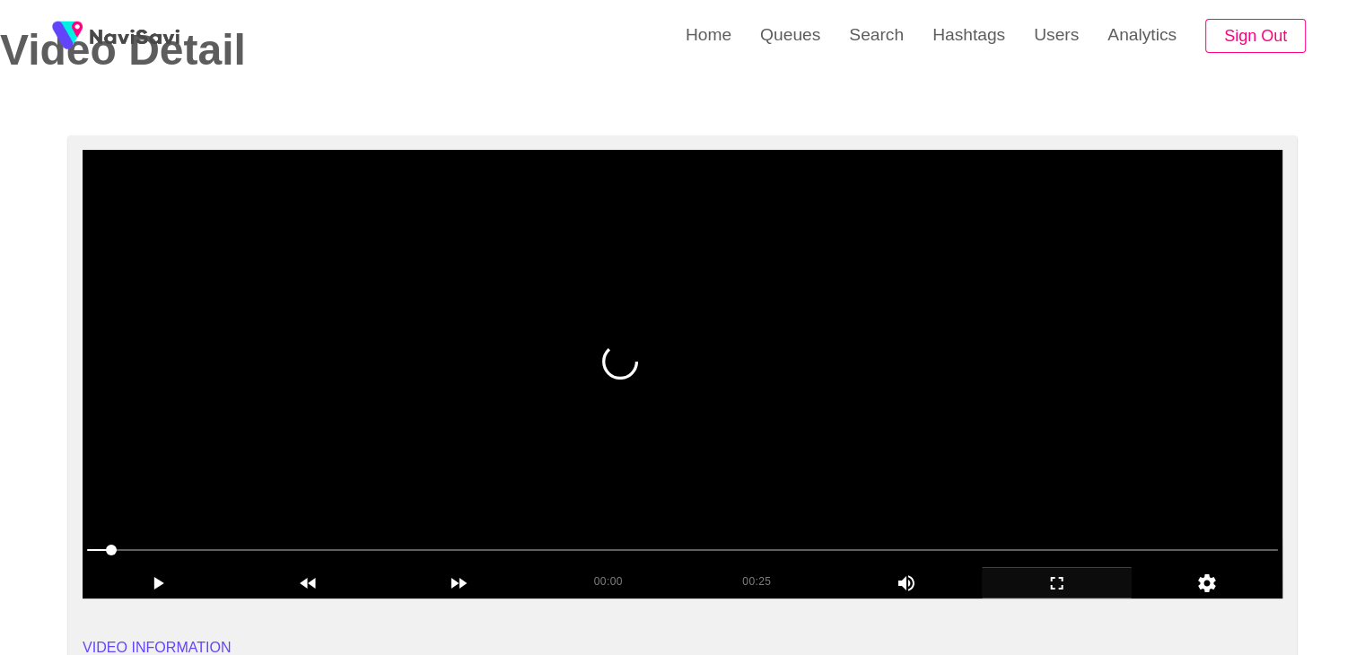
click at [106, 552] on span at bounding box center [111, 550] width 11 height 11
click at [93, 553] on span at bounding box center [98, 550] width 11 height 11
drag, startPoint x: 540, startPoint y: 472, endPoint x: 552, endPoint y: 473, distance: 12.6
click at [545, 473] on video at bounding box center [683, 374] width 1200 height 449
click at [717, 466] on video at bounding box center [683, 374] width 1200 height 449
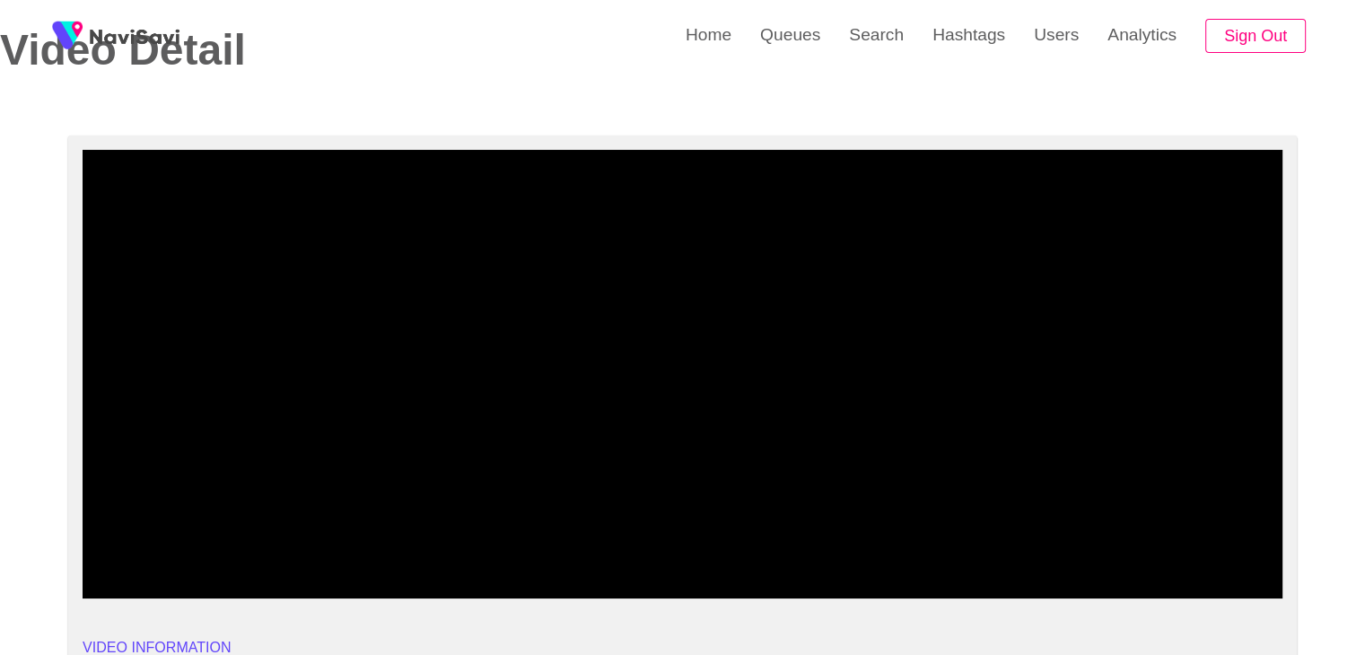
drag, startPoint x: 186, startPoint y: 549, endPoint x: 172, endPoint y: 550, distance: 13.5
click at [172, 550] on span at bounding box center [682, 550] width 1191 height 29
drag, startPoint x: 114, startPoint y: 555, endPoint x: 96, endPoint y: 557, distance: 18.2
click at [96, 557] on span at bounding box center [682, 550] width 1191 height 29
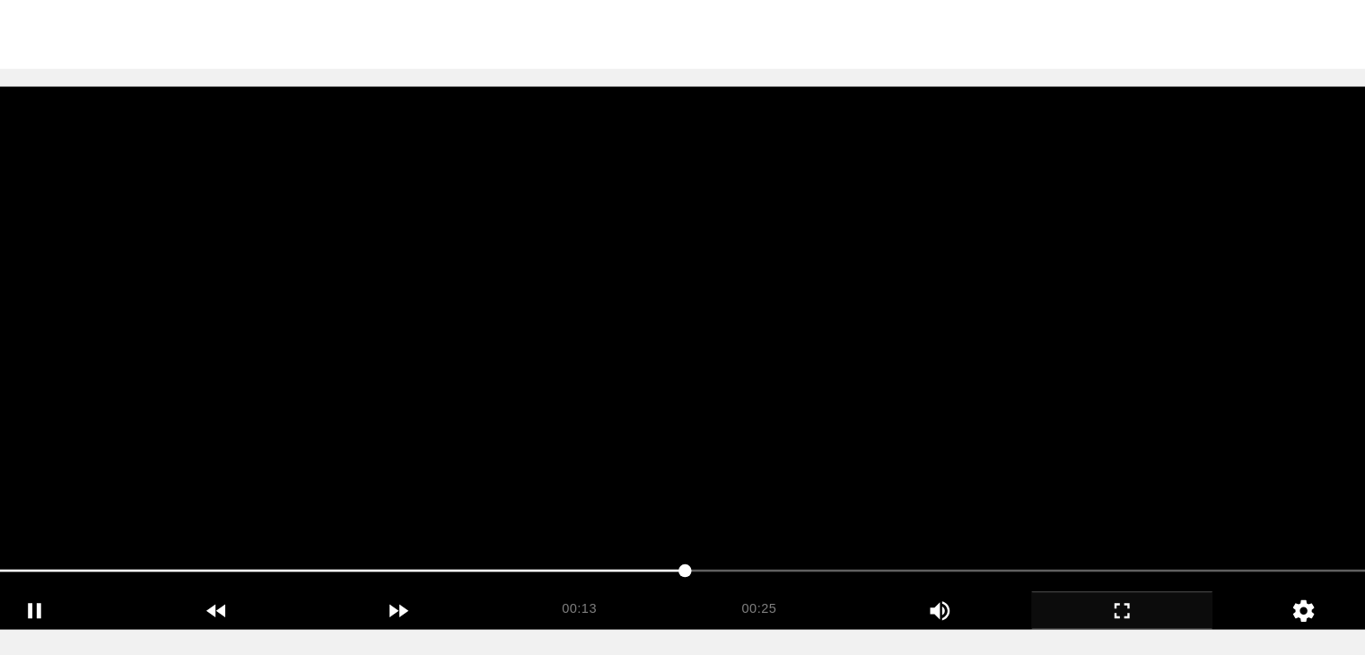
click at [745, 451] on video at bounding box center [683, 374] width 1200 height 449
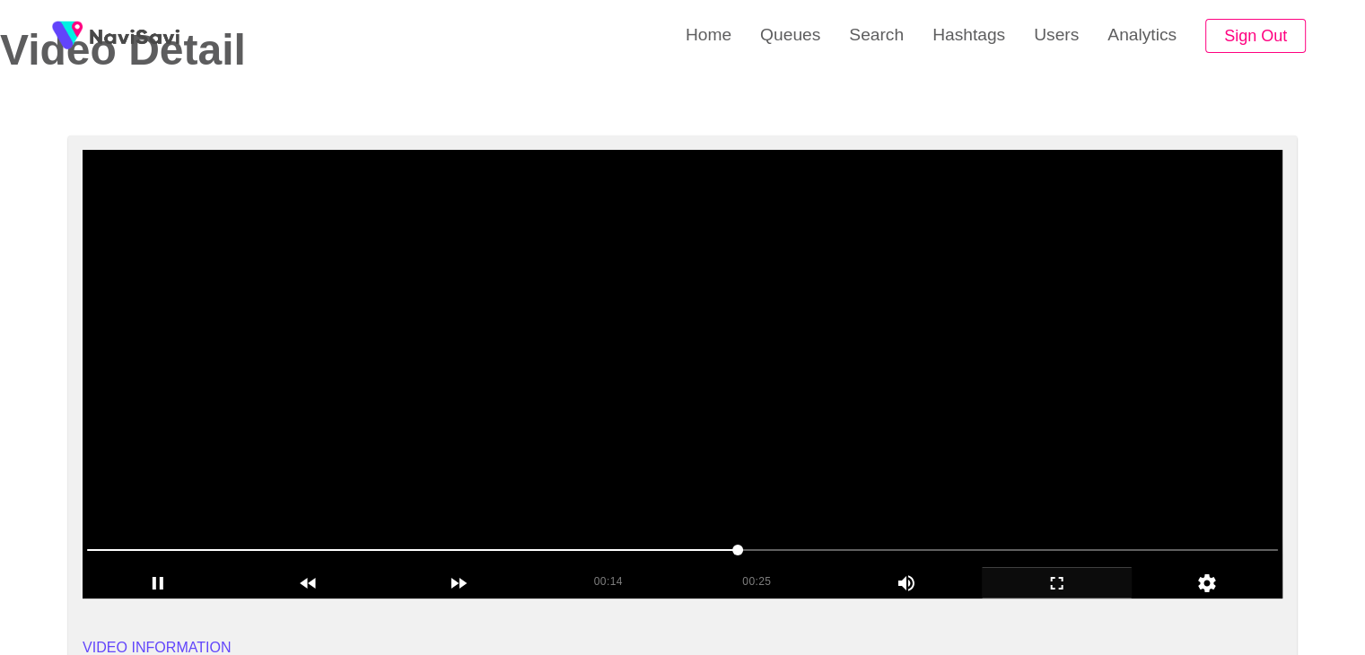
click at [745, 451] on video at bounding box center [683, 374] width 1200 height 449
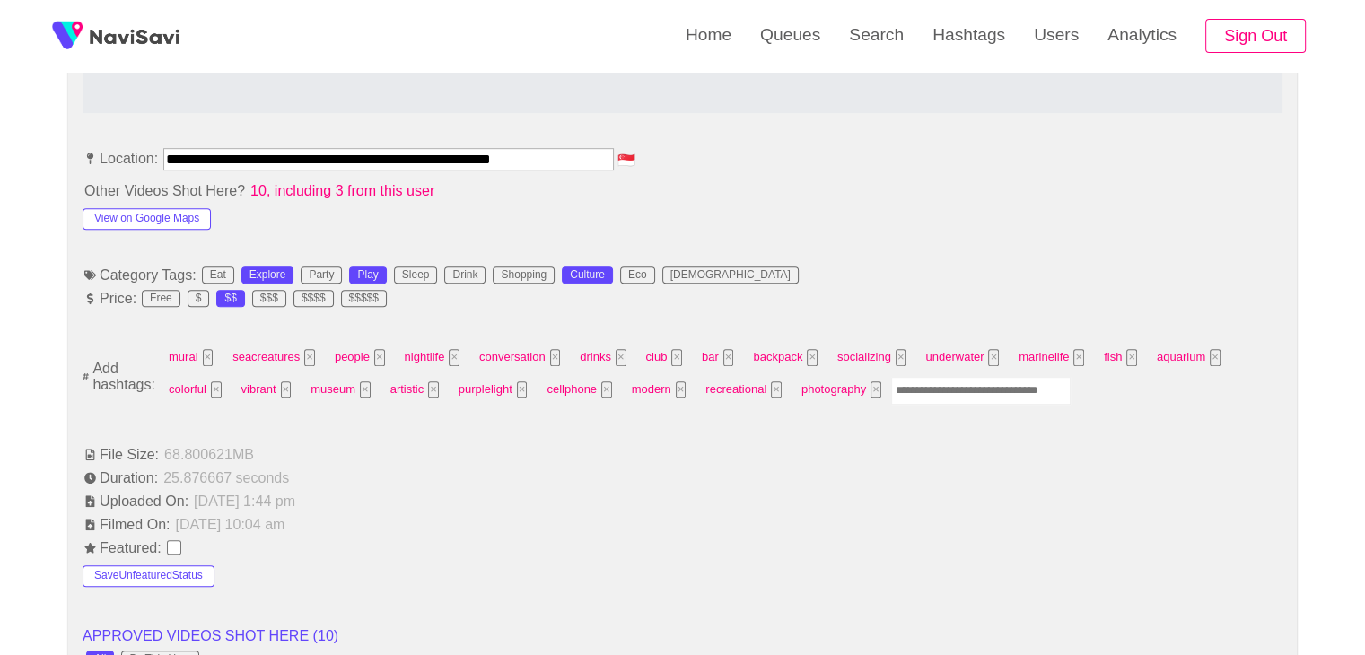
scroll to position [986, 0]
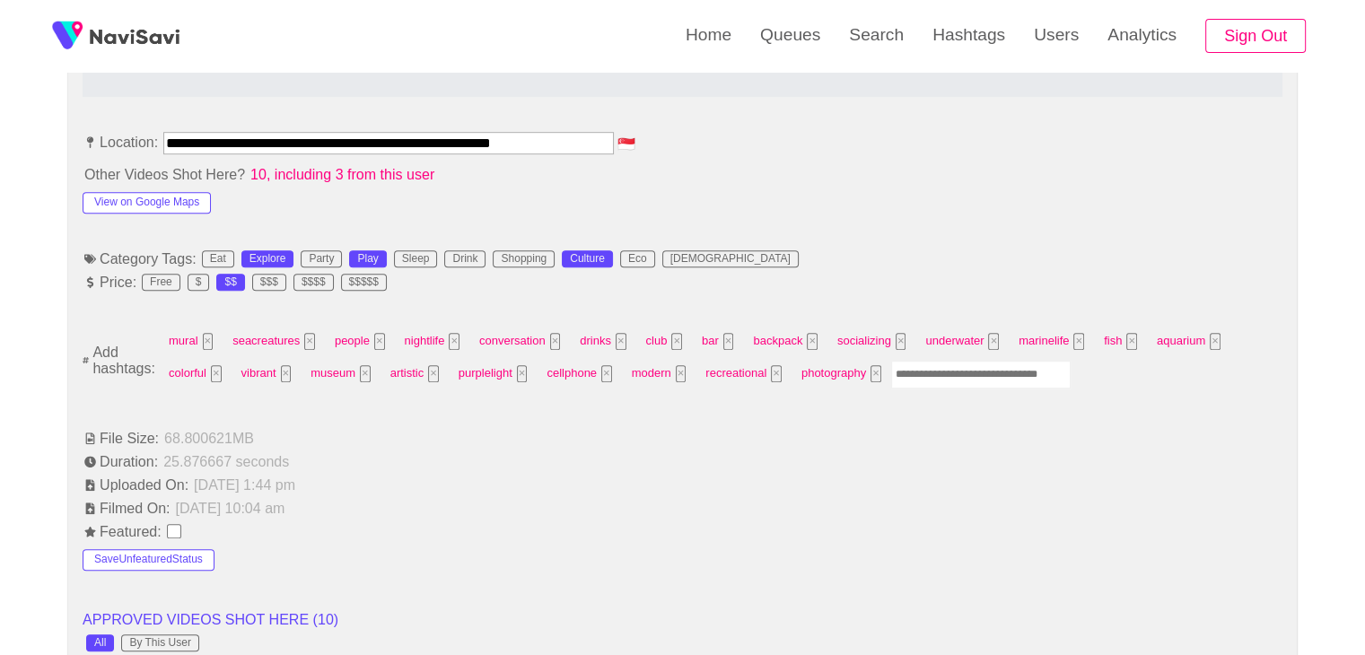
click at [926, 369] on input "Enter tag here and press return" at bounding box center [981, 375] width 180 height 28
type input "******"
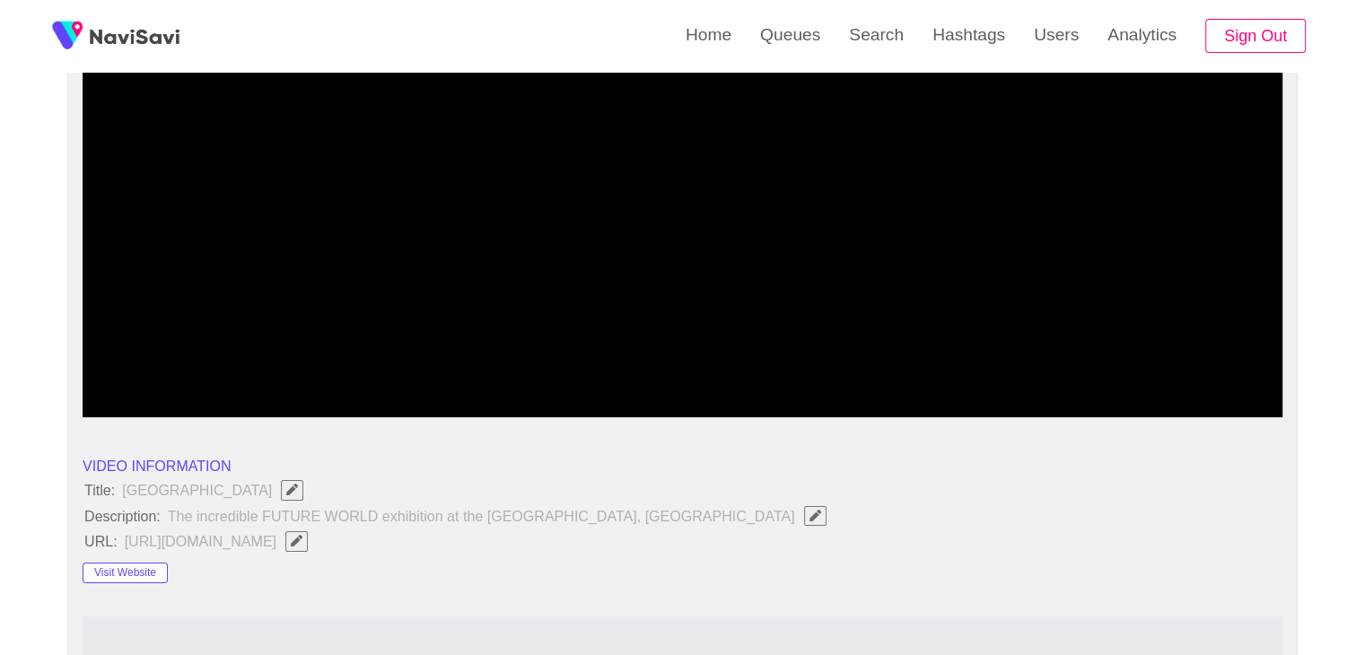
scroll to position [268, 0]
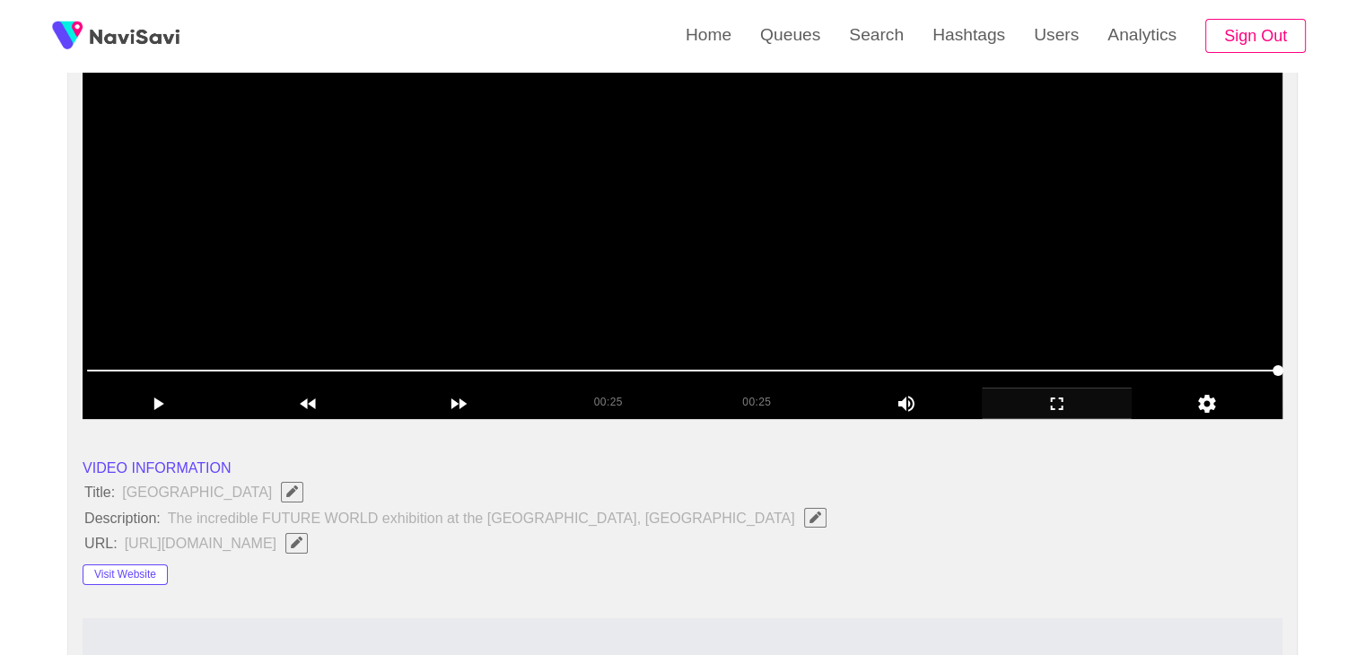
click at [899, 265] on video at bounding box center [683, 194] width 1200 height 449
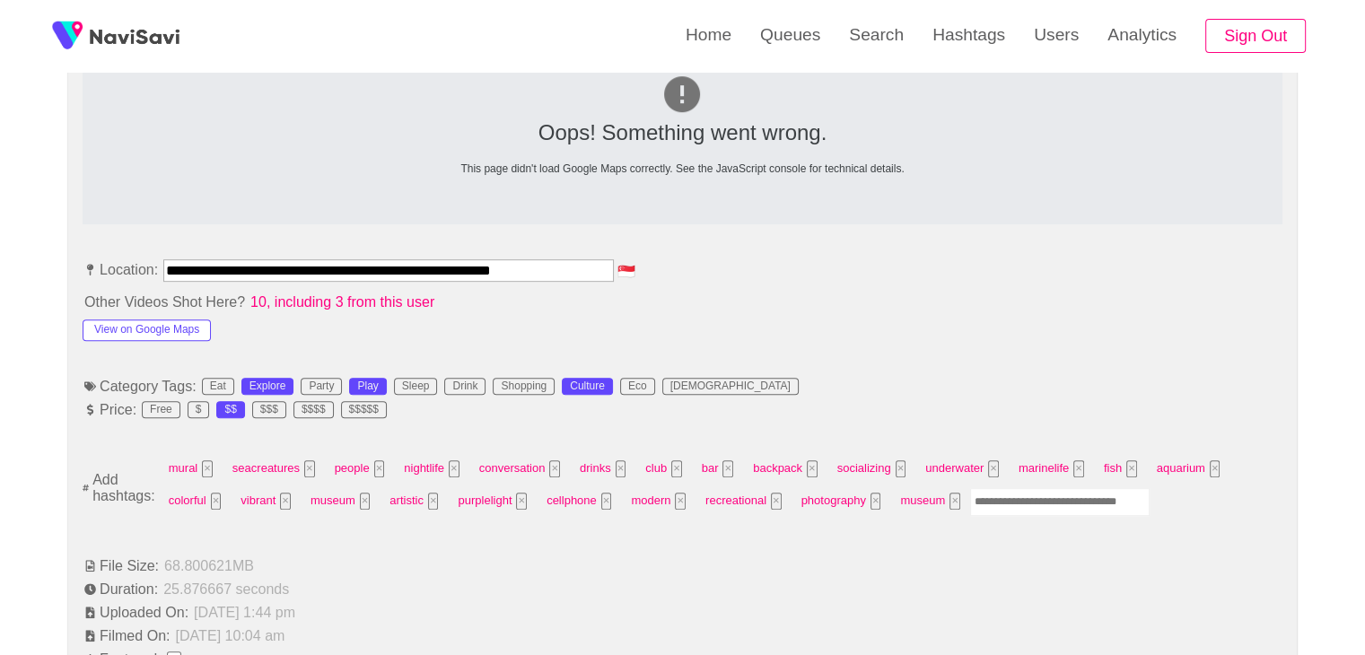
scroll to position [896, 0]
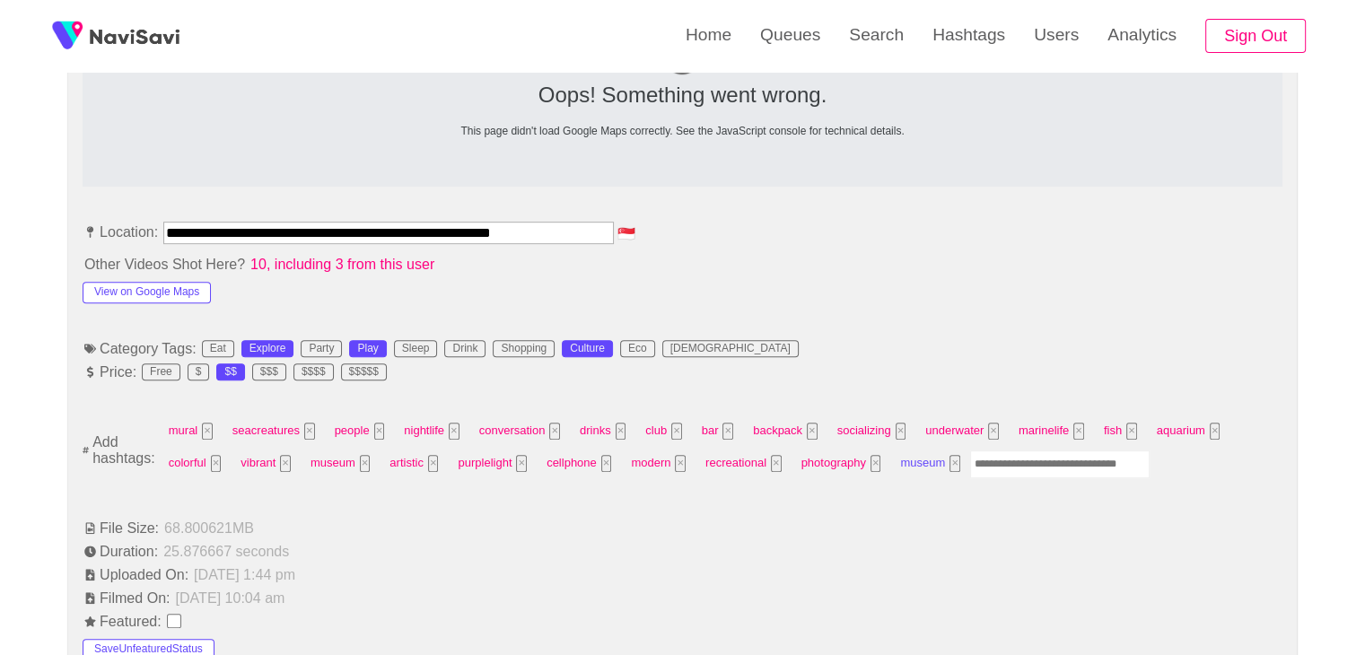
click at [951, 461] on button "×" at bounding box center [955, 463] width 11 height 17
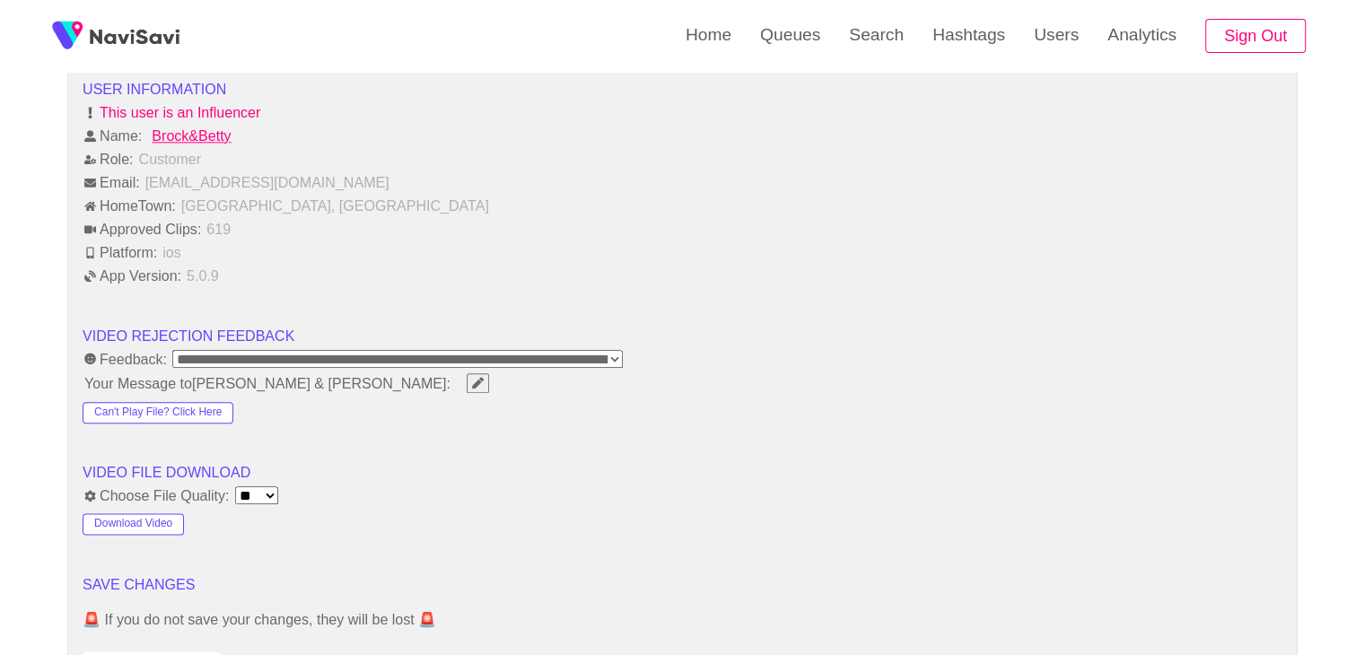
scroll to position [2332, 0]
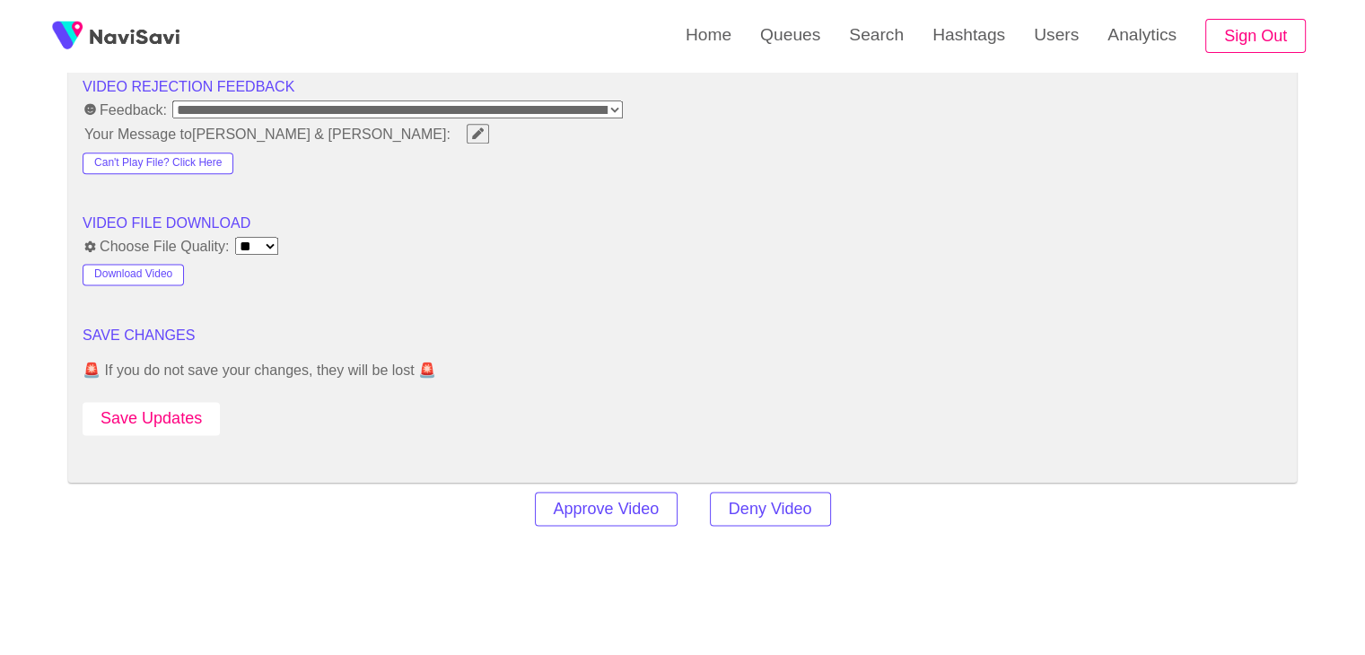
click at [192, 402] on button "Save Updates" at bounding box center [151, 418] width 137 height 33
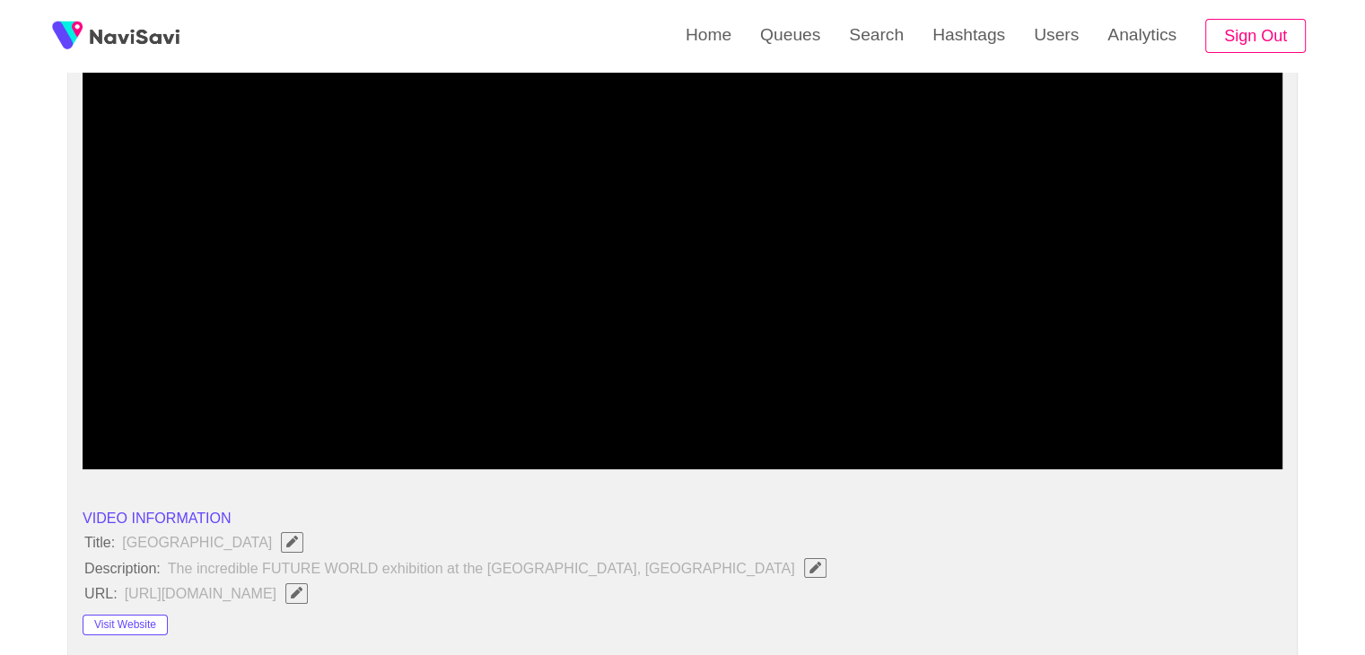
scroll to position [0, 0]
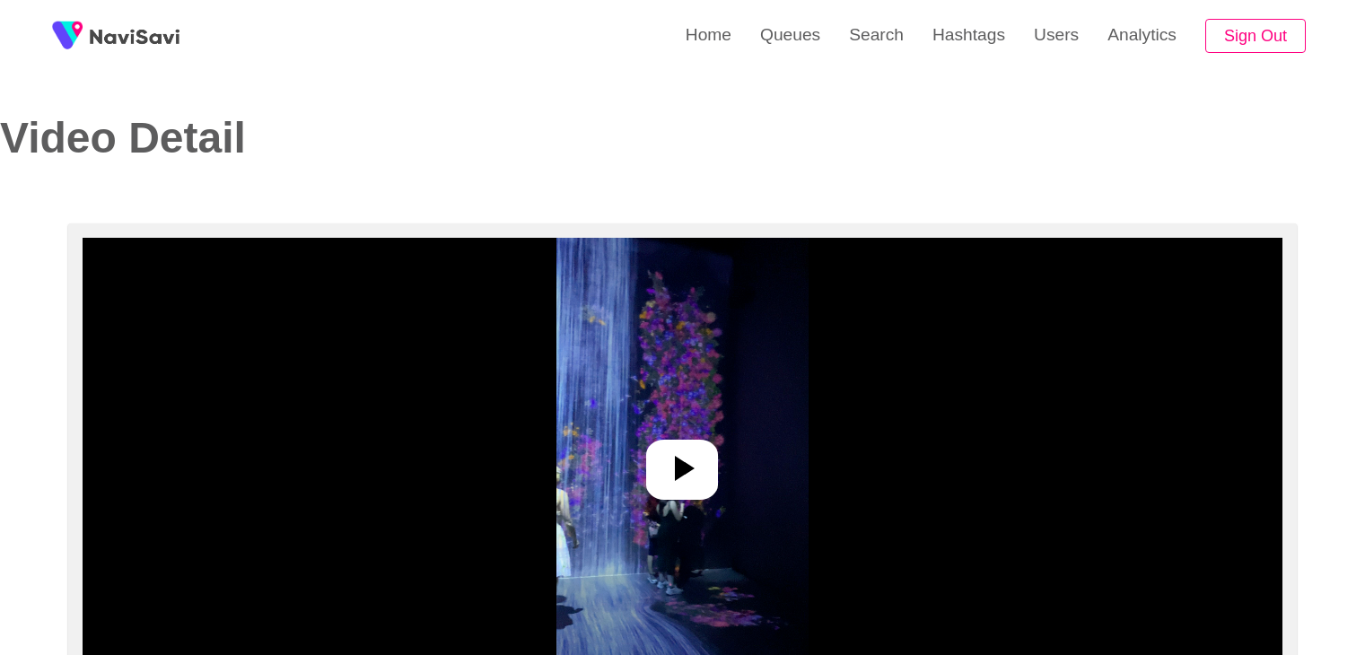
select select "**********"
select select "**"
click at [697, 491] on div at bounding box center [682, 470] width 72 height 60
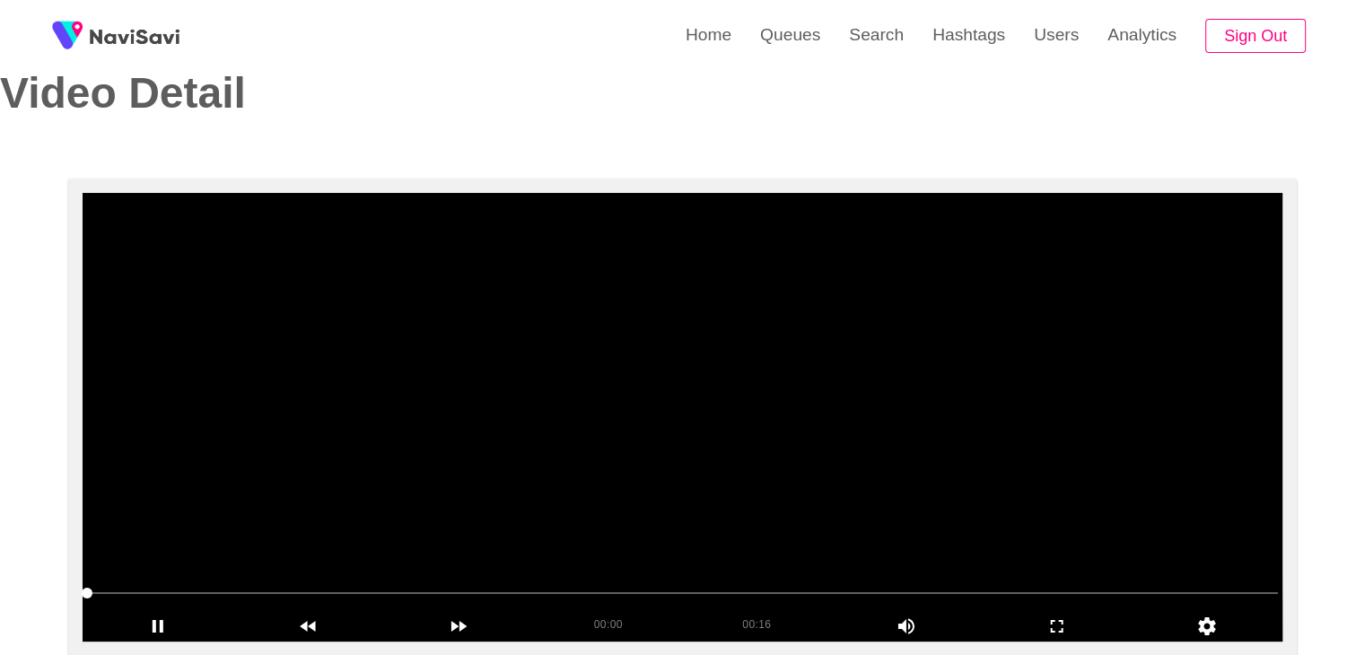
scroll to position [90, 0]
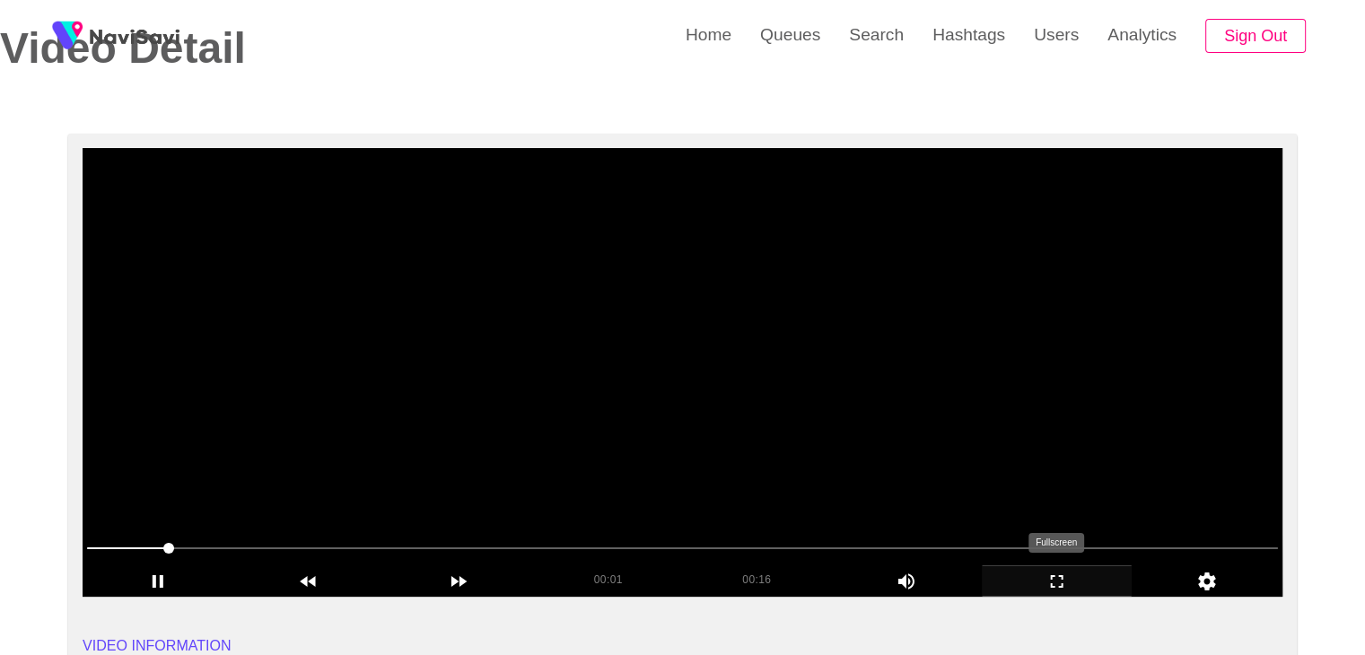
click at [1056, 575] on icon "add" at bounding box center [1057, 582] width 149 height 22
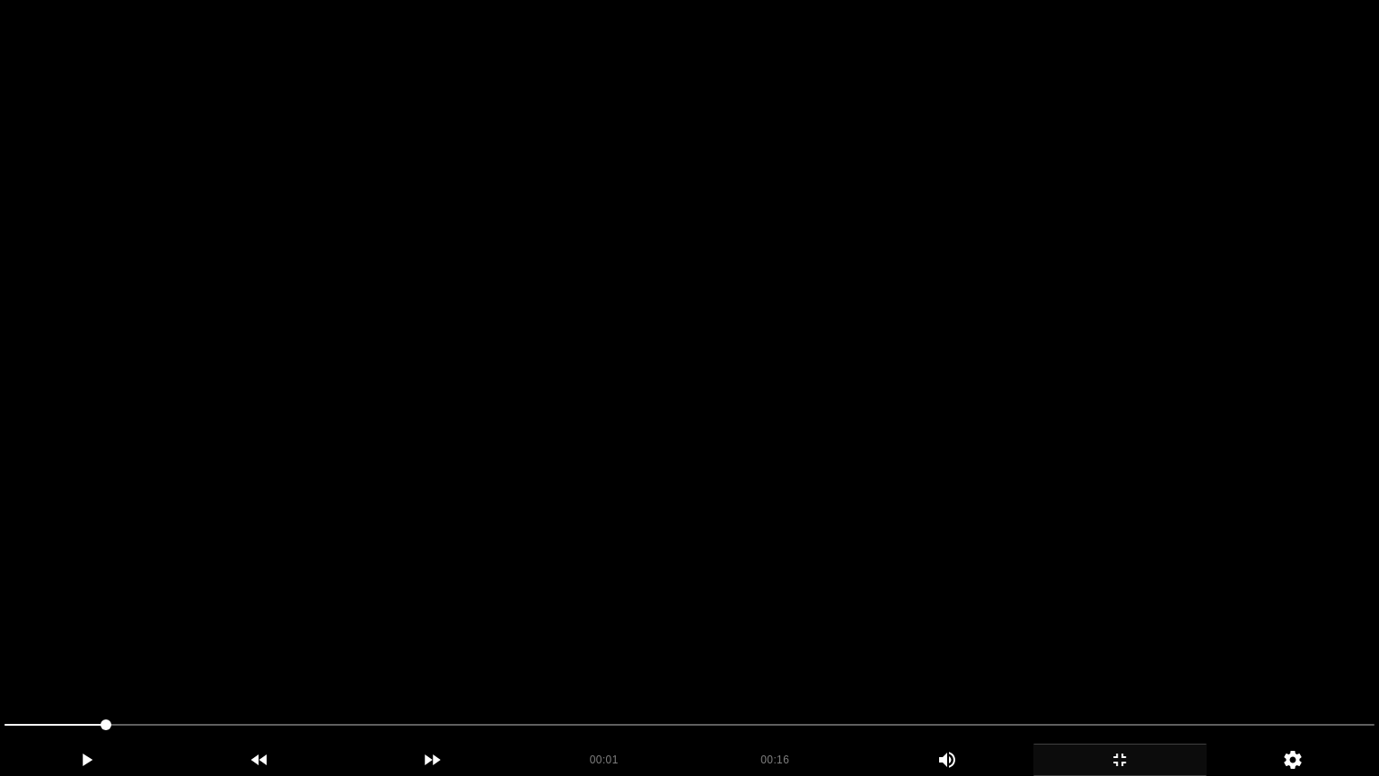
click at [853, 585] on video at bounding box center [689, 388] width 1379 height 776
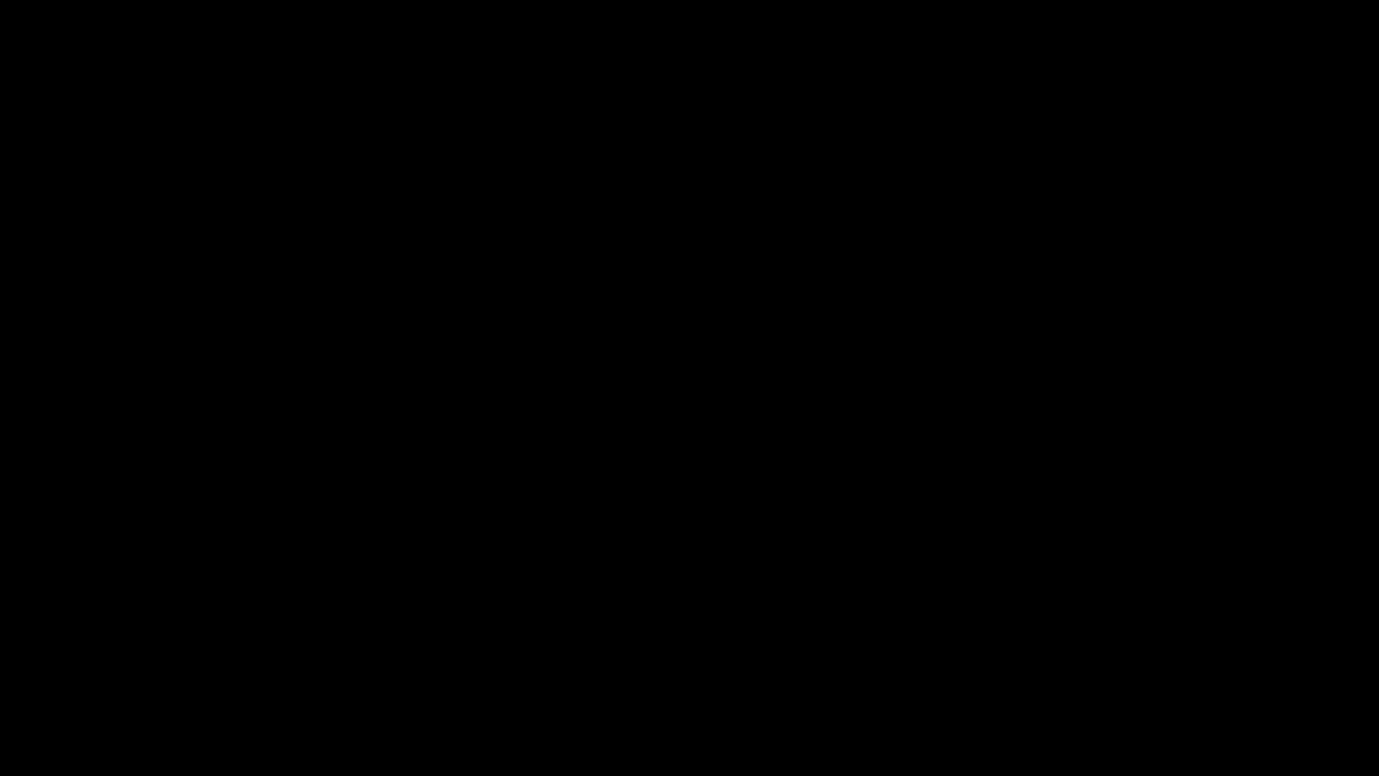
click at [1134, 654] on div "add" at bounding box center [1119, 759] width 173 height 32
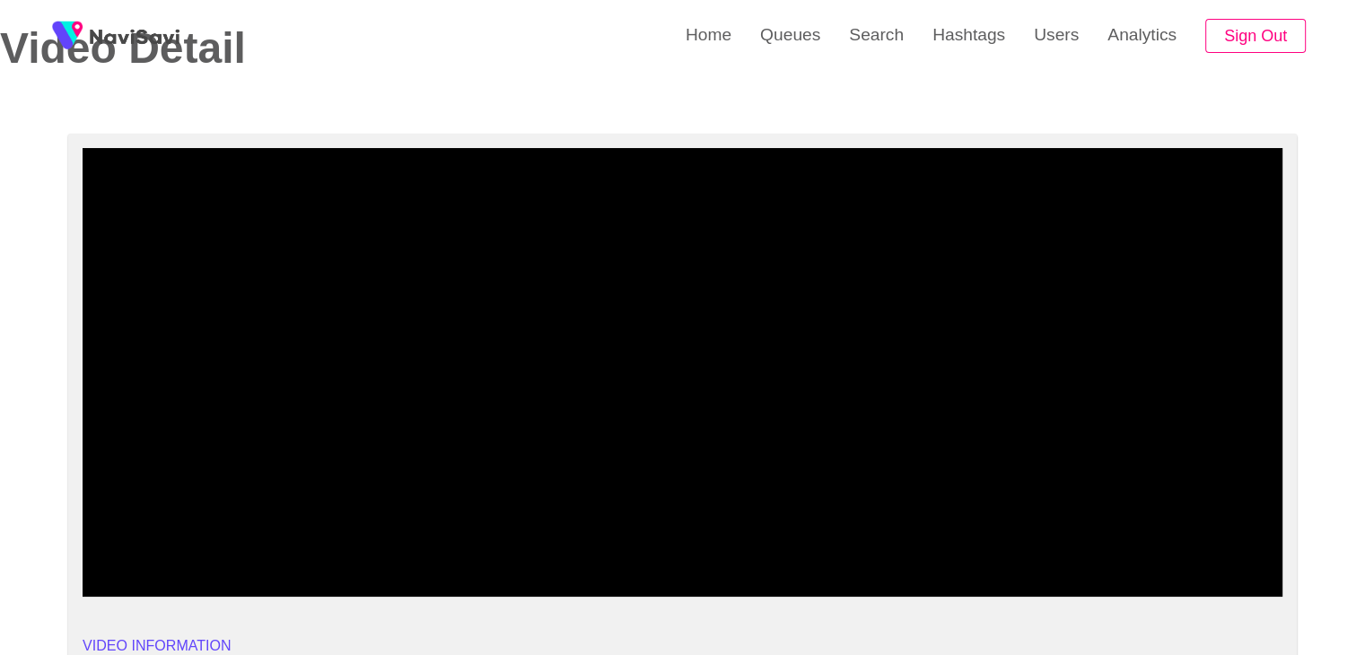
click at [765, 397] on video at bounding box center [683, 372] width 1200 height 449
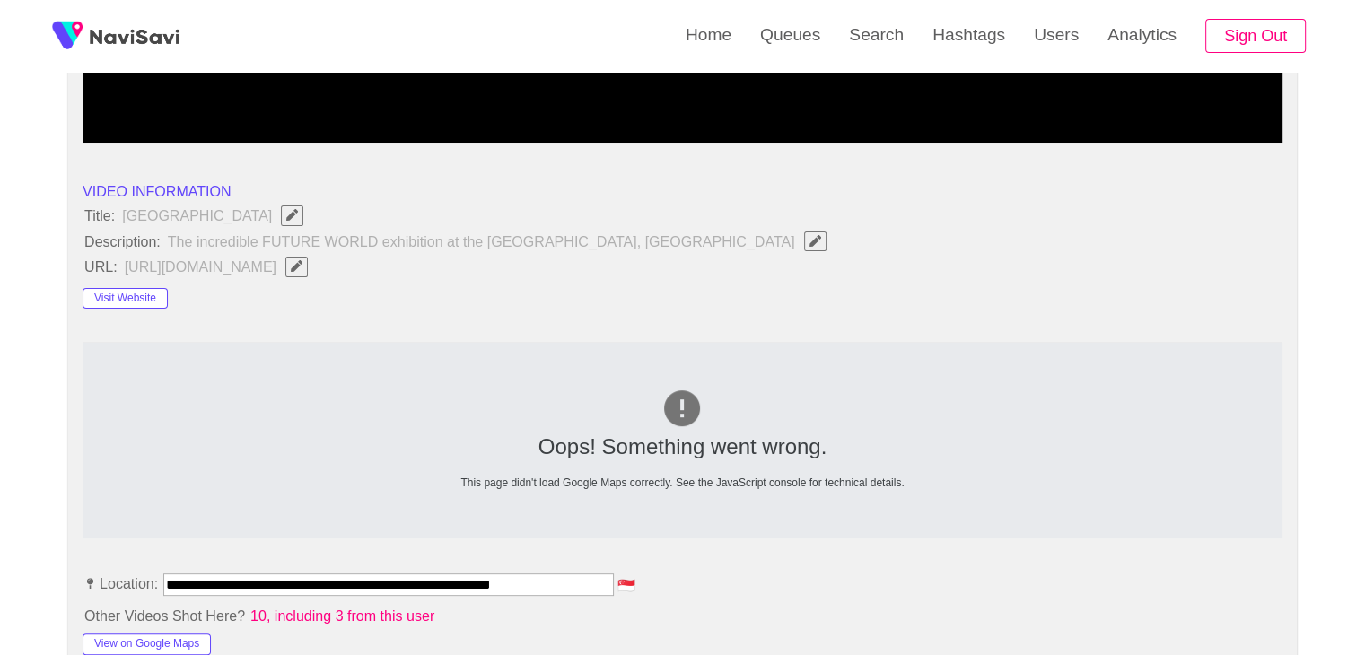
scroll to position [987, 0]
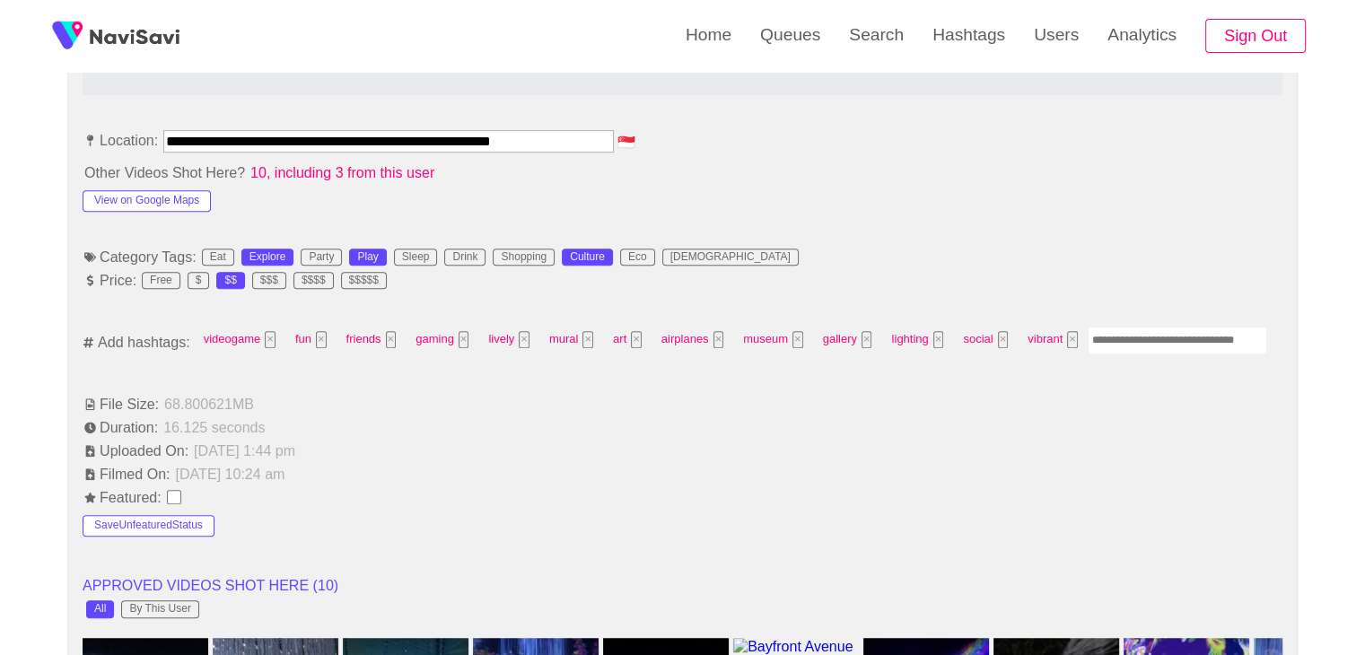
click at [1140, 329] on input "Enter tag here and press return" at bounding box center [1178, 341] width 180 height 28
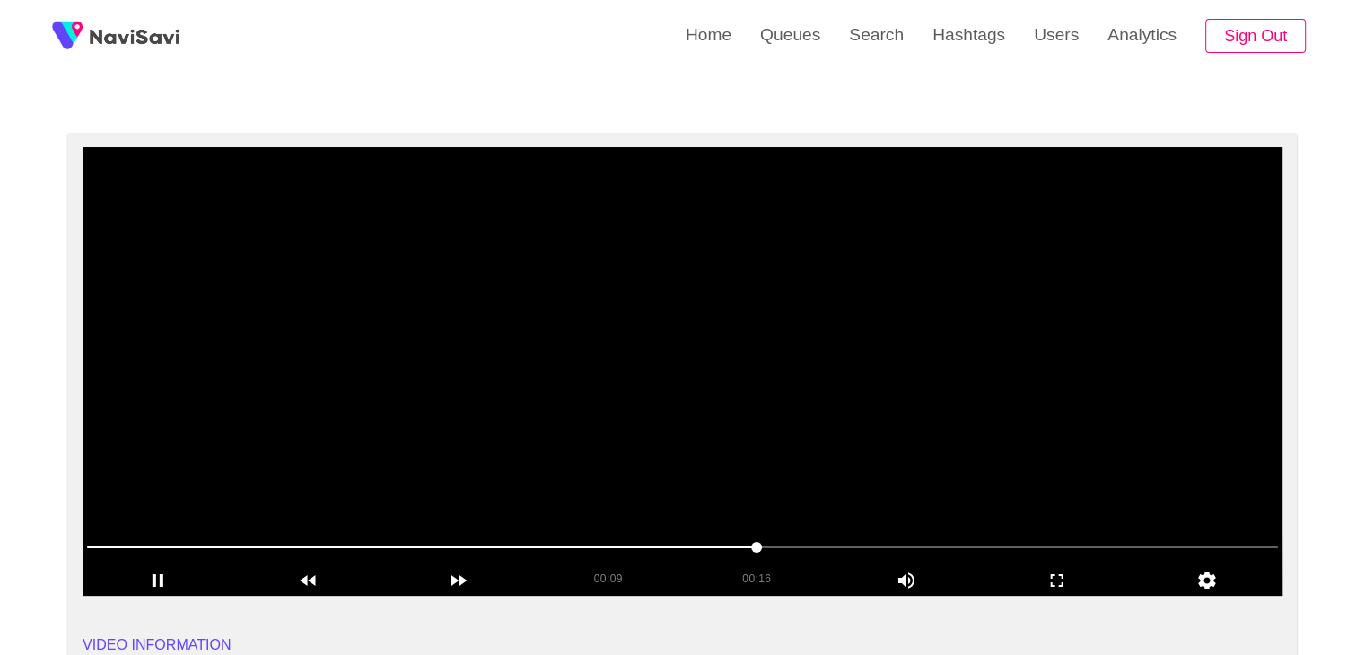
scroll to position [90, 0]
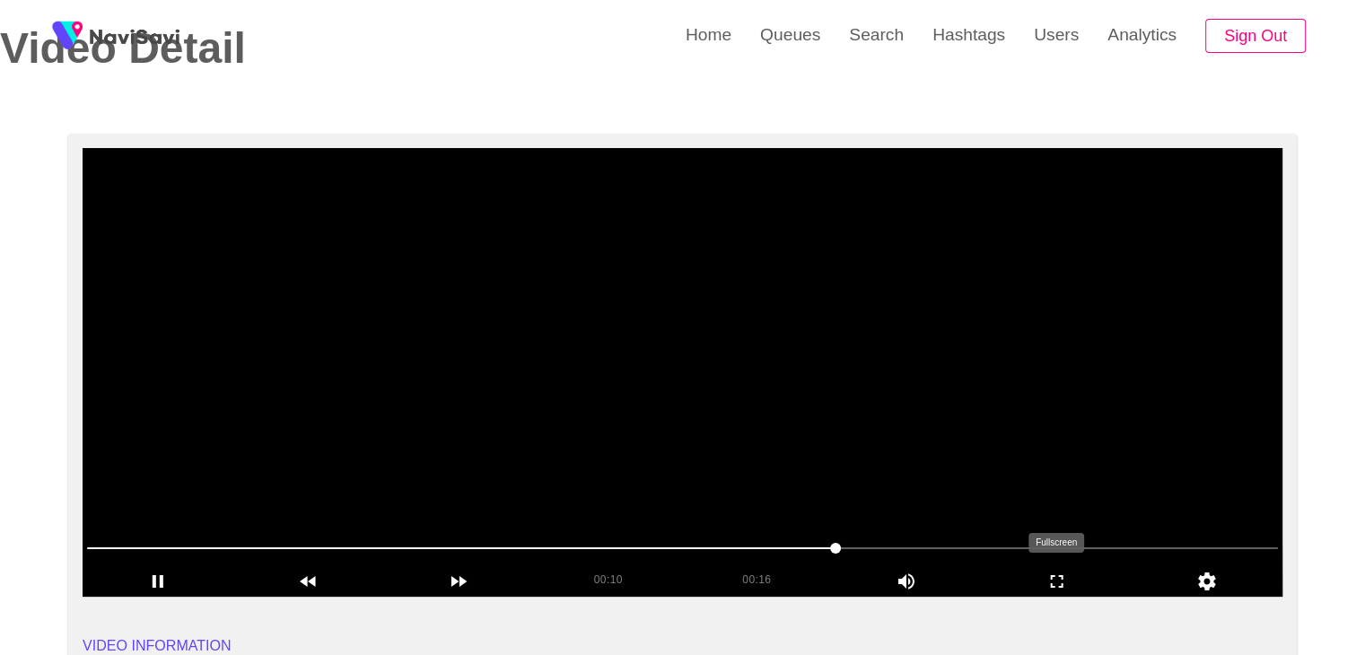
drag, startPoint x: 1069, startPoint y: 581, endPoint x: 990, endPoint y: 643, distance: 100.4
click at [1068, 583] on icon "add" at bounding box center [1057, 582] width 149 height 22
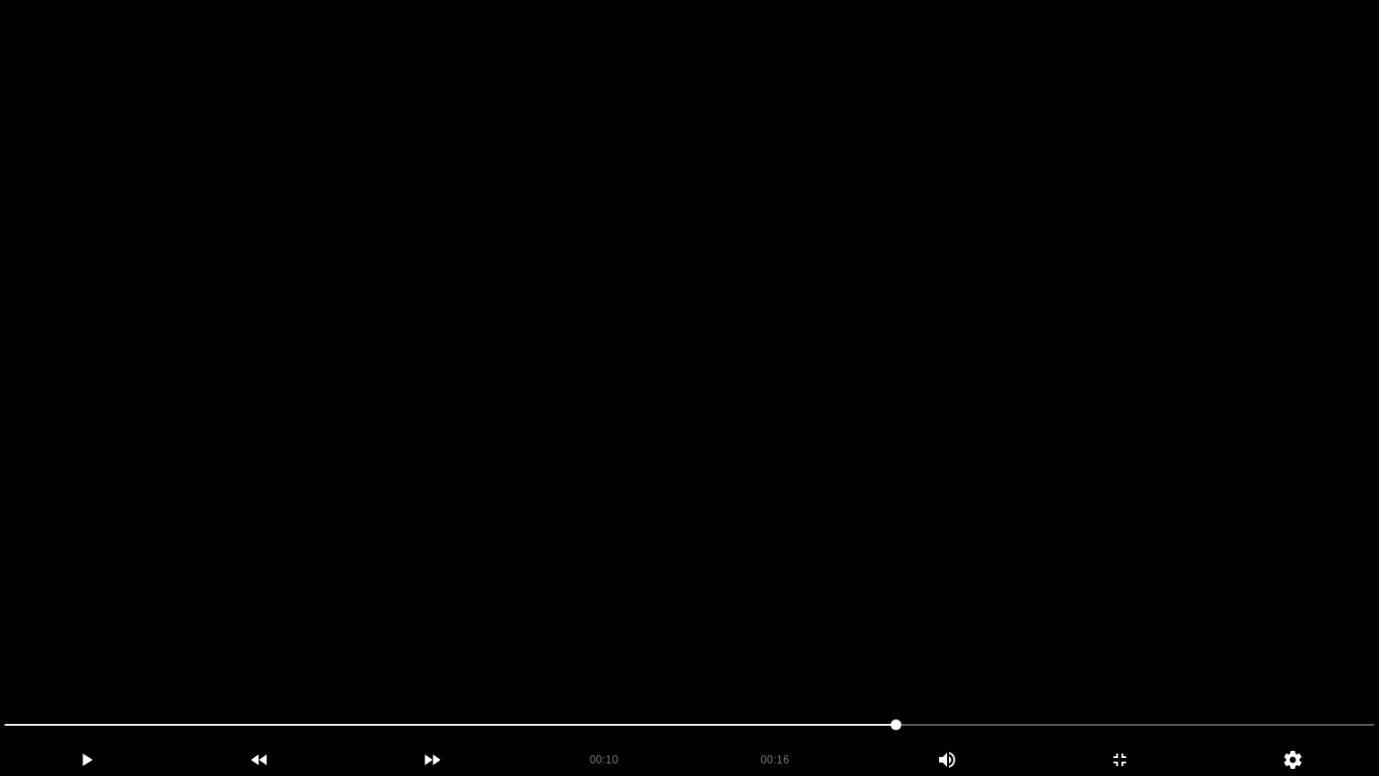
click at [815, 650] on video at bounding box center [689, 388] width 1379 height 776
click at [0, 654] on div at bounding box center [689, 727] width 1384 height 48
click at [914, 512] on video at bounding box center [689, 388] width 1379 height 776
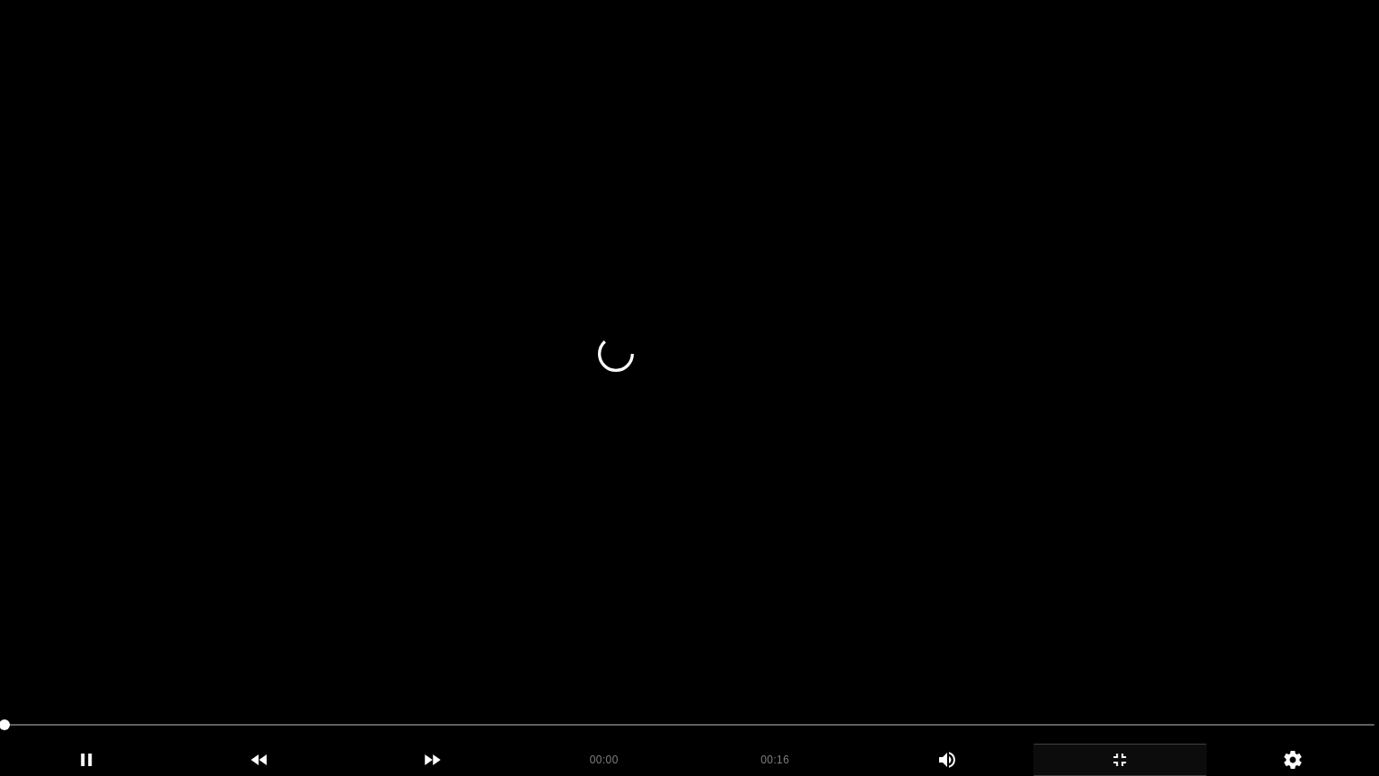
click at [1149, 654] on icon "add" at bounding box center [1119, 760] width 171 height 22
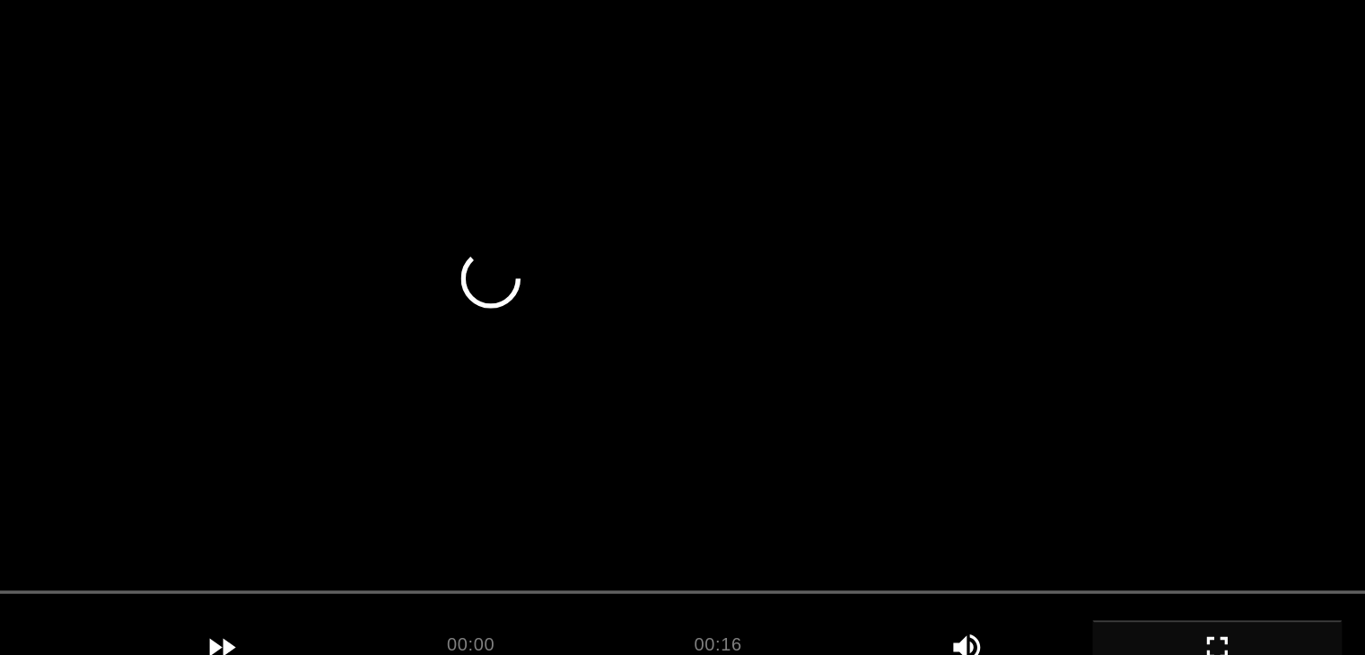
click at [802, 401] on video at bounding box center [683, 372] width 1200 height 449
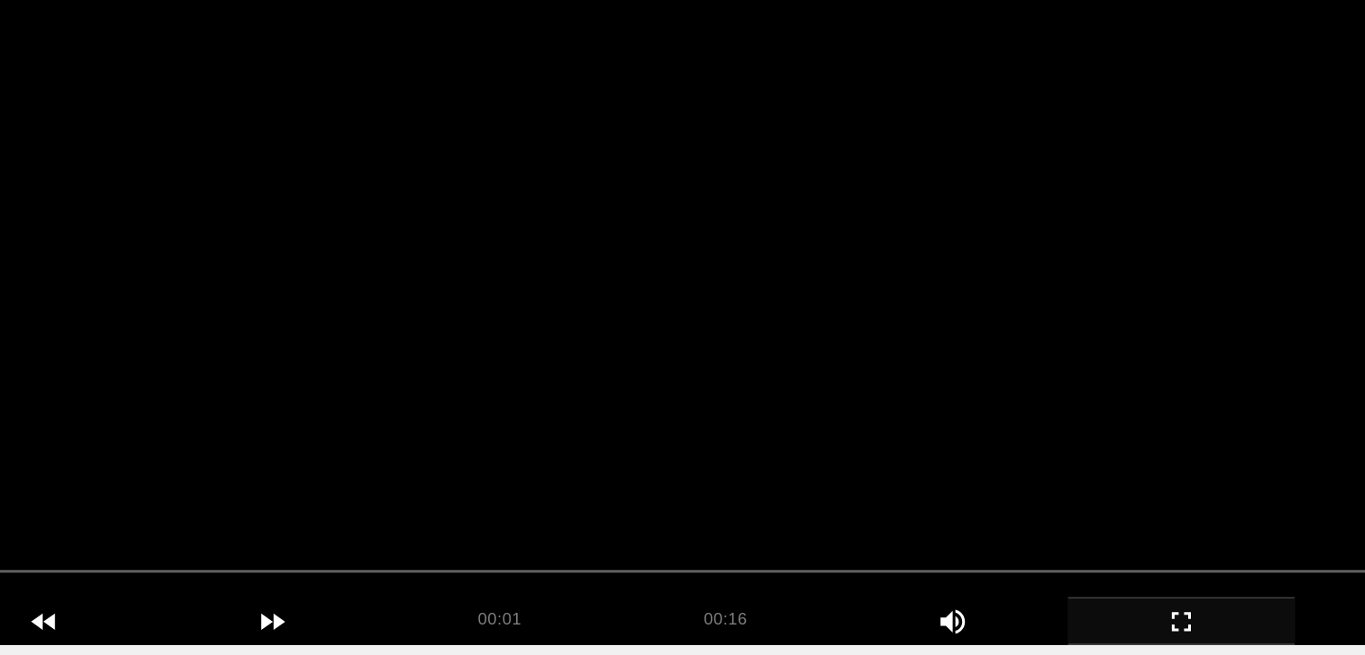
click at [802, 401] on video at bounding box center [683, 372] width 1200 height 449
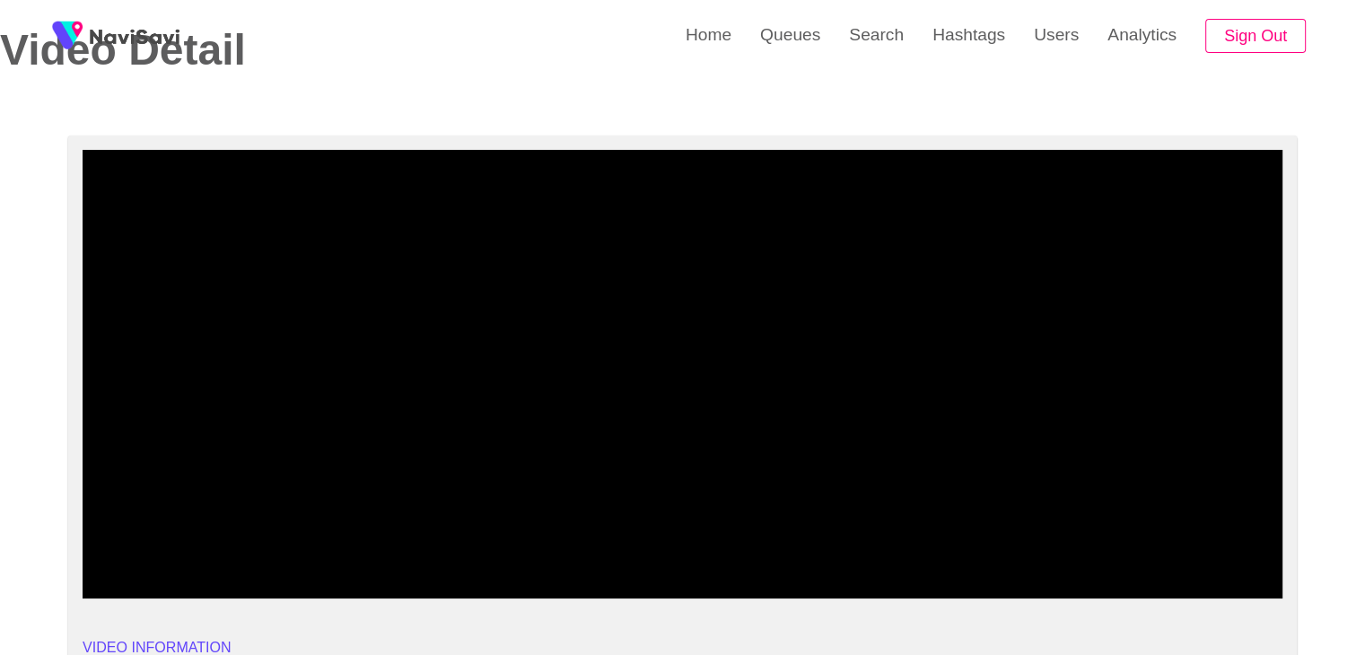
drag, startPoint x: 177, startPoint y: 546, endPoint x: 120, endPoint y: 544, distance: 56.6
click at [120, 544] on span at bounding box center [682, 550] width 1191 height 29
click at [120, 545] on span at bounding box center [123, 550] width 11 height 11
click at [118, 545] on span at bounding box center [123, 550] width 11 height 11
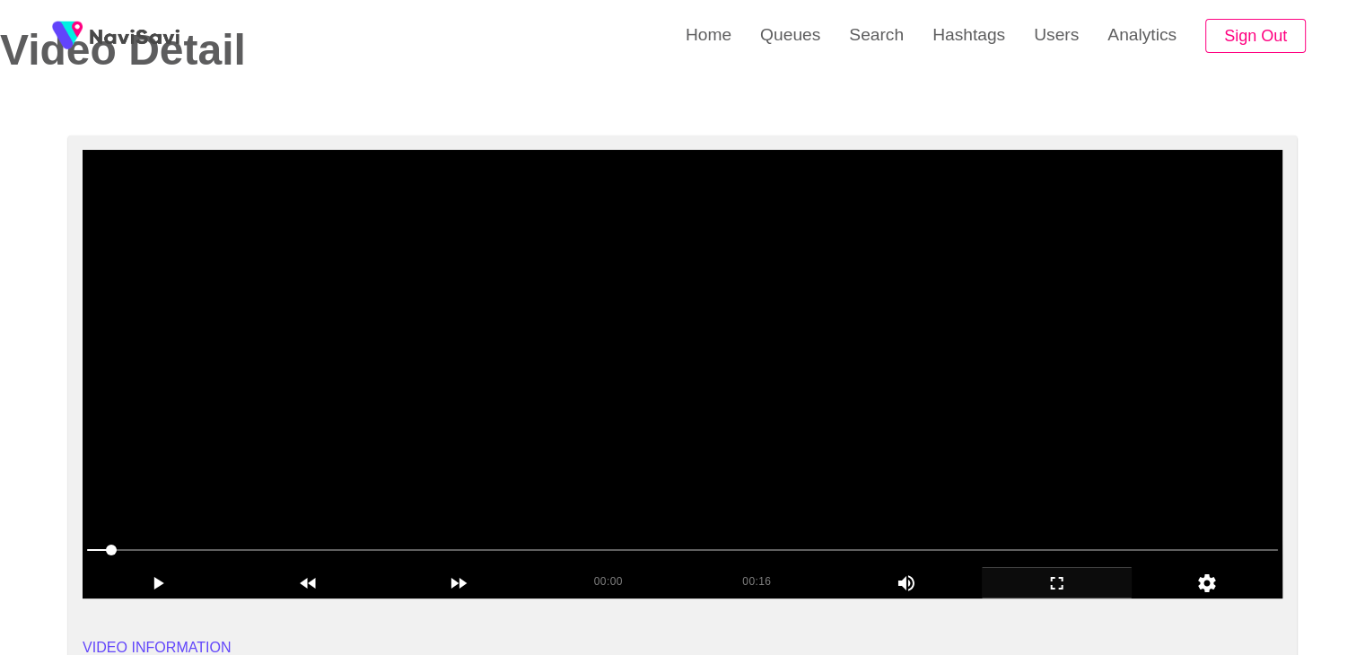
click at [610, 446] on video at bounding box center [683, 374] width 1200 height 449
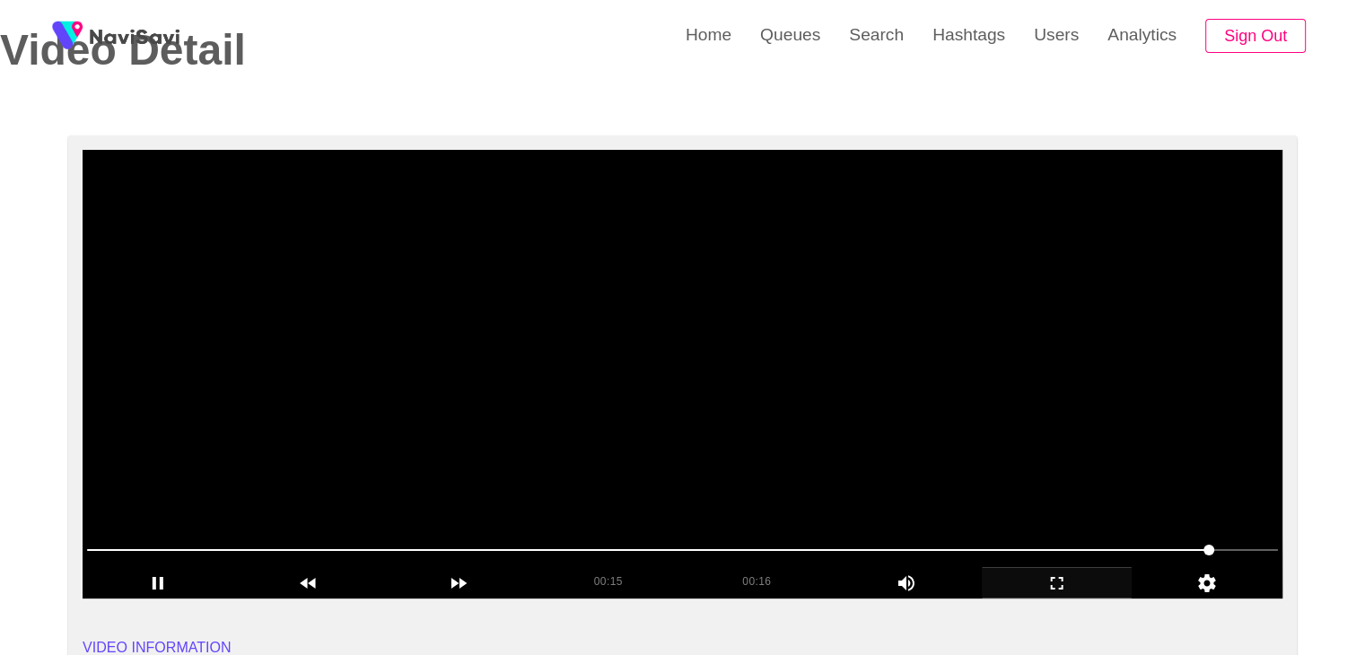
click at [786, 417] on video at bounding box center [683, 374] width 1200 height 449
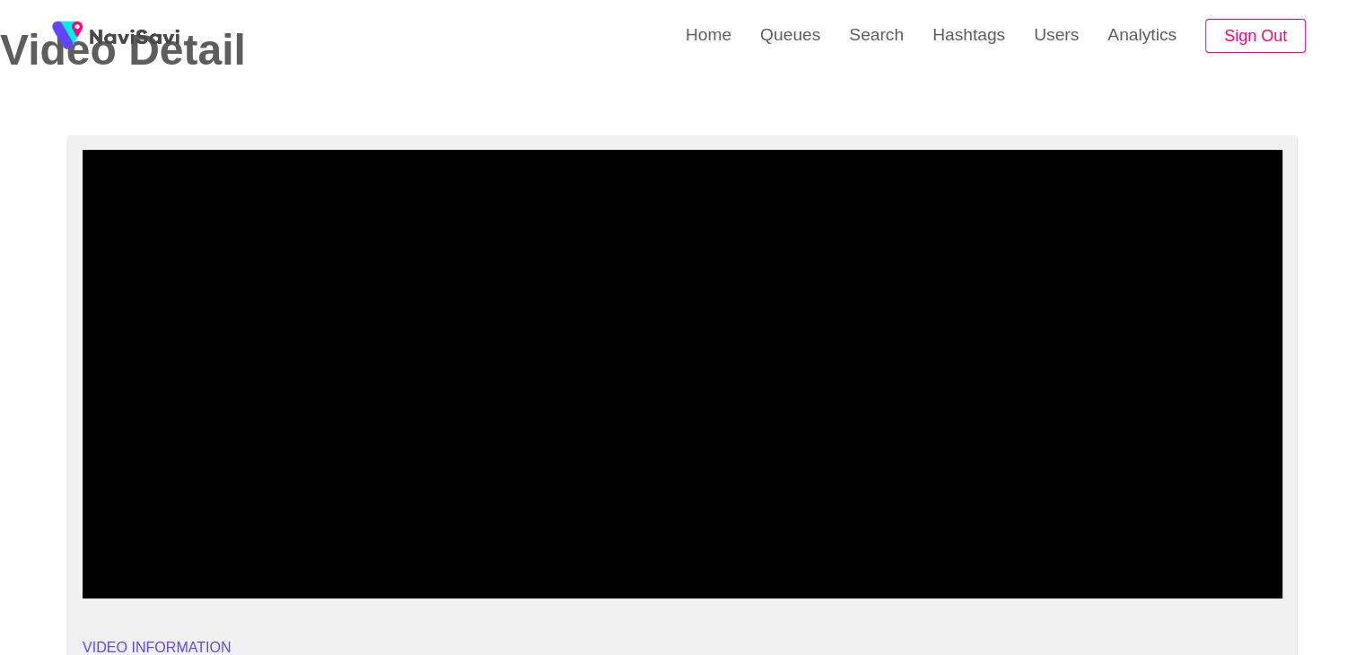
click at [1266, 537] on span at bounding box center [682, 550] width 1191 height 29
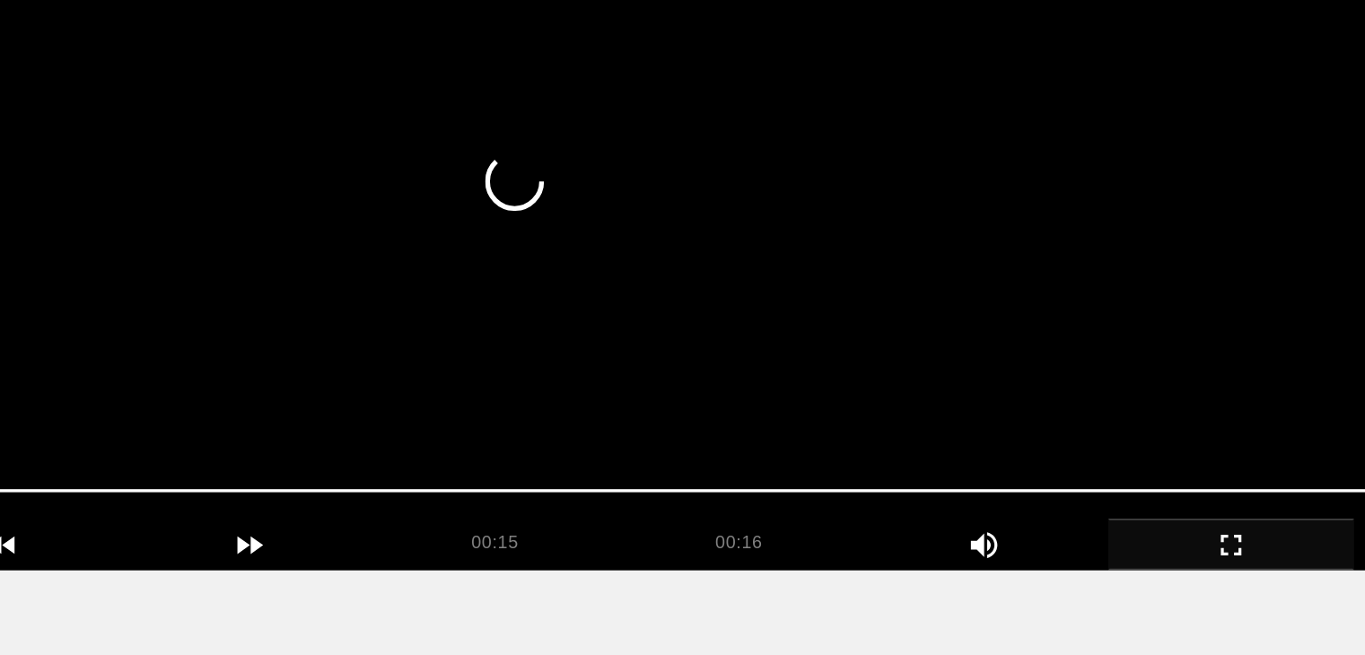
scroll to position [85, 0]
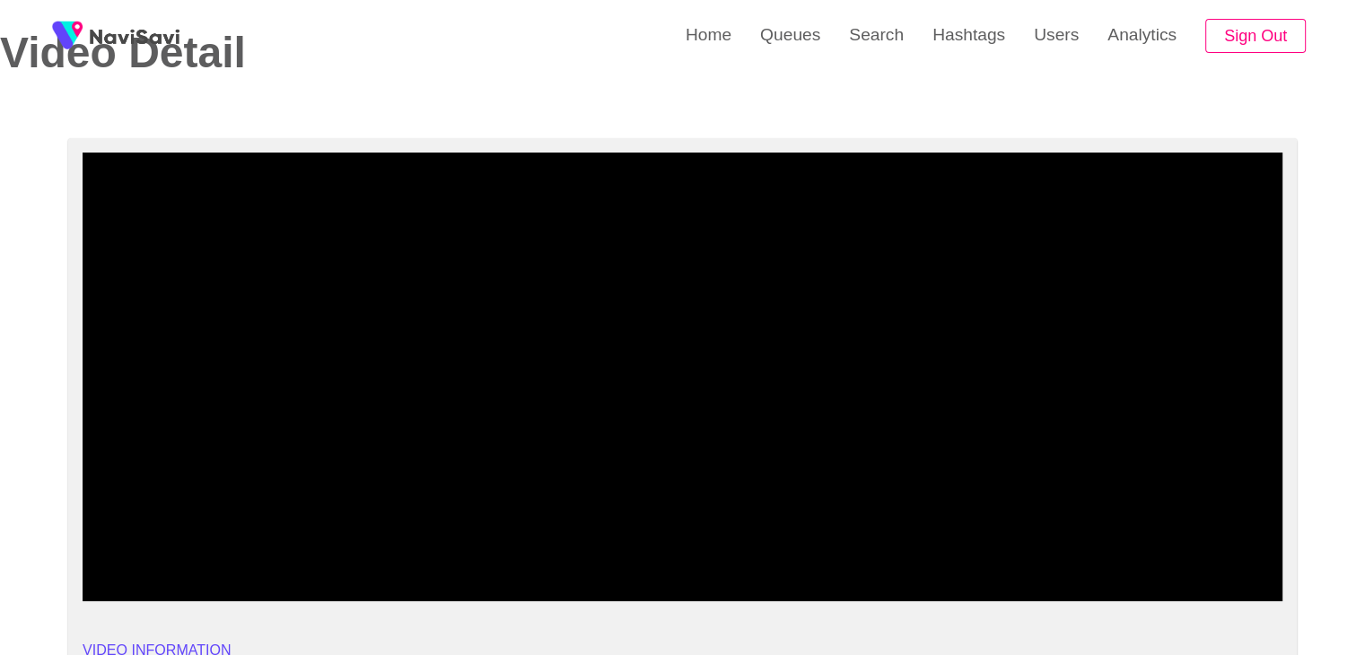
click at [120, 547] on span at bounding box center [682, 553] width 1191 height 29
click at [668, 453] on video at bounding box center [683, 377] width 1200 height 449
click at [736, 457] on video at bounding box center [683, 377] width 1200 height 449
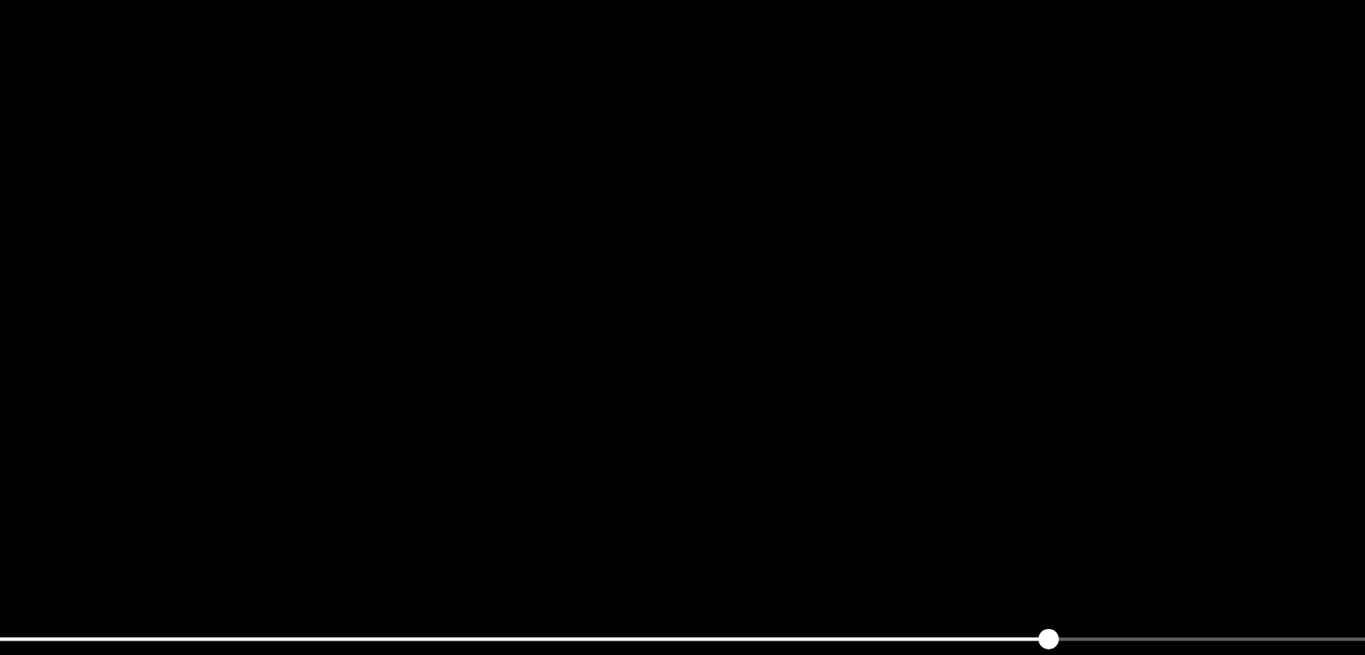
click at [780, 453] on video at bounding box center [683, 377] width 1200 height 449
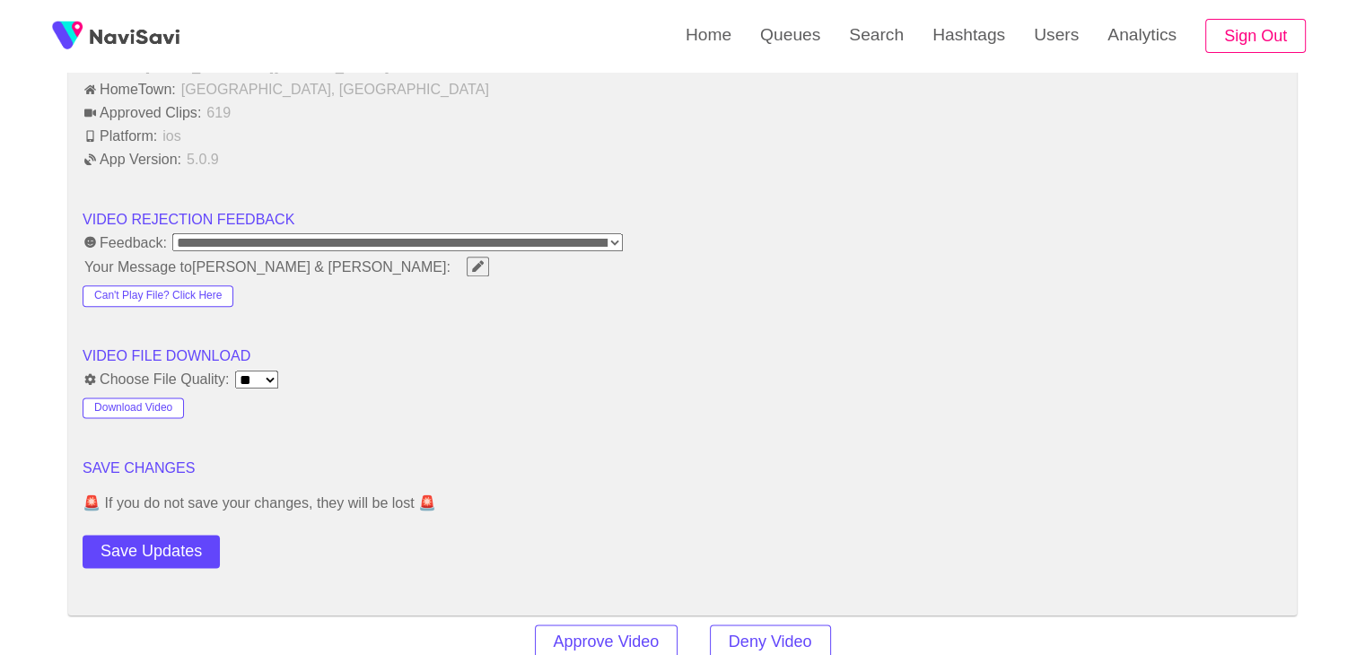
scroll to position [2239, 0]
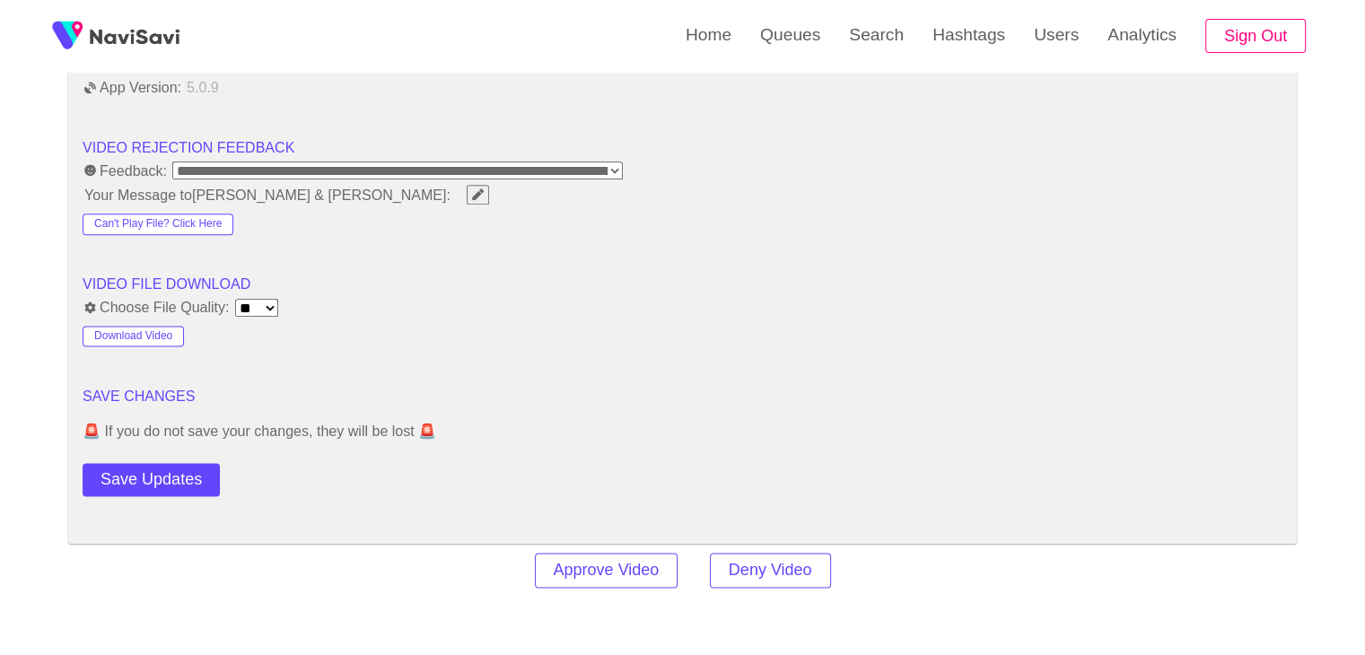
click at [177, 478] on button "Save Updates" at bounding box center [151, 479] width 137 height 33
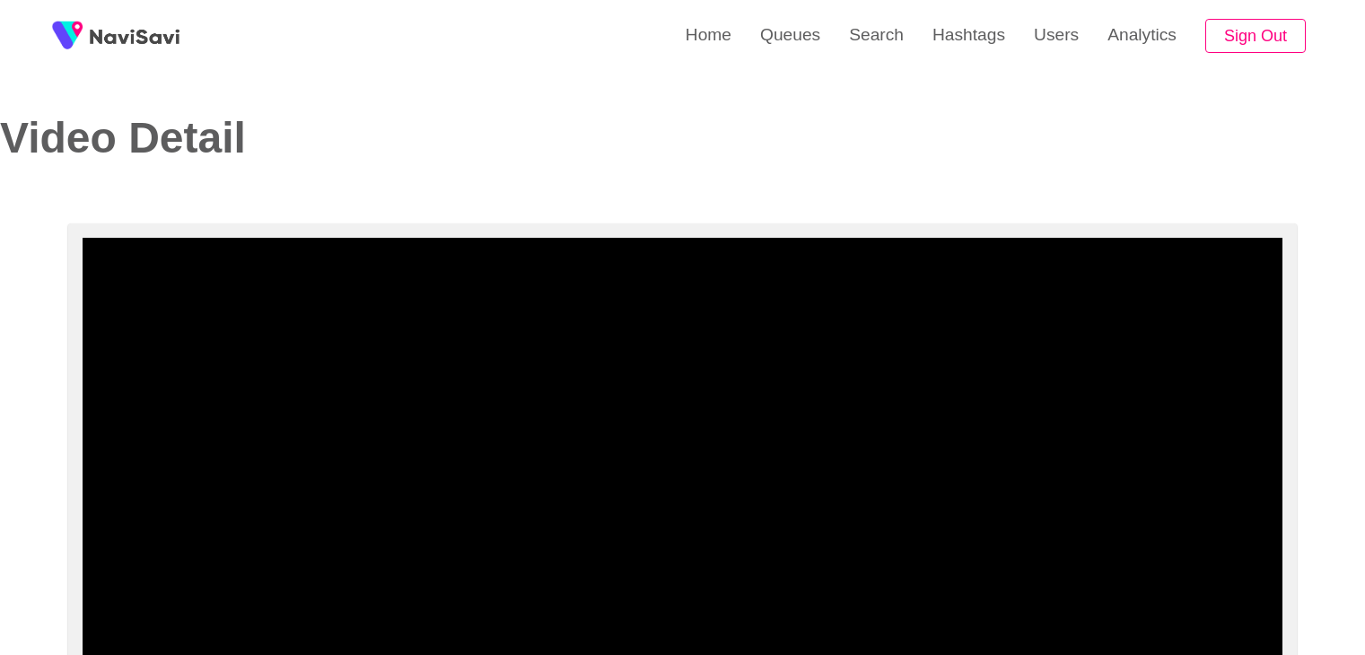
select select "**********"
select select "**"
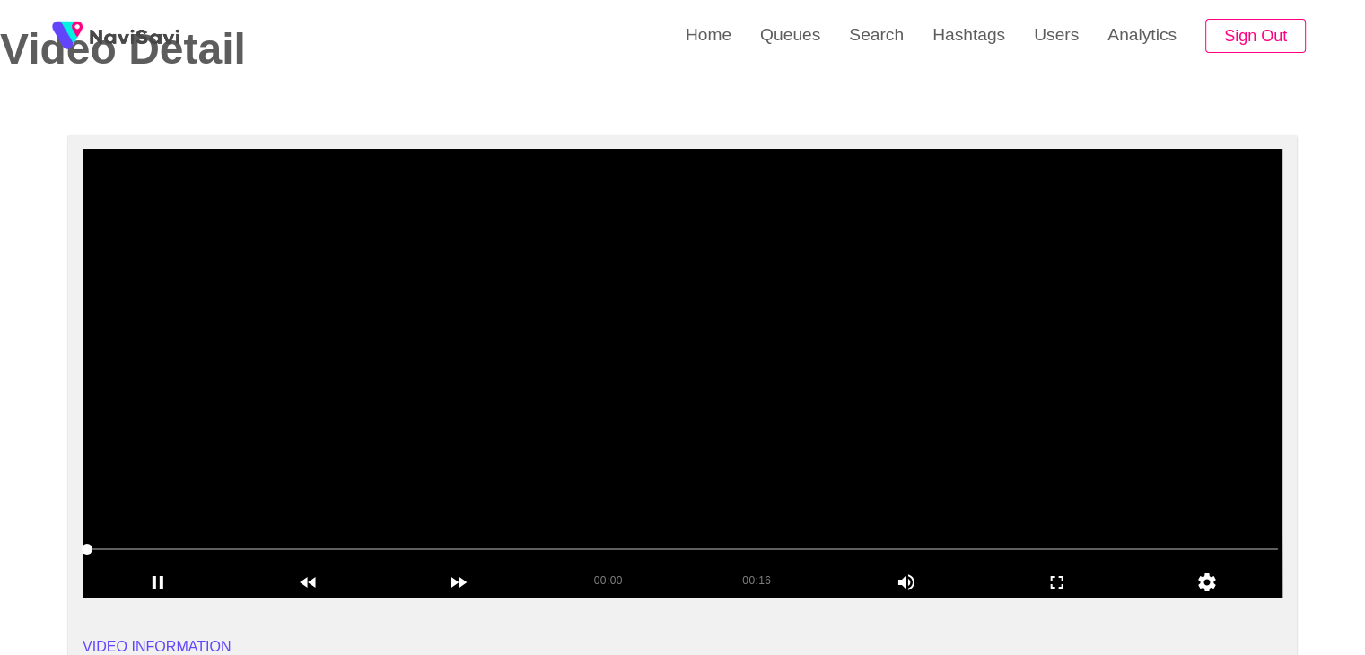
scroll to position [90, 0]
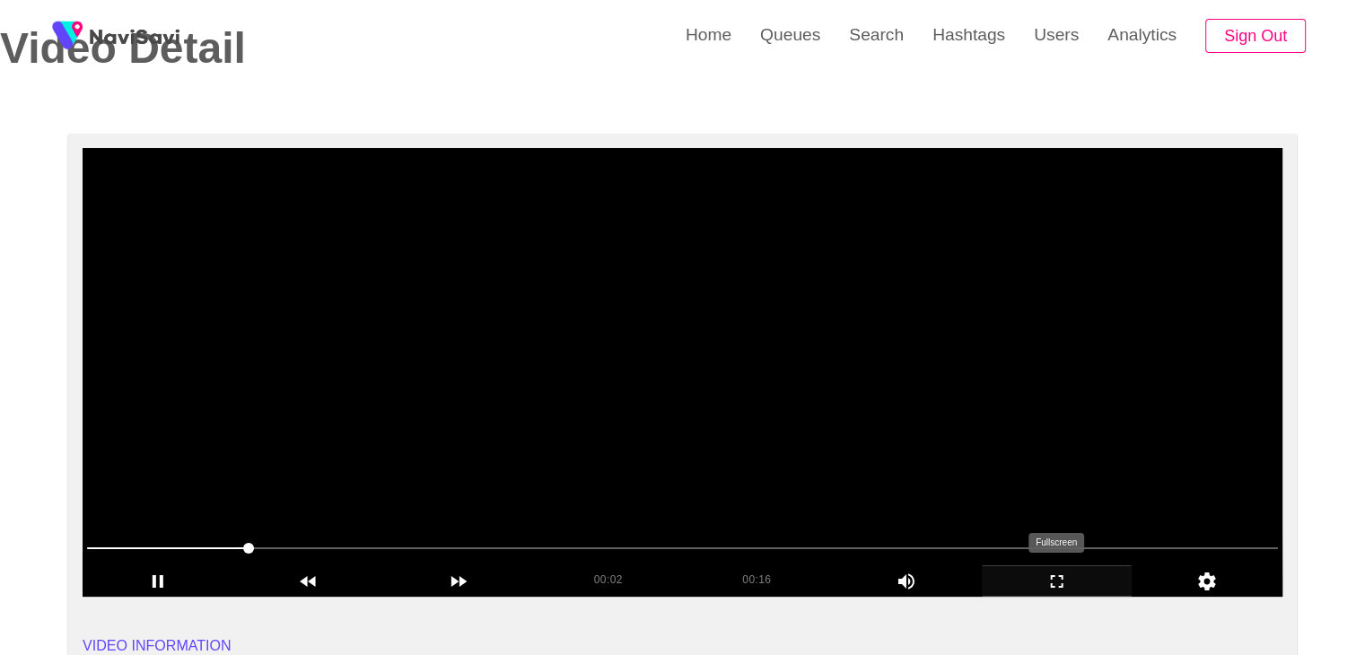
click at [1049, 580] on icon "add" at bounding box center [1057, 582] width 149 height 22
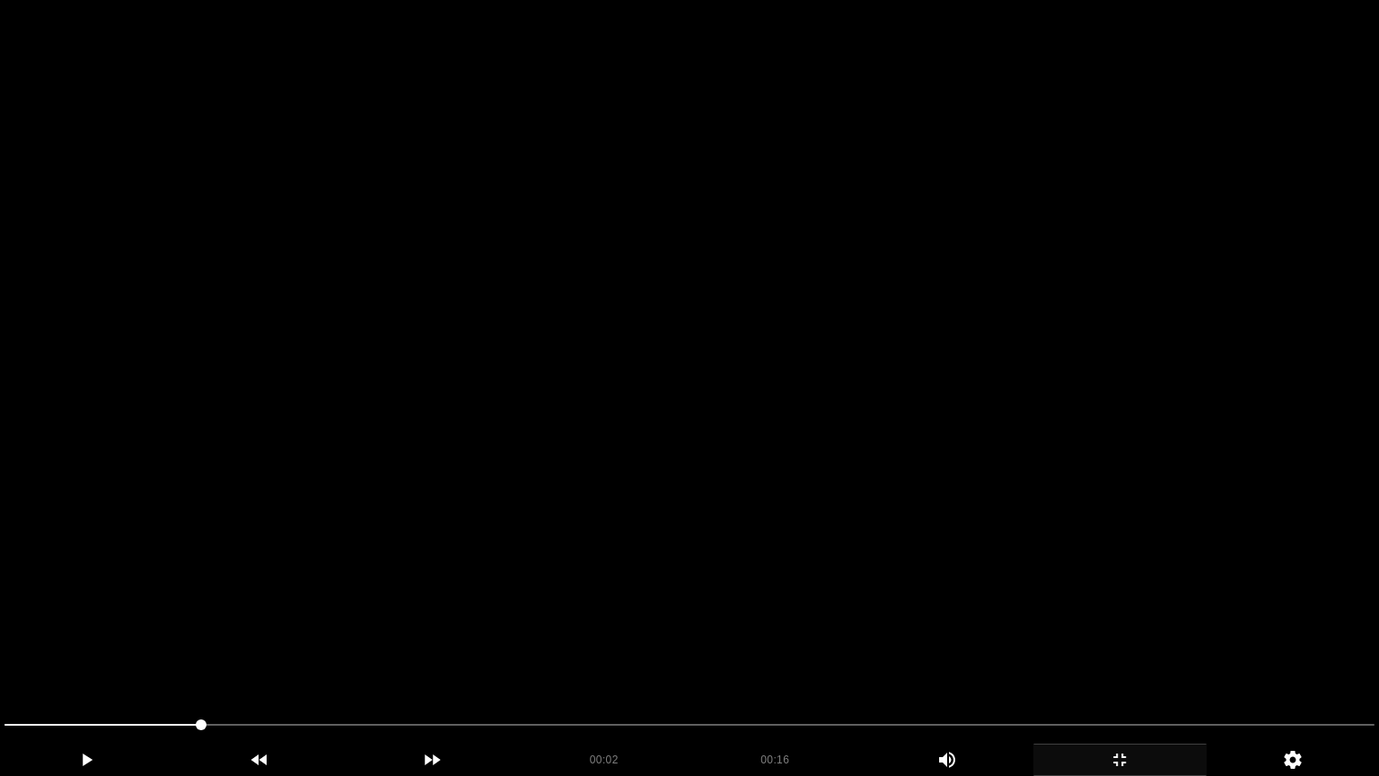
click at [1057, 590] on video at bounding box center [689, 388] width 1379 height 776
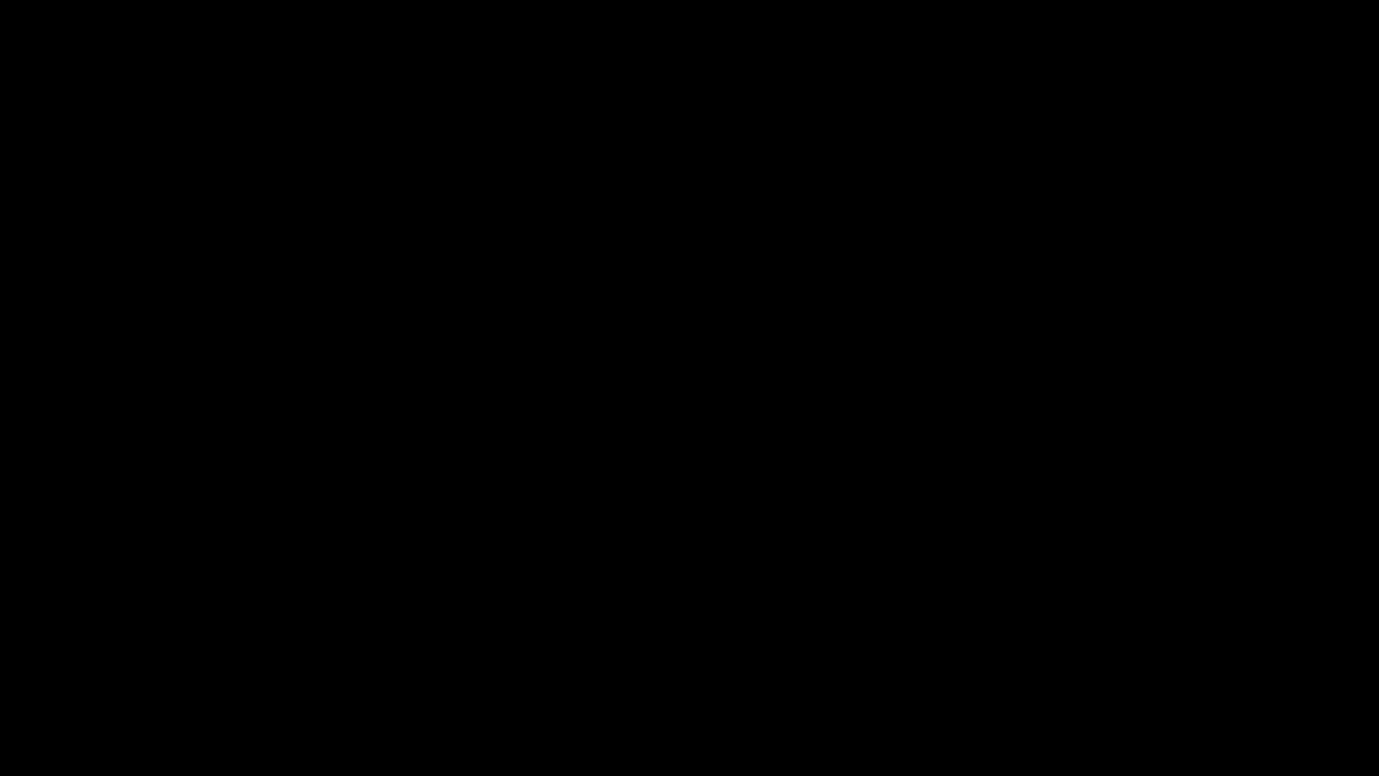
click at [404, 654] on span at bounding box center [689, 724] width 1370 height 29
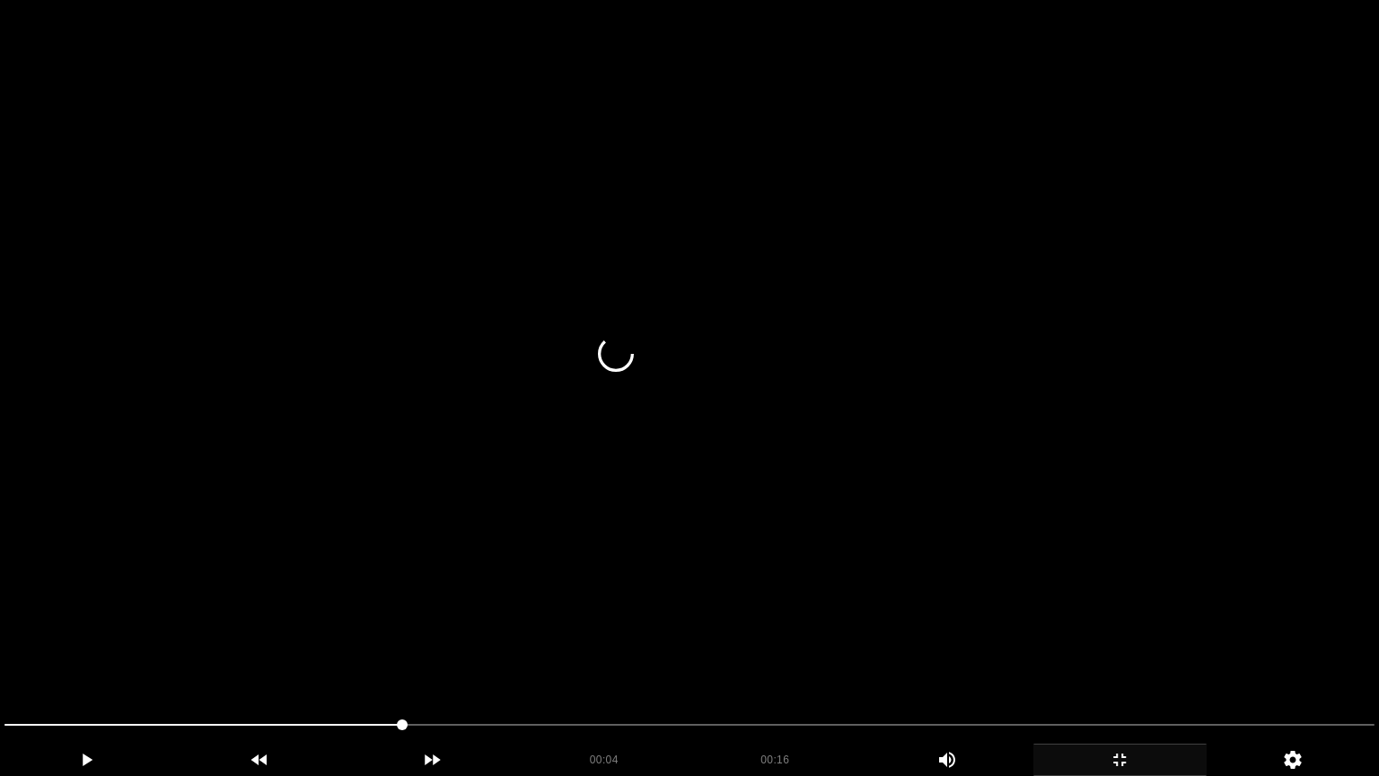
click at [887, 615] on video at bounding box center [689, 388] width 1379 height 776
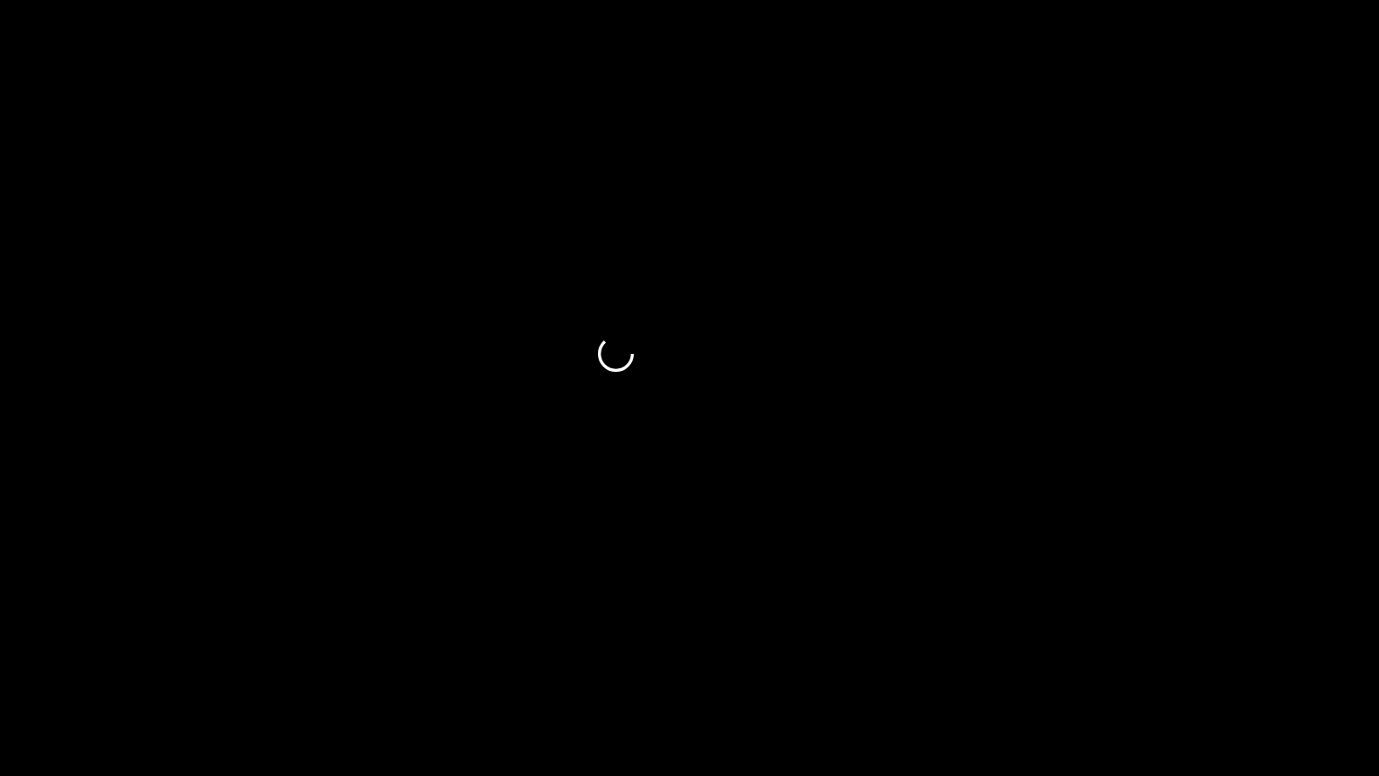
drag, startPoint x: 224, startPoint y: 724, endPoint x: 291, endPoint y: 701, distance: 71.3
click at [224, 654] on span at bounding box center [689, 724] width 1370 height 29
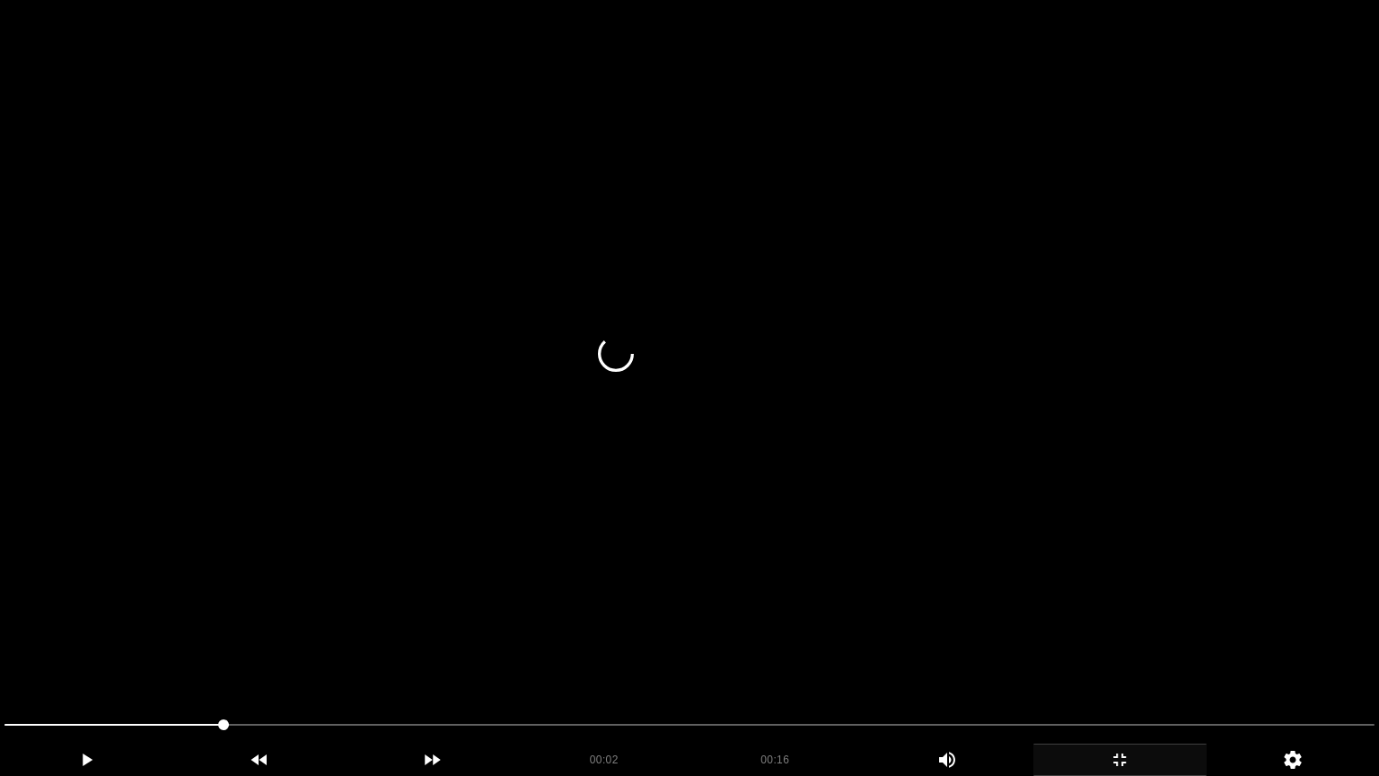
click at [641, 634] on video at bounding box center [689, 388] width 1379 height 776
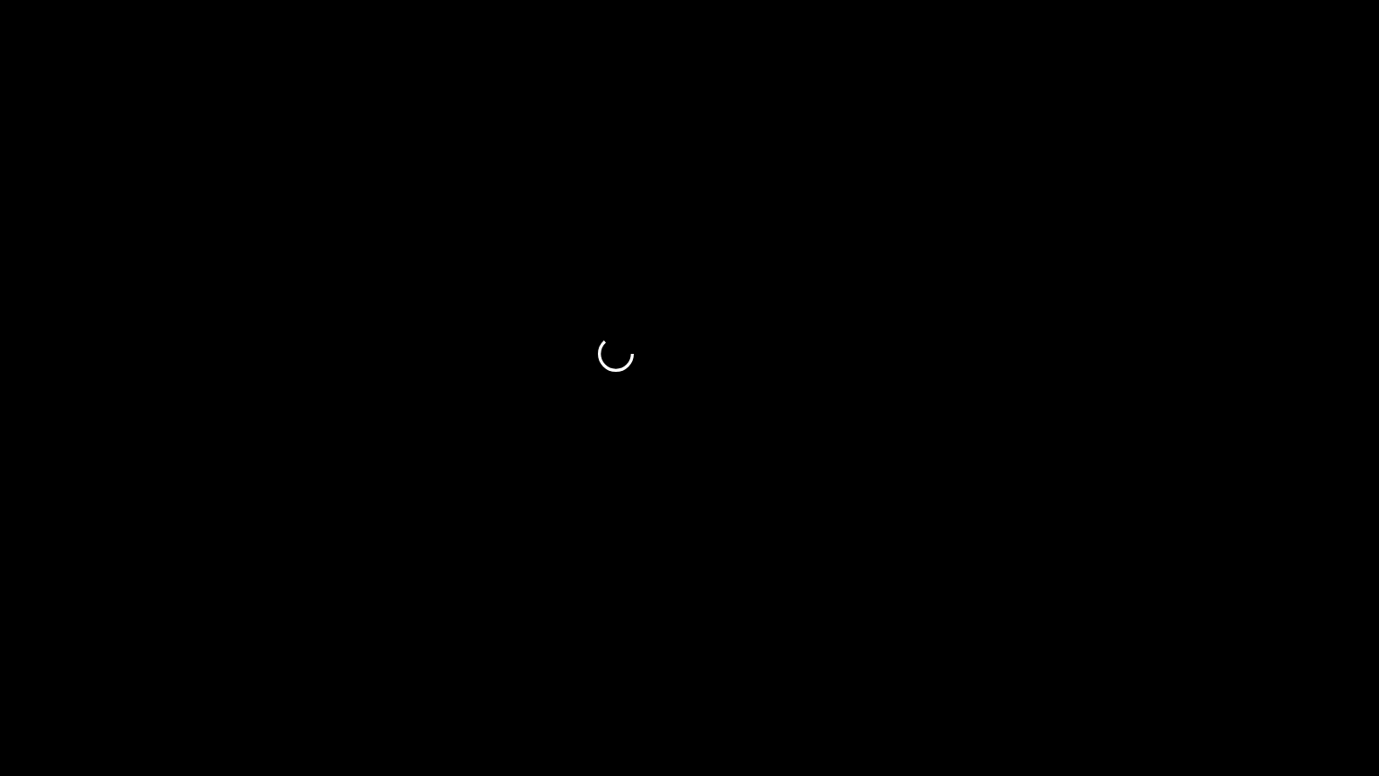
click at [135, 654] on span at bounding box center [689, 724] width 1370 height 29
click at [361, 650] on video at bounding box center [689, 388] width 1379 height 776
click at [46, 654] on icon "add" at bounding box center [86, 760] width 171 height 22
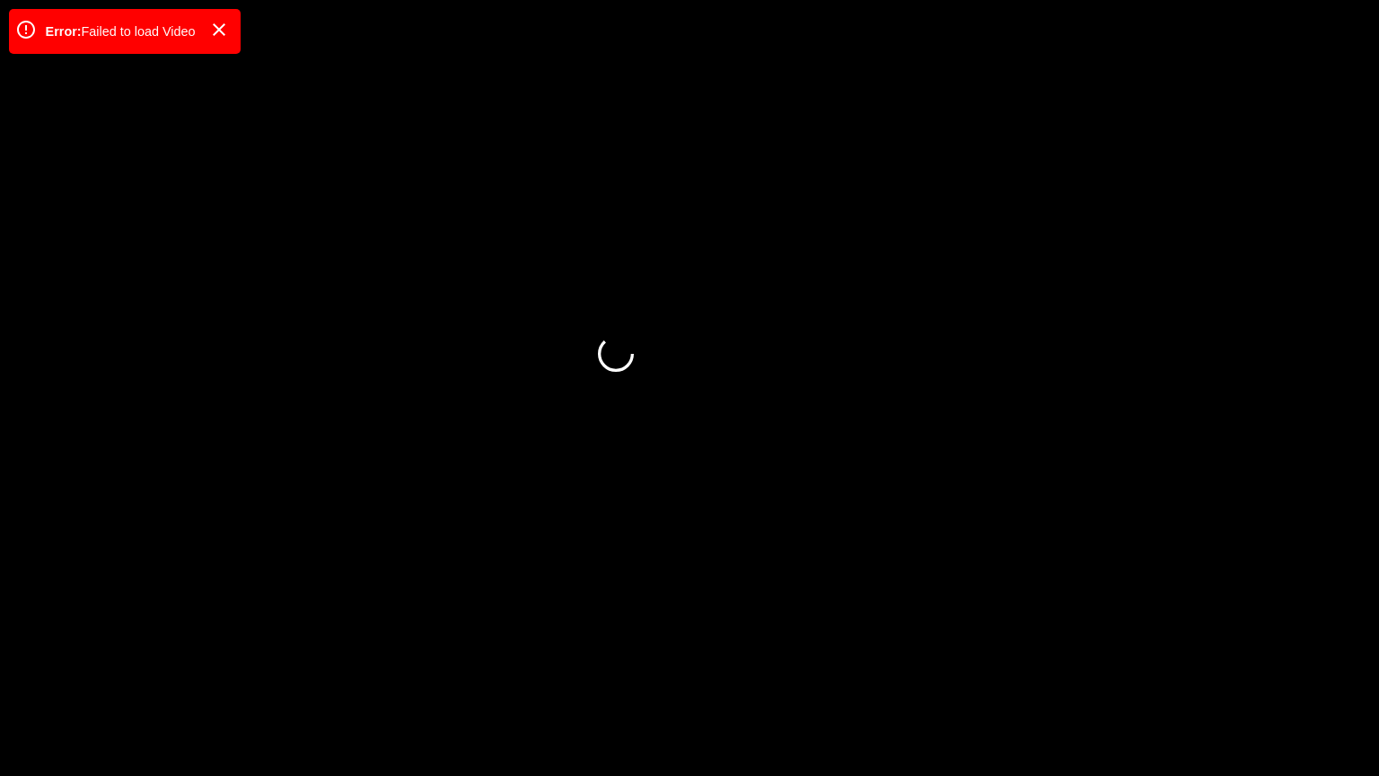
click at [1101, 654] on icon "add" at bounding box center [1119, 760] width 171 height 22
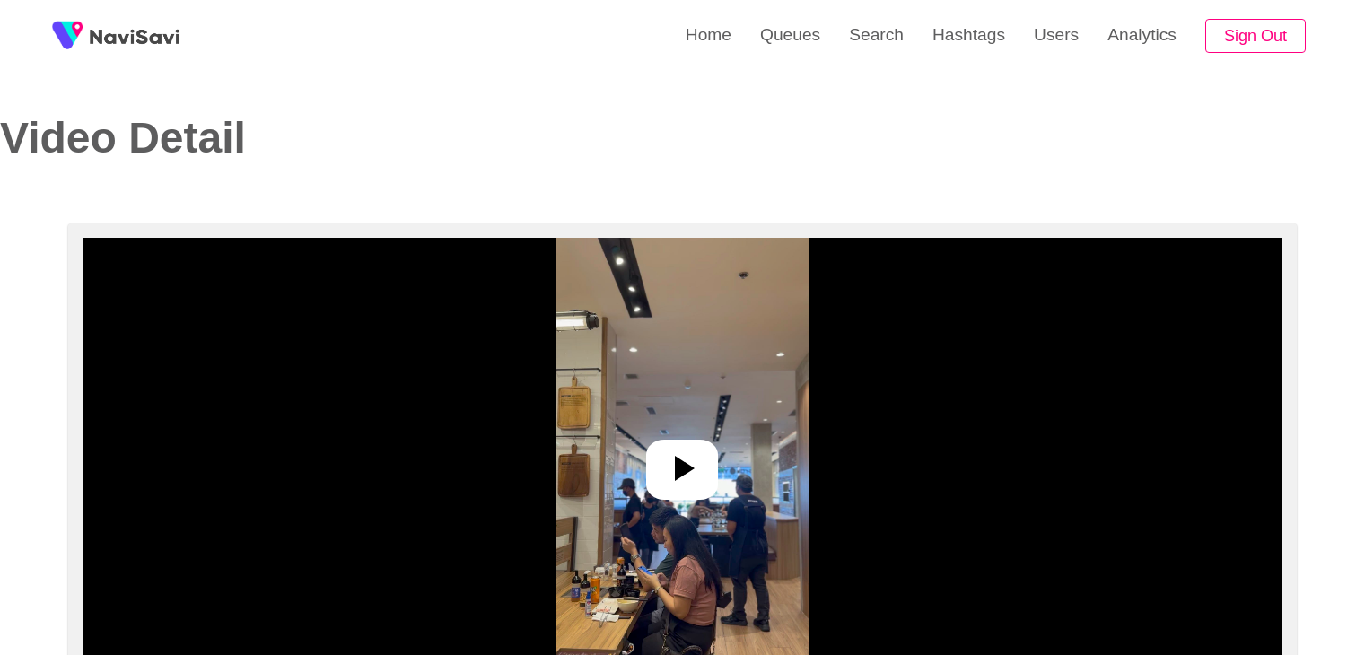
select select "**********"
select select "**"
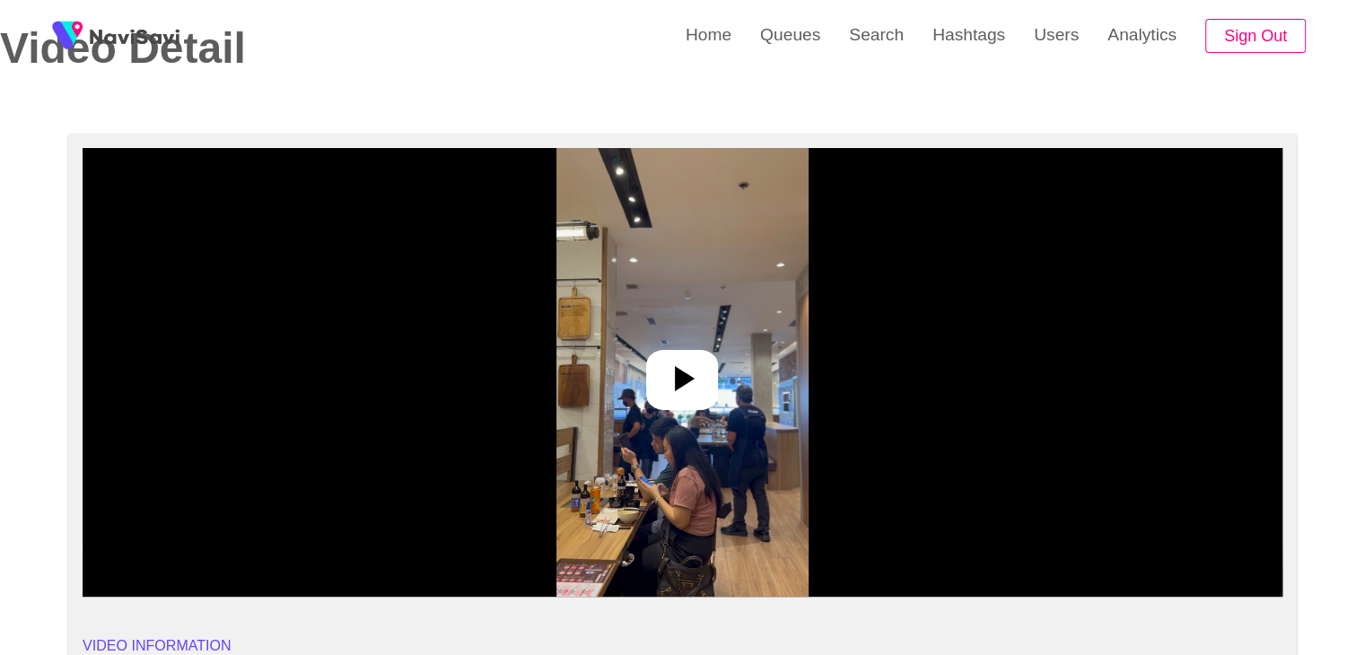
drag, startPoint x: 680, startPoint y: 394, endPoint x: 763, endPoint y: 428, distance: 89.4
click at [683, 399] on icon at bounding box center [682, 378] width 43 height 43
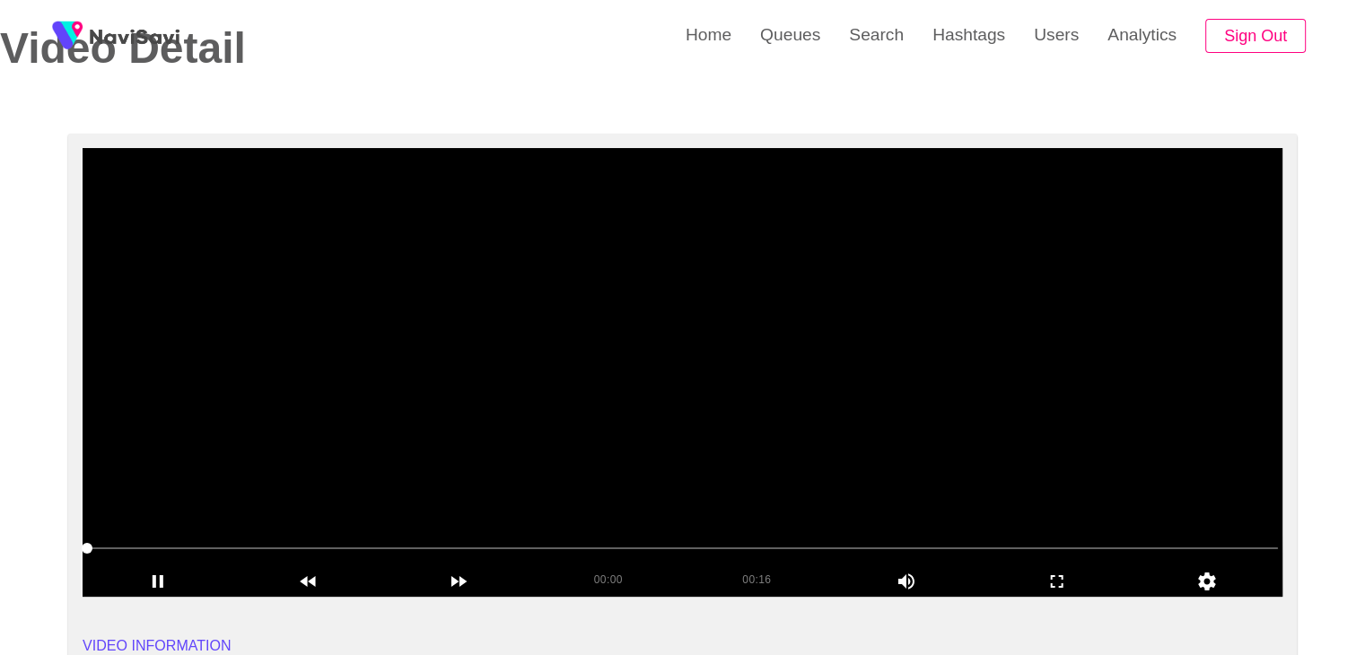
click at [1052, 574] on icon "add" at bounding box center [1057, 582] width 149 height 22
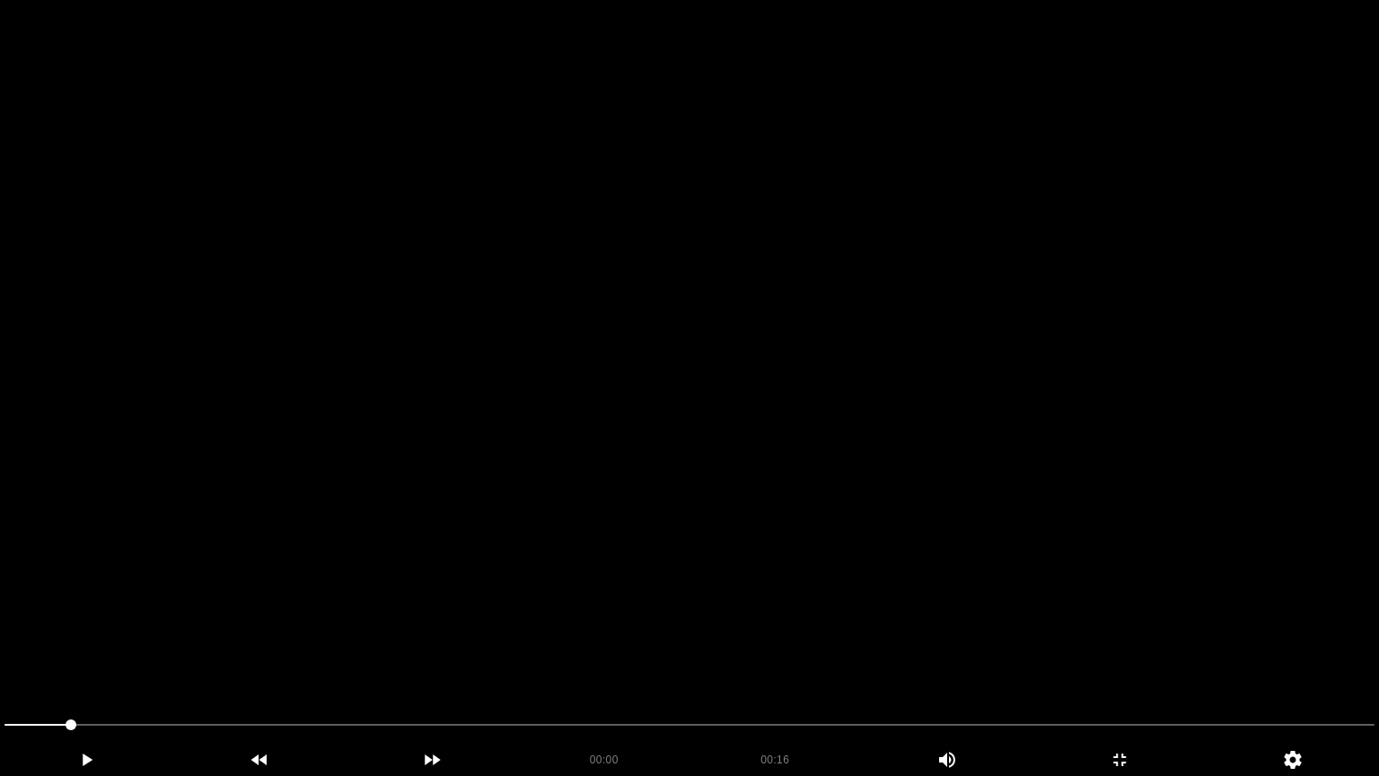
click at [854, 560] on video at bounding box center [689, 388] width 1379 height 776
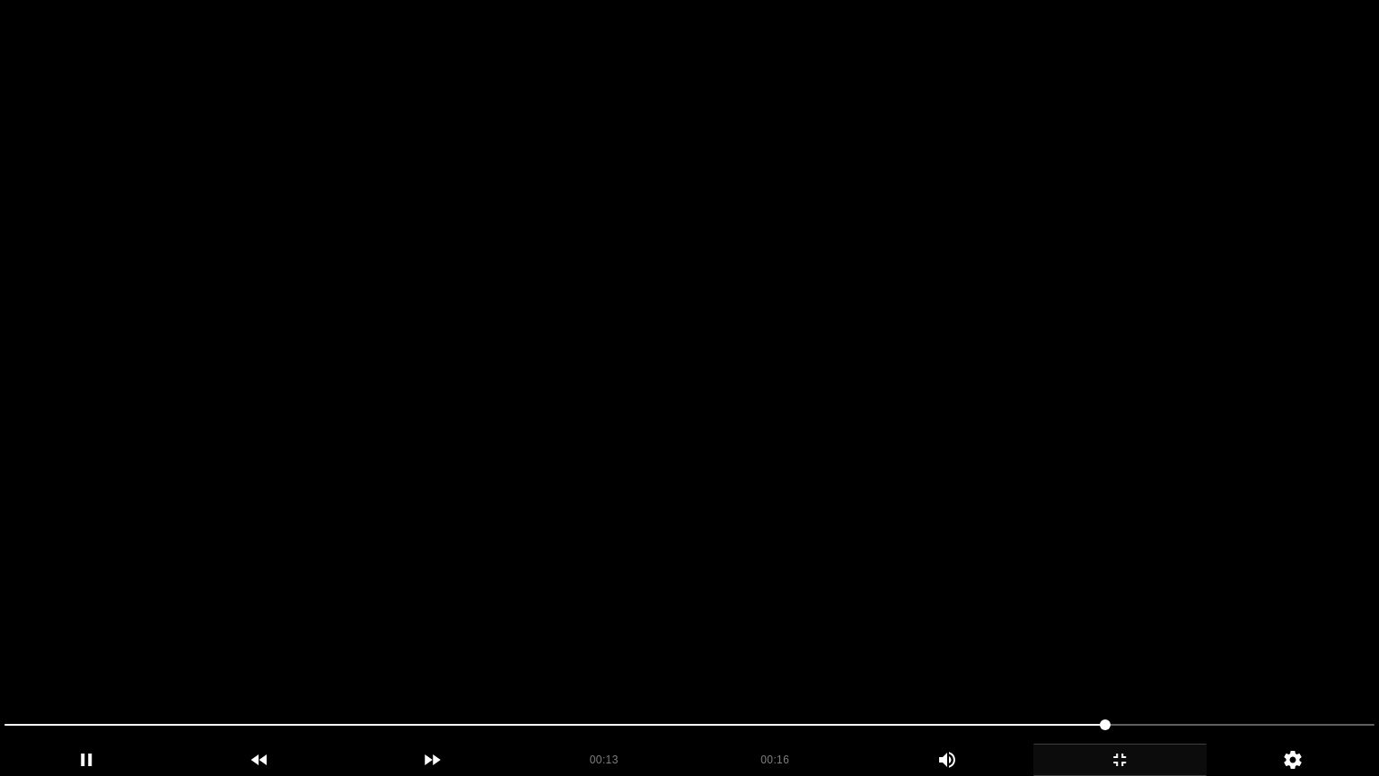
click at [1110, 654] on icon "add" at bounding box center [1119, 760] width 171 height 22
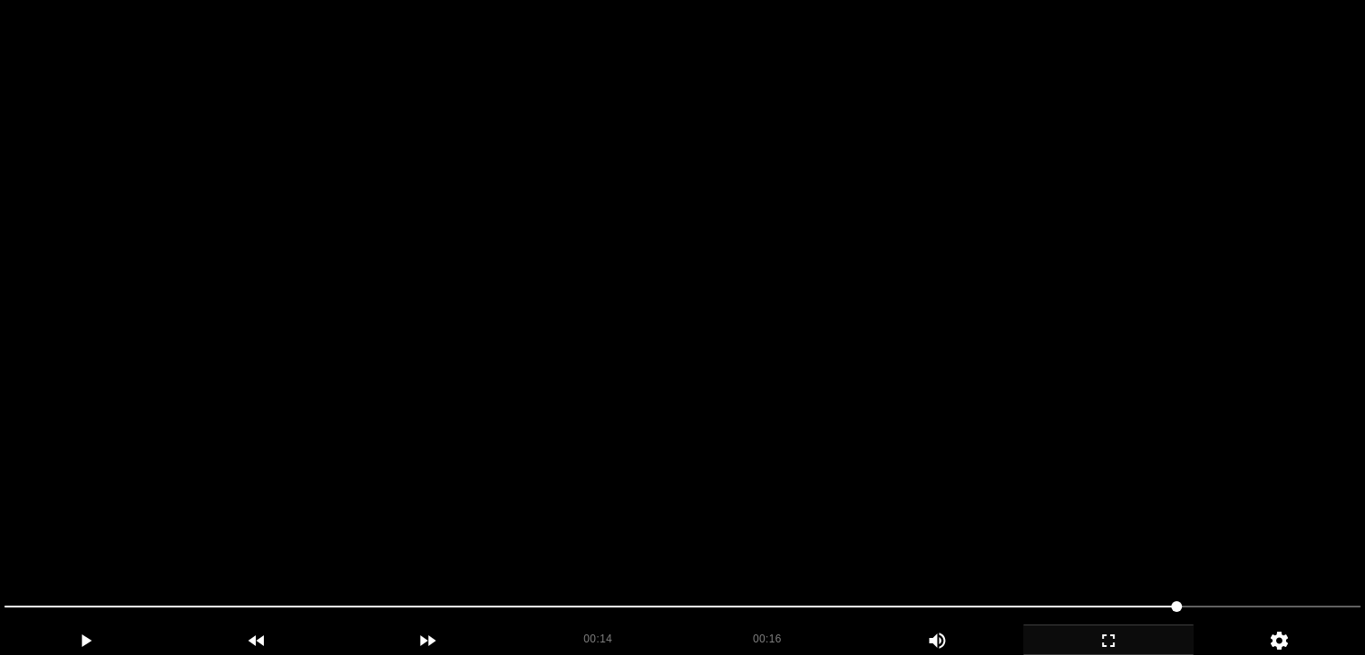
scroll to position [539, 0]
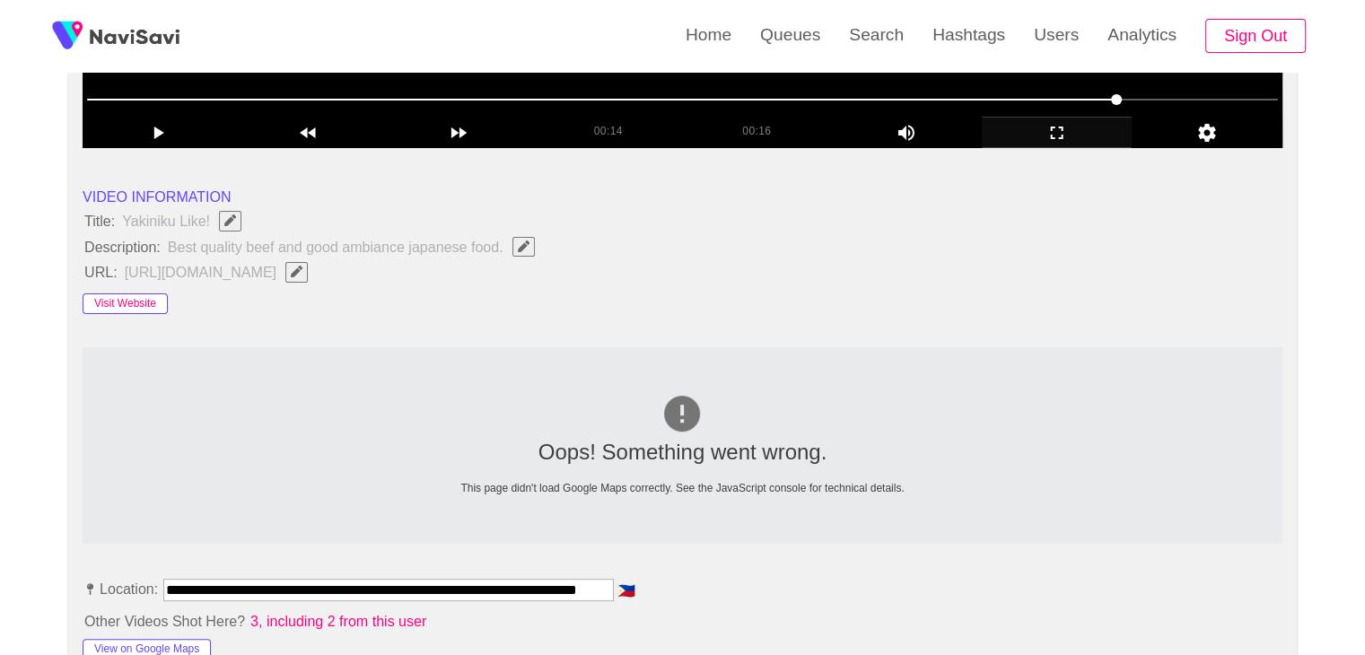
click at [136, 295] on button "Visit Website" at bounding box center [125, 305] width 85 height 22
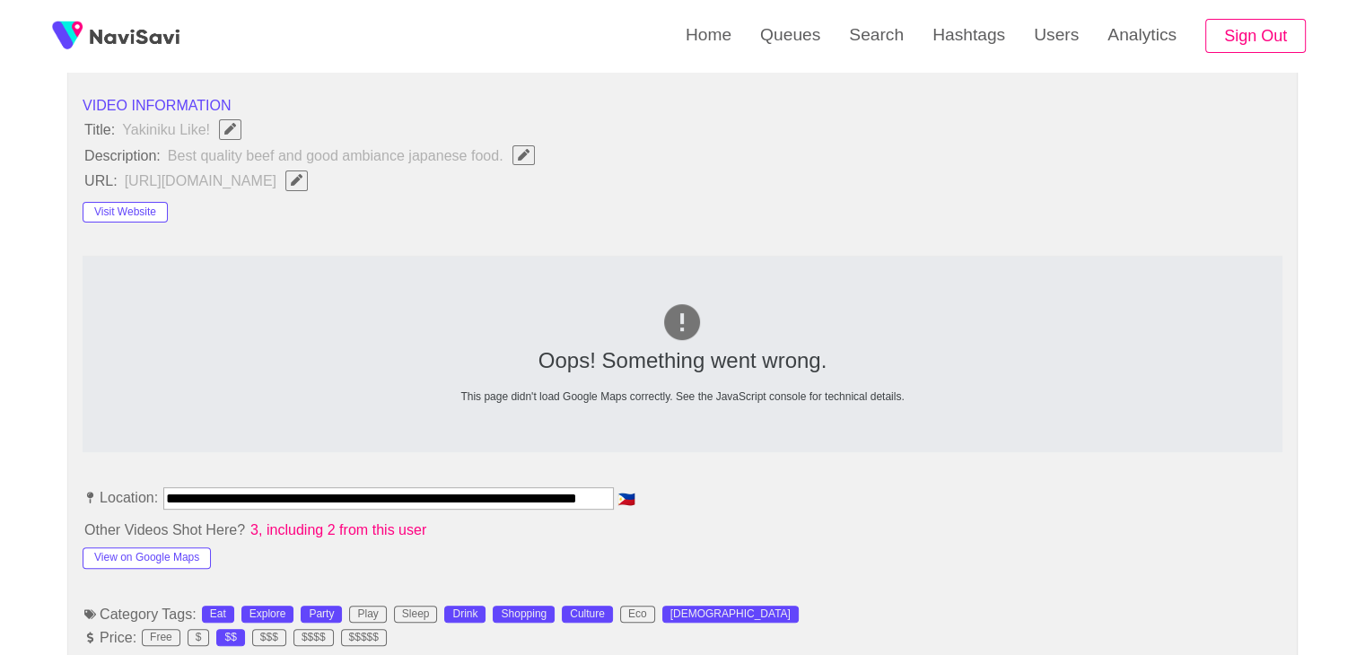
scroll to position [808, 0]
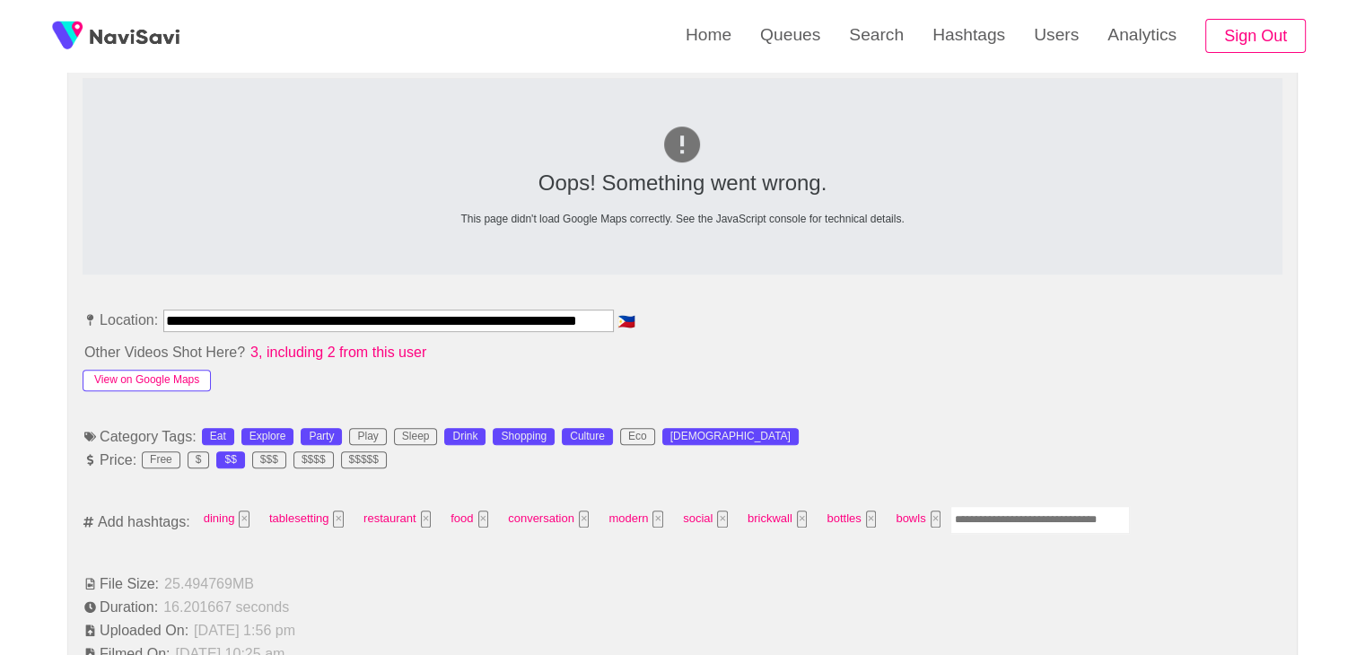
click at [163, 382] on button "View on Google Maps" at bounding box center [147, 381] width 128 height 22
click at [991, 514] on input "Enter tag here and press return" at bounding box center [1041, 520] width 180 height 28
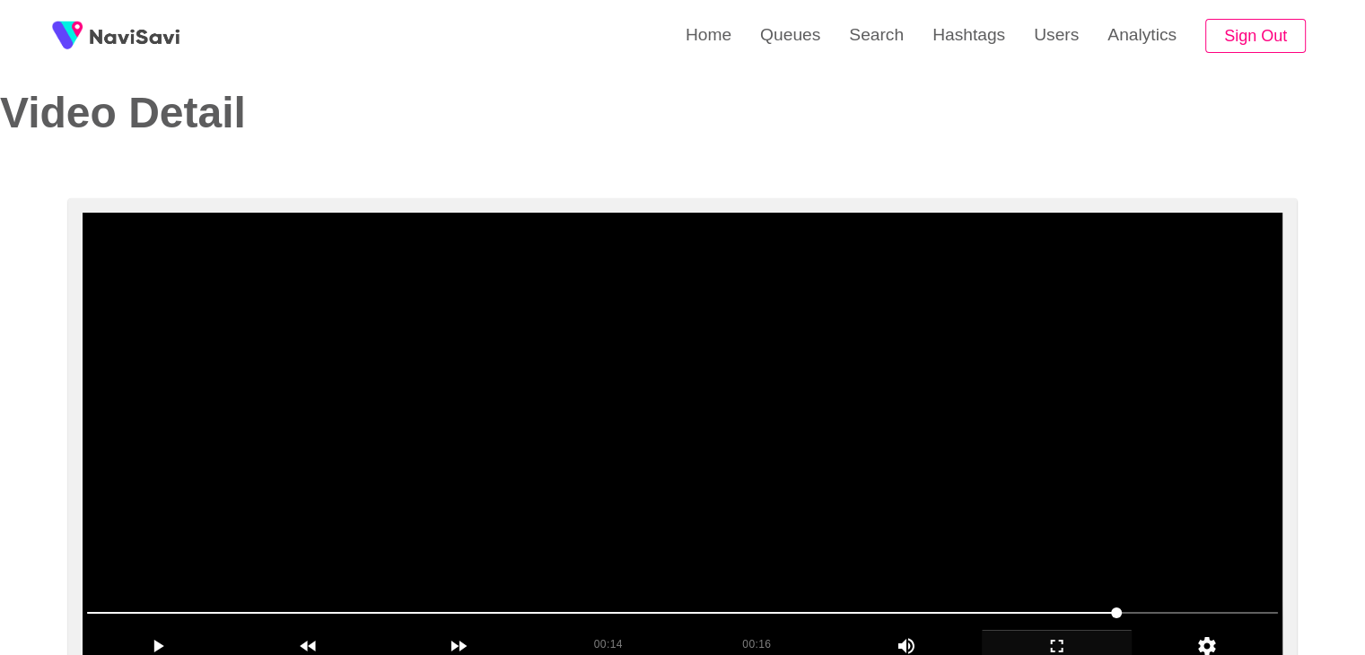
scroll to position [0, 0]
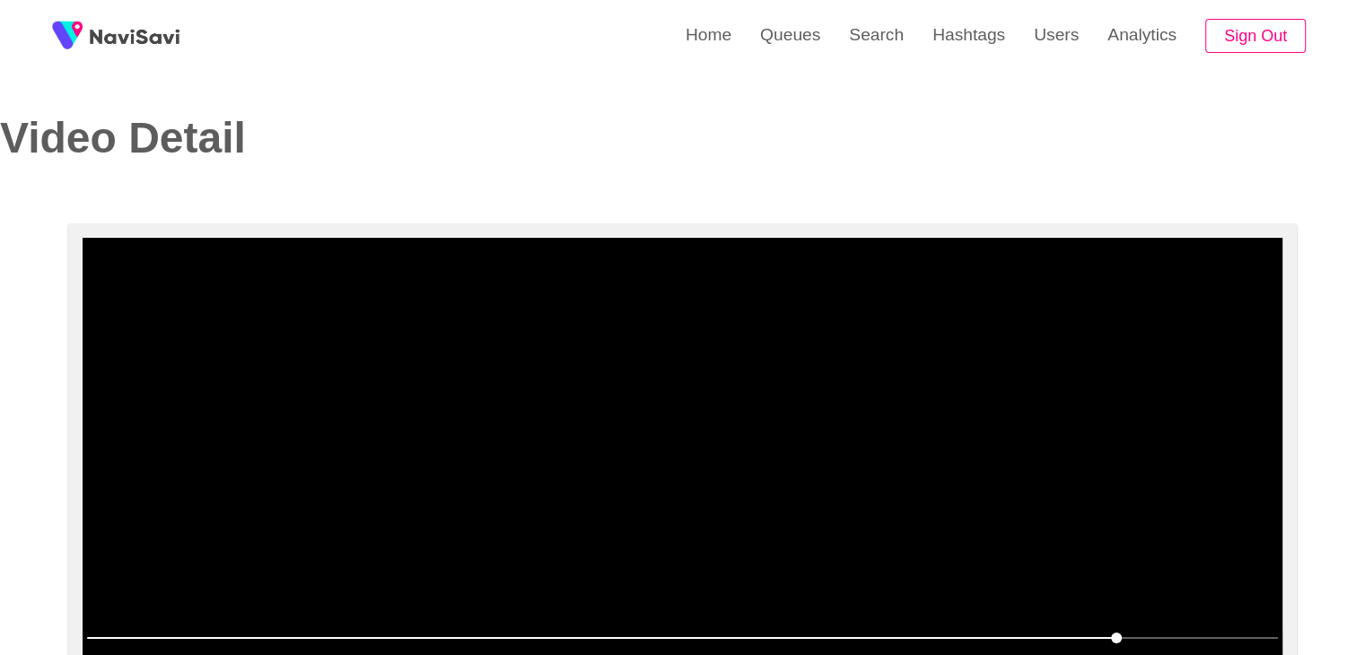
click at [818, 450] on video at bounding box center [683, 462] width 1200 height 449
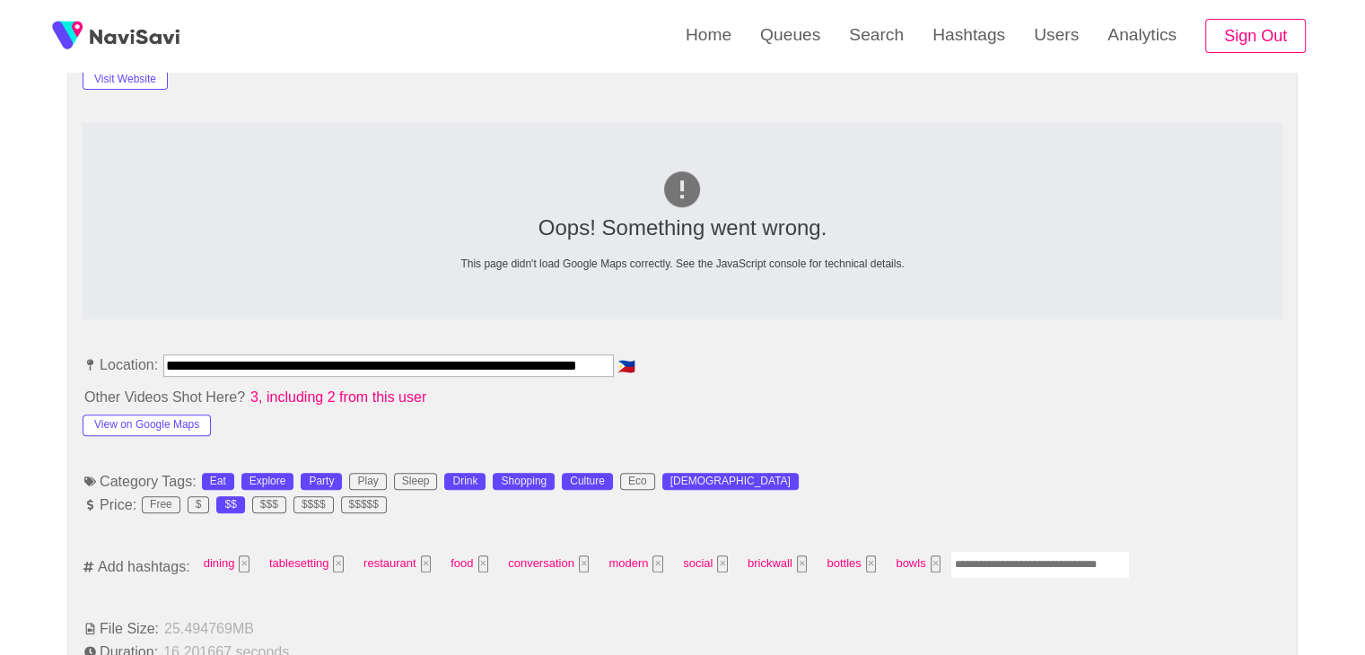
scroll to position [808, 0]
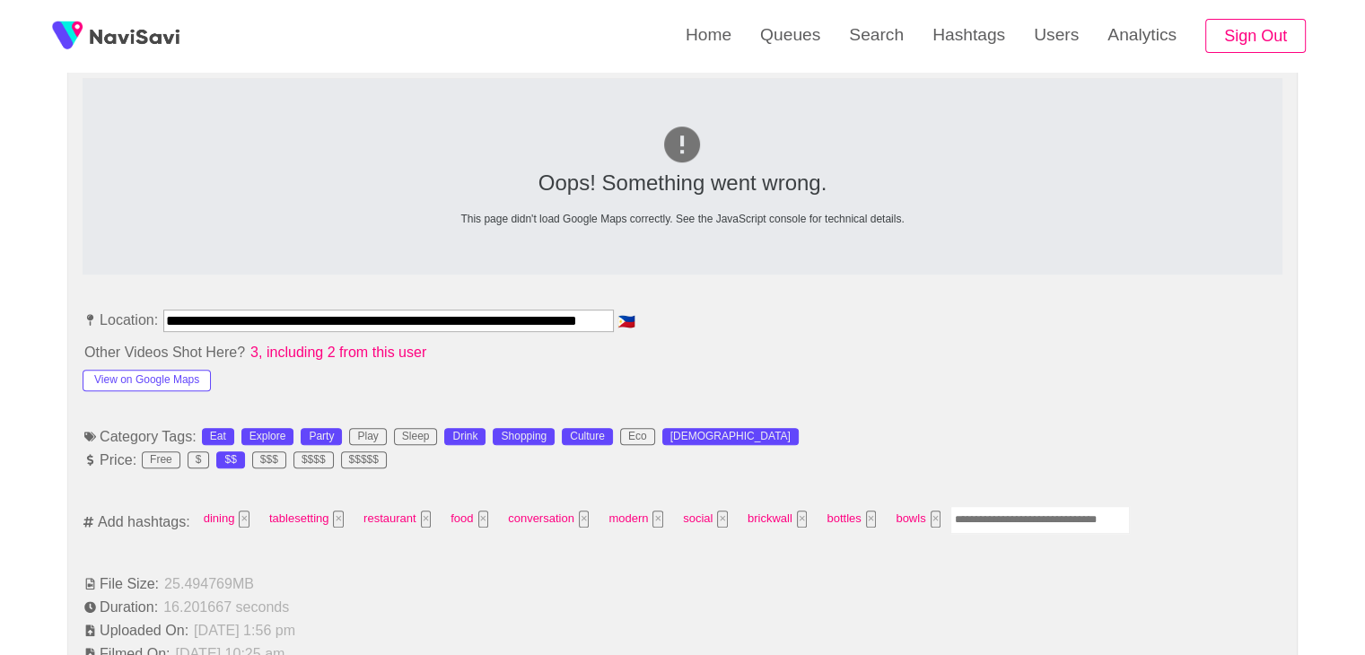
click at [1002, 516] on input "Enter tag here and press return" at bounding box center [1041, 520] width 180 height 28
type input "****"
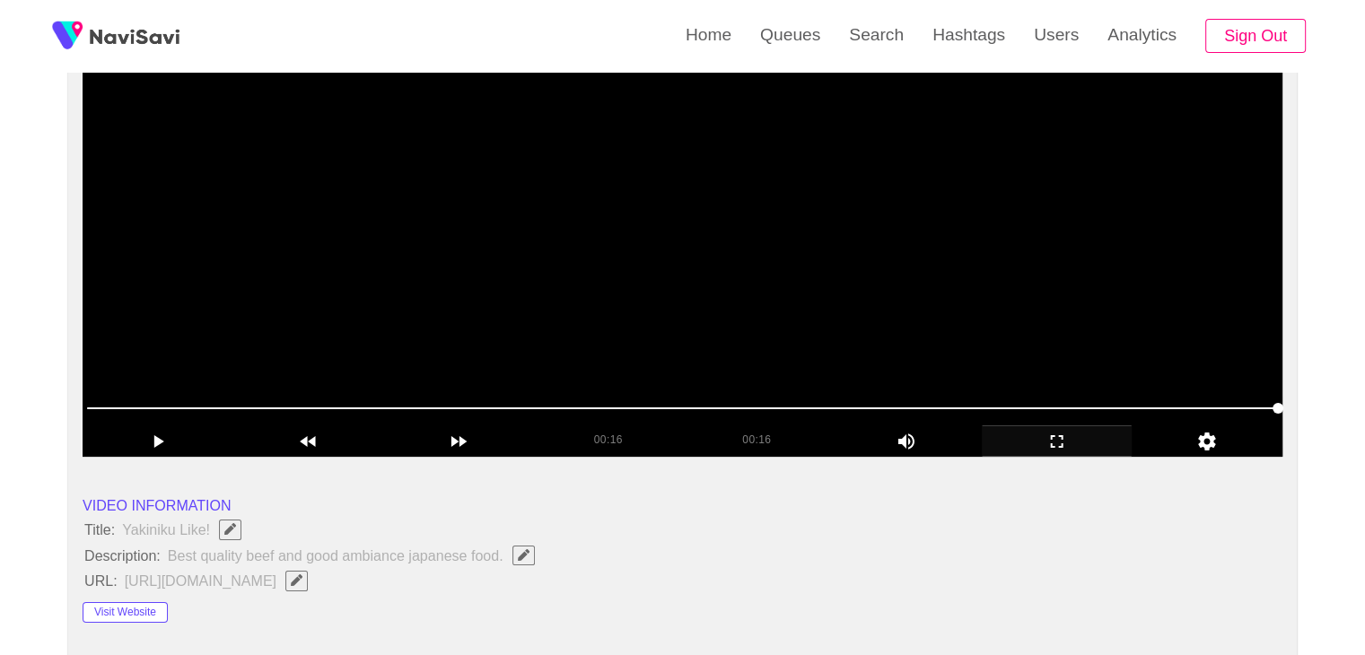
scroll to position [180, 0]
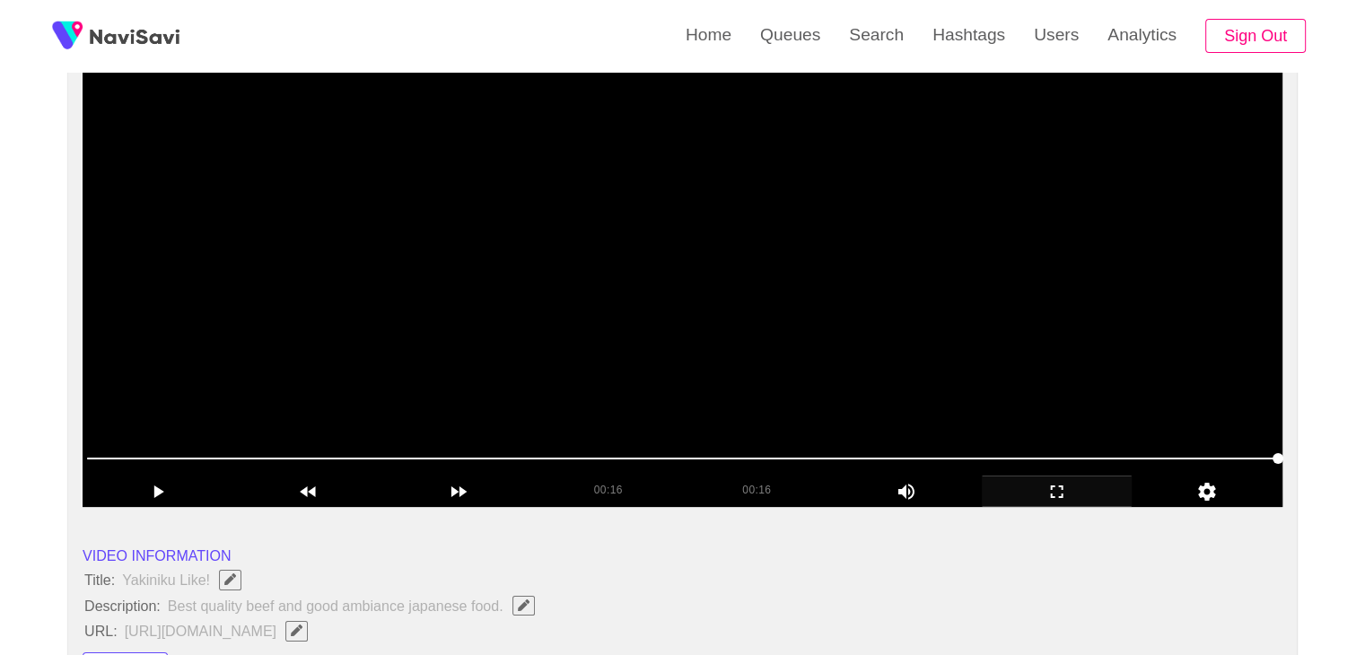
click at [777, 364] on video at bounding box center [683, 282] width 1200 height 449
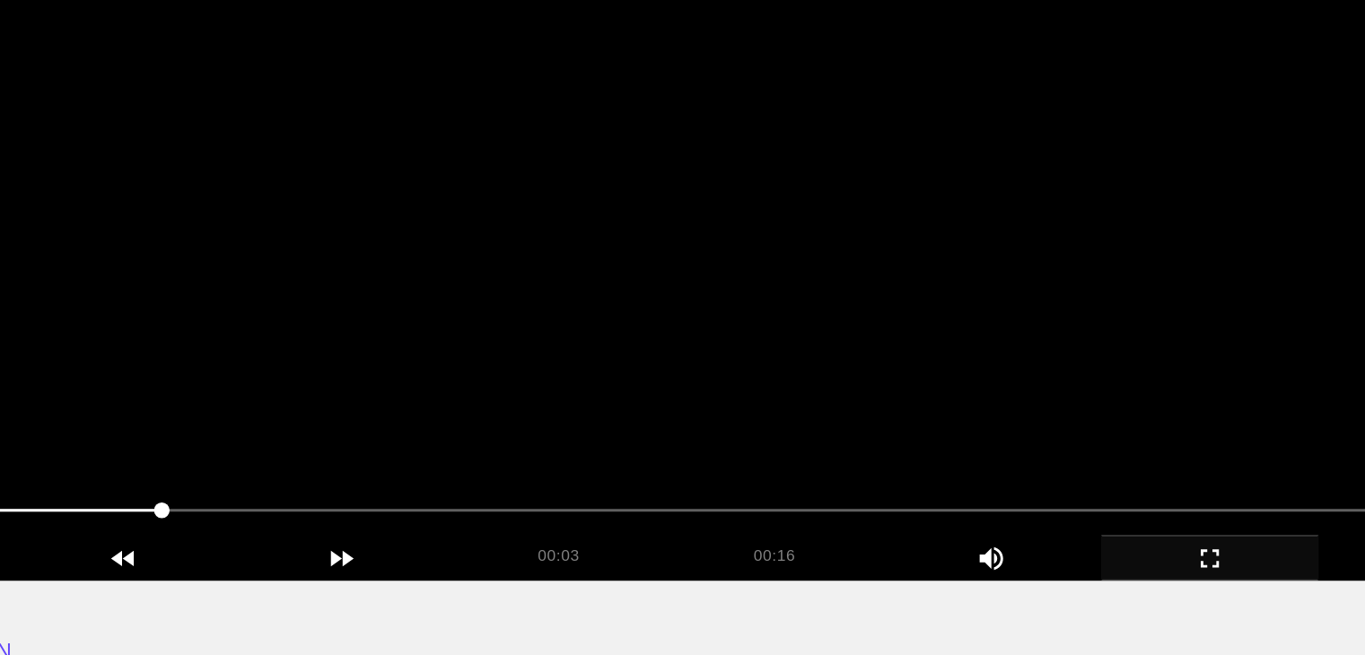
scroll to position [176, 0]
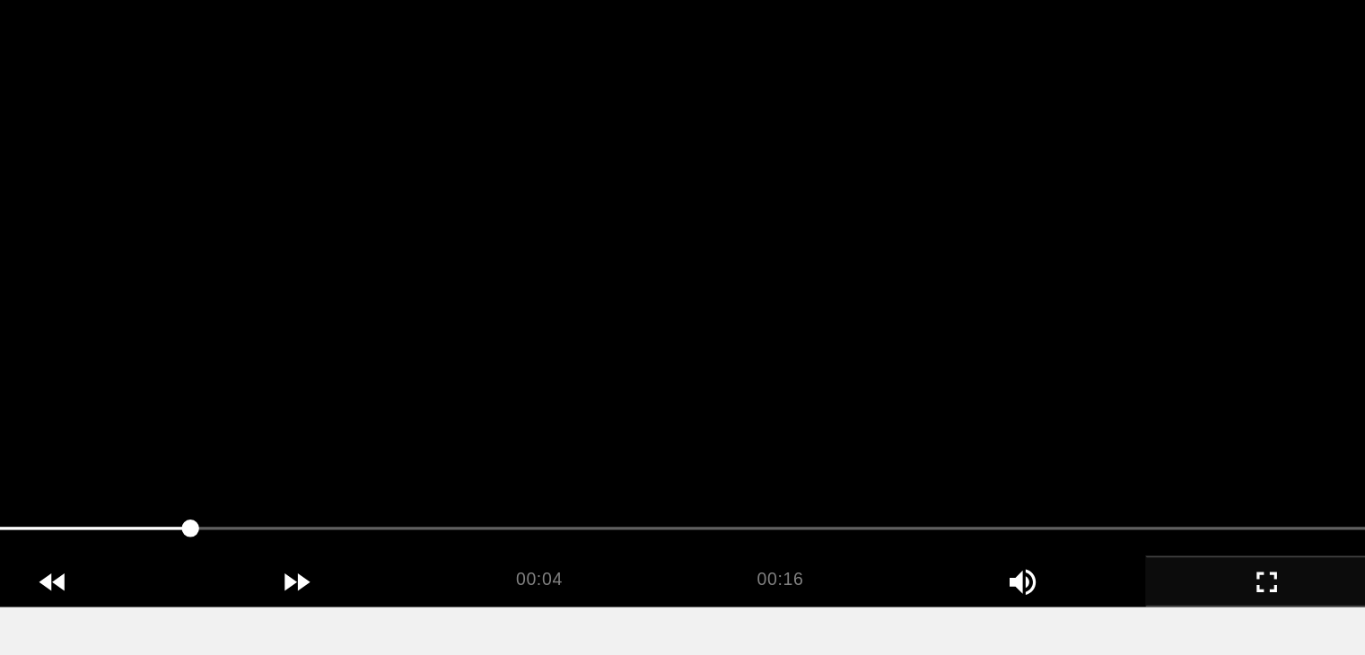
click at [729, 364] on video at bounding box center [683, 286] width 1200 height 449
click at [730, 364] on video at bounding box center [683, 286] width 1200 height 449
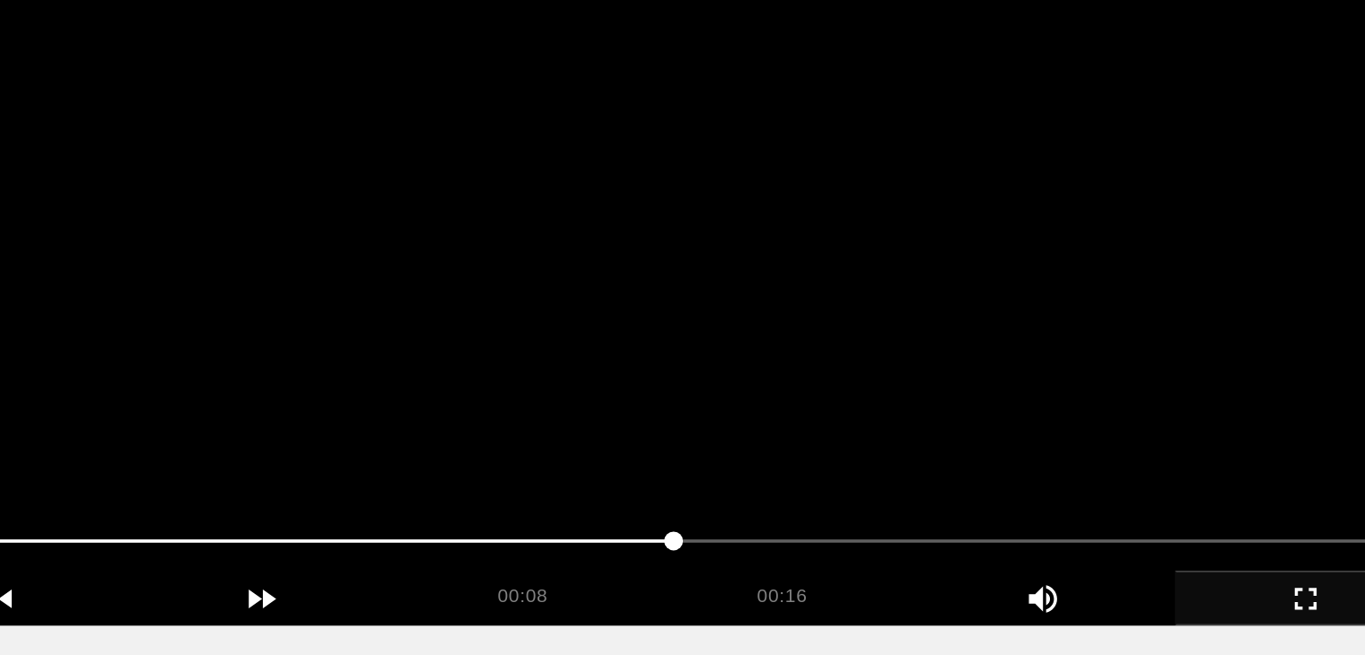
click at [733, 362] on video at bounding box center [683, 286] width 1200 height 449
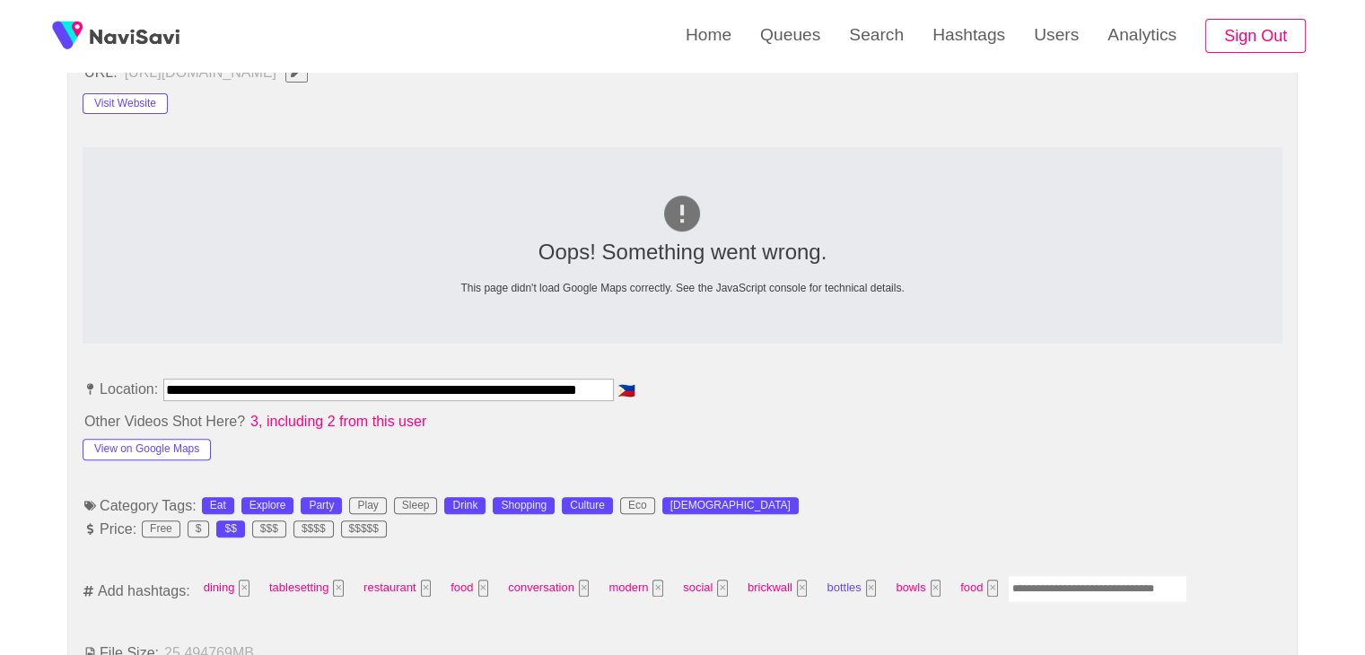
scroll to position [984, 0]
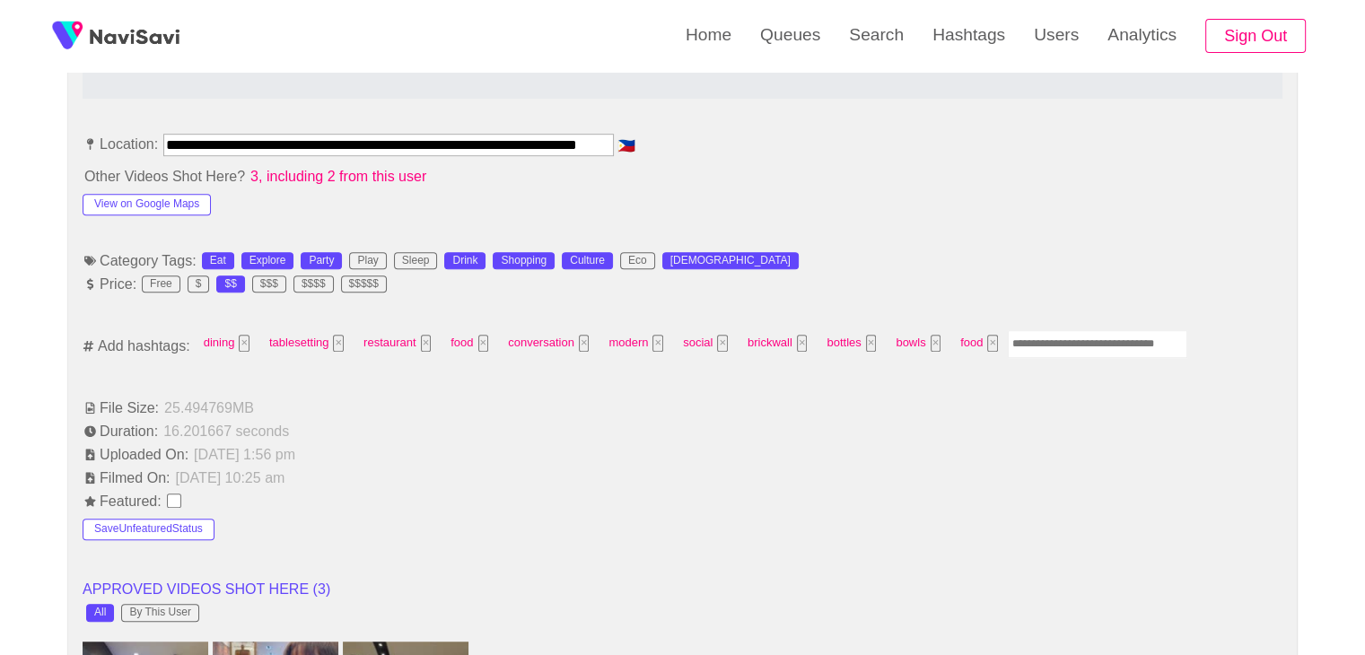
click at [1066, 336] on input "Enter tag here and press return" at bounding box center [1098, 344] width 180 height 28
type input "*****"
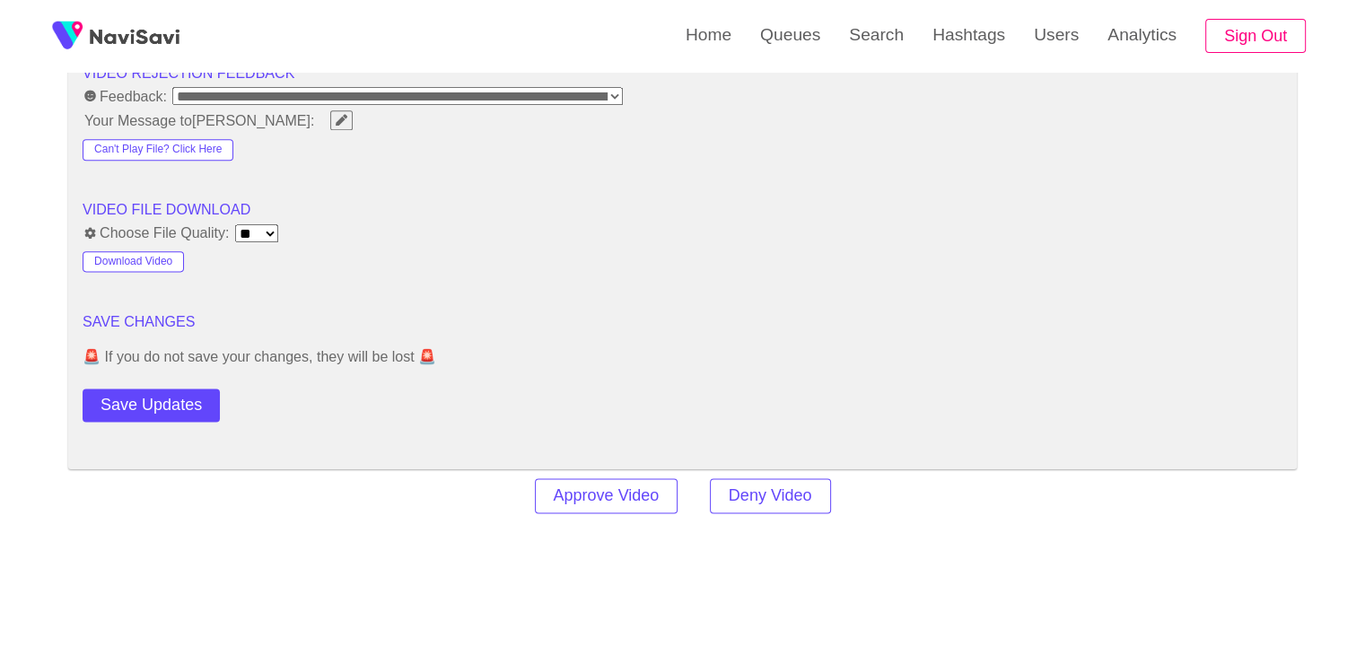
scroll to position [2420, 0]
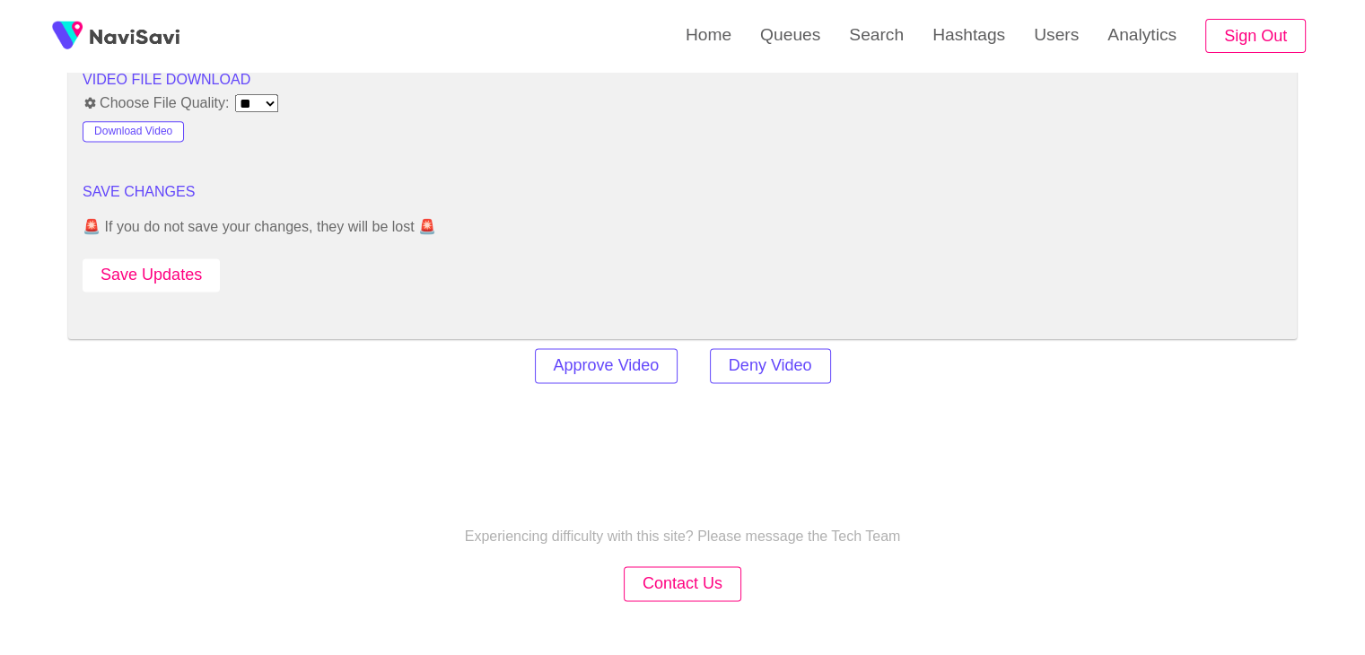
click at [179, 259] on button "Save Updates" at bounding box center [151, 275] width 137 height 33
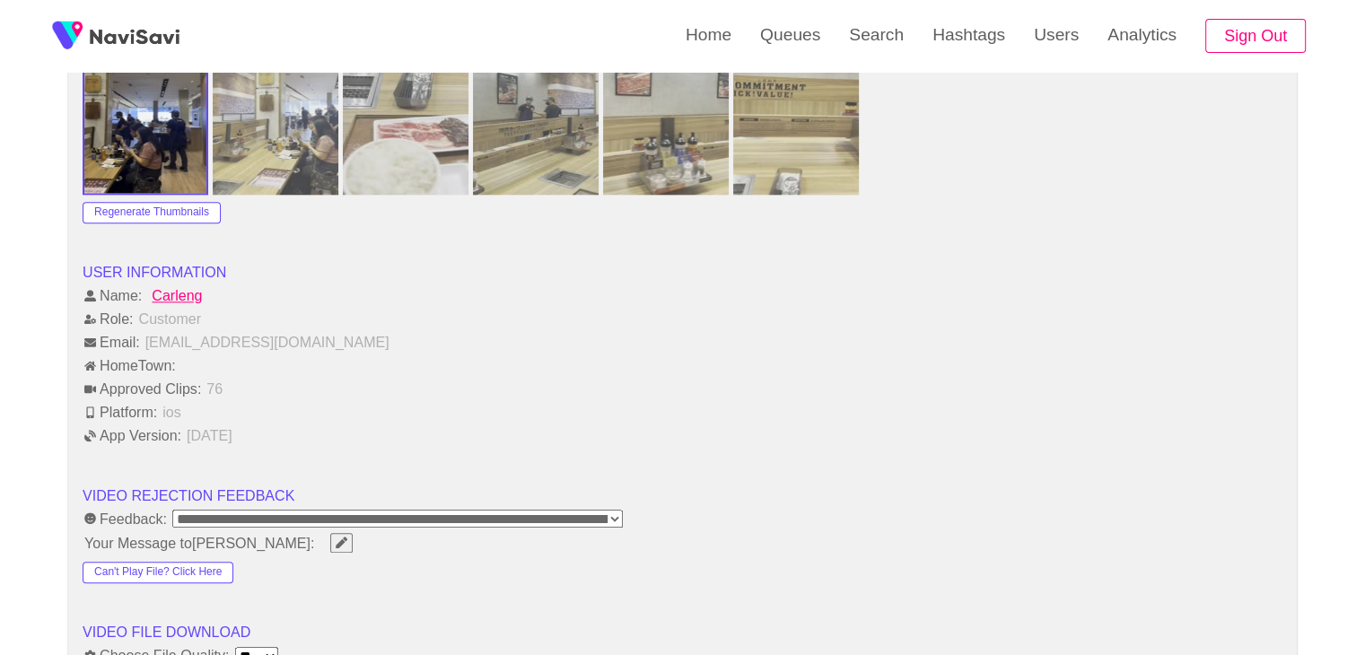
scroll to position [1612, 0]
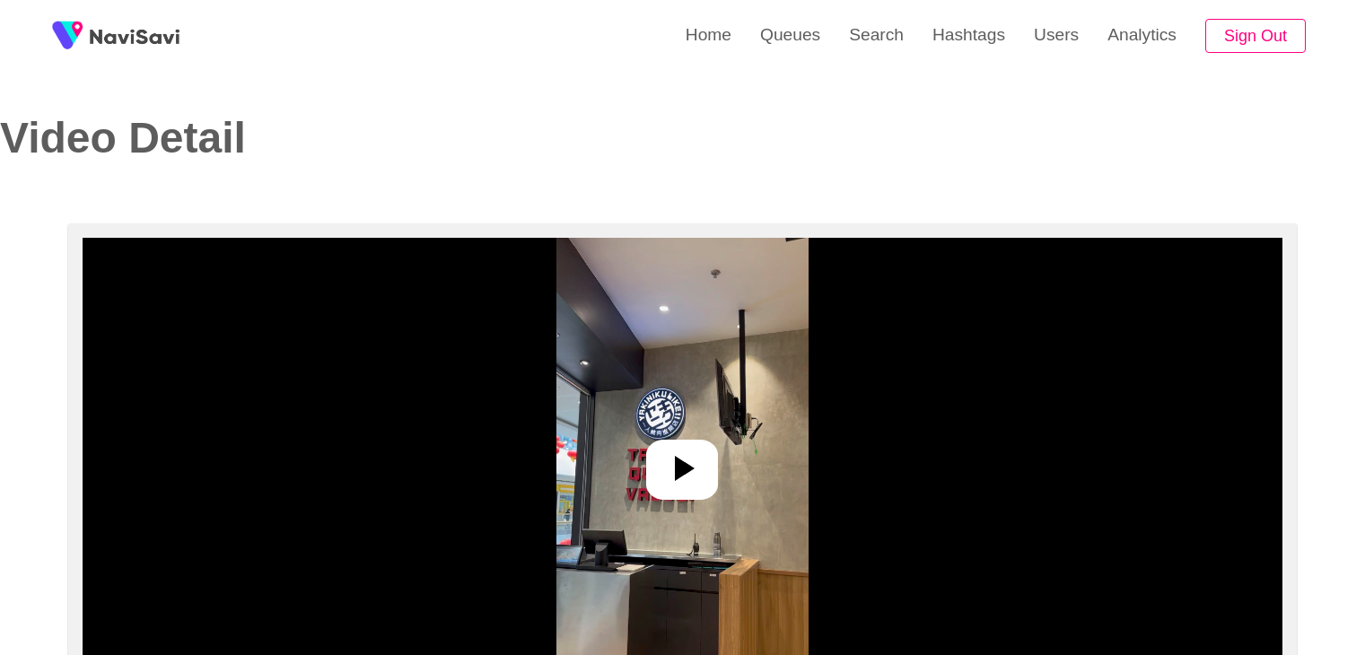
select select "**********"
select select "**"
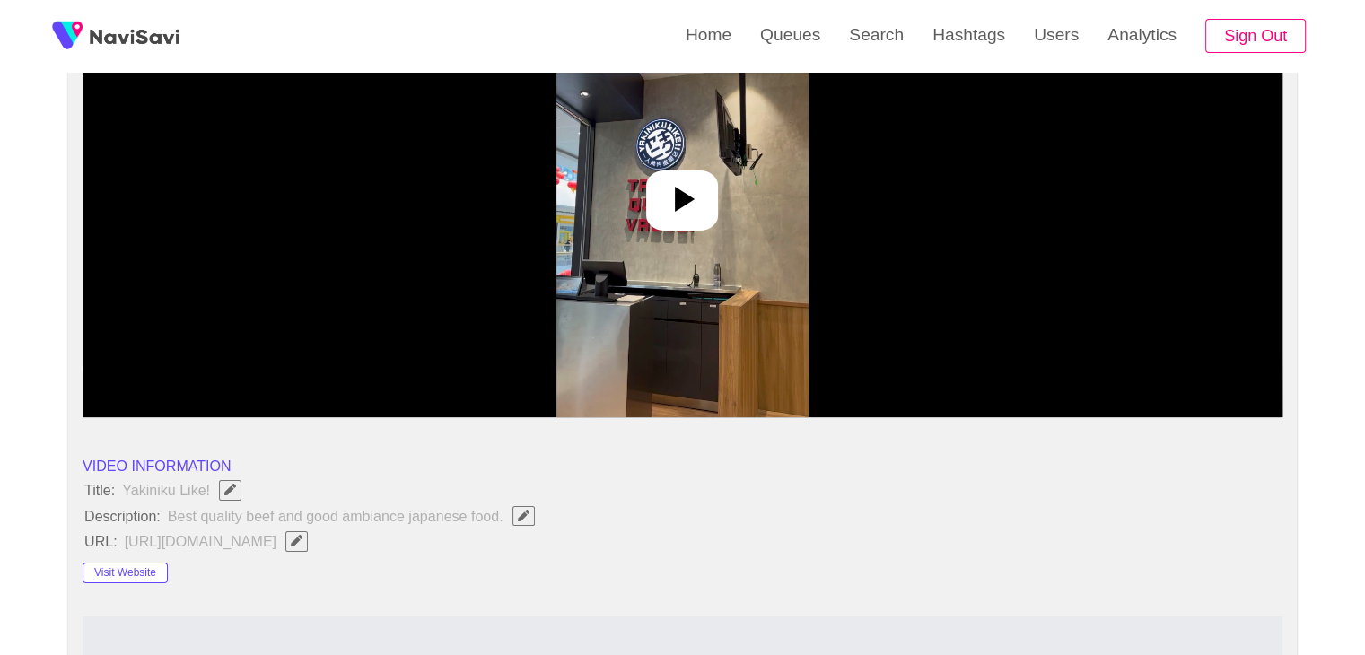
click at [656, 188] on div at bounding box center [682, 201] width 72 height 60
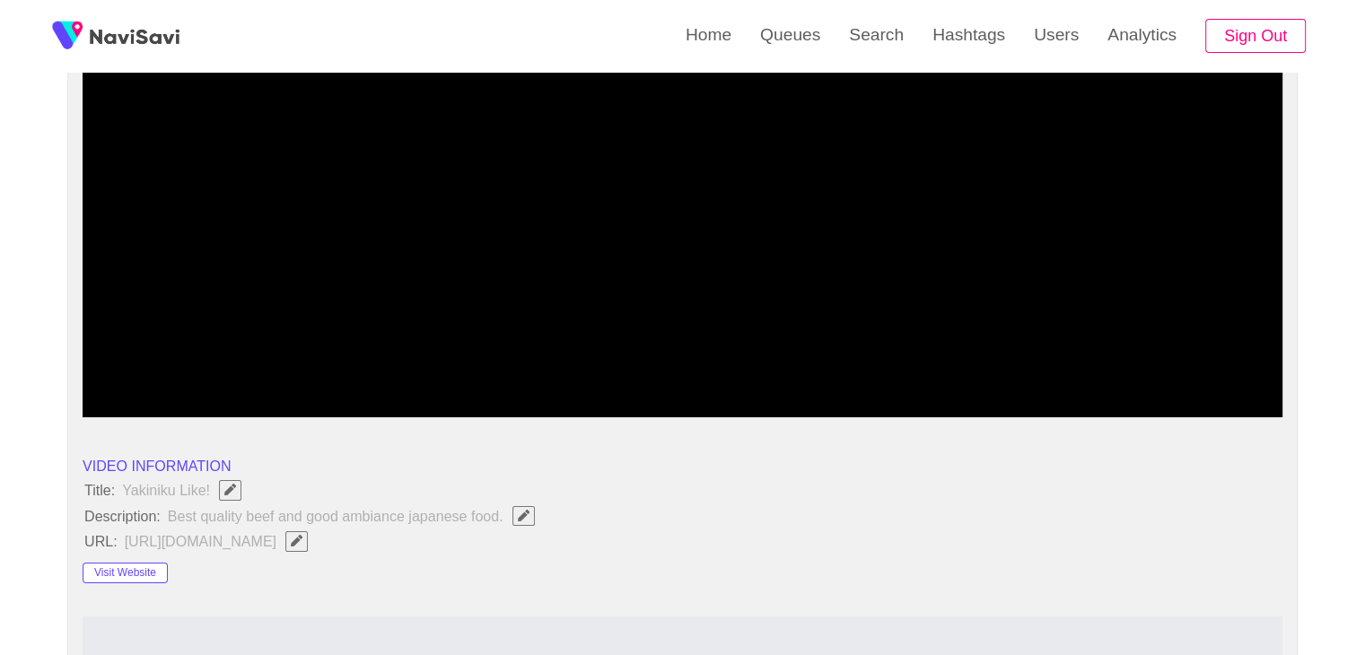
click at [601, 280] on video at bounding box center [683, 193] width 1200 height 449
click at [673, 247] on video at bounding box center [683, 193] width 1200 height 449
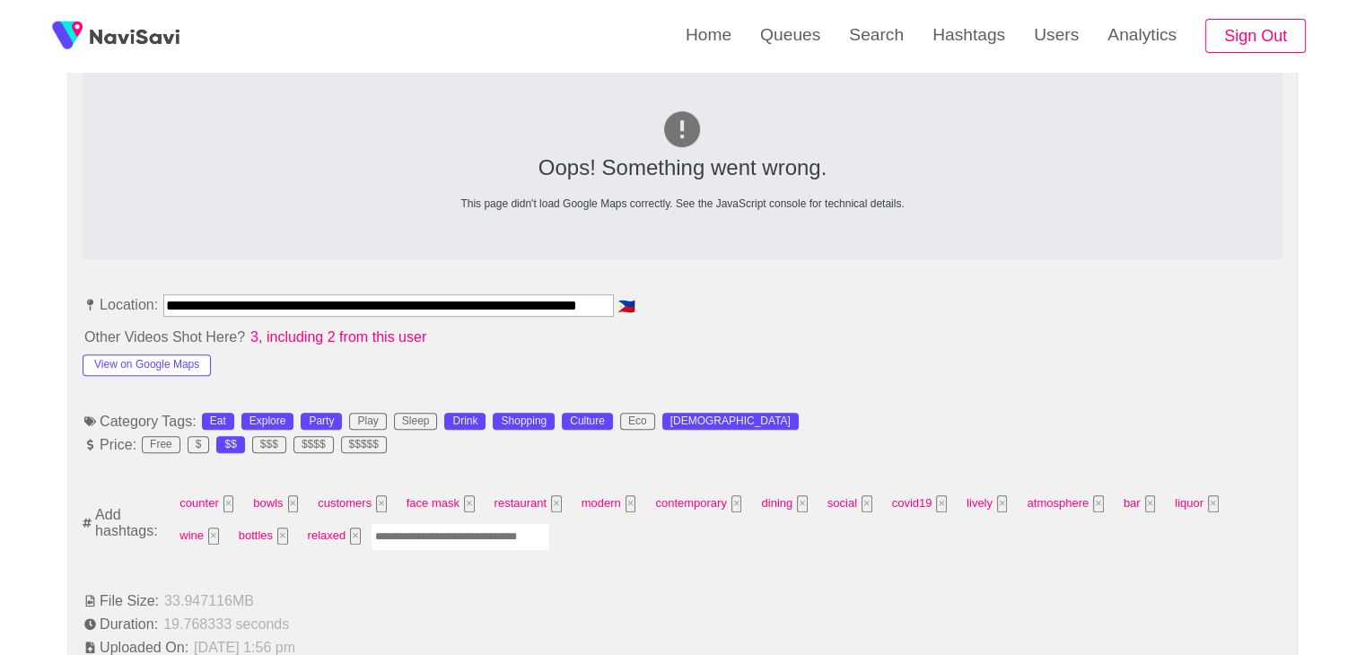
scroll to position [1077, 0]
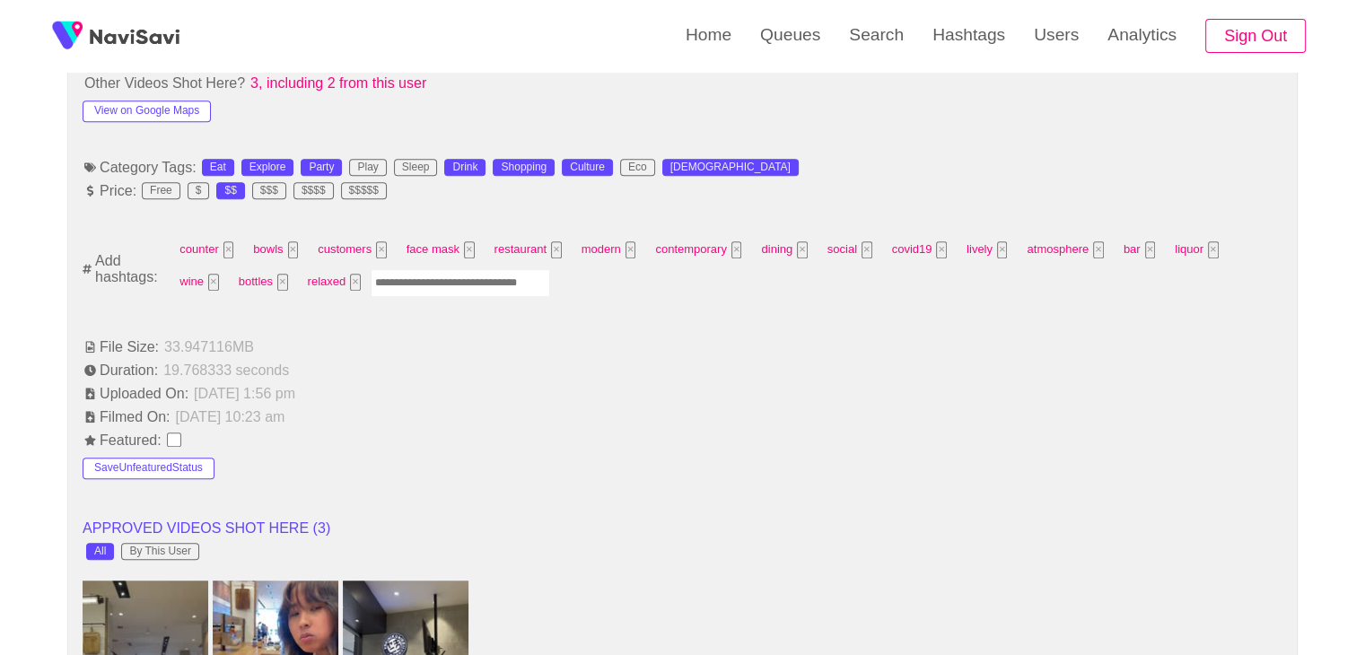
click at [377, 285] on input "Enter tag here and press return" at bounding box center [461, 283] width 180 height 28
type input "**********"
click at [436, 276] on button "×" at bounding box center [441, 282] width 11 height 17
click at [405, 280] on input "Enter tag here and press return" at bounding box center [461, 283] width 180 height 28
type input "****"
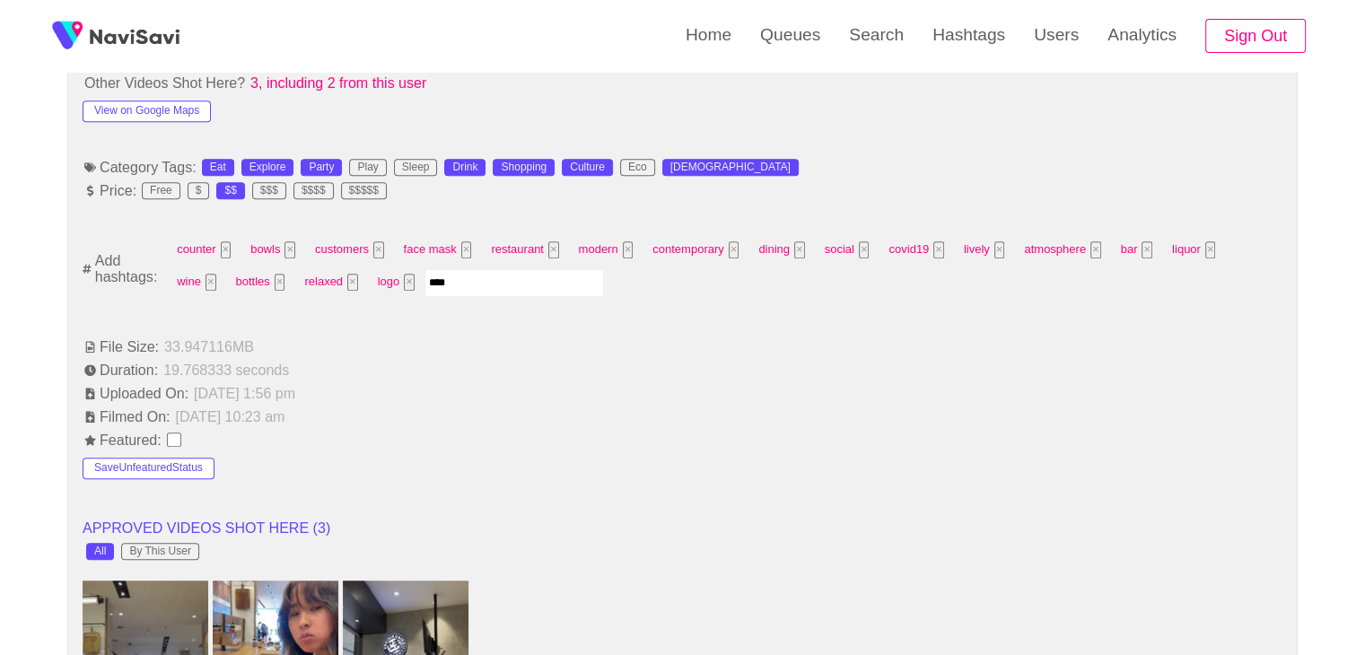
type input "*****"
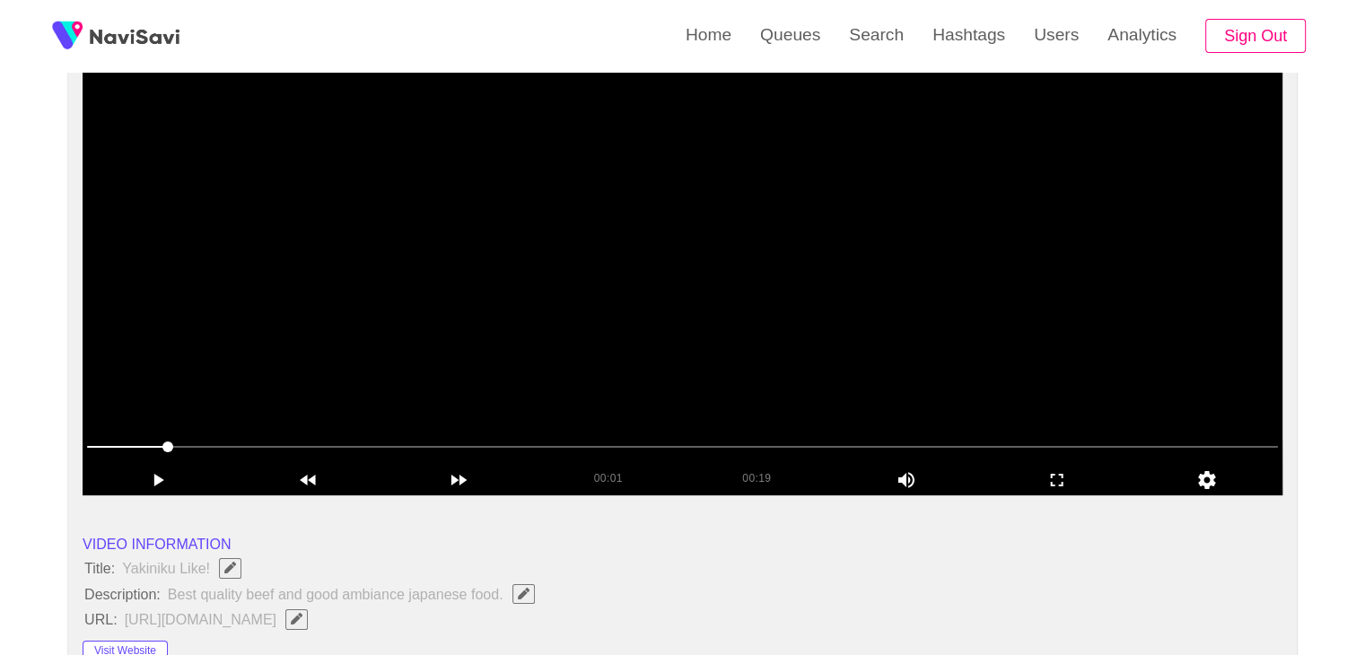
scroll to position [180, 0]
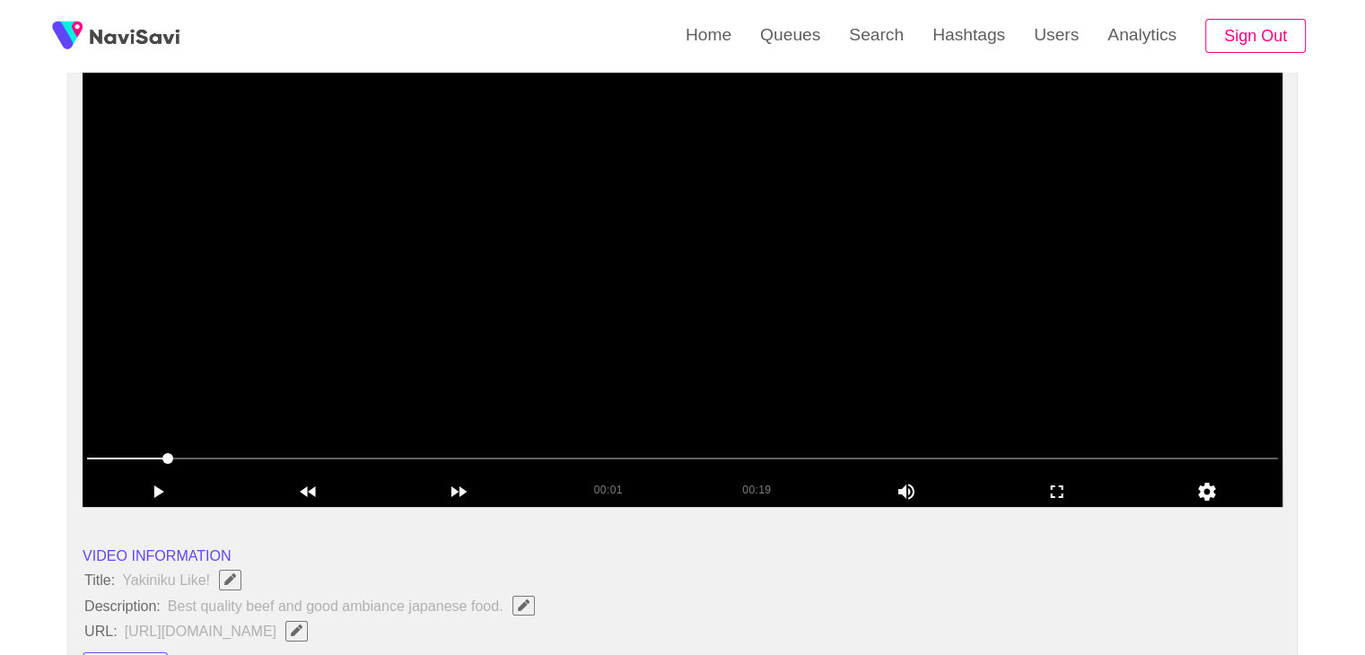
click at [654, 256] on video at bounding box center [683, 282] width 1200 height 449
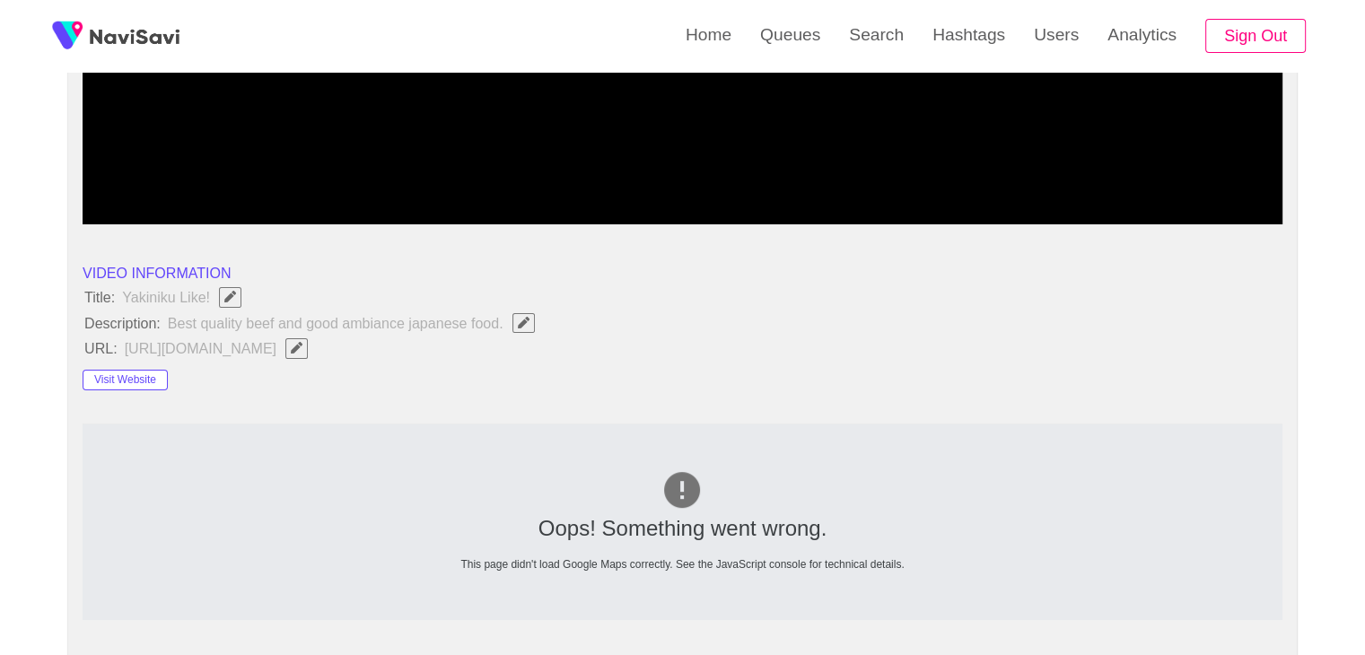
scroll to position [269, 0]
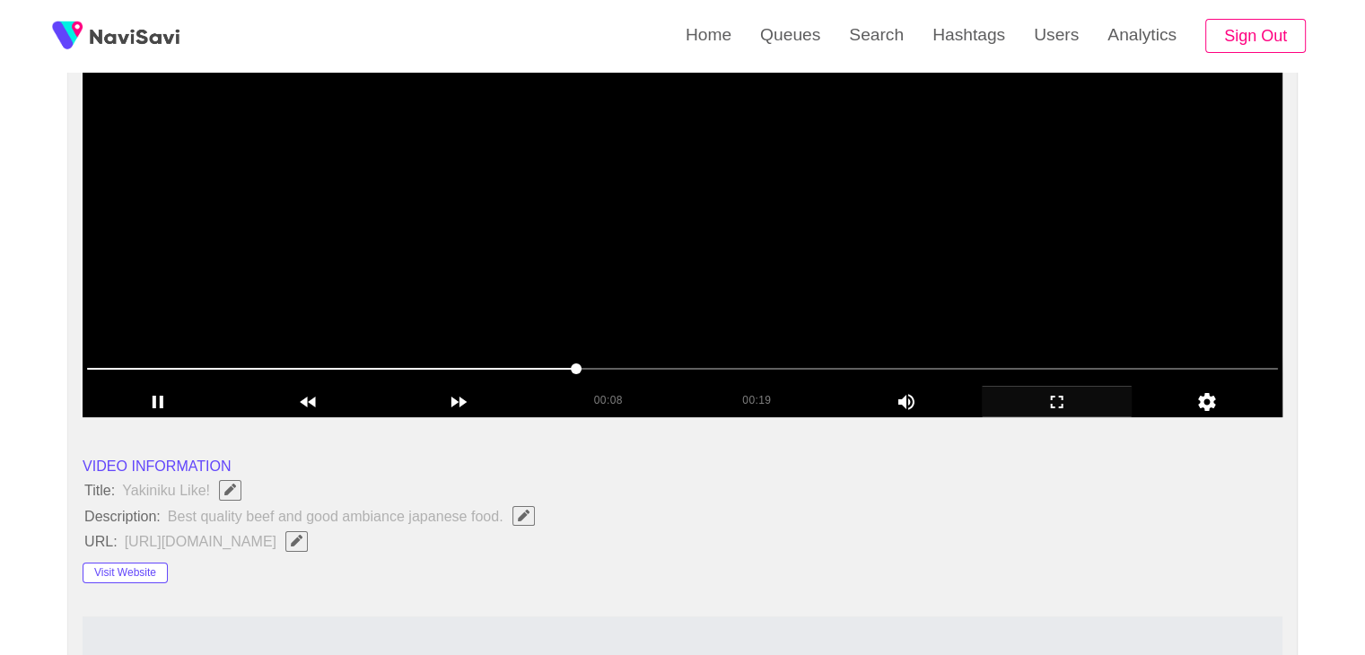
click at [1039, 400] on icon "add" at bounding box center [1057, 402] width 149 height 22
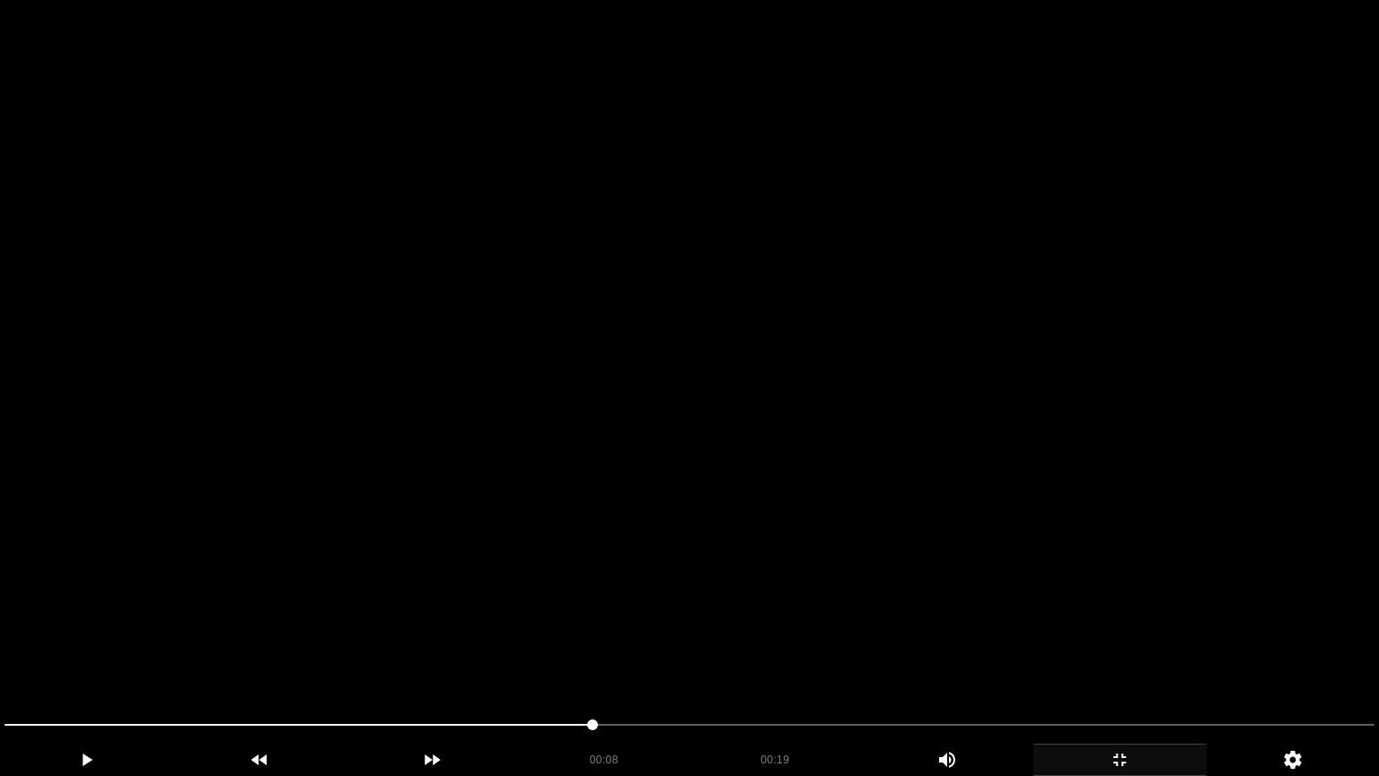
click at [1035, 456] on video at bounding box center [689, 388] width 1379 height 776
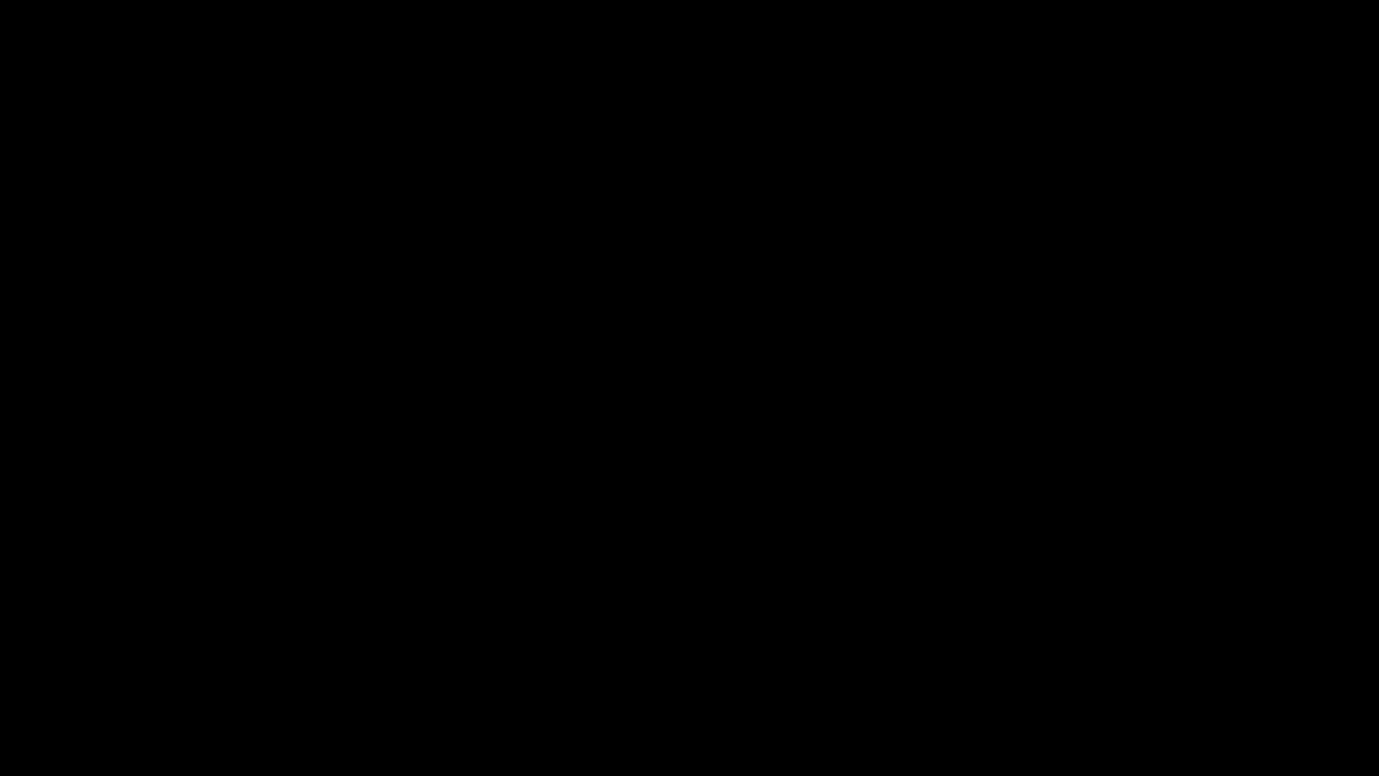
click at [1114, 654] on icon "add" at bounding box center [1119, 760] width 171 height 22
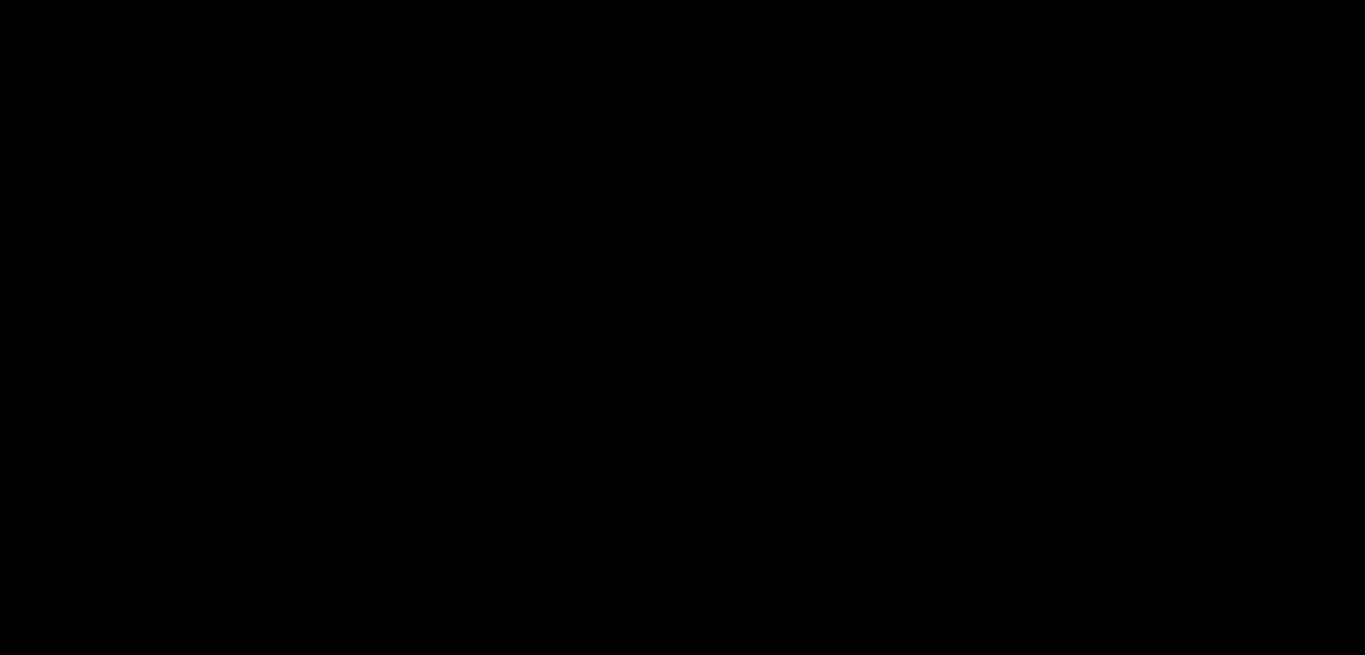
scroll to position [2334, 0]
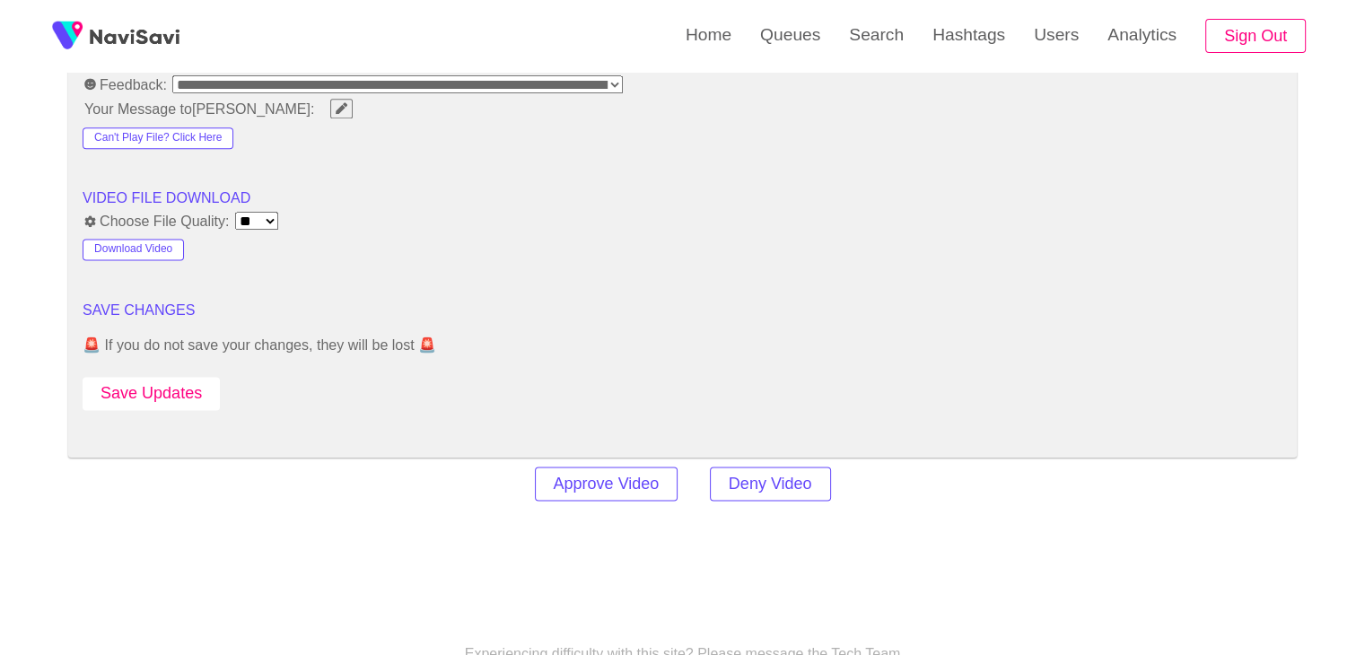
click at [172, 377] on button "Save Updates" at bounding box center [151, 393] width 137 height 33
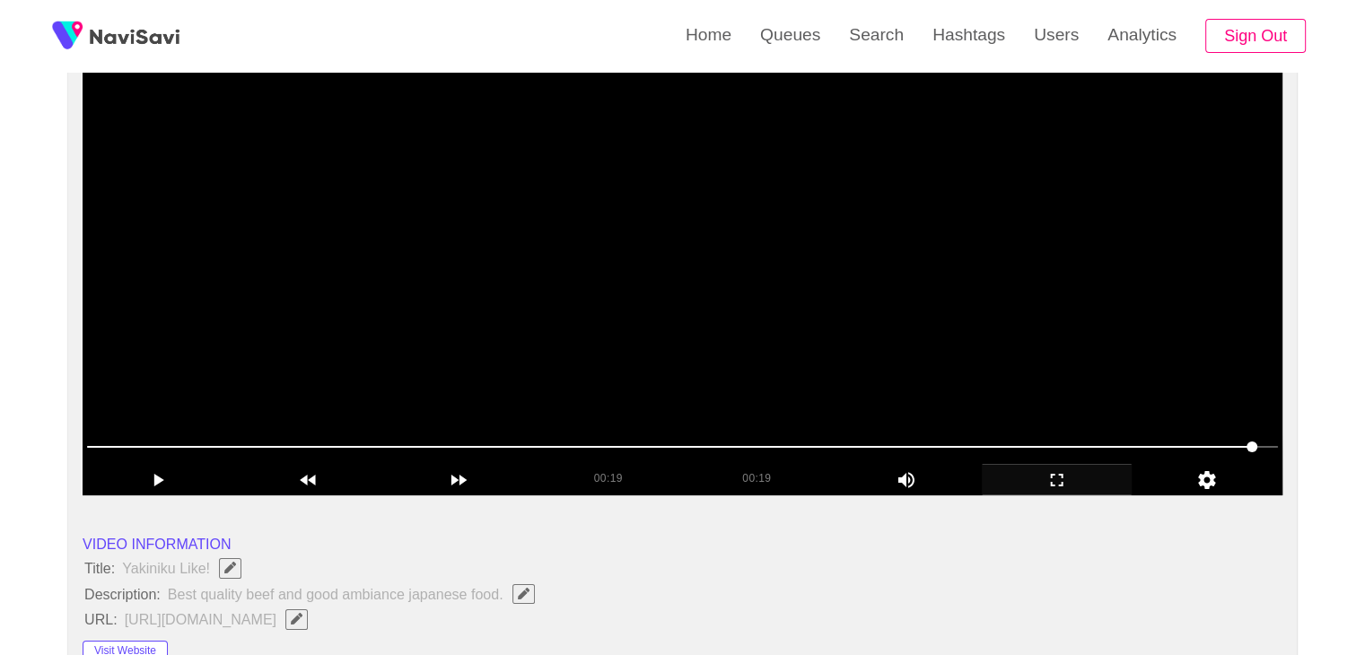
scroll to position [180, 0]
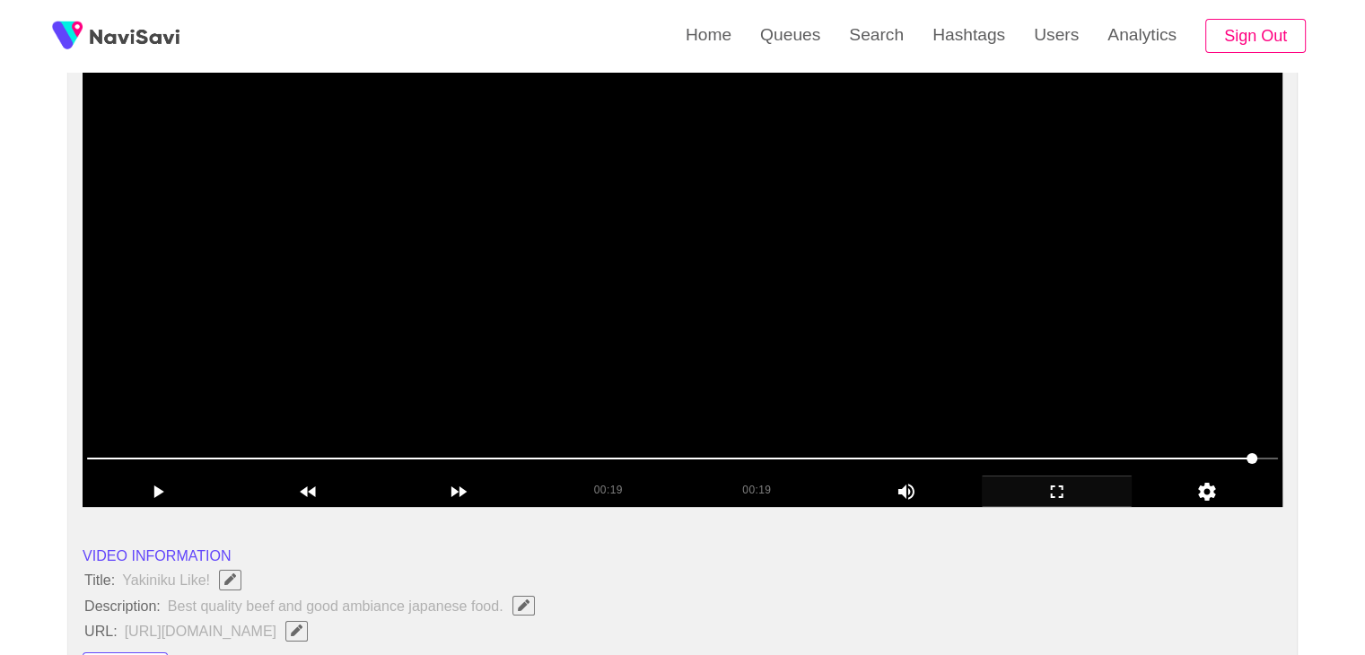
click at [730, 212] on video at bounding box center [683, 282] width 1200 height 449
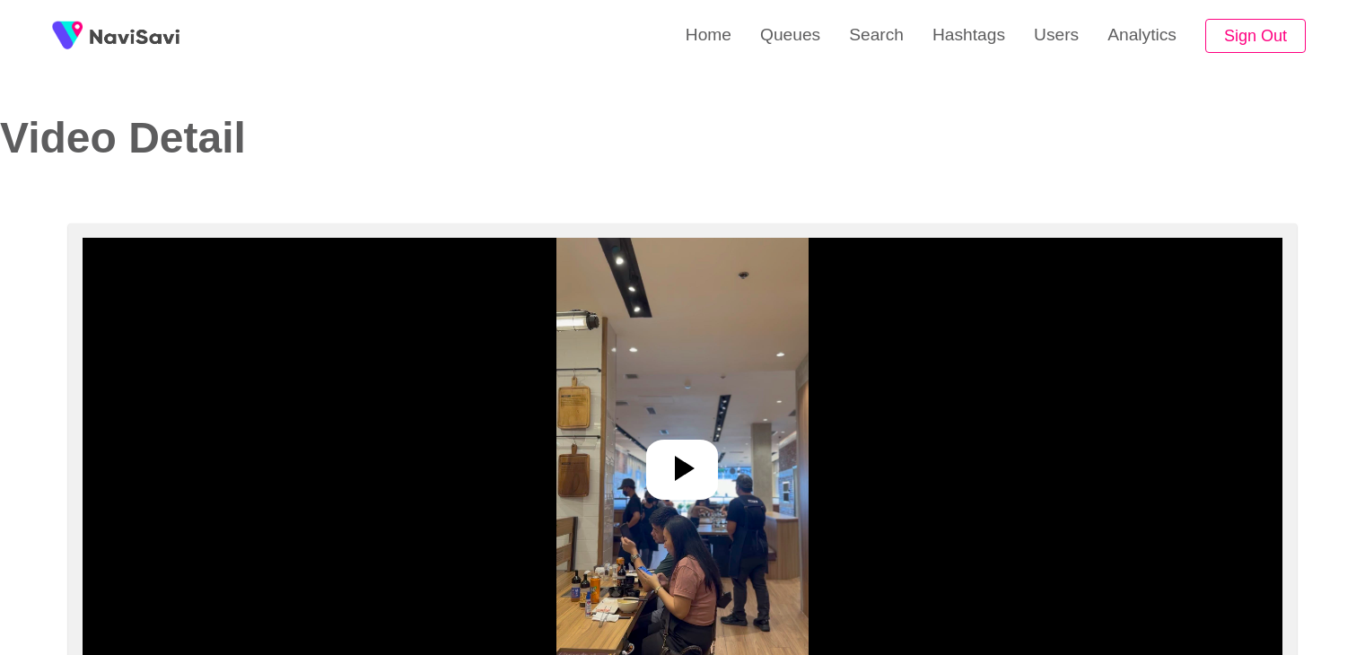
select select "**********"
select select "**"
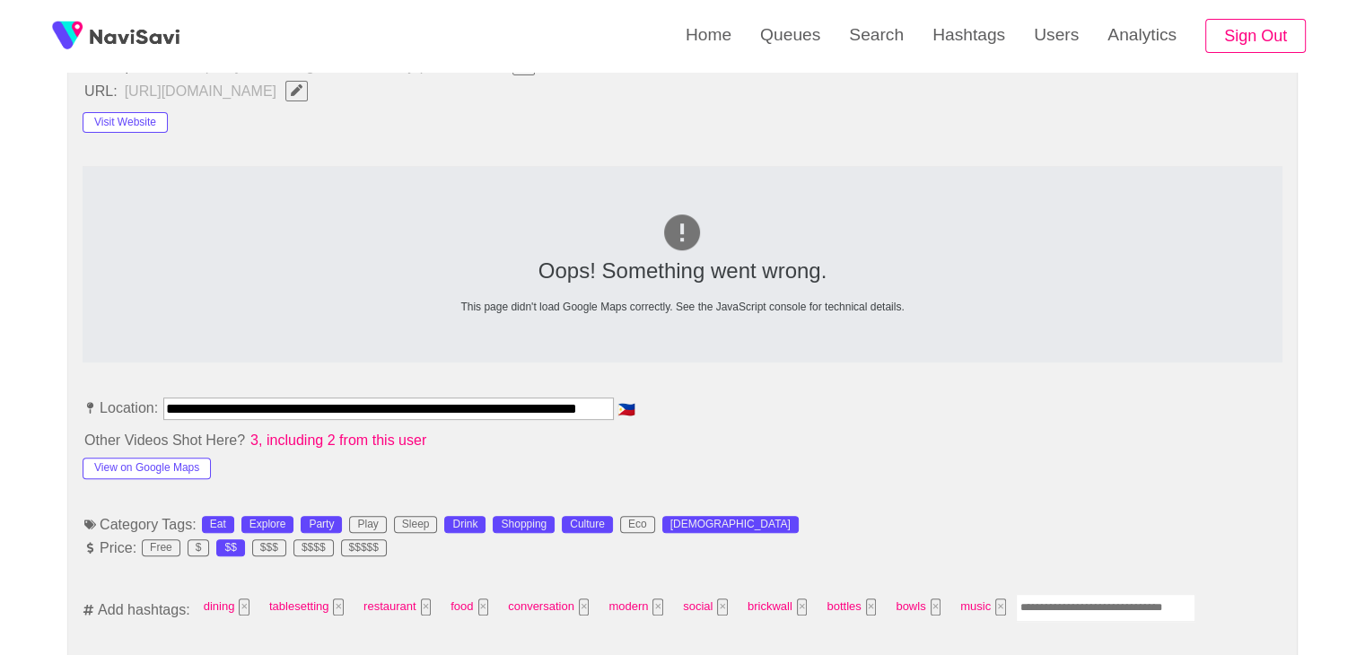
scroll to position [1167, 0]
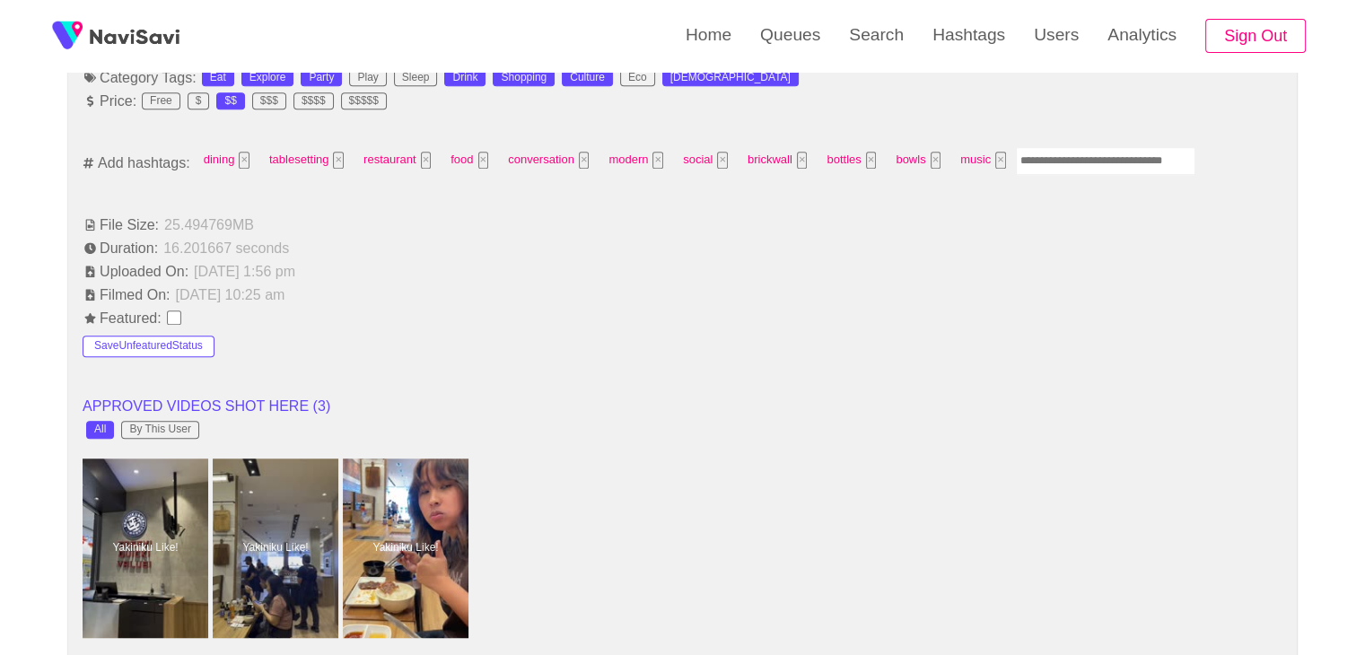
click at [1070, 148] on input "Enter tag here and press return" at bounding box center [1106, 161] width 180 height 28
type input "****"
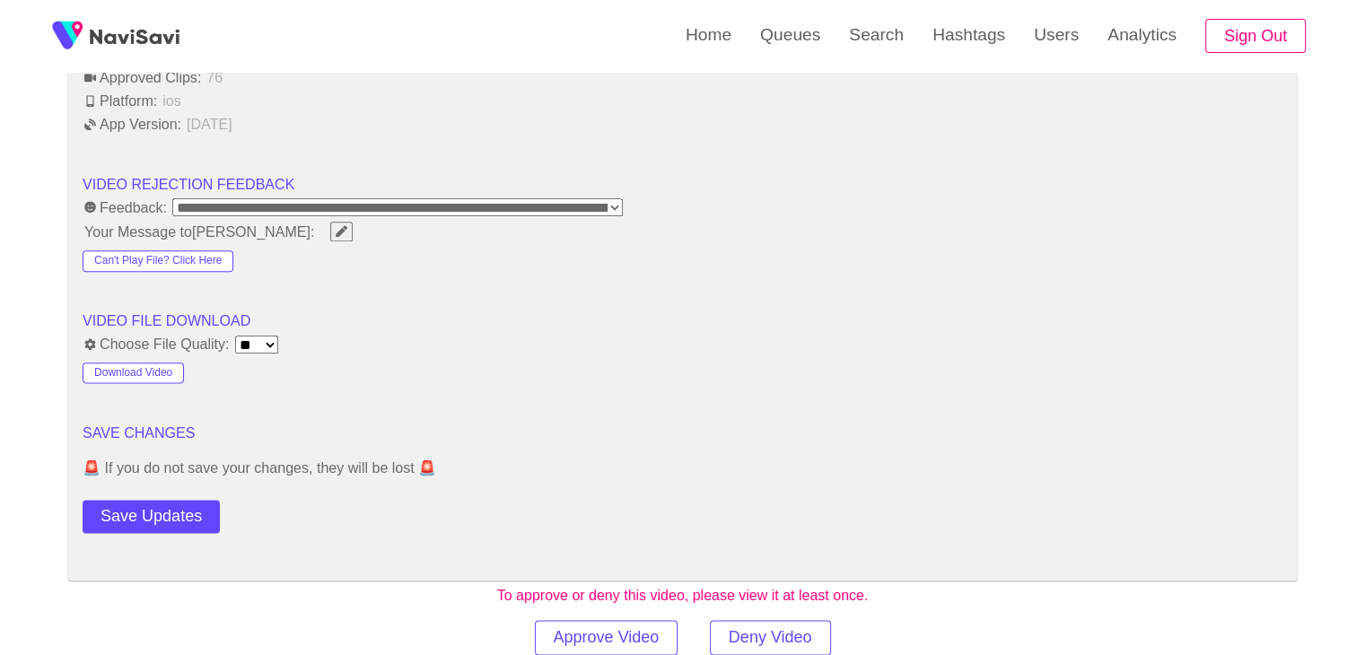
scroll to position [2424, 0]
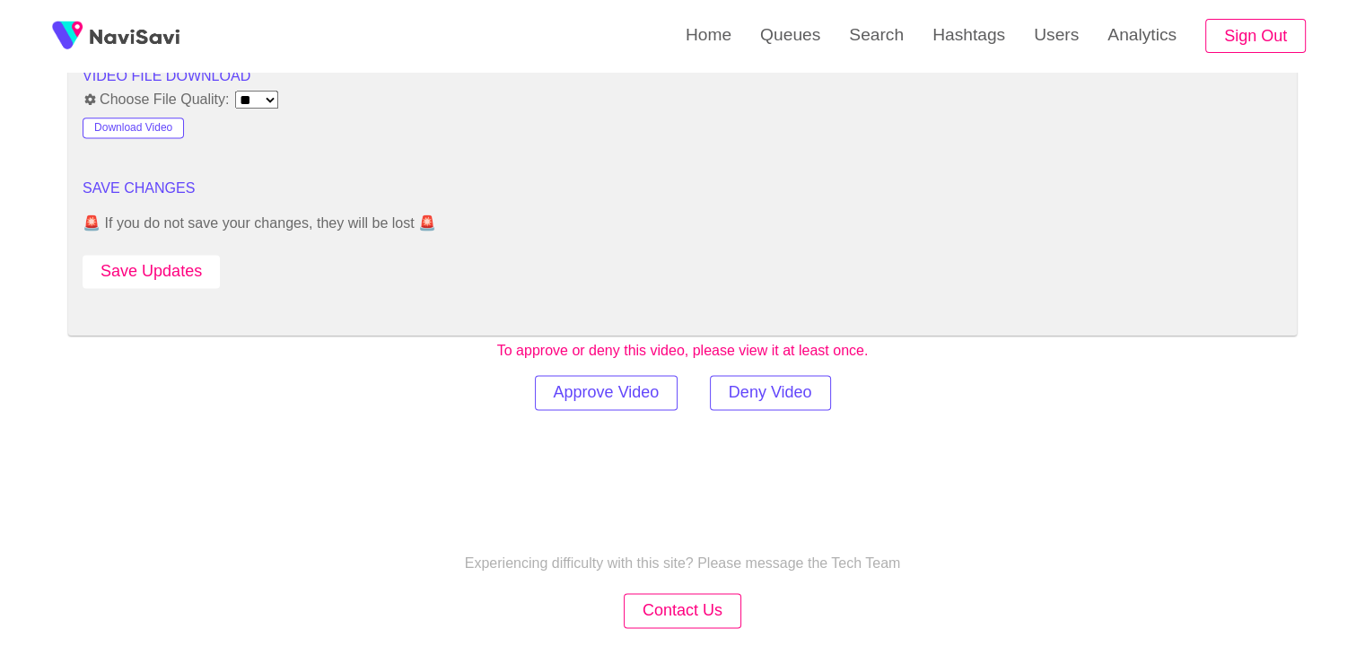
click at [193, 255] on button "Save Updates" at bounding box center [151, 271] width 137 height 33
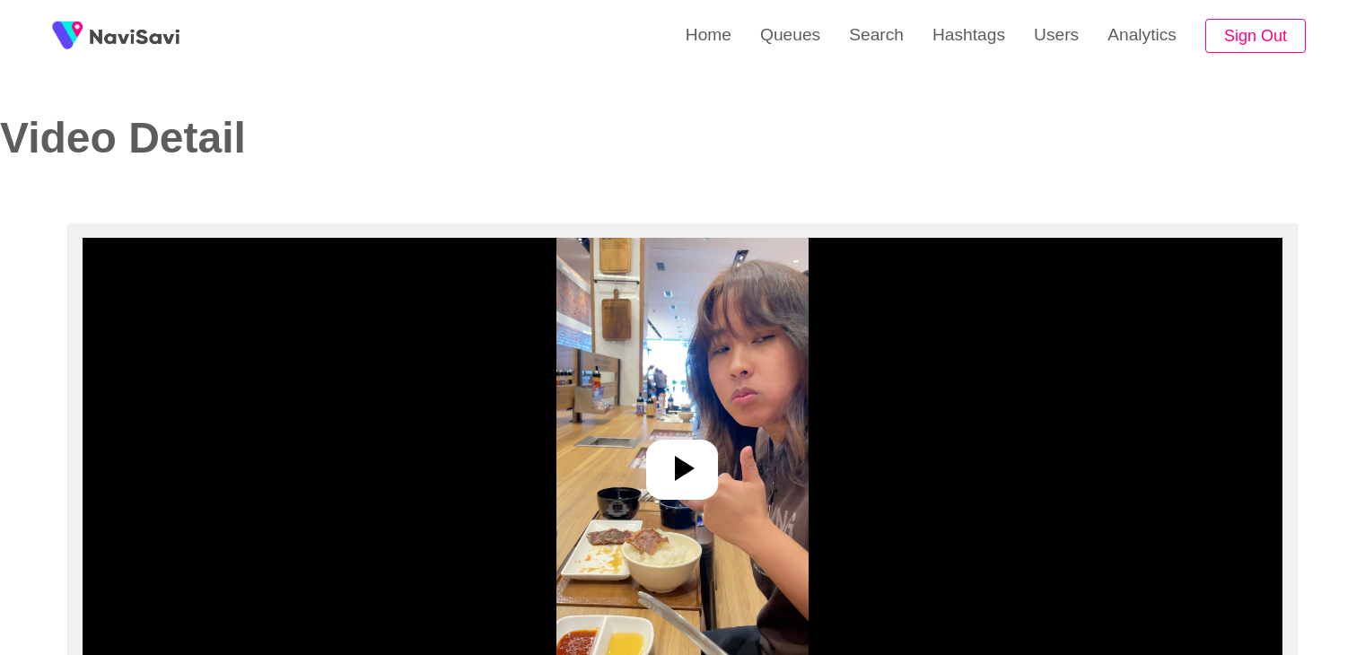
select select "**********"
select select "**"
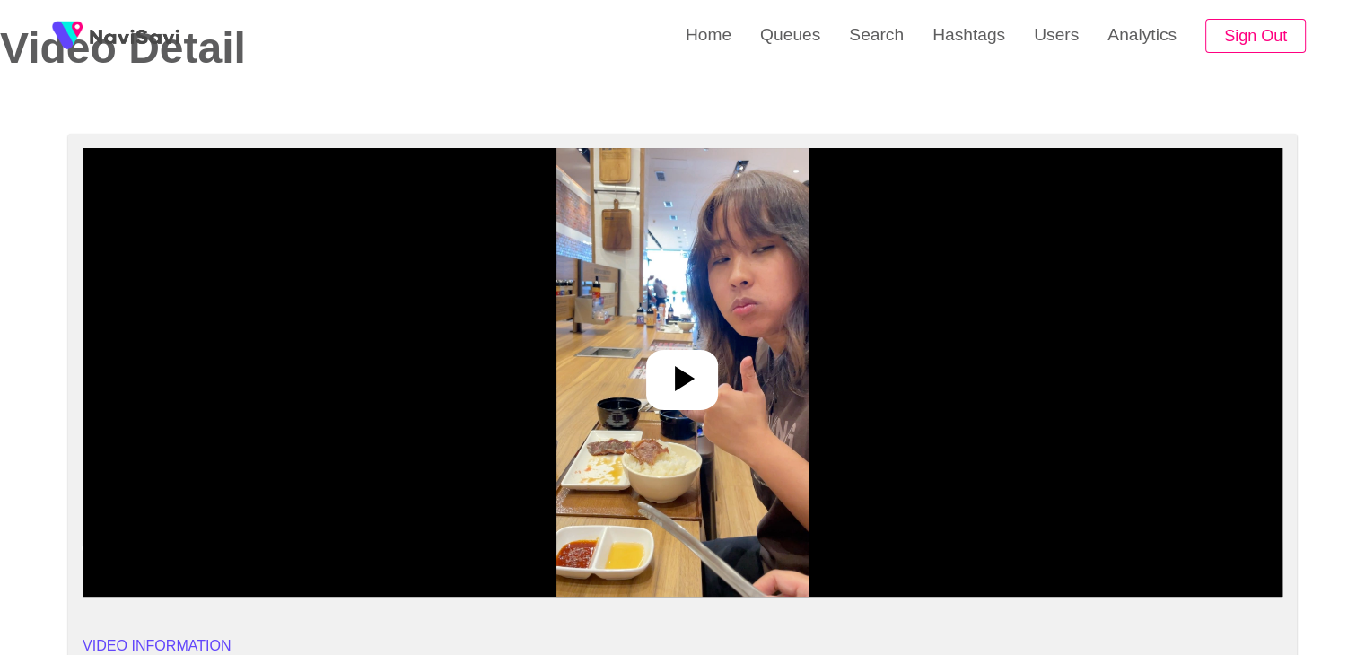
click at [686, 356] on div at bounding box center [682, 380] width 72 height 60
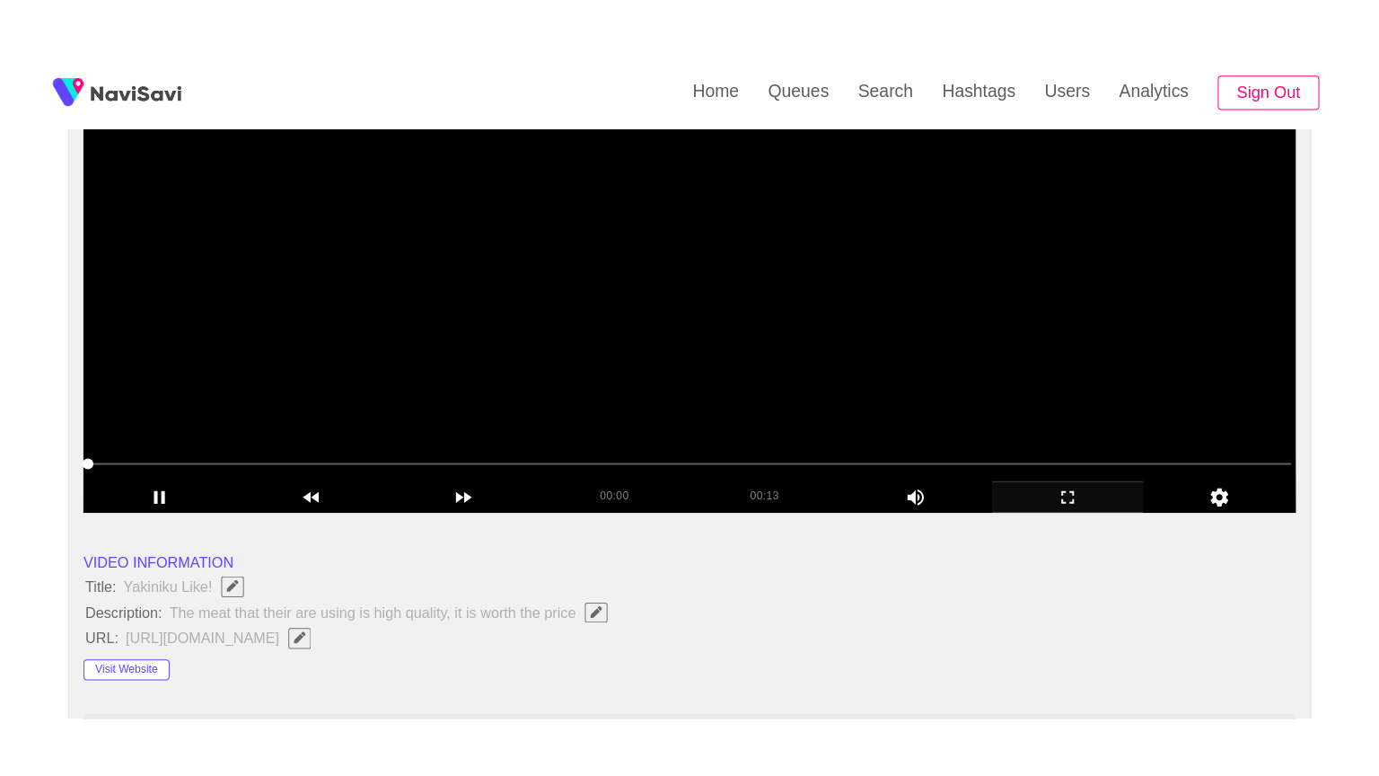
scroll to position [269, 0]
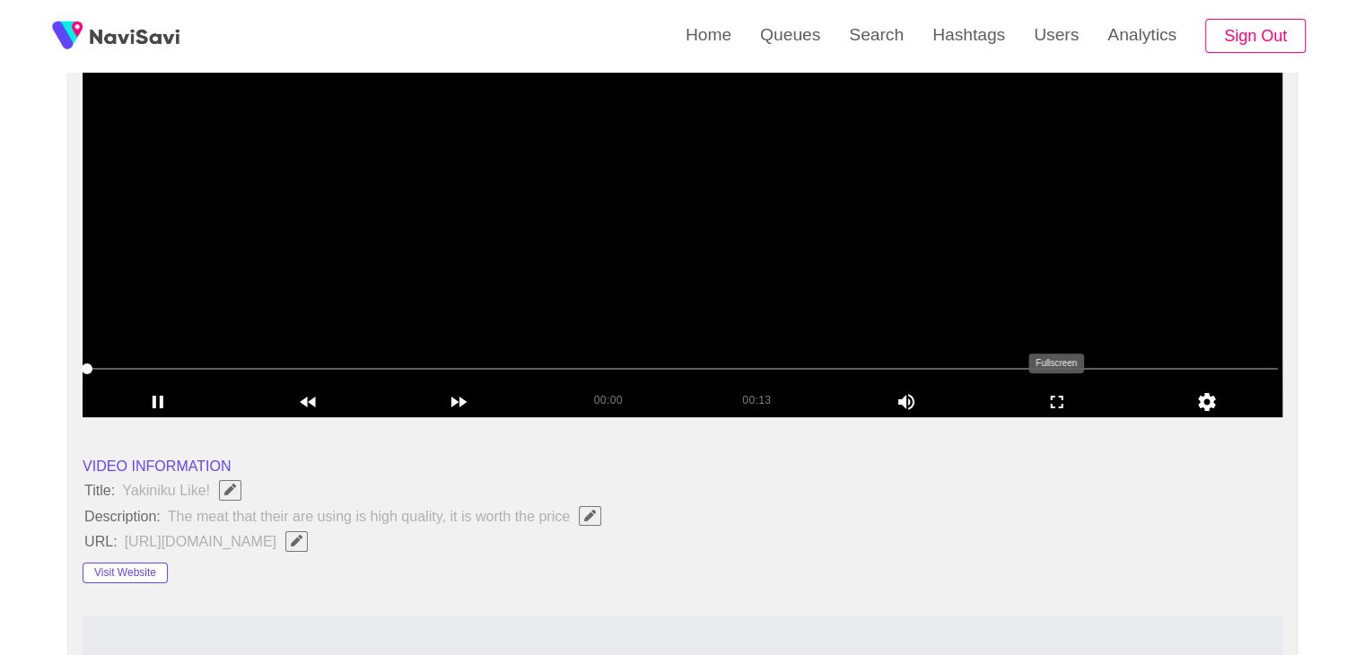
click at [1057, 399] on icon "add" at bounding box center [1057, 402] width 149 height 22
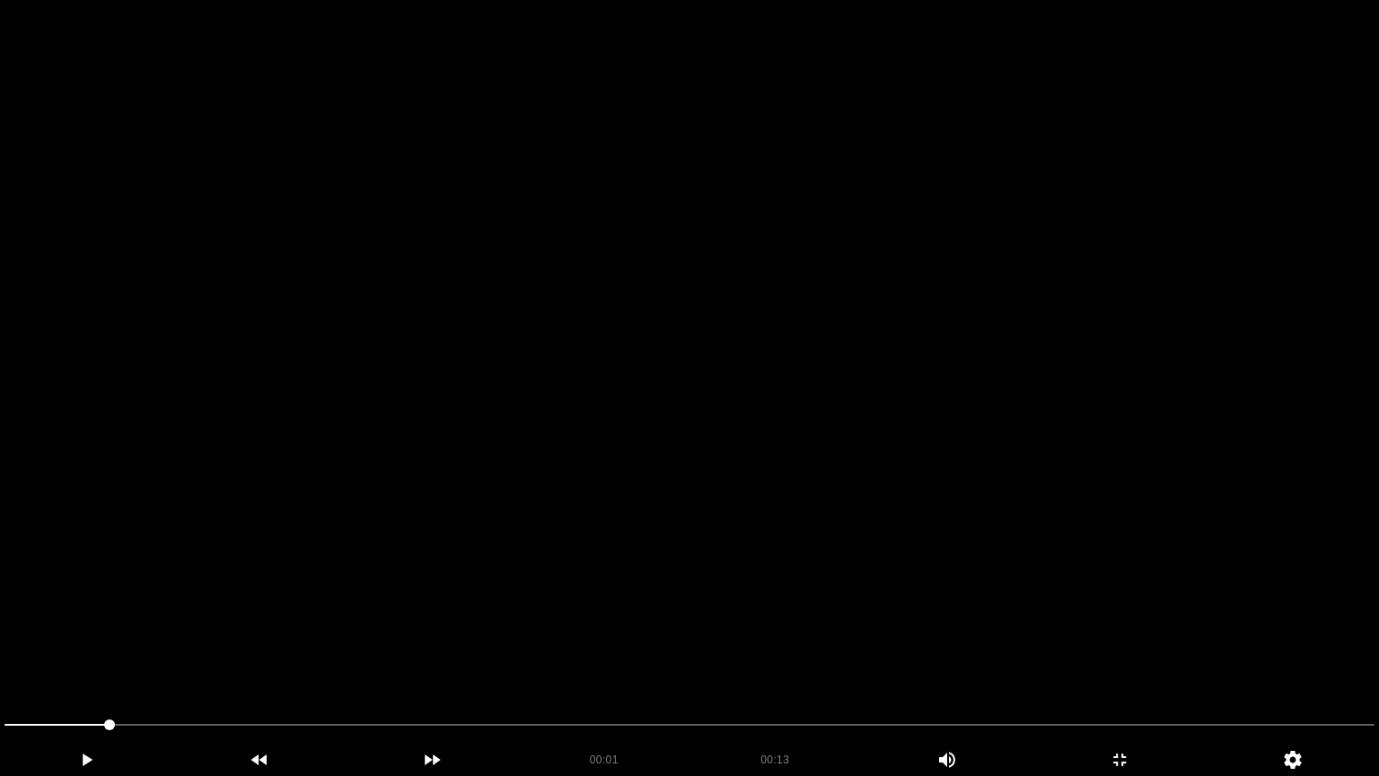
click at [1017, 459] on video at bounding box center [689, 388] width 1379 height 776
drag, startPoint x: 1136, startPoint y: 738, endPoint x: 1125, endPoint y: 751, distance: 17.2
click at [1126, 654] on div "00:01 00:13 Picture In Picture 1" at bounding box center [689, 743] width 1379 height 66
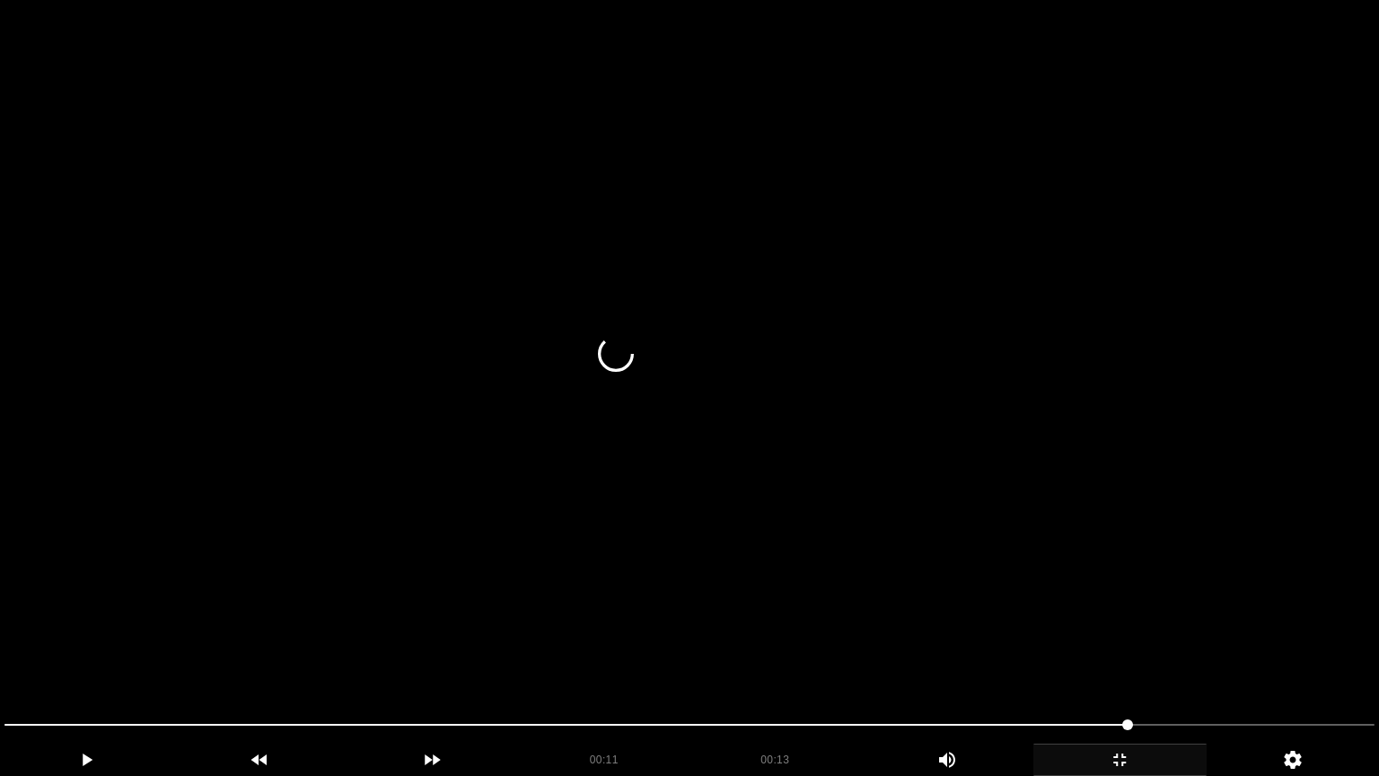
click at [1109, 654] on icon "add" at bounding box center [1119, 760] width 171 height 22
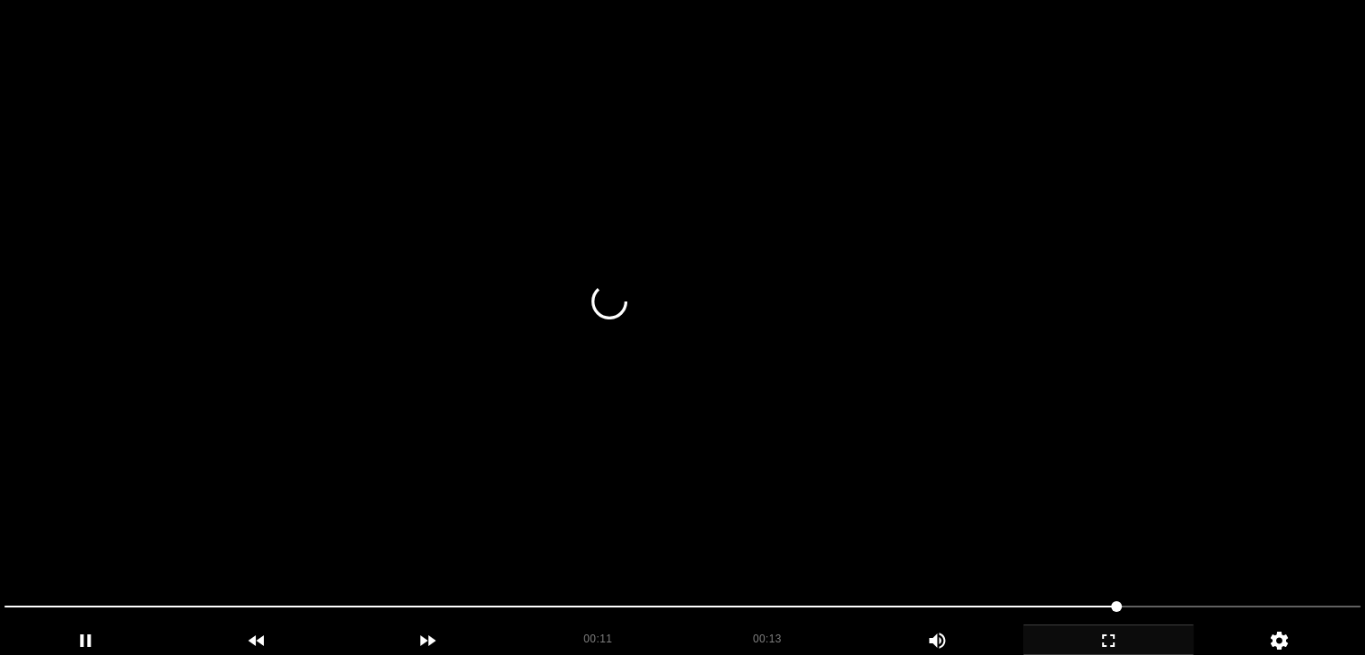
scroll to position [176, 0]
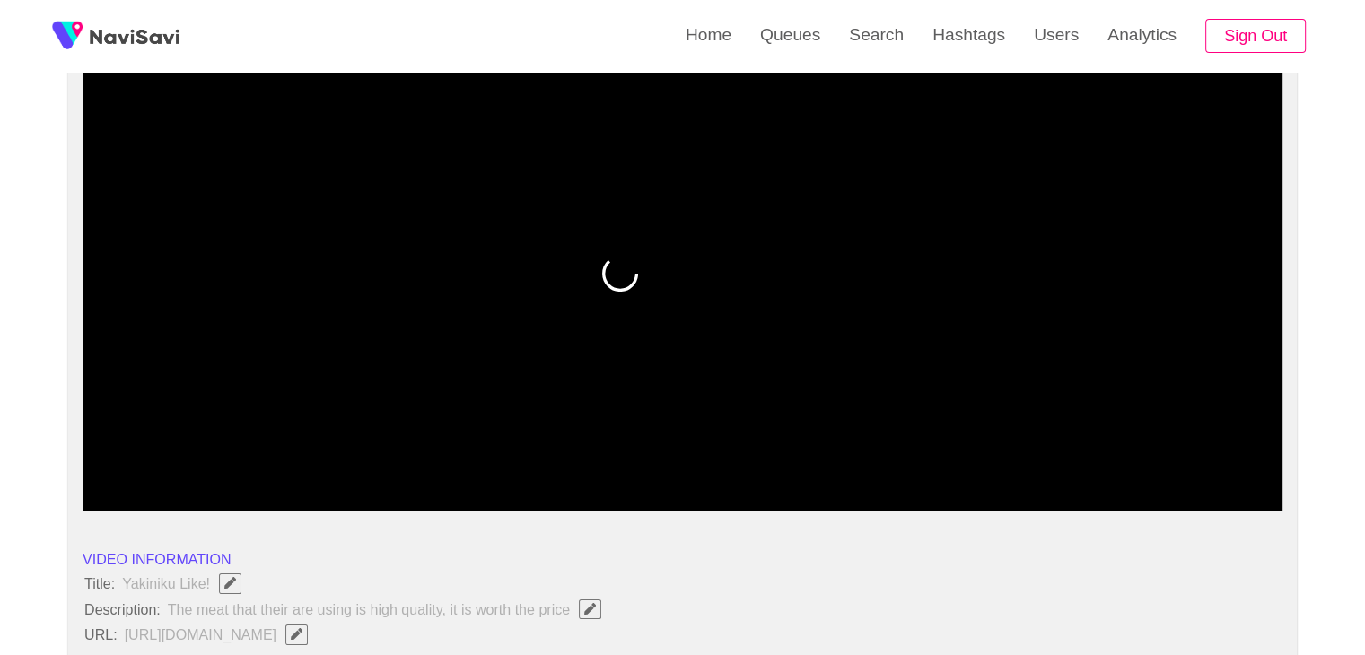
drag, startPoint x: 56, startPoint y: 454, endPoint x: 75, endPoint y: 443, distance: 22.9
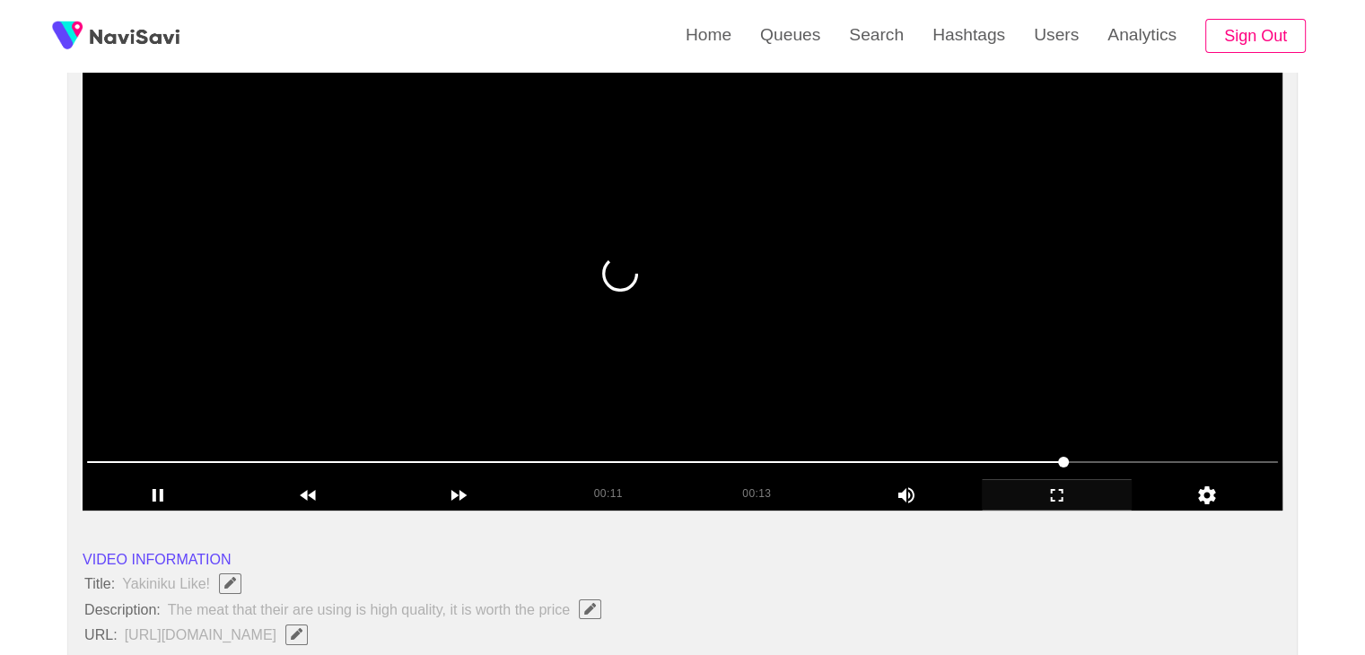
click at [90, 457] on span at bounding box center [682, 462] width 1191 height 29
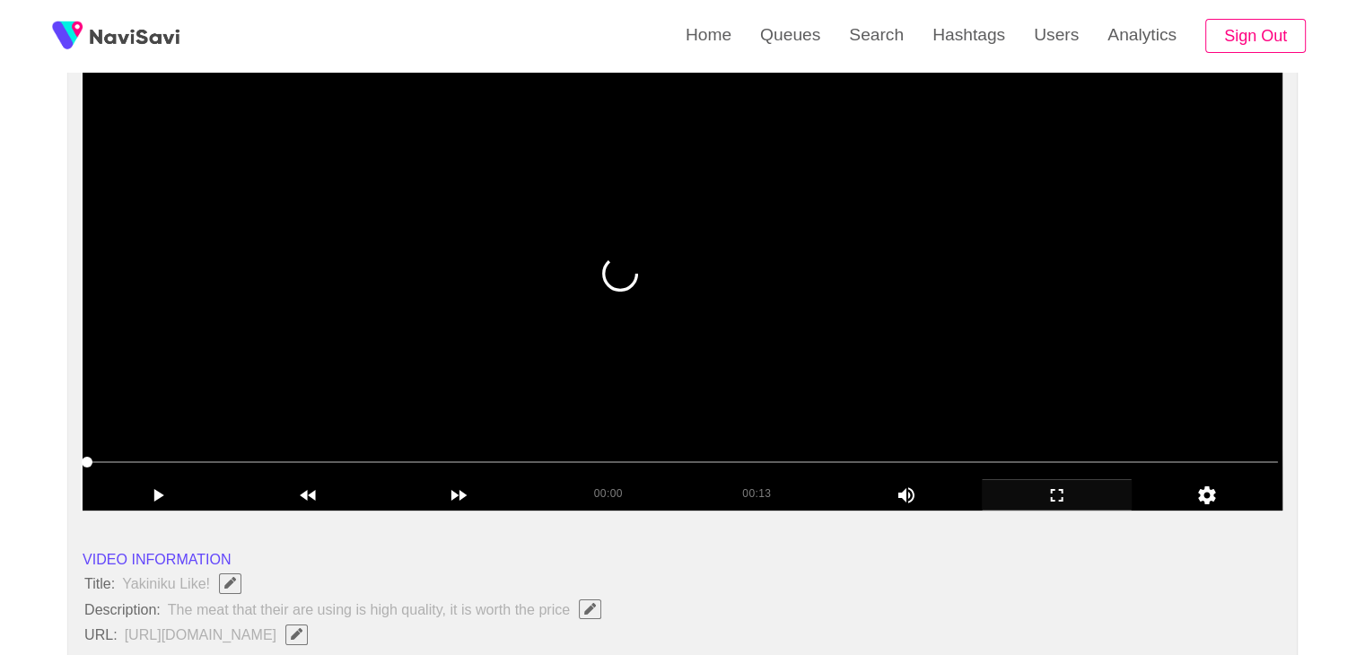
click at [90, 457] on span at bounding box center [87, 462] width 11 height 11
click at [624, 320] on video at bounding box center [683, 286] width 1200 height 449
click at [723, 301] on video at bounding box center [683, 286] width 1200 height 449
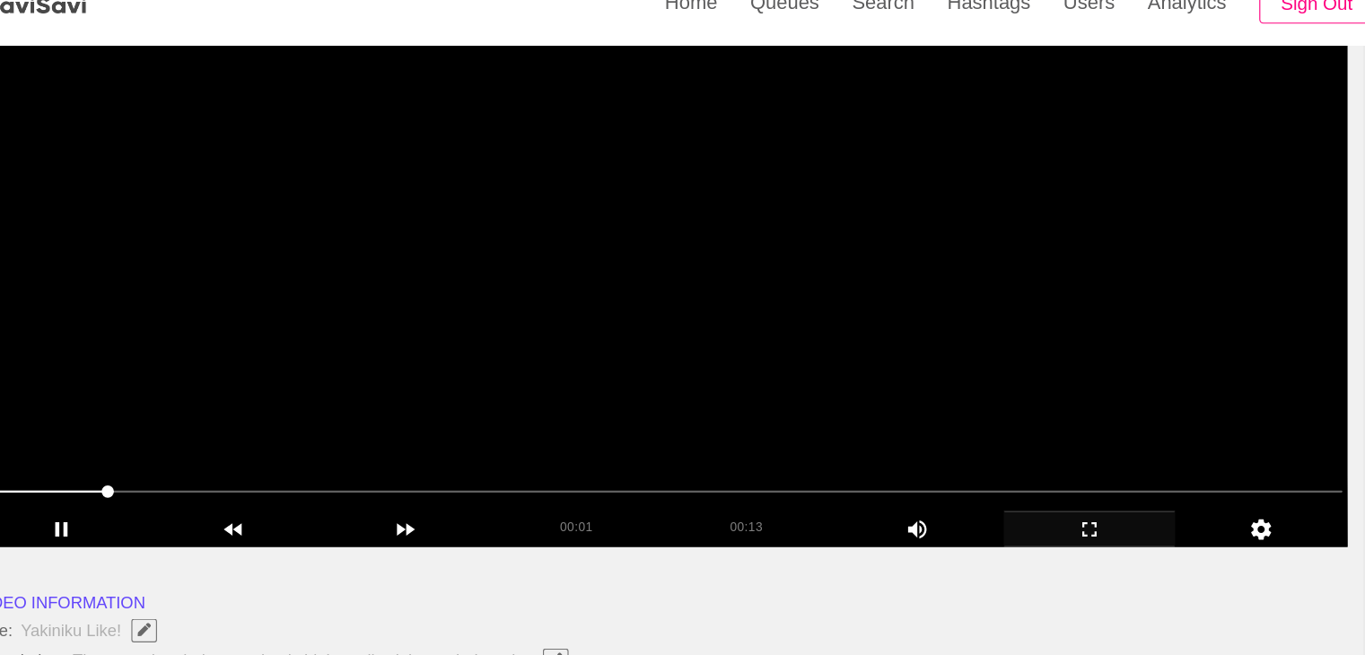
click at [663, 329] on video at bounding box center [683, 286] width 1200 height 449
click at [717, 321] on video at bounding box center [683, 286] width 1200 height 449
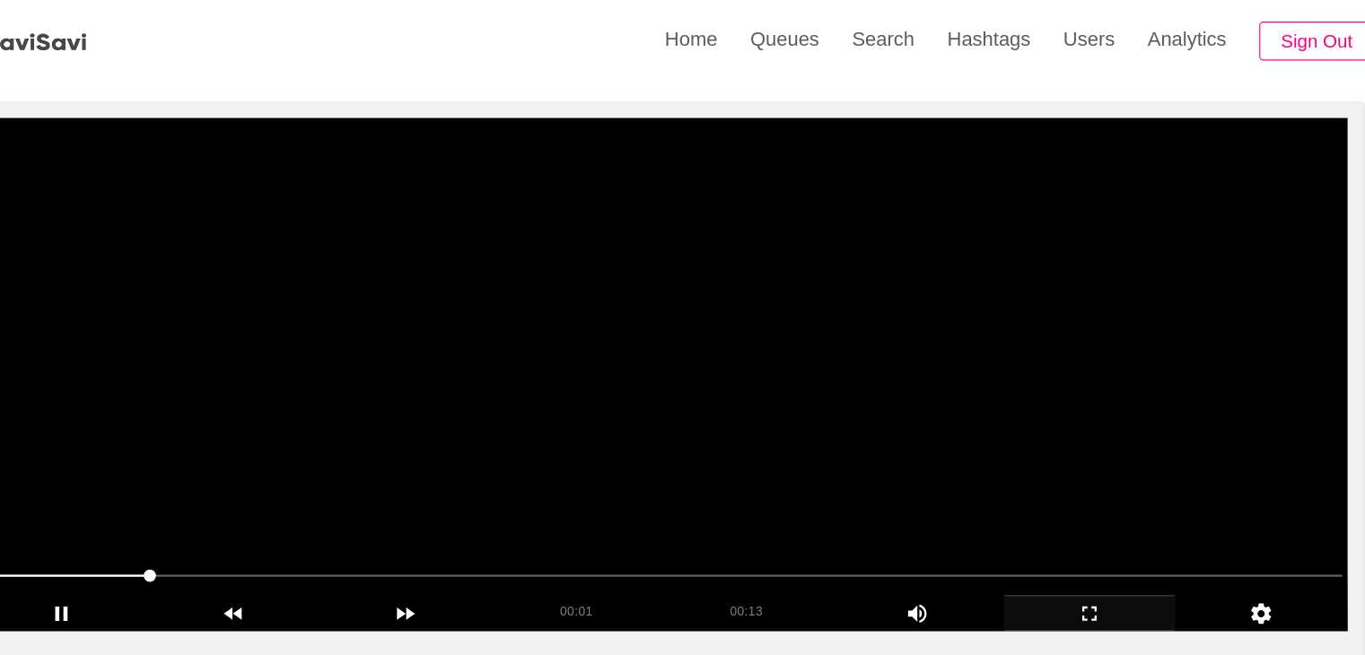
scroll to position [129, 0]
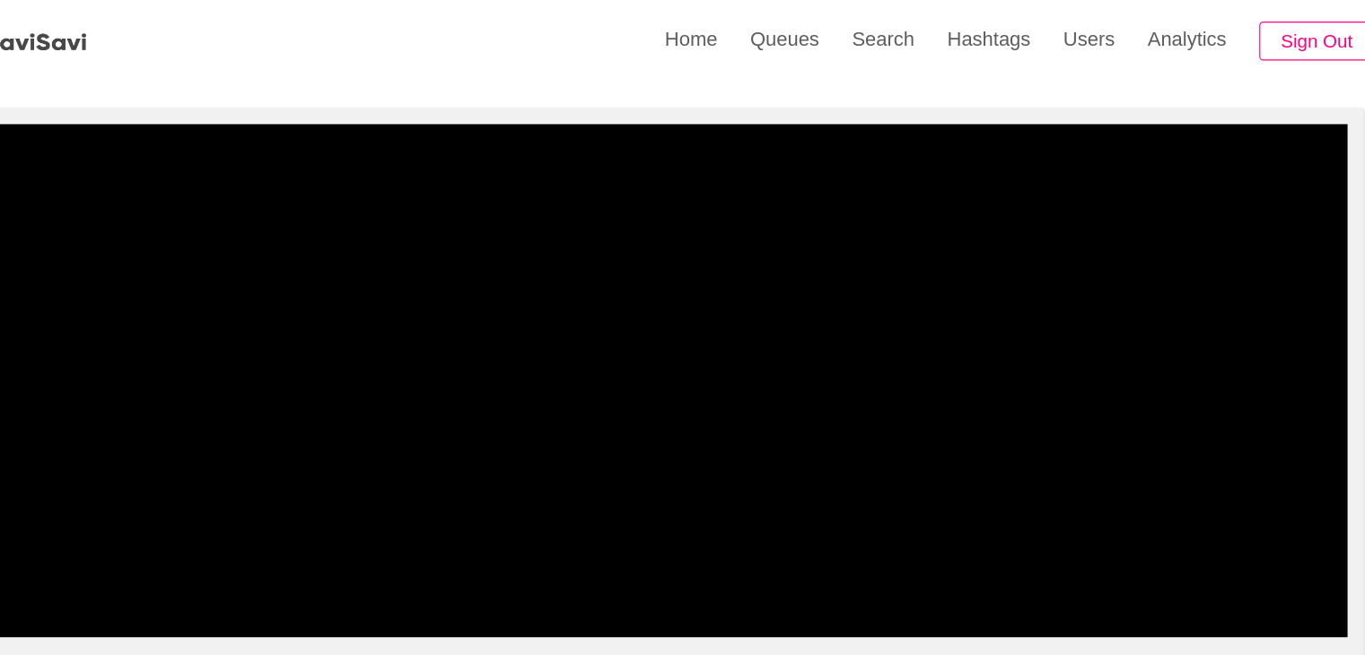
click at [104, 499] on span at bounding box center [682, 509] width 1191 height 29
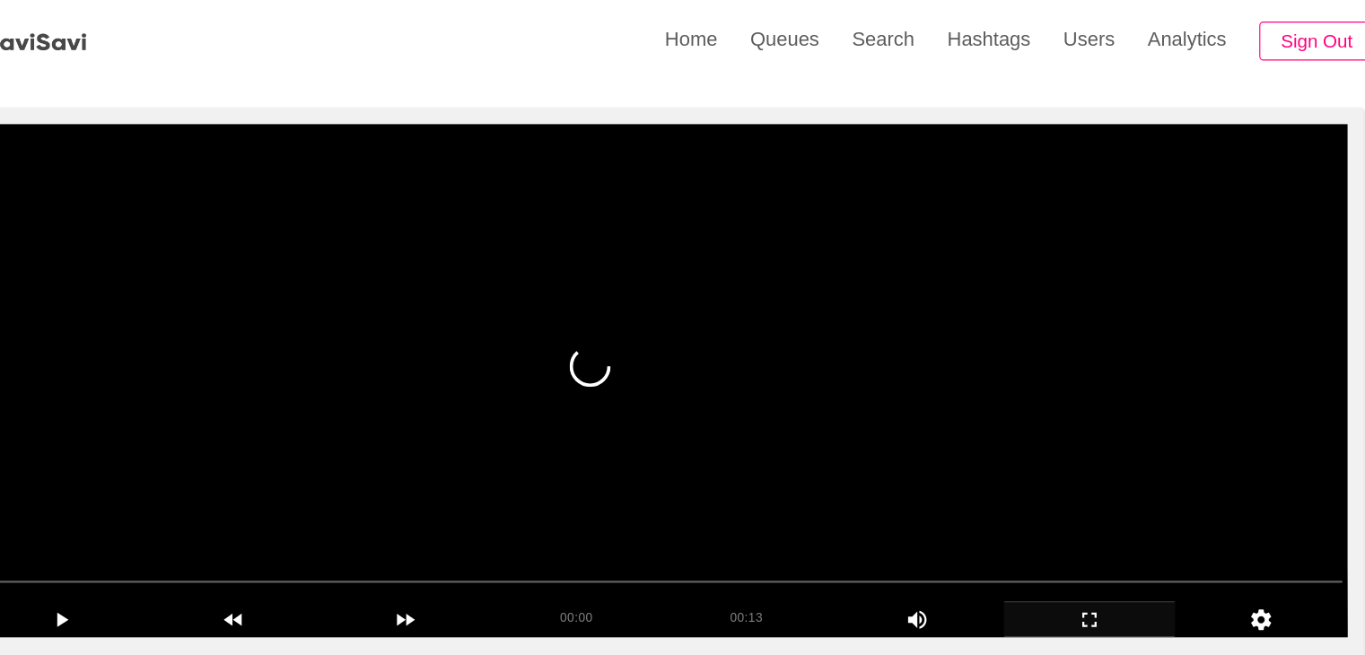
drag, startPoint x: 643, startPoint y: 348, endPoint x: 659, endPoint y: 341, distance: 17.7
click at [645, 347] on video at bounding box center [683, 333] width 1200 height 449
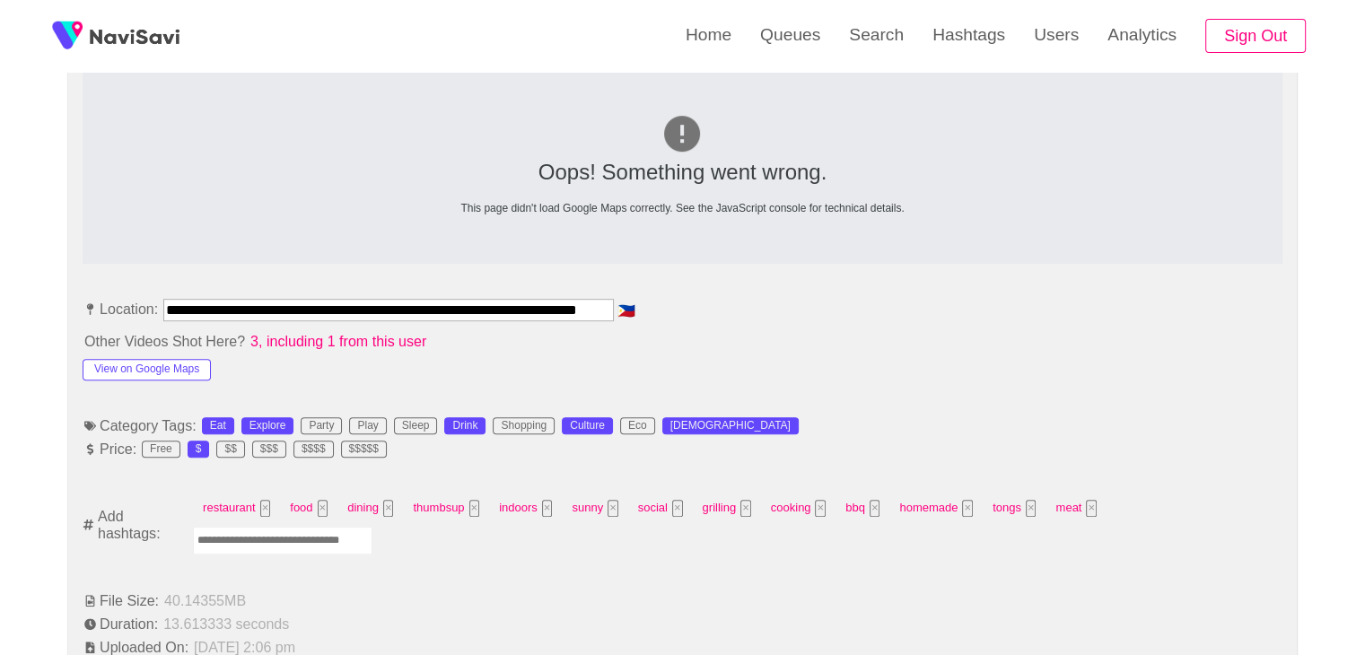
scroll to position [847, 0]
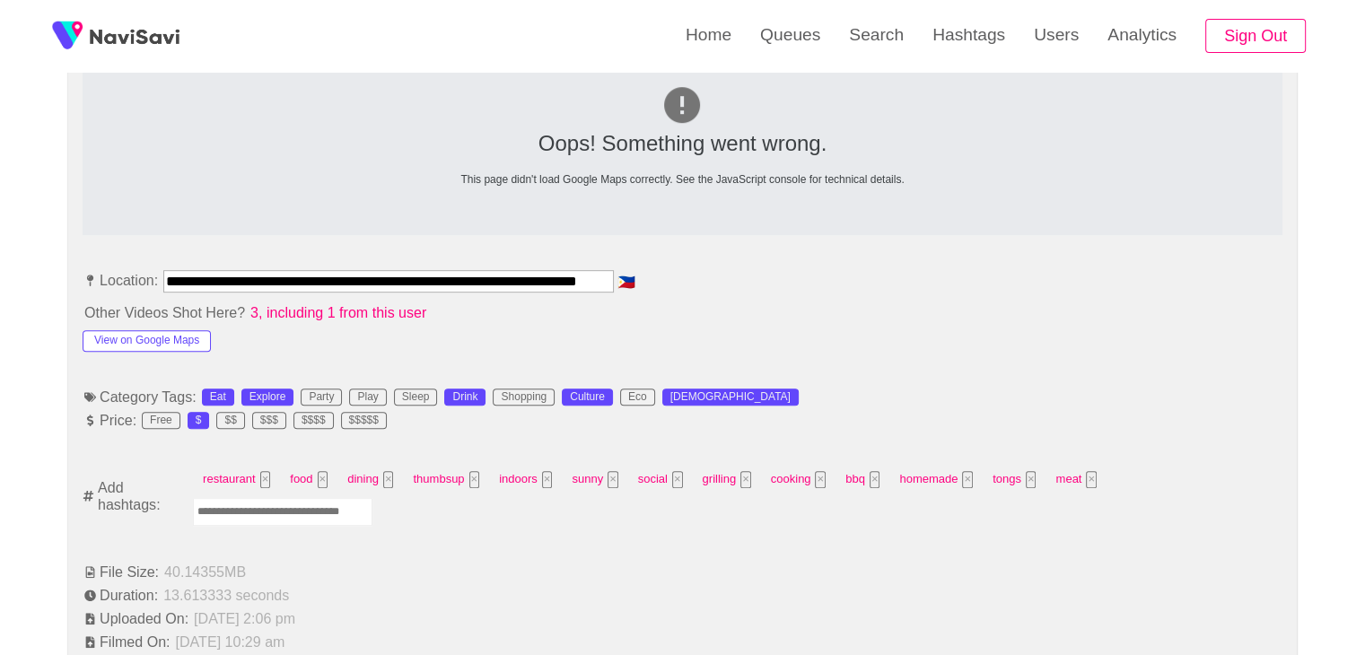
click at [373, 498] on input "Enter tag here and press return" at bounding box center [283, 512] width 180 height 28
type input "*****"
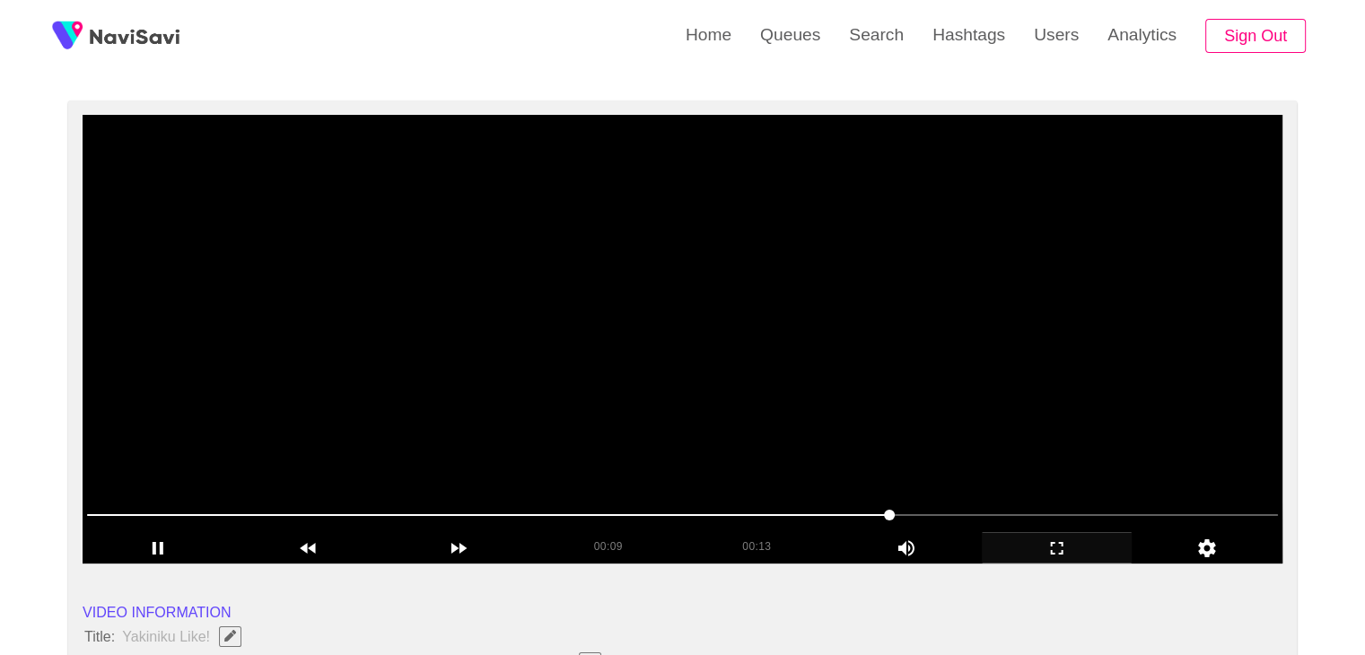
scroll to position [129, 0]
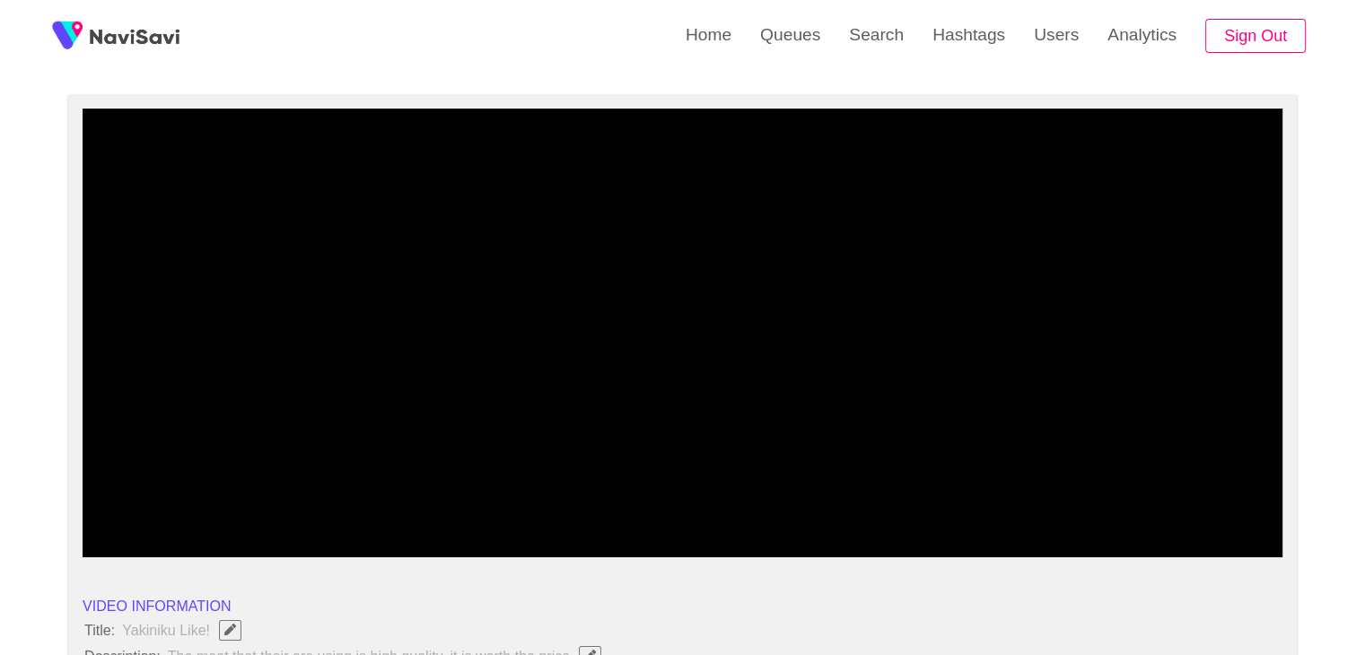
drag, startPoint x: 112, startPoint y: 509, endPoint x: 101, endPoint y: 509, distance: 11.7
click at [101, 509] on span at bounding box center [682, 509] width 1191 height 29
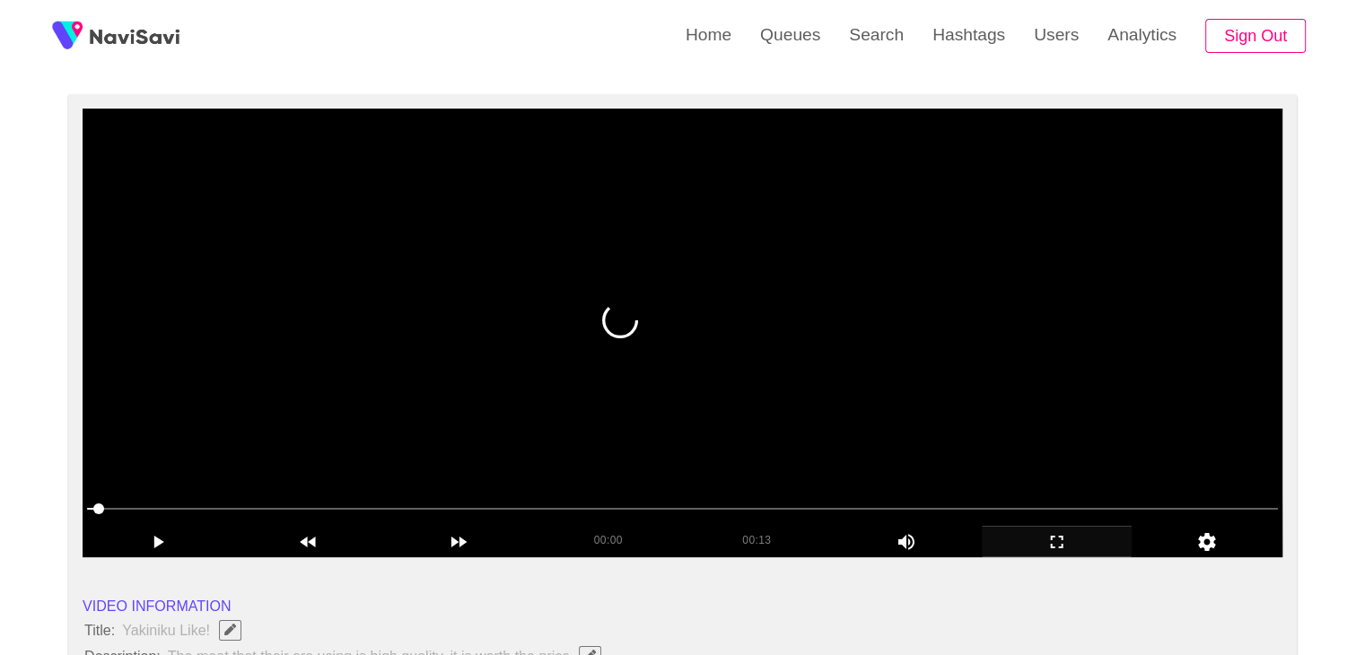
click at [478, 382] on video at bounding box center [683, 333] width 1200 height 449
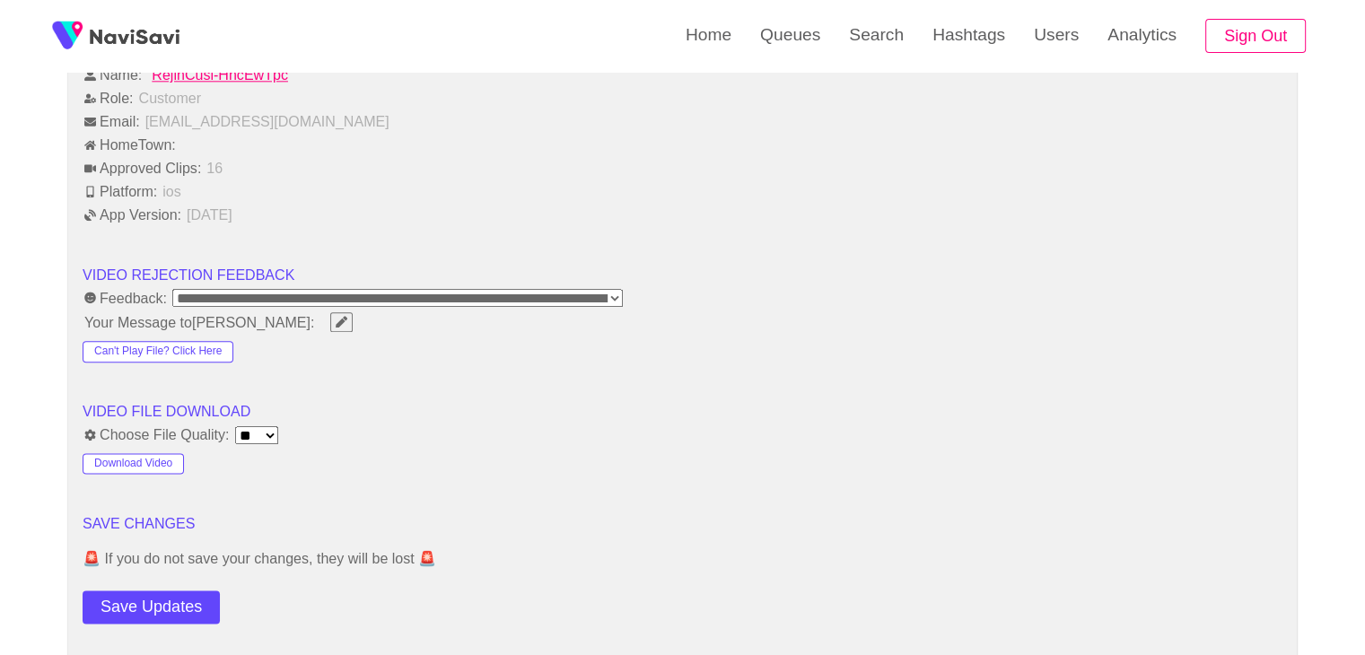
scroll to position [2374, 0]
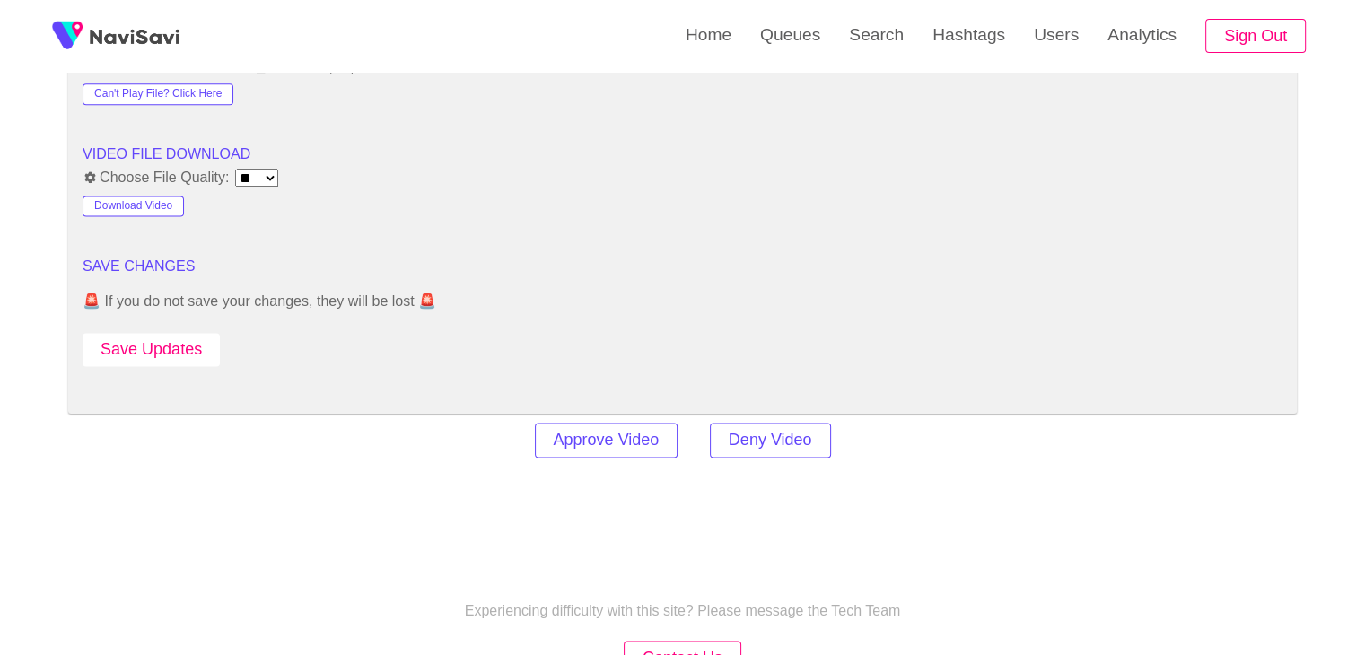
click at [161, 344] on button "Save Updates" at bounding box center [151, 349] width 137 height 33
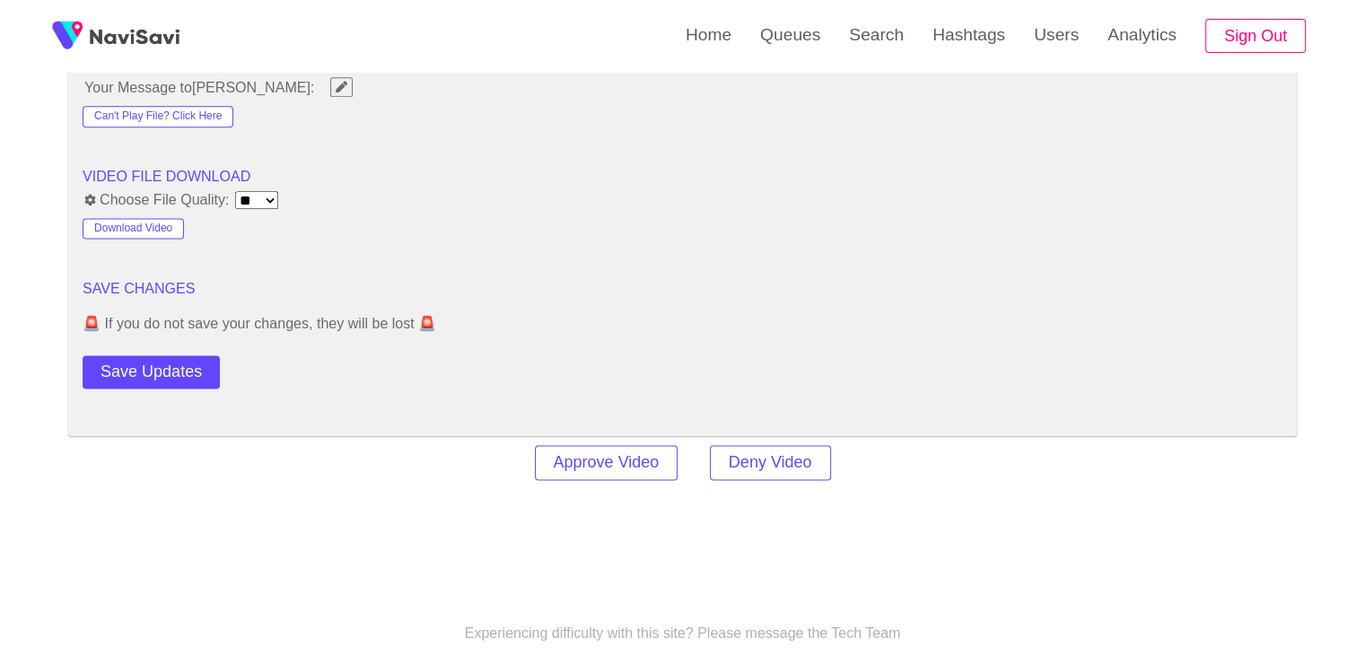
scroll to position [2521, 0]
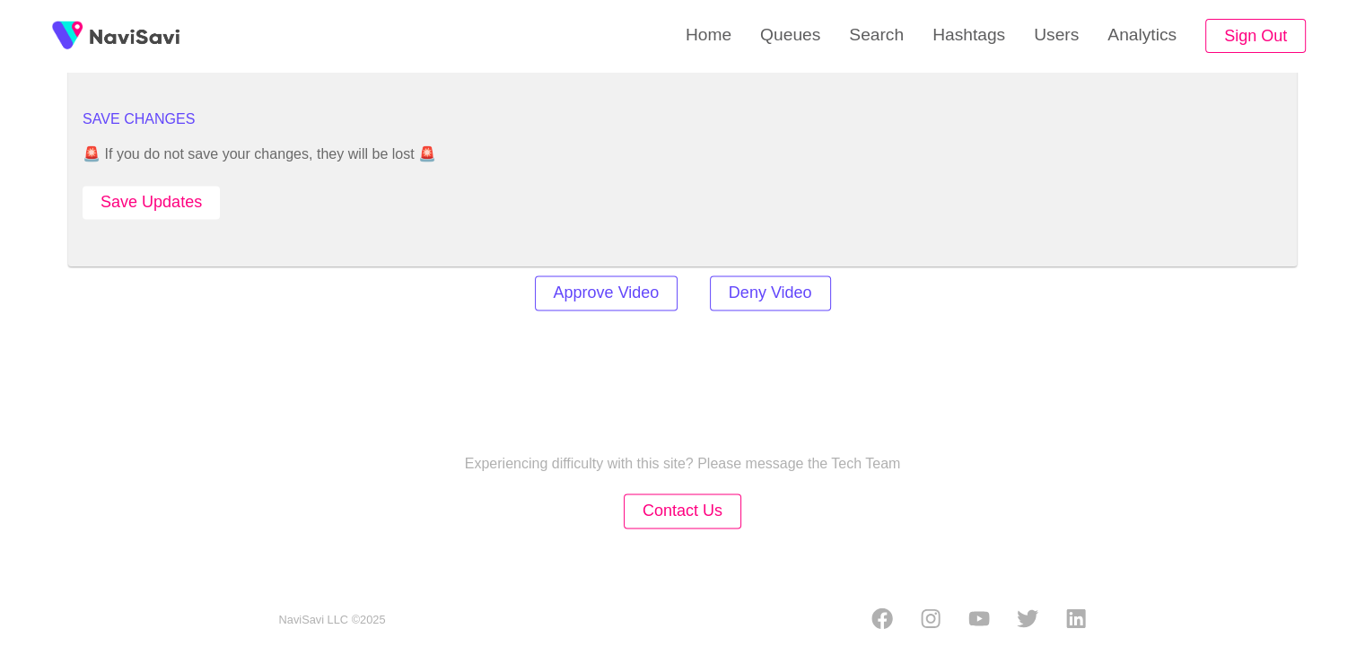
click at [197, 186] on button "Save Updates" at bounding box center [151, 202] width 137 height 33
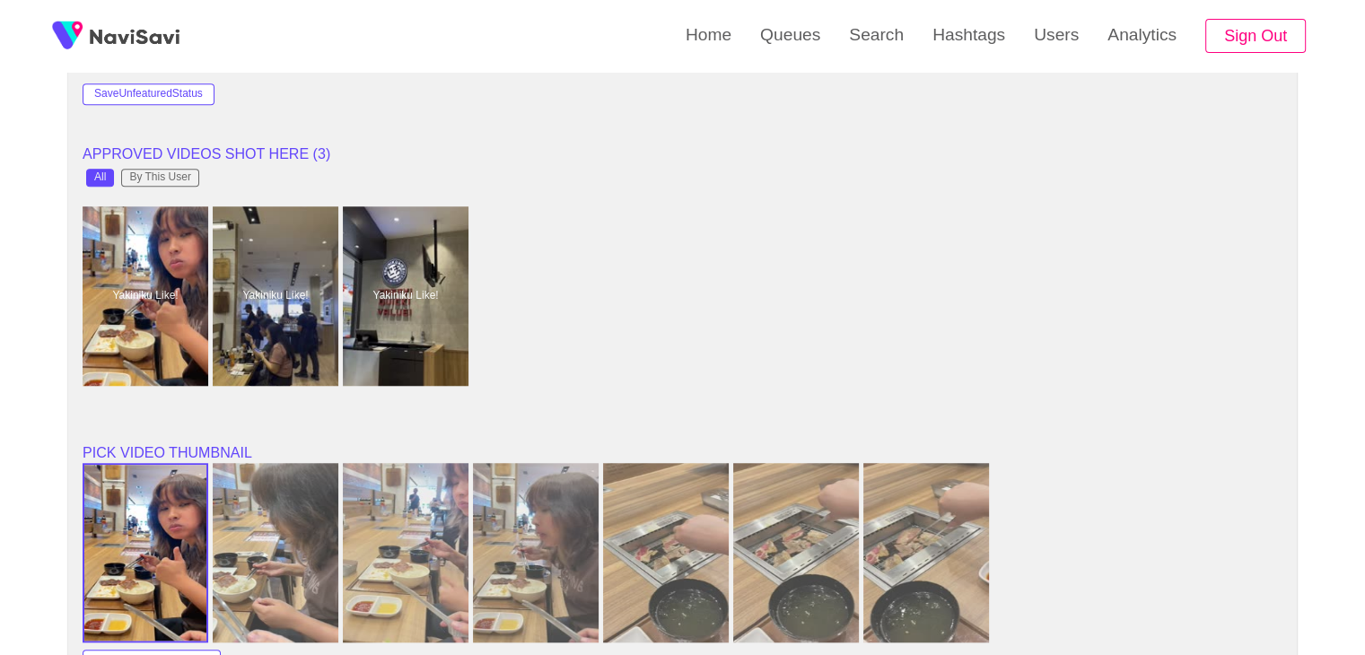
scroll to position [1444, 0]
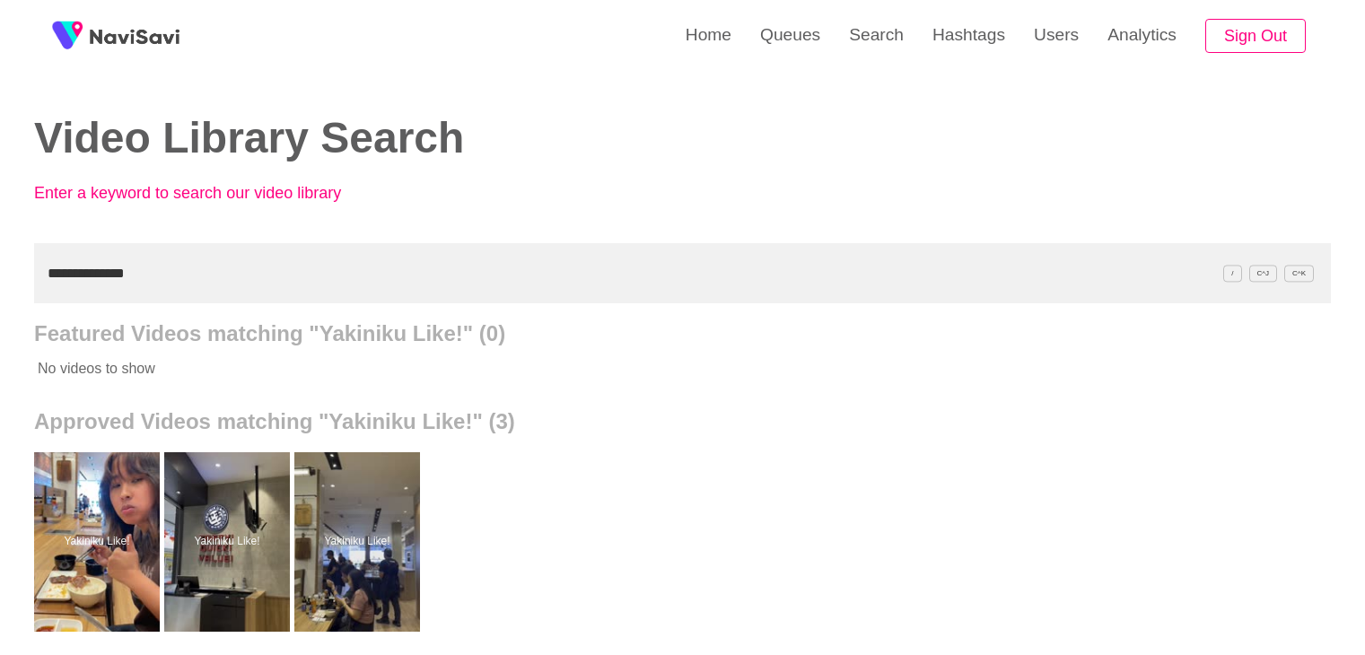
scroll to position [90, 0]
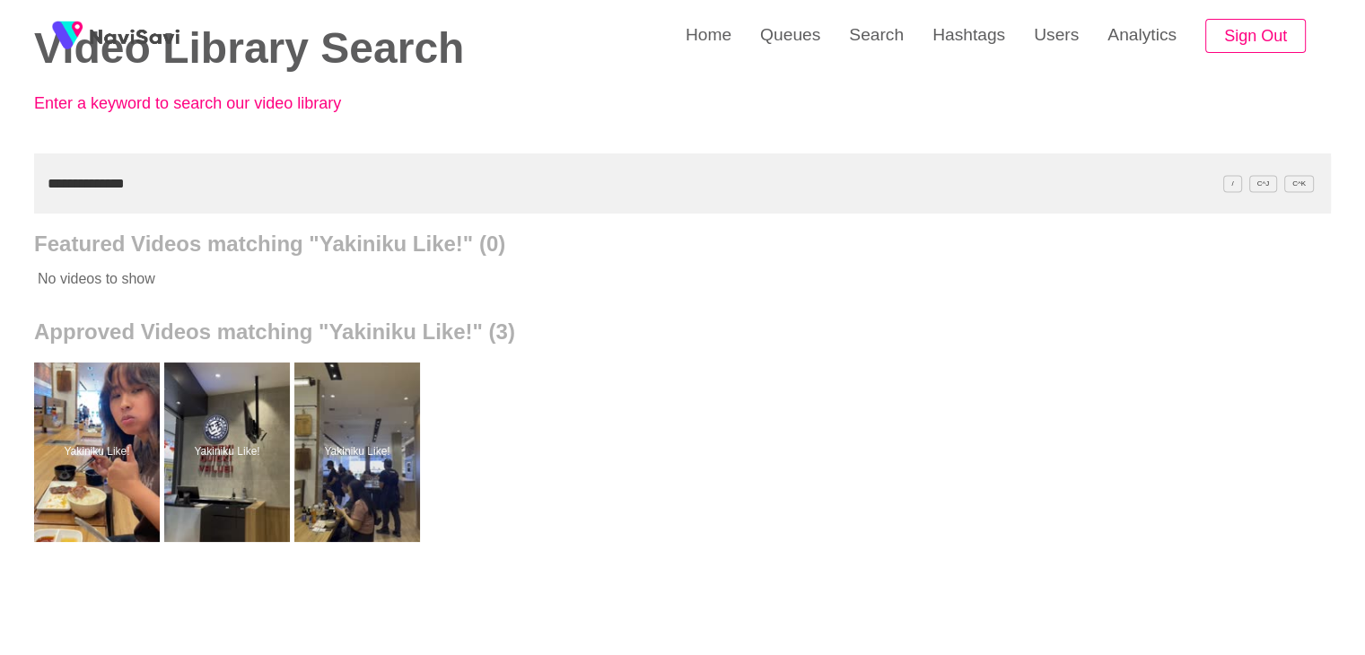
click at [0, 197] on div "**********" at bounding box center [682, 407] width 1365 height 994
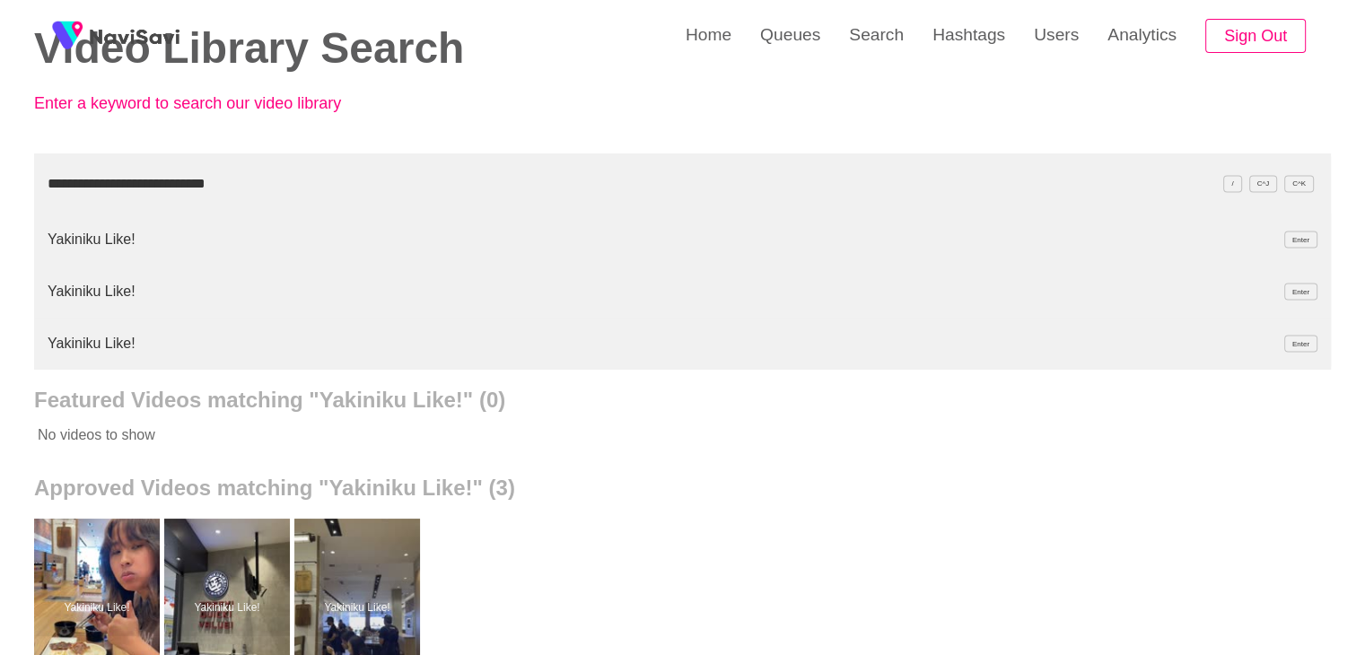
type input "**********"
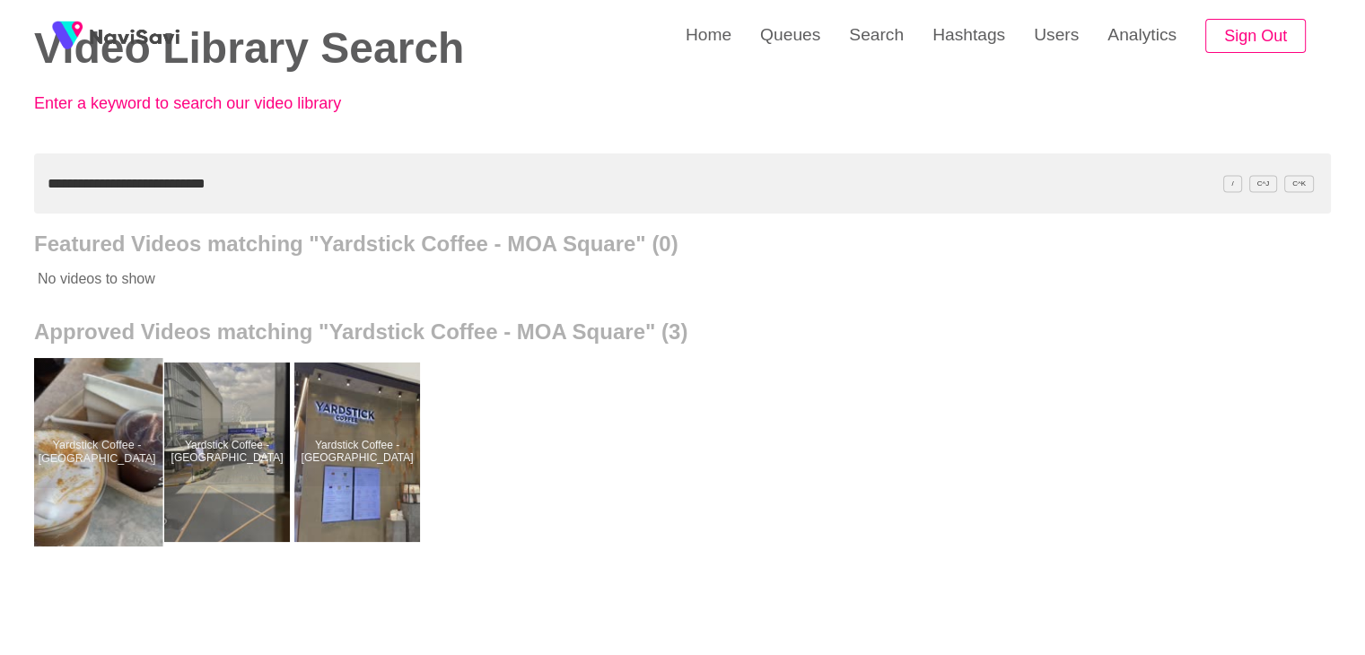
drag, startPoint x: 118, startPoint y: 457, endPoint x: 129, endPoint y: 417, distance: 40.9
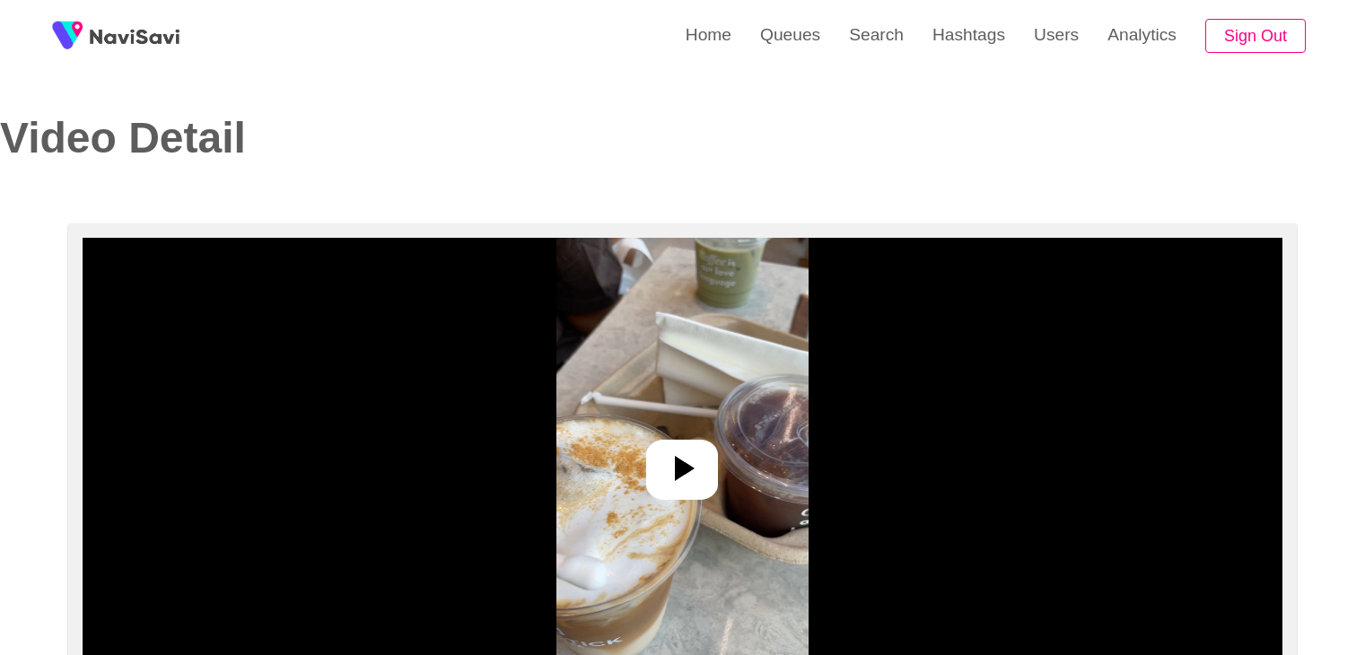
select select "**********"
select select "**"
click at [663, 423] on img at bounding box center [683, 462] width 252 height 449
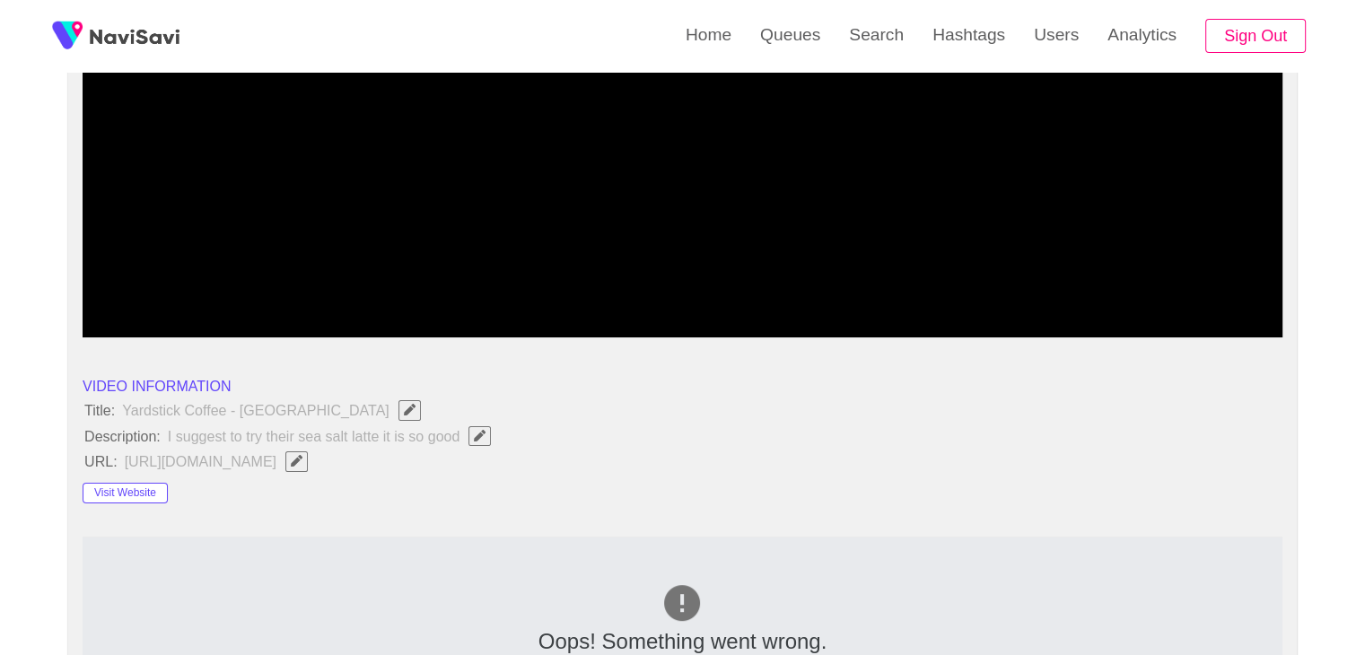
scroll to position [359, 0]
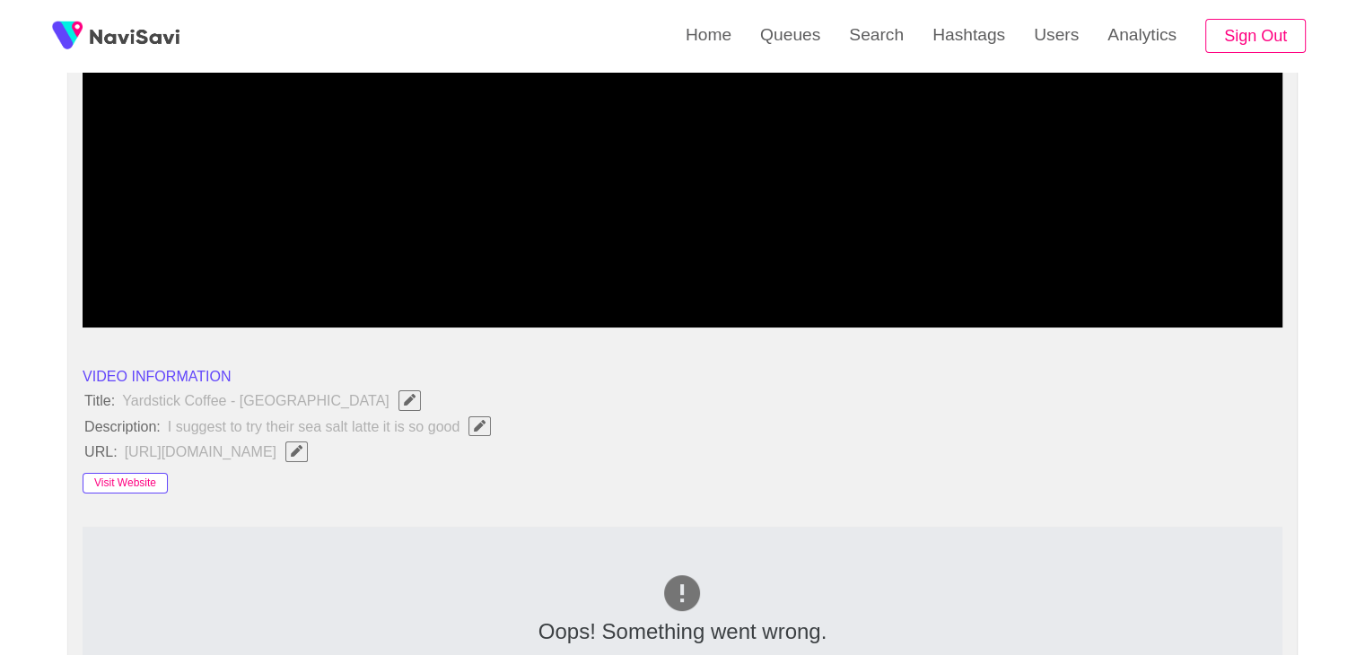
click at [131, 478] on button "Visit Website" at bounding box center [125, 484] width 85 height 22
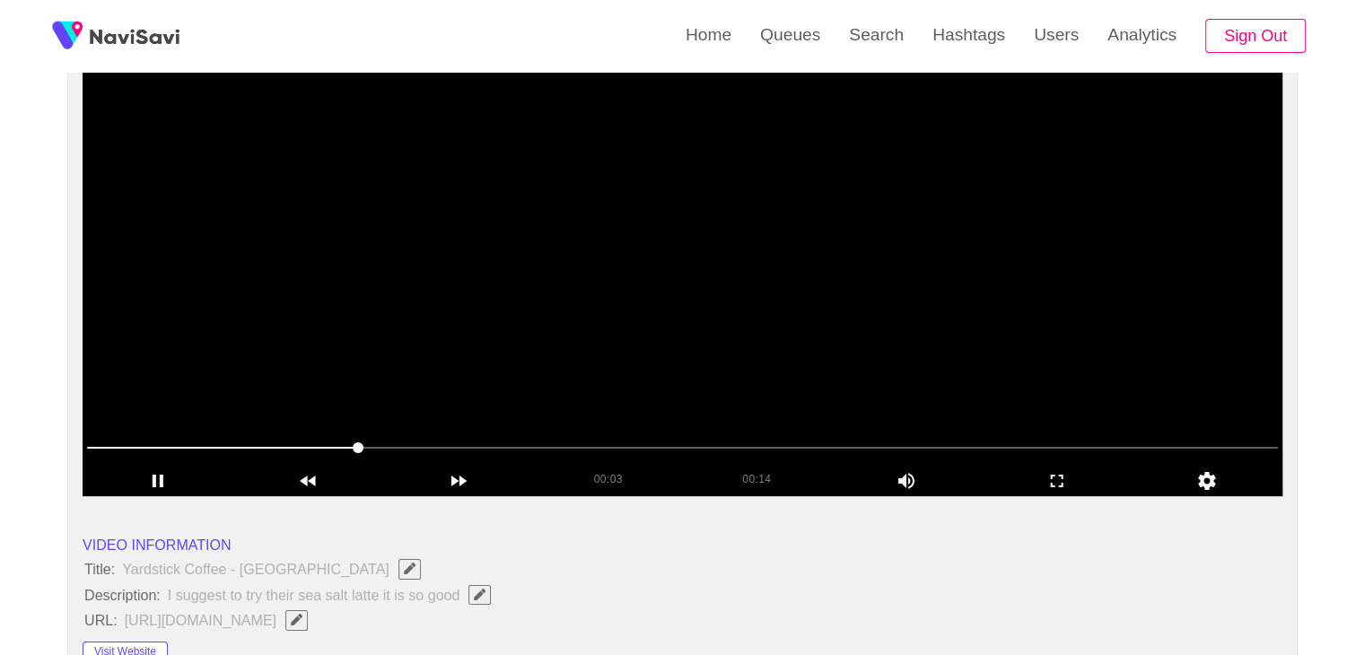
scroll to position [180, 0]
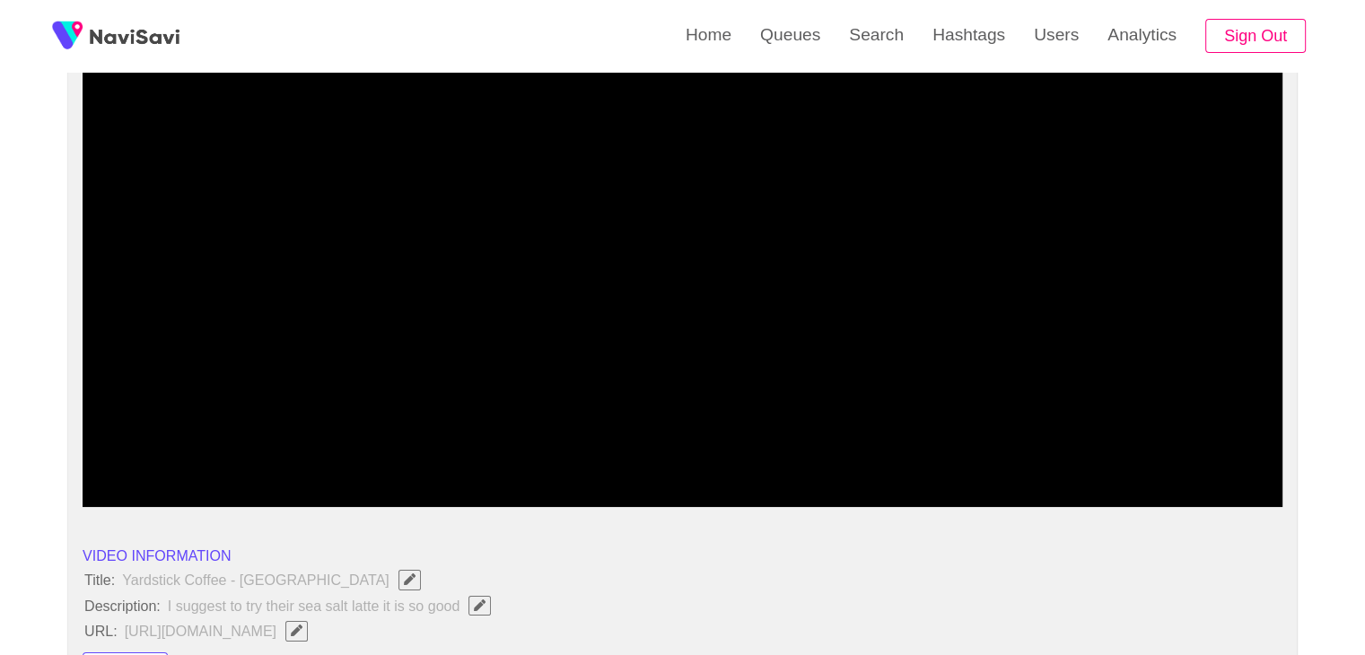
drag, startPoint x: 201, startPoint y: 461, endPoint x: 28, endPoint y: 452, distance: 173.4
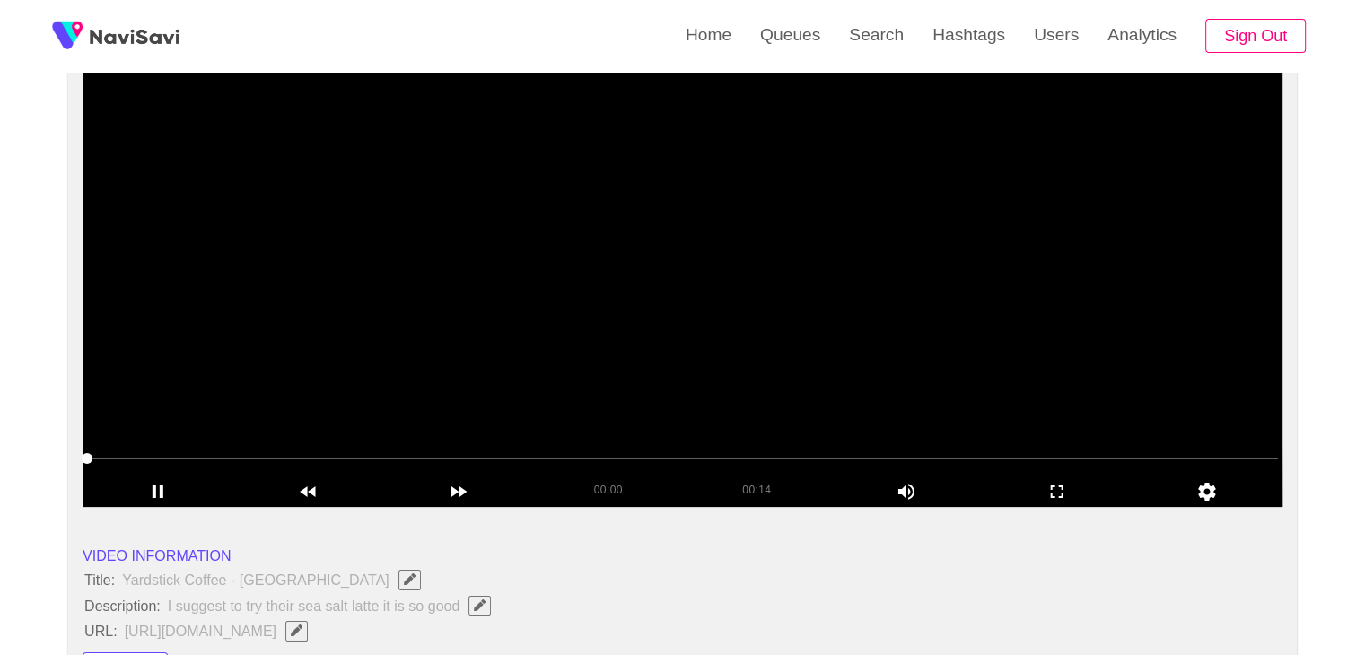
click at [533, 375] on video at bounding box center [683, 282] width 1200 height 449
drag, startPoint x: 686, startPoint y: 374, endPoint x: 796, endPoint y: 385, distance: 110.9
click at [691, 373] on video at bounding box center [683, 282] width 1200 height 449
click at [1043, 496] on icon "add" at bounding box center [1057, 492] width 149 height 22
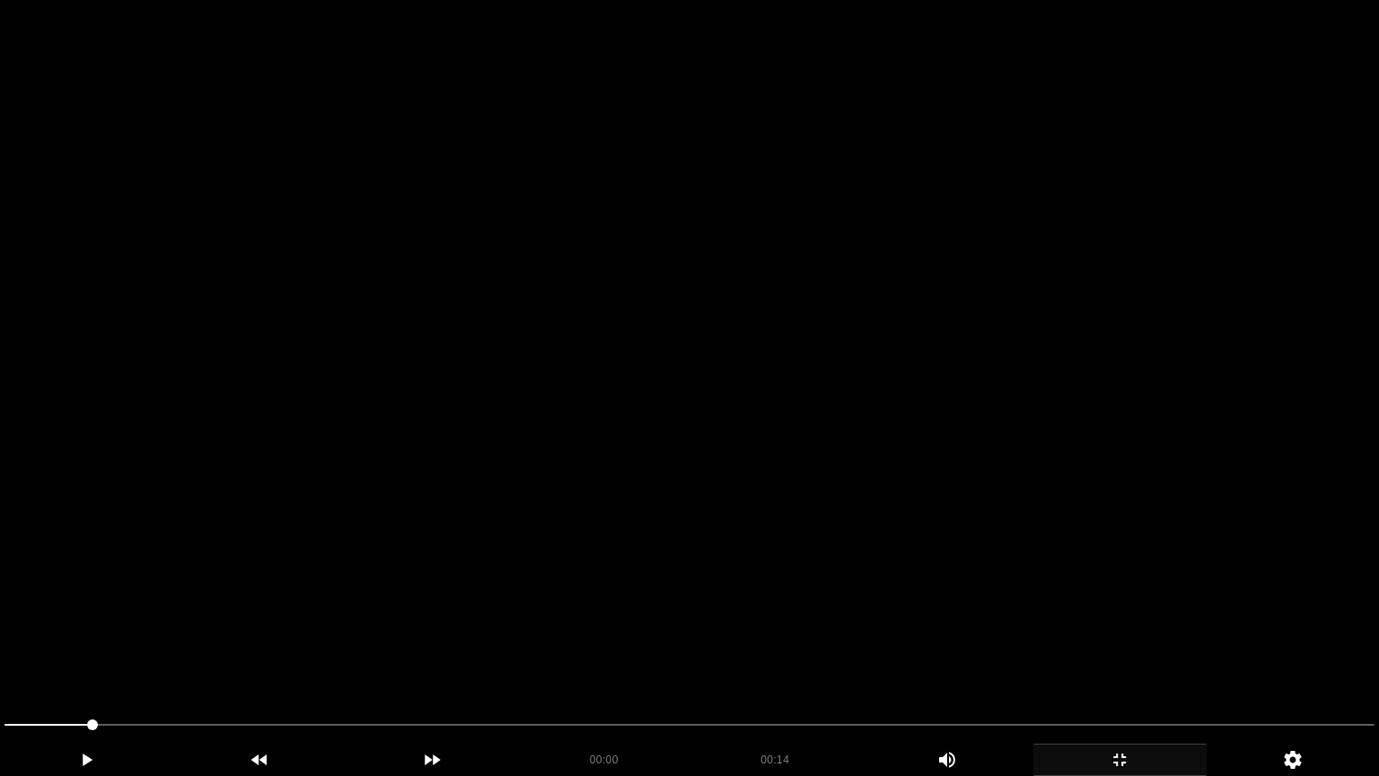
drag, startPoint x: 1023, startPoint y: 560, endPoint x: 1031, endPoint y: 573, distance: 14.5
click at [1023, 560] on video at bounding box center [689, 388] width 1379 height 776
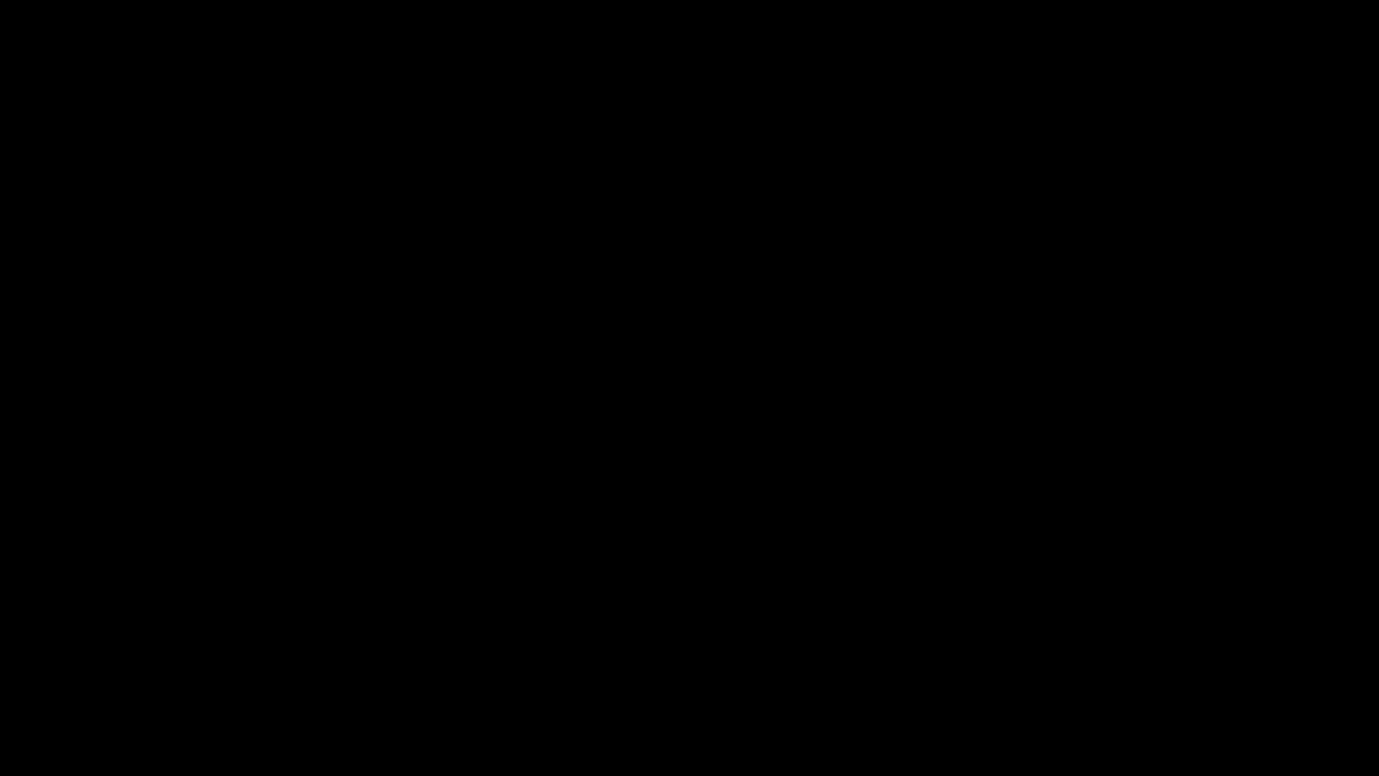
click at [1128, 654] on icon "add" at bounding box center [1119, 760] width 171 height 22
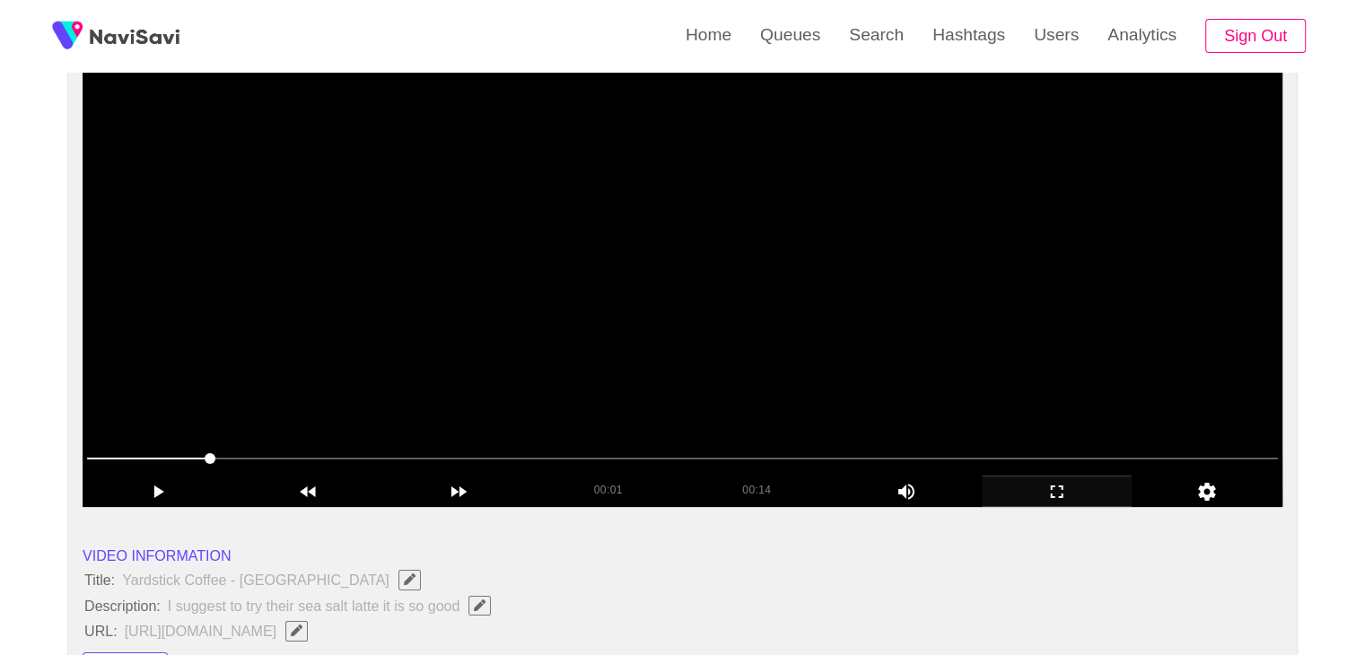
click at [750, 321] on video at bounding box center [683, 282] width 1200 height 449
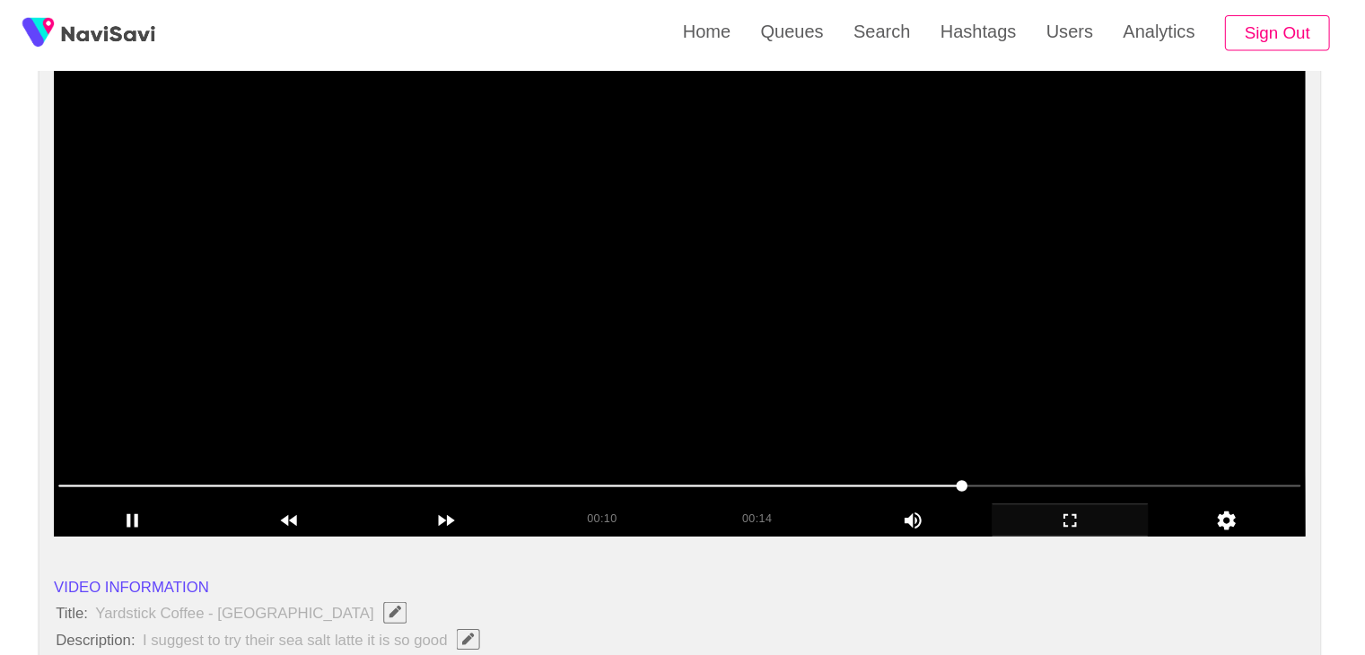
scroll to position [168, 0]
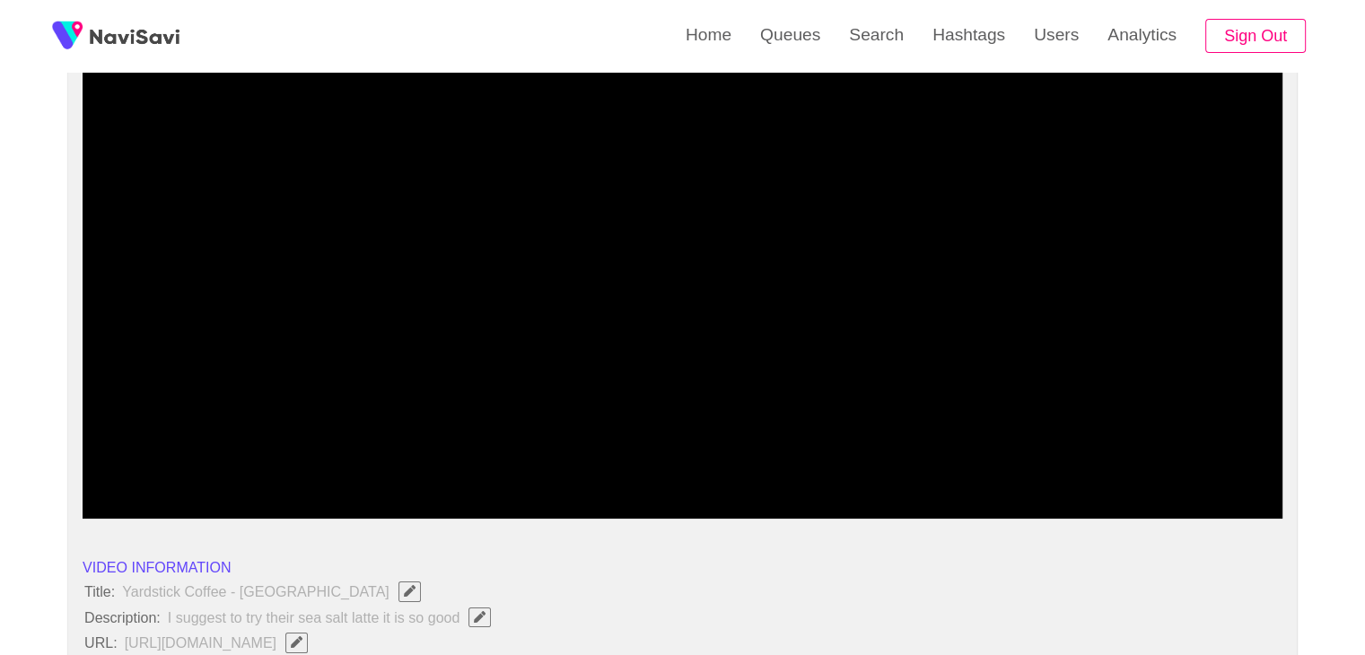
click at [1167, 470] on span at bounding box center [682, 470] width 1191 height 29
drag, startPoint x: 1181, startPoint y: 470, endPoint x: 1104, endPoint y: 478, distance: 77.5
click at [1104, 478] on span at bounding box center [682, 470] width 1191 height 29
drag, startPoint x: 129, startPoint y: 468, endPoint x: 37, endPoint y: 467, distance: 92.5
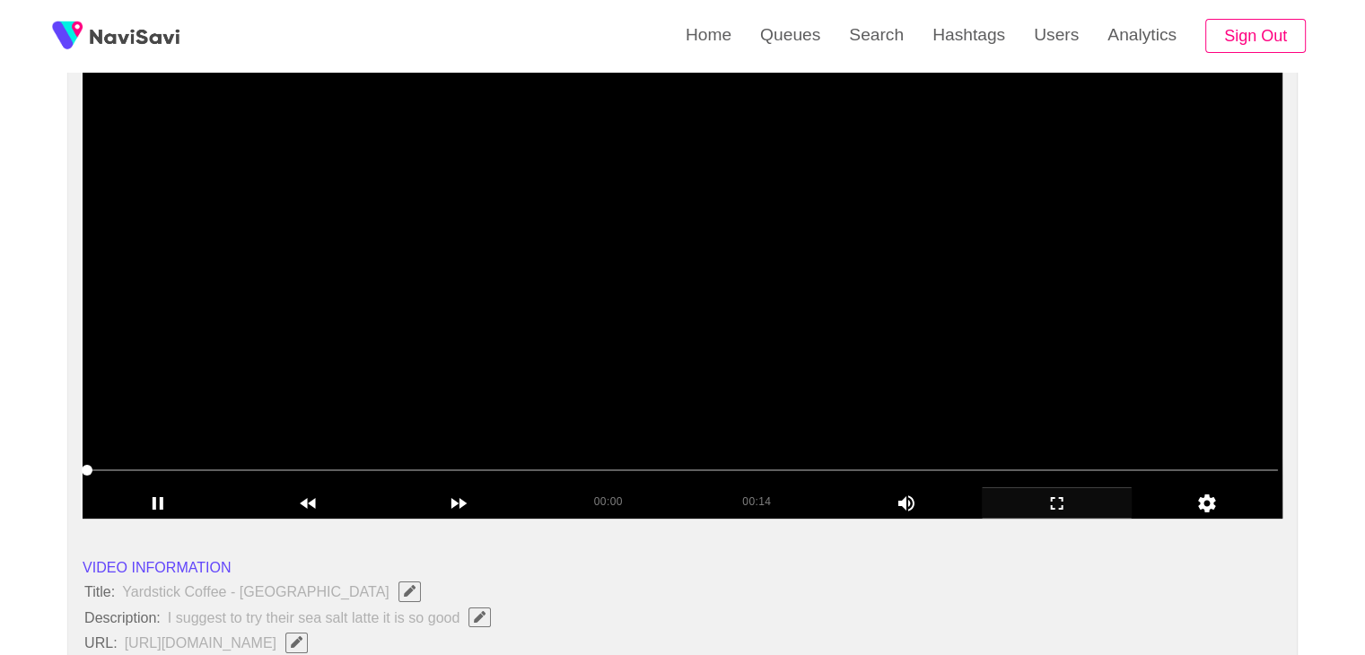
drag, startPoint x: 725, startPoint y: 391, endPoint x: 844, endPoint y: 391, distance: 118.5
click at [729, 391] on video at bounding box center [683, 294] width 1200 height 449
click at [883, 391] on video at bounding box center [683, 294] width 1200 height 449
click at [1056, 502] on icon "add" at bounding box center [1057, 504] width 149 height 22
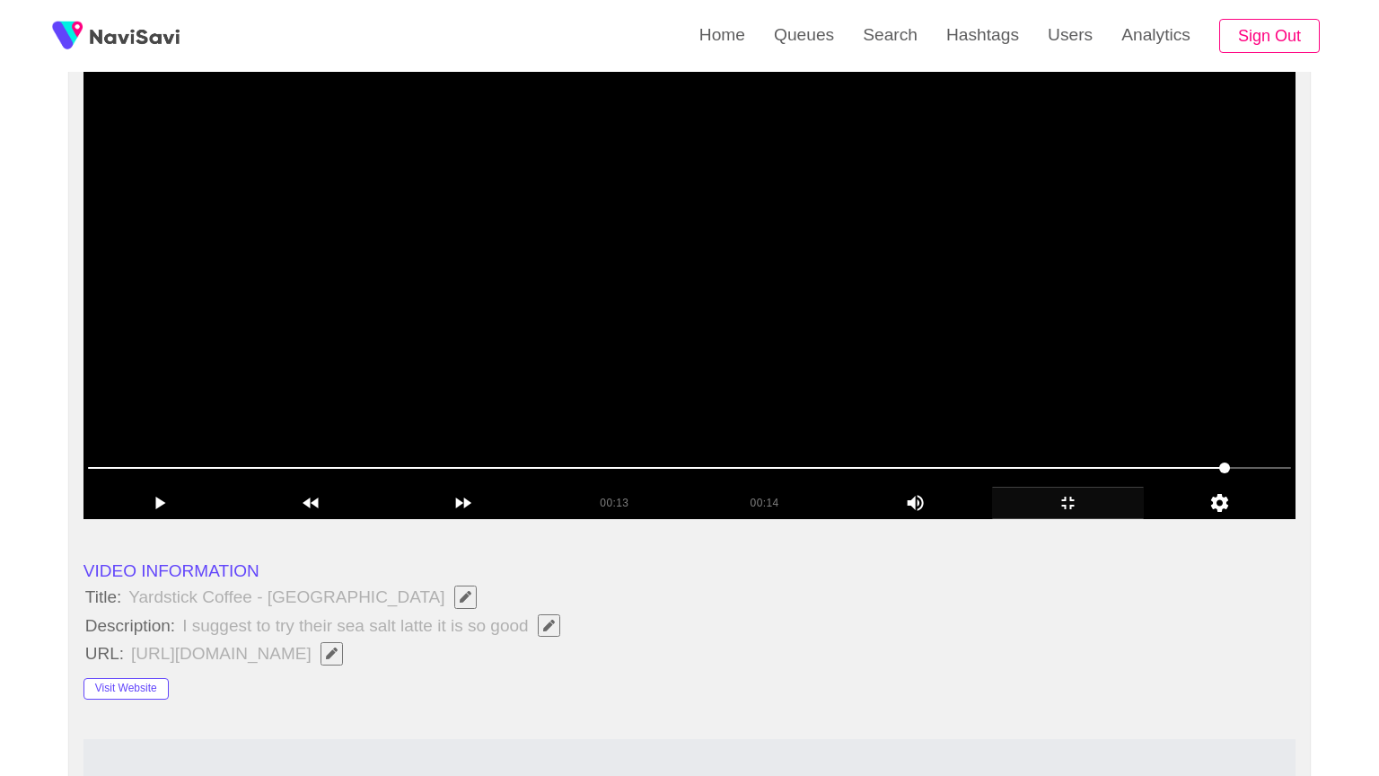
click at [1056, 519] on video at bounding box center [689, 294] width 1212 height 449
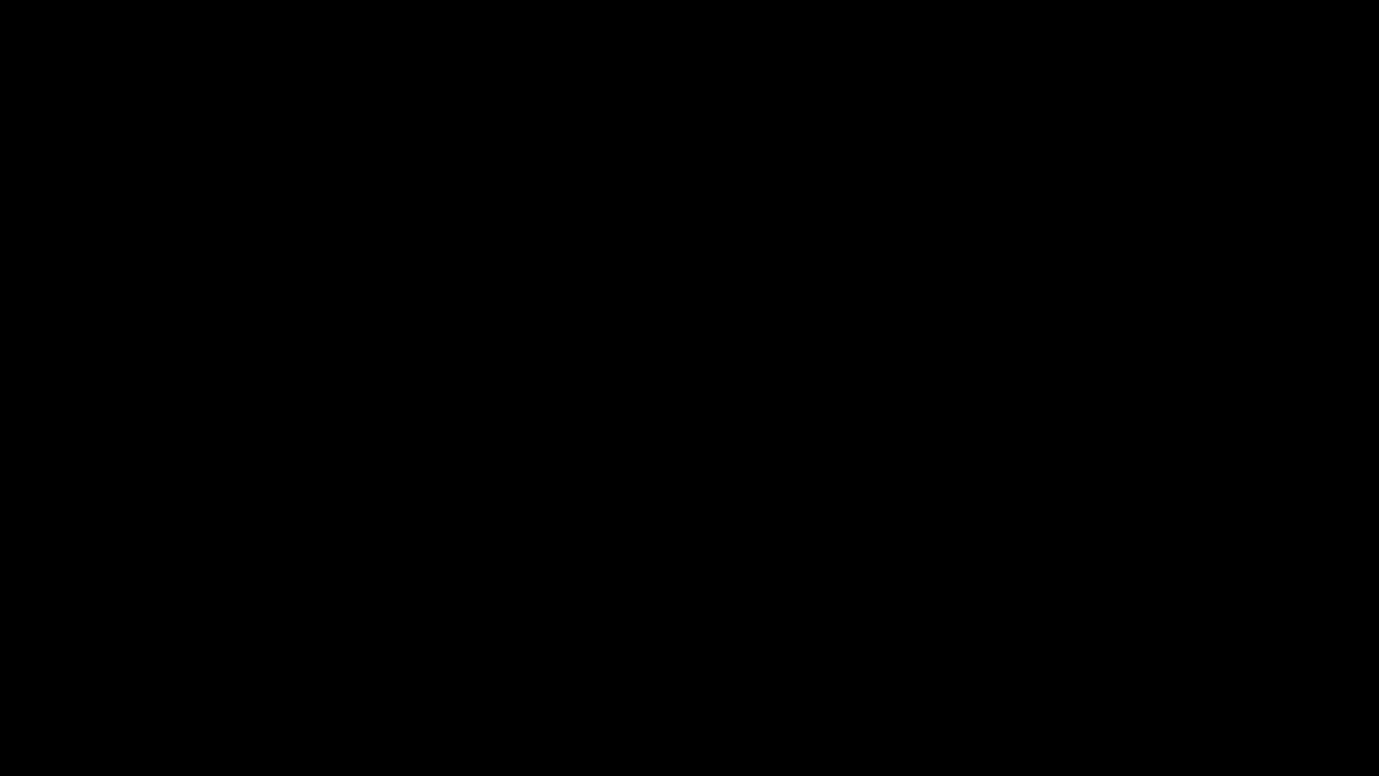
click at [1130, 654] on div "add" at bounding box center [1119, 759] width 173 height 32
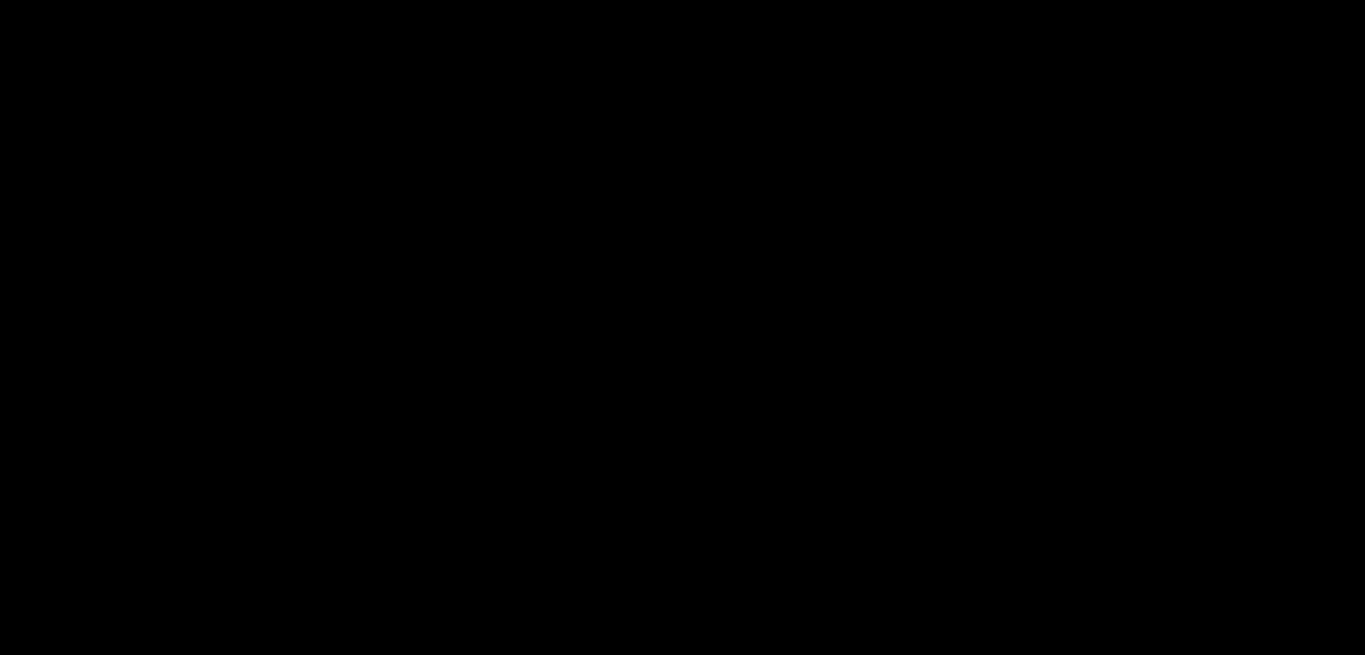
drag, startPoint x: 799, startPoint y: 426, endPoint x: 803, endPoint y: 416, distance: 11.4
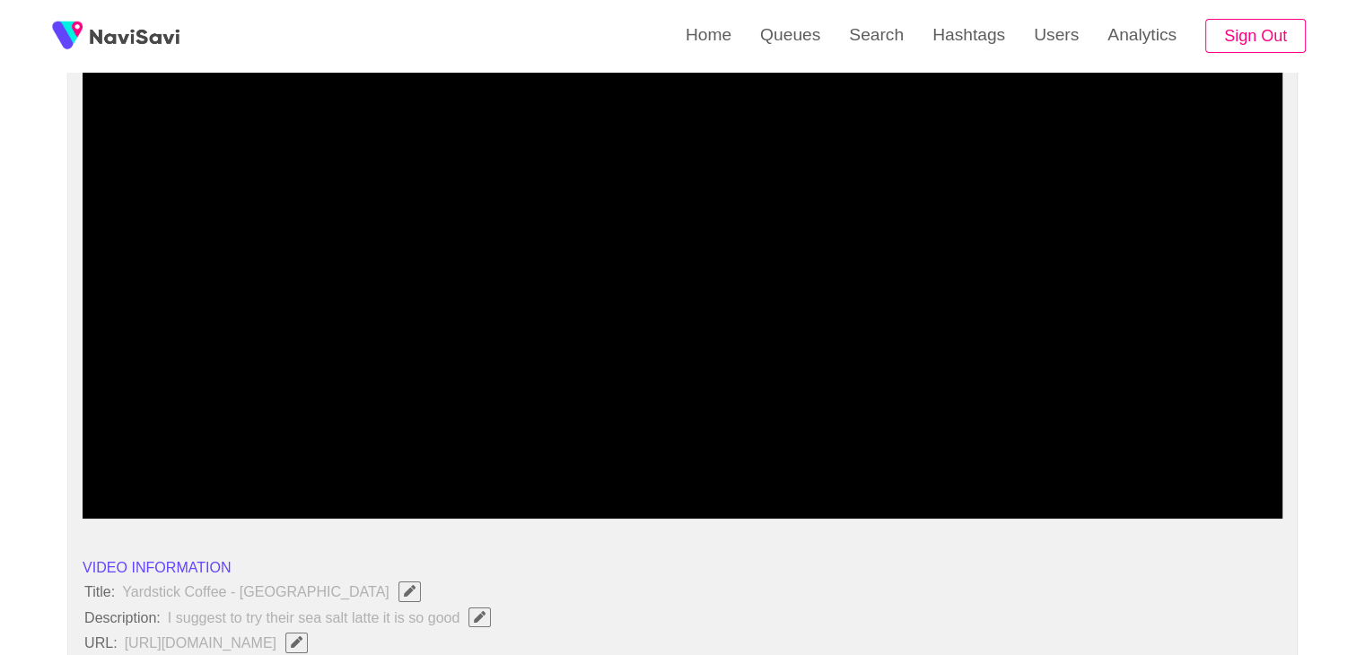
click at [799, 424] on video at bounding box center [683, 294] width 1200 height 449
click at [650, 374] on video at bounding box center [683, 294] width 1200 height 449
click at [675, 371] on video at bounding box center [683, 294] width 1200 height 449
click at [671, 371] on video at bounding box center [683, 294] width 1200 height 449
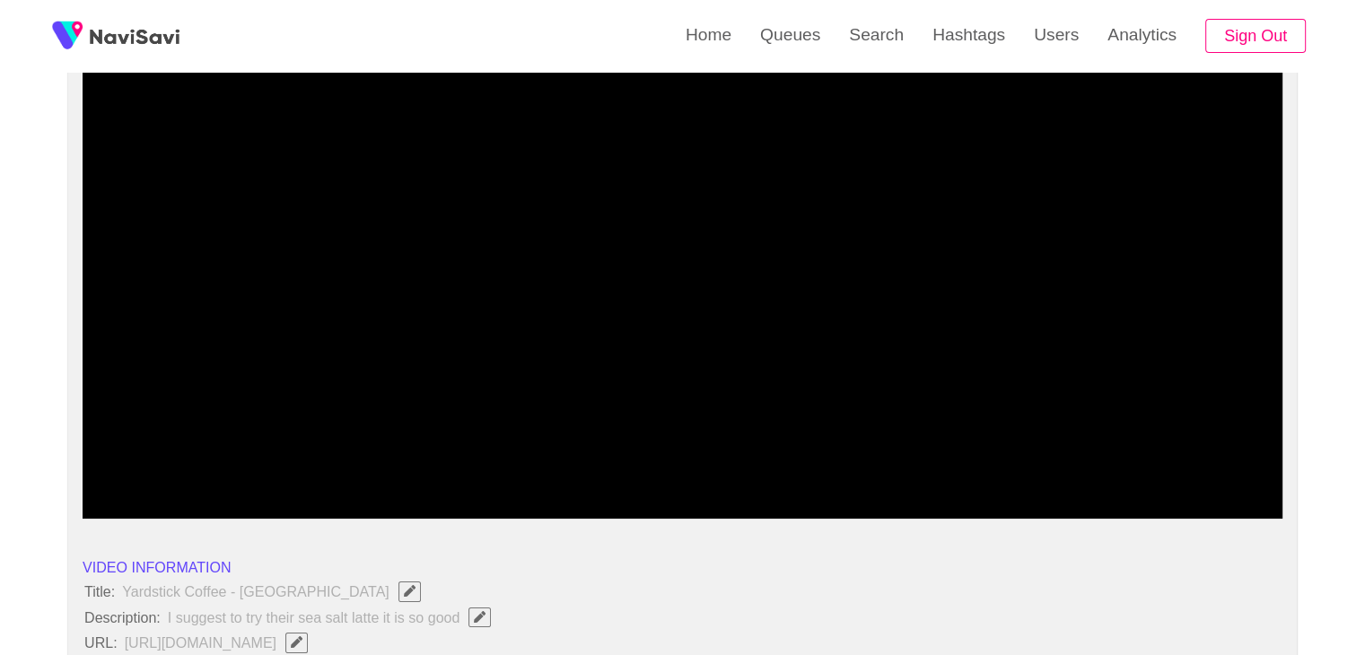
click at [671, 371] on video at bounding box center [683, 294] width 1200 height 449
click at [671, 372] on video at bounding box center [683, 294] width 1200 height 449
click at [581, 373] on video at bounding box center [683, 294] width 1200 height 449
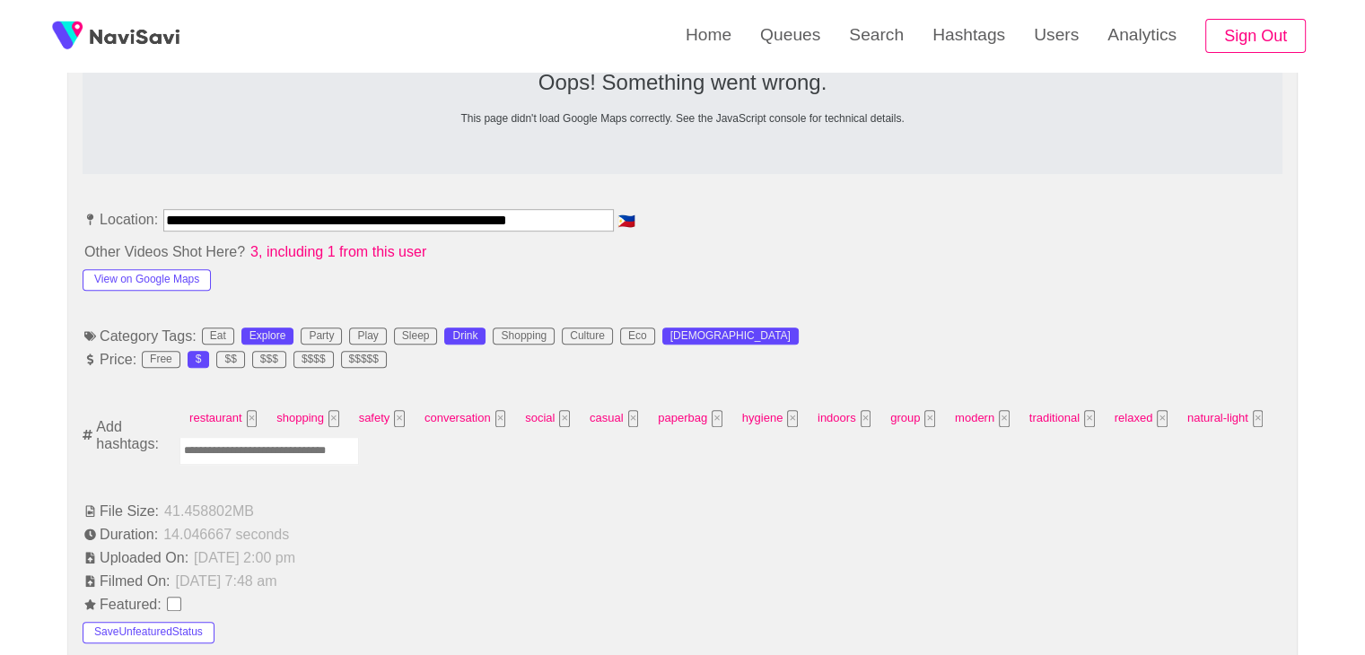
scroll to position [976, 0]
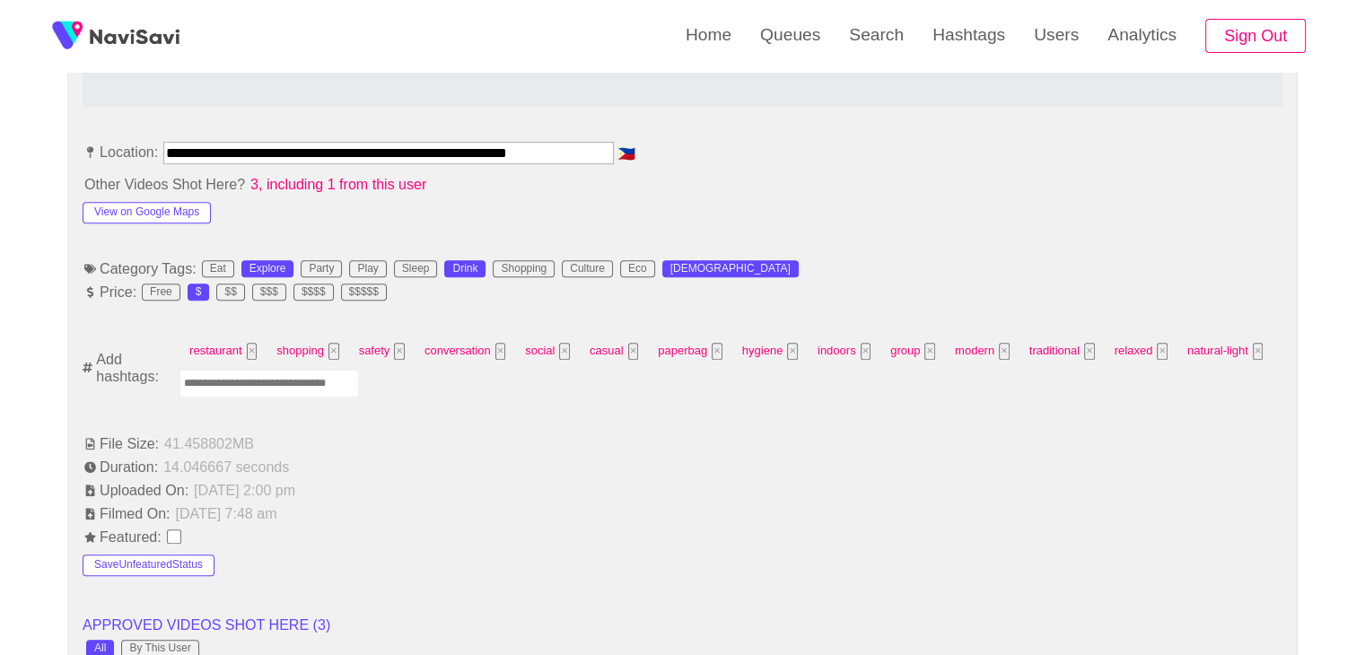
click at [279, 385] on input "Enter tag here and press return" at bounding box center [270, 384] width 180 height 28
type input "*********"
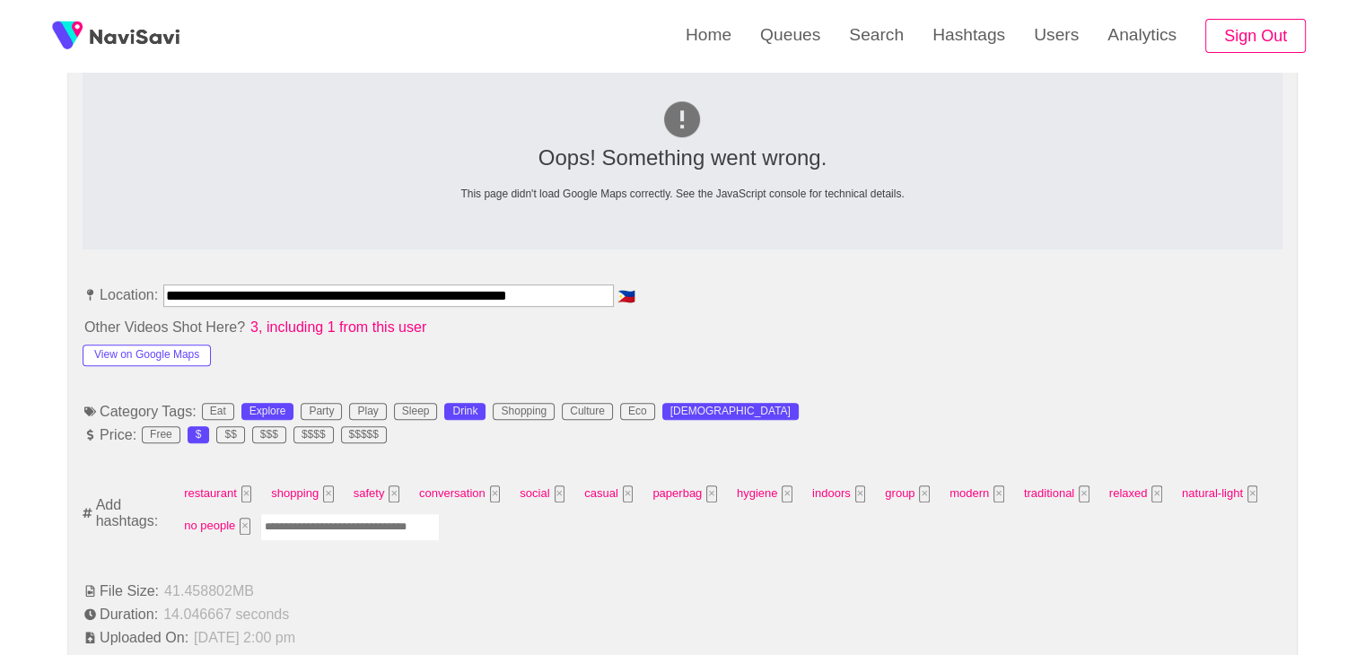
scroll to position [796, 0]
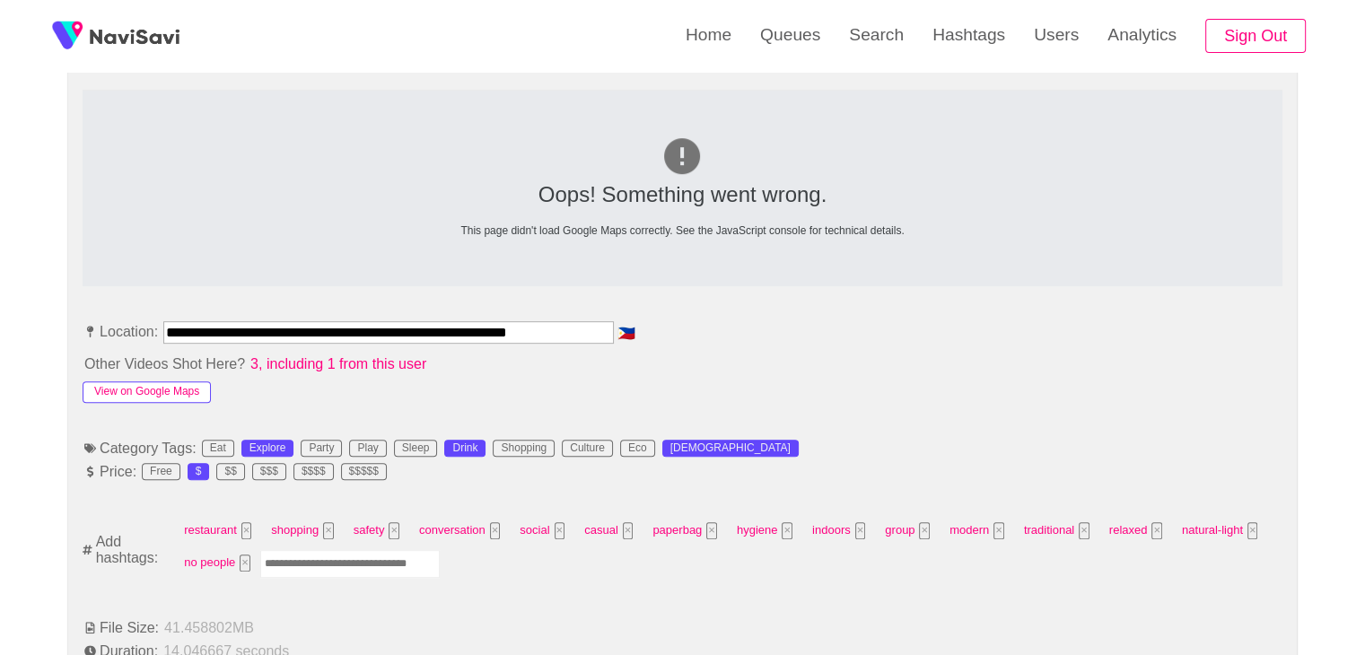
click at [161, 389] on button "View on Google Maps" at bounding box center [147, 393] width 128 height 22
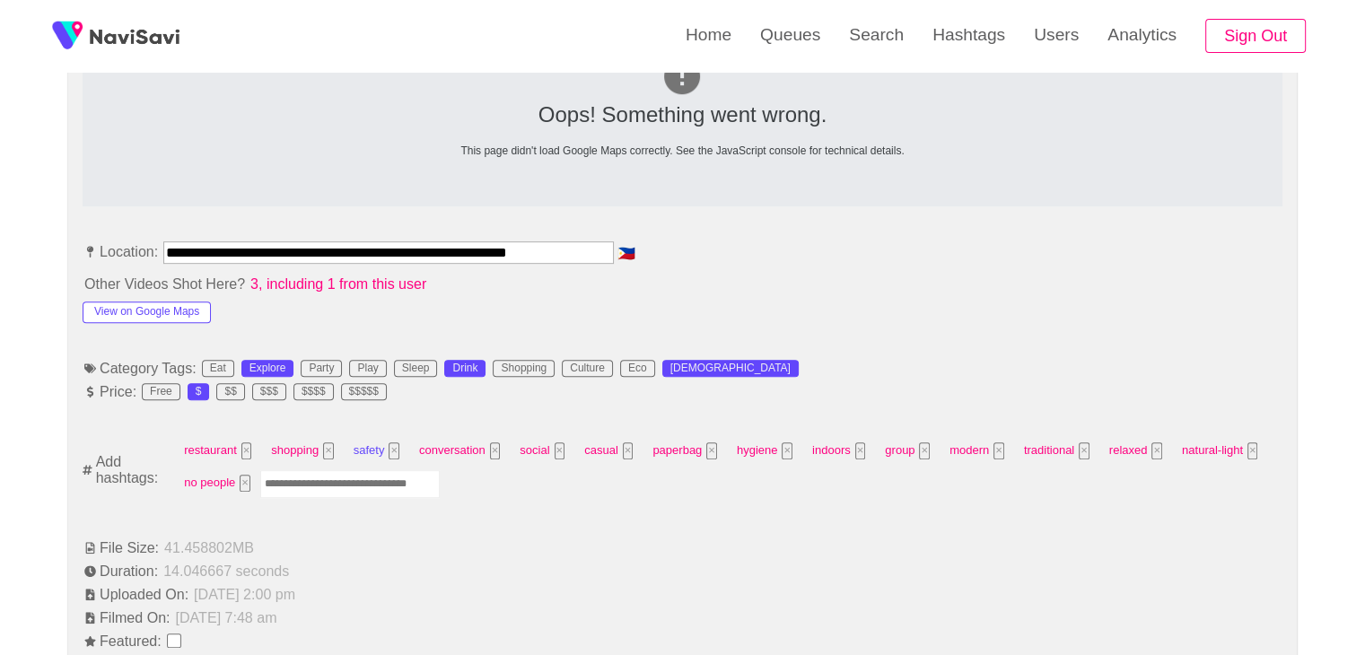
scroll to position [886, 0]
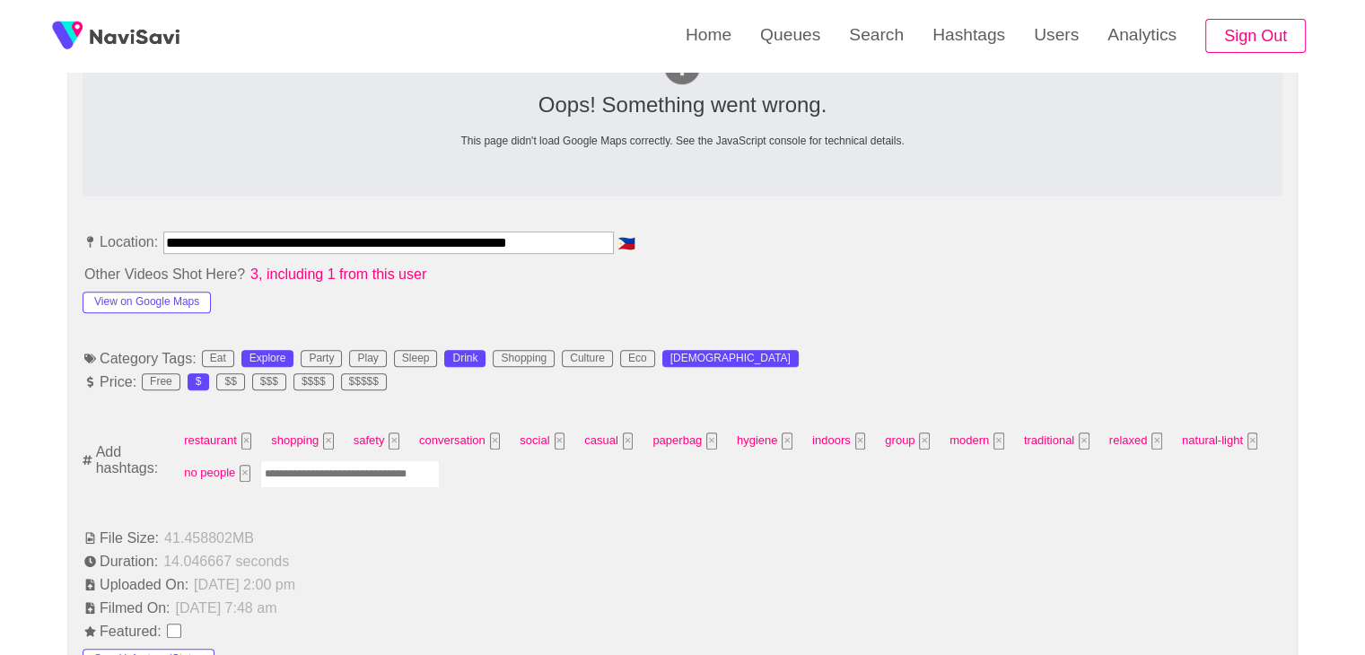
click at [366, 473] on input "Enter tag here and press return" at bounding box center [350, 475] width 180 height 28
type input "****"
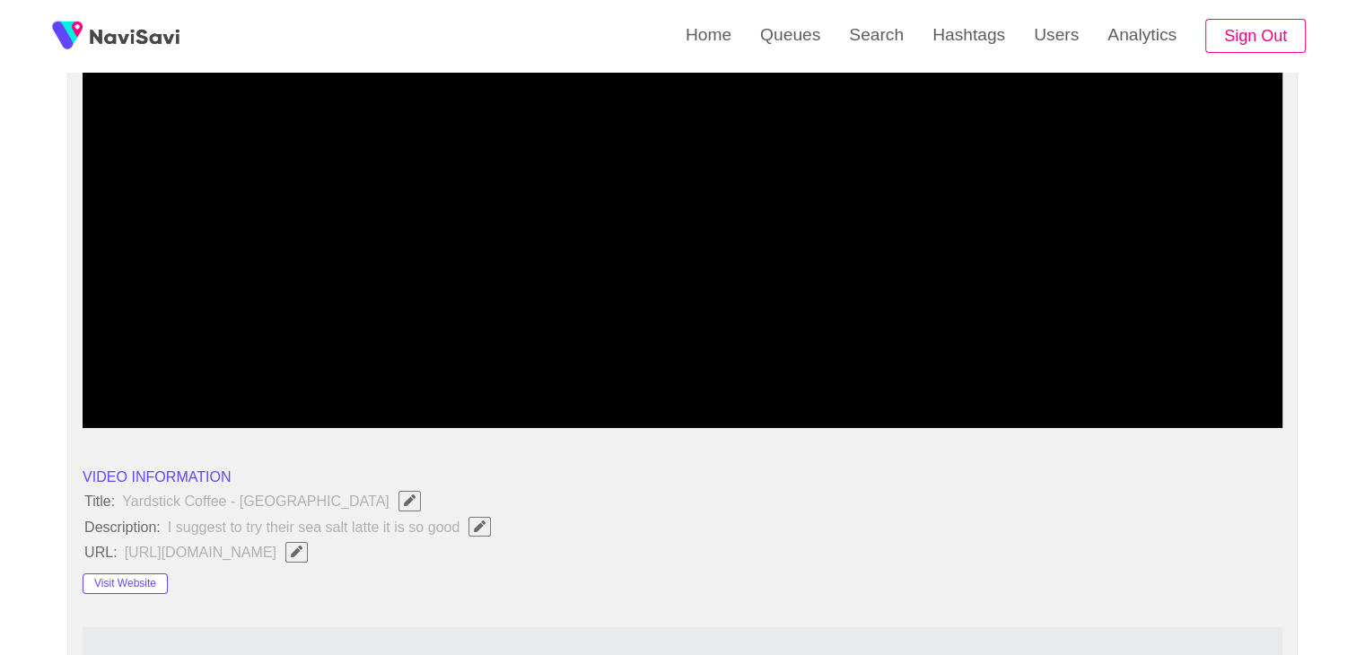
scroll to position [258, 0]
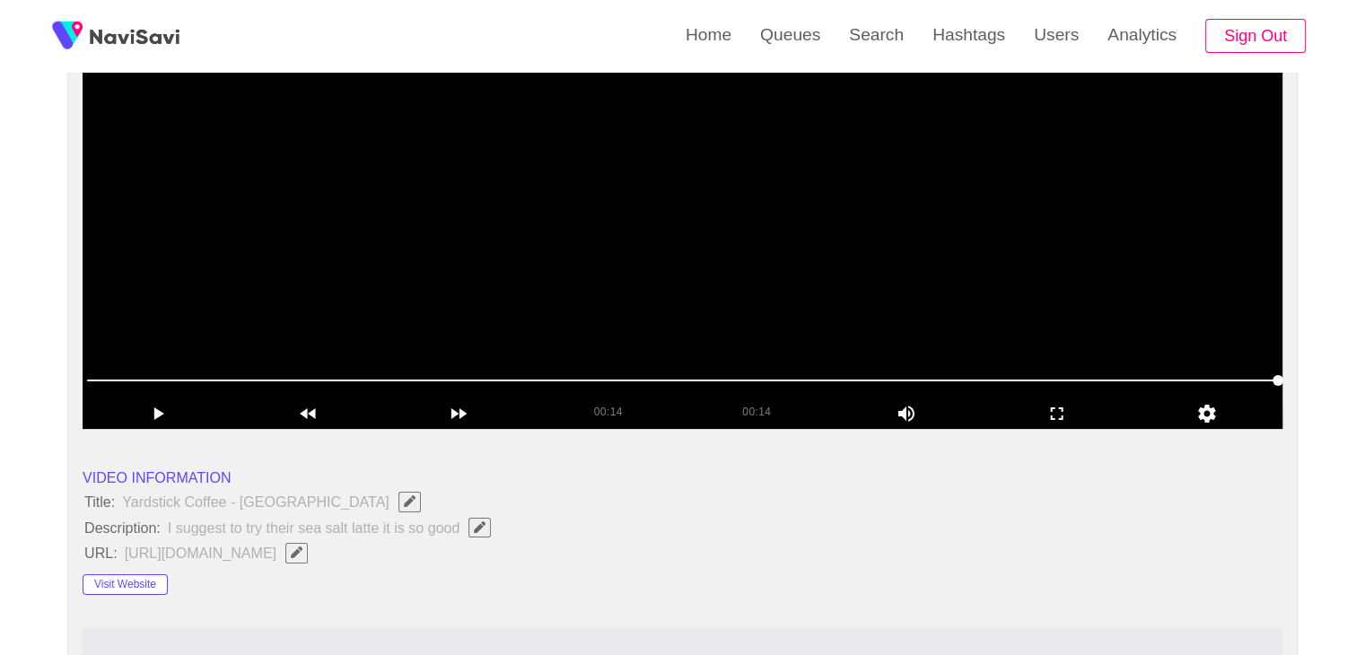
click at [736, 234] on video at bounding box center [683, 204] width 1200 height 449
click at [673, 210] on video at bounding box center [683, 204] width 1200 height 449
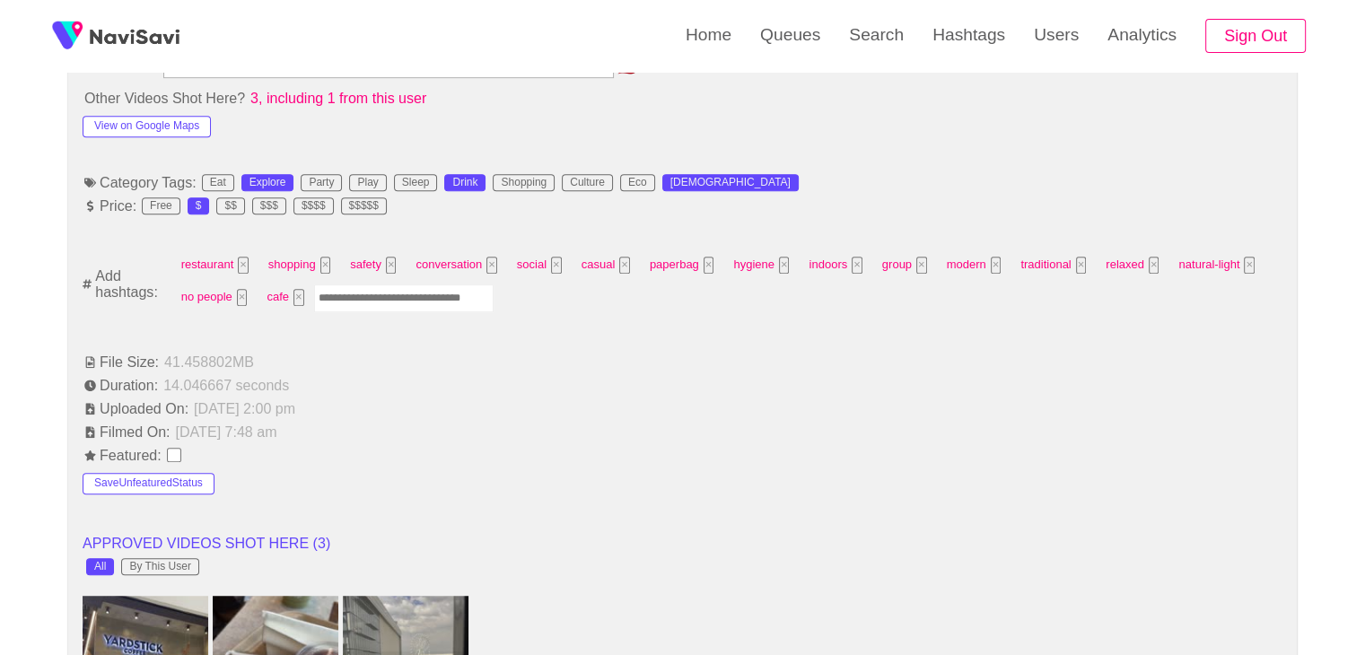
scroll to position [1155, 0]
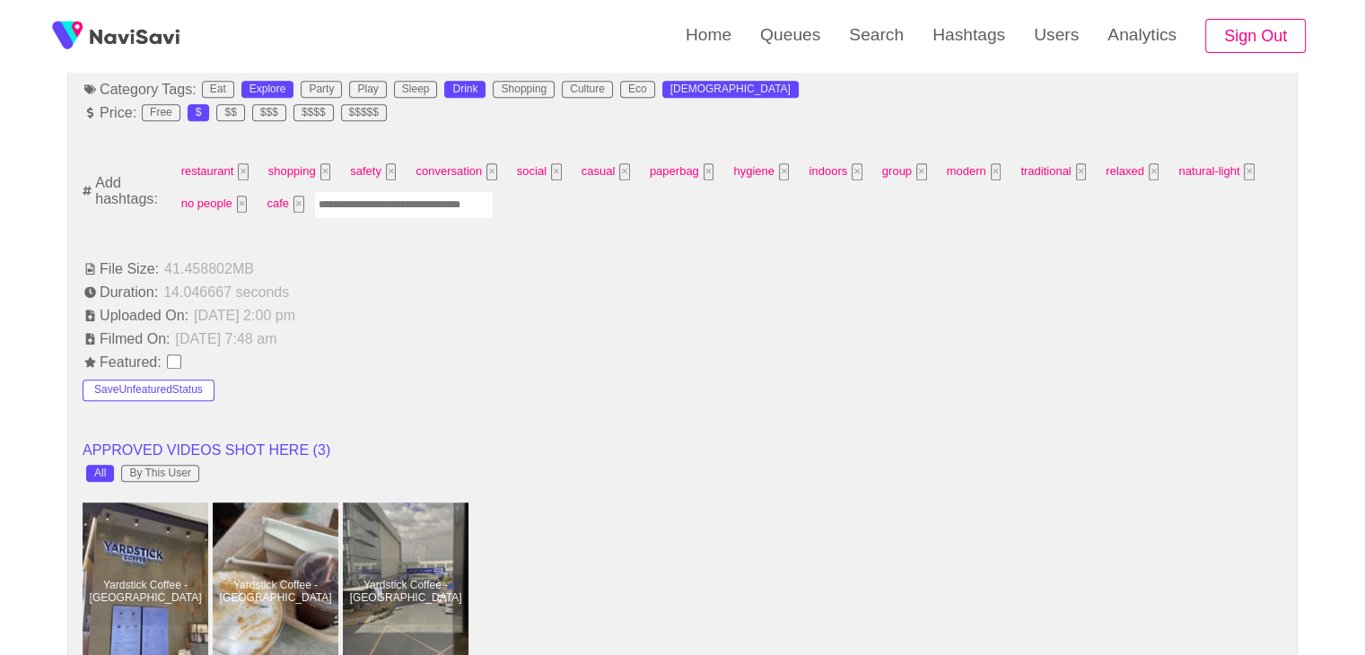
click at [386, 209] on input "Enter tag here and press return" at bounding box center [404, 205] width 180 height 28
type input "*****"
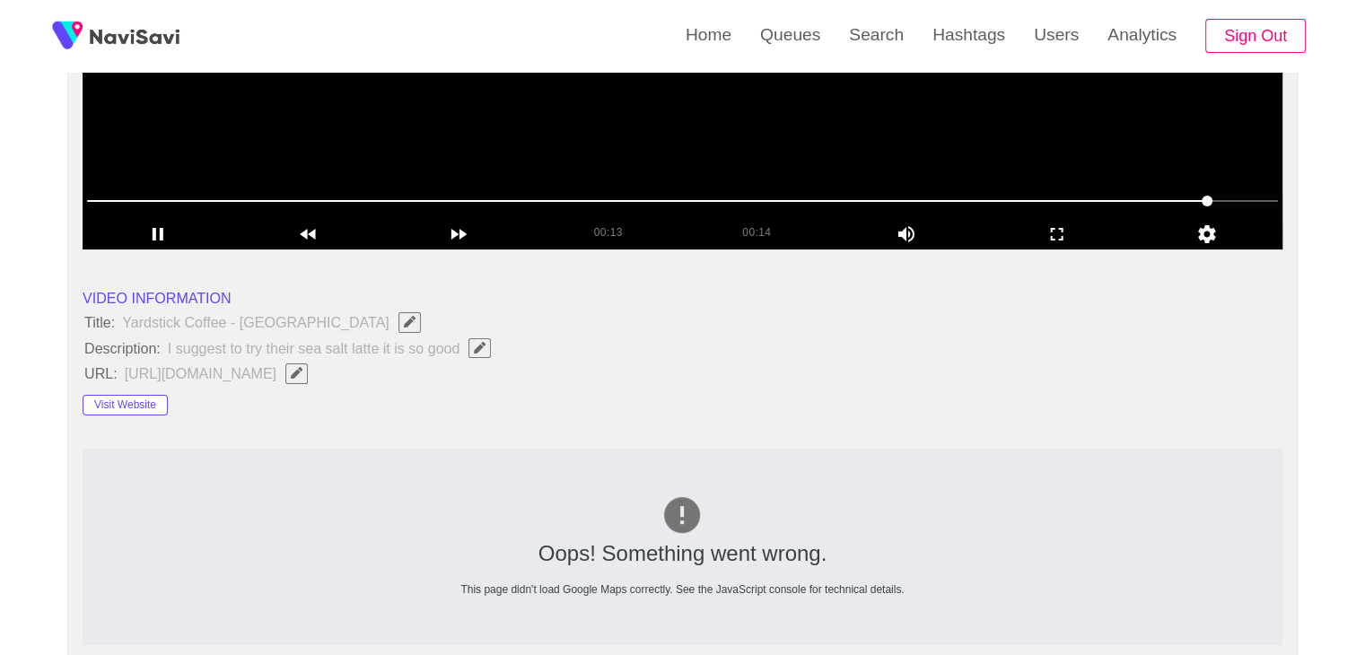
scroll to position [78, 0]
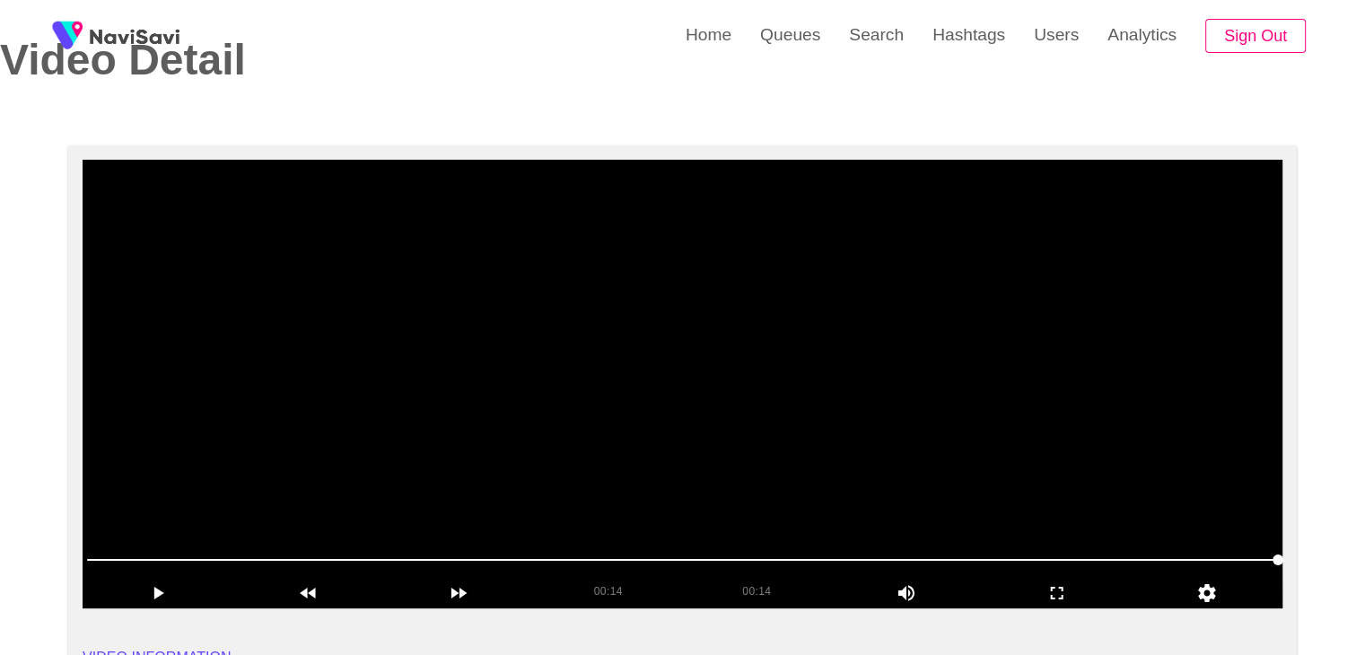
click at [539, 553] on span at bounding box center [682, 560] width 1191 height 29
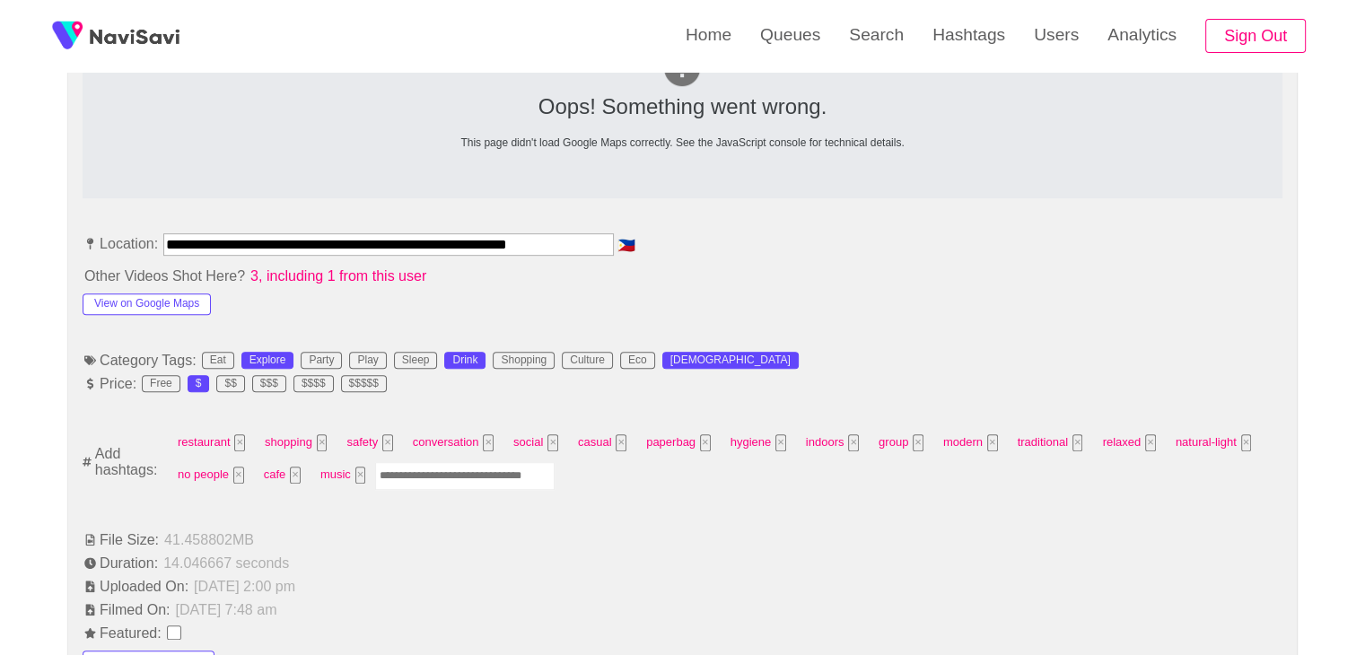
scroll to position [886, 0]
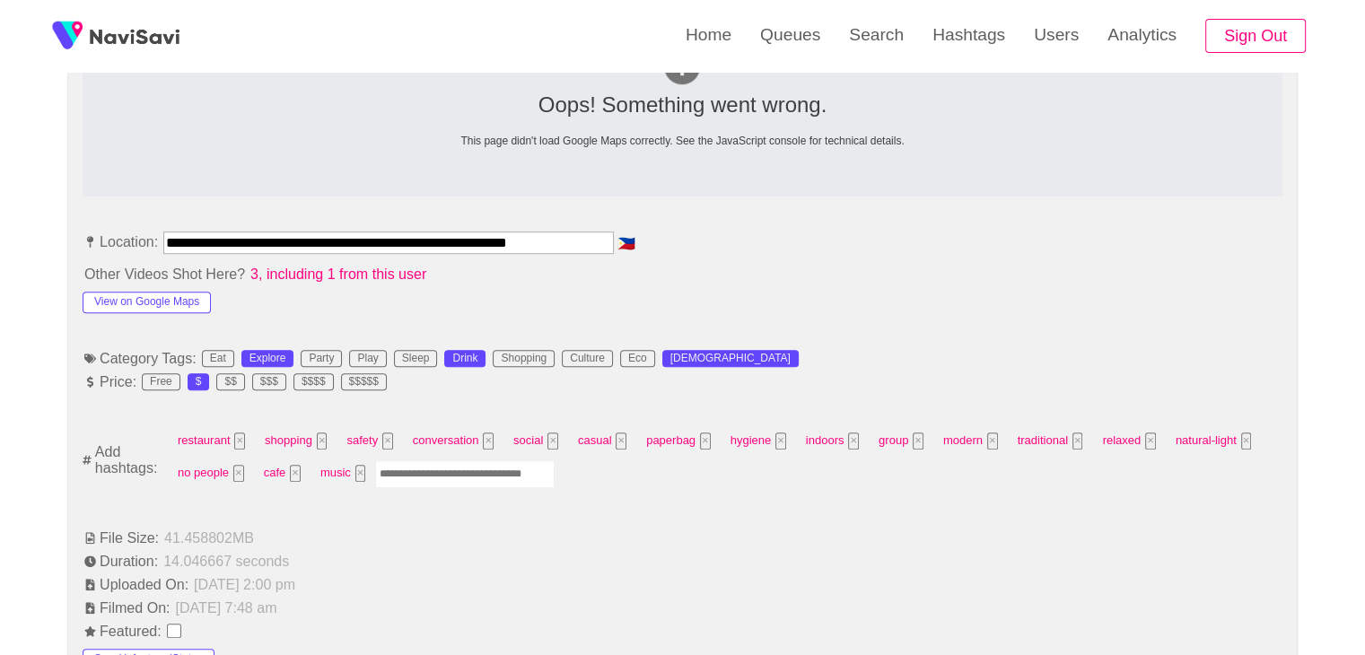
click at [480, 478] on input "Enter tag here and press return" at bounding box center [465, 475] width 180 height 28
type input "****"
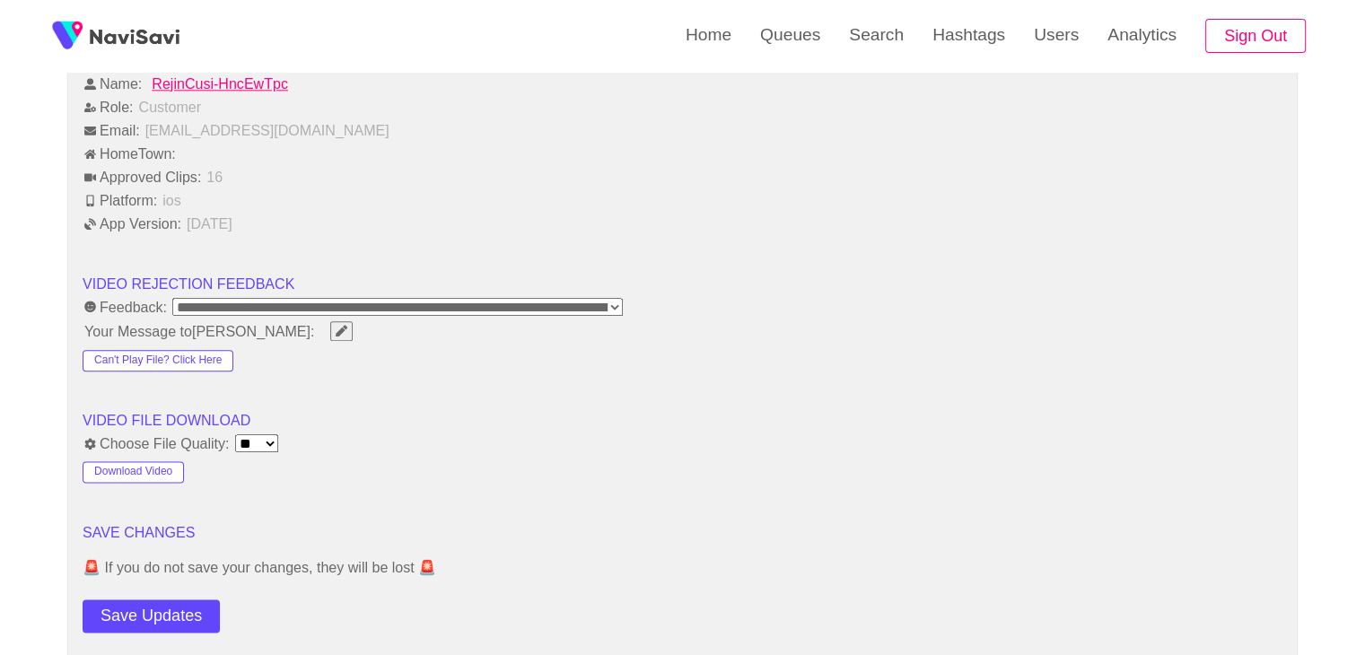
scroll to position [2322, 0]
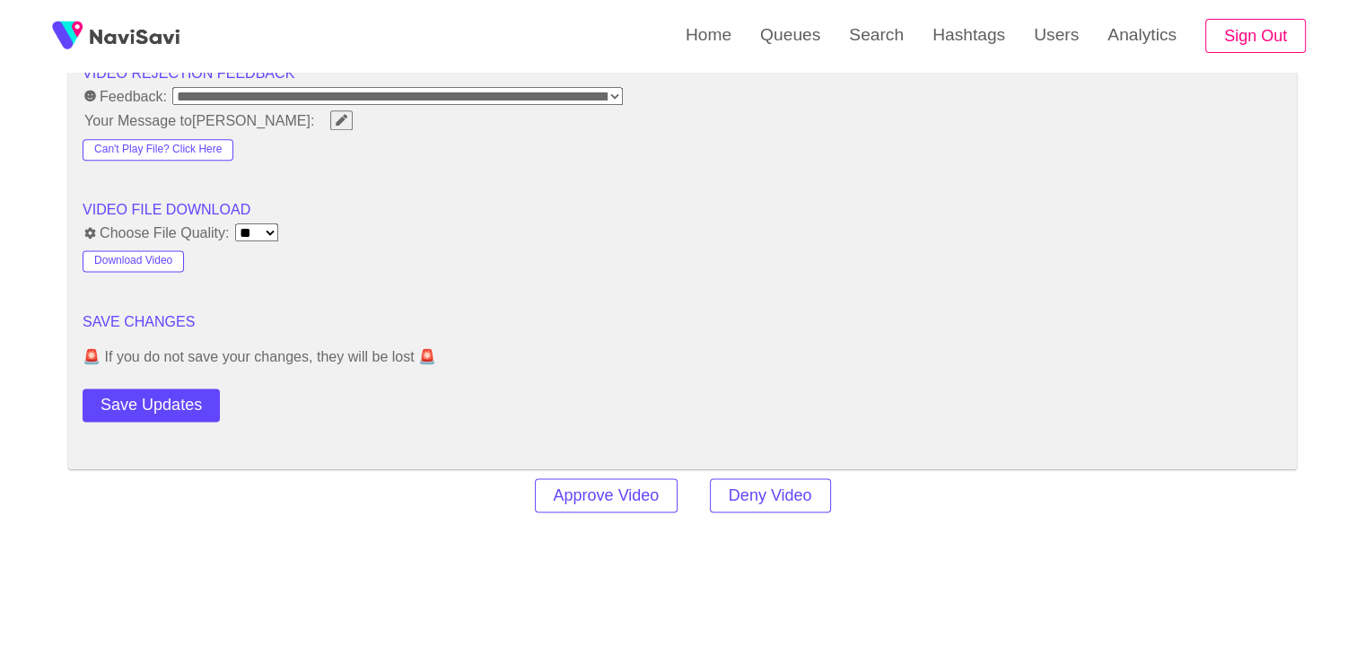
click at [175, 396] on button "Save Updates" at bounding box center [151, 405] width 137 height 33
